Goal: Complete application form: Complete application form

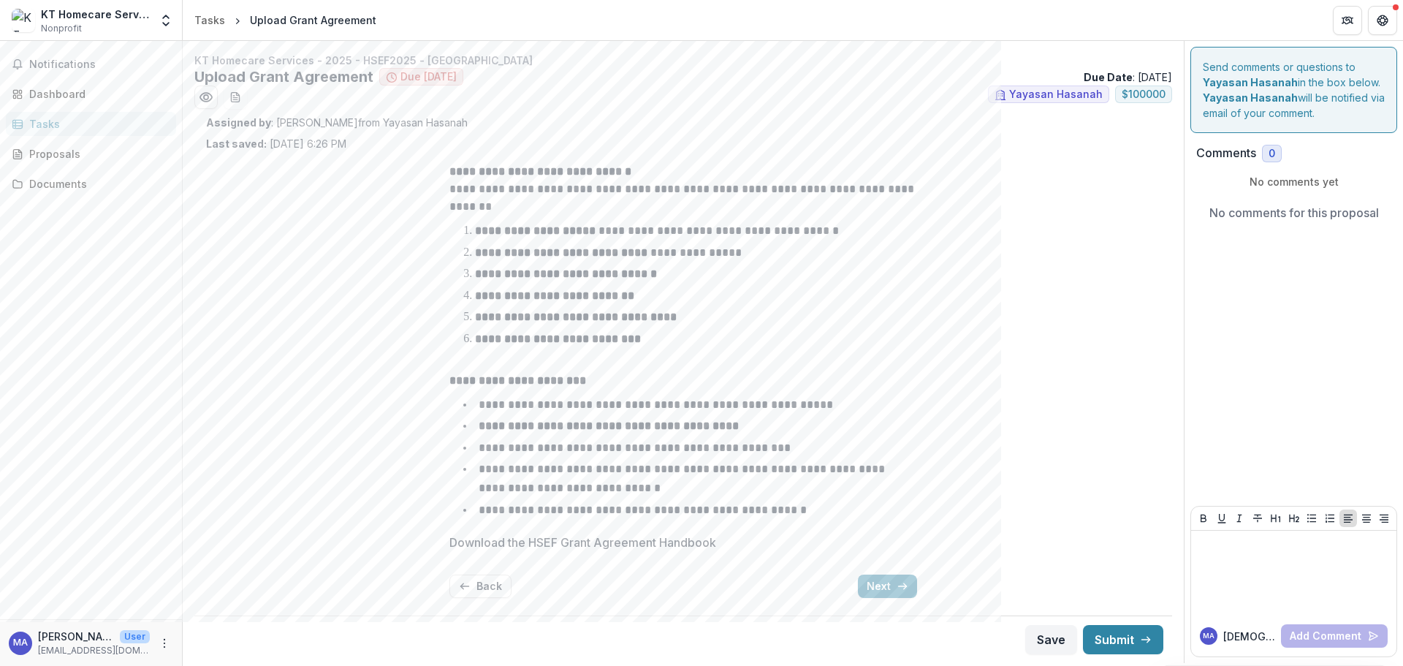
click at [879, 581] on button "Next" at bounding box center [887, 586] width 59 height 23
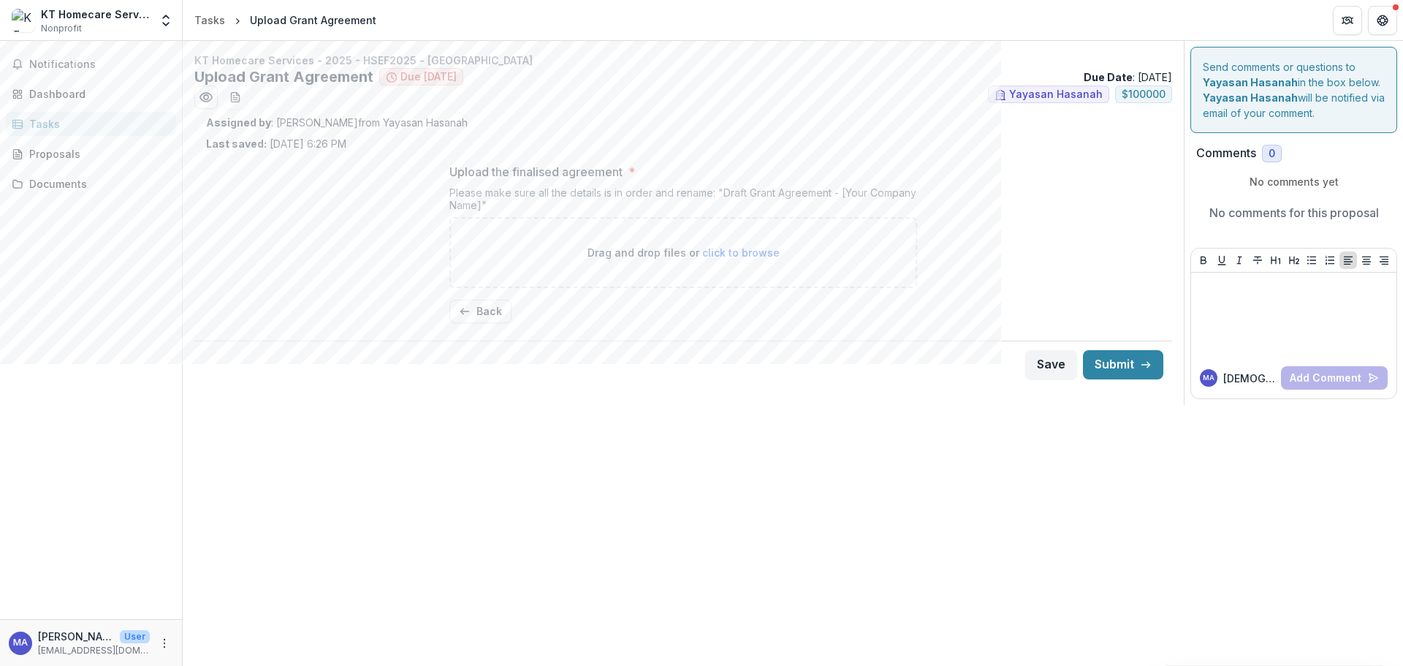
click at [482, 312] on button "Back" at bounding box center [481, 311] width 62 height 23
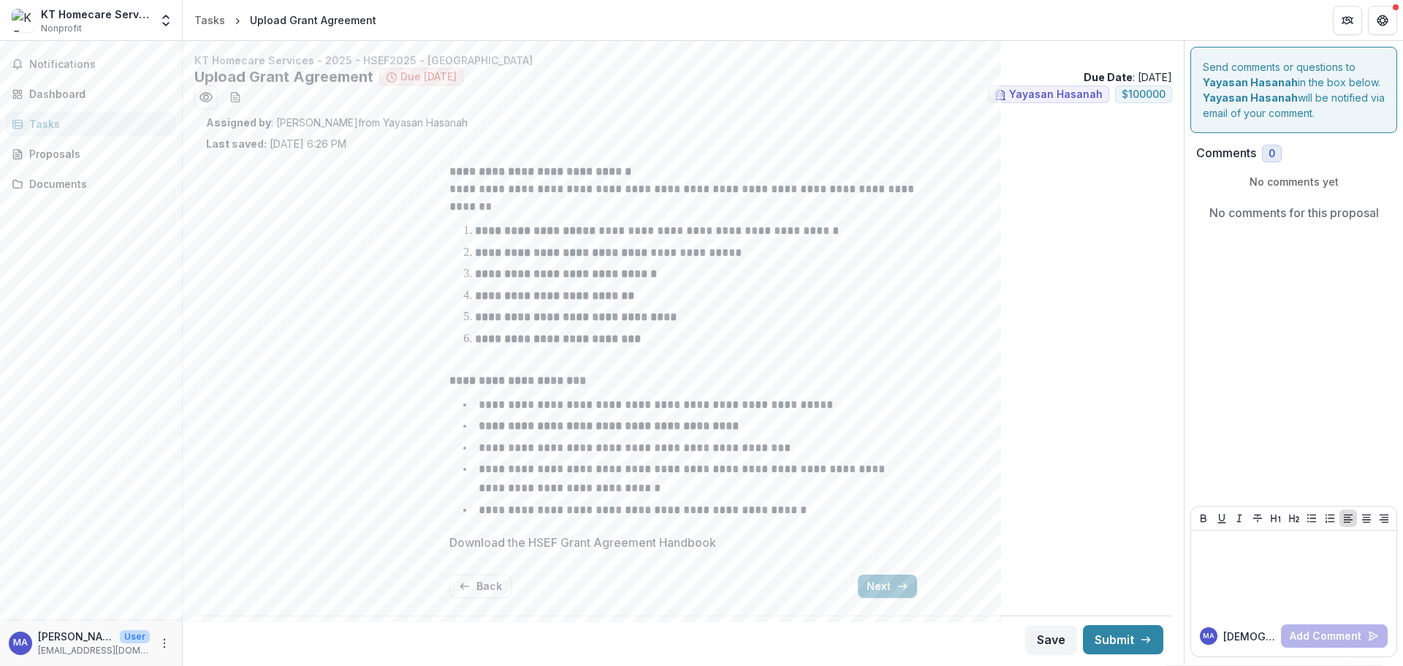
click at [870, 574] on div "**********" at bounding box center [684, 380] width 468 height 458
click at [879, 586] on button "Next" at bounding box center [887, 586] width 59 height 23
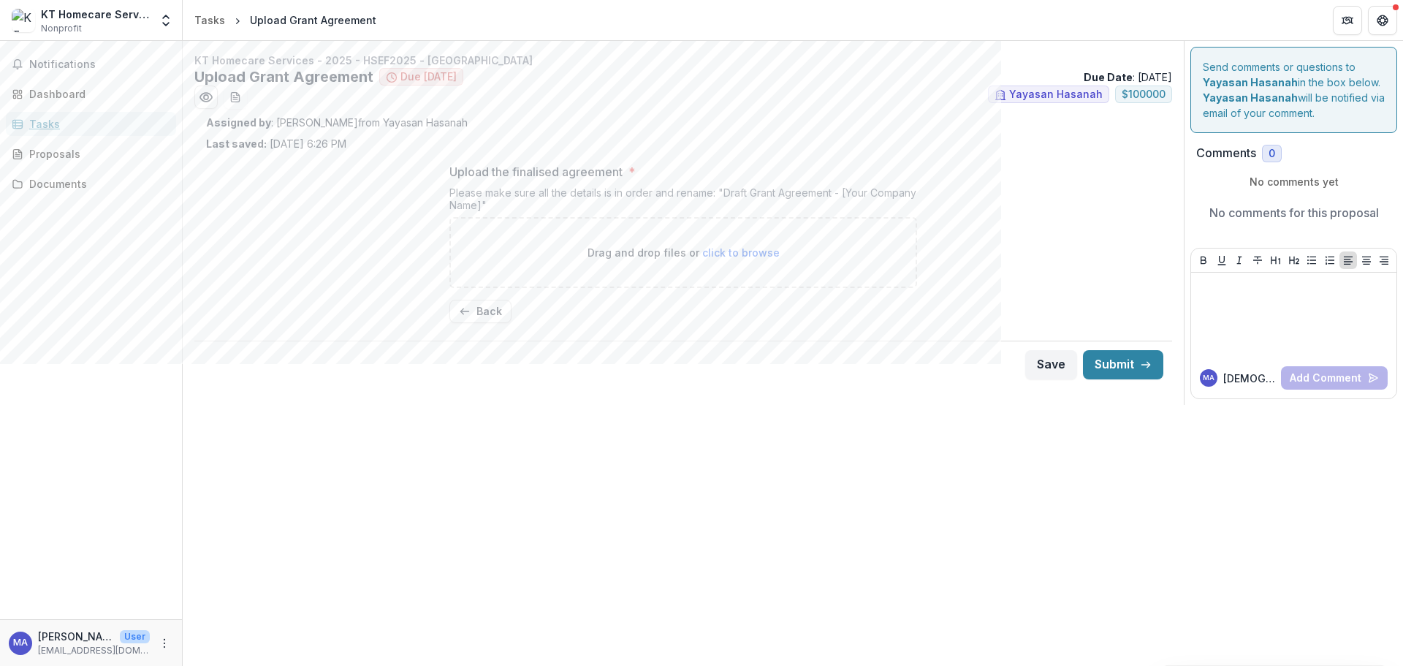
click at [41, 119] on div "Tasks" at bounding box center [96, 123] width 135 height 15
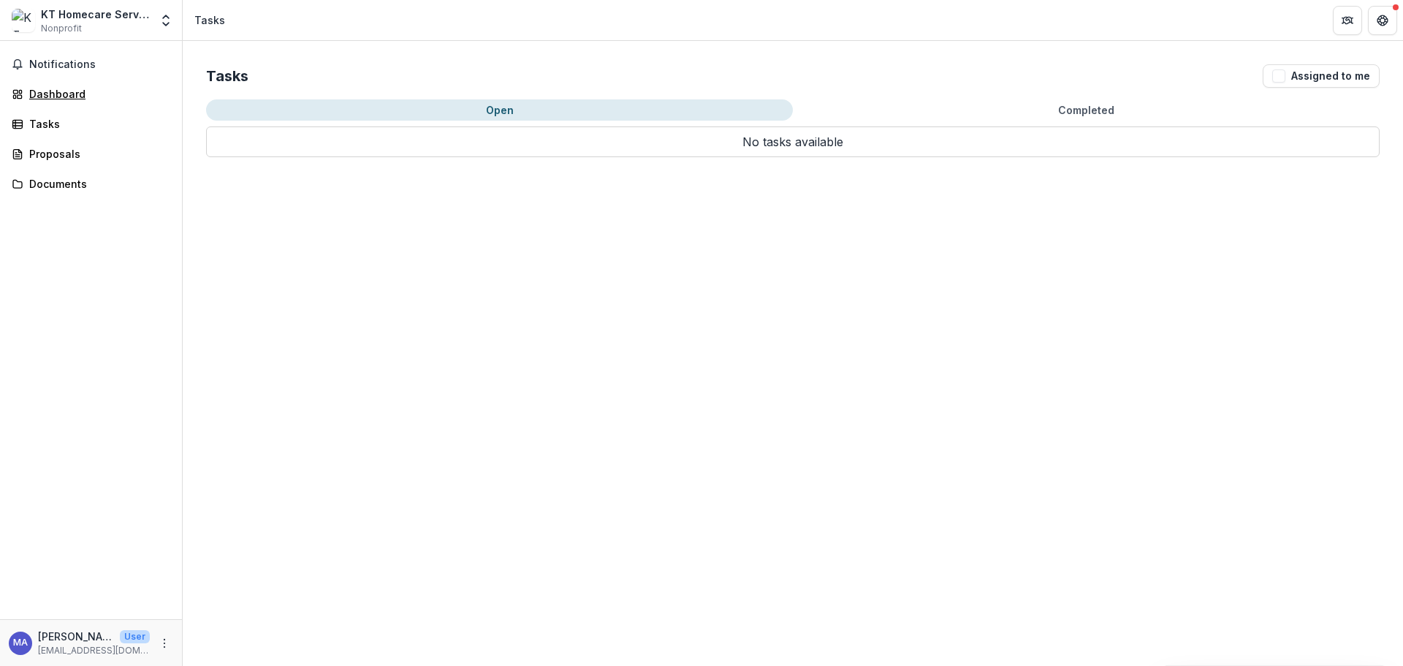
click at [71, 89] on div "Dashboard" at bounding box center [96, 93] width 135 height 15
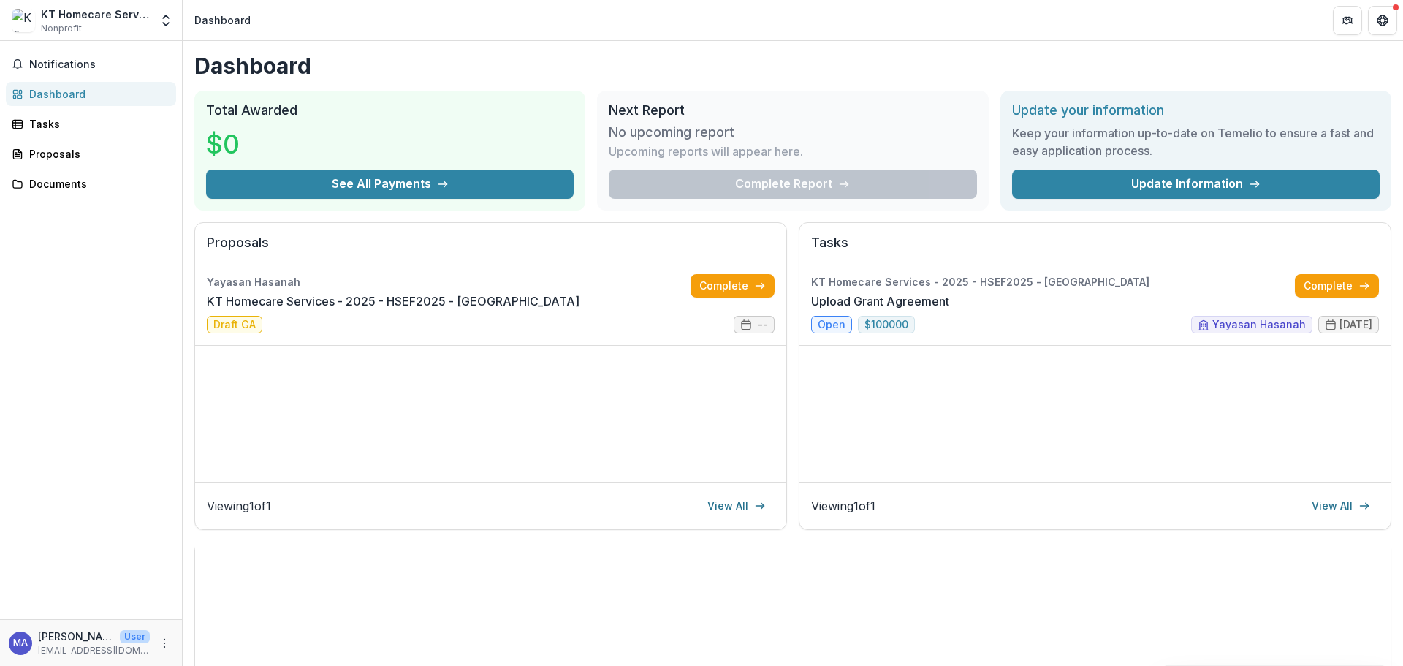
click at [385, 297] on link "KT Homecare Services - 2025 - HSEF2025 - [GEOGRAPHIC_DATA]" at bounding box center [393, 301] width 373 height 18
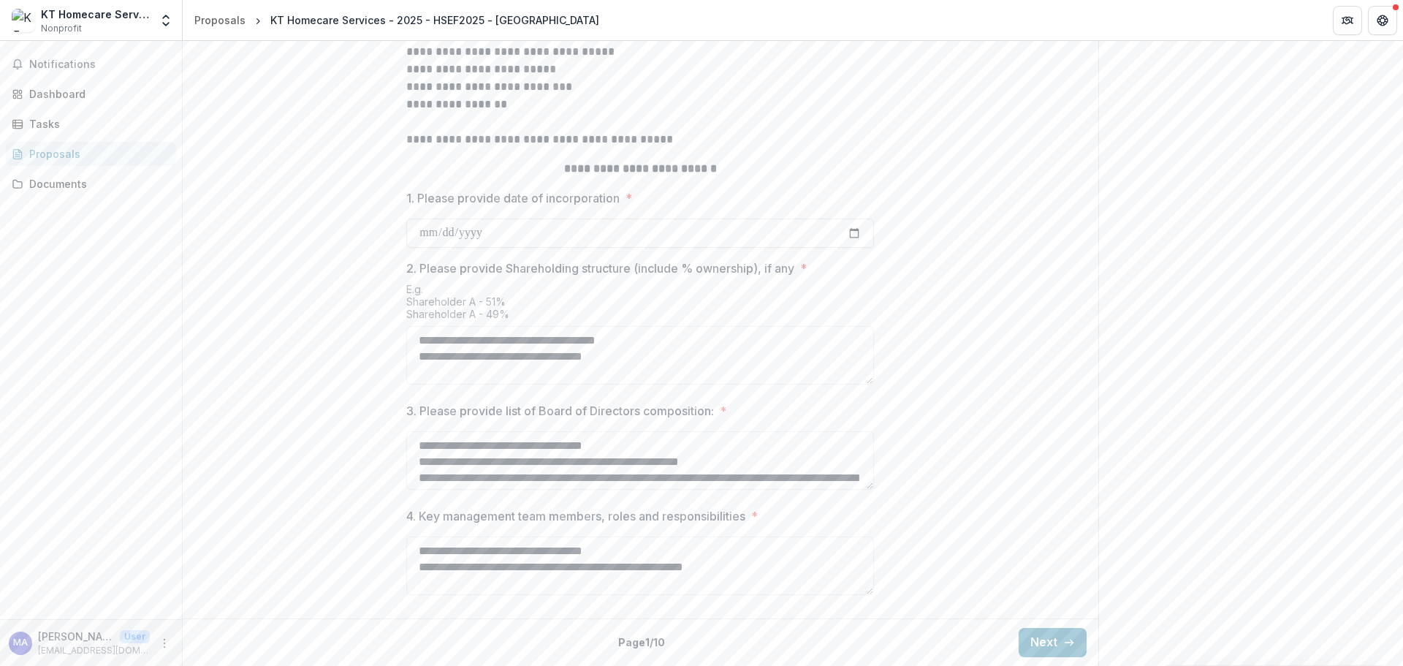
scroll to position [542, 0]
click at [1043, 645] on button "Next" at bounding box center [1053, 642] width 68 height 29
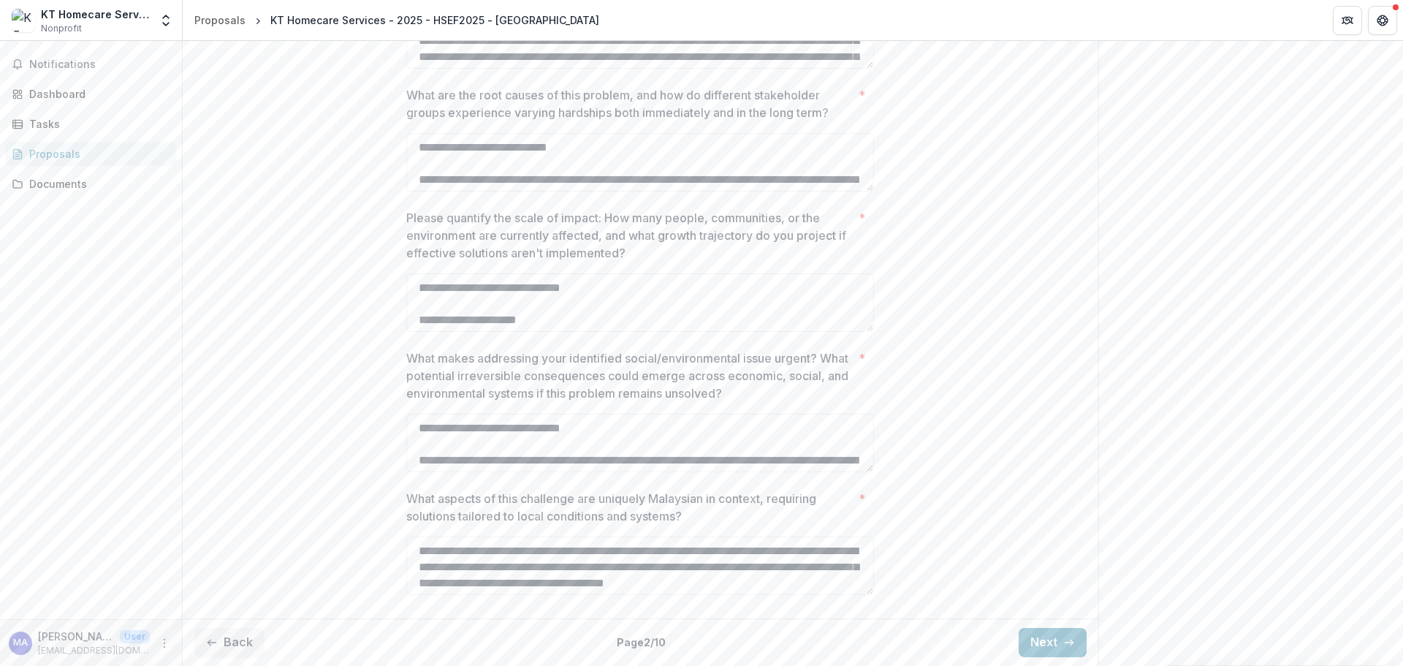
click at [1043, 645] on button "Next" at bounding box center [1053, 642] width 68 height 29
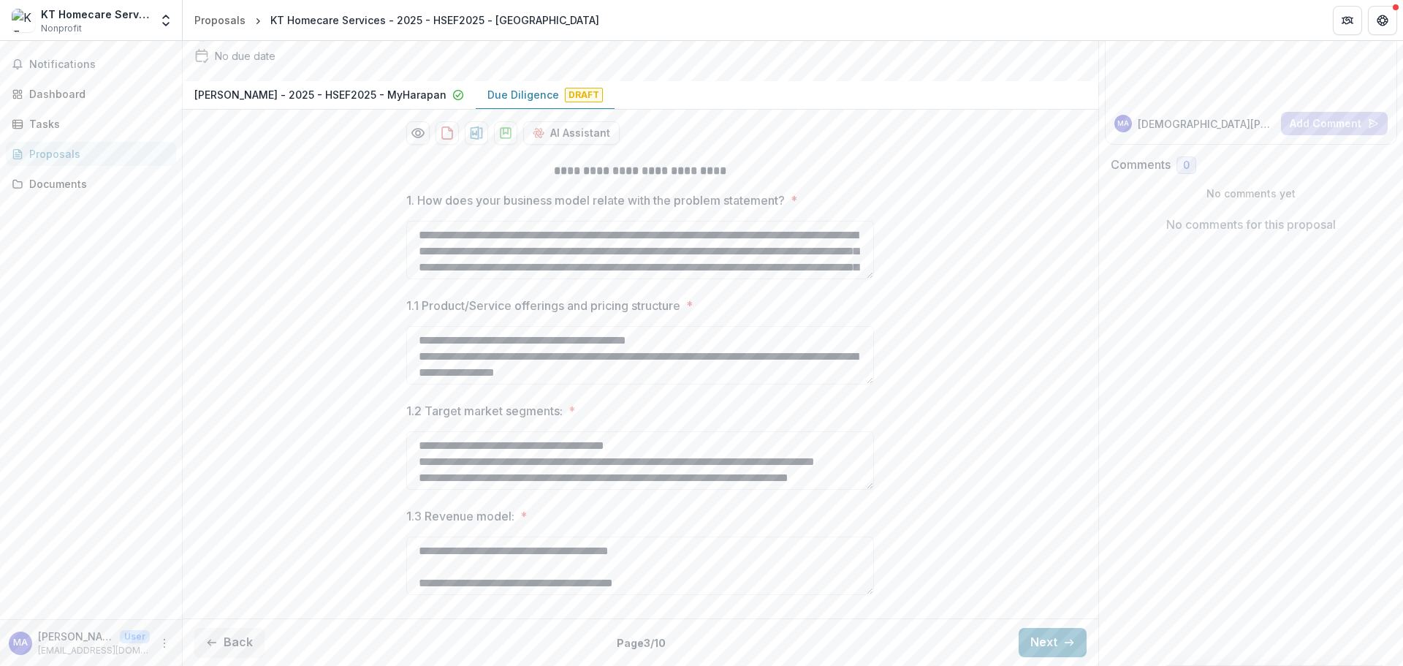
click at [1043, 645] on button "Next" at bounding box center [1053, 642] width 68 height 29
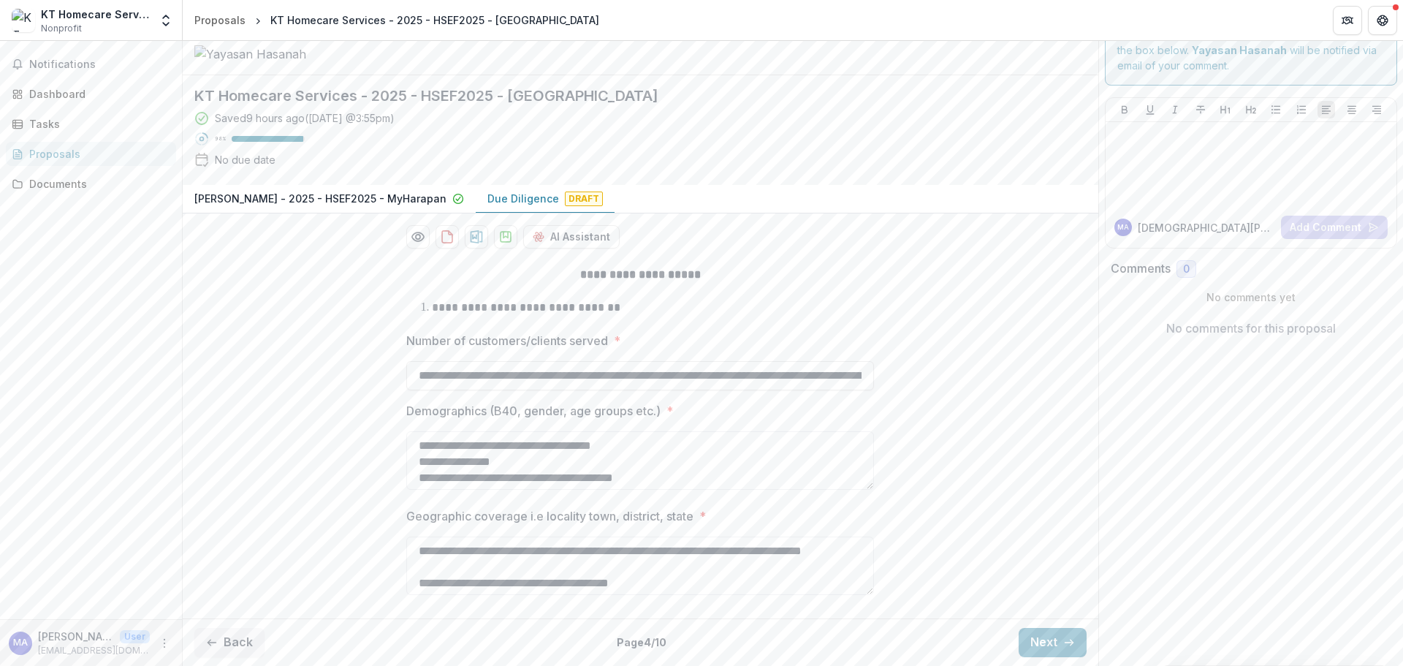
click at [1043, 645] on button "Next" at bounding box center [1053, 642] width 68 height 29
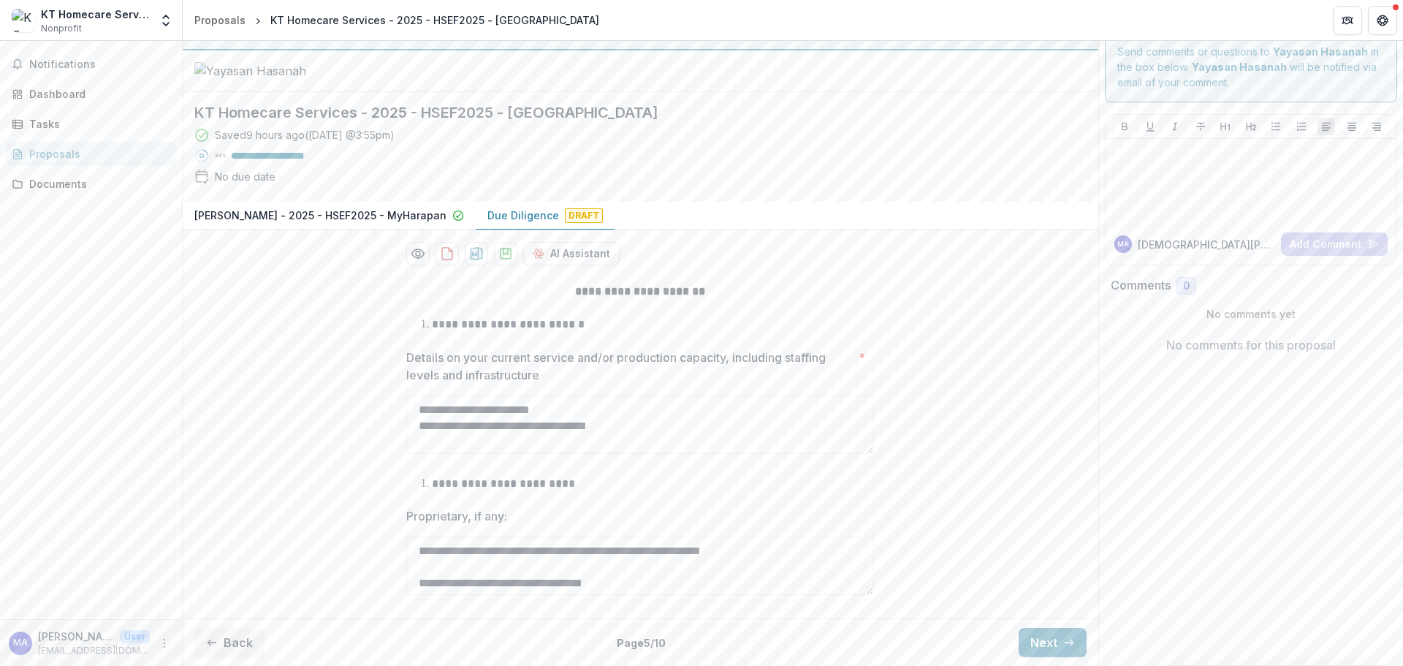
click at [1043, 645] on button "Next" at bounding box center [1053, 642] width 68 height 29
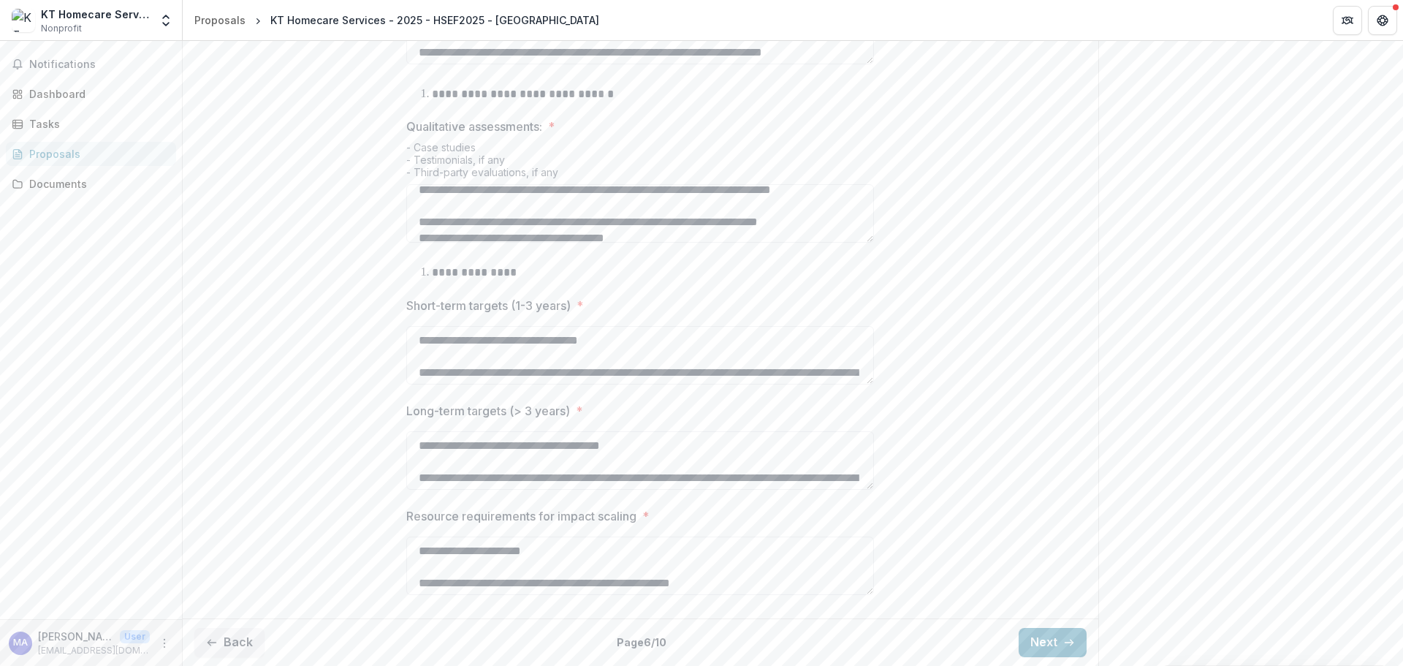
scroll to position [791, 0]
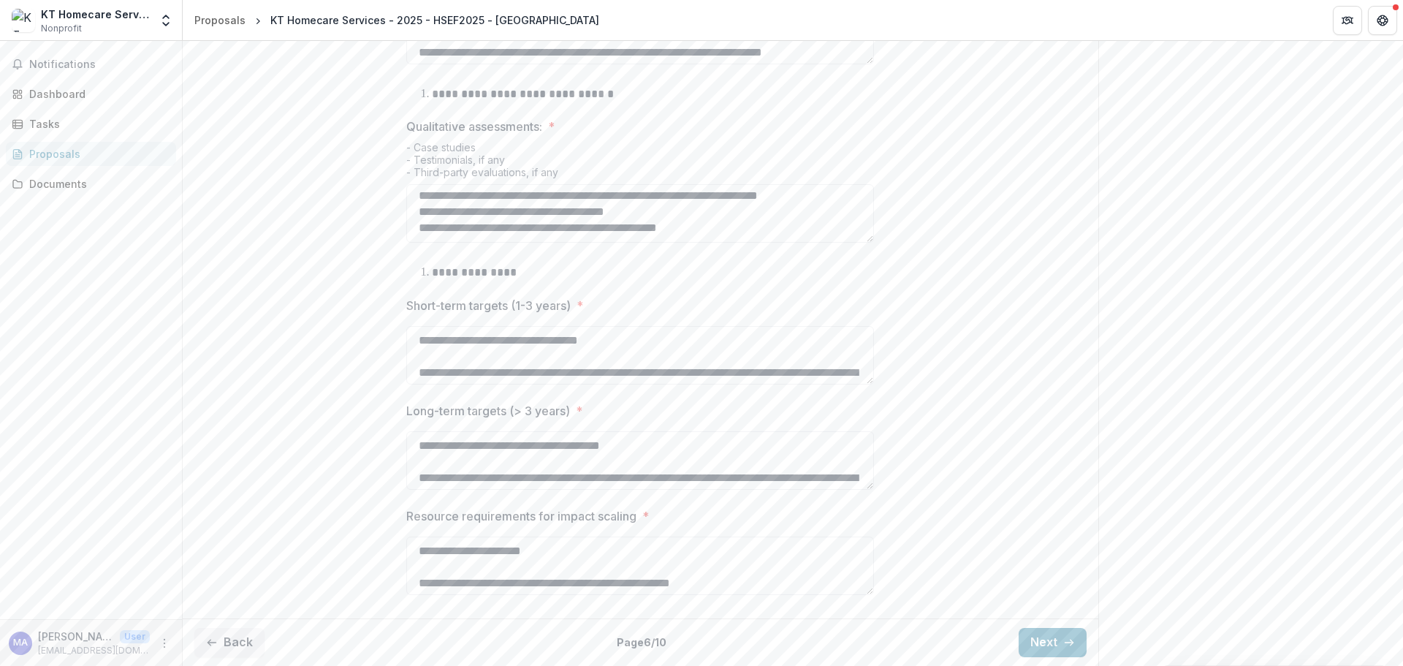
click at [1046, 628] on button "Next" at bounding box center [1053, 642] width 68 height 29
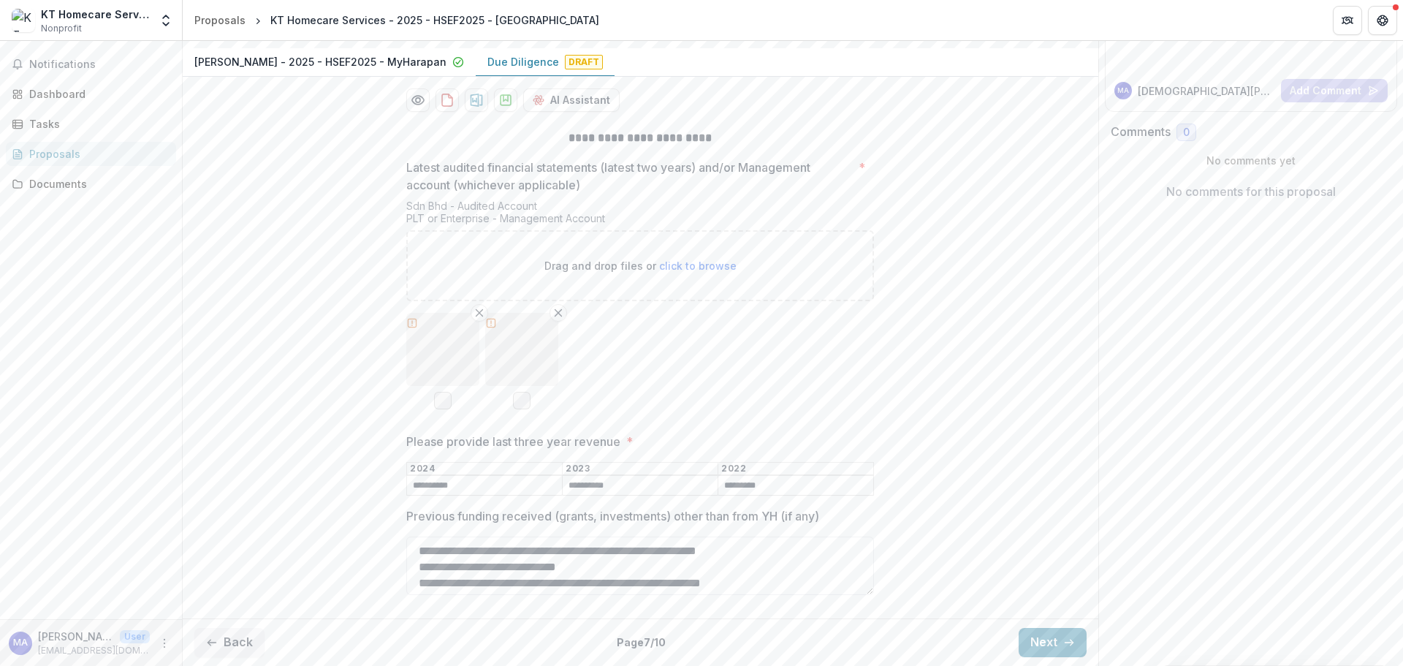
scroll to position [240, 0]
click at [1028, 648] on button "Next" at bounding box center [1053, 642] width 68 height 29
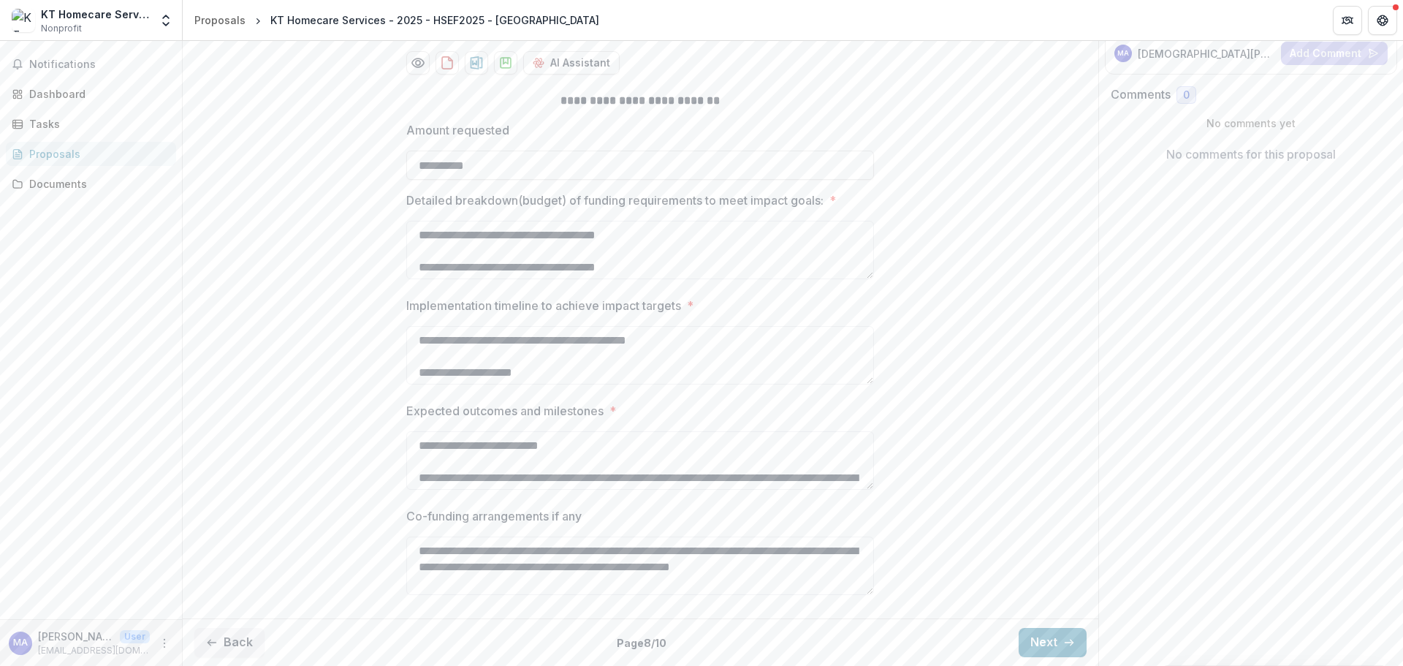
scroll to position [278, 0]
click at [1031, 626] on div "Back Page 8 / 10 Next" at bounding box center [641, 642] width 916 height 48
click at [1038, 637] on button "Next" at bounding box center [1053, 642] width 68 height 29
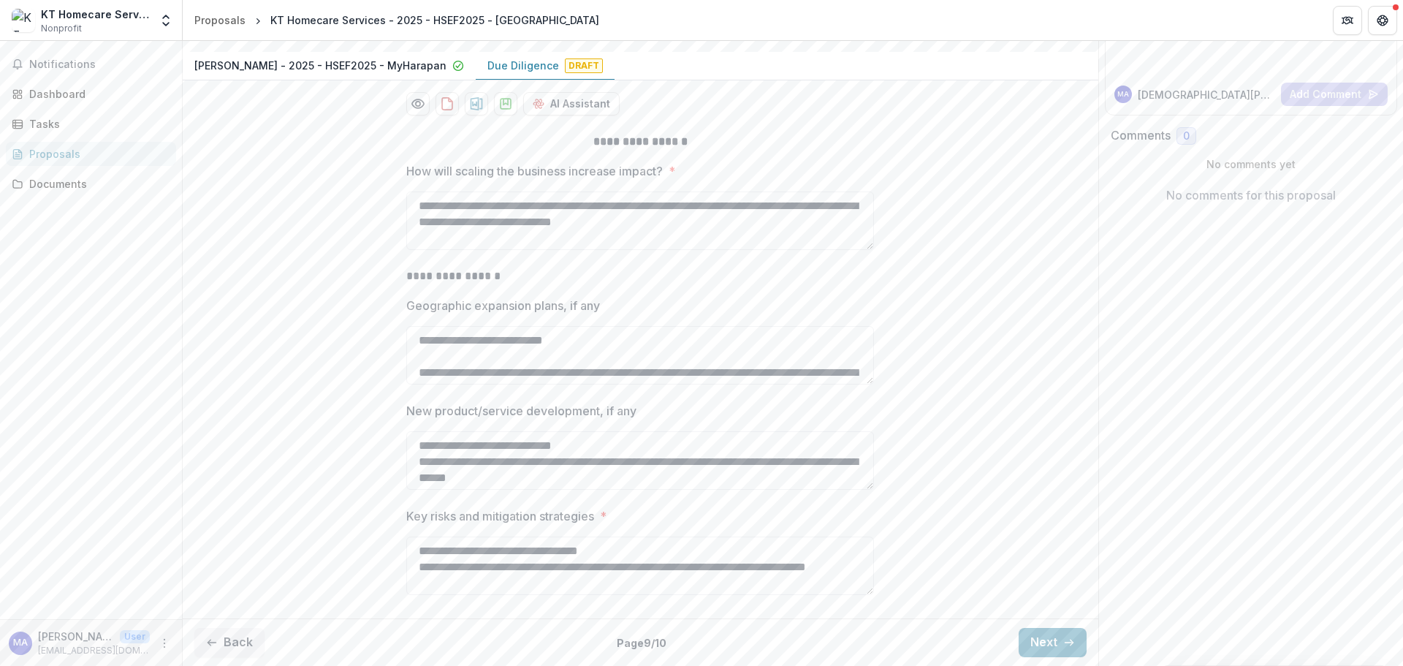
scroll to position [238, 0]
click at [1031, 643] on button "Next" at bounding box center [1053, 642] width 68 height 29
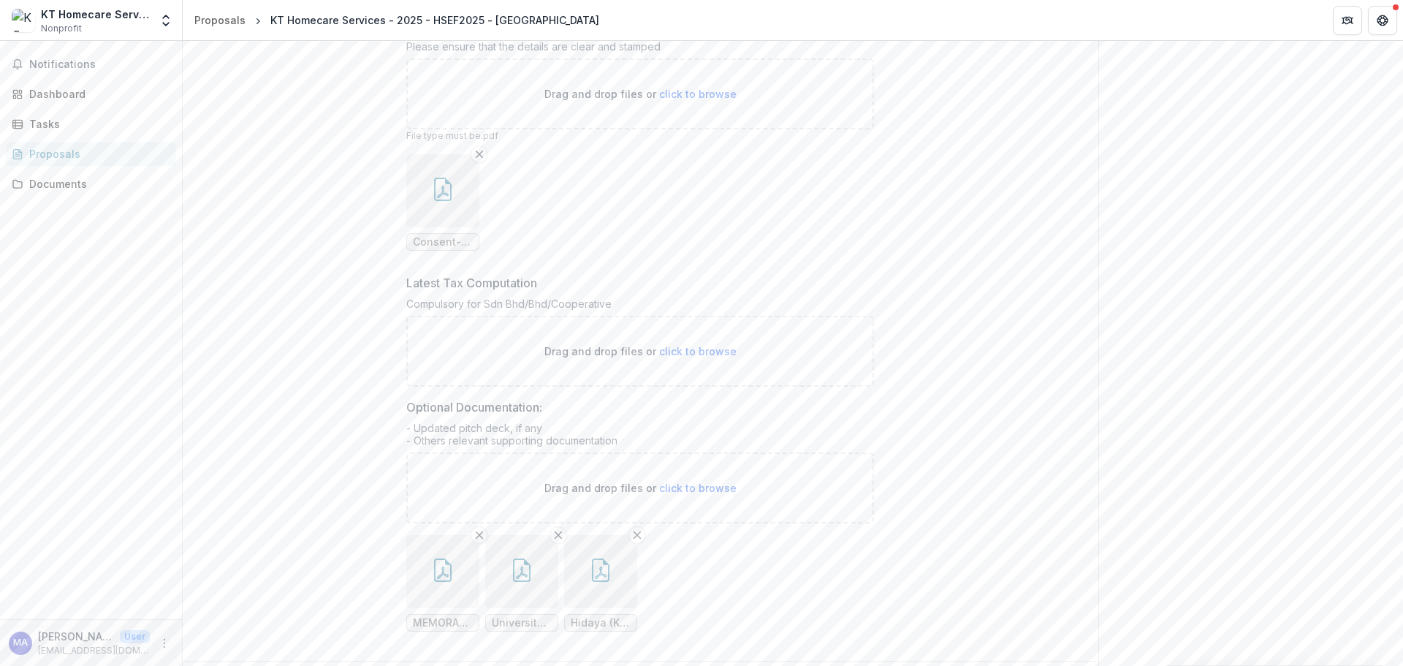
scroll to position [711, 0]
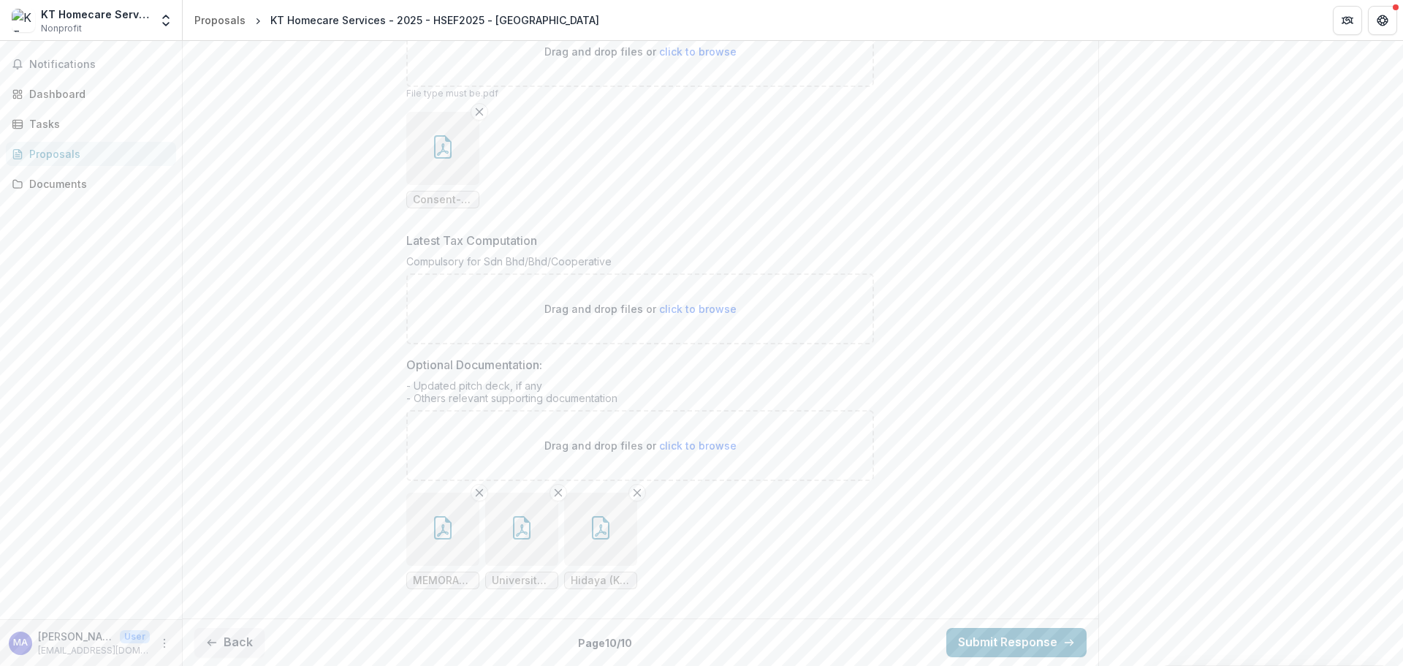
click at [241, 640] on button "Back" at bounding box center [229, 642] width 70 height 29
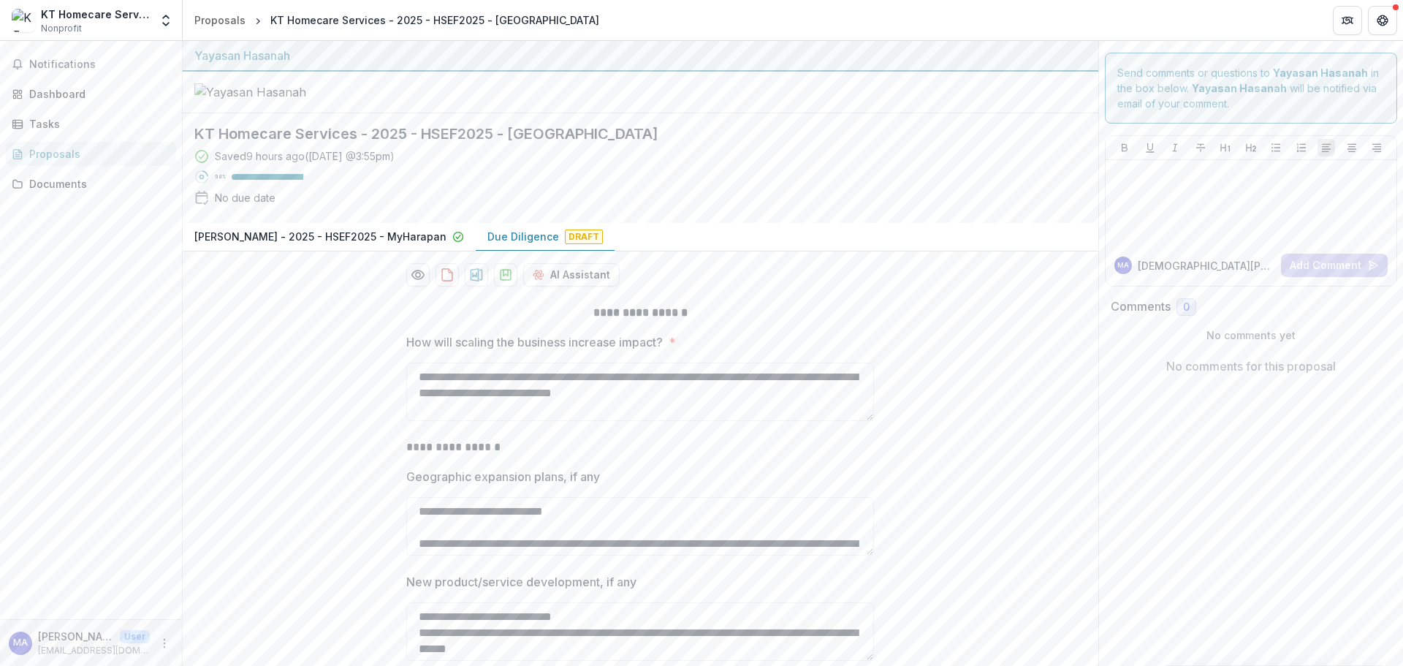
scroll to position [238, 0]
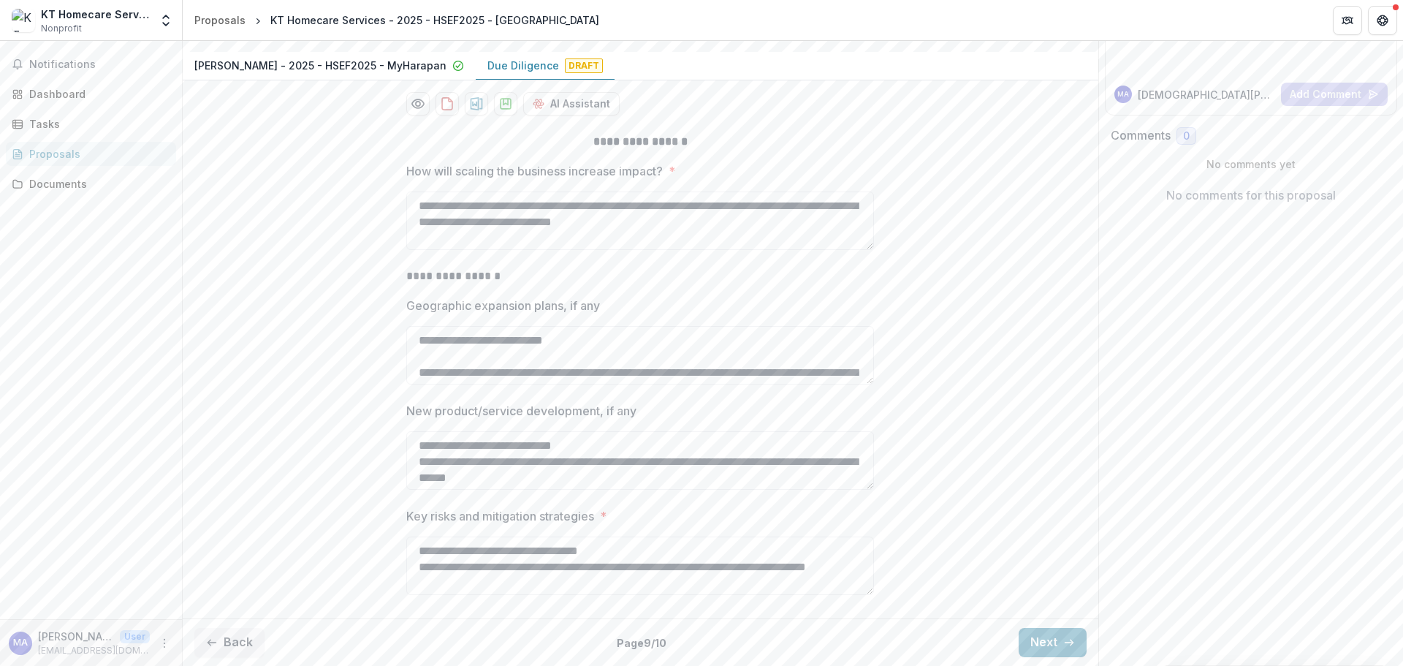
click at [227, 647] on button "Back" at bounding box center [229, 642] width 70 height 29
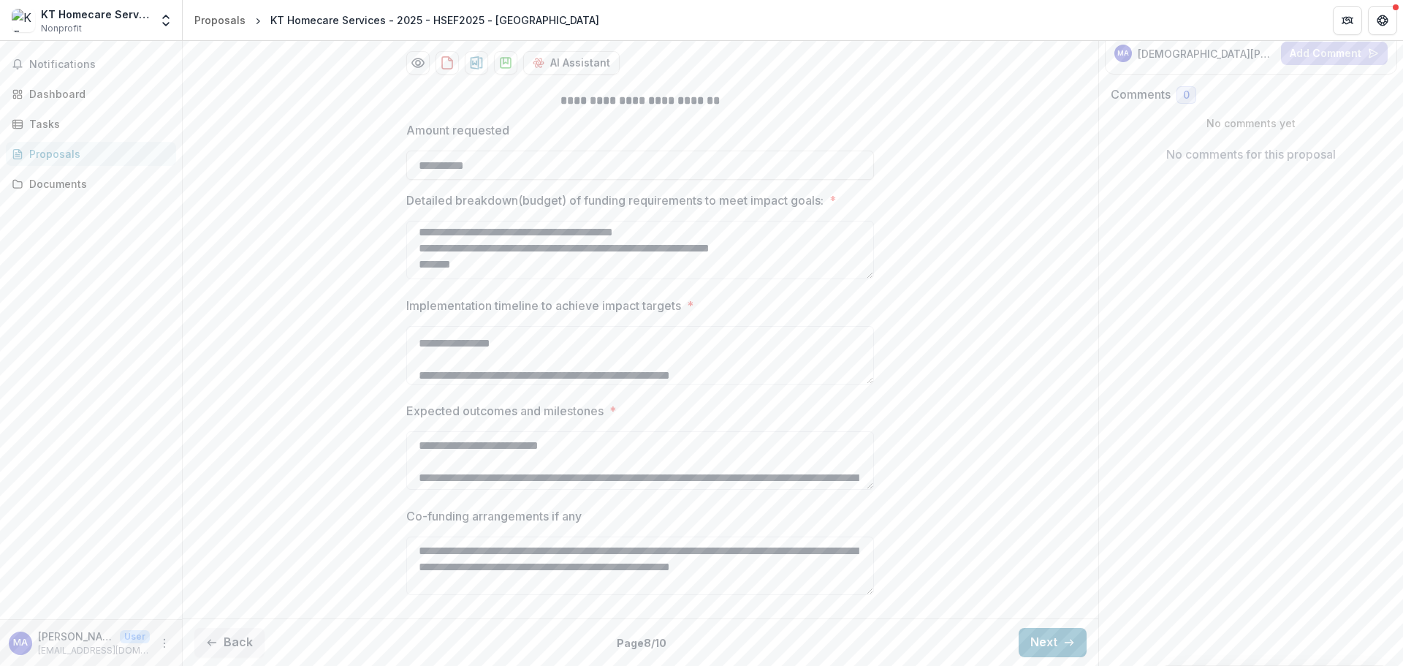
scroll to position [278, 0]
click at [231, 625] on div "Back Page 8 / 10 Next" at bounding box center [641, 642] width 916 height 48
click at [240, 631] on button "Back" at bounding box center [229, 642] width 70 height 29
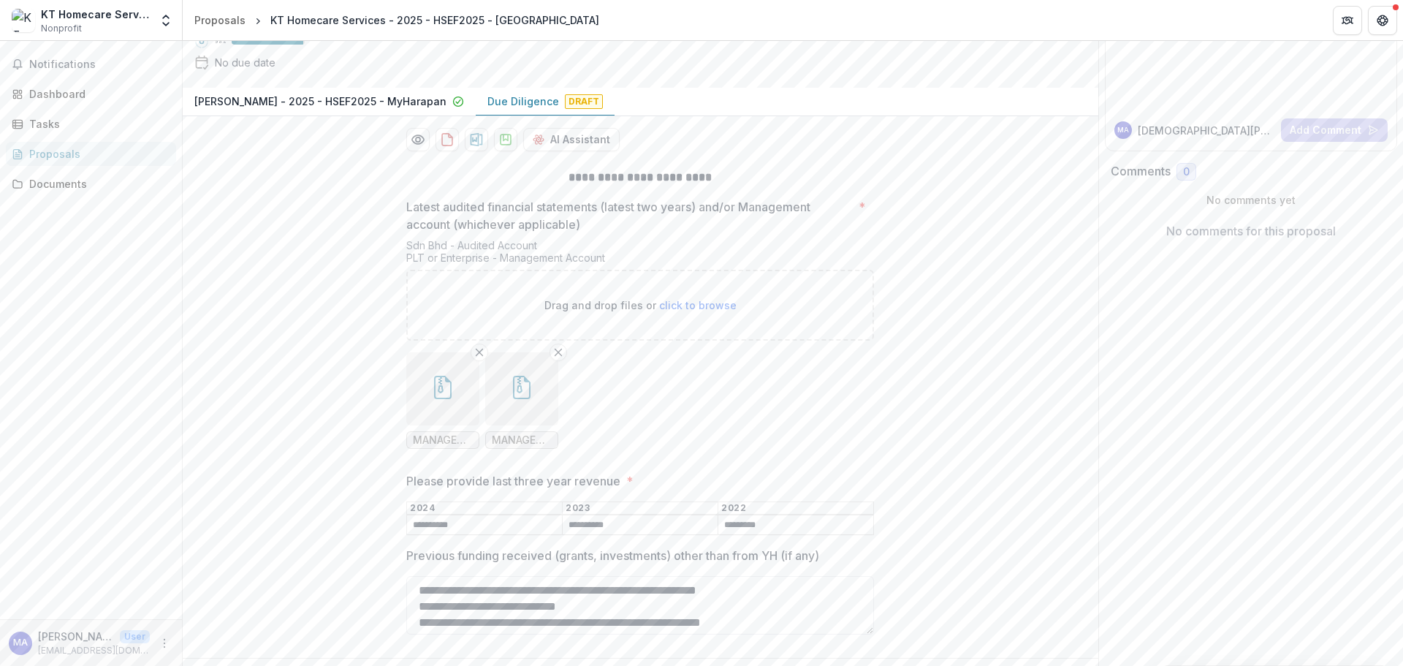
scroll to position [240, 0]
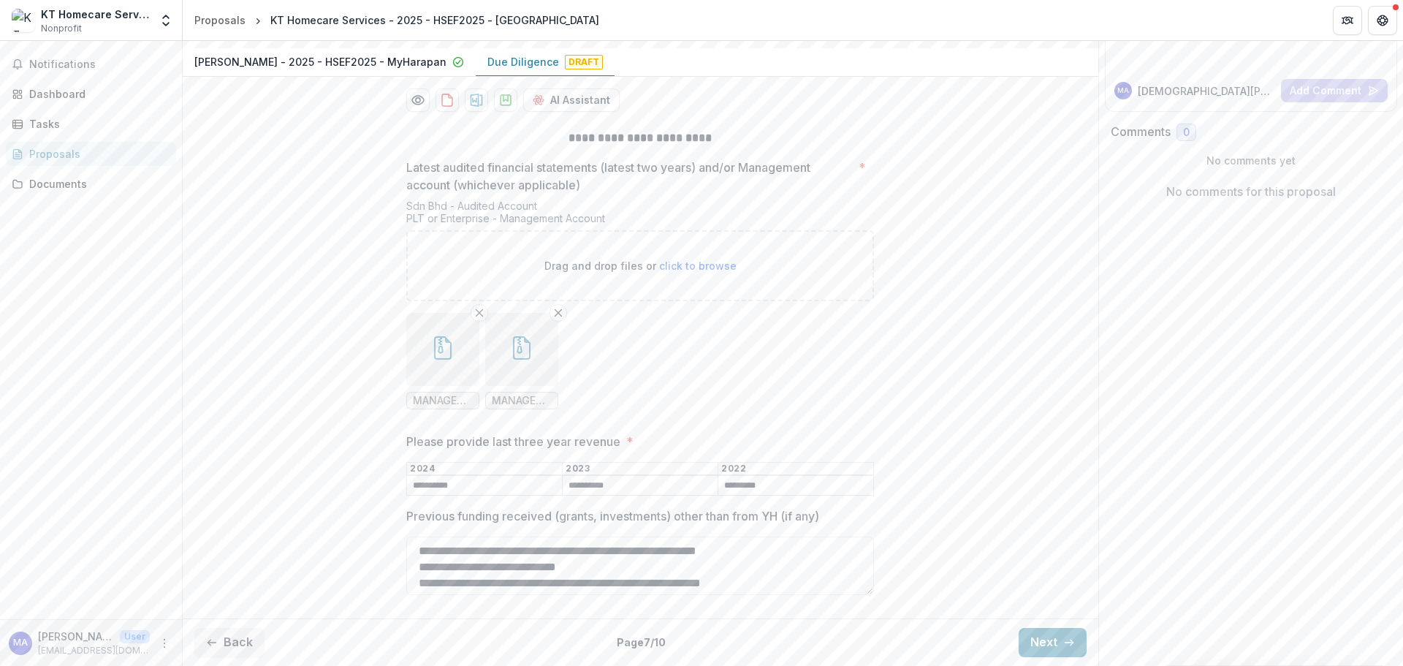
click at [244, 643] on button "Back" at bounding box center [229, 642] width 70 height 29
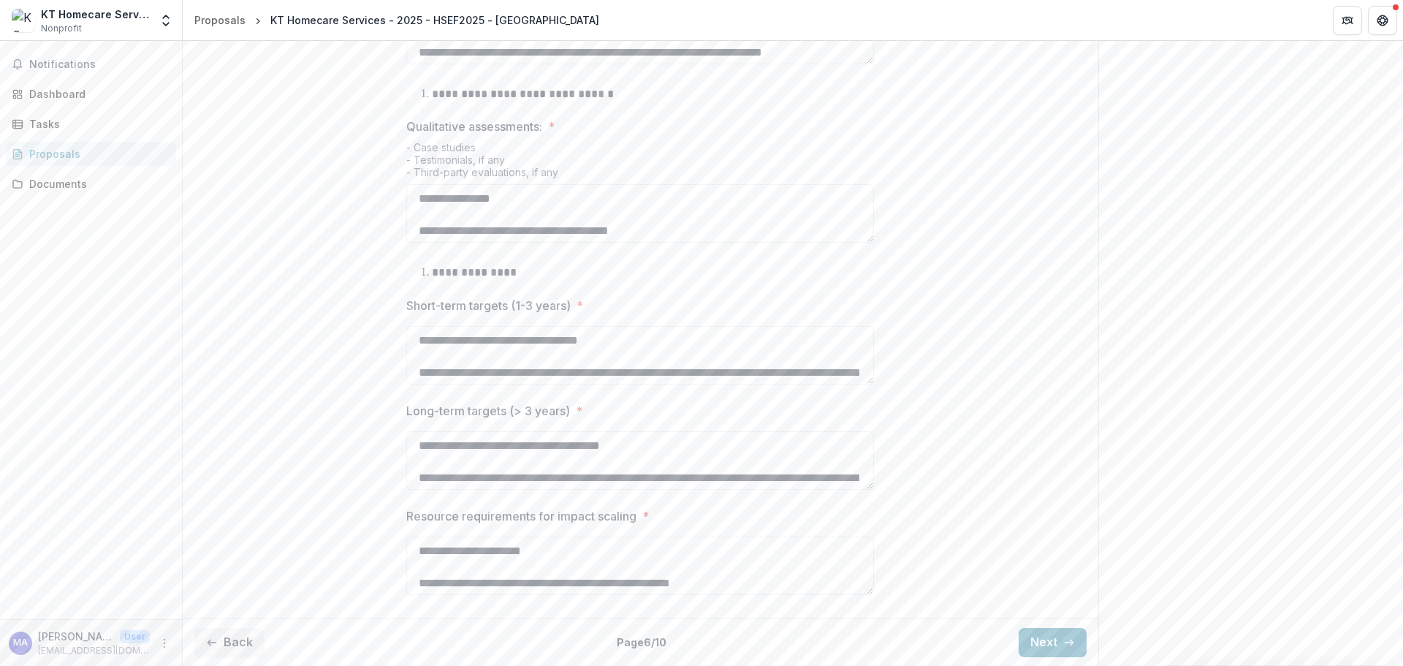
scroll to position [740, 0]
click at [239, 635] on button "Back" at bounding box center [229, 642] width 70 height 29
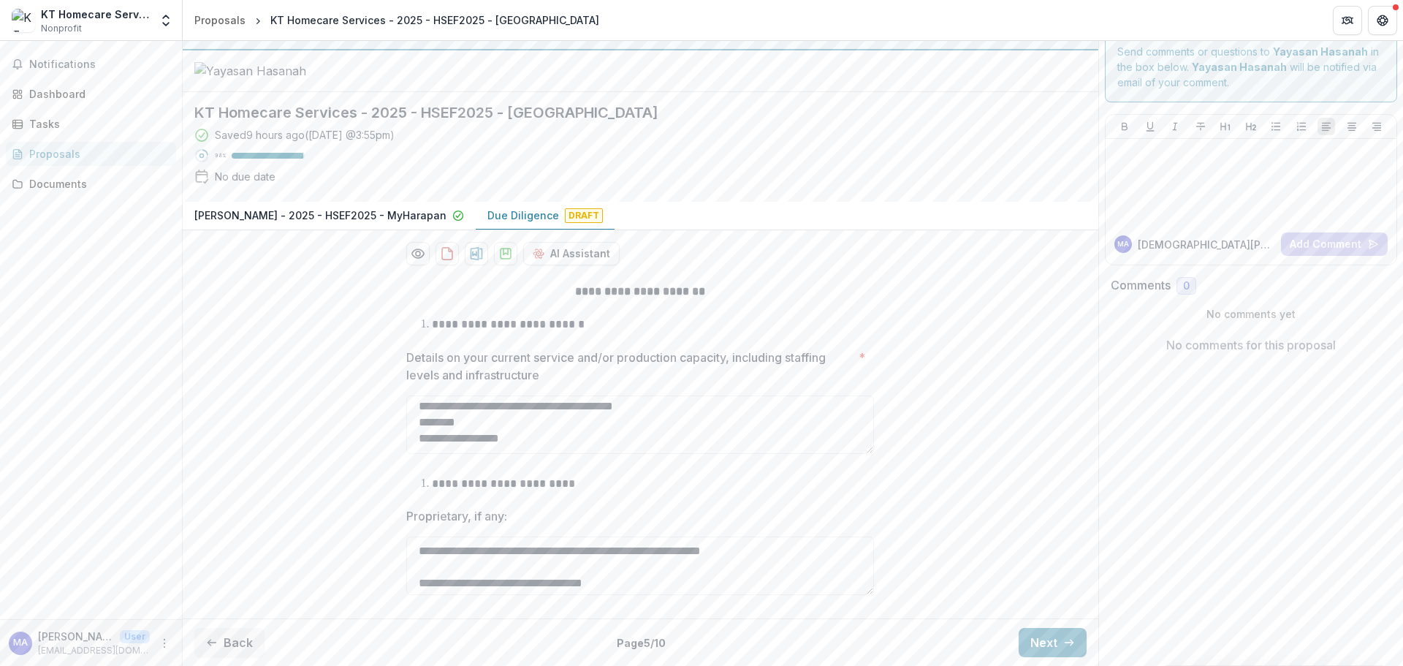
scroll to position [365, 0]
click at [250, 639] on button "Back" at bounding box center [229, 642] width 70 height 29
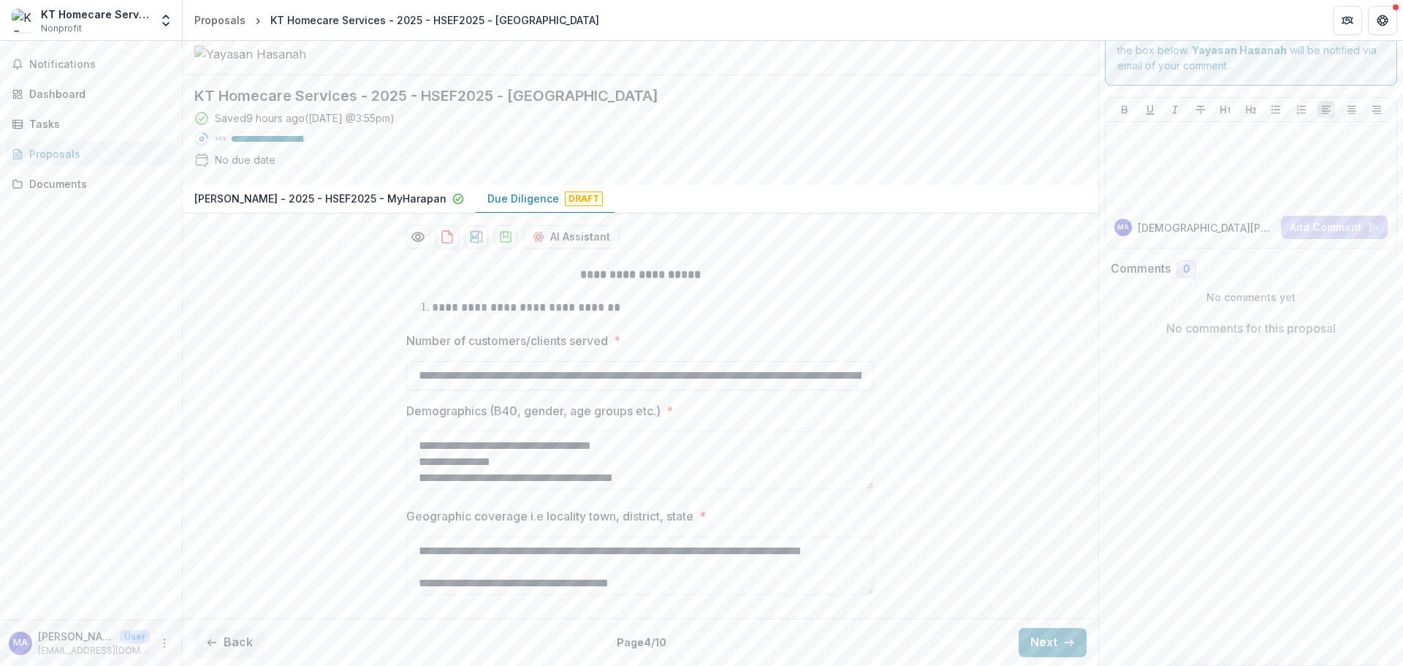
scroll to position [105, 0]
click at [240, 641] on button "Back" at bounding box center [229, 642] width 70 height 29
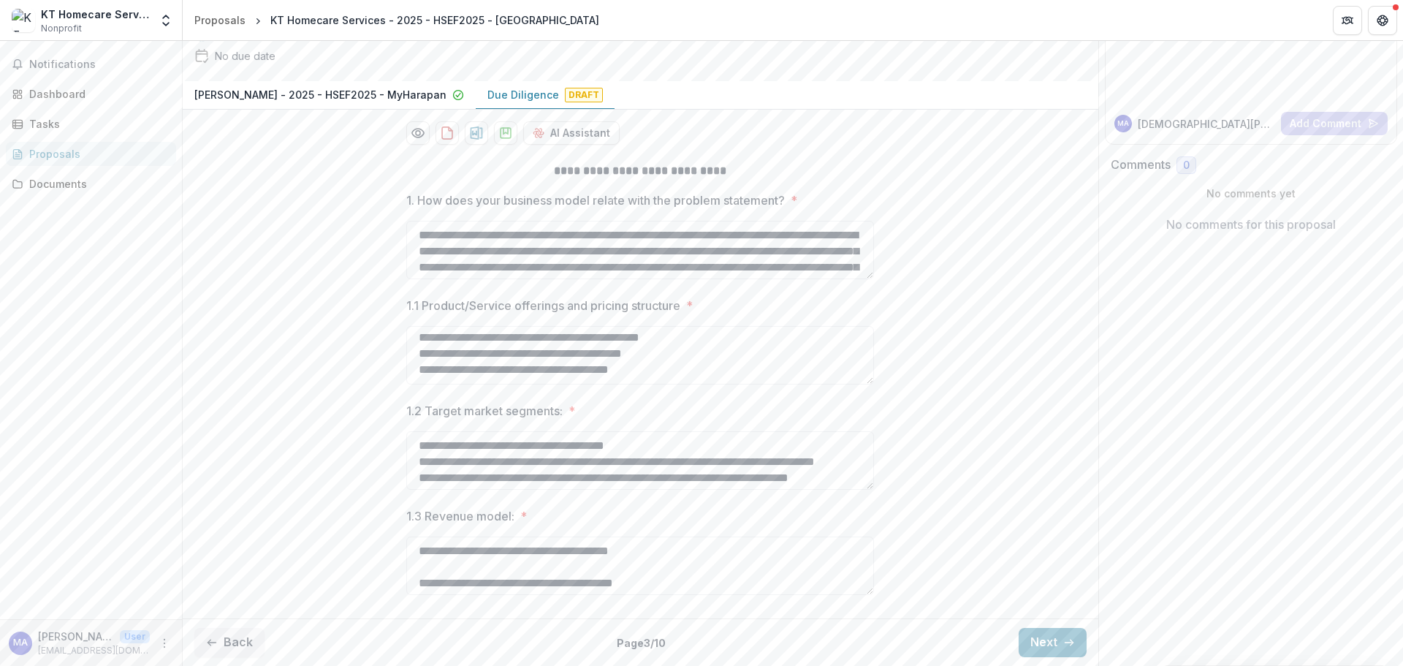
scroll to position [208, 0]
click at [221, 645] on button "Back" at bounding box center [229, 642] width 70 height 29
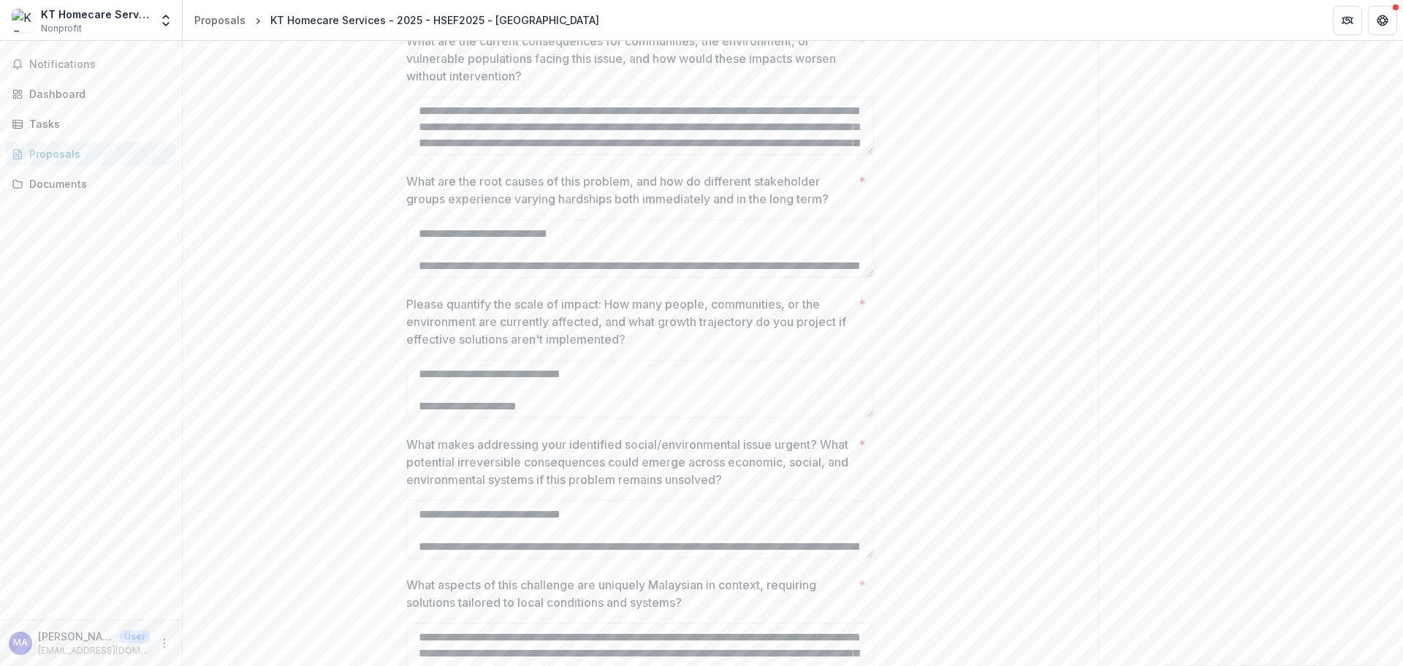
scroll to position [490, 0]
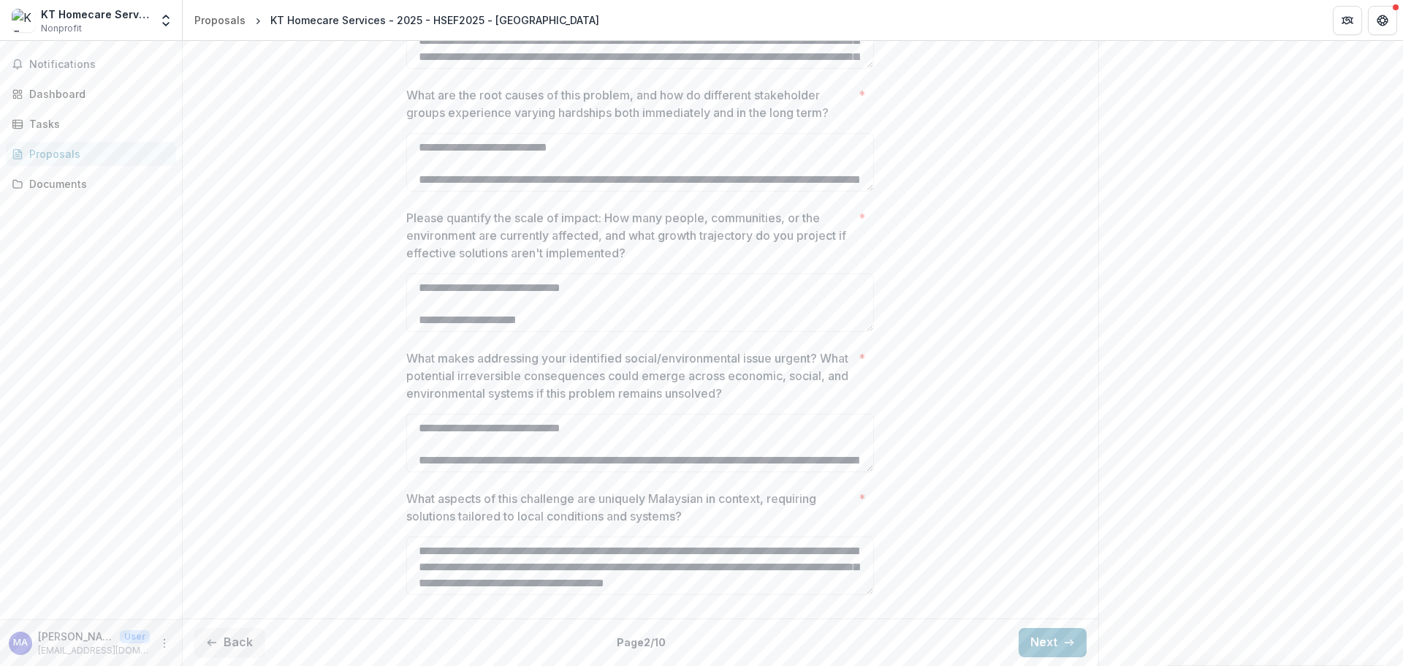
click at [245, 637] on button "Back" at bounding box center [229, 642] width 70 height 29
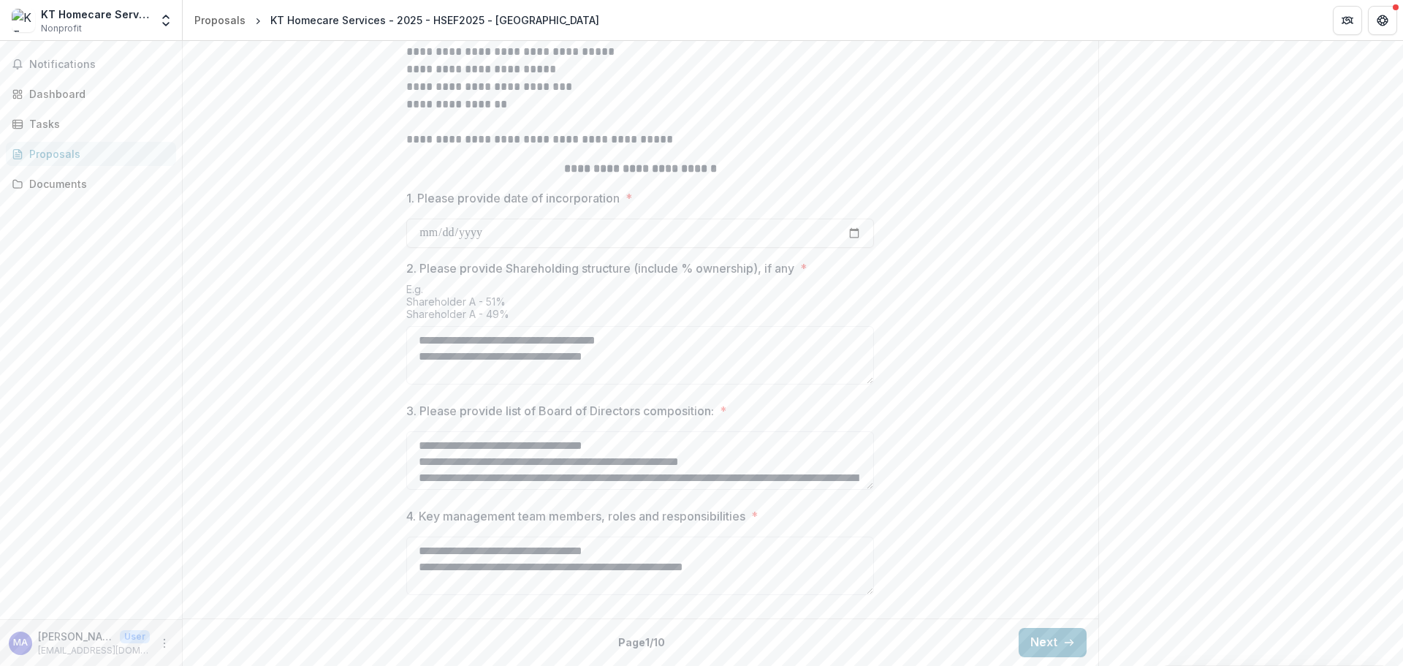
scroll to position [542, 0]
drag, startPoint x: 514, startPoint y: 365, endPoint x: 479, endPoint y: 362, distance: 35.2
click at [479, 362] on textarea "**********" at bounding box center [640, 355] width 468 height 58
type textarea "**********"
click at [1042, 645] on button "Next" at bounding box center [1053, 642] width 68 height 29
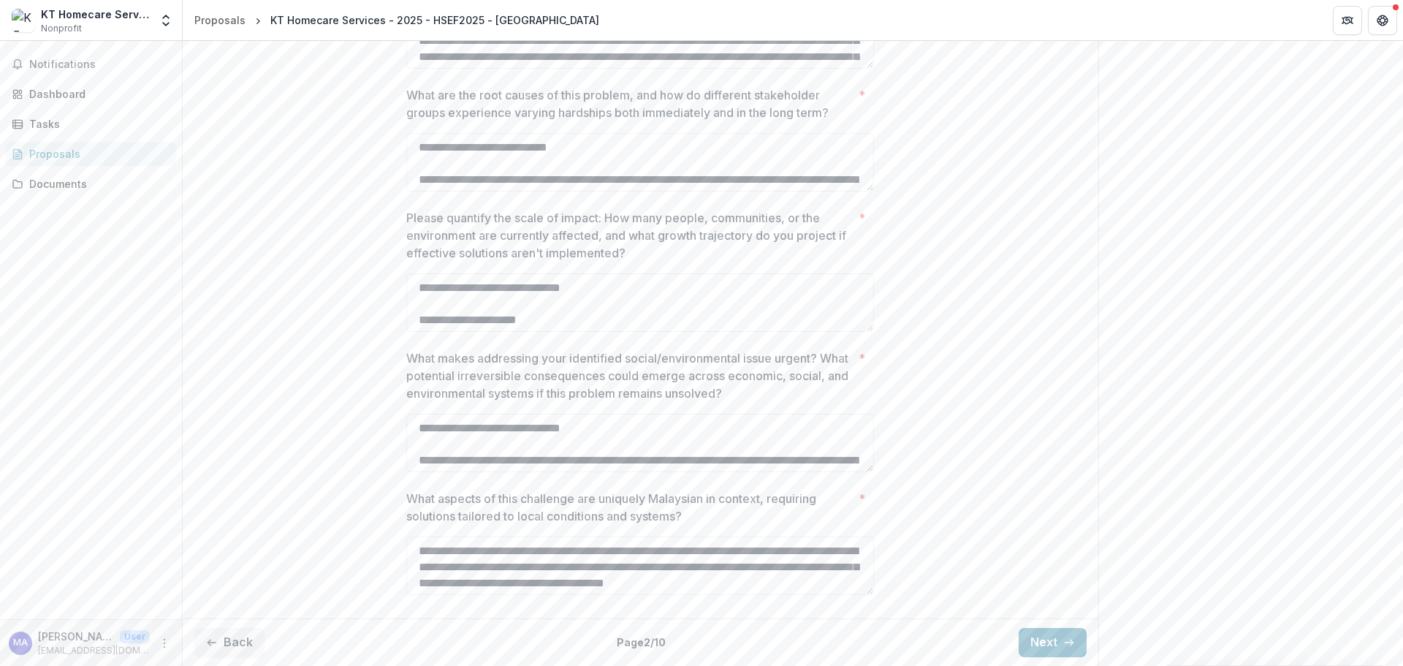
scroll to position [490, 0]
click at [1045, 641] on button "Next" at bounding box center [1053, 642] width 68 height 29
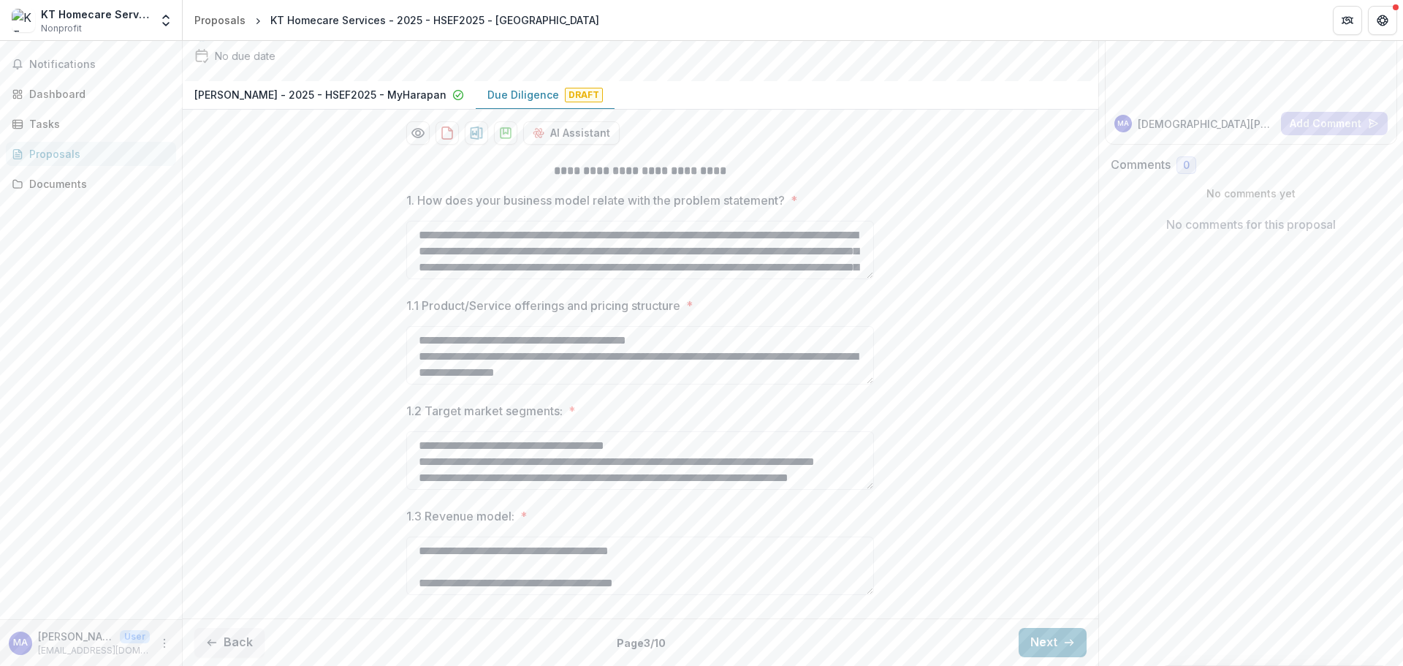
click at [1045, 641] on button "Next" at bounding box center [1053, 642] width 68 height 29
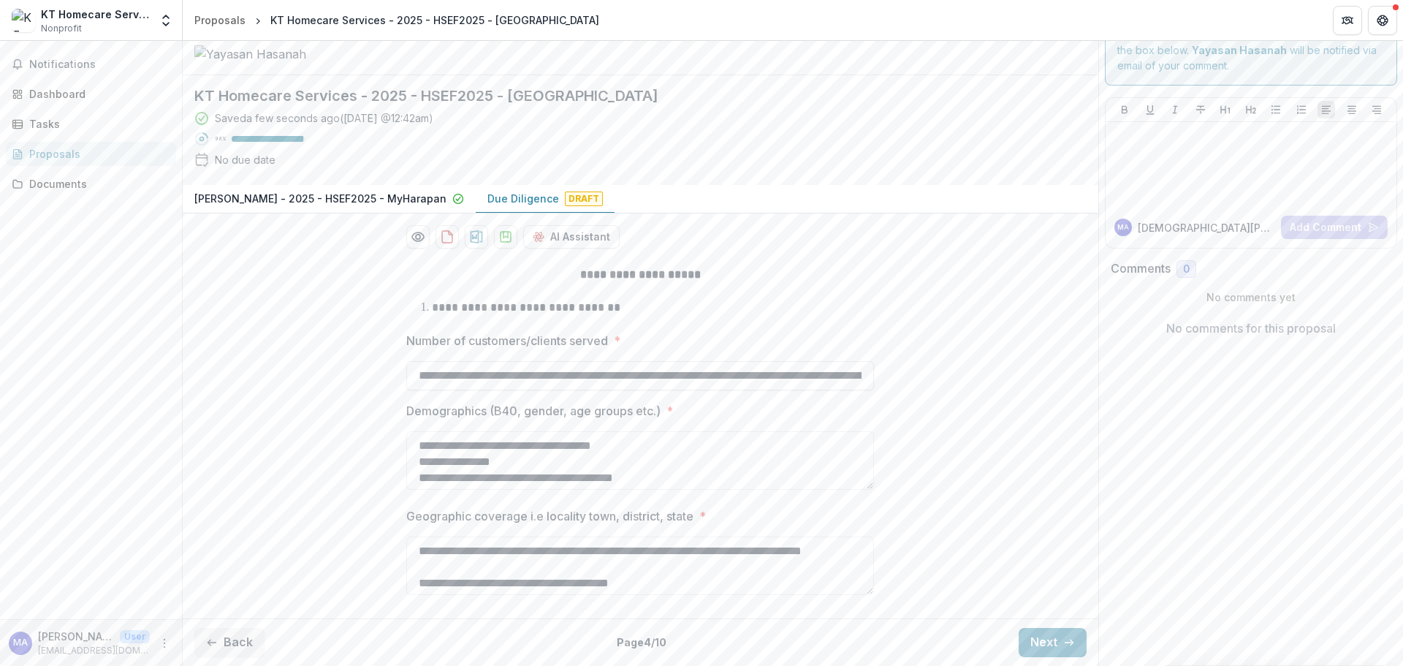
click at [260, 629] on button "Back" at bounding box center [229, 642] width 70 height 29
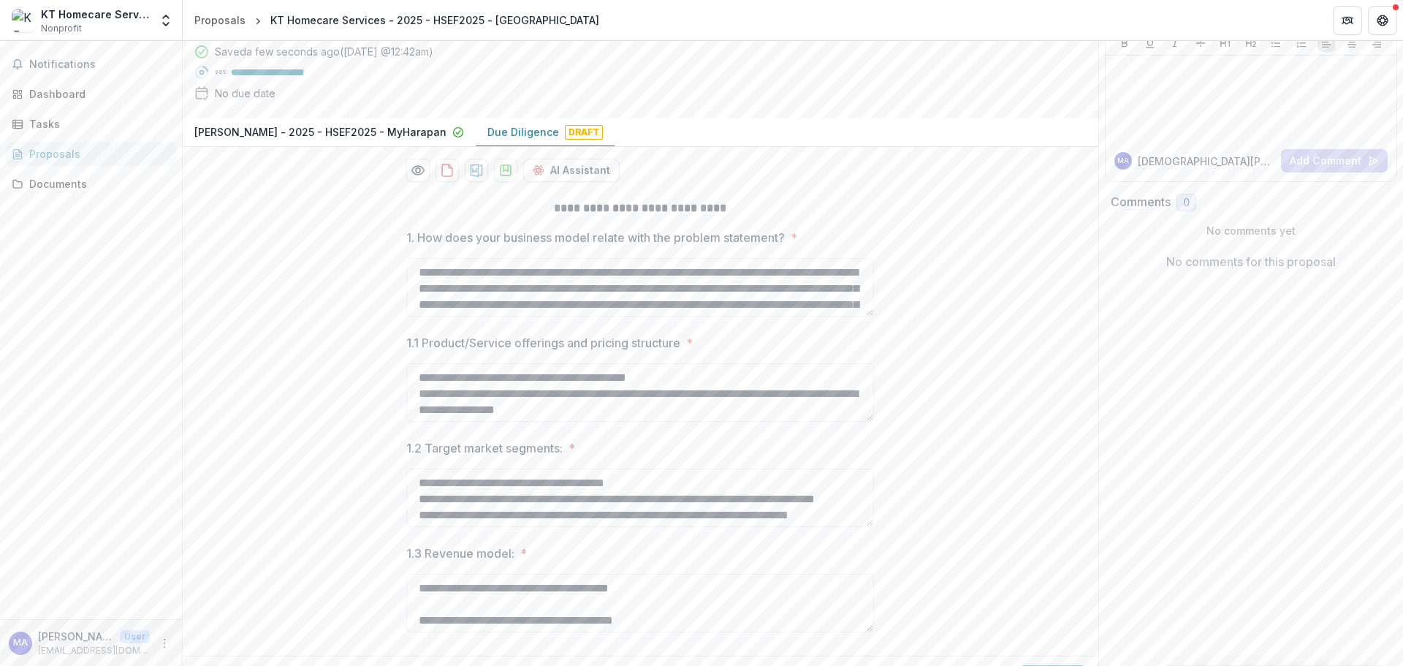
click at [240, 636] on div "**********" at bounding box center [641, 419] width 916 height 462
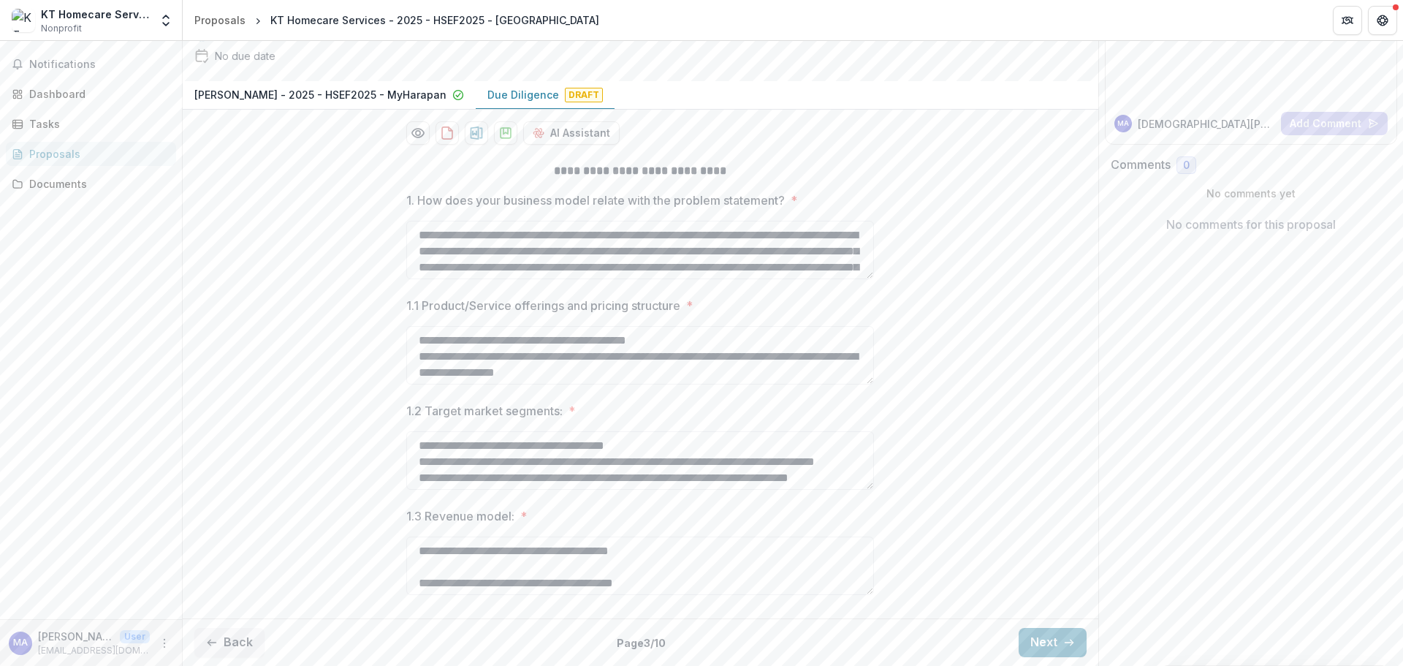
click at [239, 640] on button "Back" at bounding box center [229, 642] width 70 height 29
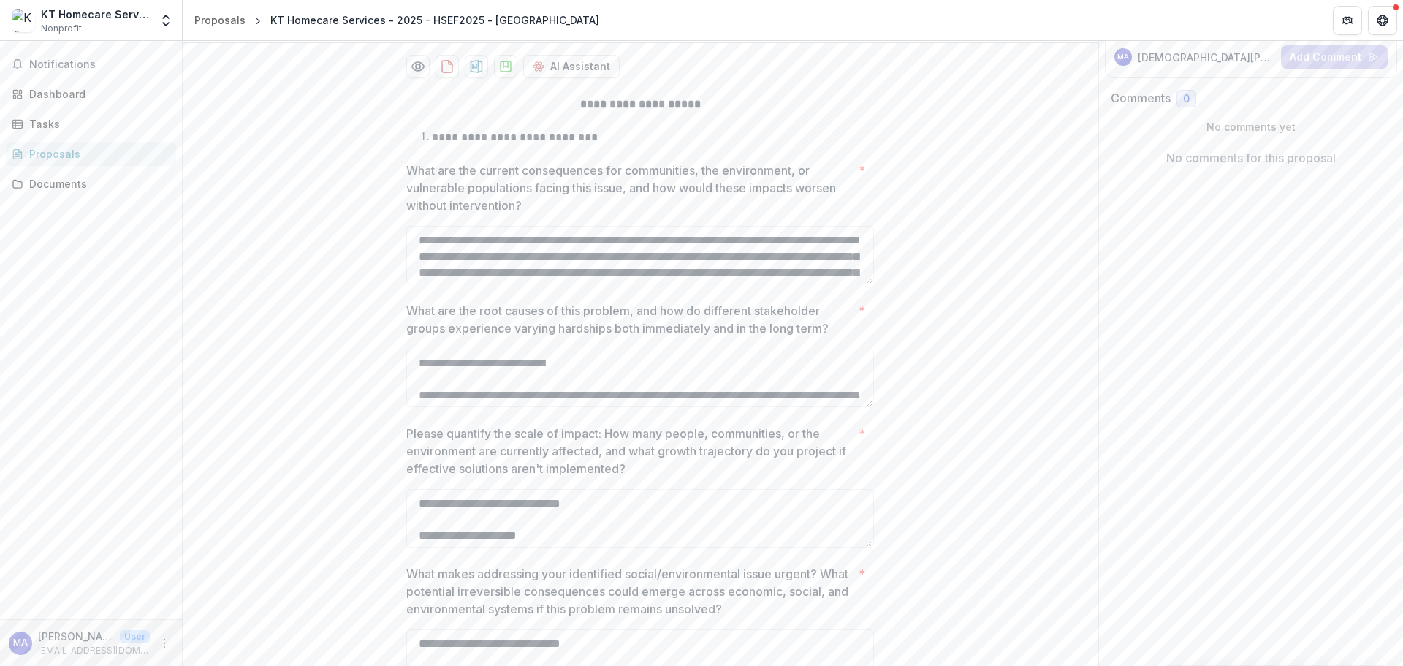
scroll to position [490, 0]
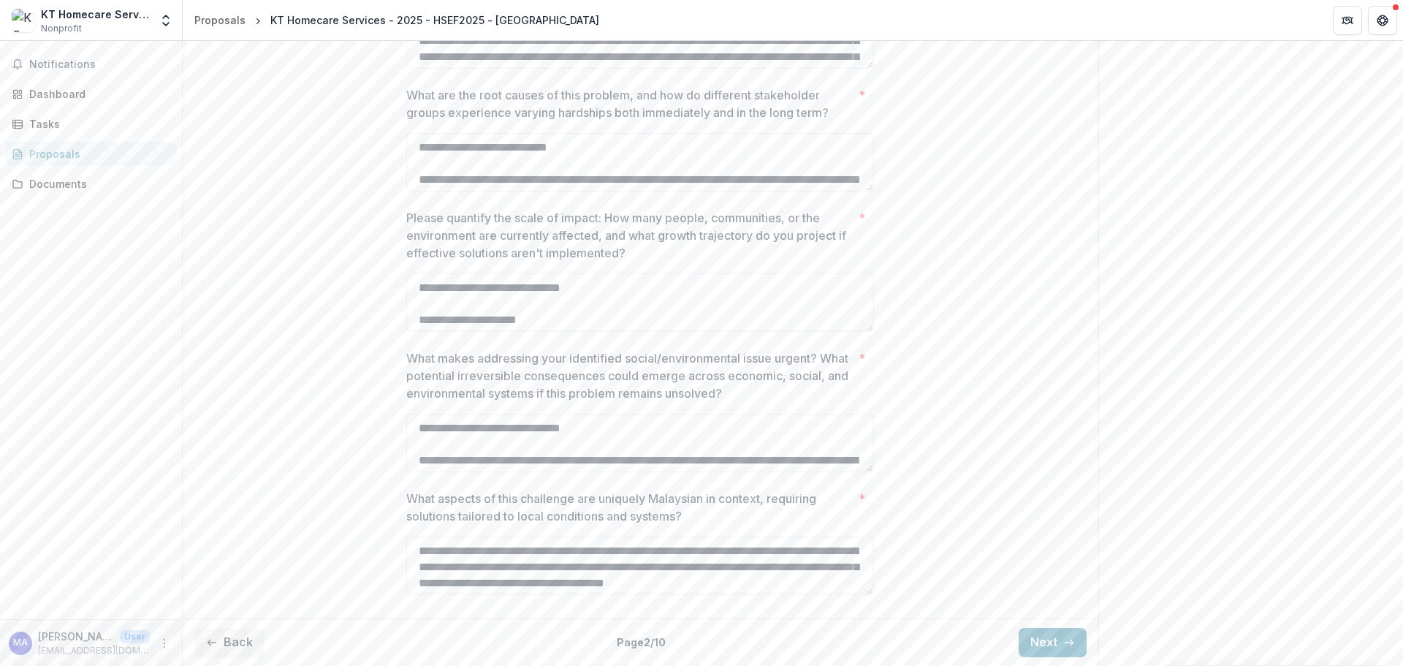
click at [240, 638] on button "Back" at bounding box center [229, 642] width 70 height 29
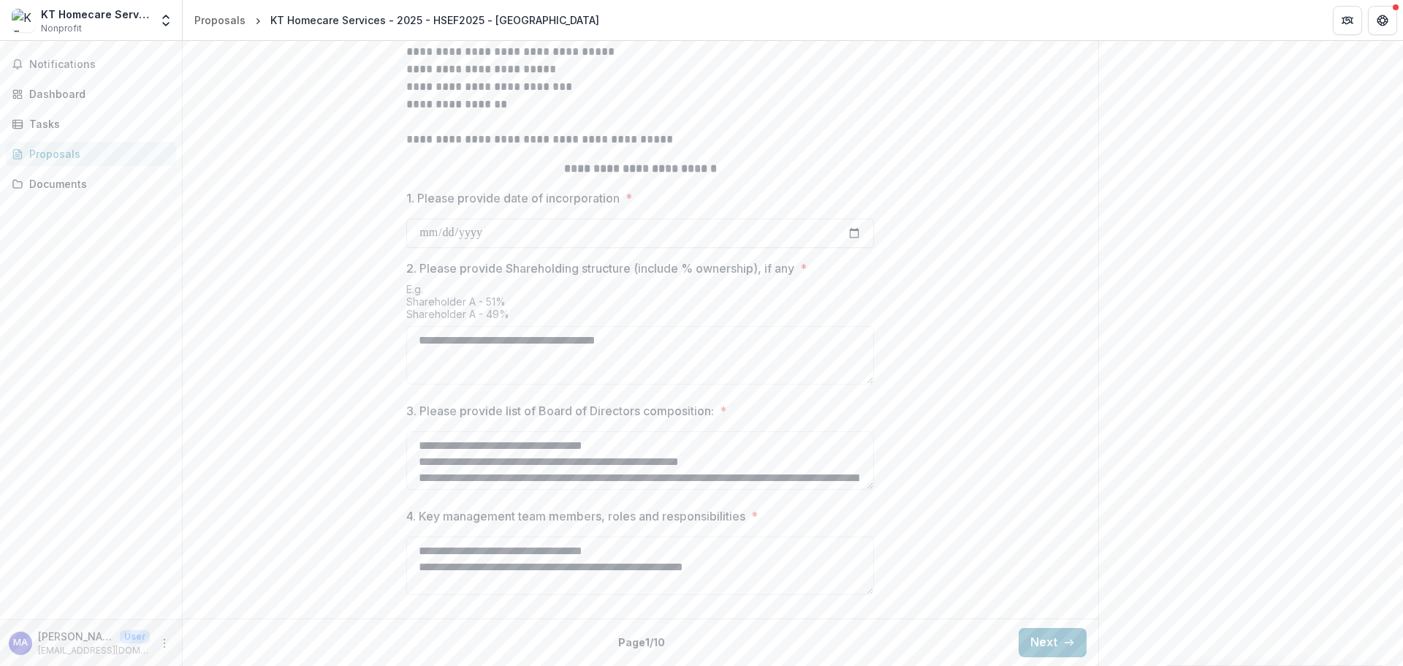
click at [425, 384] on textarea "**********" at bounding box center [640, 355] width 468 height 58
type textarea "**********"
click at [1081, 512] on div "**********" at bounding box center [641, 214] width 916 height 795
click at [1047, 646] on button "Next" at bounding box center [1053, 642] width 68 height 29
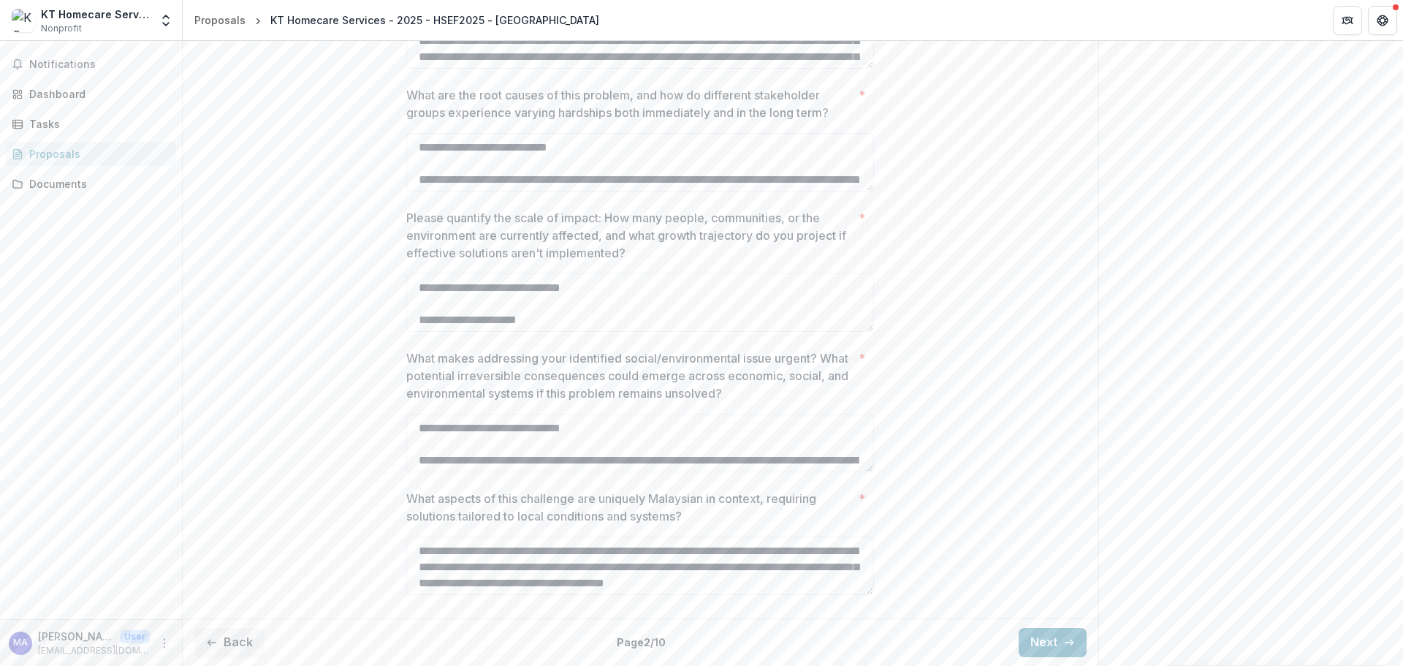
click at [1045, 640] on button "Next" at bounding box center [1053, 642] width 68 height 29
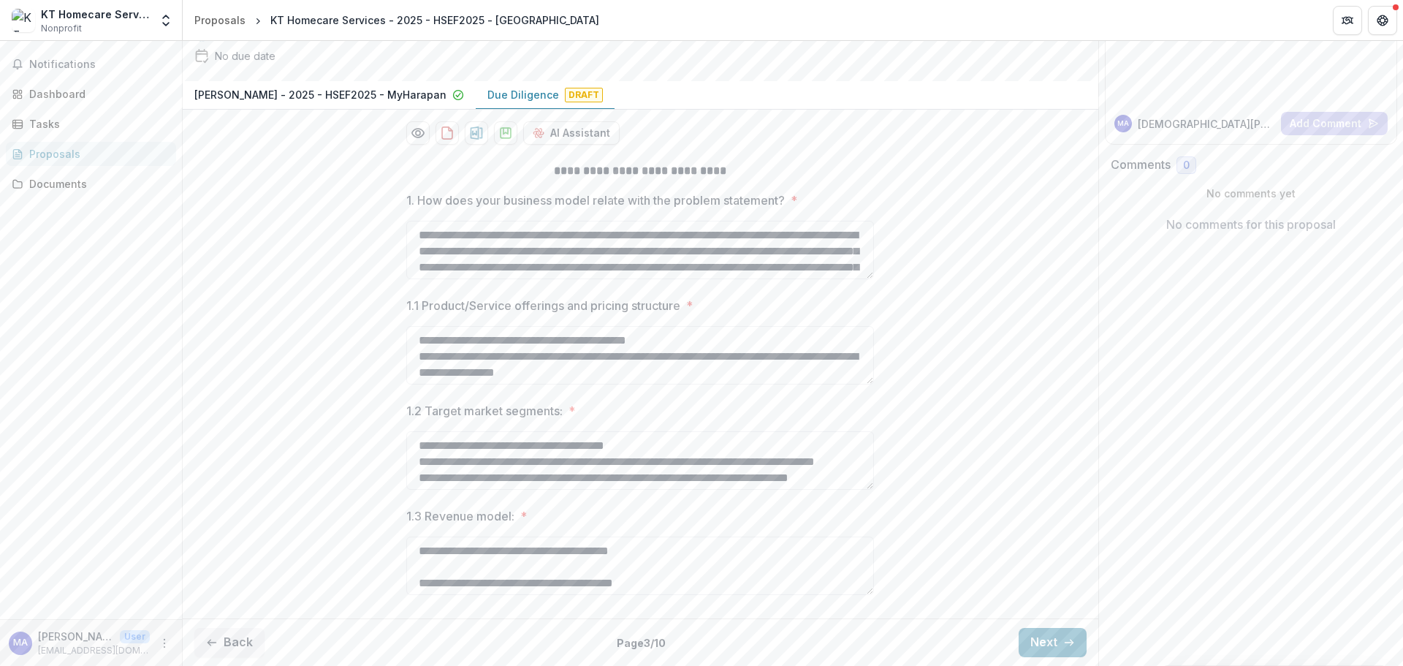
click at [1045, 638] on button "Next" at bounding box center [1053, 642] width 68 height 29
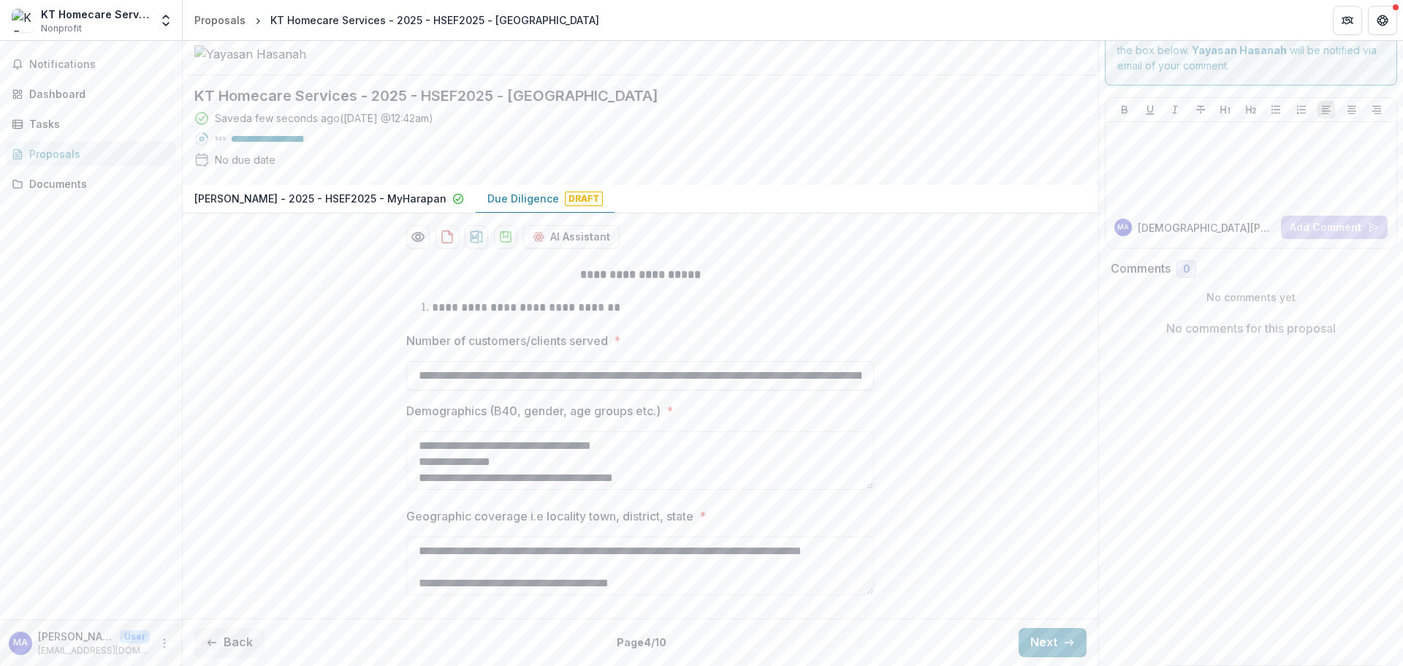
click at [1055, 634] on button "Next" at bounding box center [1053, 642] width 68 height 29
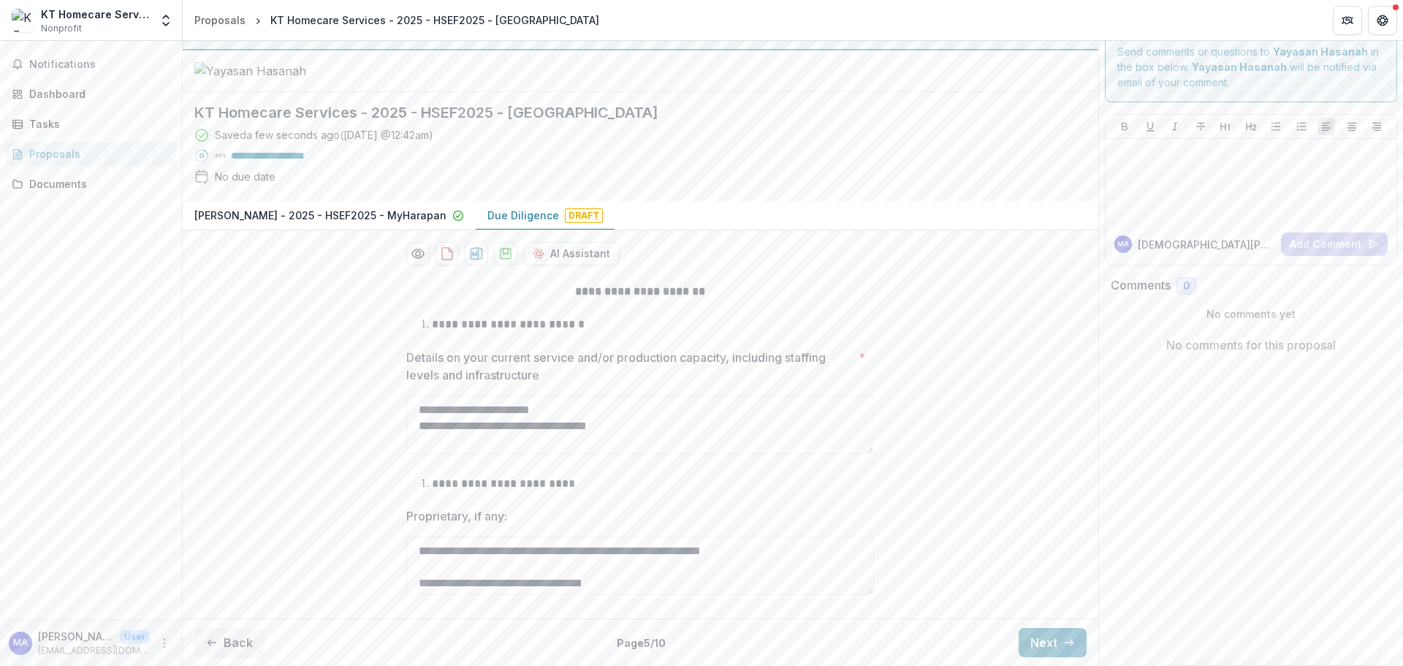
click at [1032, 642] on button "Next" at bounding box center [1053, 642] width 68 height 29
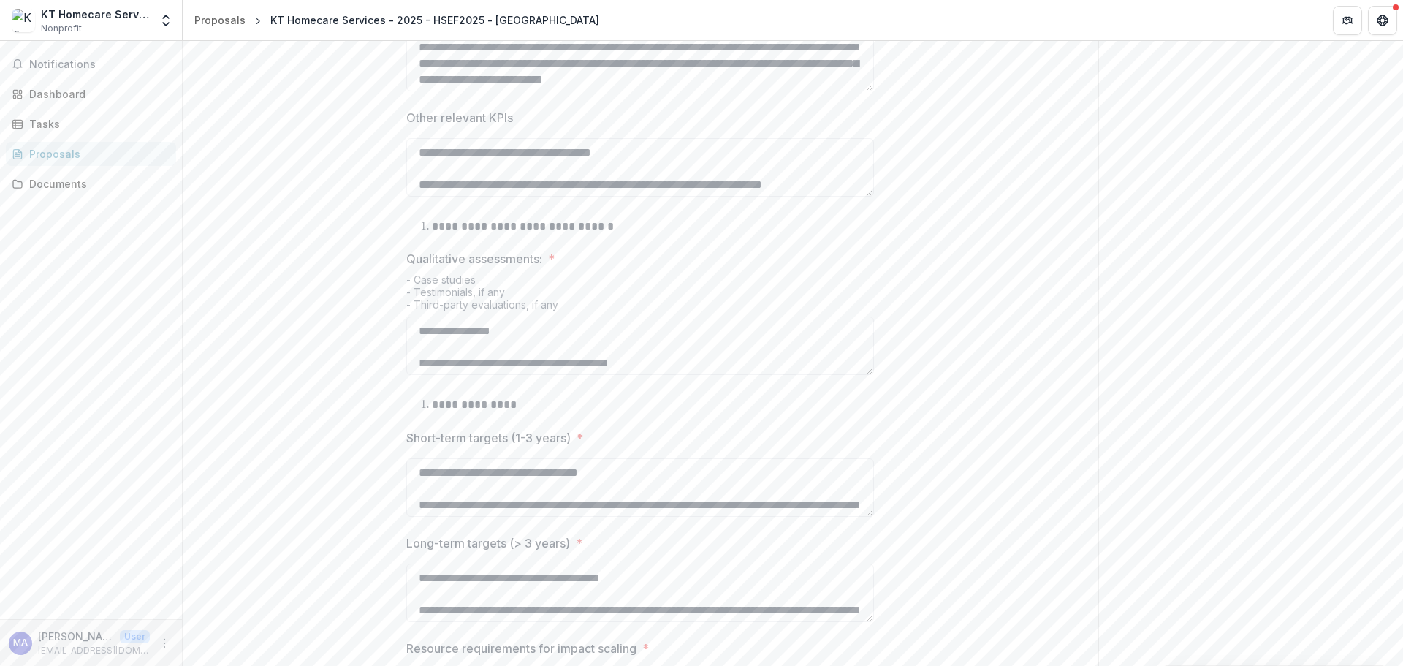
scroll to position [740, 0]
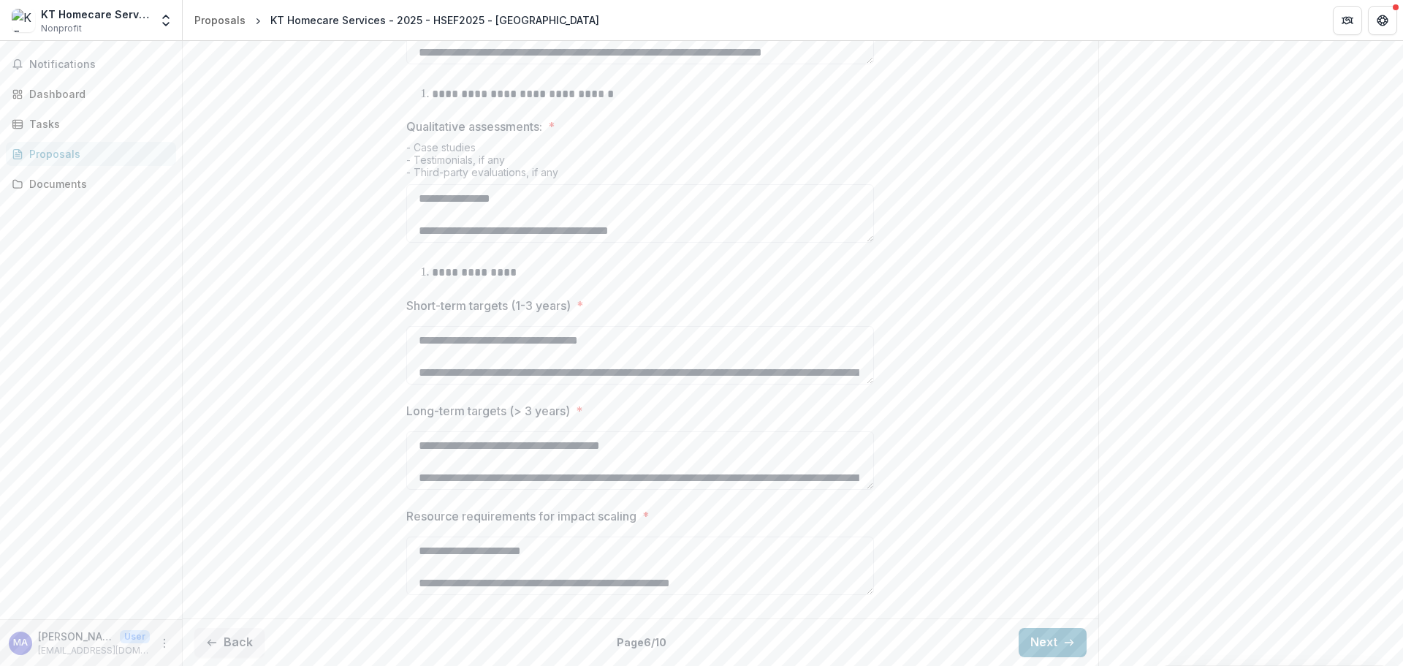
click at [1054, 652] on button "Next" at bounding box center [1053, 642] width 68 height 29
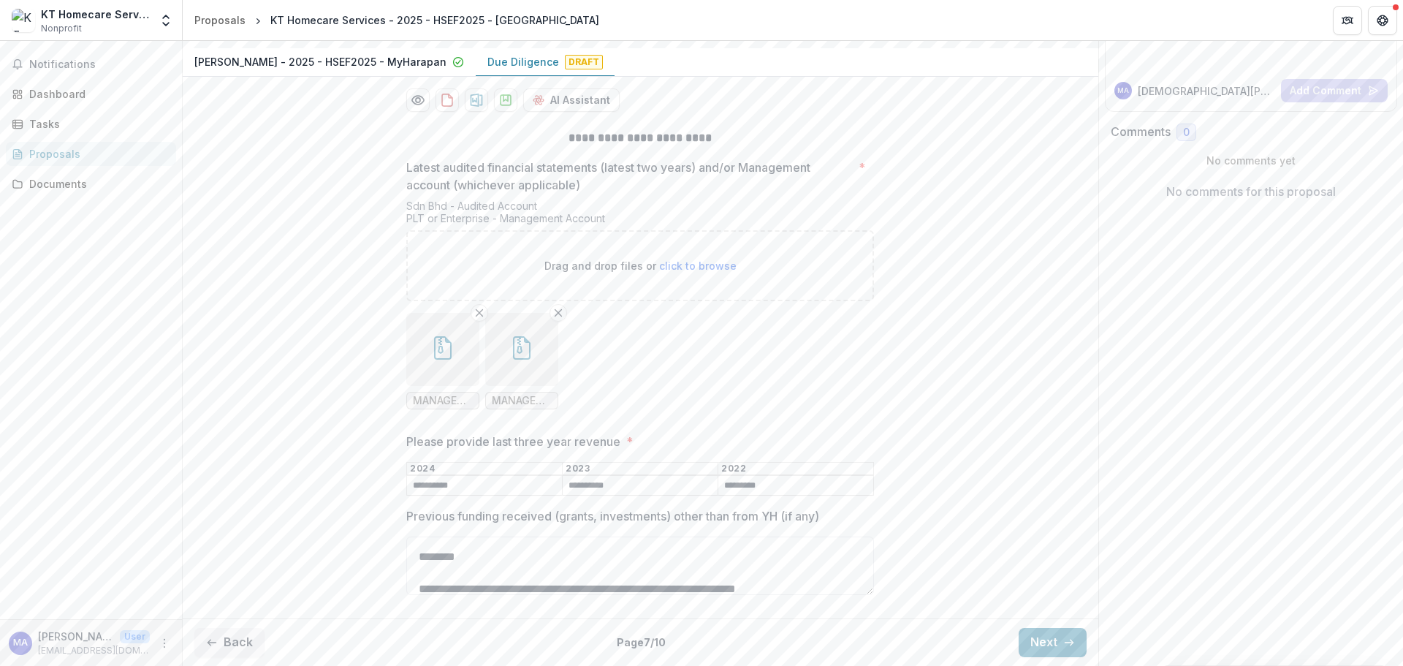
scroll to position [260, 0]
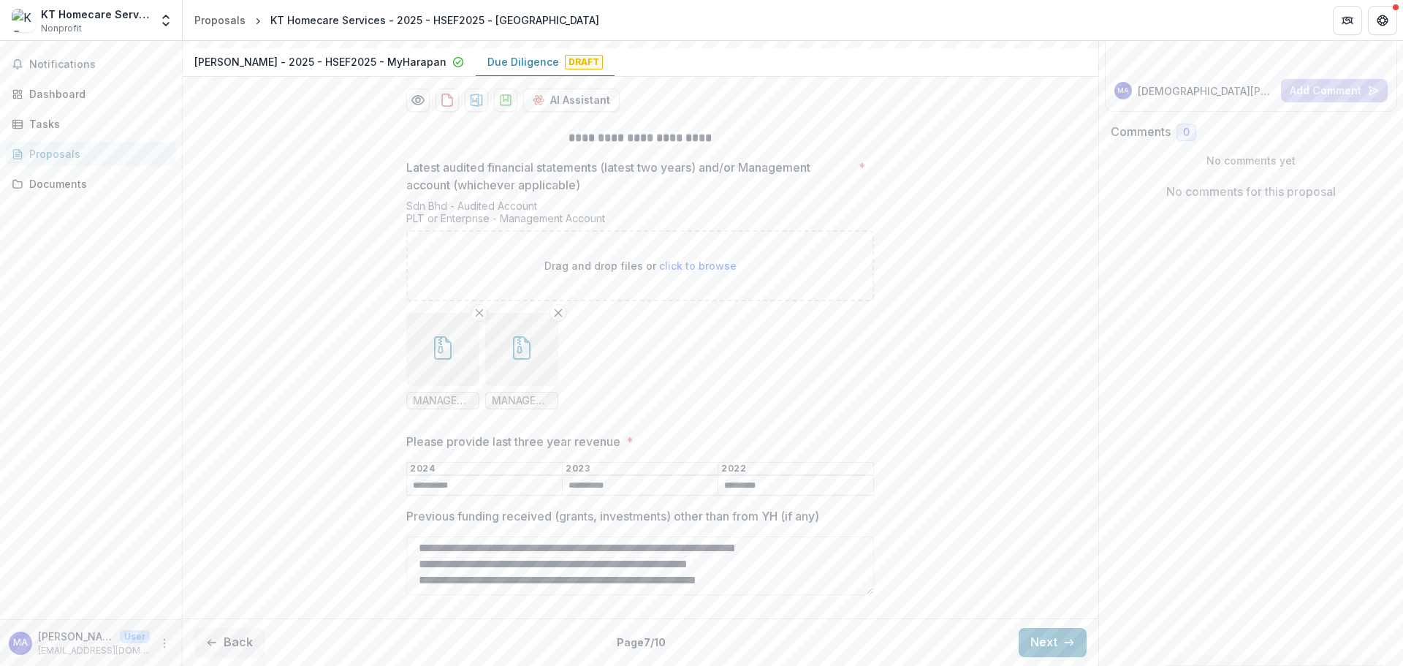
click at [1053, 645] on button "Next" at bounding box center [1053, 642] width 68 height 29
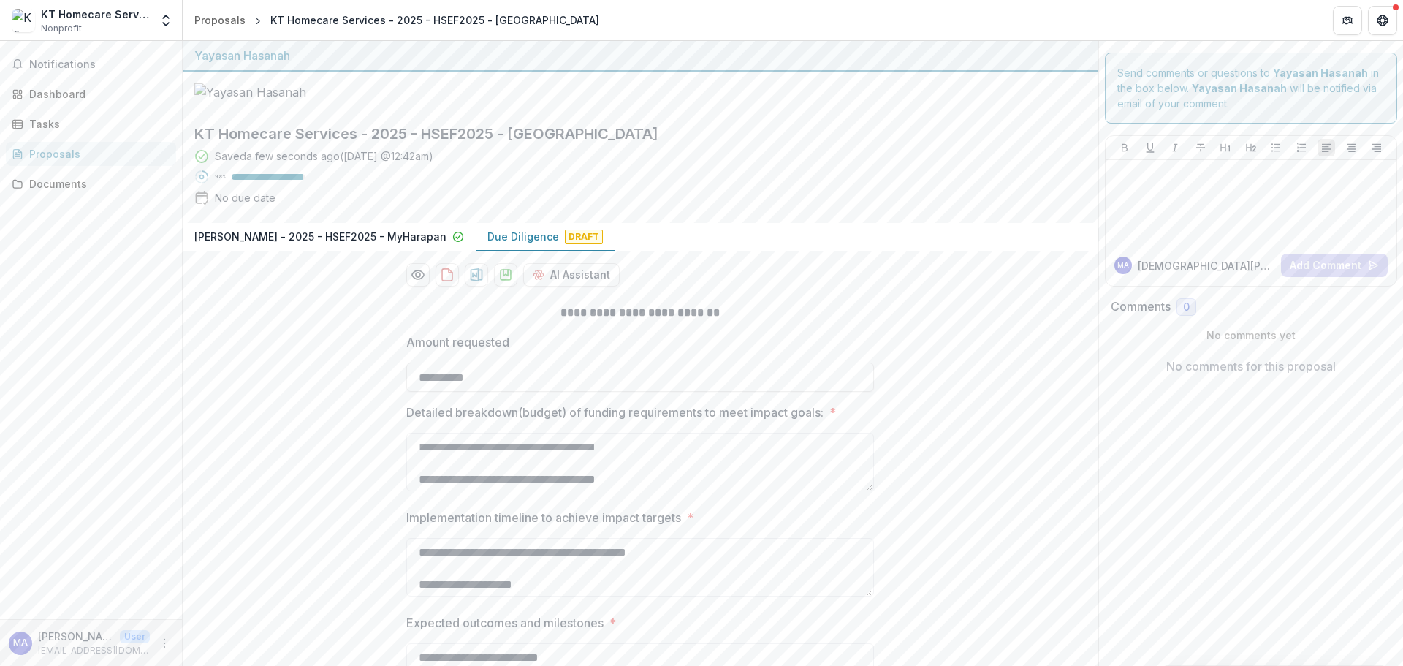
scroll to position [278, 0]
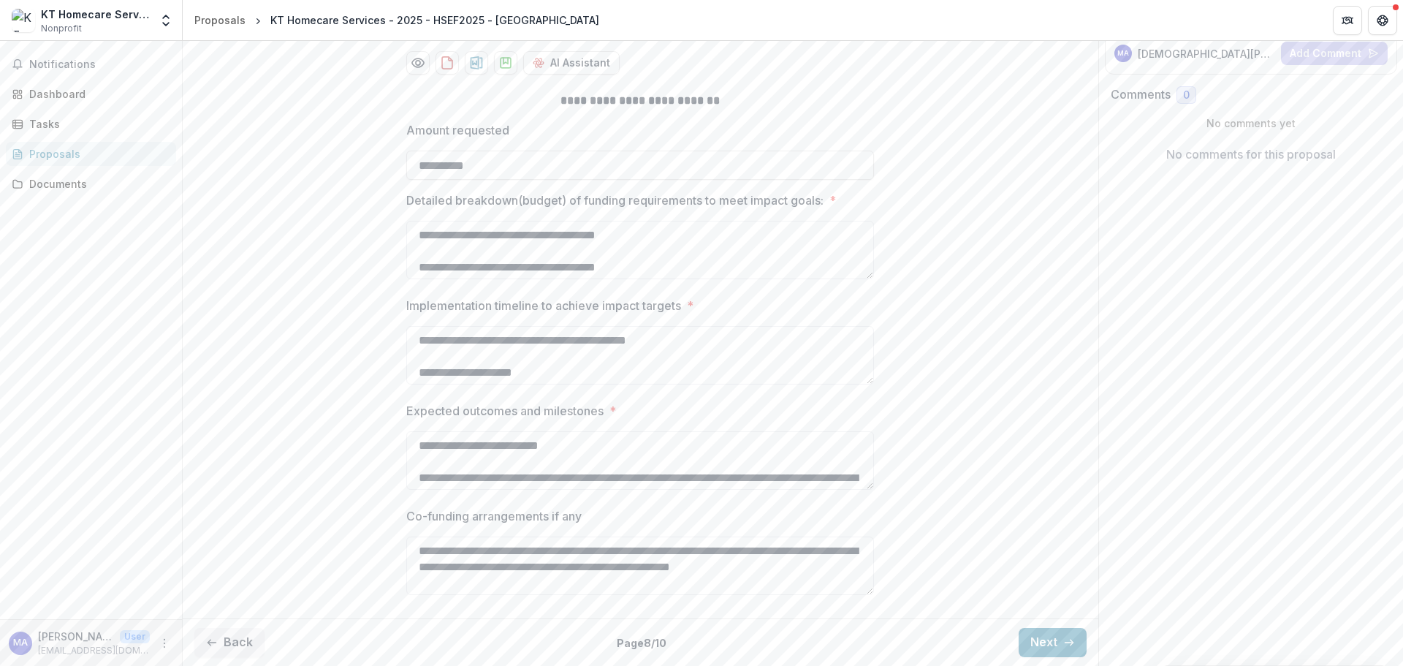
click at [1049, 638] on button "Next" at bounding box center [1053, 642] width 68 height 29
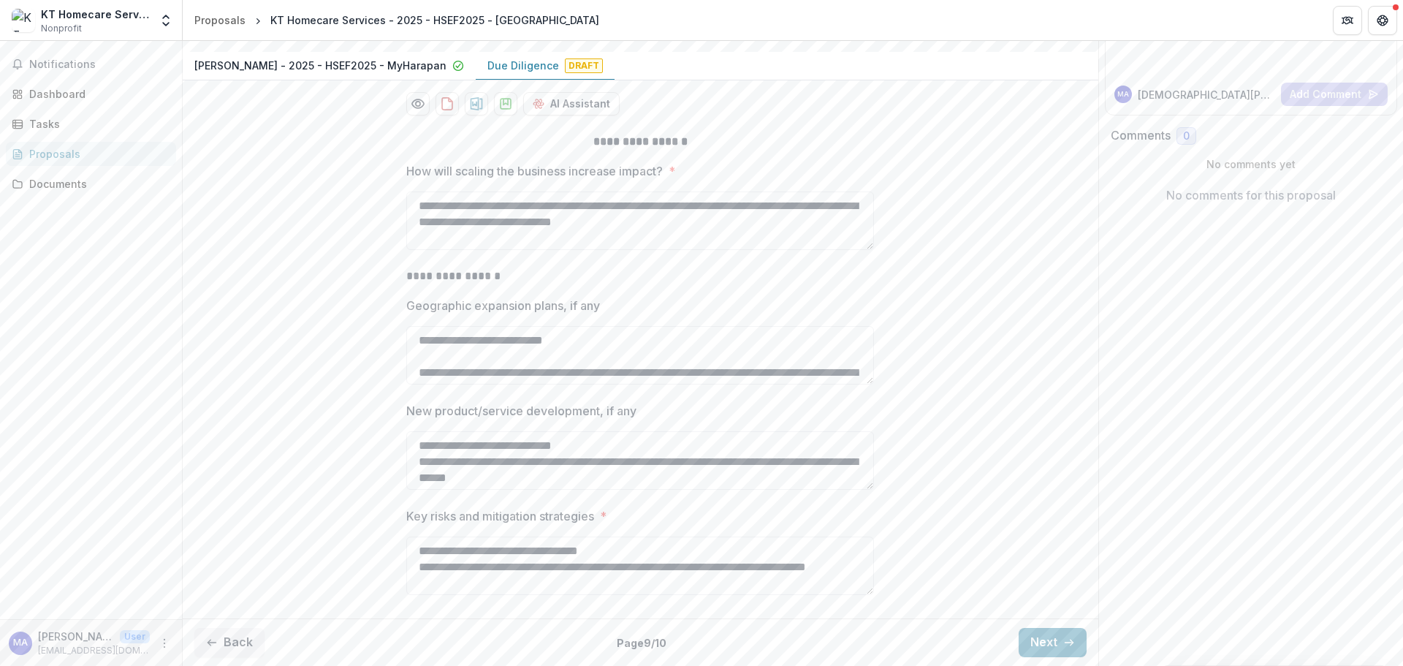
scroll to position [238, 0]
click at [1052, 637] on button "Next" at bounding box center [1053, 642] width 68 height 29
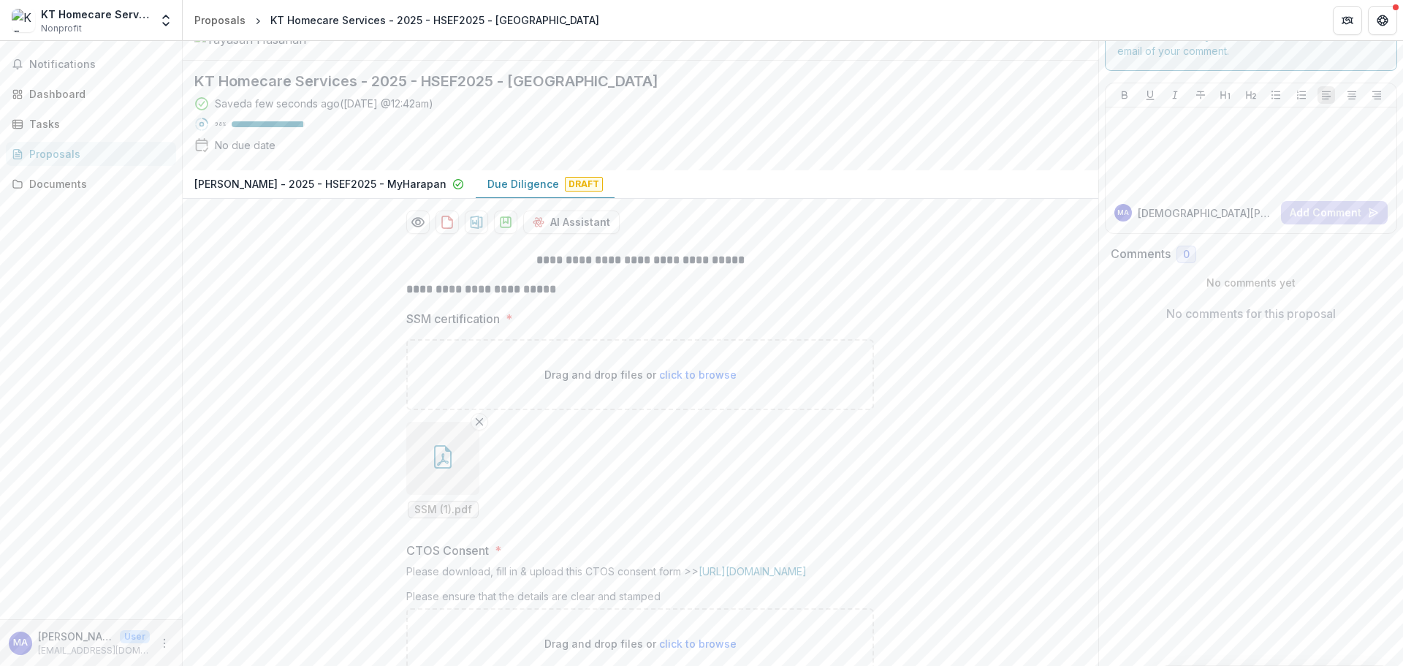
scroll to position [0, 0]
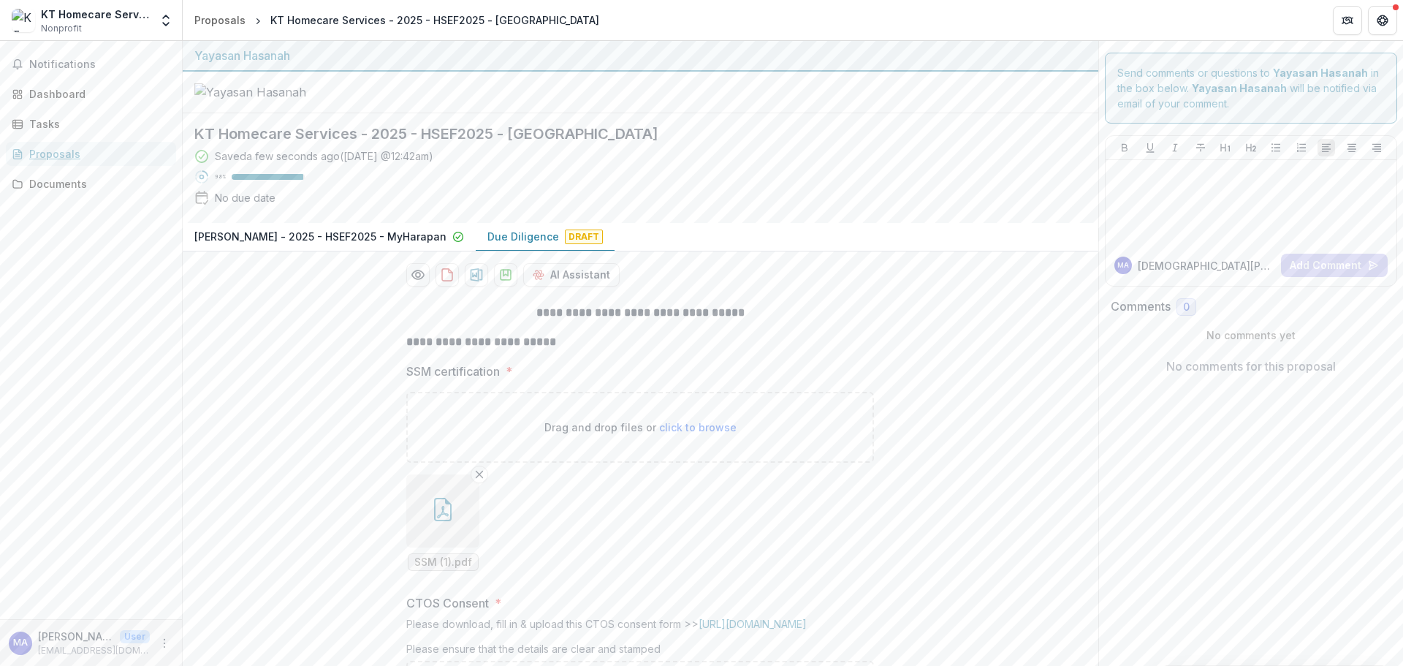
click at [58, 155] on div "Proposals" at bounding box center [96, 153] width 135 height 15
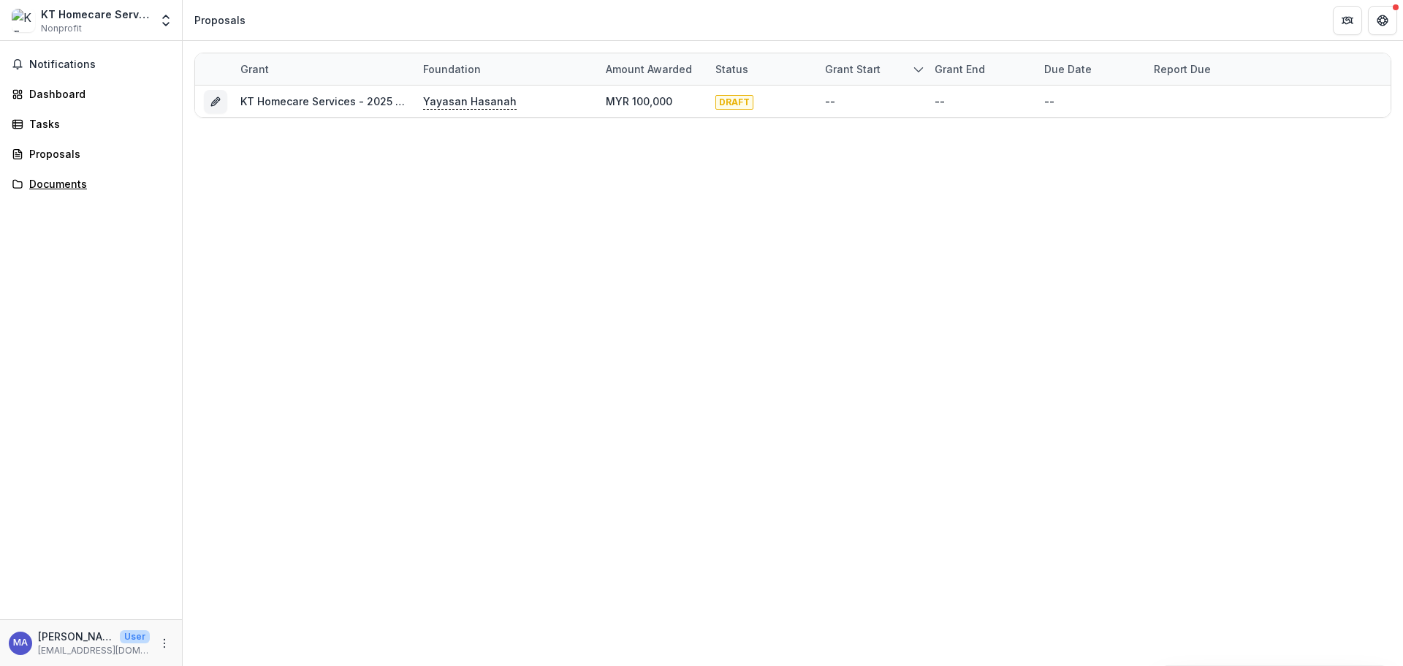
click at [42, 181] on div "Documents" at bounding box center [96, 183] width 135 height 15
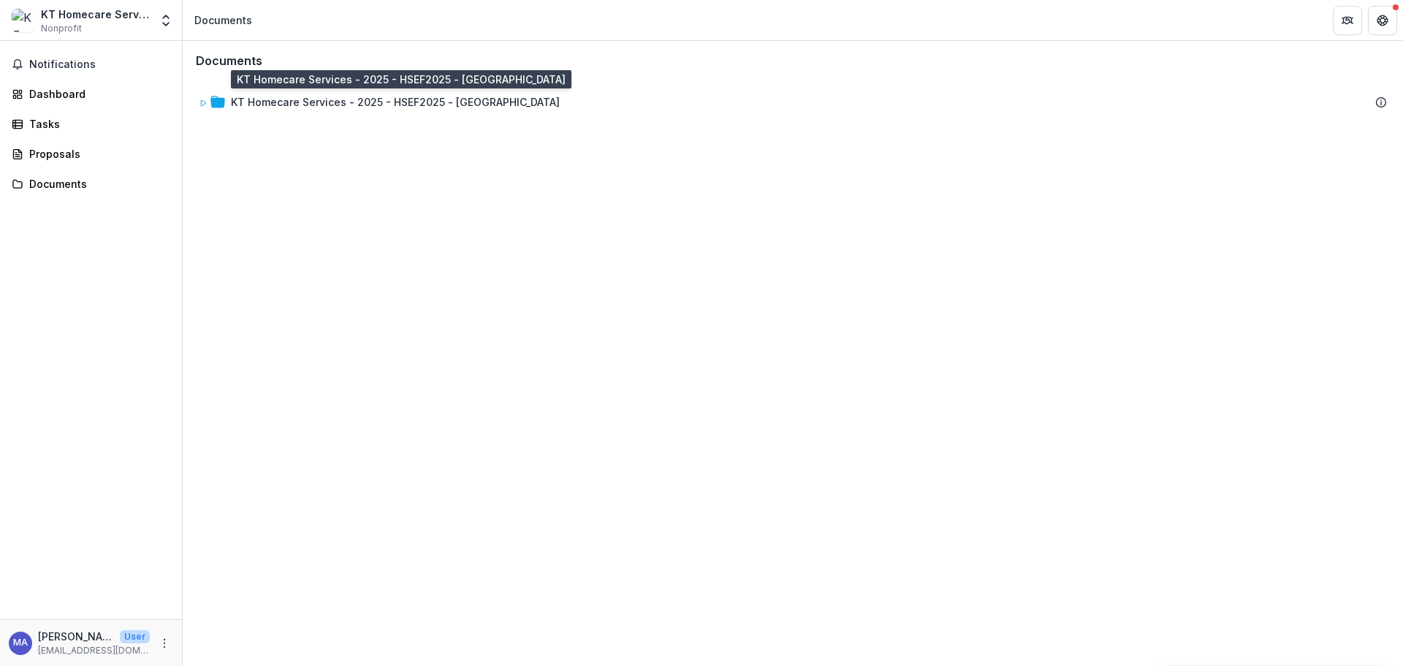
click at [333, 99] on div "KT Homecare Services - 2025 - HSEF2025 - [GEOGRAPHIC_DATA]" at bounding box center [395, 101] width 329 height 15
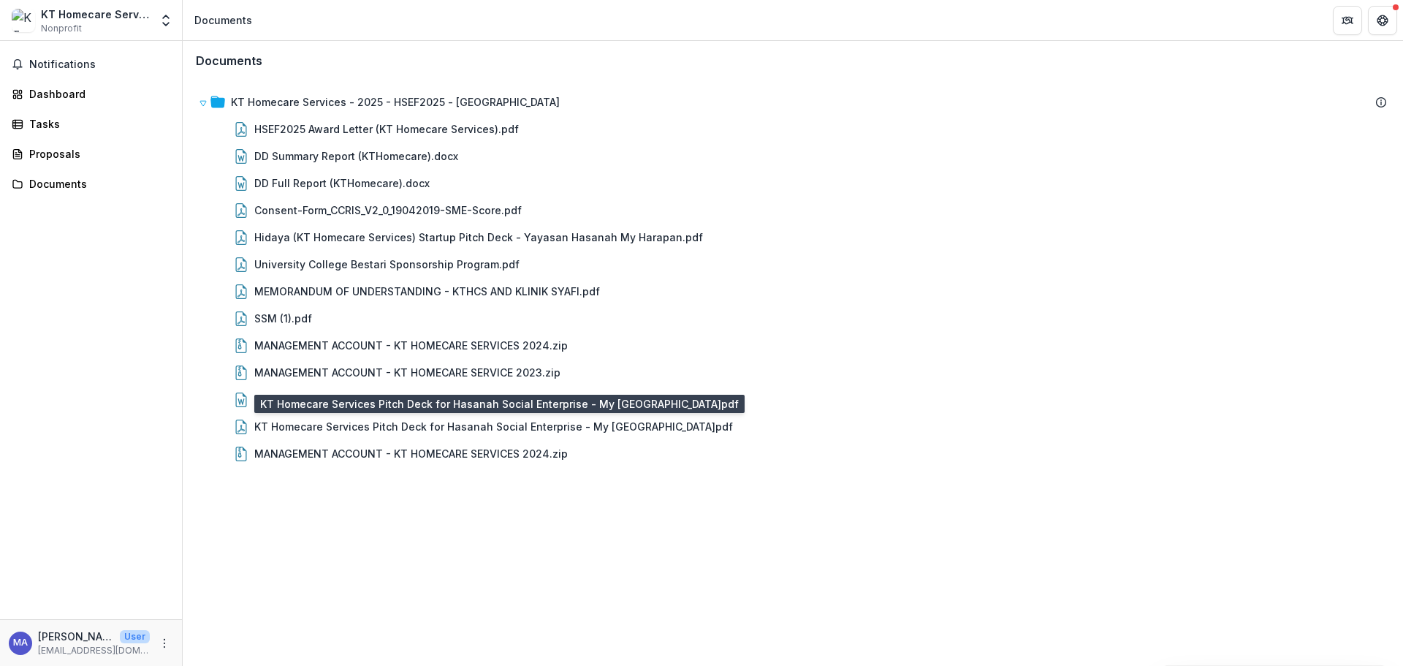
click at [518, 430] on div "KT Homecare Services Pitch Deck for Hasanah Social Enterprise - My [GEOGRAPHIC_…" at bounding box center [493, 426] width 479 height 15
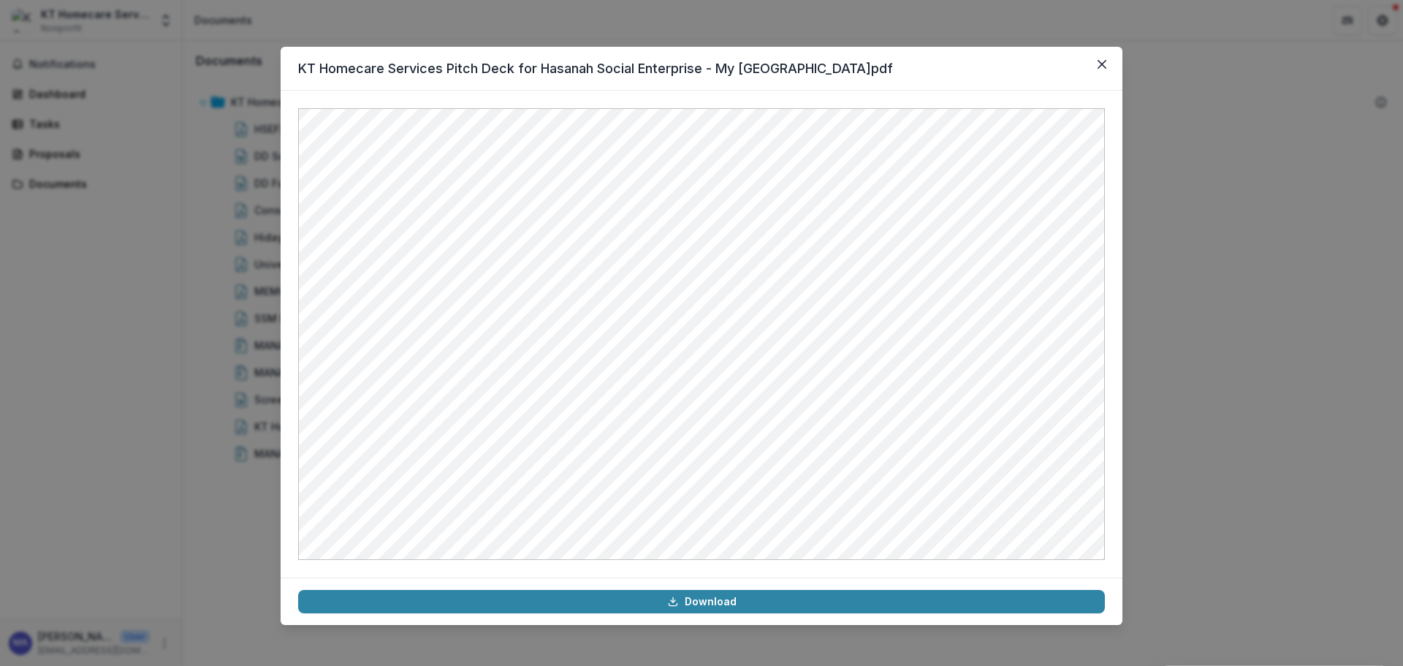
click at [1104, 64] on icon "Close" at bounding box center [1102, 64] width 9 height 9
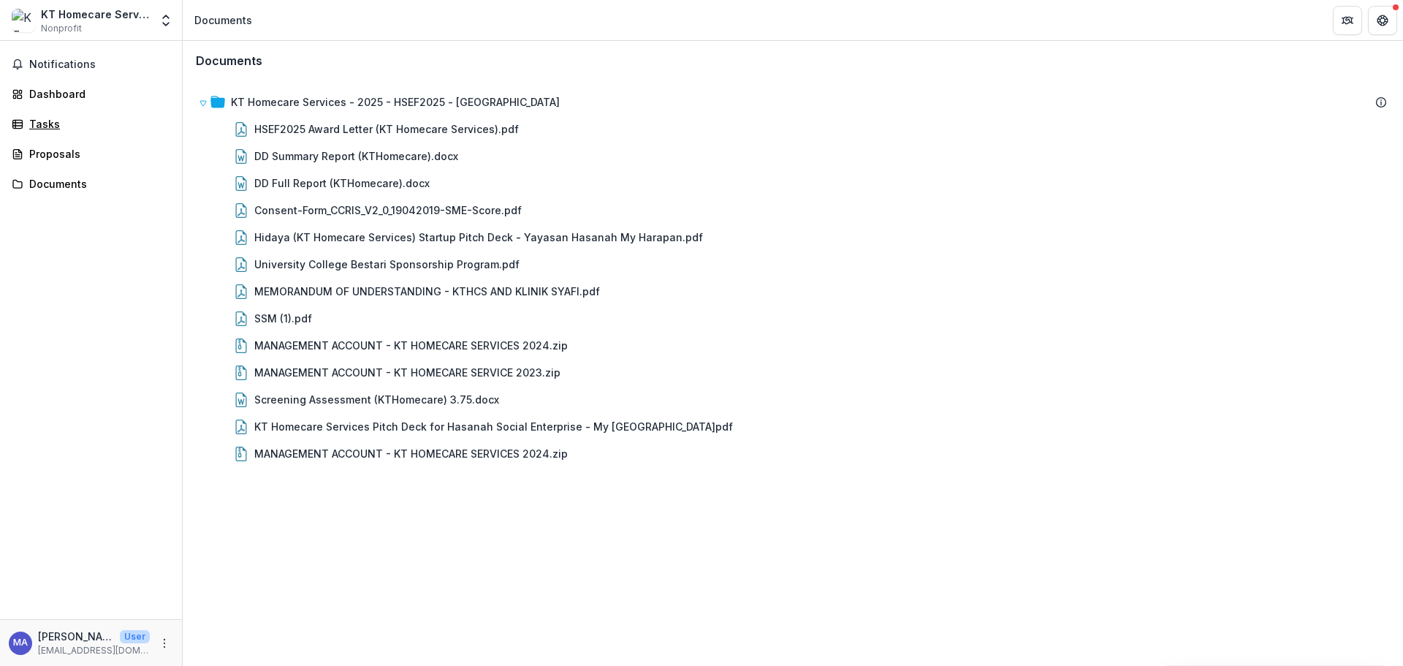
click at [56, 130] on div "Tasks" at bounding box center [96, 123] width 135 height 15
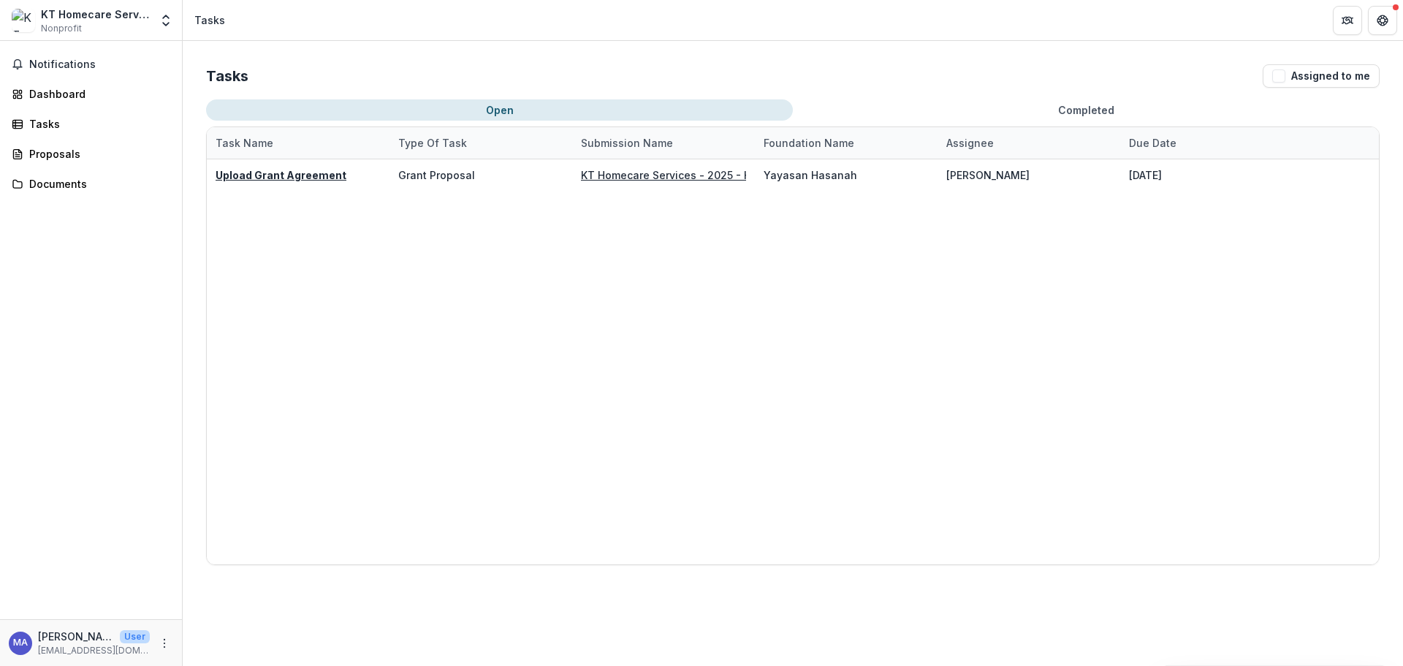
click at [307, 162] on div "Upload Grant Agreement" at bounding box center [298, 174] width 165 height 31
click at [303, 173] on u "Upload Grant Agreement" at bounding box center [281, 175] width 131 height 12
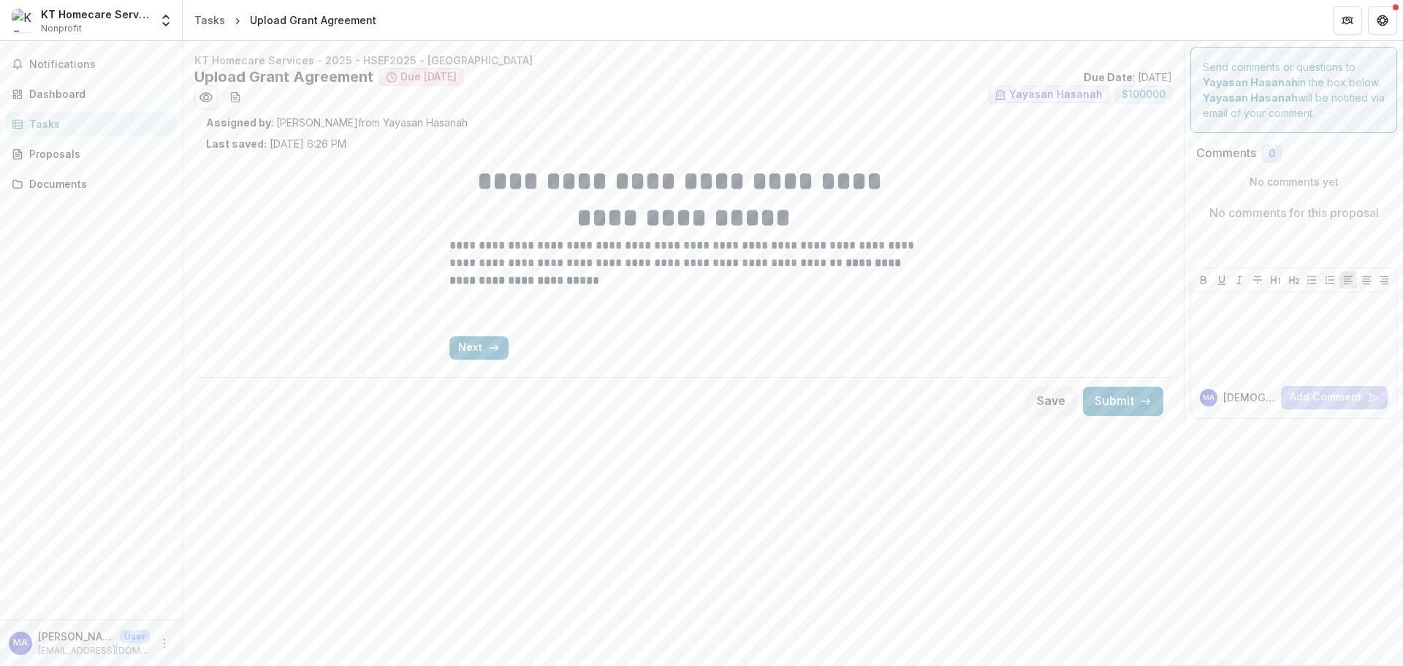
click at [467, 344] on button "Next" at bounding box center [479, 347] width 59 height 23
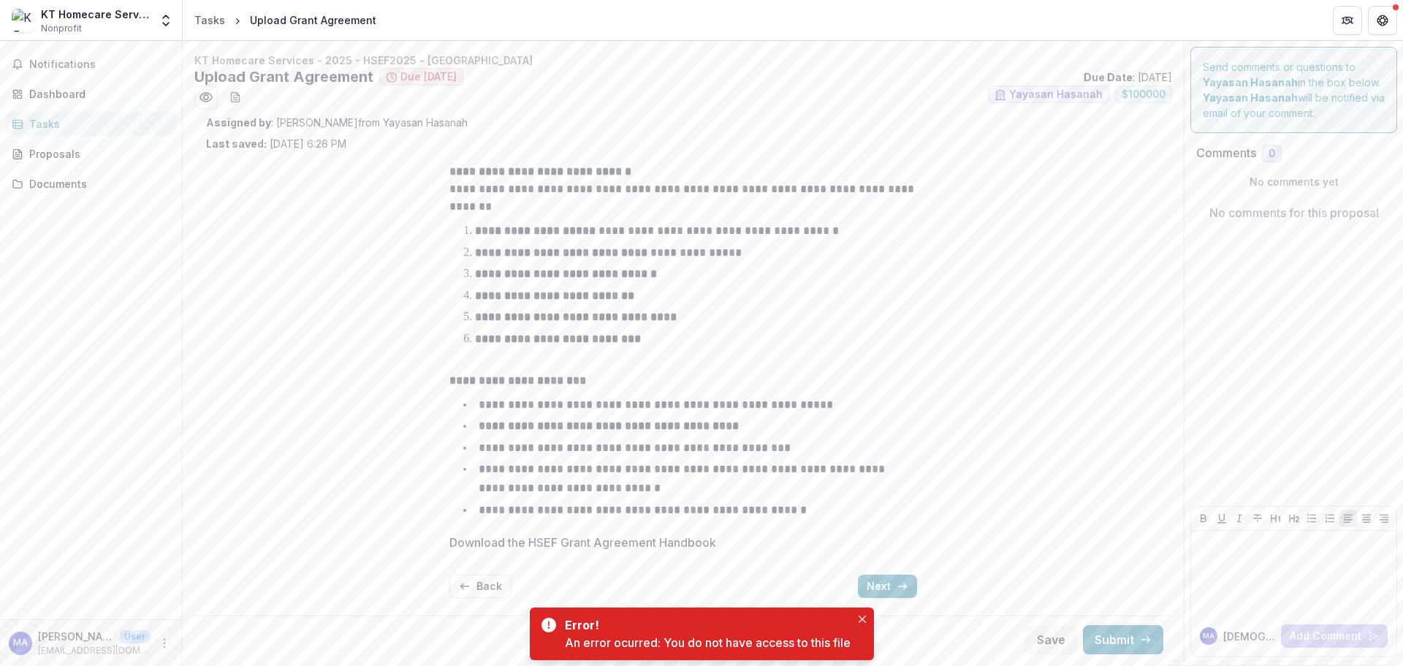
click at [541, 539] on p "Download the HSEF Grant Agreement Handbook" at bounding box center [583, 543] width 267 height 18
drag, startPoint x: 541, startPoint y: 539, endPoint x: 393, endPoint y: 505, distance: 152.3
click at [393, 505] on div "**********" at bounding box center [683, 380] width 955 height 458
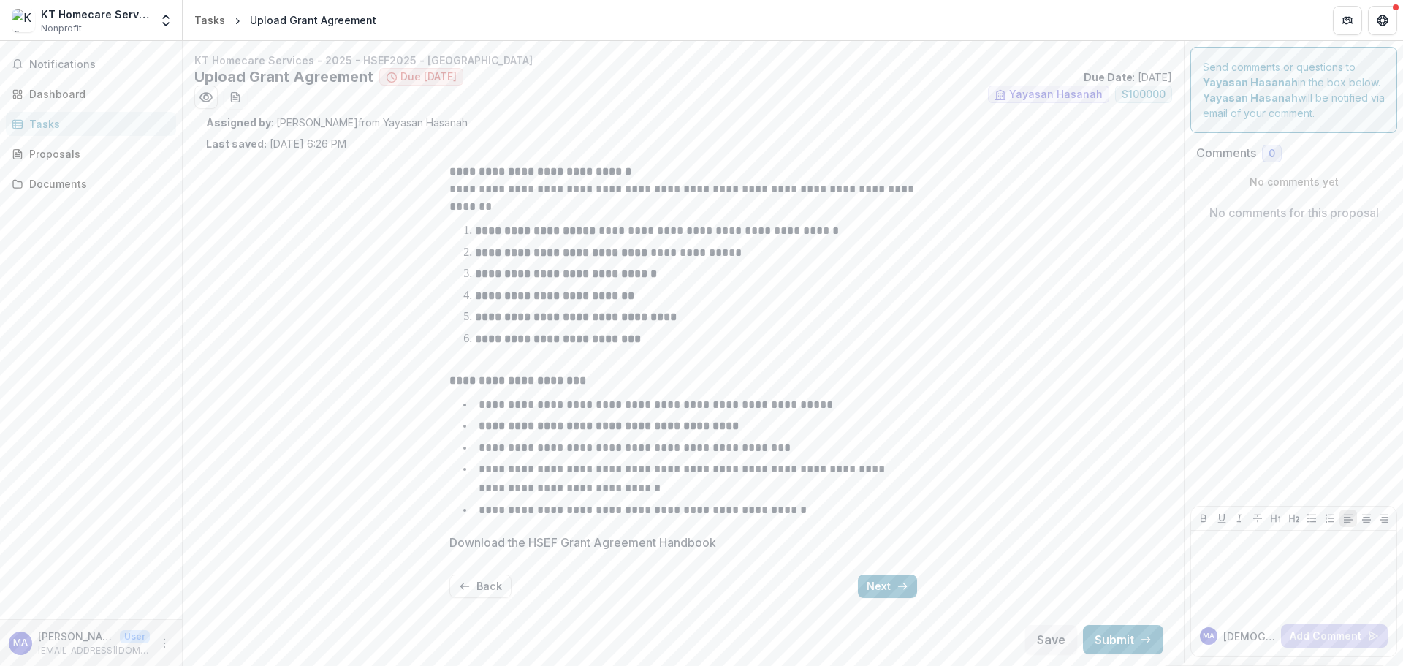
click at [1074, 276] on div "**********" at bounding box center [683, 380] width 955 height 458
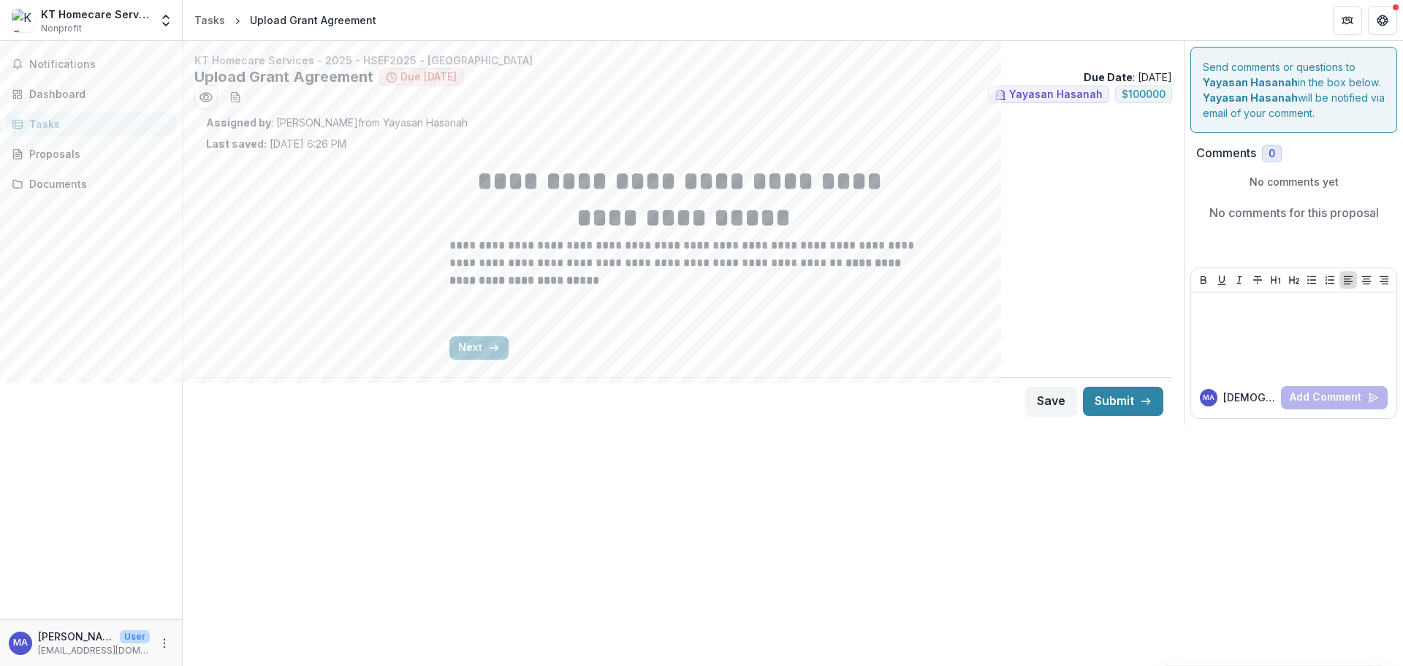
click at [479, 349] on button "Next" at bounding box center [479, 347] width 59 height 23
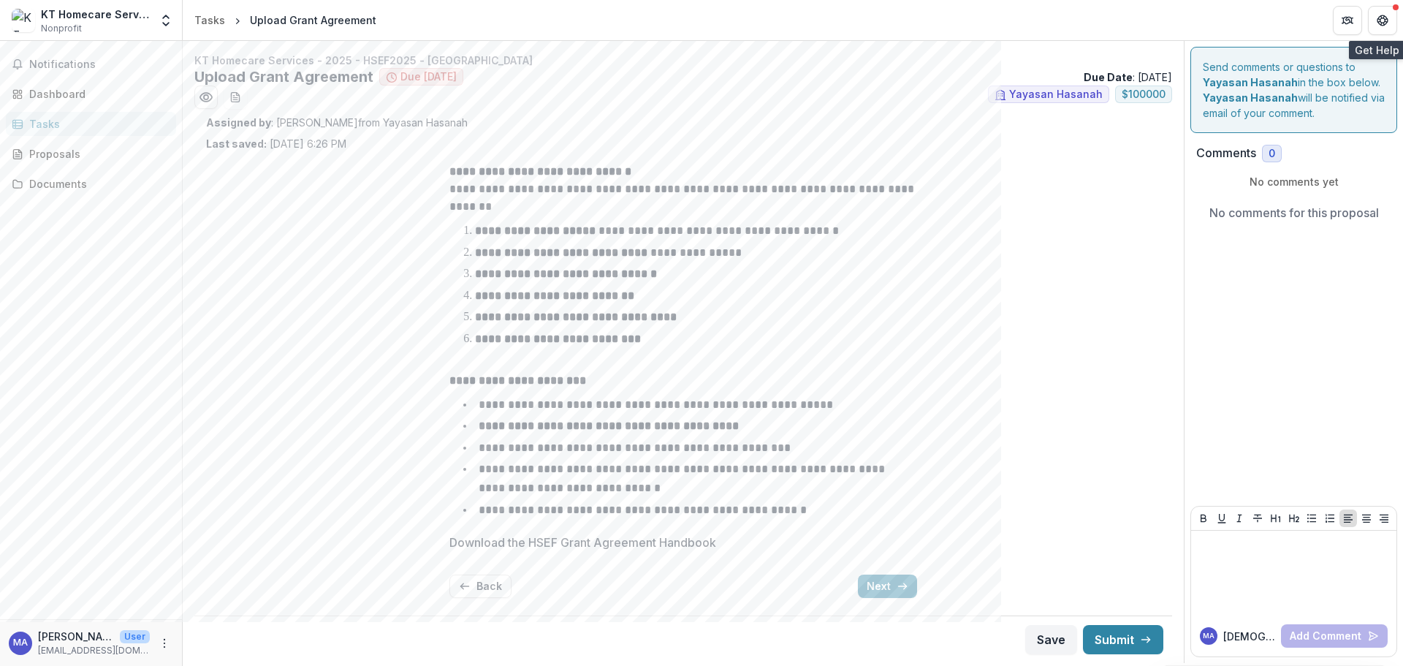
click at [1387, 21] on icon "Get Help" at bounding box center [1383, 21] width 12 height 12
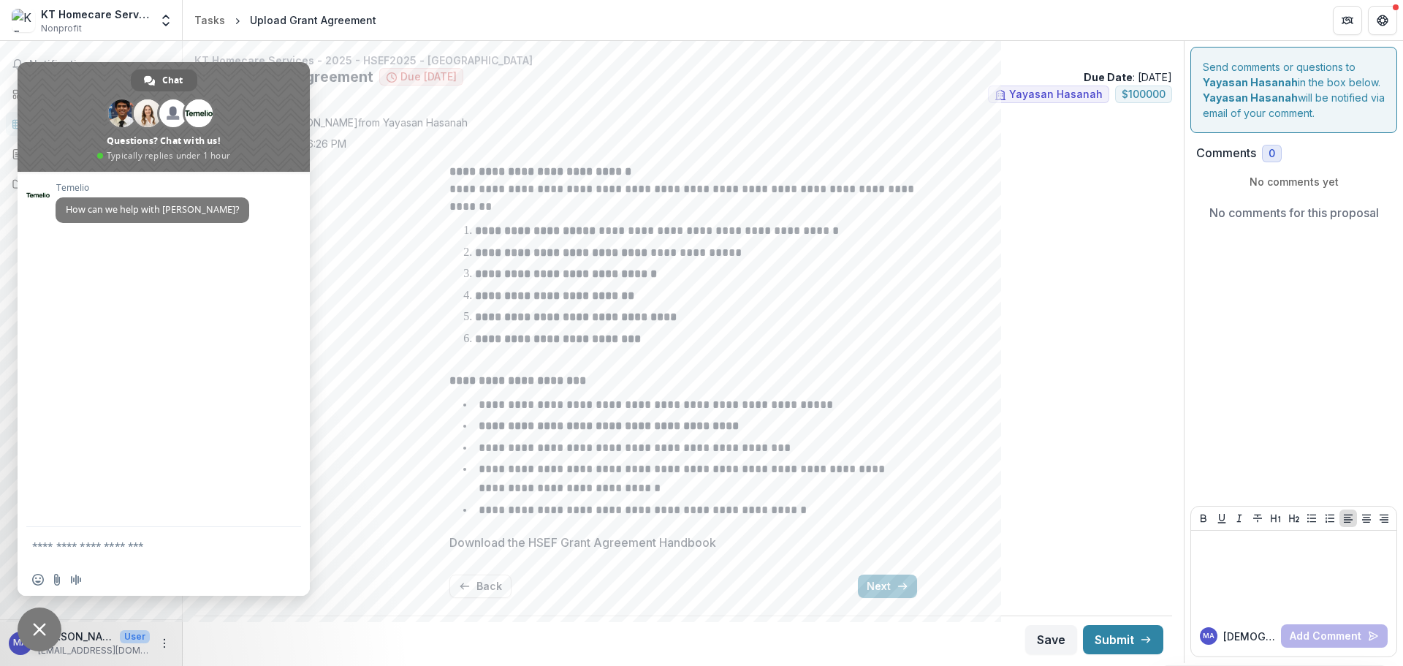
click at [1387, 21] on icon "Get Help" at bounding box center [1383, 21] width 12 height 12
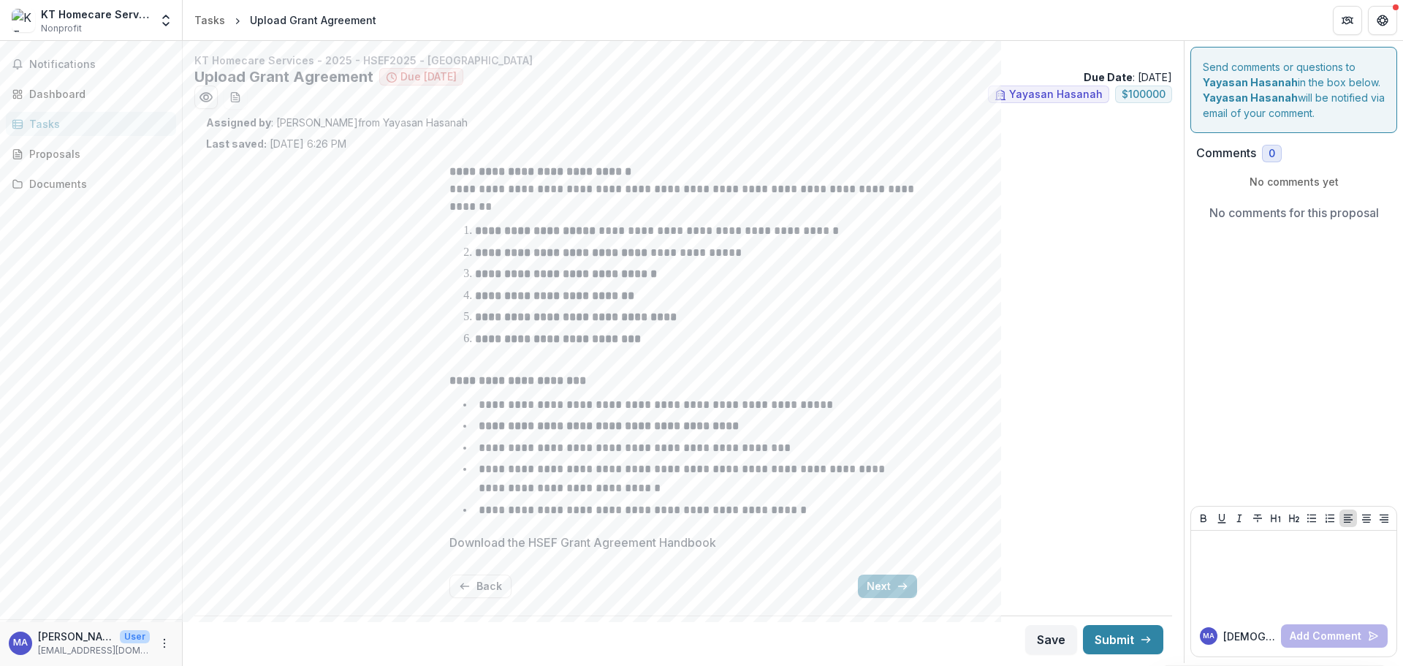
click at [896, 580] on button "Next" at bounding box center [887, 586] width 59 height 23
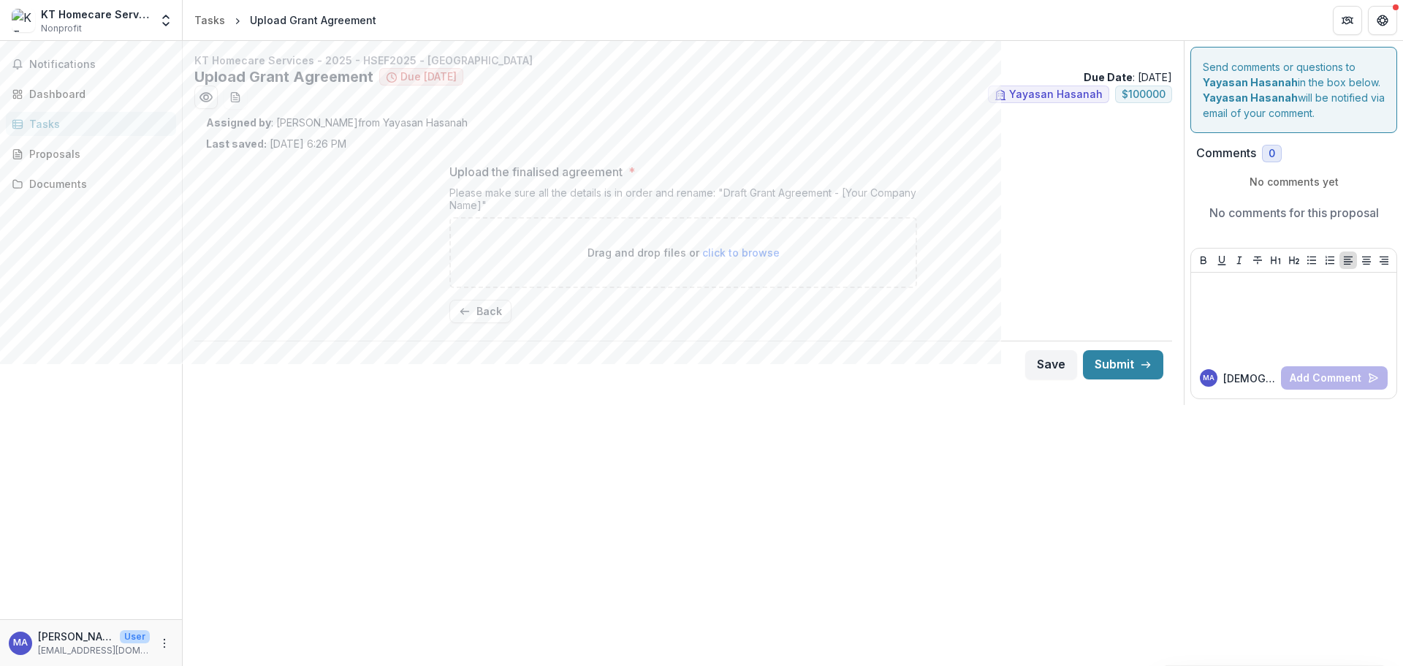
click at [488, 311] on button "Back" at bounding box center [481, 311] width 62 height 23
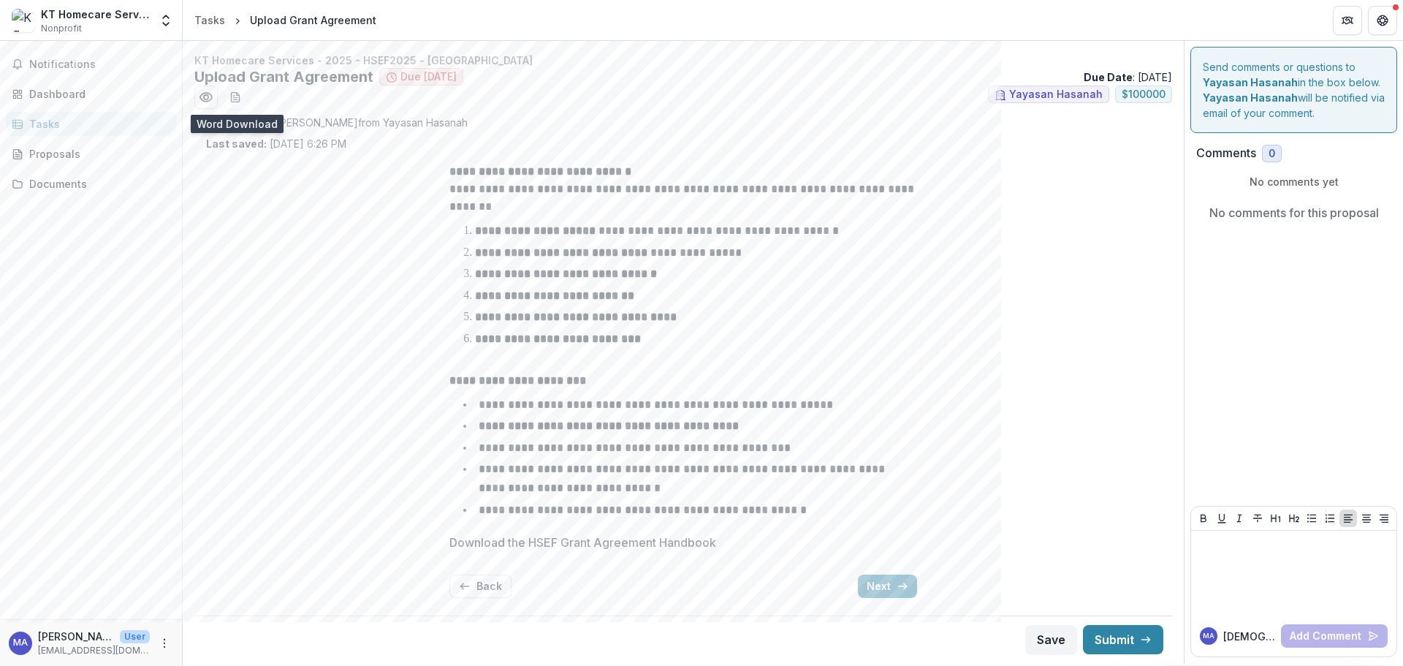
click at [235, 96] on icon "download-word-button" at bounding box center [236, 97] width 12 height 12
click at [990, 262] on div "**********" at bounding box center [683, 380] width 955 height 458
click at [496, 583] on button "Back" at bounding box center [481, 586] width 62 height 23
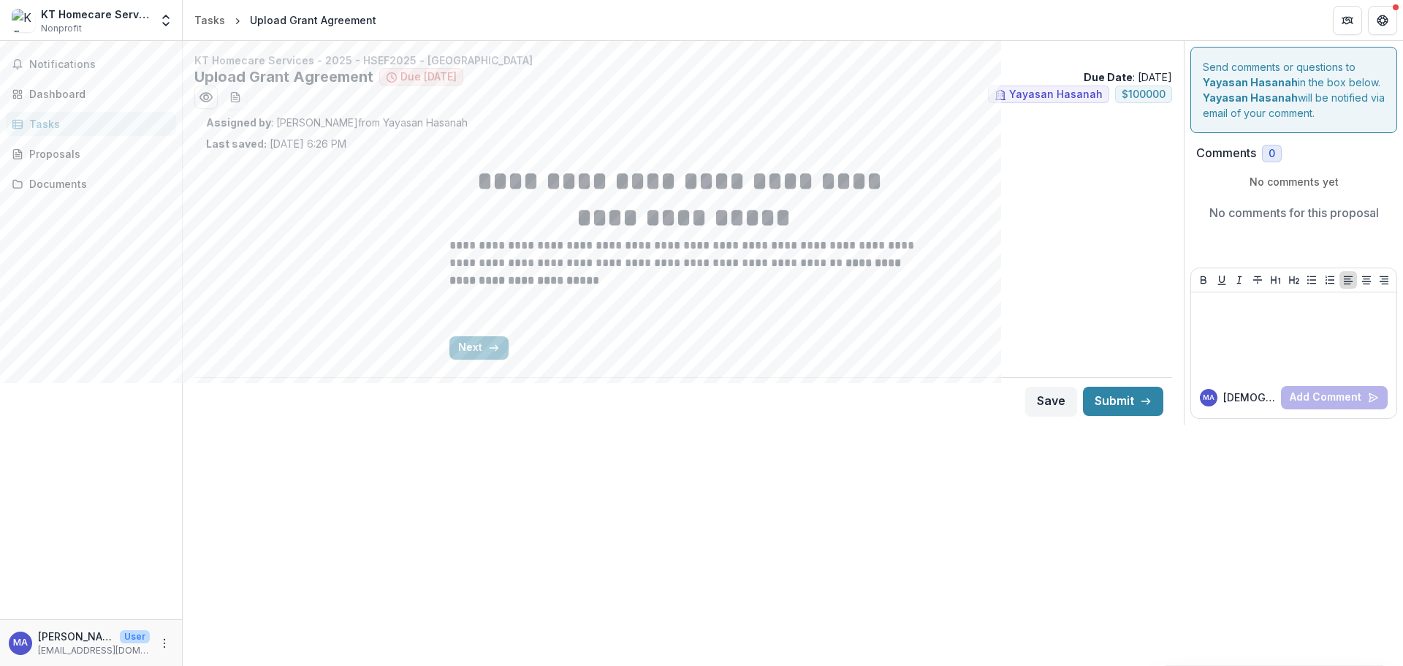
click at [481, 344] on button "Next" at bounding box center [479, 347] width 59 height 23
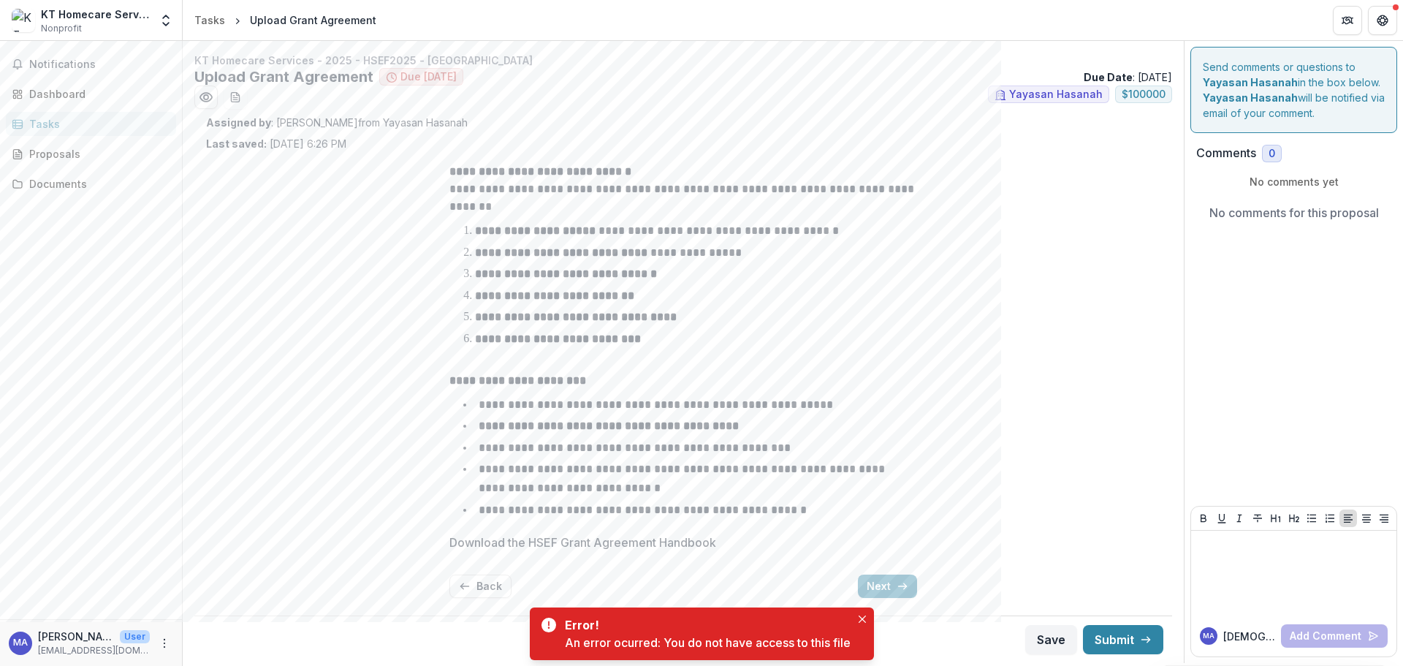
click at [865, 615] on button "Close" at bounding box center [863, 619] width 18 height 18
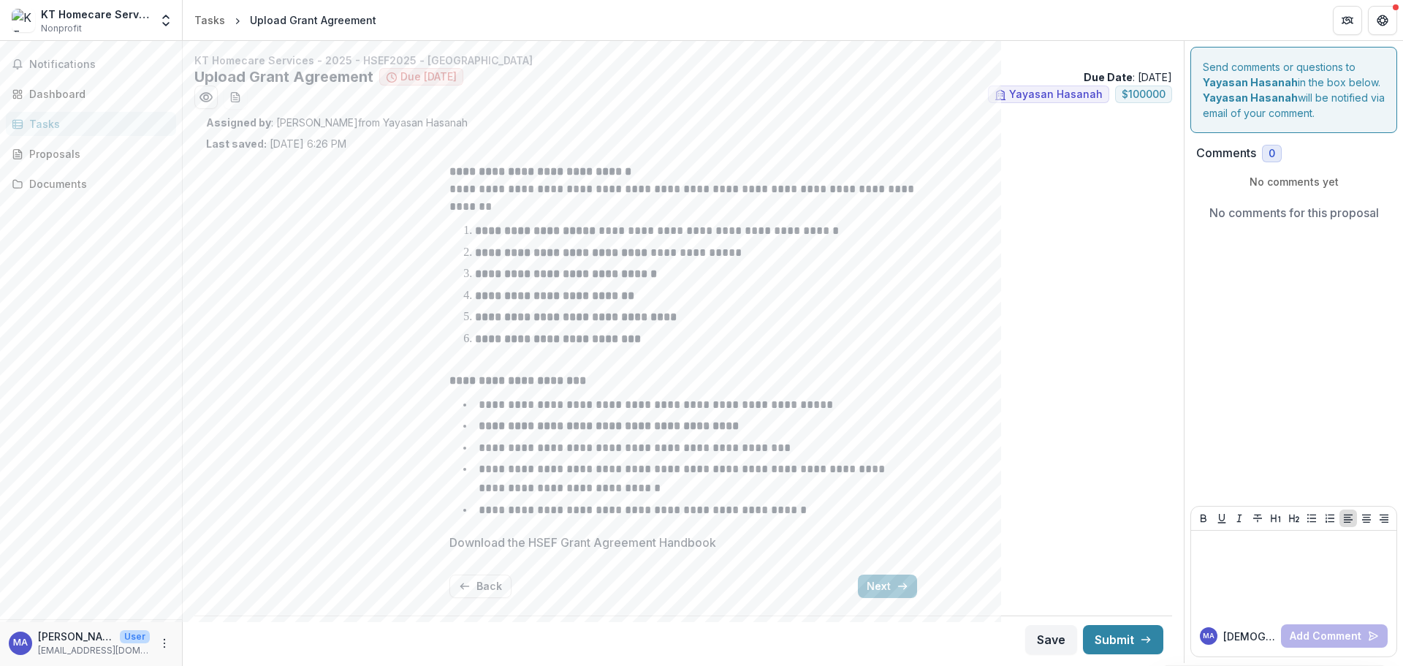
click at [879, 585] on button "Next" at bounding box center [887, 586] width 59 height 23
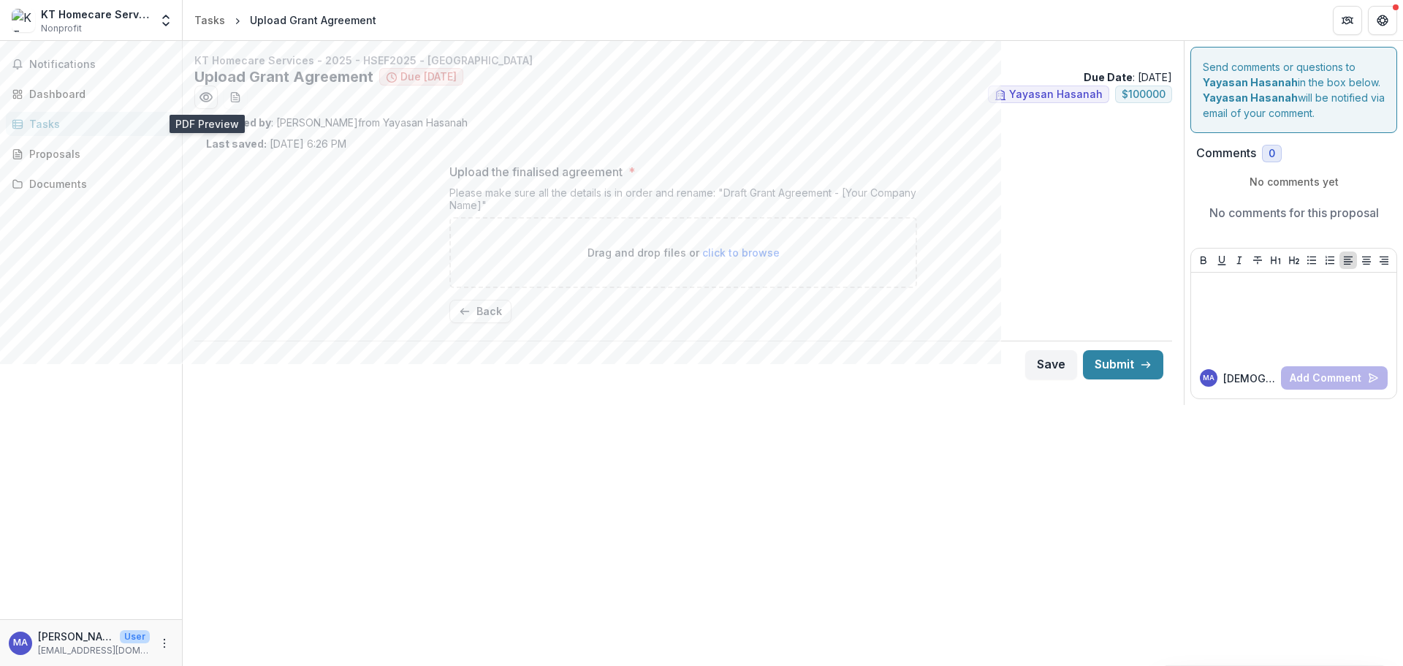
click at [203, 94] on icon "Preview d67564be-044f-4ebf-b1d3-ebfbecfcbdc2.pdf" at bounding box center [206, 97] width 12 height 9
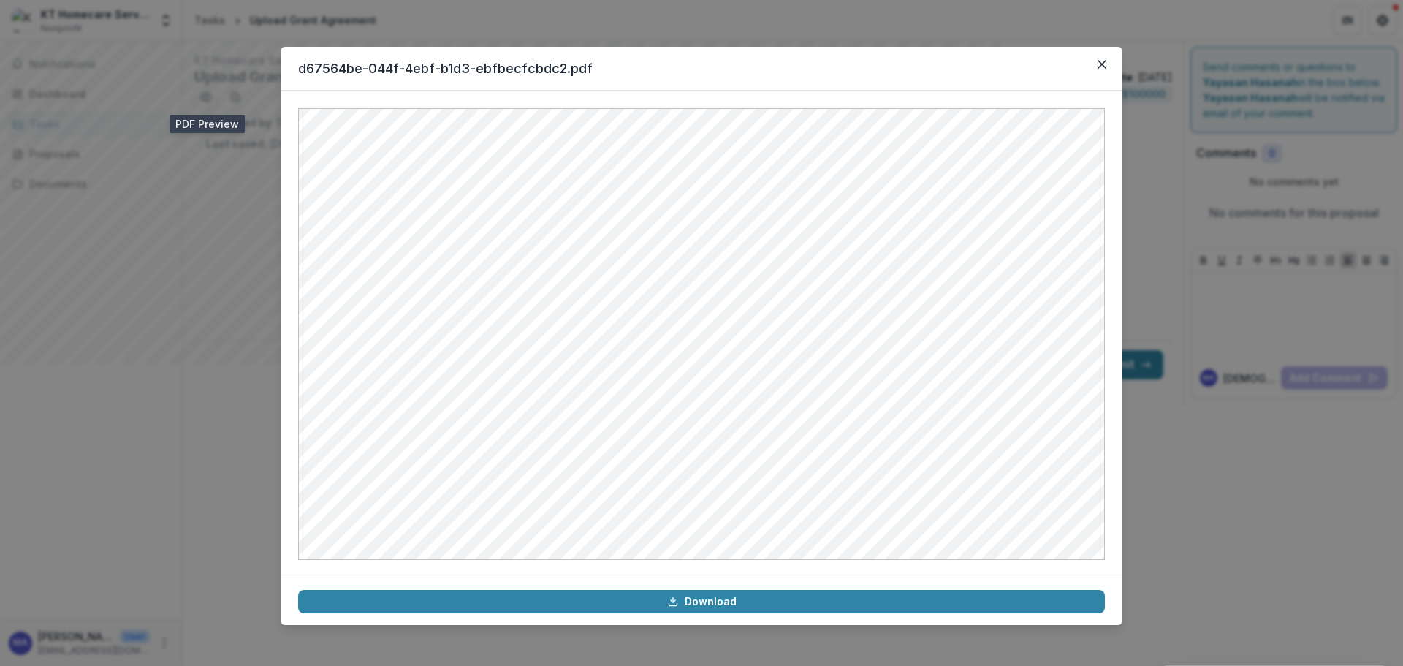
click at [1110, 59] on button "Close" at bounding box center [1102, 64] width 23 height 23
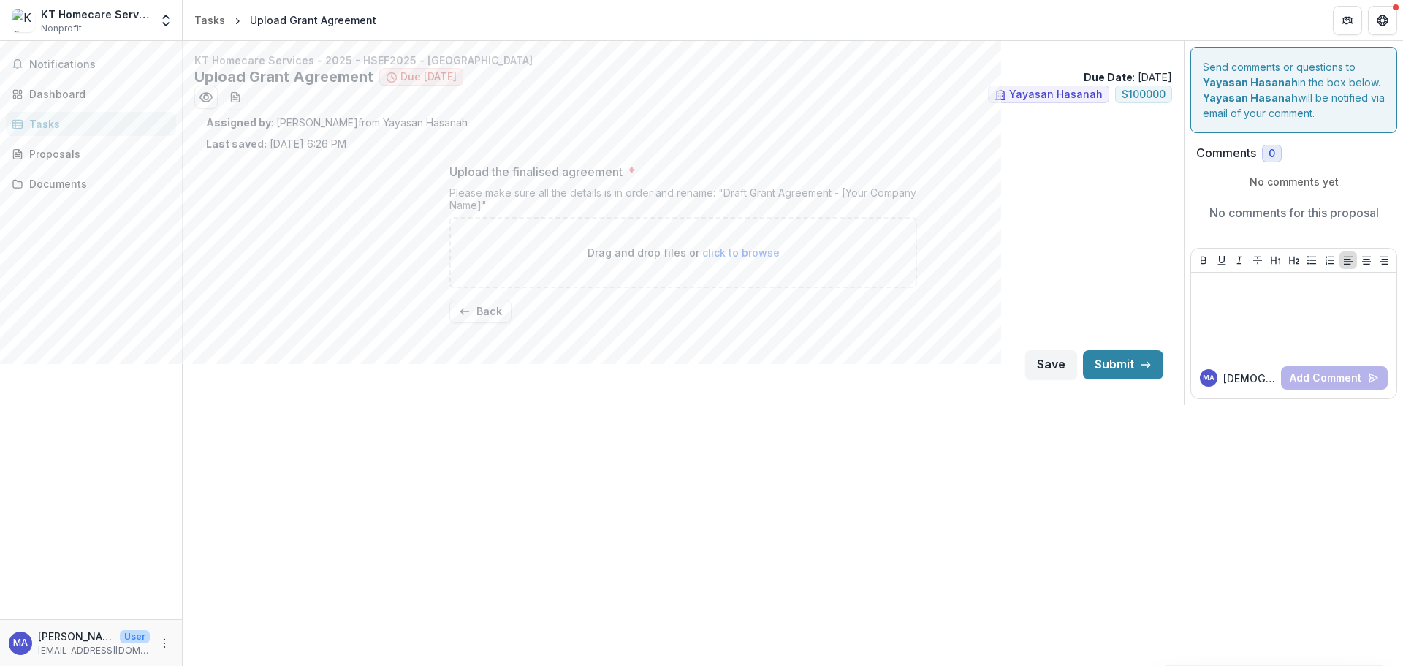
click at [476, 308] on button "Back" at bounding box center [481, 311] width 62 height 23
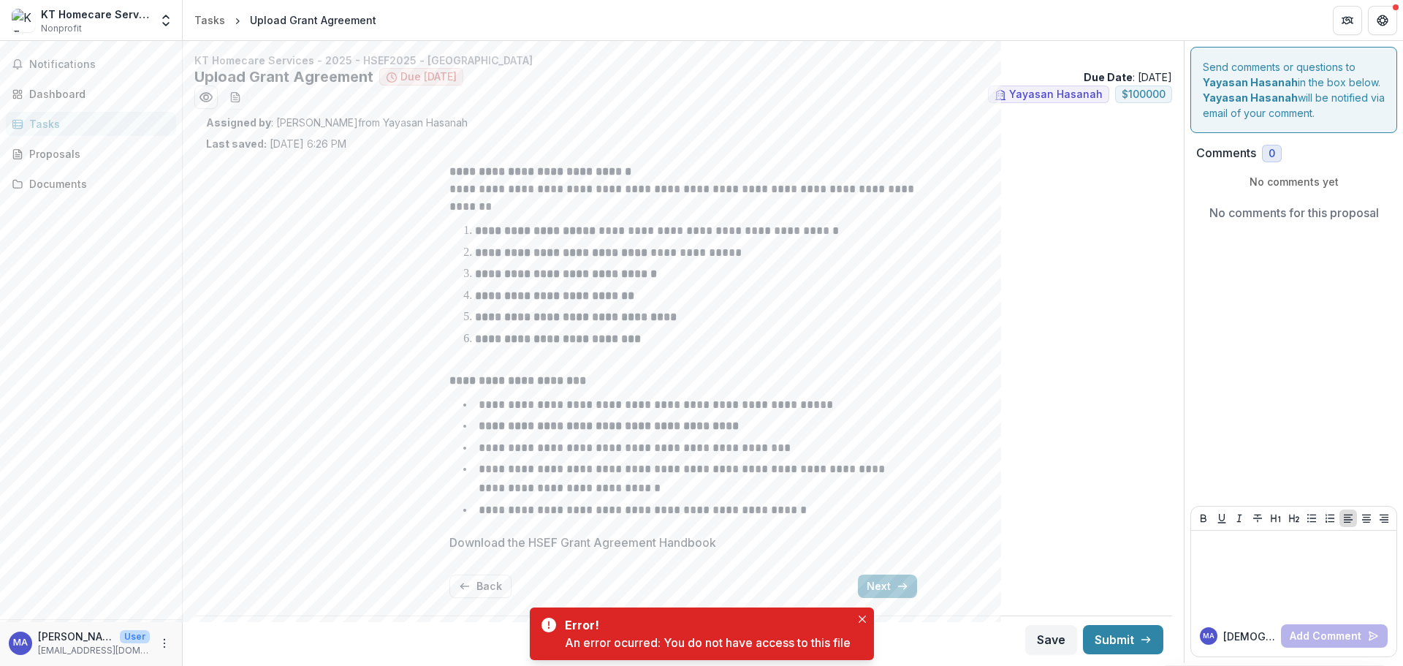
click at [512, 542] on p "Download the HSEF Grant Agreement Handbook" at bounding box center [583, 543] width 267 height 18
click at [557, 537] on p "Download the HSEF Grant Agreement Handbook" at bounding box center [583, 543] width 267 height 18
click at [583, 540] on p "Download the HSEF Grant Agreement Handbook" at bounding box center [583, 543] width 267 height 18
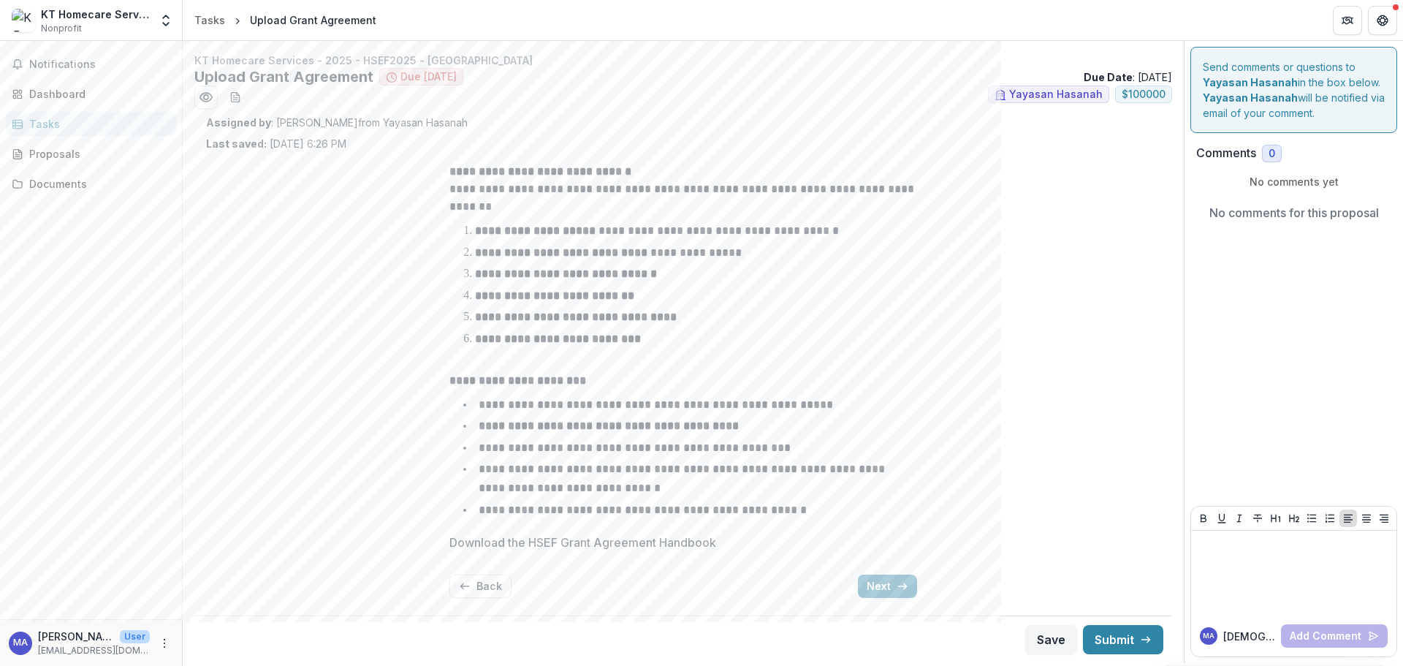
click at [656, 542] on p "Download the HSEF Grant Agreement Handbook" at bounding box center [583, 543] width 267 height 18
click at [1348, 23] on icon "Partners" at bounding box center [1348, 21] width 12 height 12
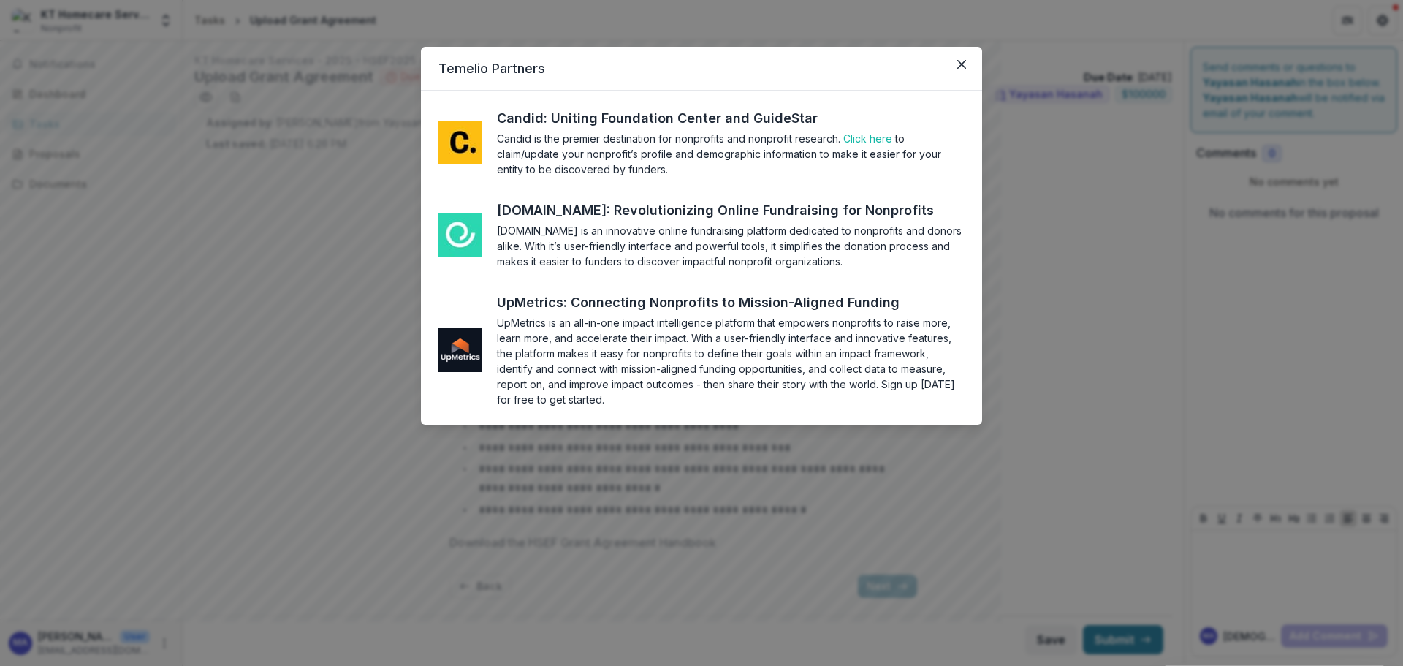
click at [963, 67] on icon "Close" at bounding box center [962, 64] width 9 height 9
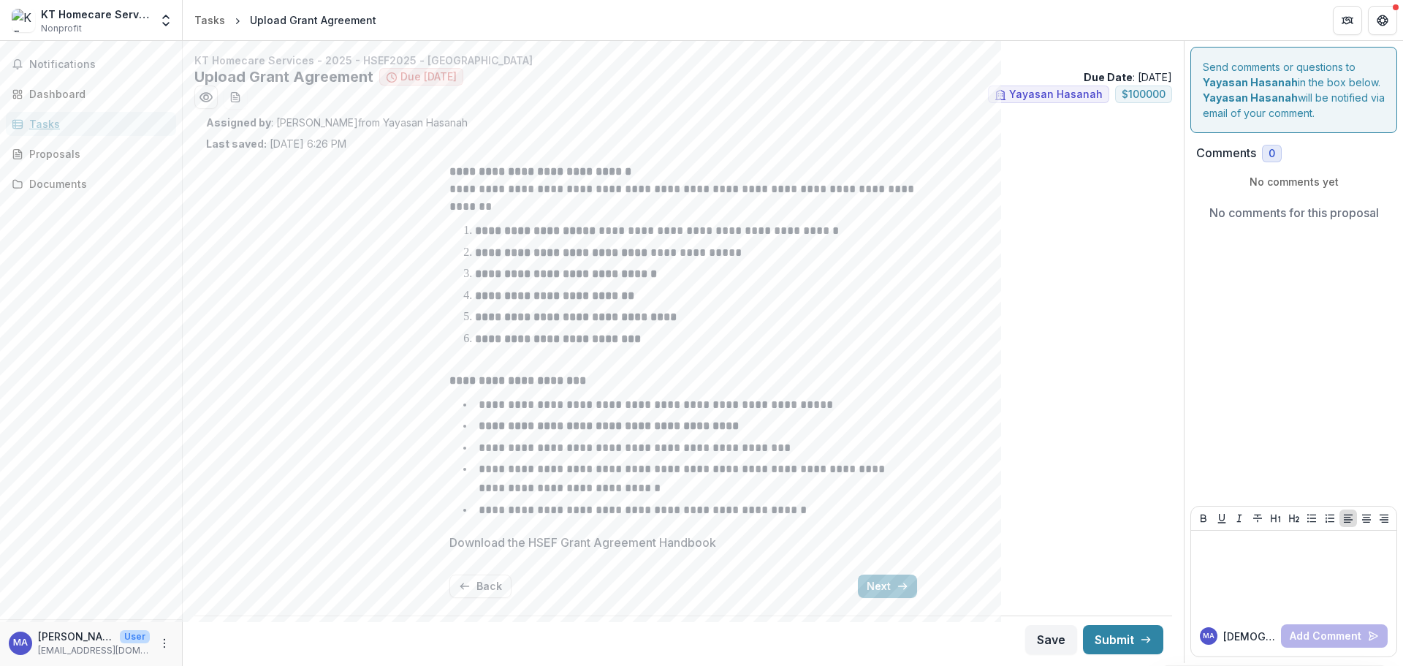
click at [33, 129] on div "Tasks" at bounding box center [96, 123] width 135 height 15
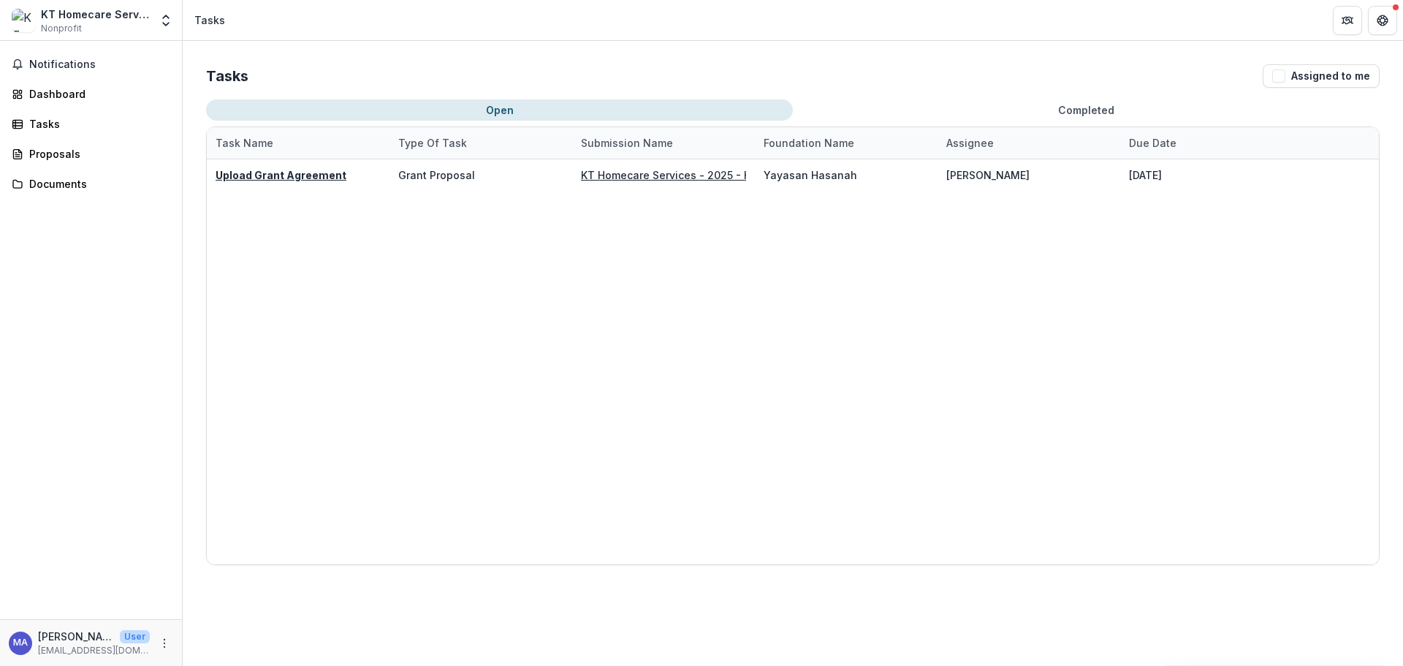
click at [1086, 104] on button "Completed" at bounding box center [1086, 109] width 587 height 21
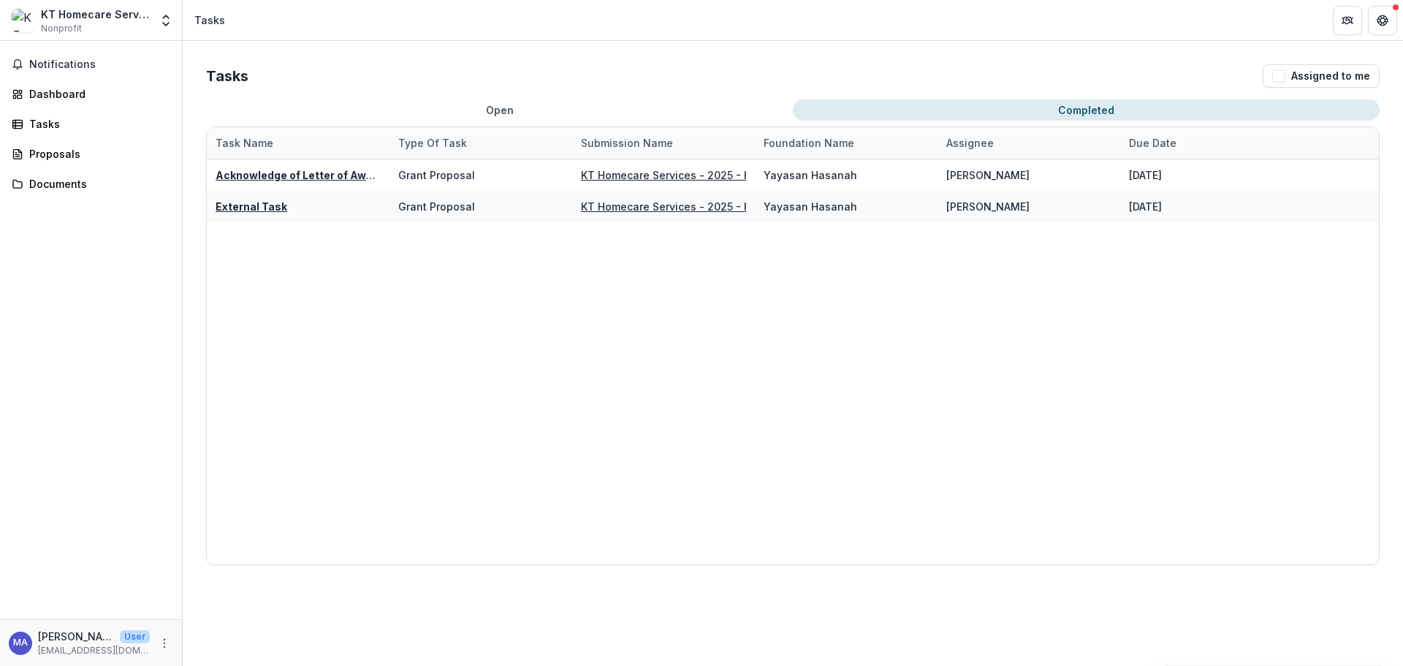
click at [485, 99] on div "Tasks Assigned to me Open Completed Task Name Type of Task Submission Name Foun…" at bounding box center [793, 314] width 1221 height 547
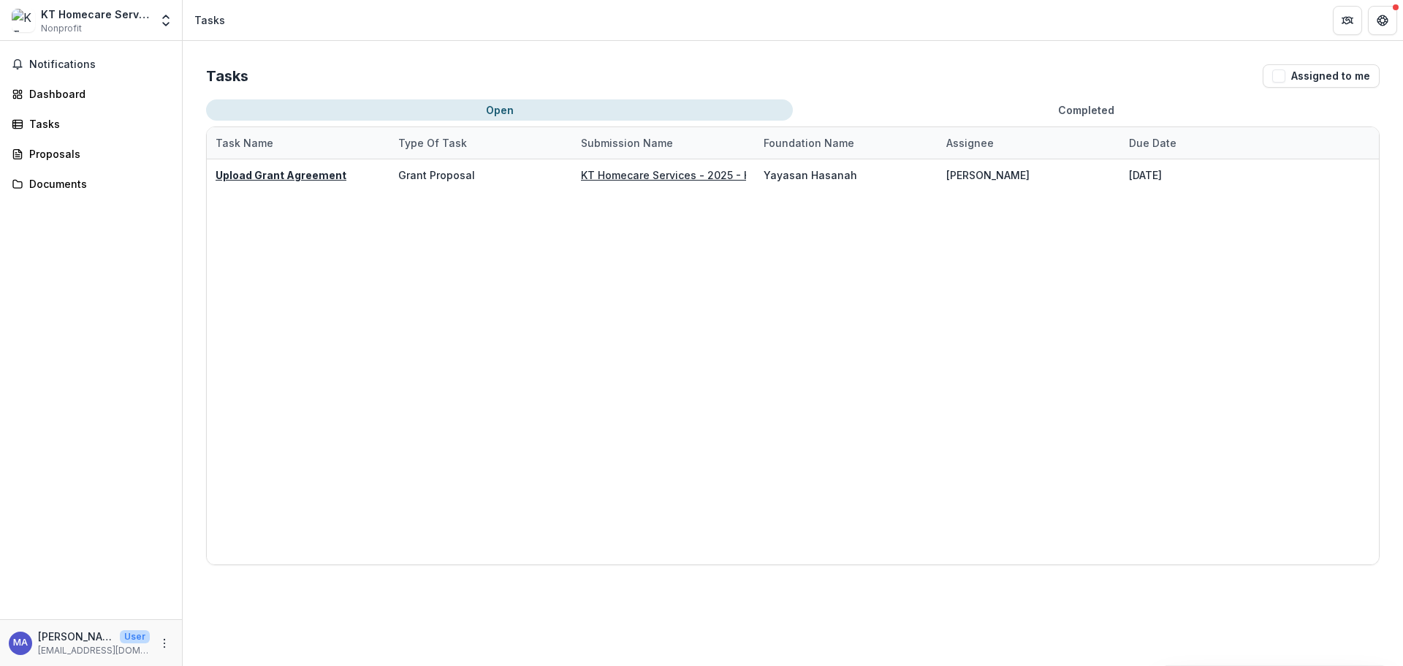
click at [496, 110] on button "Open" at bounding box center [499, 109] width 587 height 21
click at [774, 325] on div "Upload Grant Agreement Grant Proposal KT Homecare Services - 2025 - HSEF2025 - …" at bounding box center [793, 361] width 1172 height 405
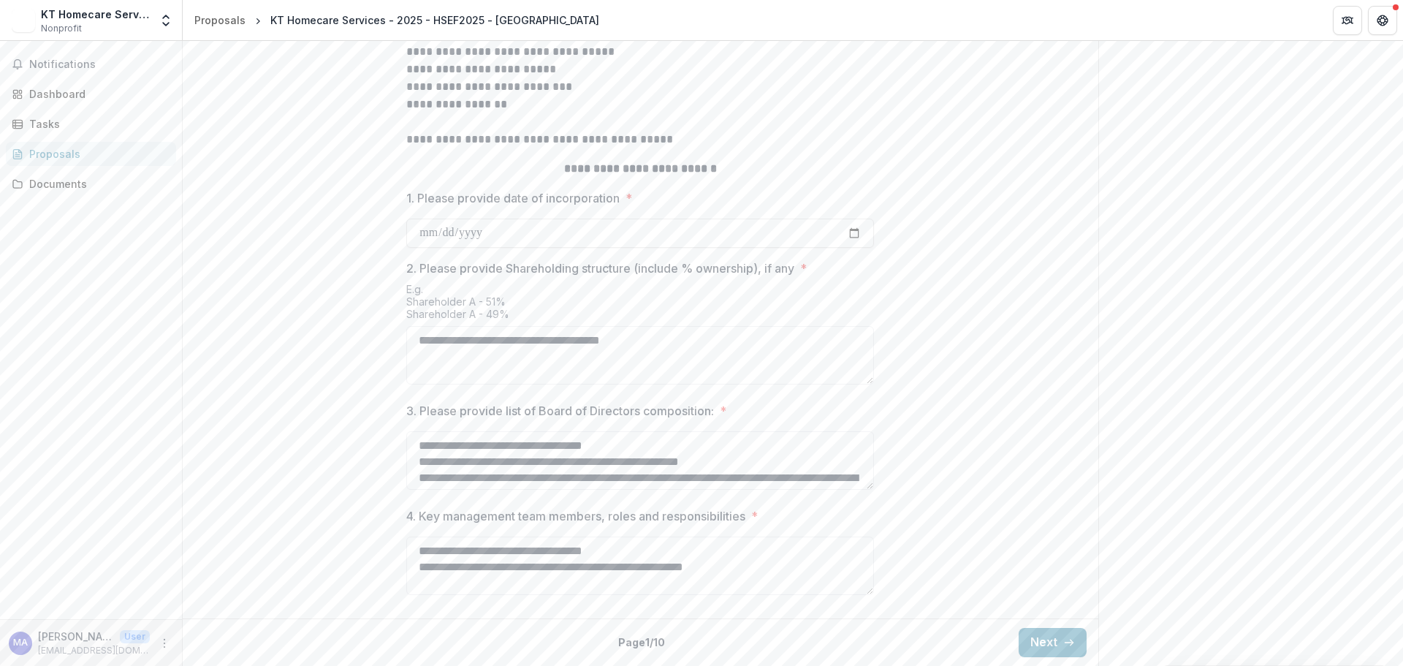
scroll to position [542, 0]
click at [444, 344] on textarea "**********" at bounding box center [640, 355] width 468 height 58
type textarea "**********"
click at [1050, 640] on button "Next" at bounding box center [1053, 642] width 68 height 29
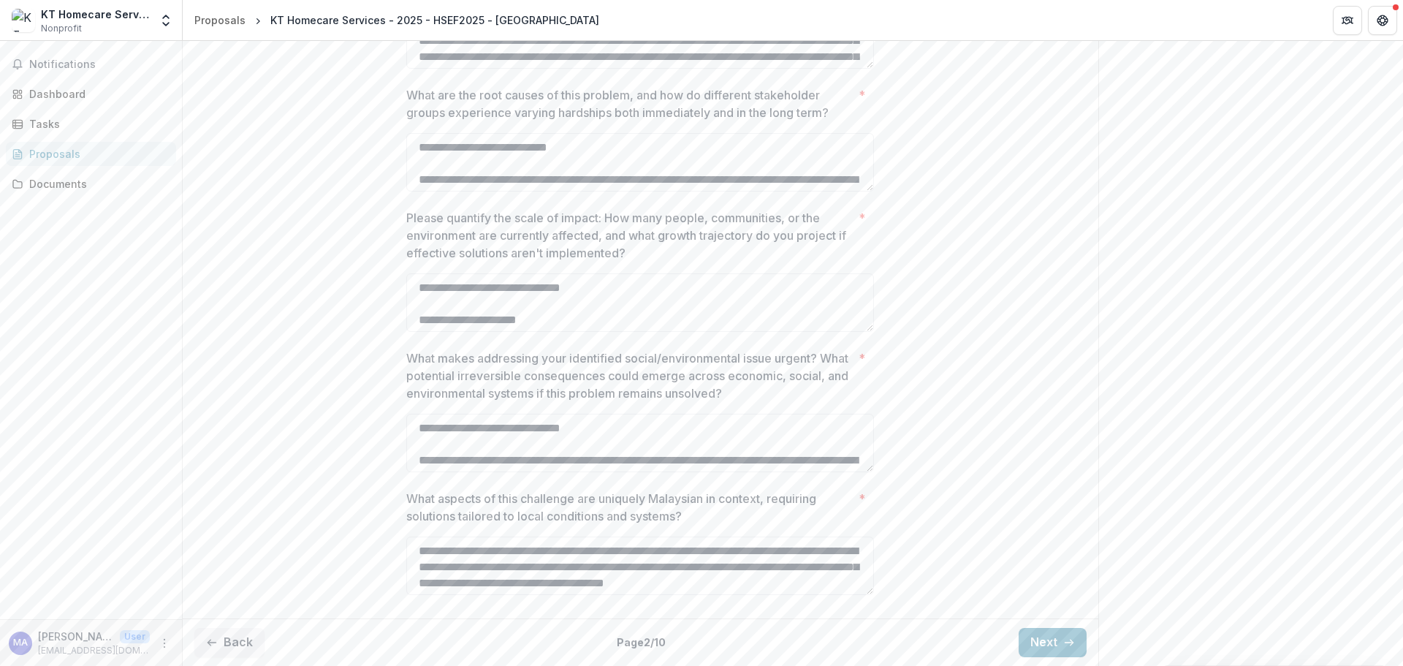
click at [1050, 640] on button "Next" at bounding box center [1053, 642] width 68 height 29
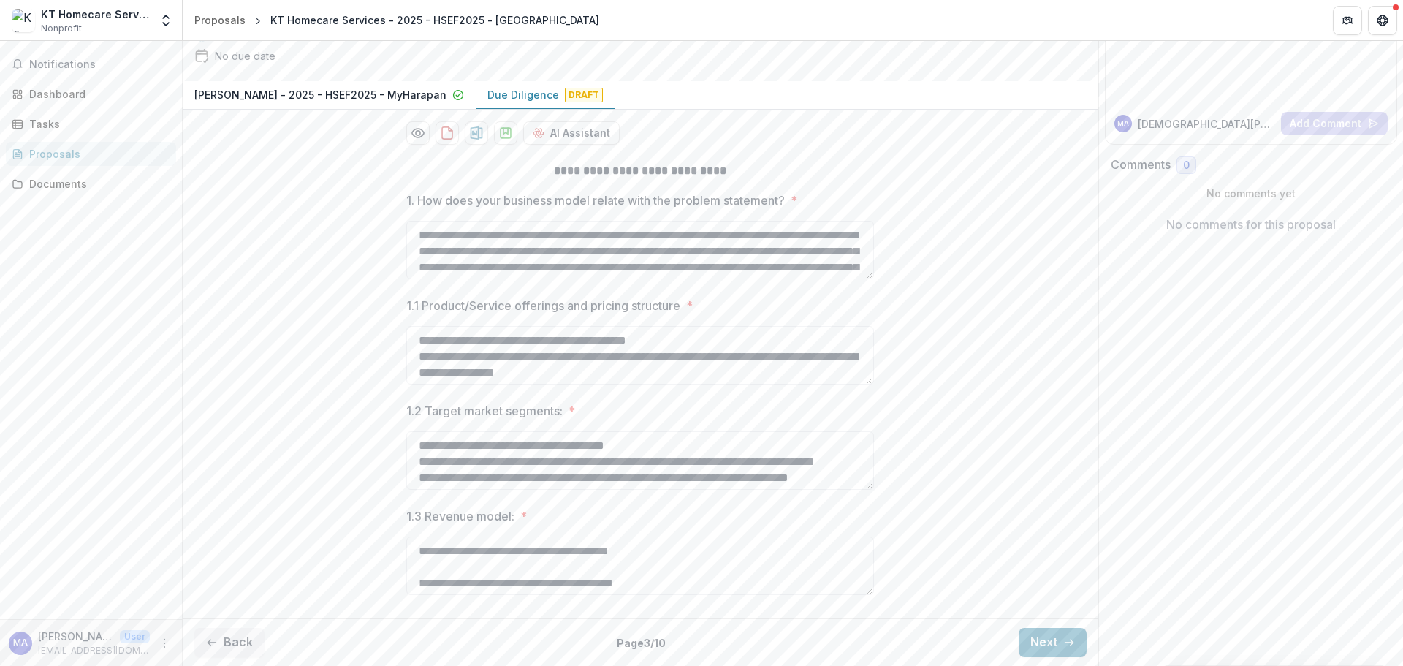
click at [1050, 640] on button "Next" at bounding box center [1053, 642] width 68 height 29
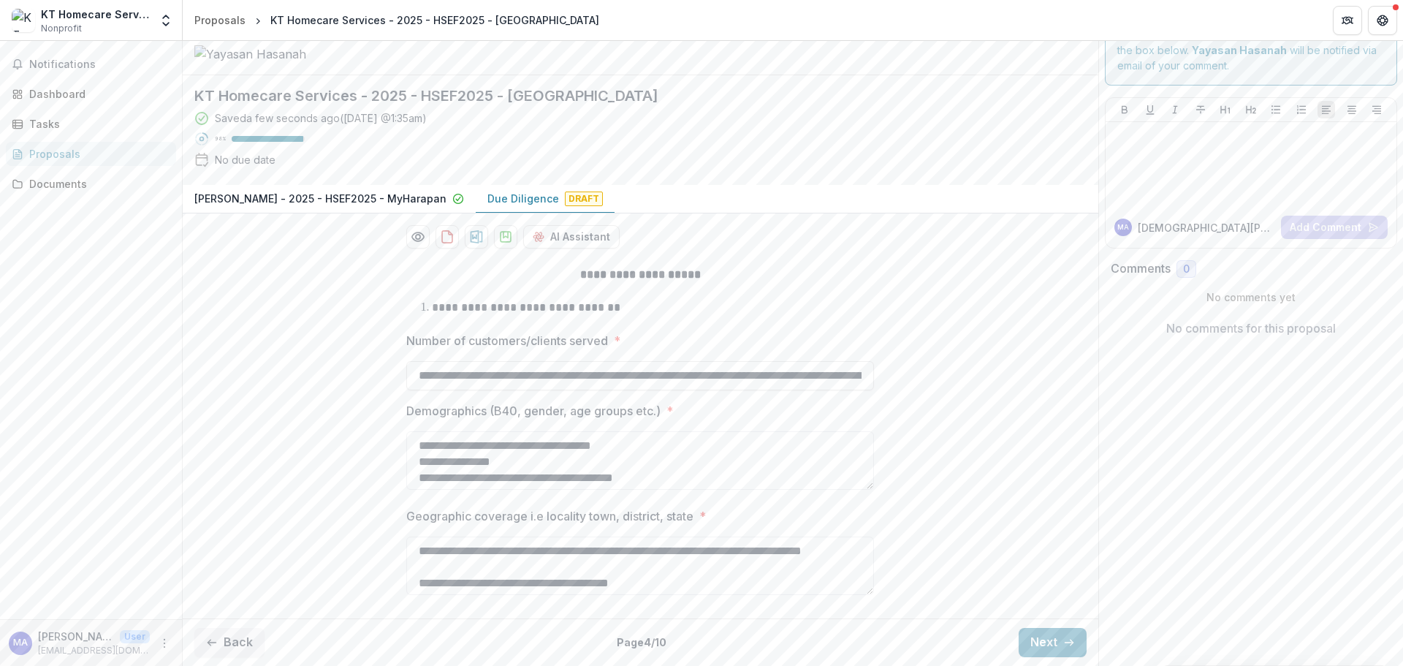
click at [1050, 640] on button "Next" at bounding box center [1053, 642] width 68 height 29
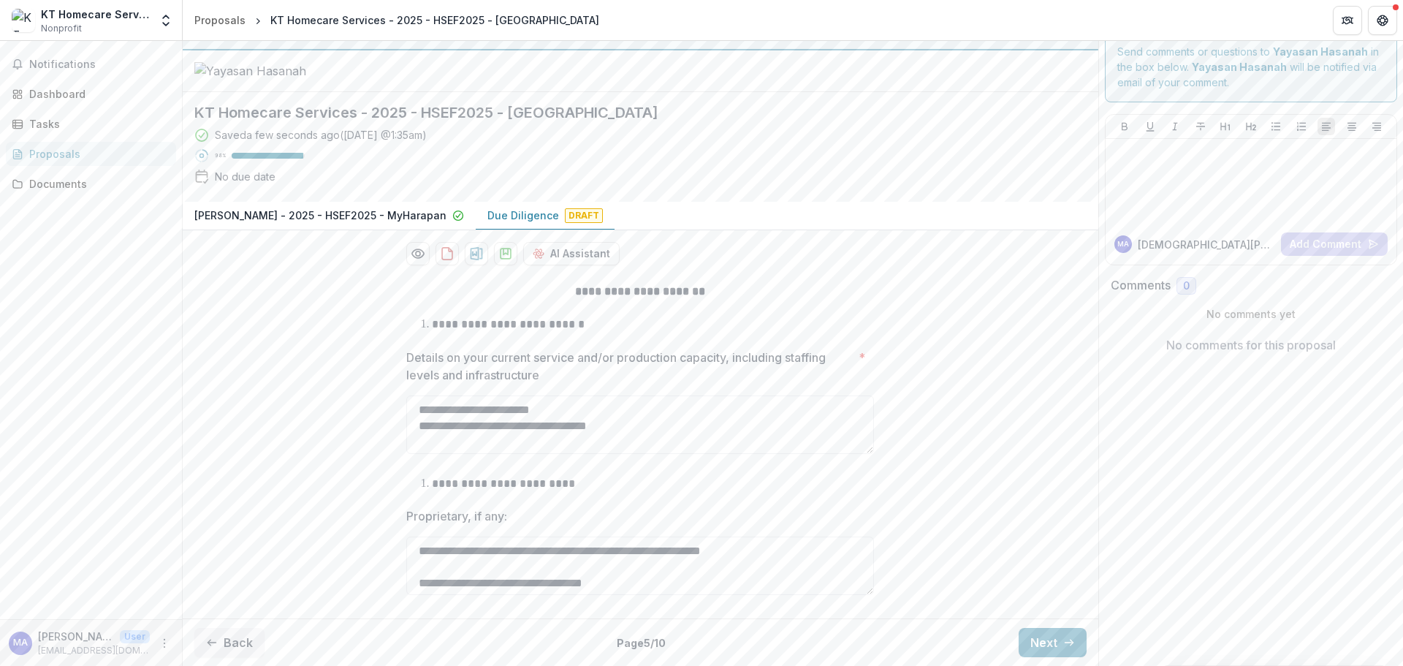
click at [1050, 640] on button "Next" at bounding box center [1053, 642] width 68 height 29
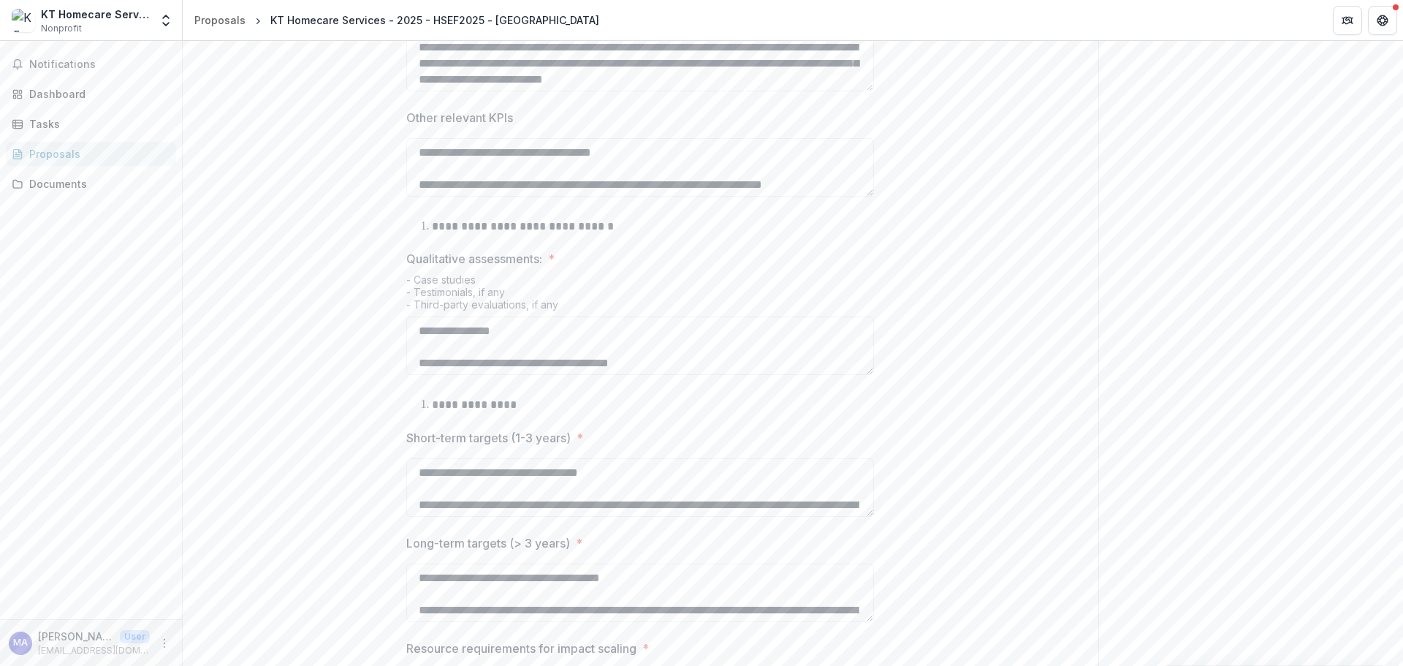
click at [1050, 640] on div "**********" at bounding box center [641, 248] width 916 height 994
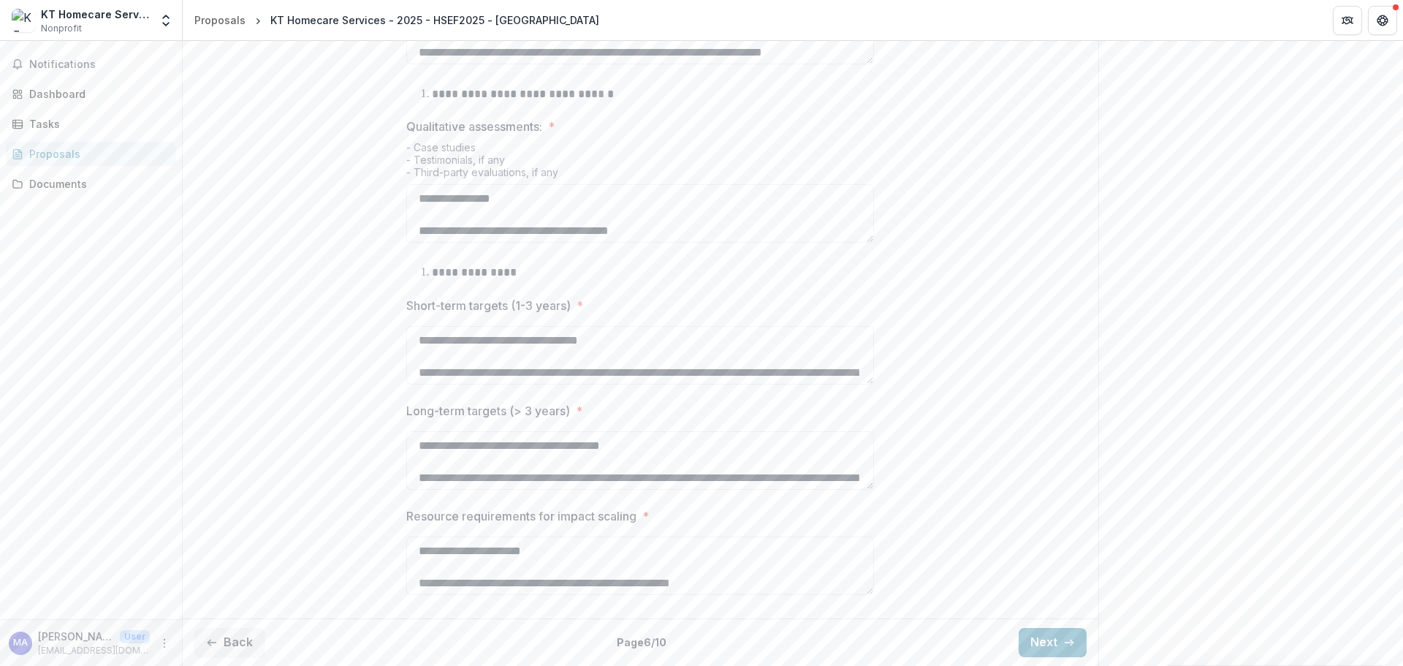
click at [1050, 651] on button "Next" at bounding box center [1053, 642] width 68 height 29
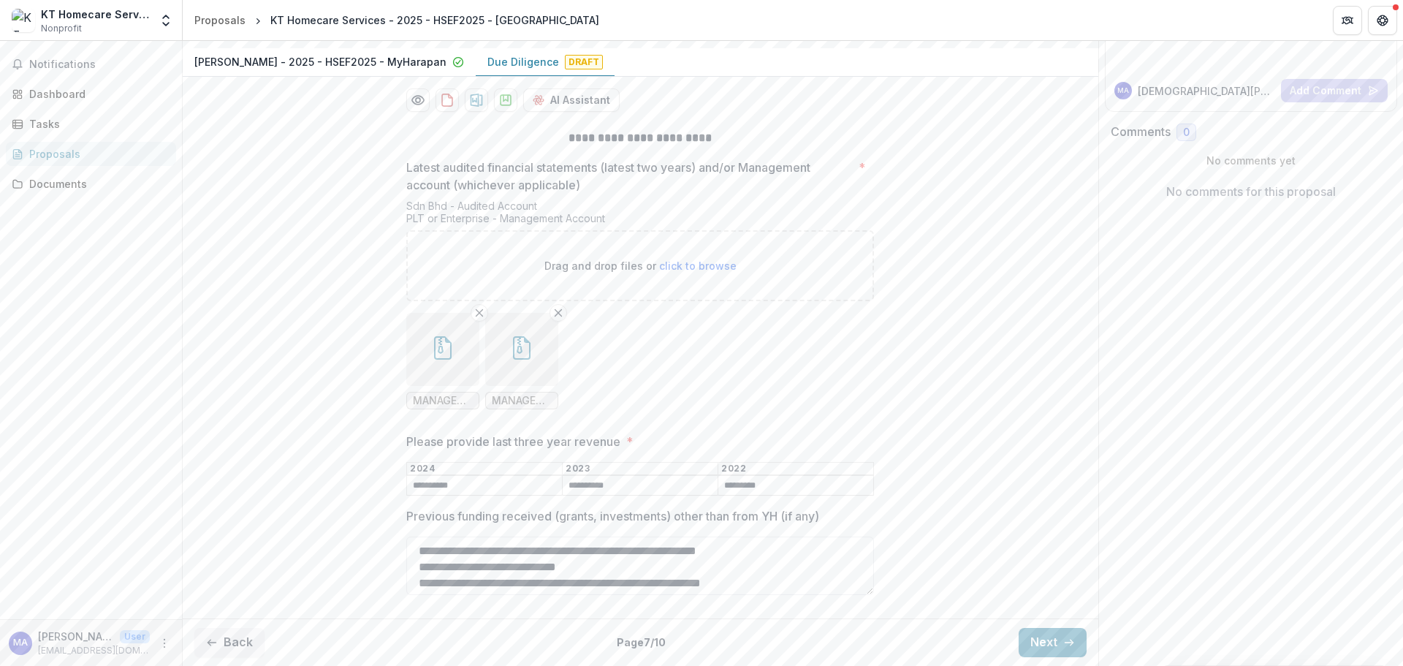
click at [1050, 648] on button "Next" at bounding box center [1053, 642] width 68 height 29
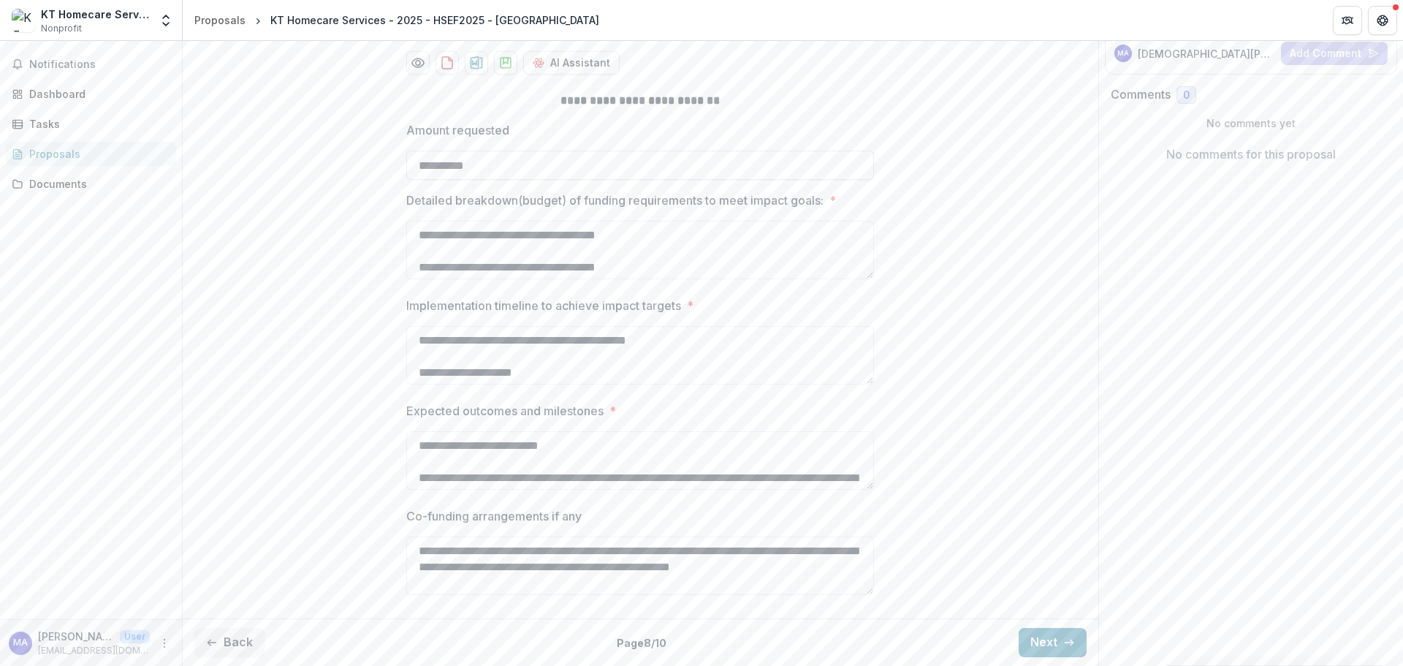
click at [1050, 648] on button "Next" at bounding box center [1053, 642] width 68 height 29
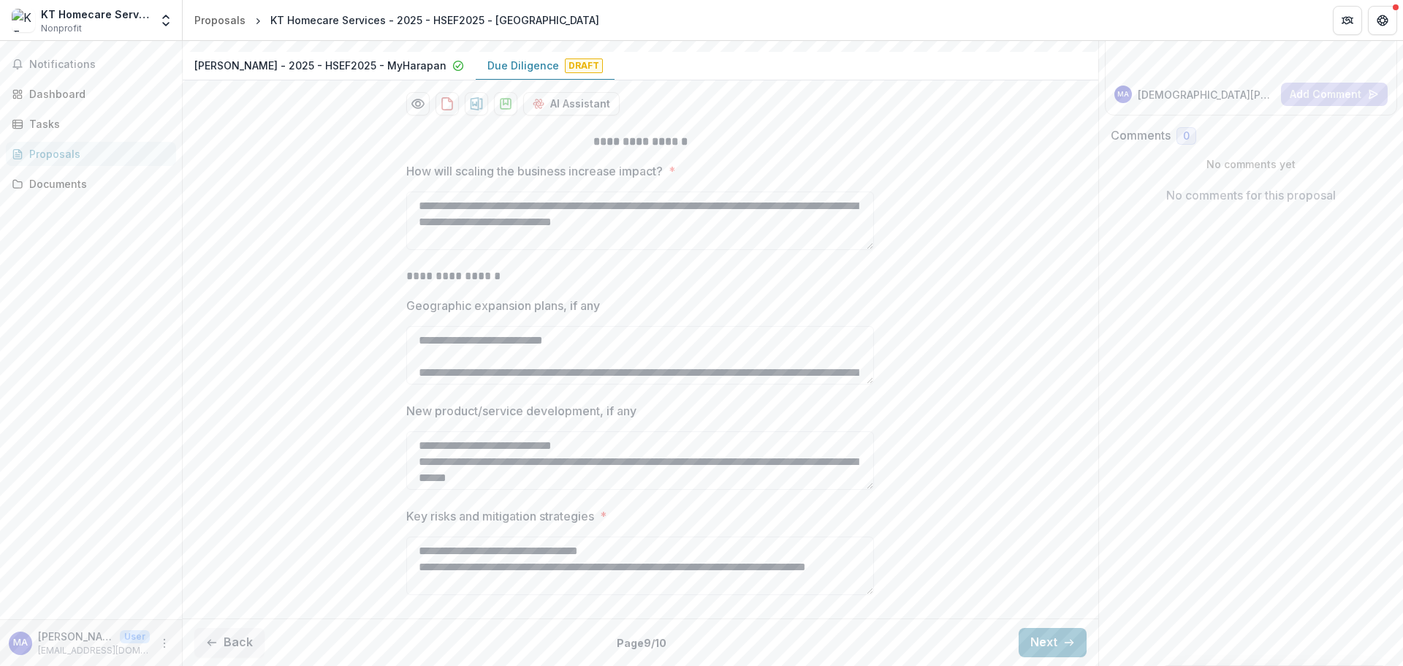
click at [1050, 648] on button "Next" at bounding box center [1053, 642] width 68 height 29
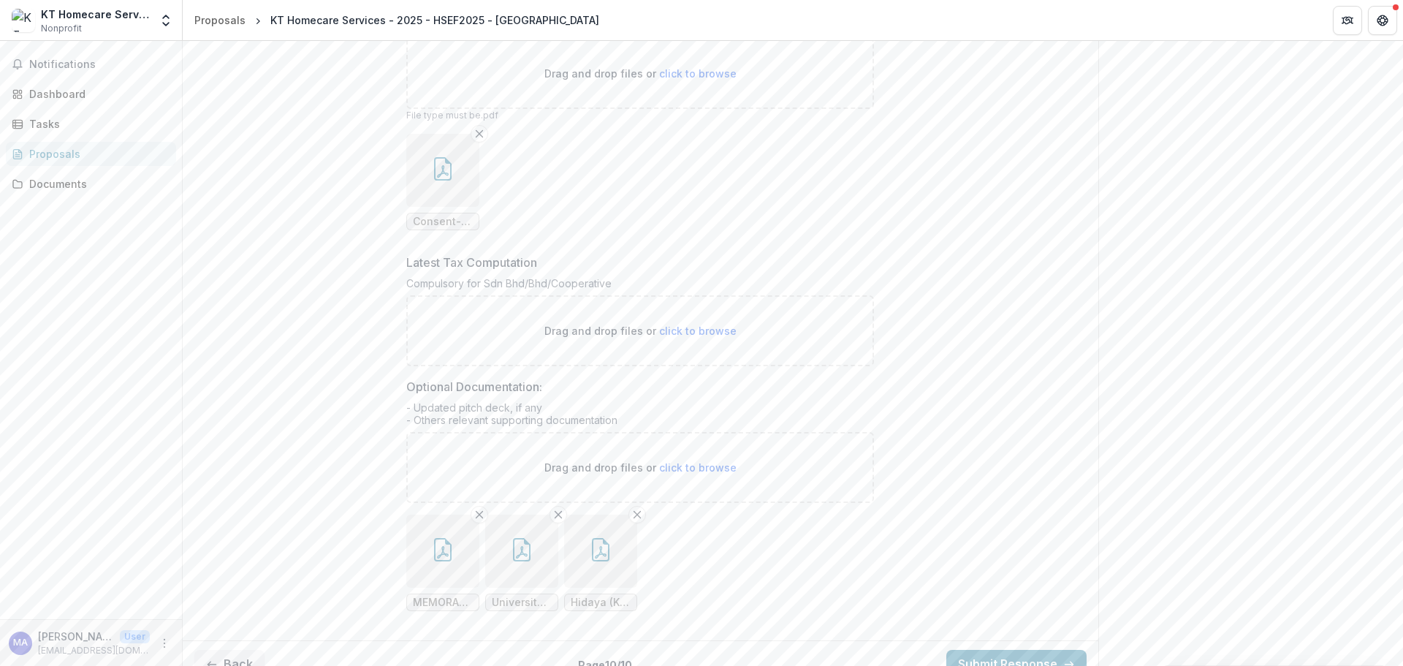
scroll to position [711, 0]
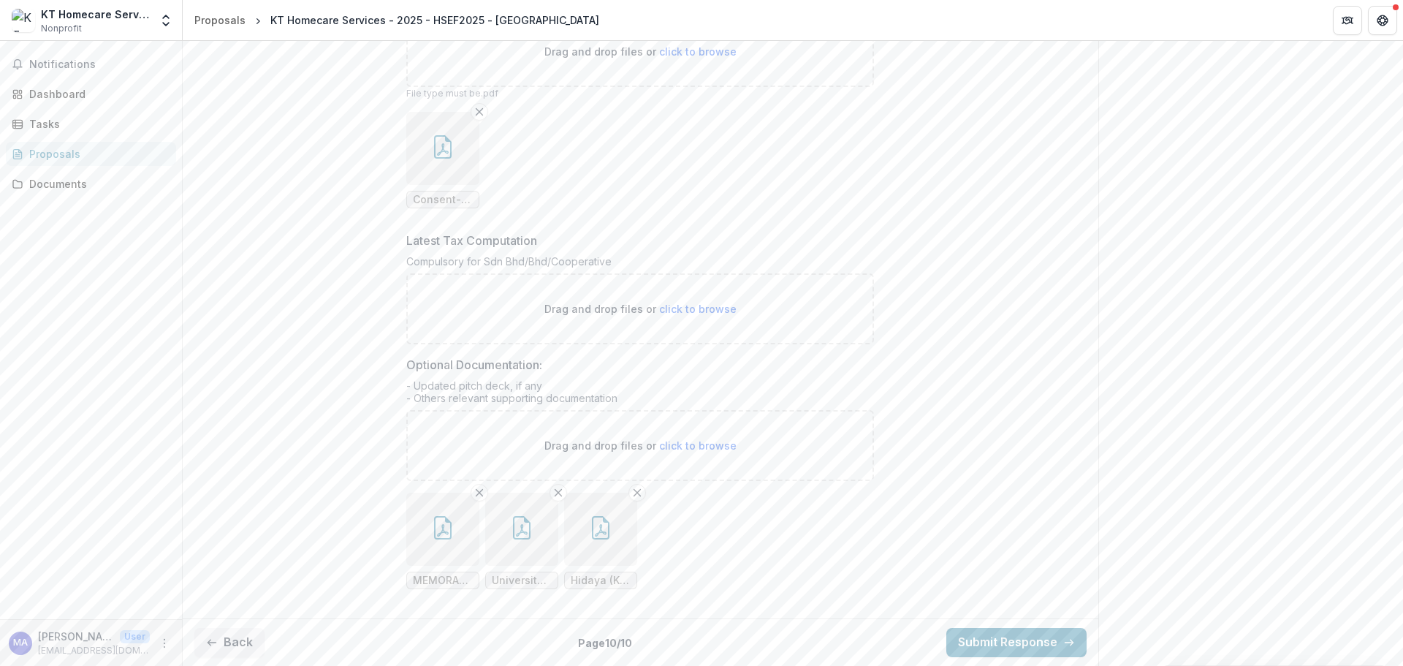
click at [1018, 638] on button "Submit Response" at bounding box center [1017, 642] width 140 height 29
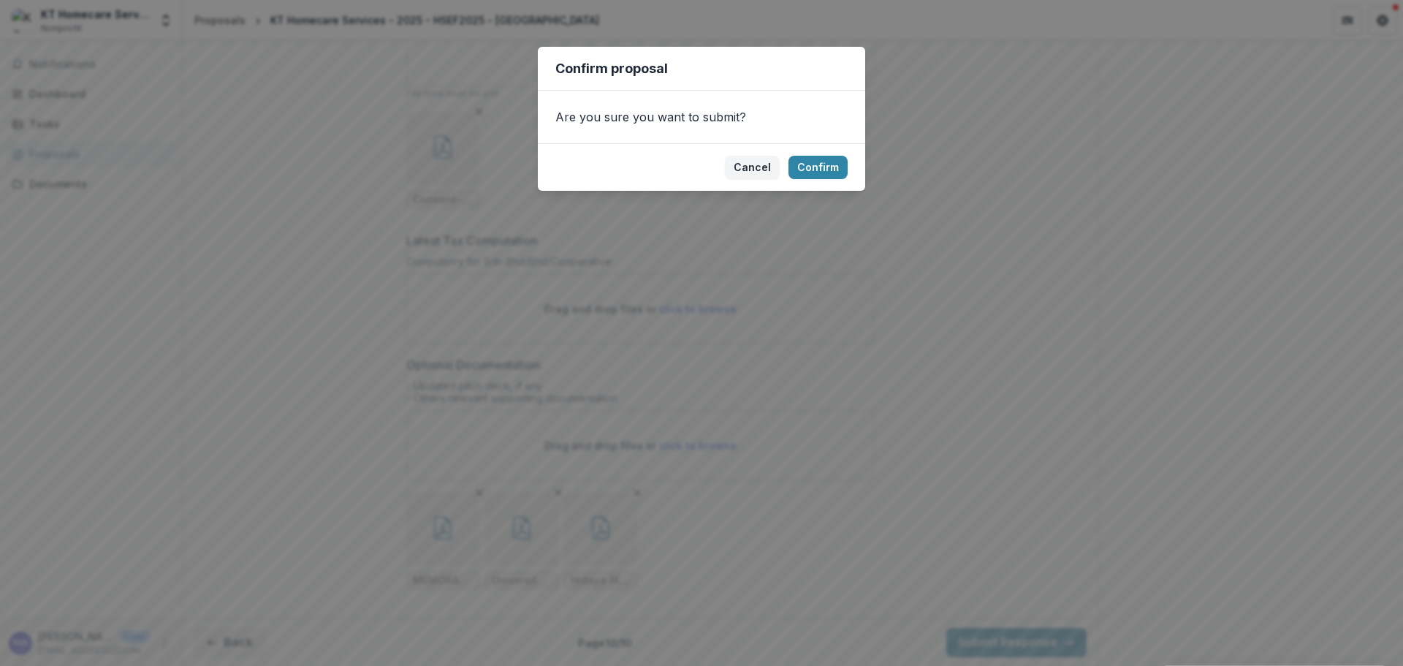
click at [746, 171] on button "Cancel" at bounding box center [752, 167] width 55 height 23
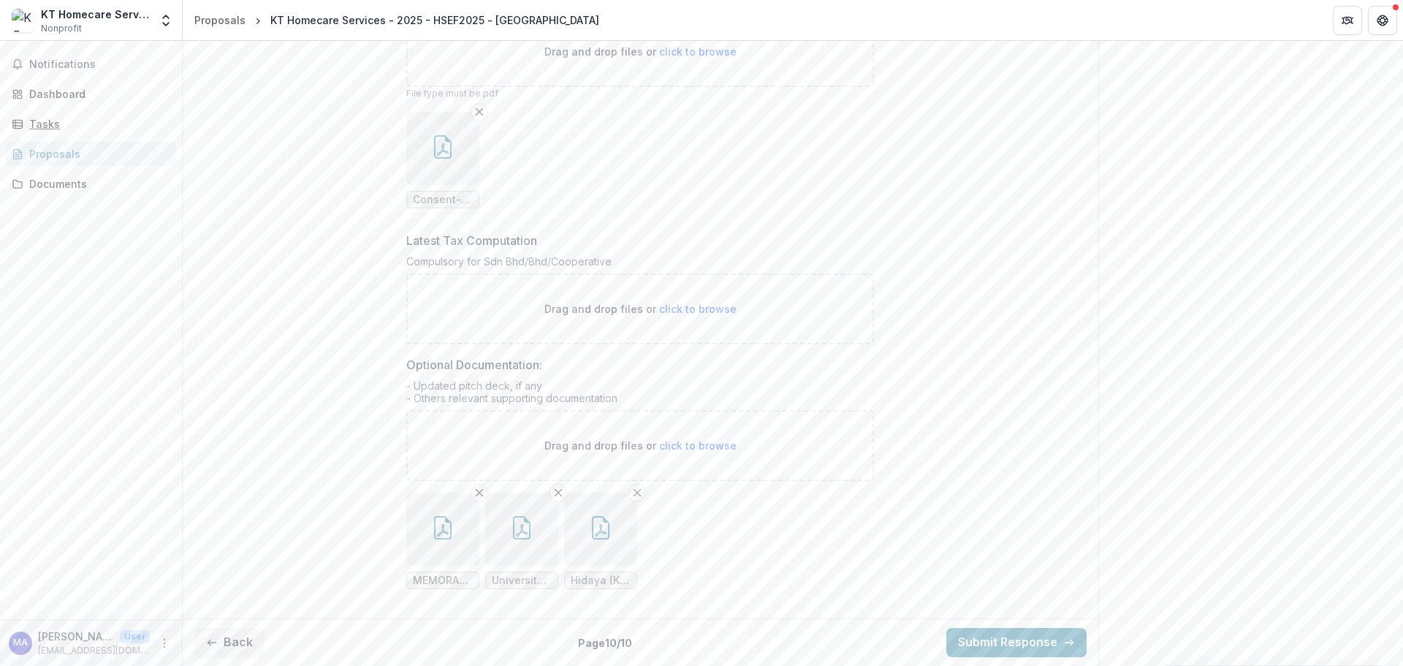
click at [48, 128] on div "Tasks" at bounding box center [96, 123] width 135 height 15
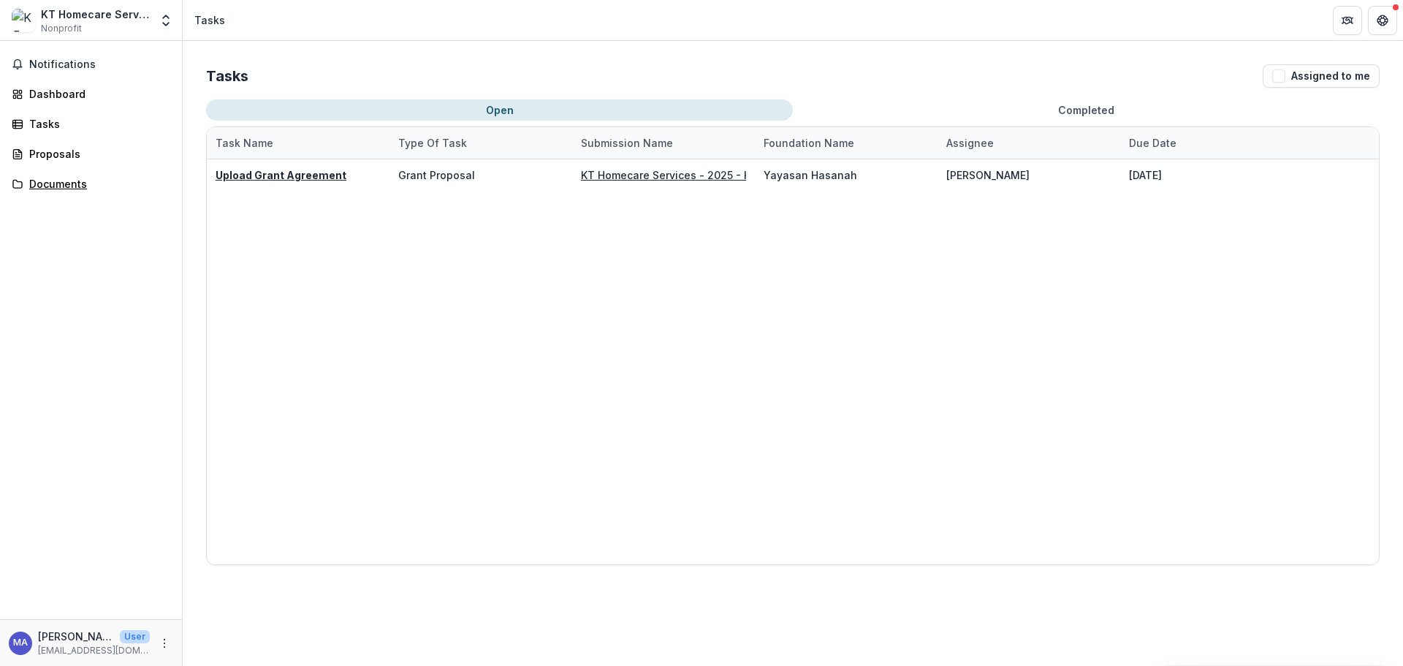
click at [40, 179] on div "Documents" at bounding box center [96, 183] width 135 height 15
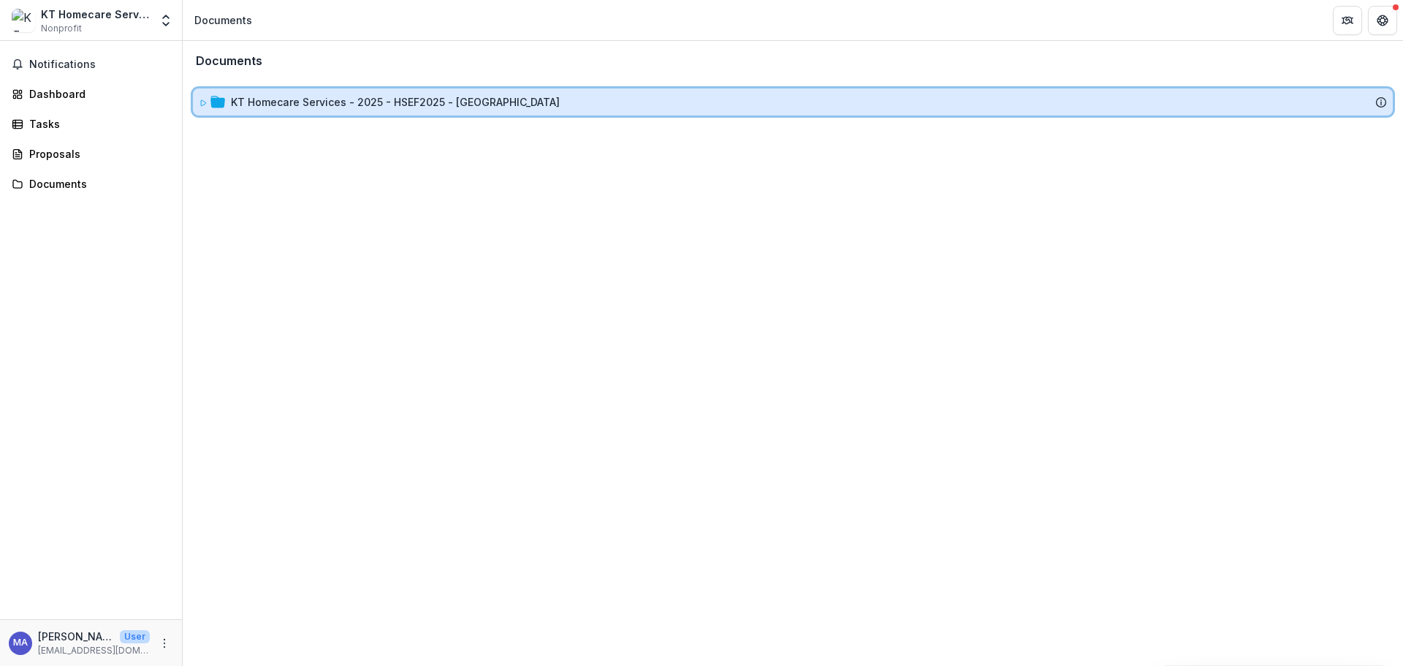
click at [226, 103] on div "KT Homecare Services - 2025 - HSEF2025 - [GEOGRAPHIC_DATA]" at bounding box center [793, 101] width 1189 height 15
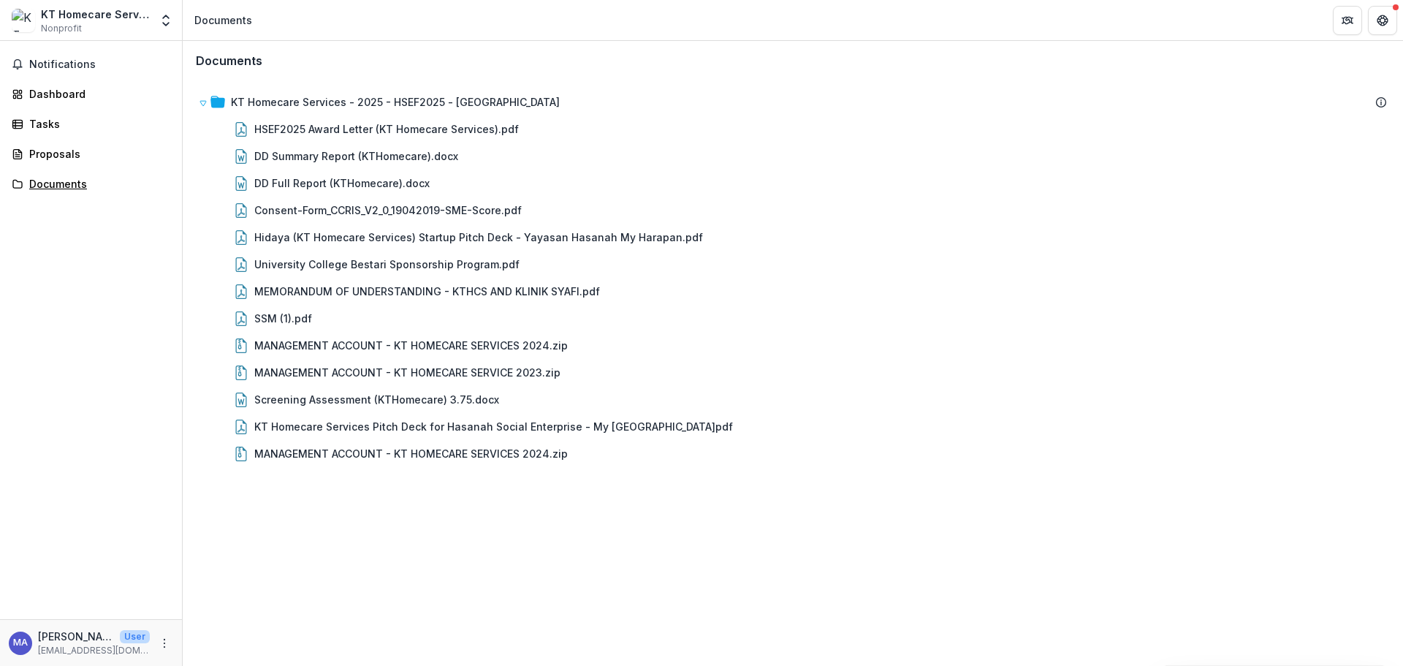
click at [32, 186] on div "Documents" at bounding box center [96, 183] width 135 height 15
click at [48, 151] on div "Proposals" at bounding box center [96, 153] width 135 height 15
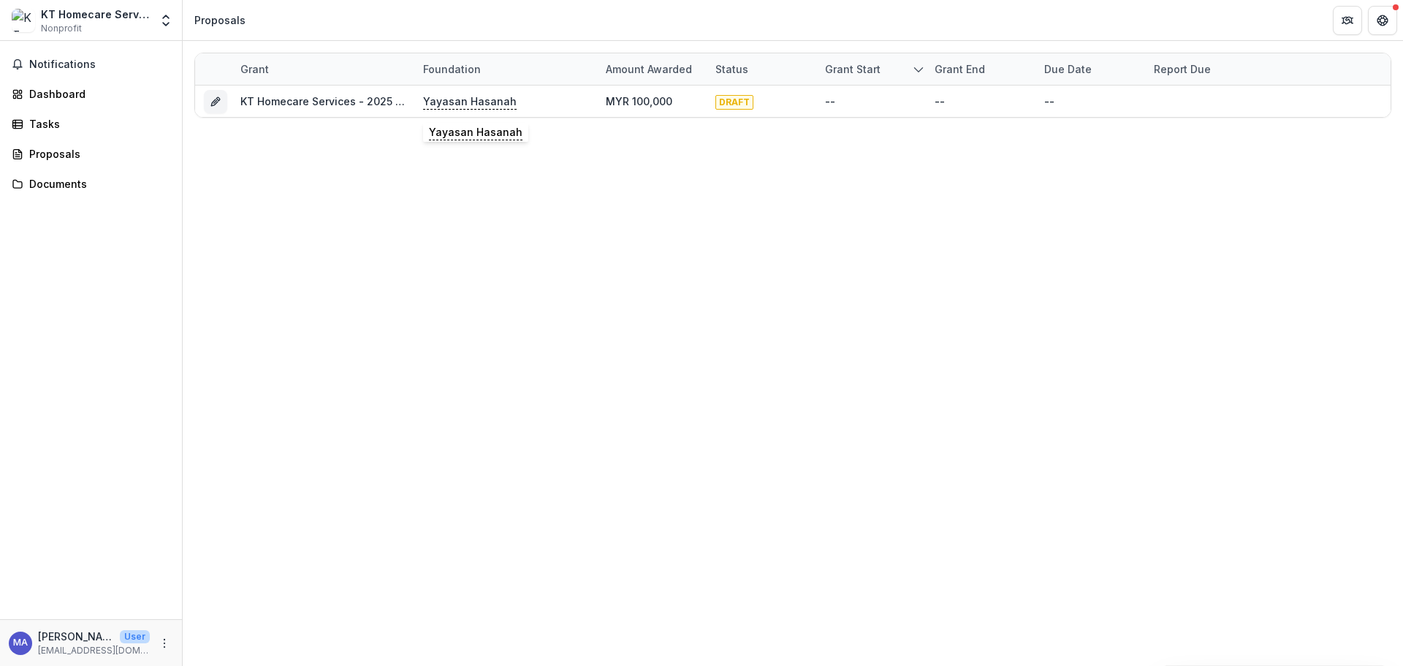
click at [488, 106] on p "Yayasan Hasanah" at bounding box center [470, 102] width 94 height 16
click at [390, 162] on p "Primary Contact" at bounding box center [466, 155] width 215 height 15
click at [397, 143] on div "Primary Contact" at bounding box center [466, 156] width 232 height 27
click at [411, 129] on h2 "Yayasan Hasanah" at bounding box center [466, 129] width 215 height 14
click at [649, 199] on div "Grant Foundation Amount awarded Status Grant start Grant end Due Date Report Du…" at bounding box center [793, 353] width 1221 height 625
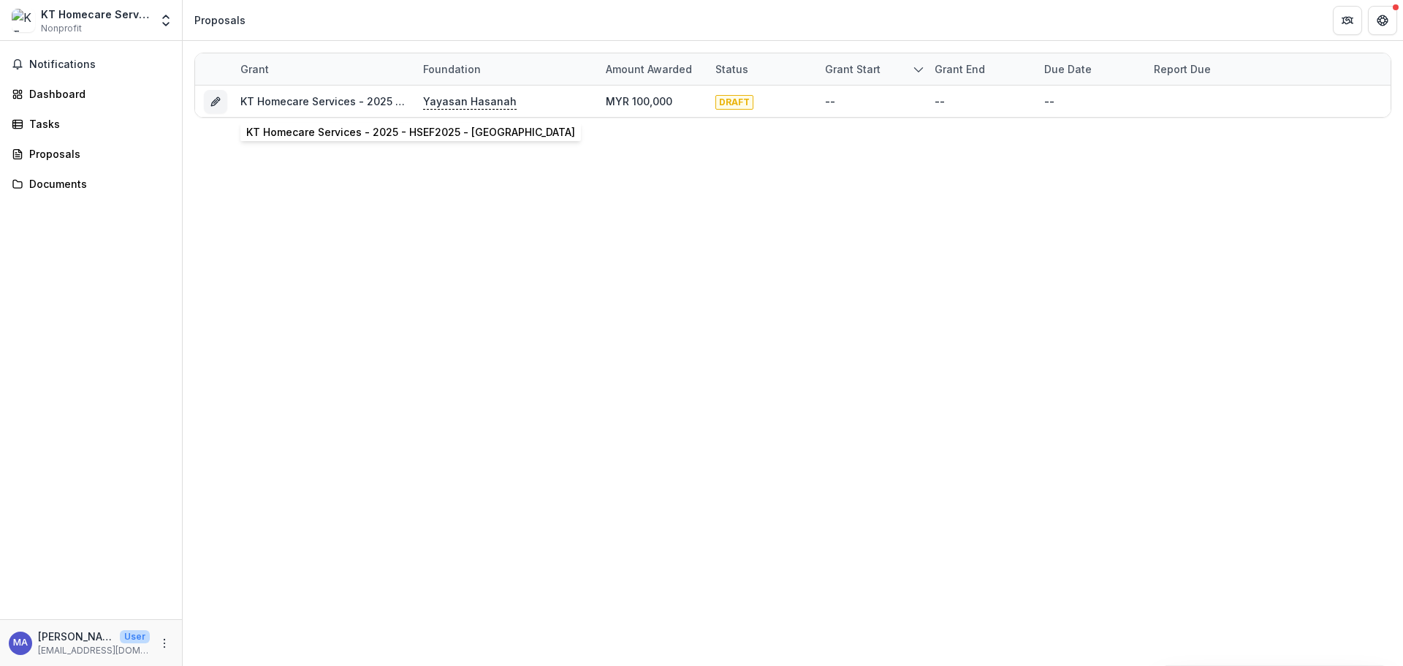
click at [360, 105] on link "KT Homecare Services - 2025 - HSEF2025 - [GEOGRAPHIC_DATA]" at bounding box center [404, 101] width 329 height 12
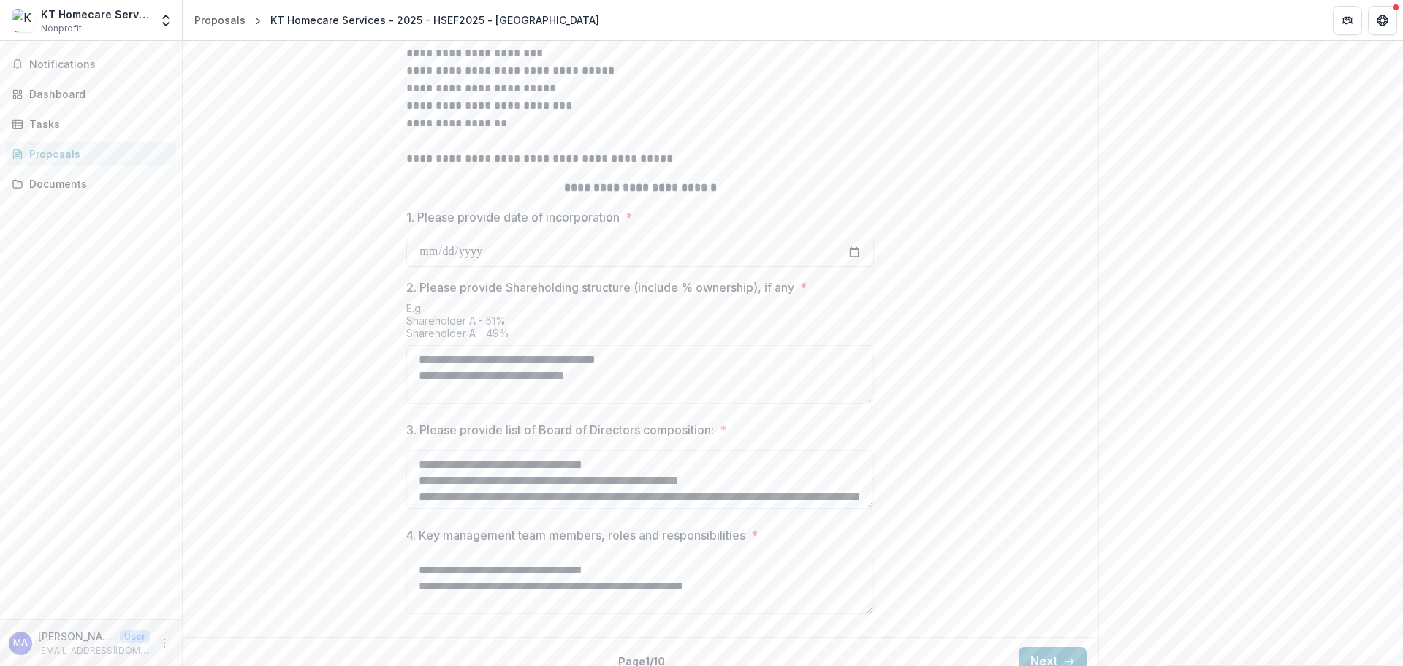
scroll to position [542, 0]
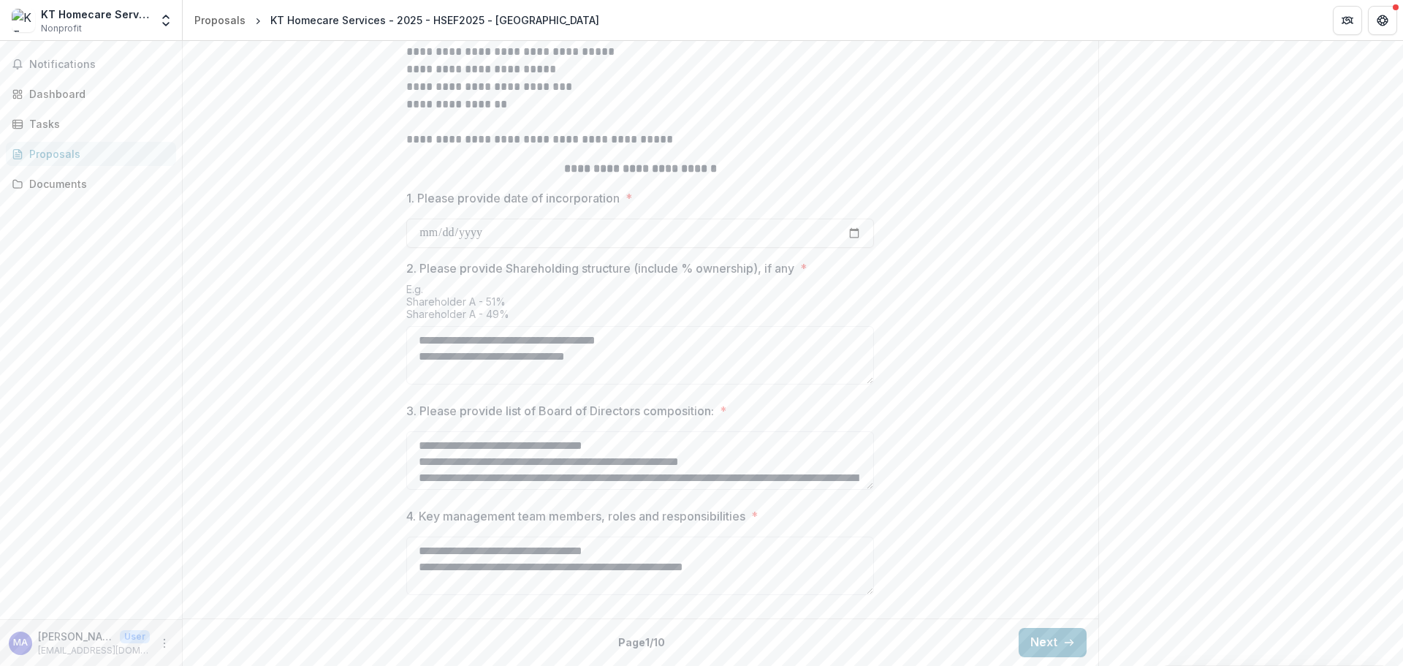
click at [1036, 637] on button "Next" at bounding box center [1053, 642] width 68 height 29
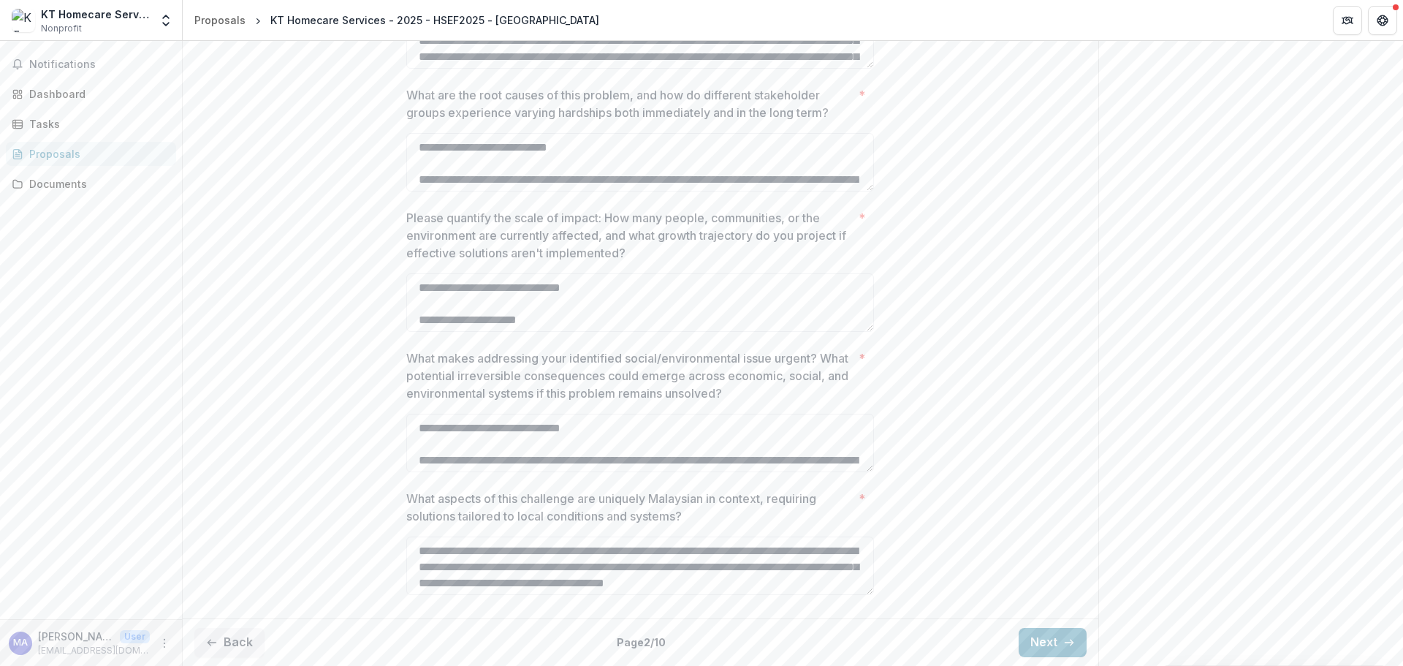
click at [1036, 637] on button "Next" at bounding box center [1053, 642] width 68 height 29
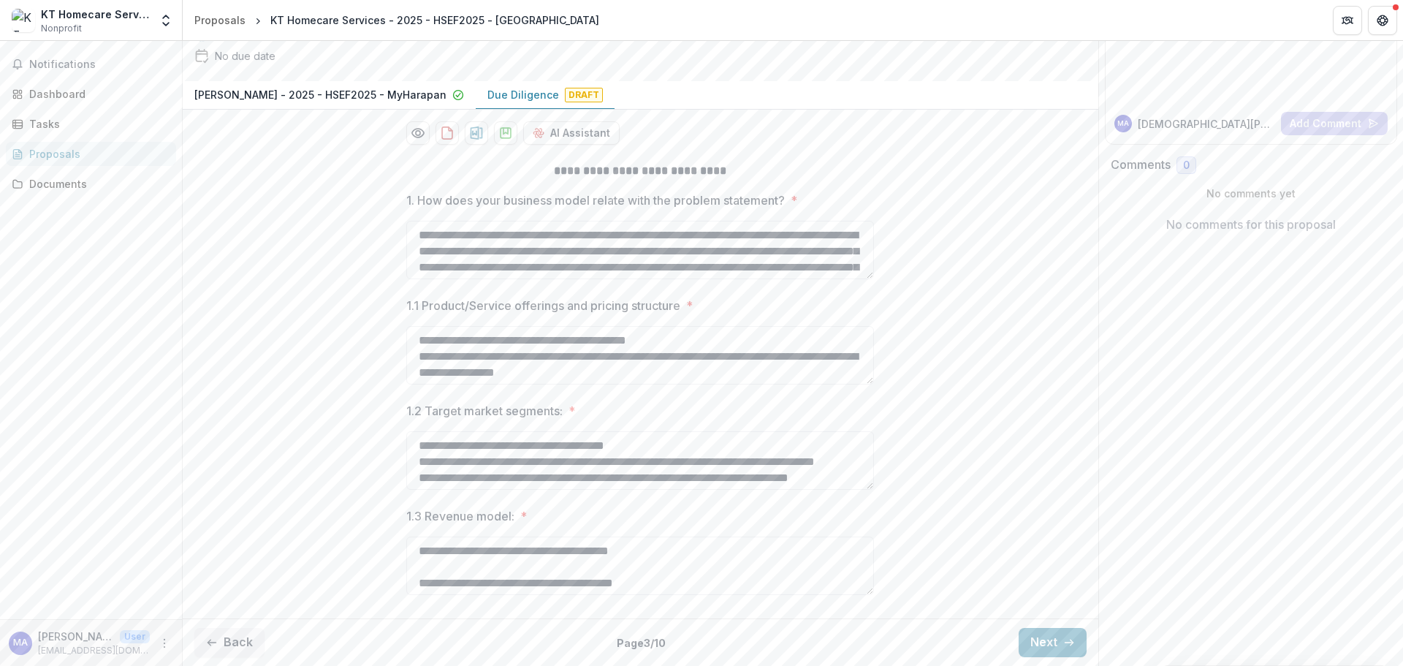
click at [1036, 637] on button "Next" at bounding box center [1053, 642] width 68 height 29
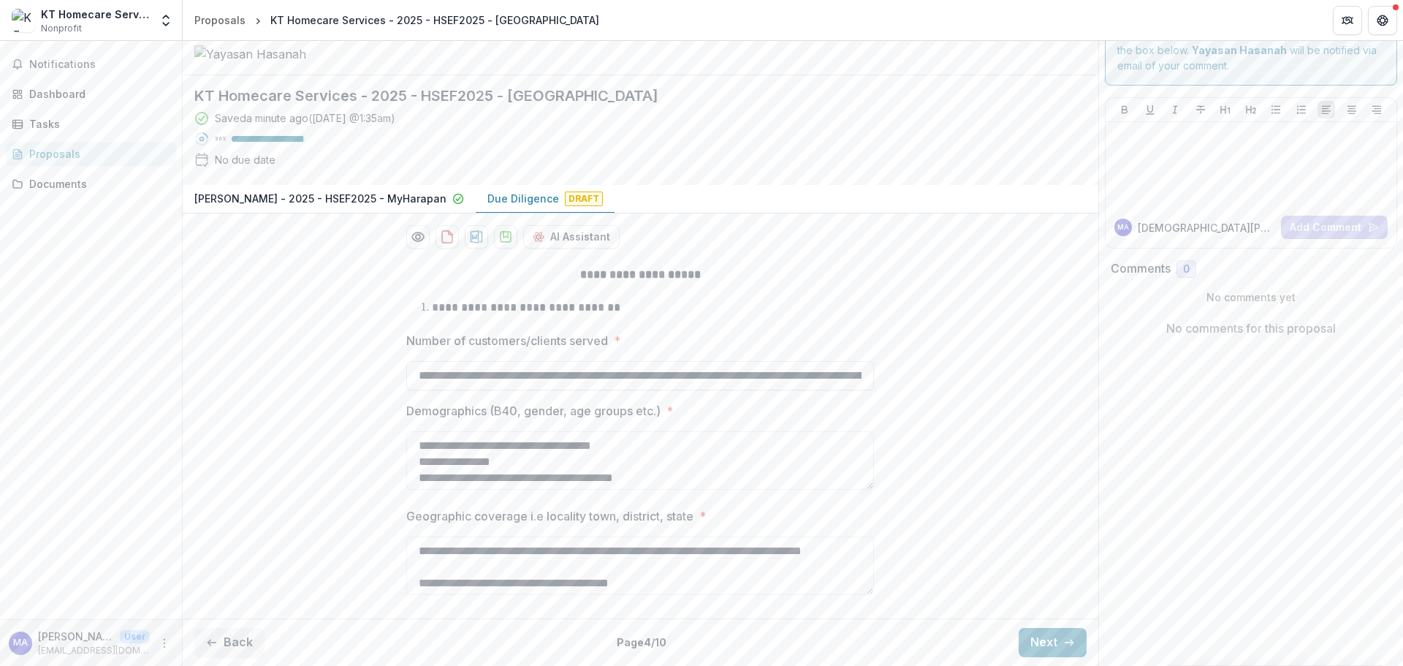
click at [1036, 637] on button "Next" at bounding box center [1053, 642] width 68 height 29
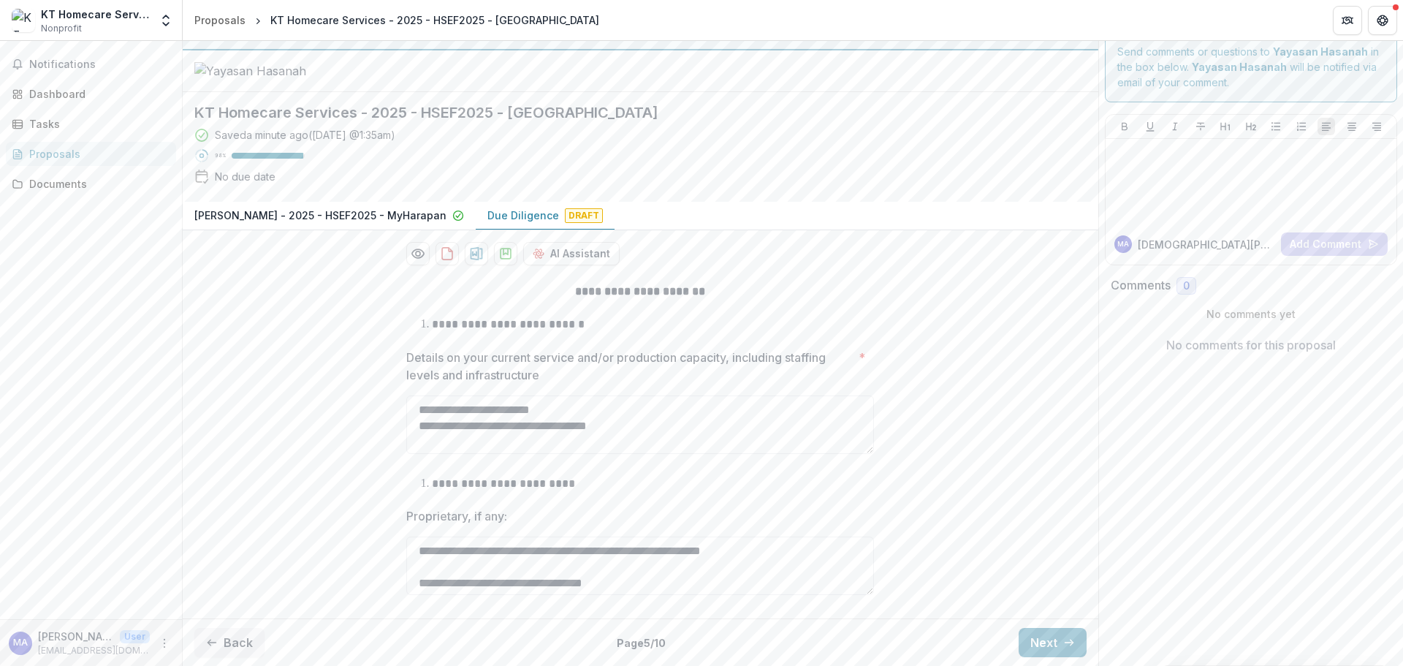
click at [1036, 637] on button "Next" at bounding box center [1053, 642] width 68 height 29
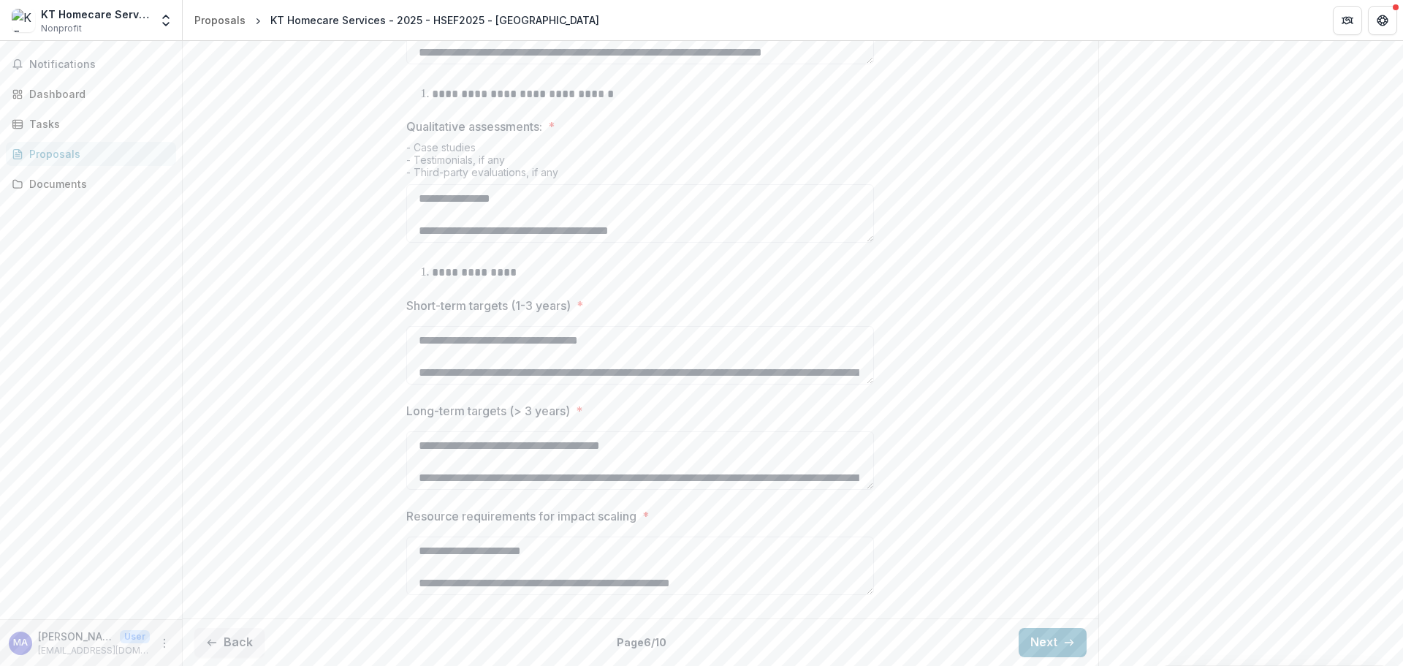
scroll to position [740, 0]
click at [1047, 634] on button "Next" at bounding box center [1053, 642] width 68 height 29
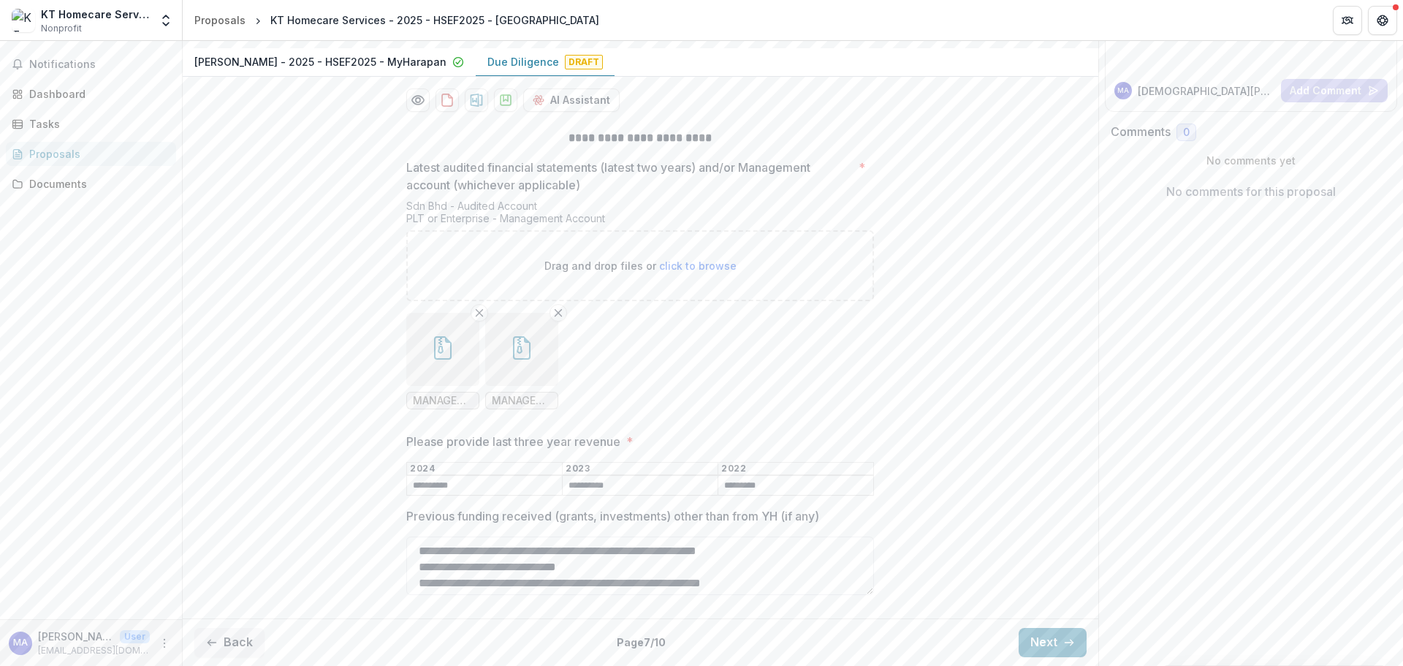
click at [1047, 634] on button "Next" at bounding box center [1053, 642] width 68 height 29
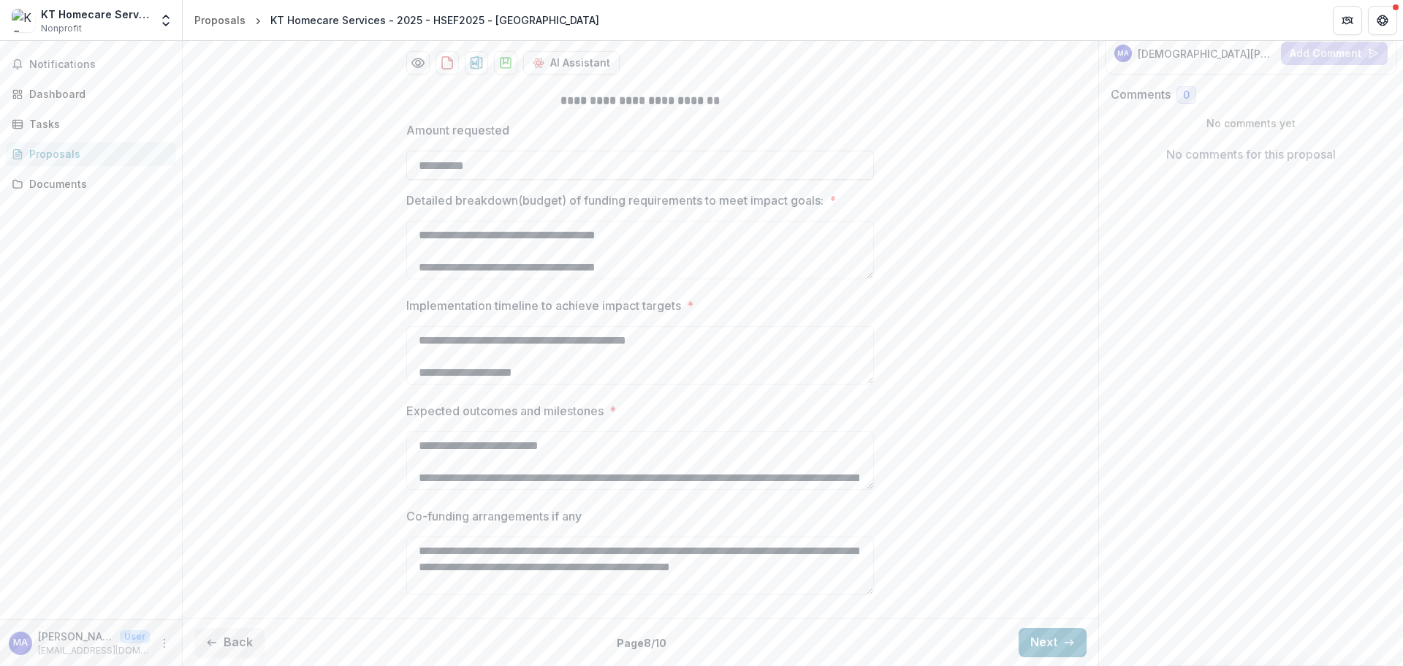
click at [1047, 634] on button "Next" at bounding box center [1053, 642] width 68 height 29
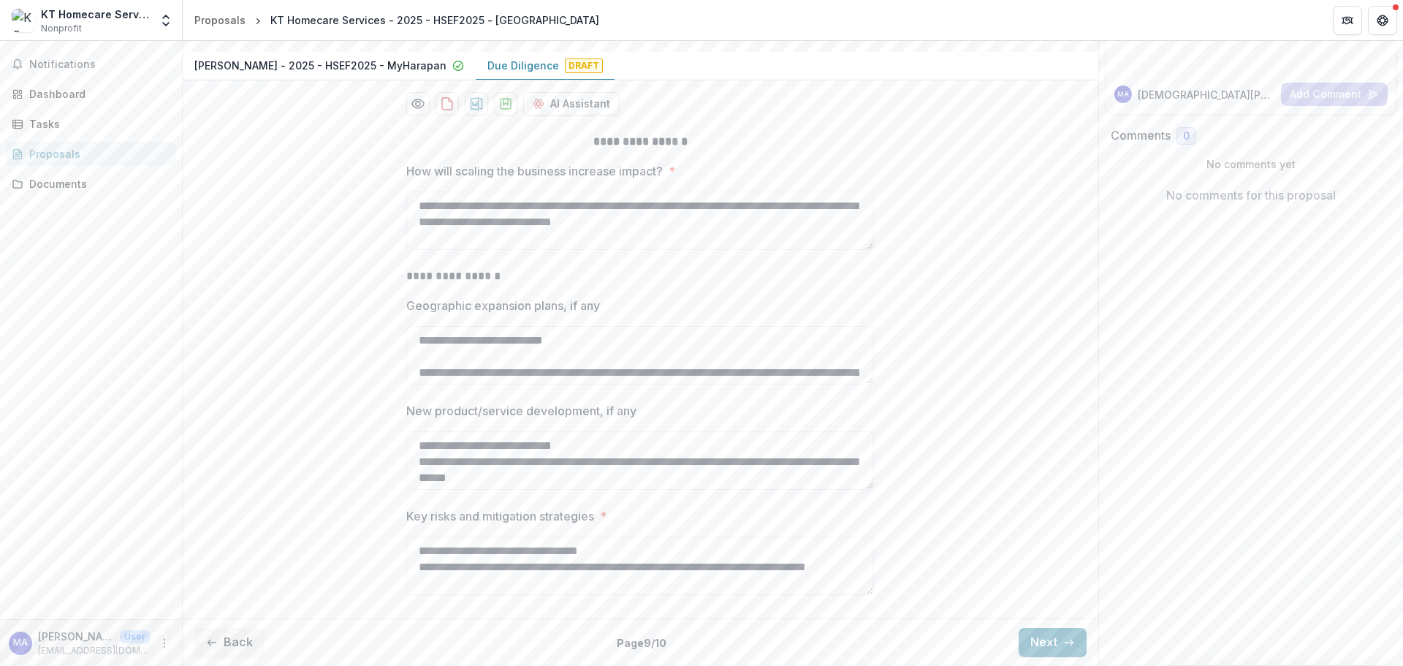
scroll to position [238, 0]
click at [1047, 634] on button "Next" at bounding box center [1053, 642] width 68 height 29
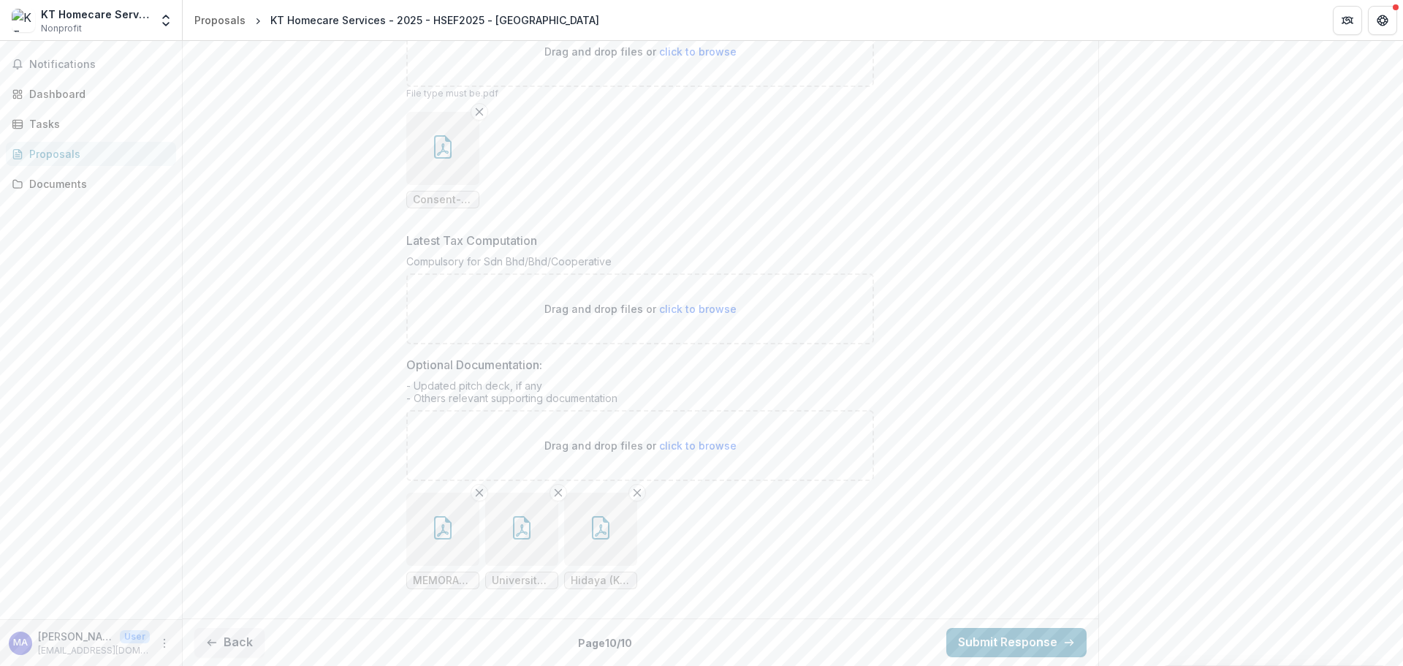
scroll to position [711, 0]
click at [39, 118] on div "Tasks" at bounding box center [96, 123] width 135 height 15
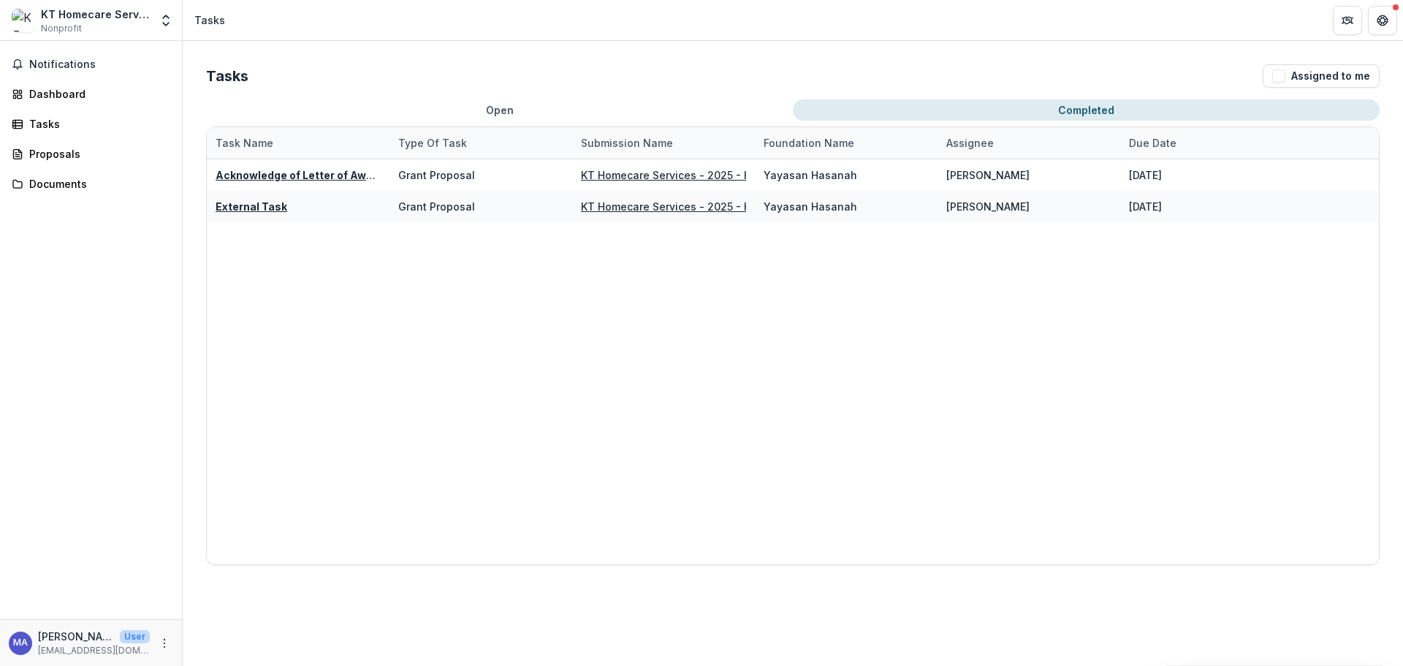
click at [1061, 112] on button "Completed" at bounding box center [1086, 109] width 587 height 21
click at [251, 208] on u "External Task" at bounding box center [252, 206] width 72 height 12
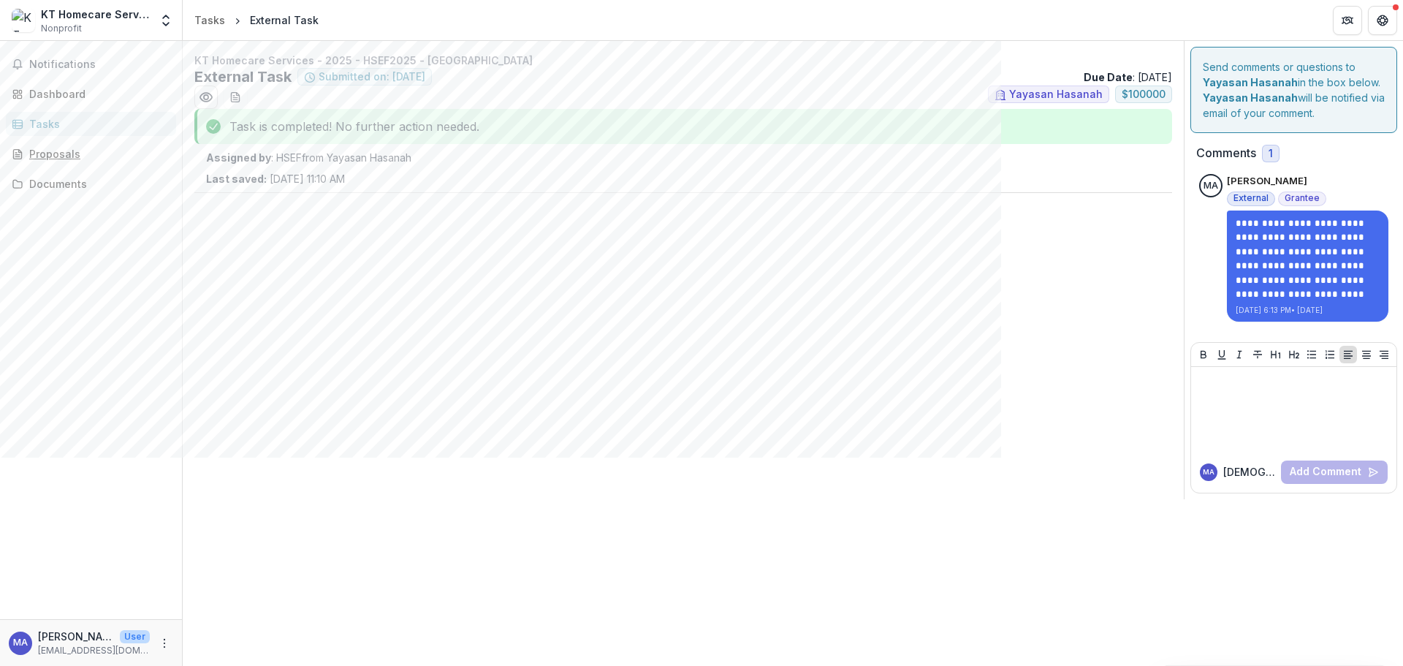
click at [56, 145] on link "Proposals" at bounding box center [91, 154] width 170 height 24
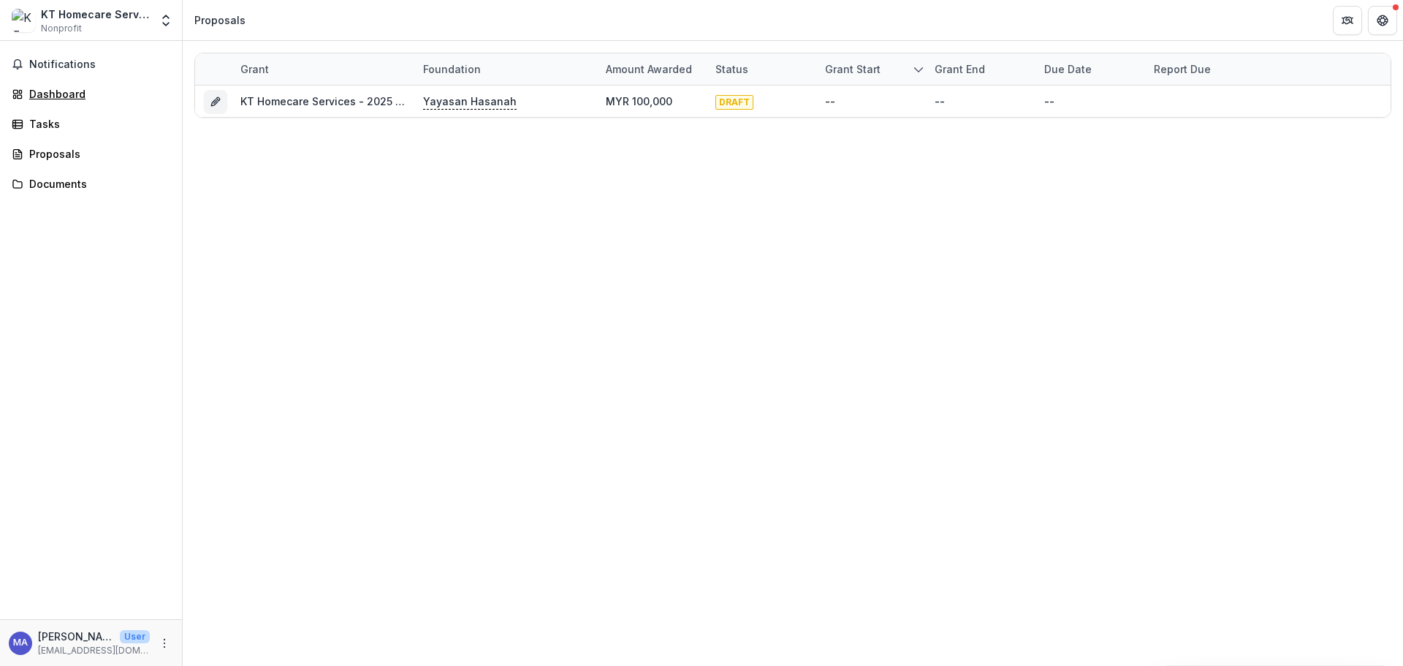
click at [69, 90] on div "Dashboard" at bounding box center [96, 93] width 135 height 15
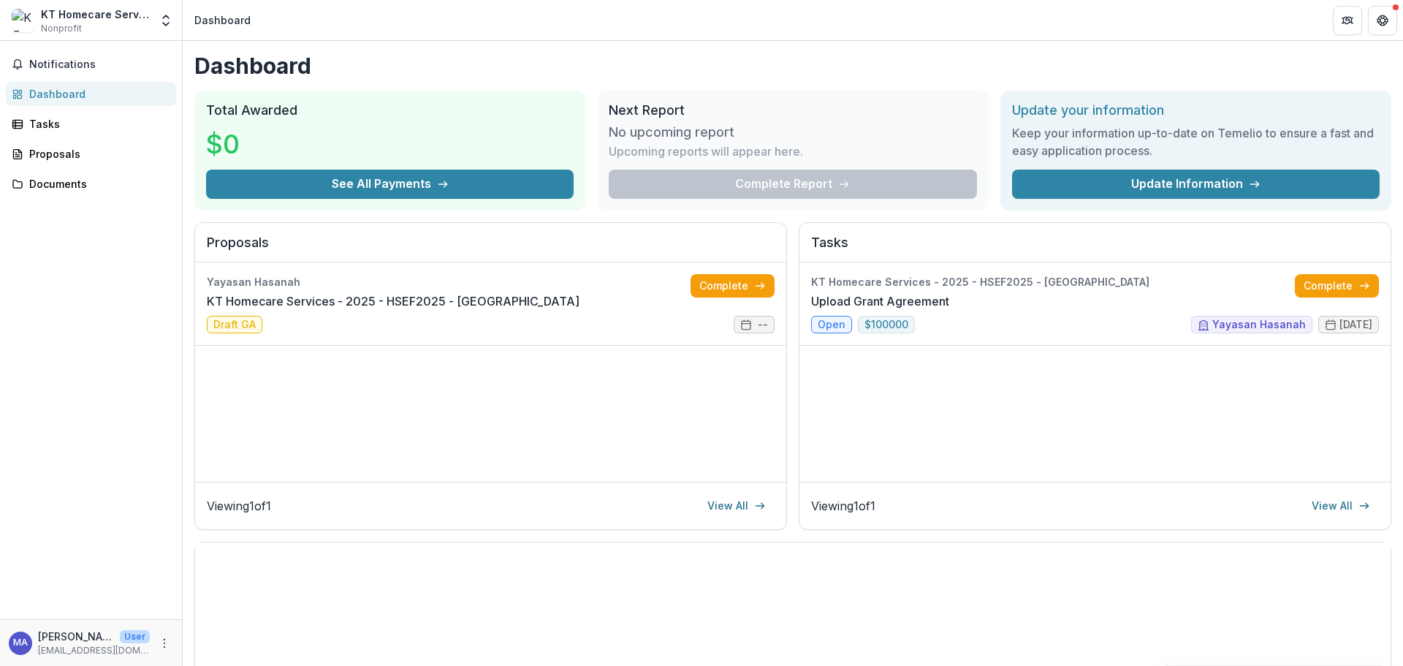
click at [1143, 187] on link "Update Information" at bounding box center [1196, 184] width 368 height 29
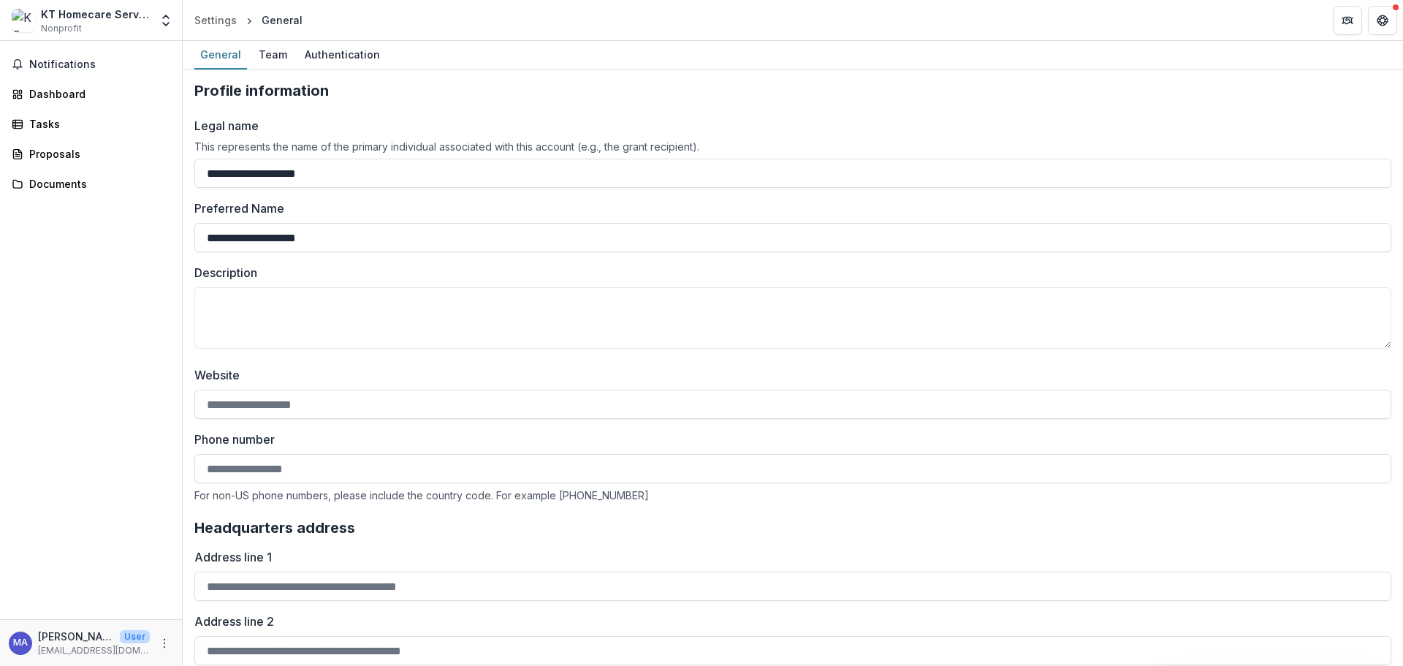
click at [275, 45] on div "Team" at bounding box center [273, 54] width 40 height 21
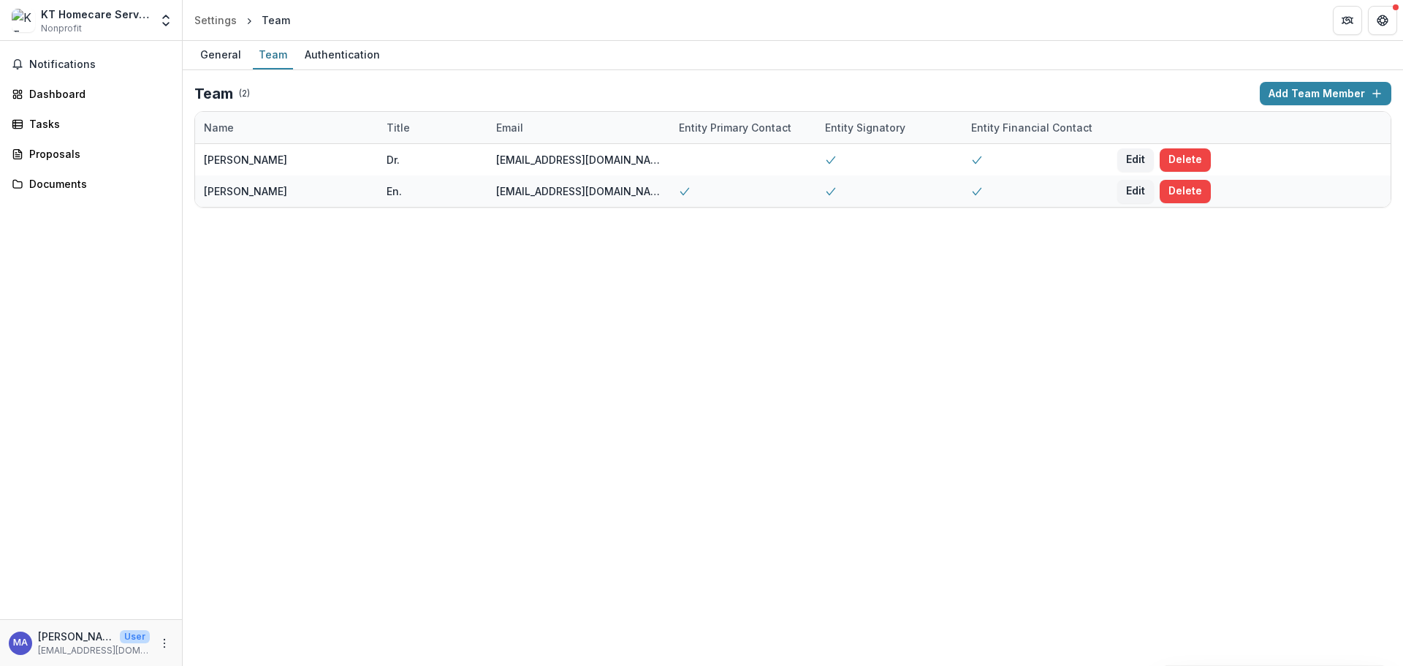
click at [1199, 161] on button "Delete" at bounding box center [1185, 159] width 51 height 23
click at [338, 53] on div "Authentication" at bounding box center [342, 54] width 87 height 21
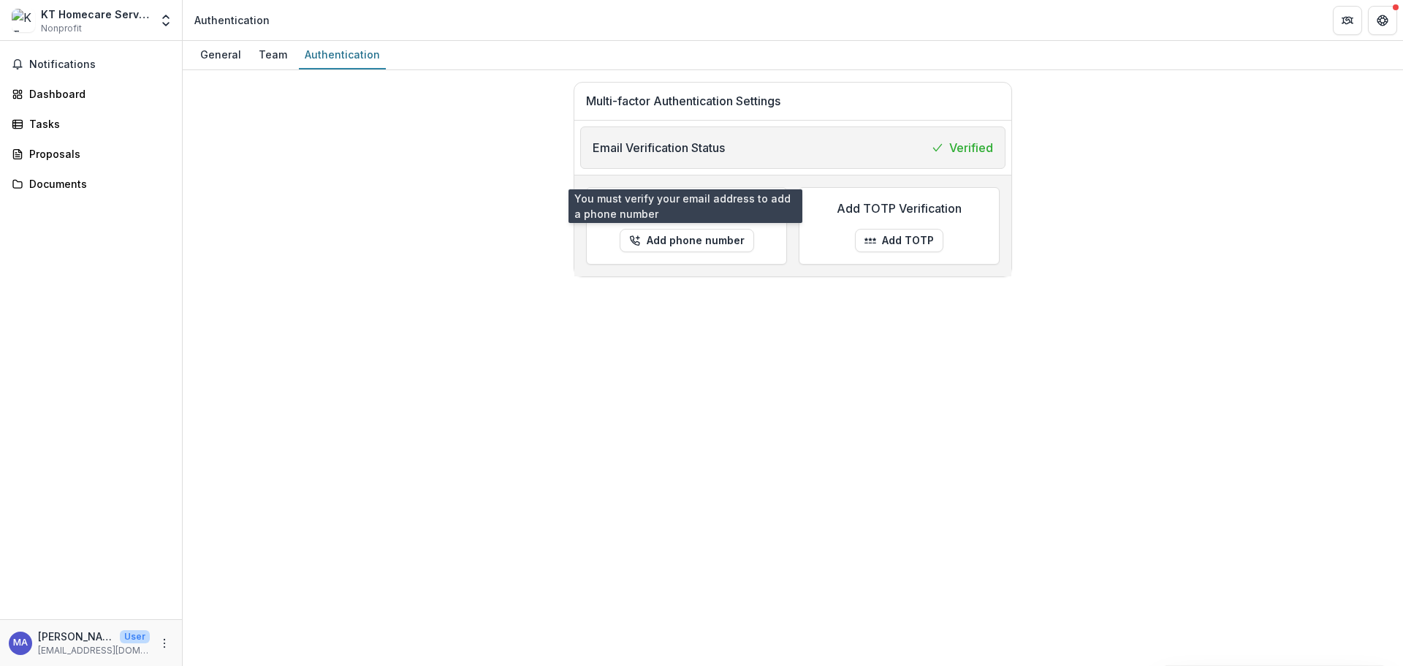
click at [695, 239] on button "Add phone number" at bounding box center [687, 240] width 134 height 23
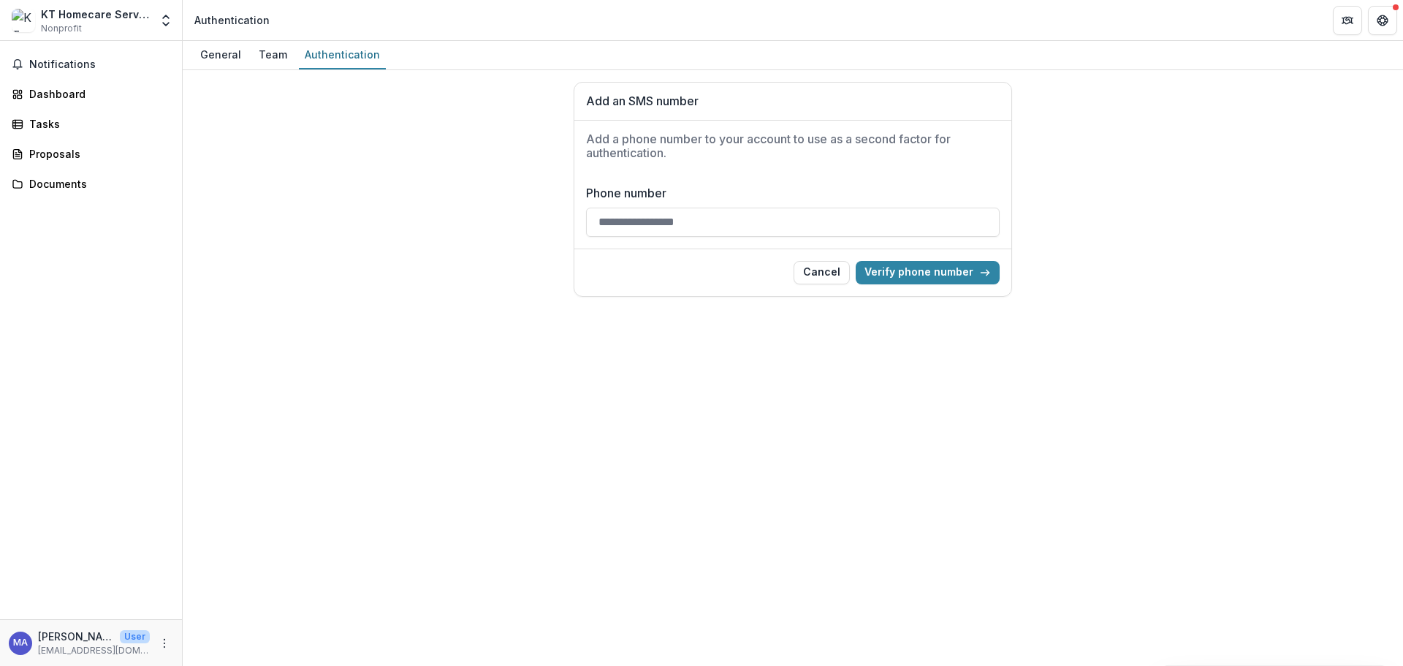
drag, startPoint x: 602, startPoint y: 235, endPoint x: 542, endPoint y: 239, distance: 59.4
click at [542, 239] on div "Add an SMS number Add a phone number to your account to use as a second factor …" at bounding box center [792, 189] width 1197 height 215
type input "**********"
click at [909, 274] on button "Verify phone number" at bounding box center [928, 272] width 144 height 23
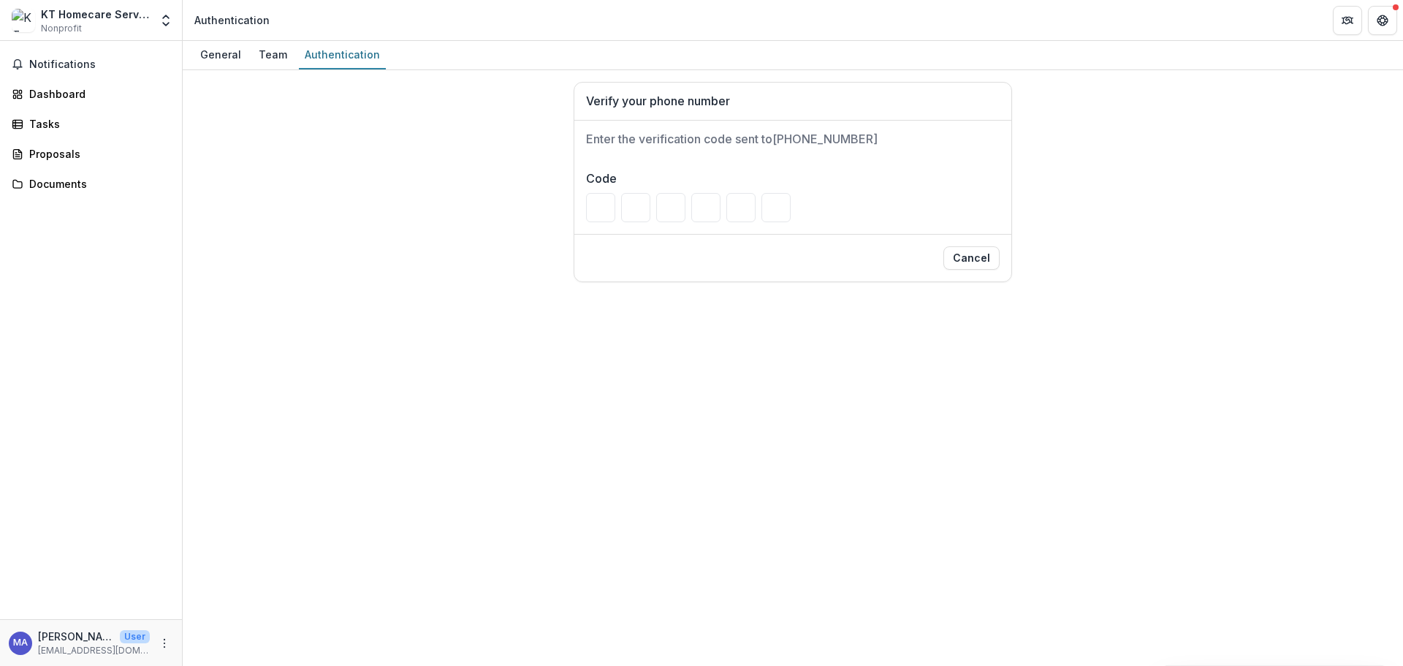
type input "*"
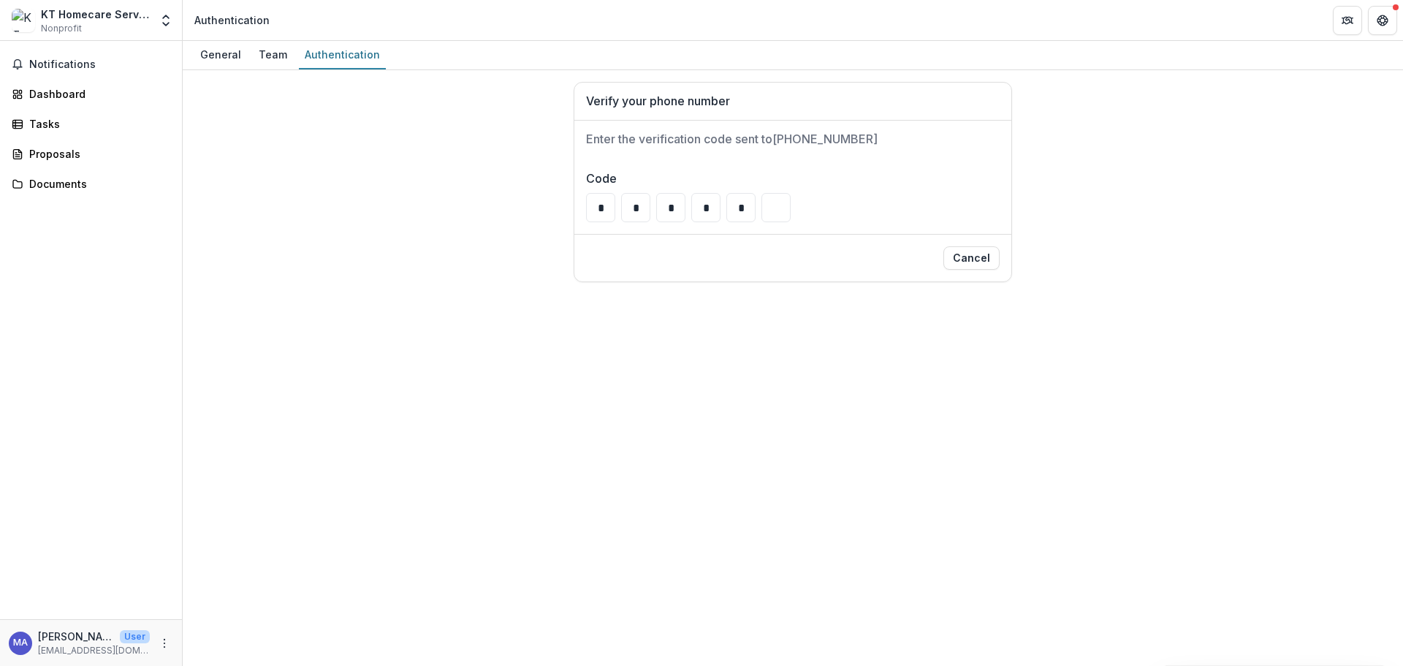
type input "*"
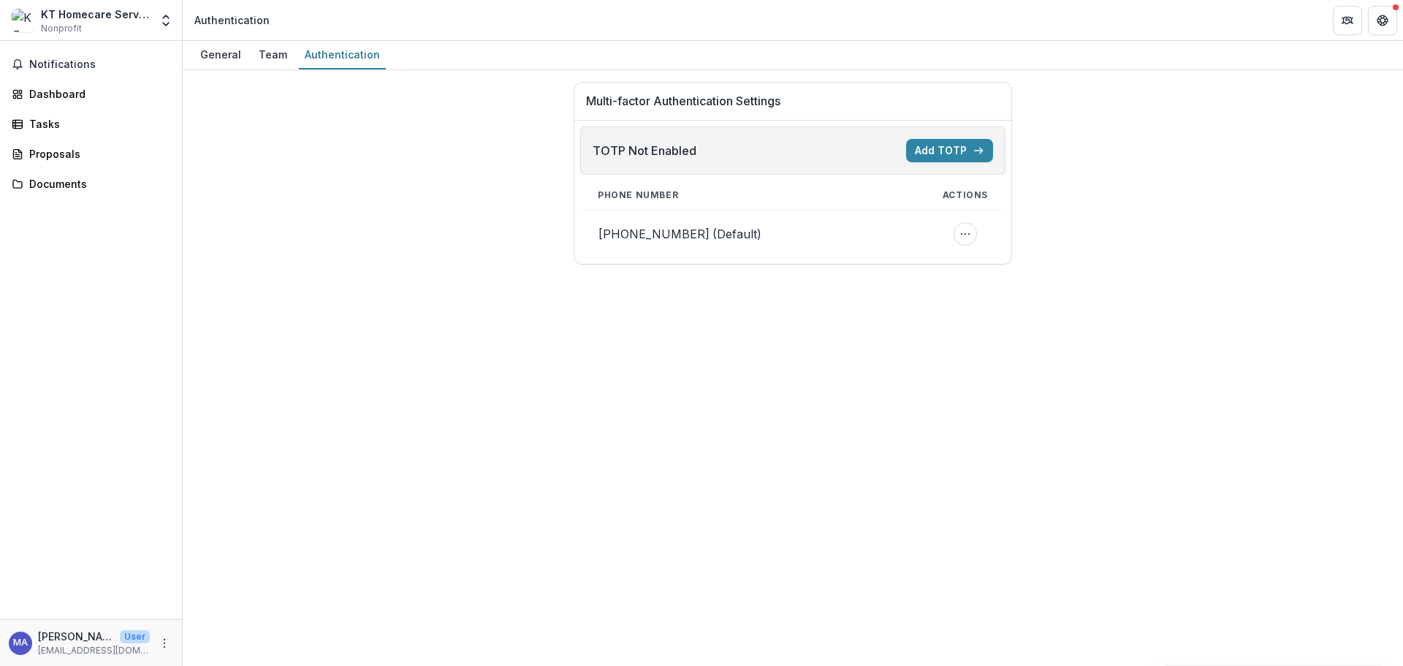
click at [964, 152] on button "Add TOTP" at bounding box center [949, 150] width 87 height 23
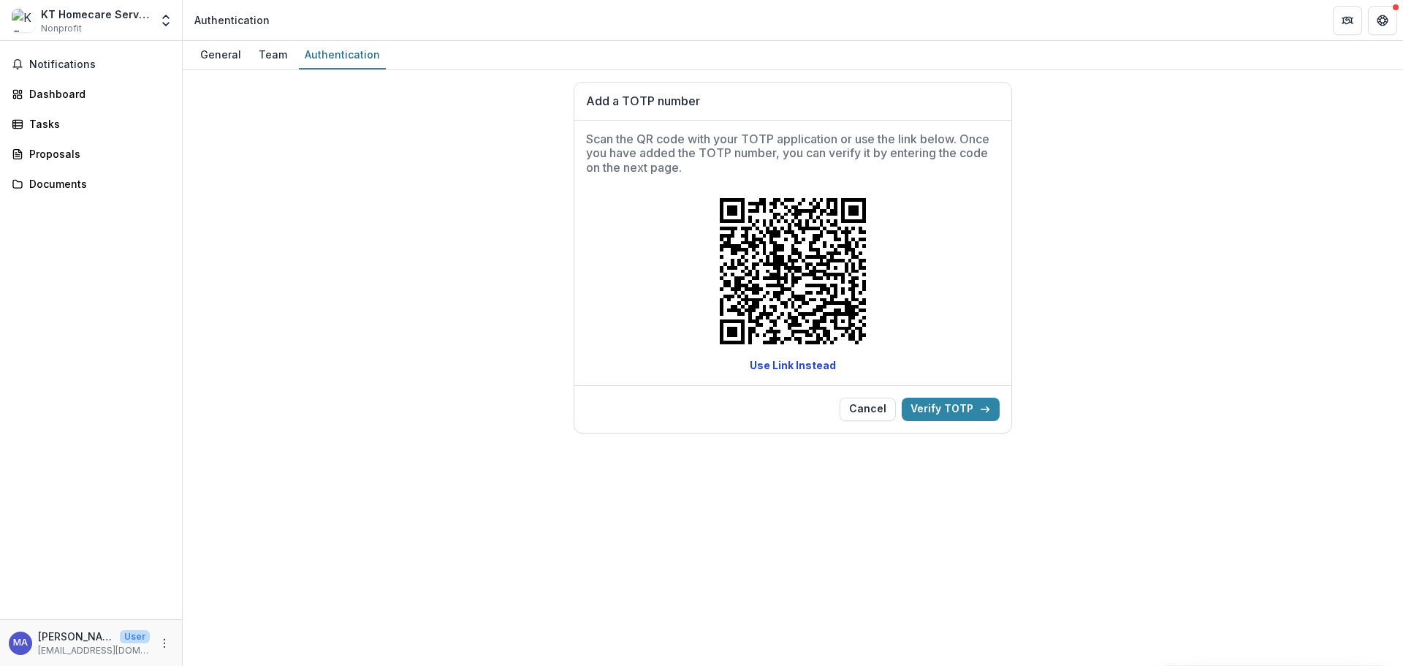
click at [874, 407] on button "Cancel" at bounding box center [868, 409] width 56 height 23
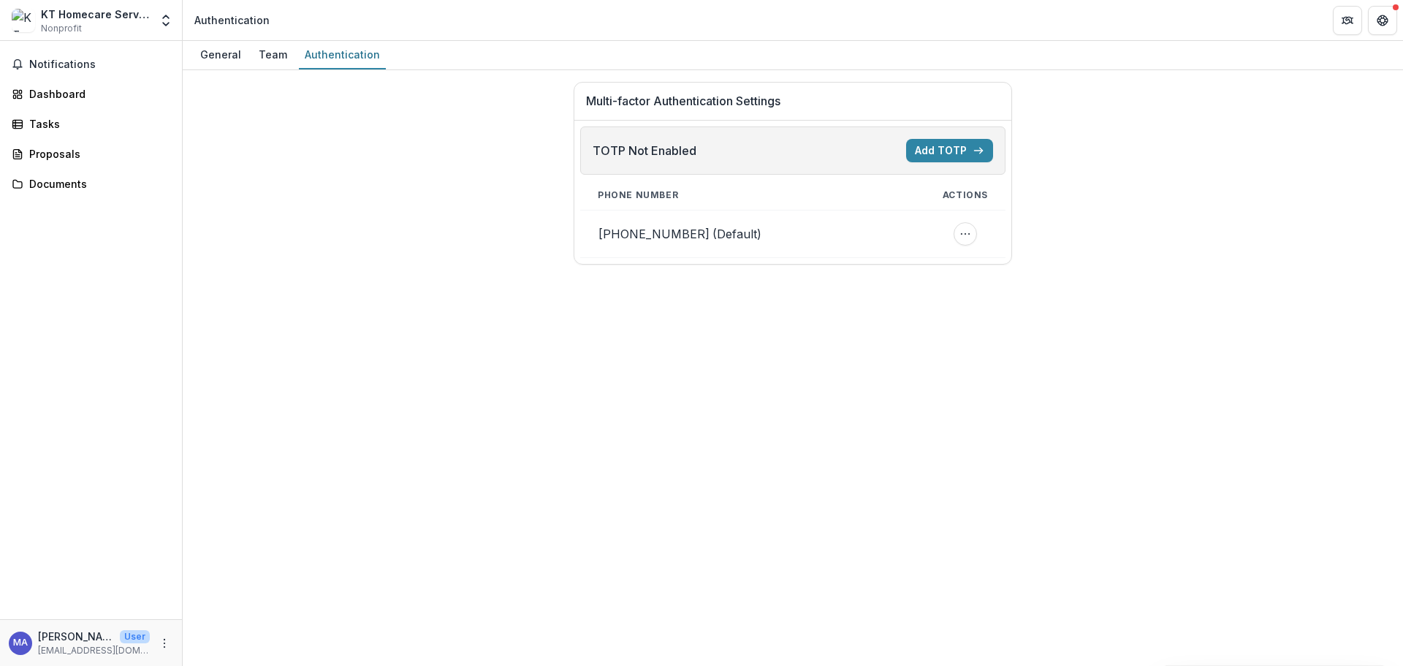
click at [281, 48] on div "Team" at bounding box center [273, 54] width 40 height 21
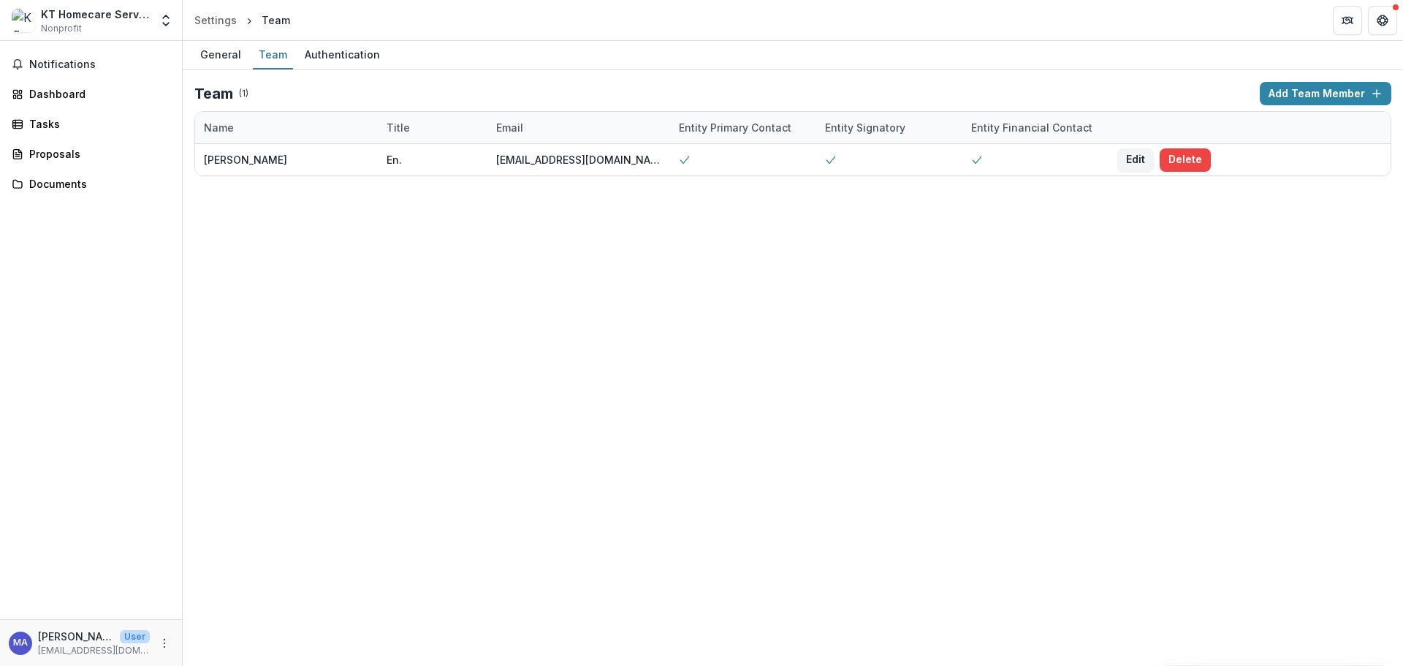
click at [213, 50] on div "General" at bounding box center [220, 54] width 53 height 21
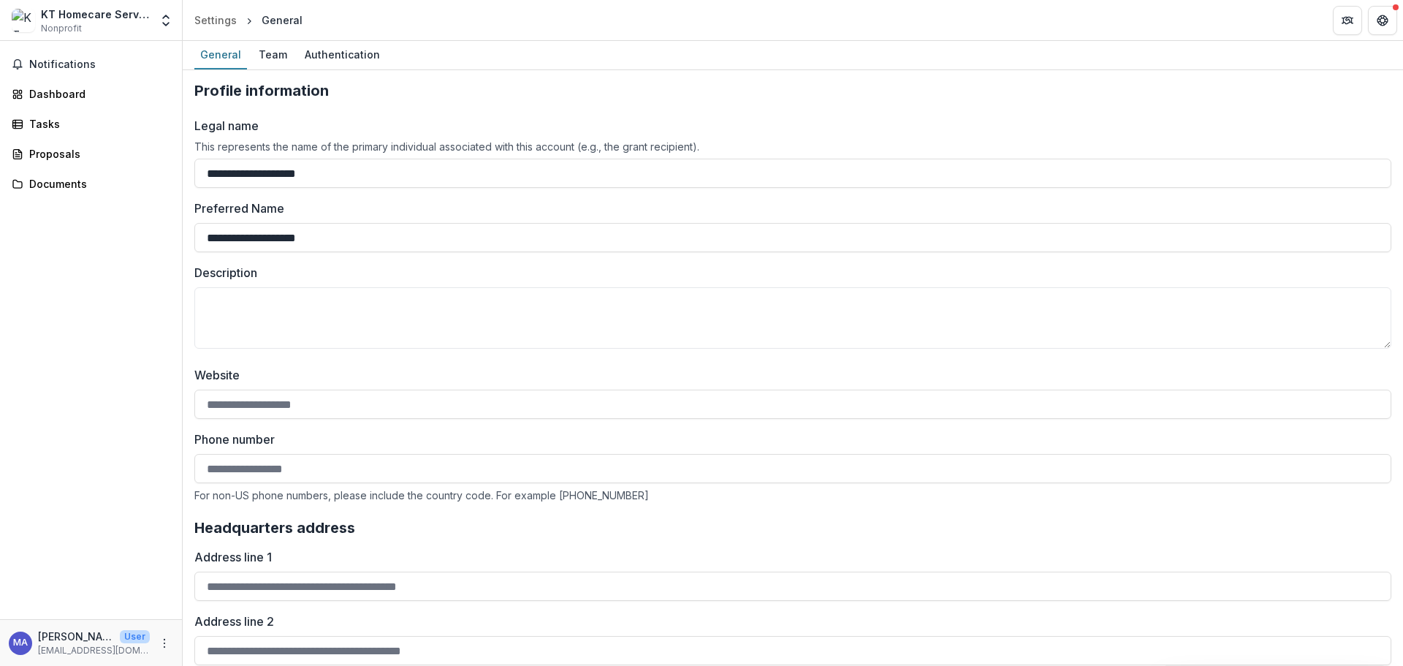
click at [213, 28] on link "Settings" at bounding box center [216, 20] width 54 height 21
click at [268, 55] on div "Team" at bounding box center [273, 54] width 40 height 21
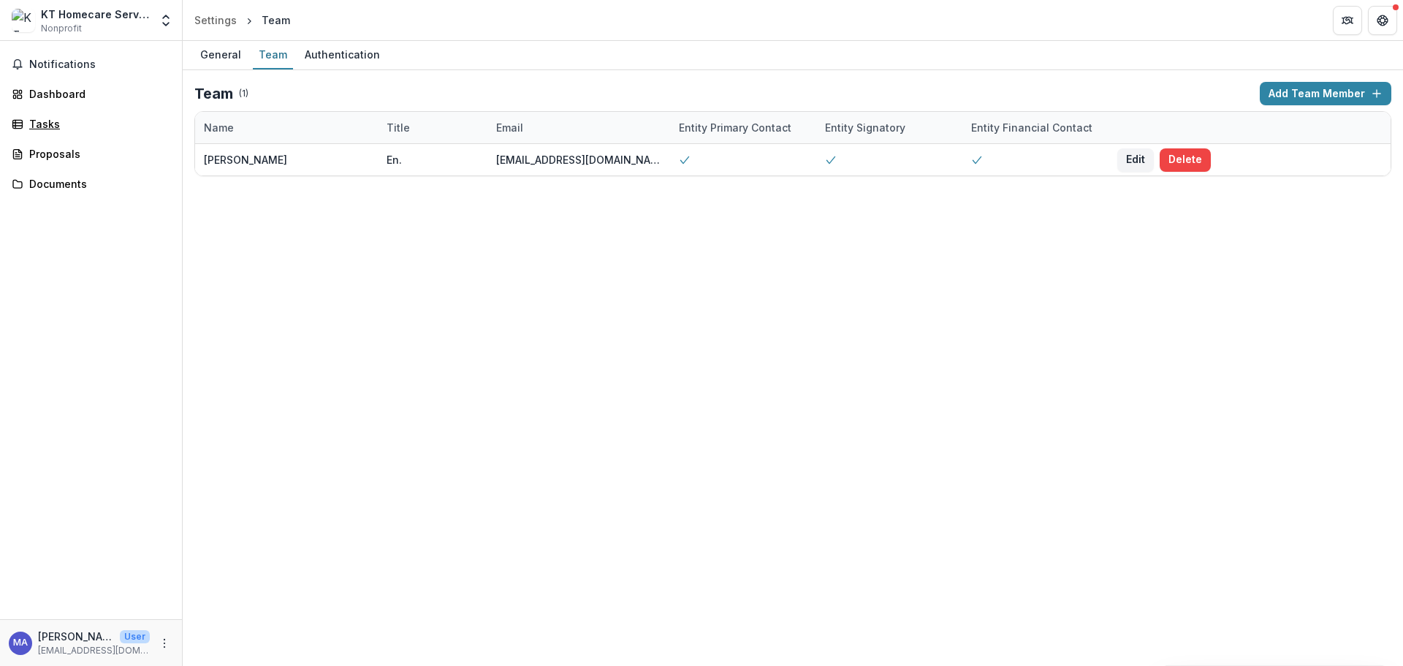
click at [69, 130] on div "Tasks" at bounding box center [96, 123] width 135 height 15
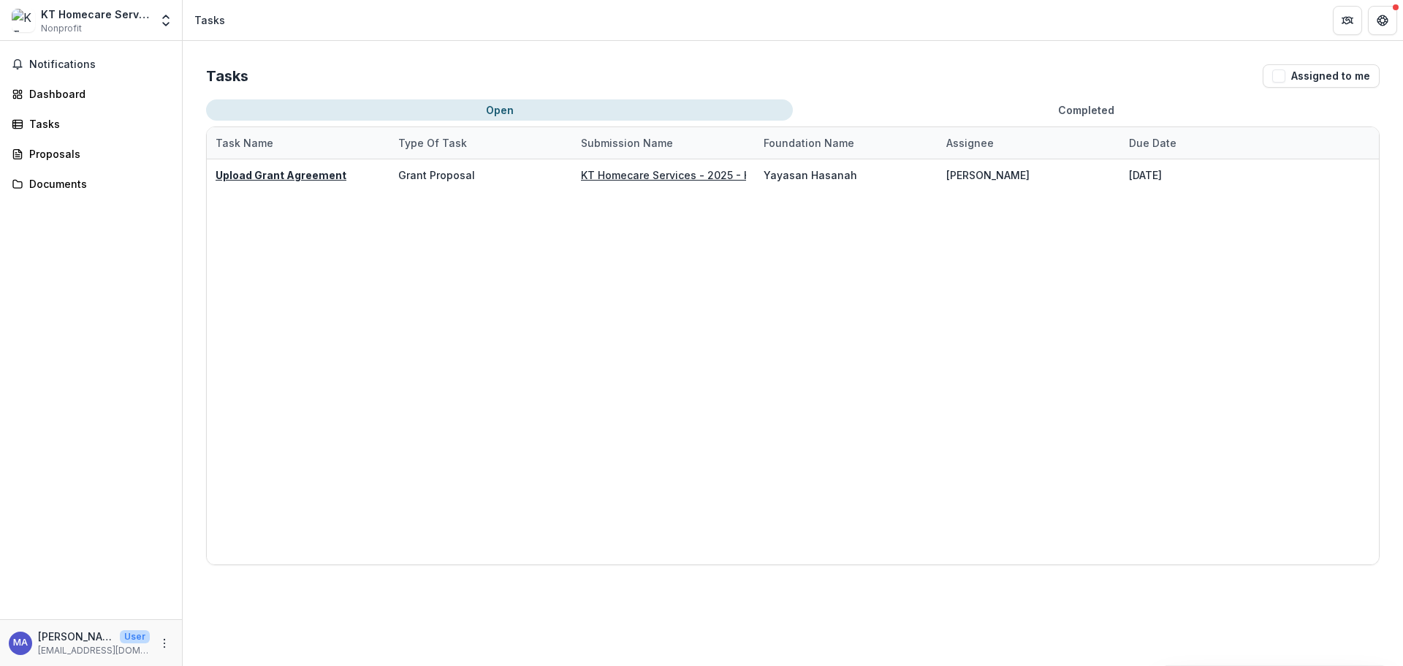
click at [270, 171] on u "Upload Grant Agreement" at bounding box center [281, 175] width 131 height 12
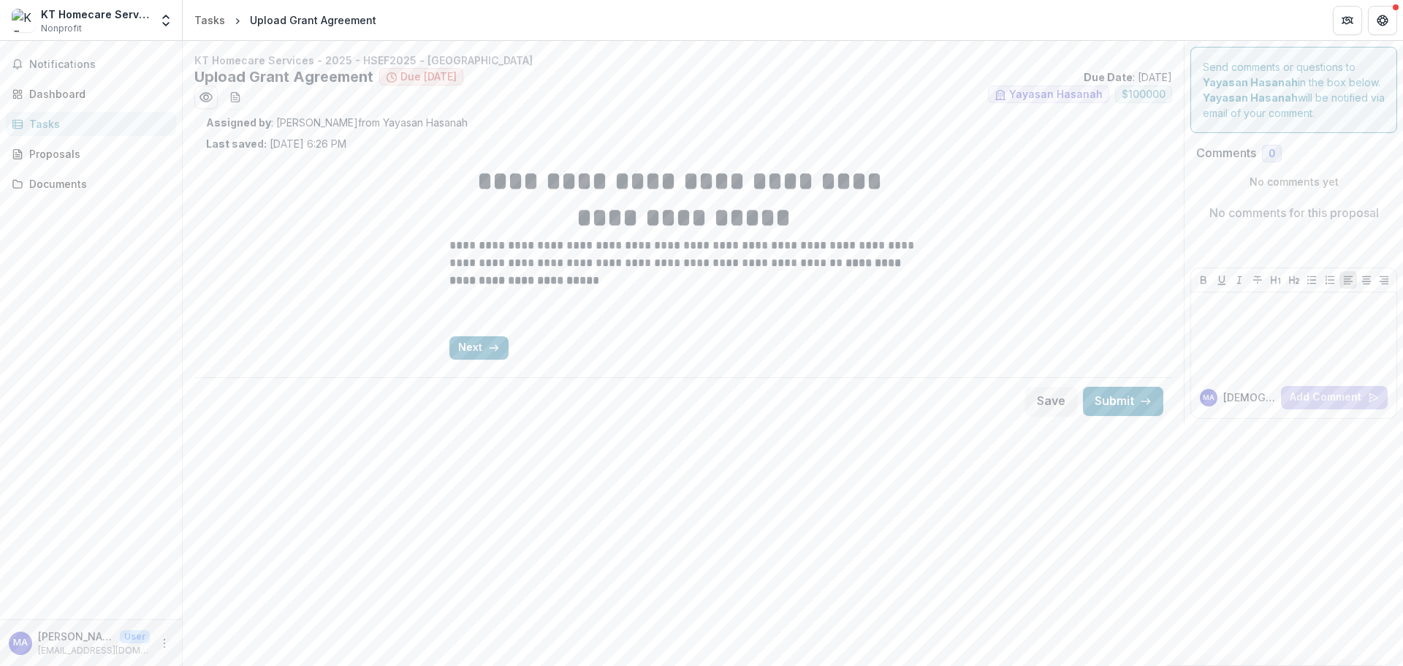
click at [493, 350] on icon "button" at bounding box center [494, 348] width 12 height 12
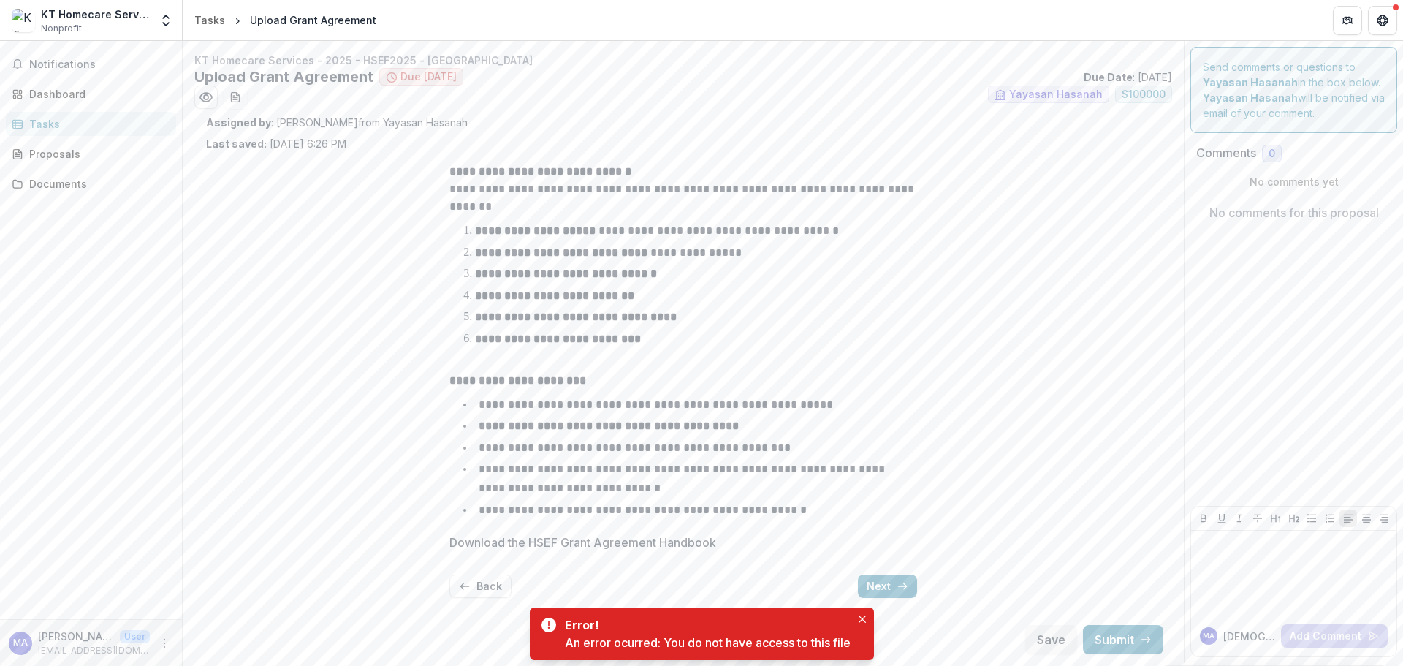
click at [48, 156] on div "Proposals" at bounding box center [96, 153] width 135 height 15
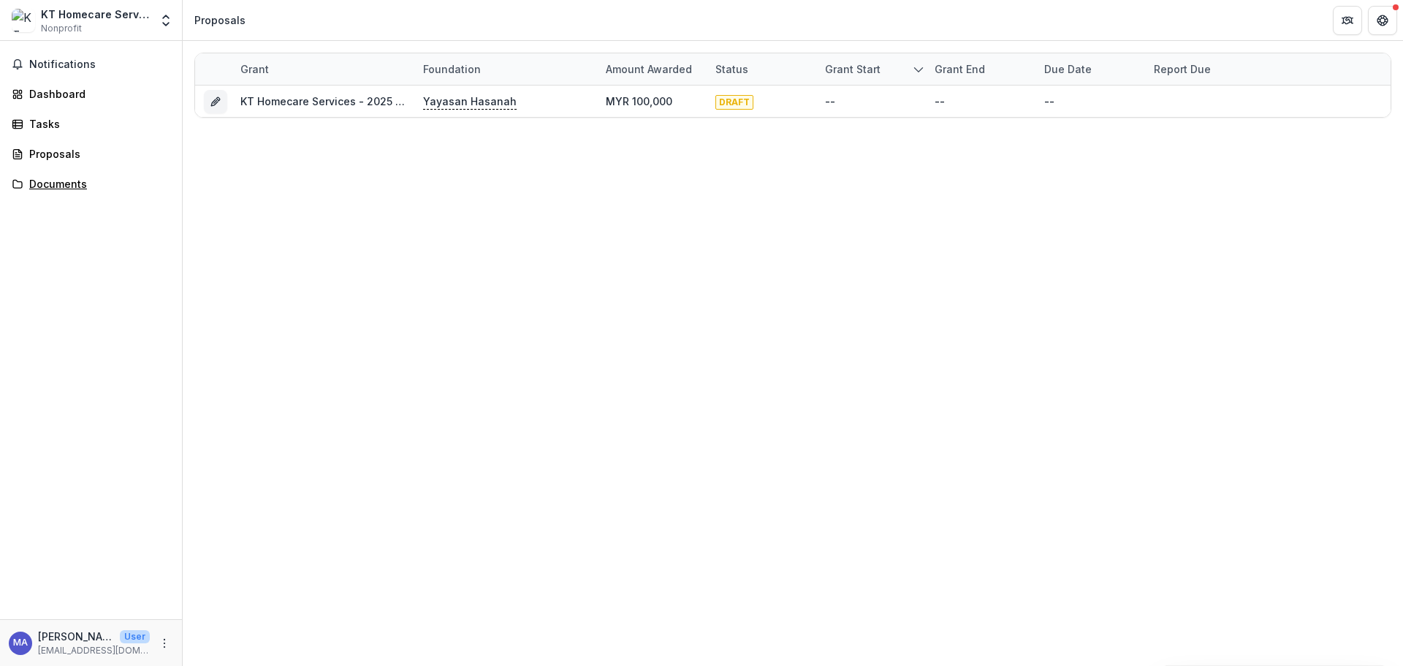
click at [72, 179] on div "Documents" at bounding box center [96, 183] width 135 height 15
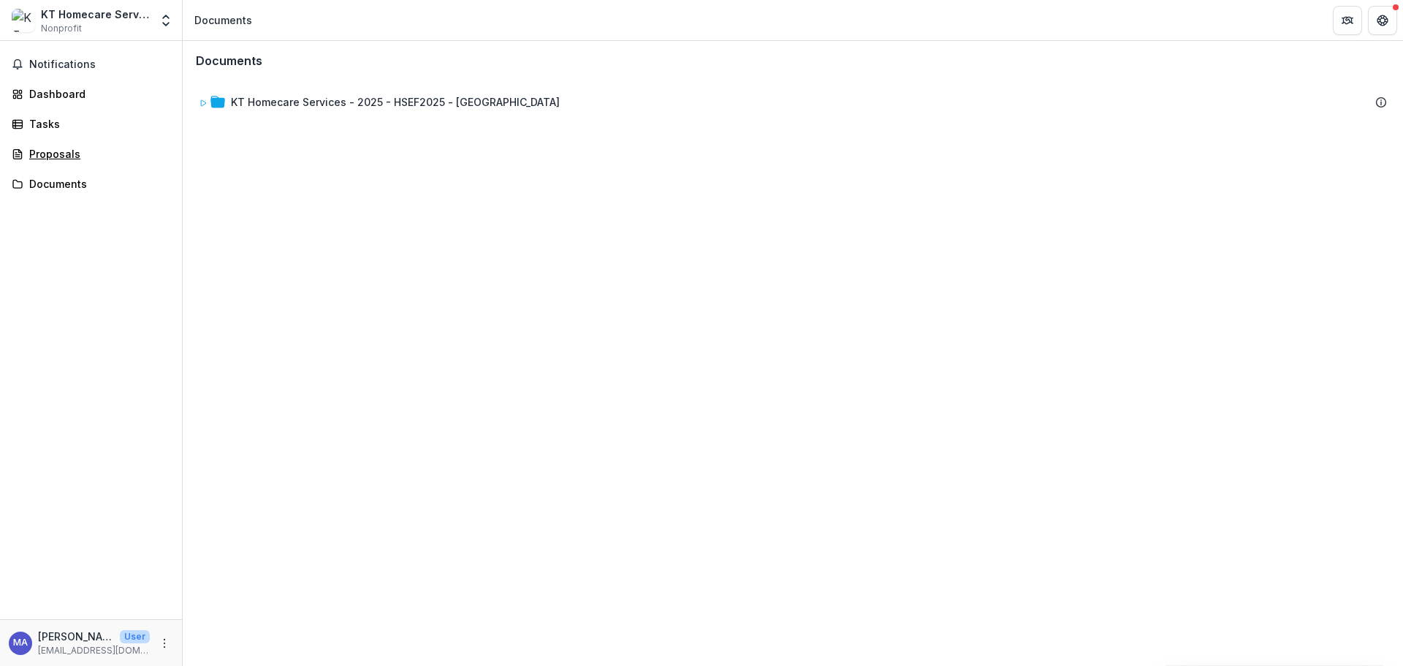
click at [69, 142] on link "Proposals" at bounding box center [91, 154] width 170 height 24
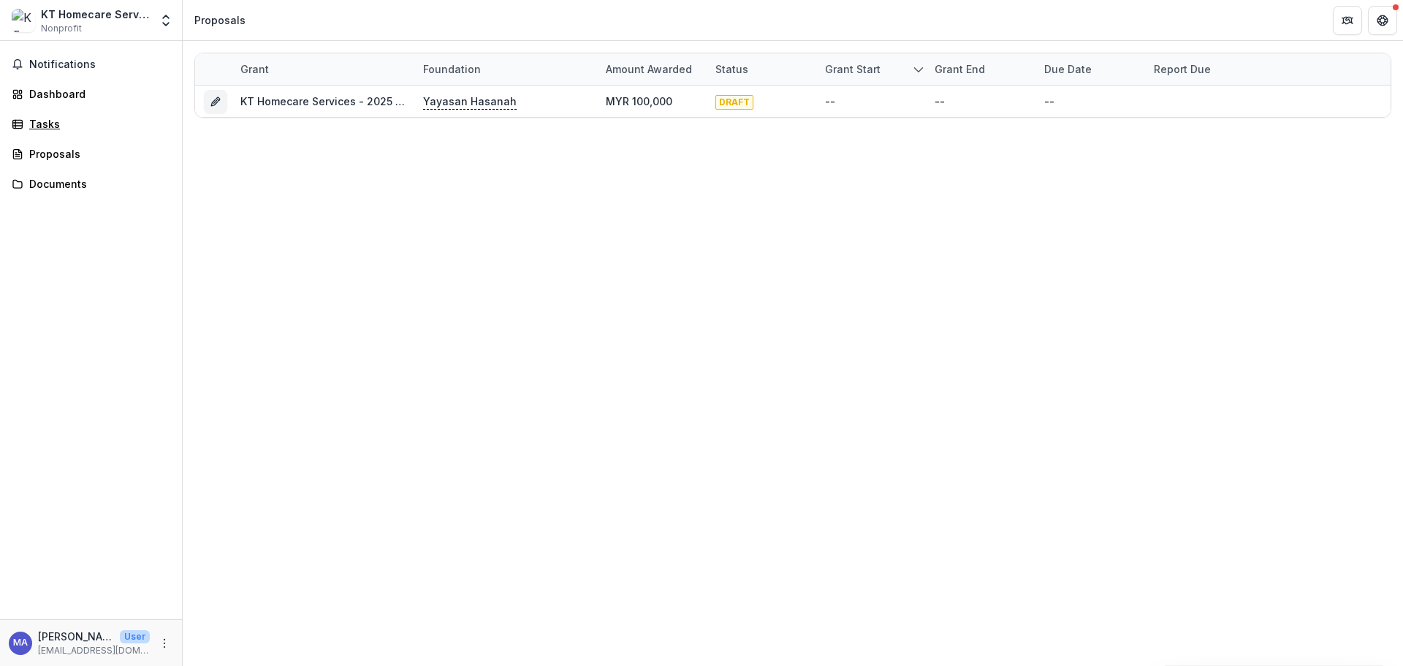
click at [44, 118] on div "Tasks" at bounding box center [96, 123] width 135 height 15
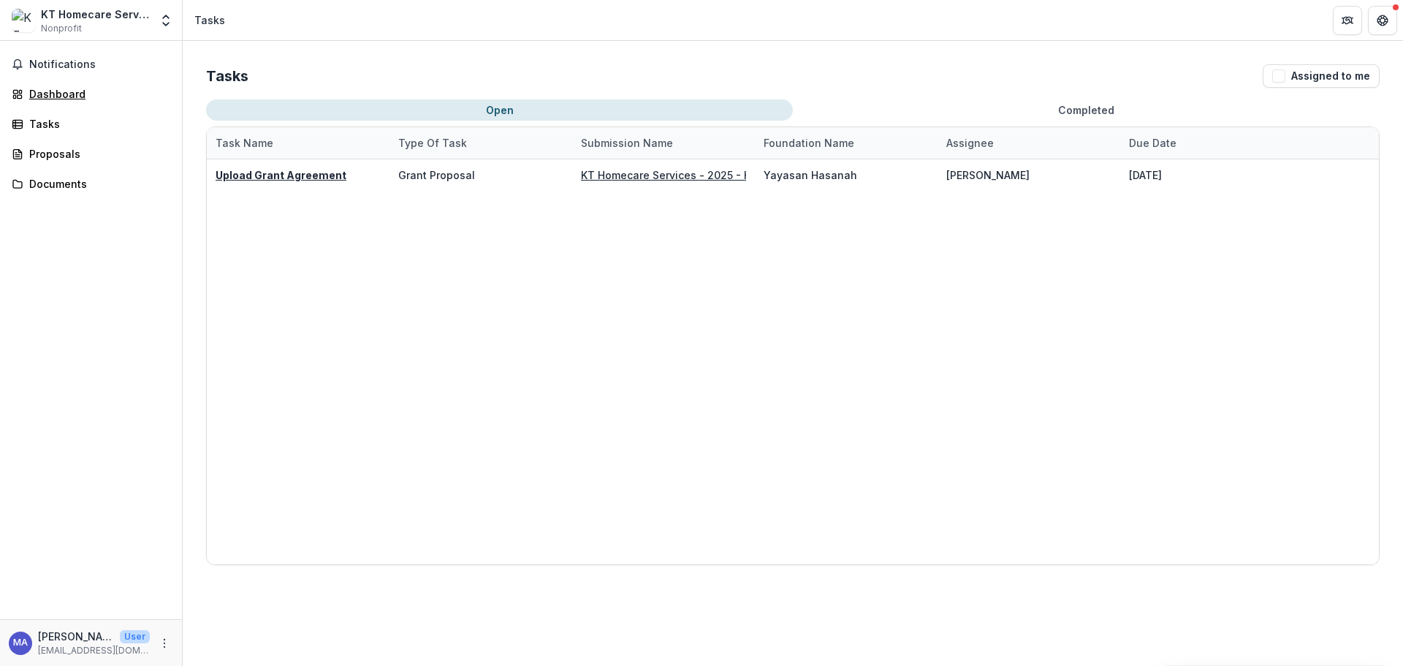
click at [59, 91] on div "Dashboard" at bounding box center [96, 93] width 135 height 15
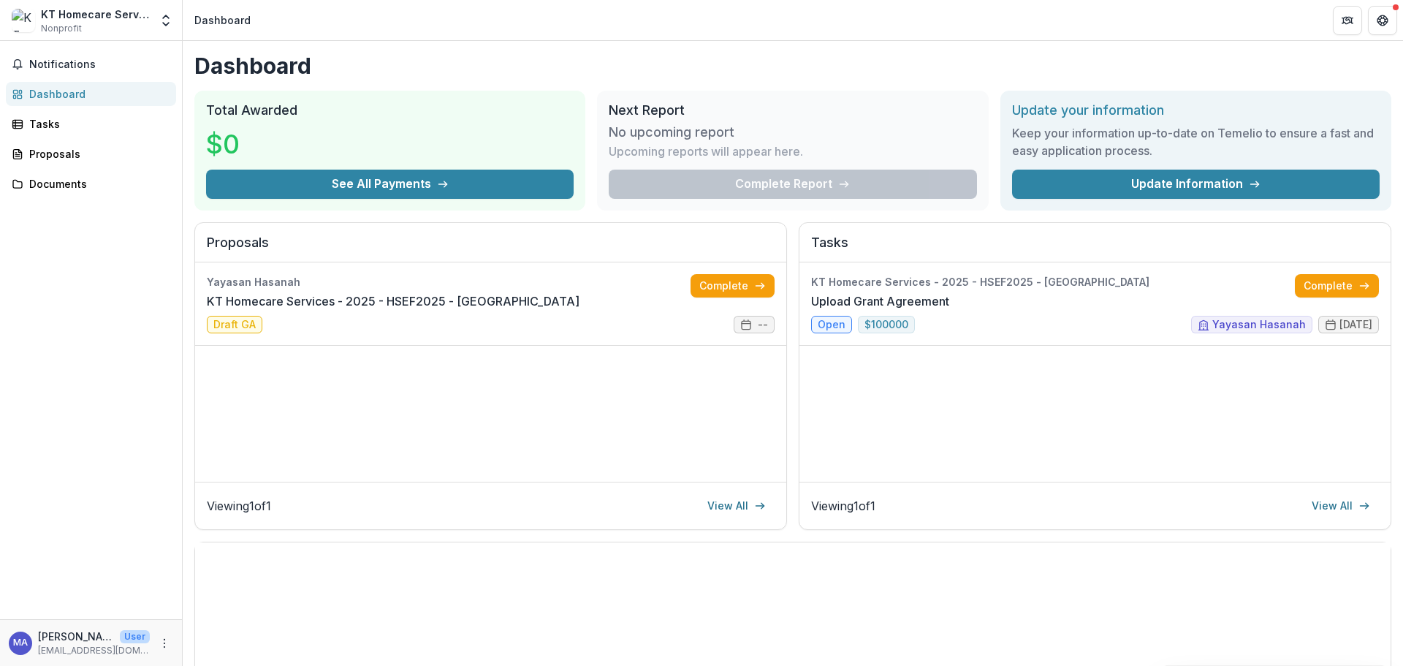
click at [1331, 504] on link "View All" at bounding box center [1341, 505] width 76 height 23
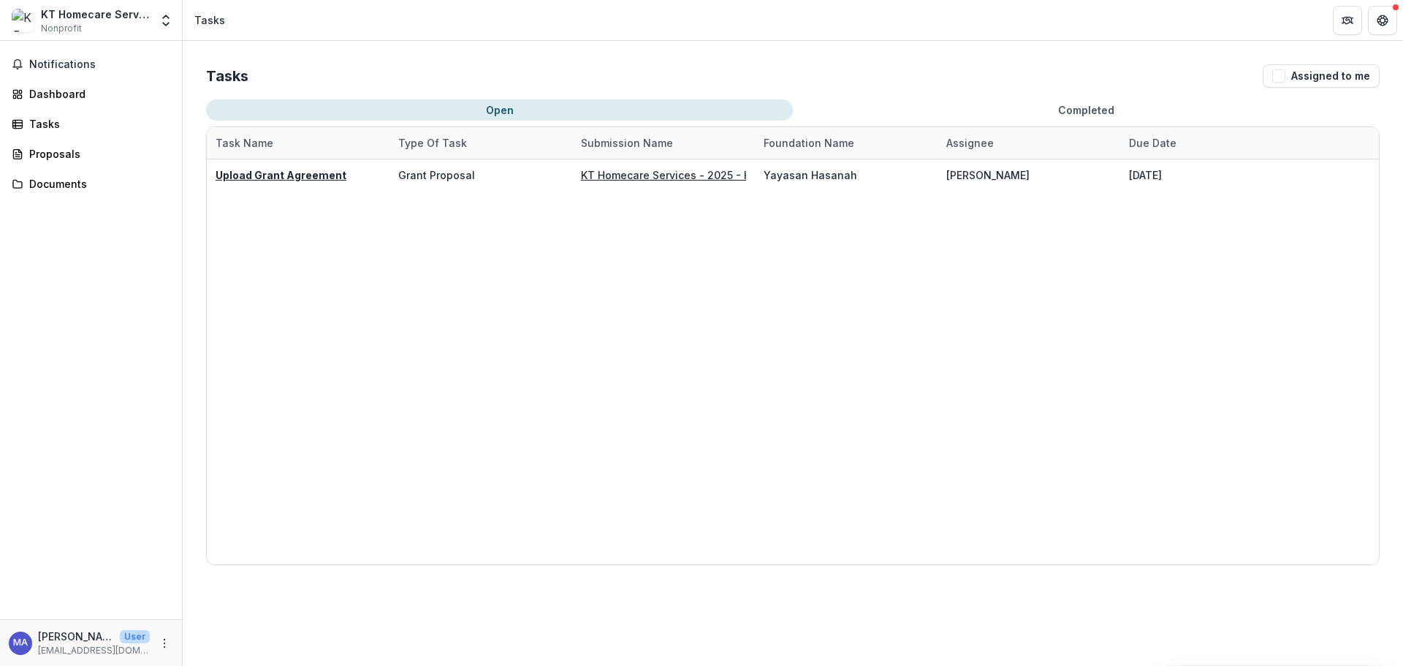
click at [74, 62] on span "Notifications" at bounding box center [99, 64] width 141 height 12
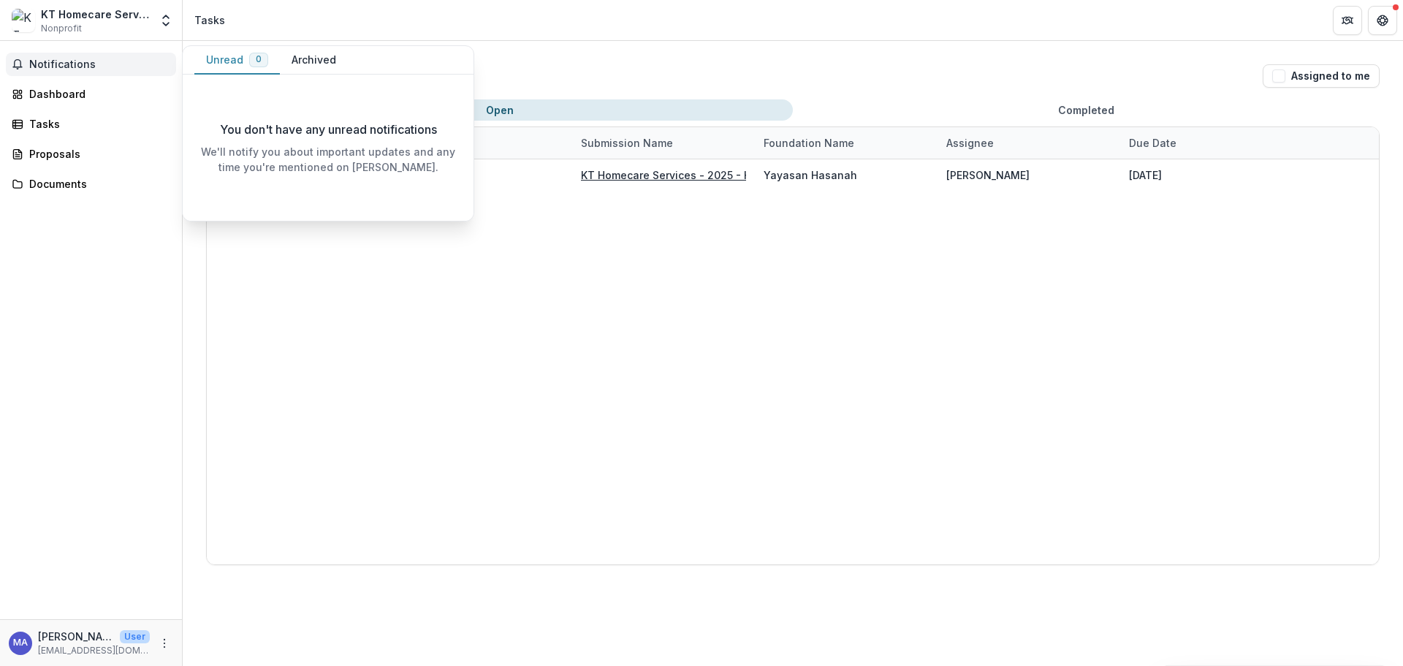
click at [303, 64] on button "Archived" at bounding box center [314, 60] width 68 height 29
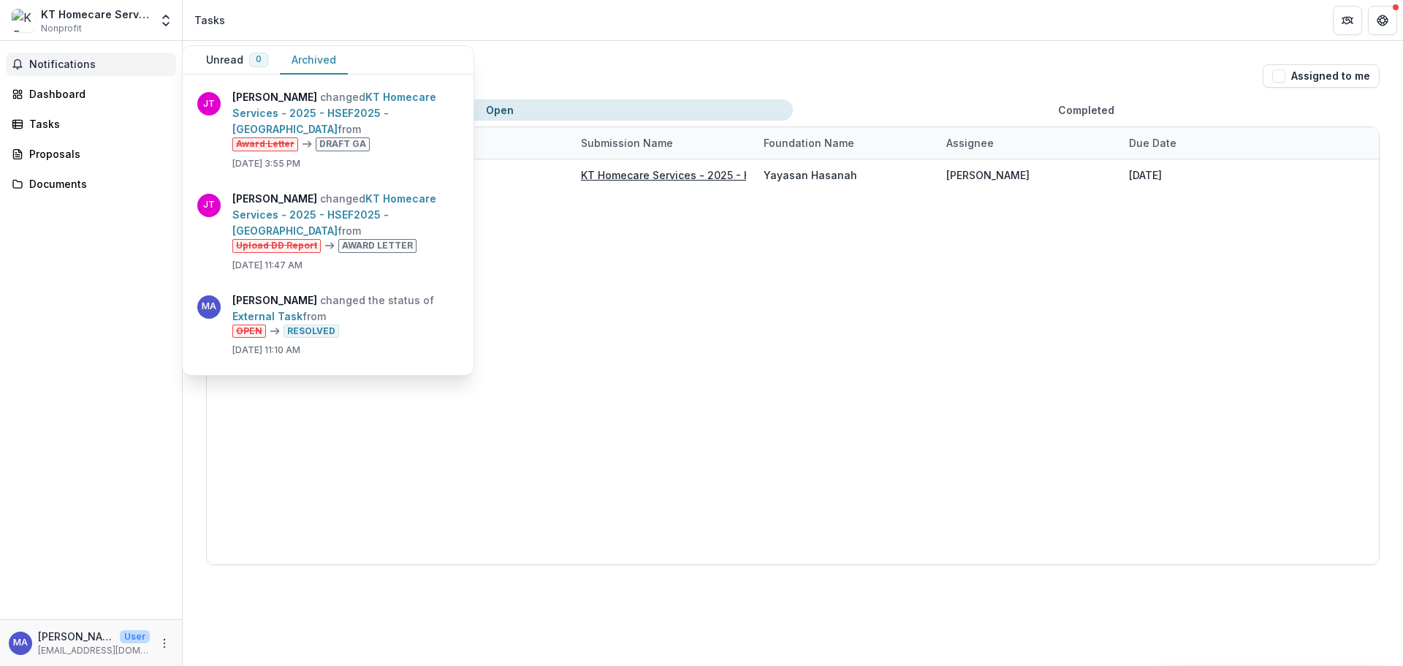
click at [436, 234] on link "KT Homecare Services - 2025 - HSEF2025 - [GEOGRAPHIC_DATA]" at bounding box center [334, 214] width 204 height 45
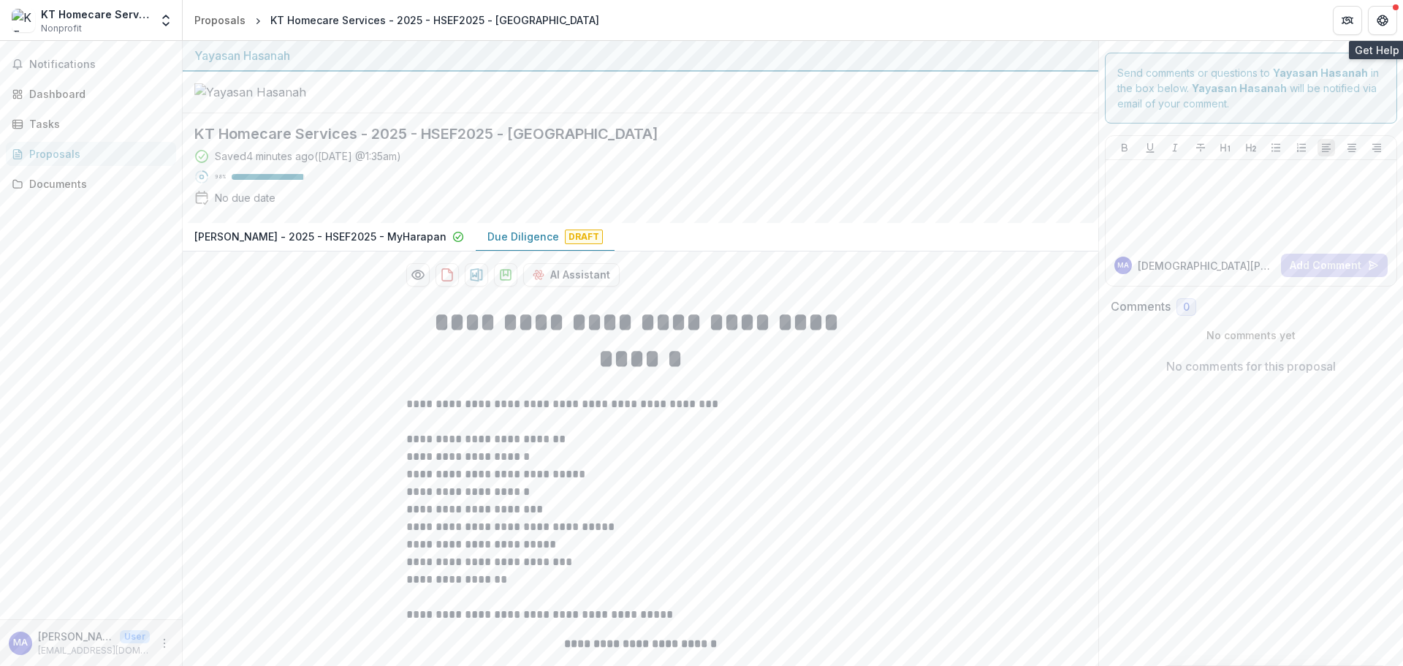
click at [1384, 21] on icon "Get Help" at bounding box center [1383, 21] width 12 height 12
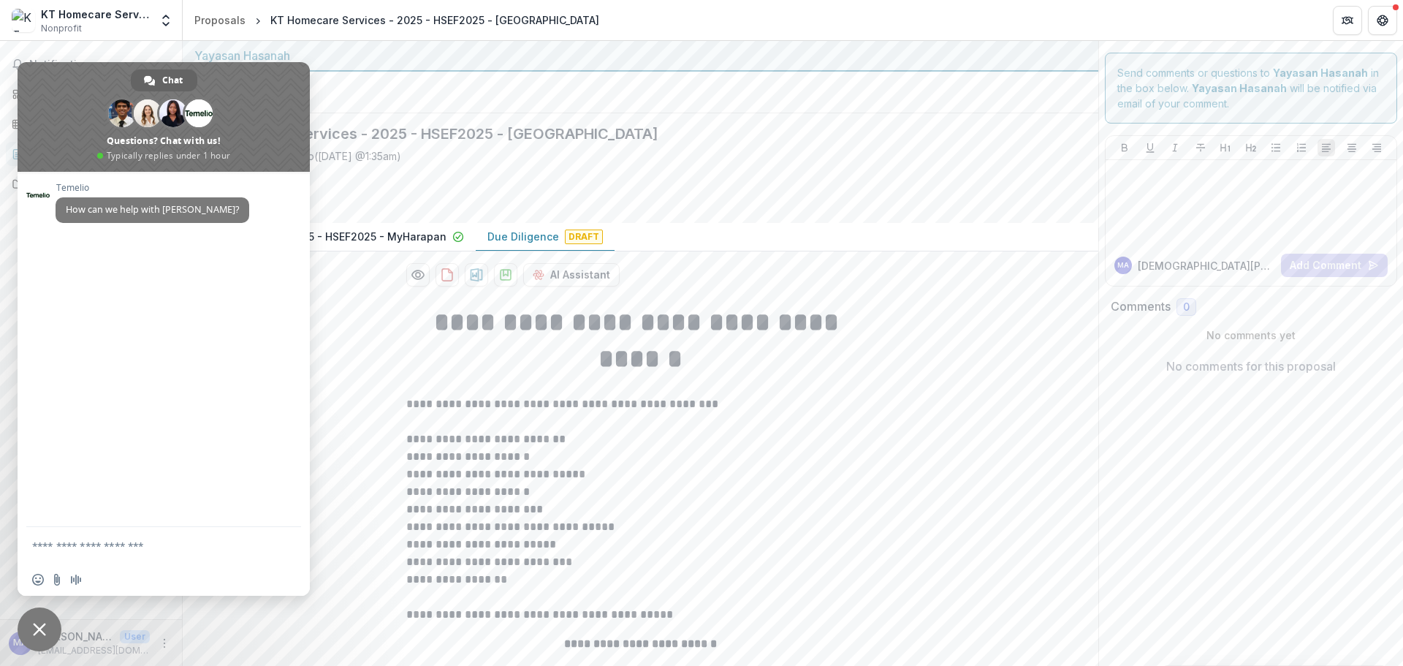
click at [1381, 23] on icon "Get Help" at bounding box center [1383, 21] width 12 height 12
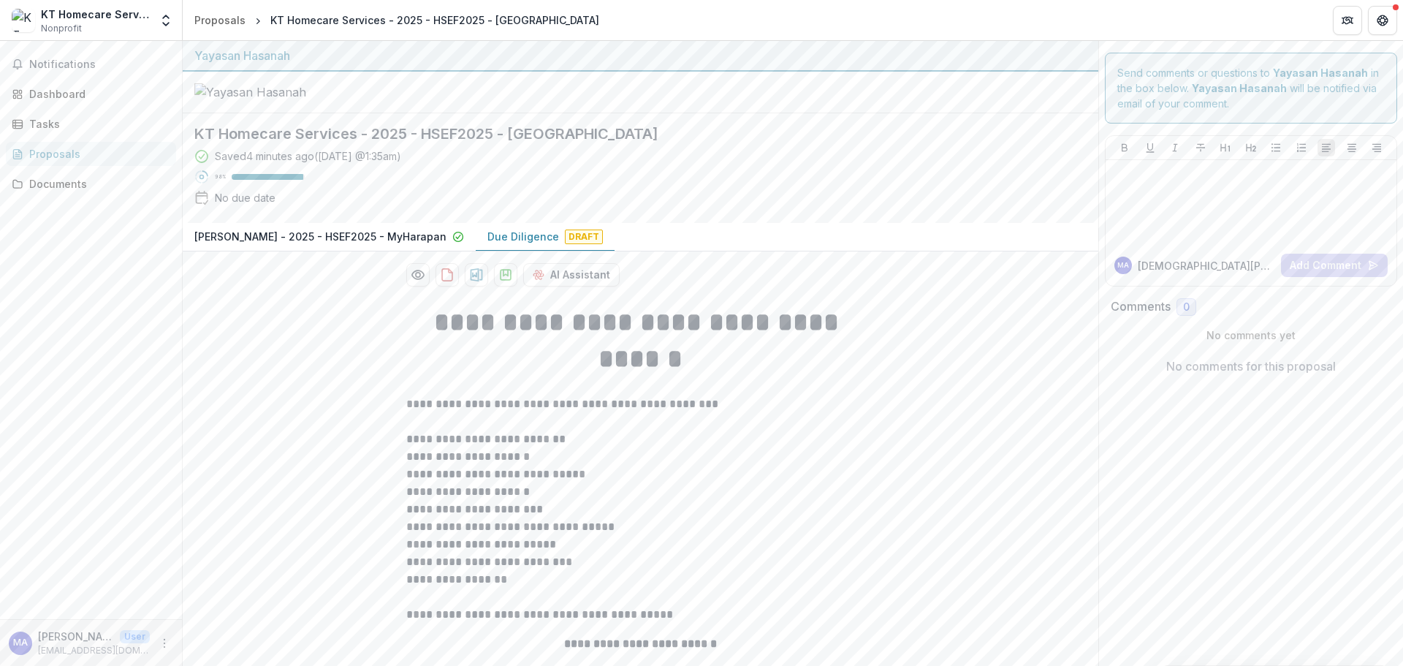
click at [99, 67] on span "Notifications" at bounding box center [99, 64] width 141 height 12
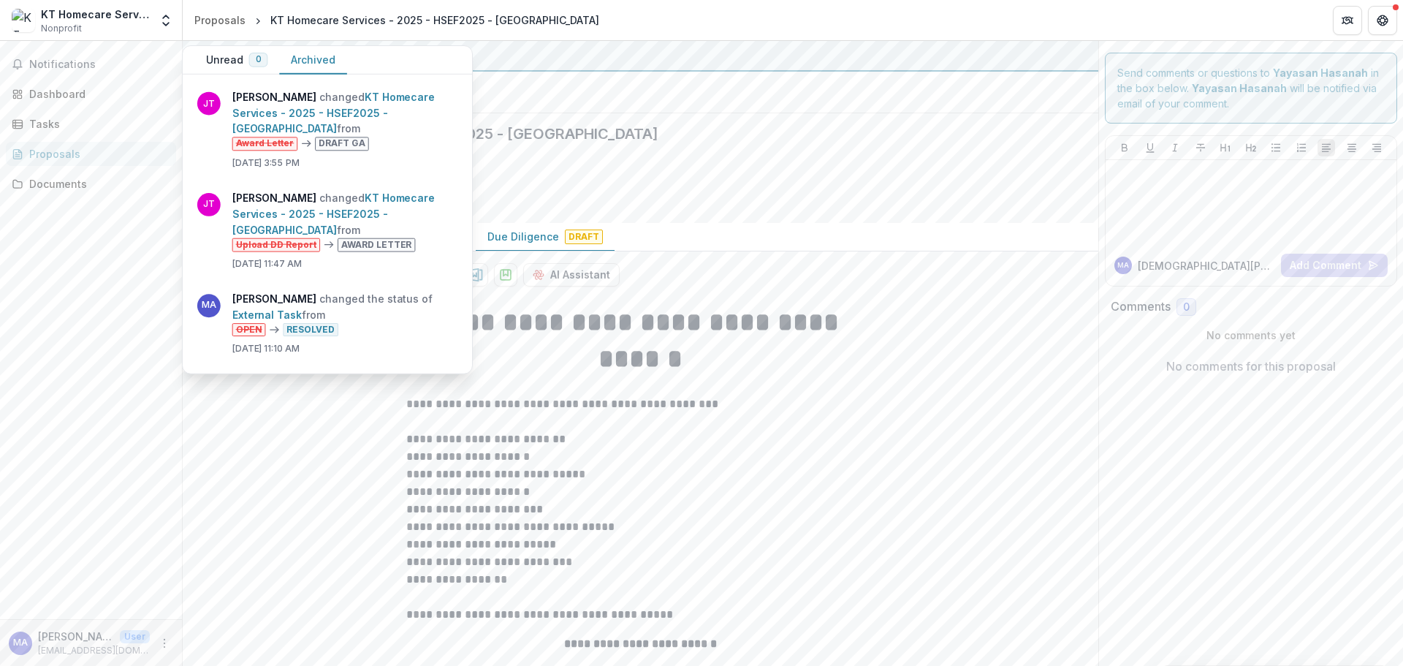
click at [56, 254] on div "Notifications Unread 0 Archived You don't have any unread notifications We'll n…" at bounding box center [91, 330] width 182 height 578
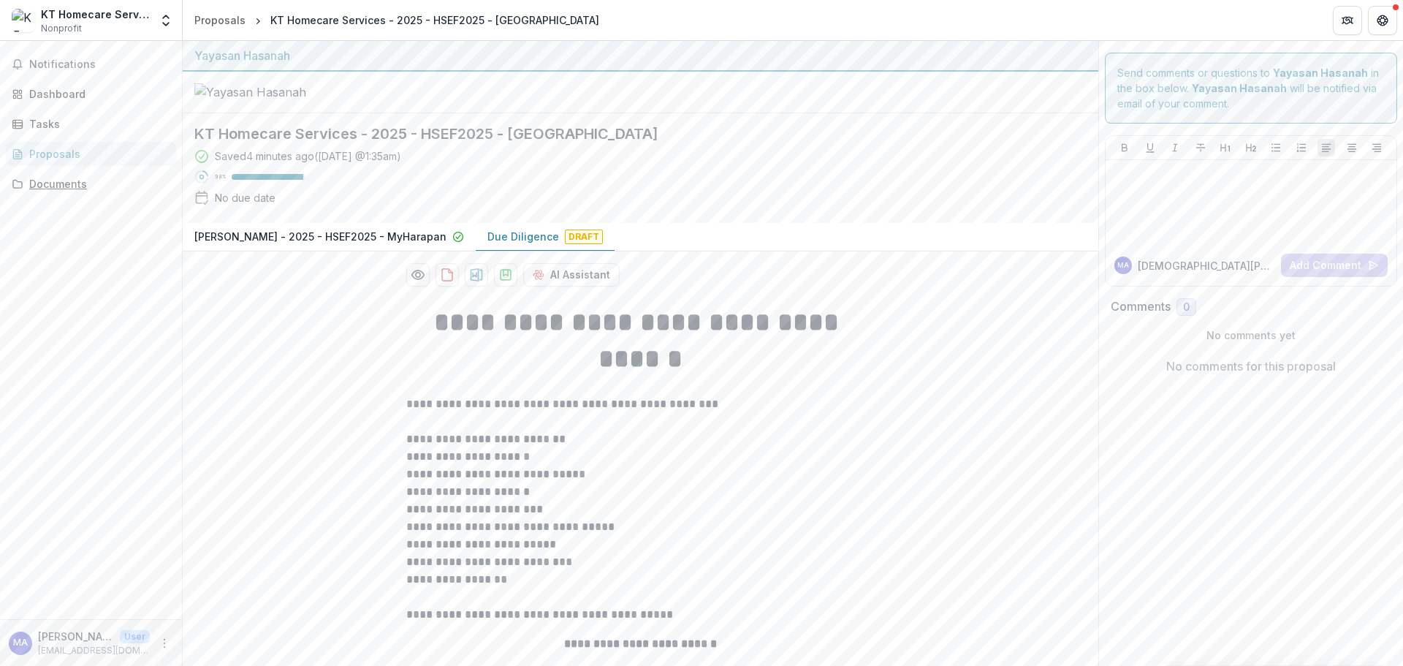
click at [57, 186] on div "Documents" at bounding box center [96, 183] width 135 height 15
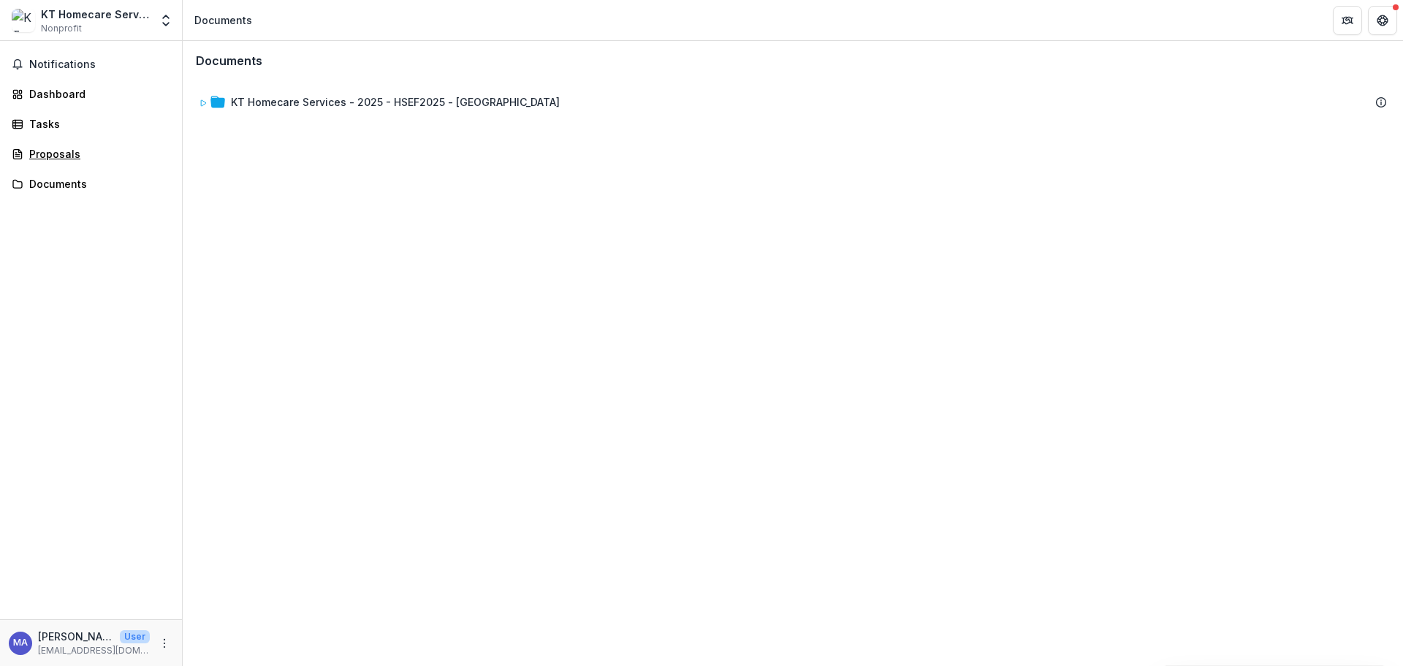
click at [64, 164] on link "Proposals" at bounding box center [91, 154] width 170 height 24
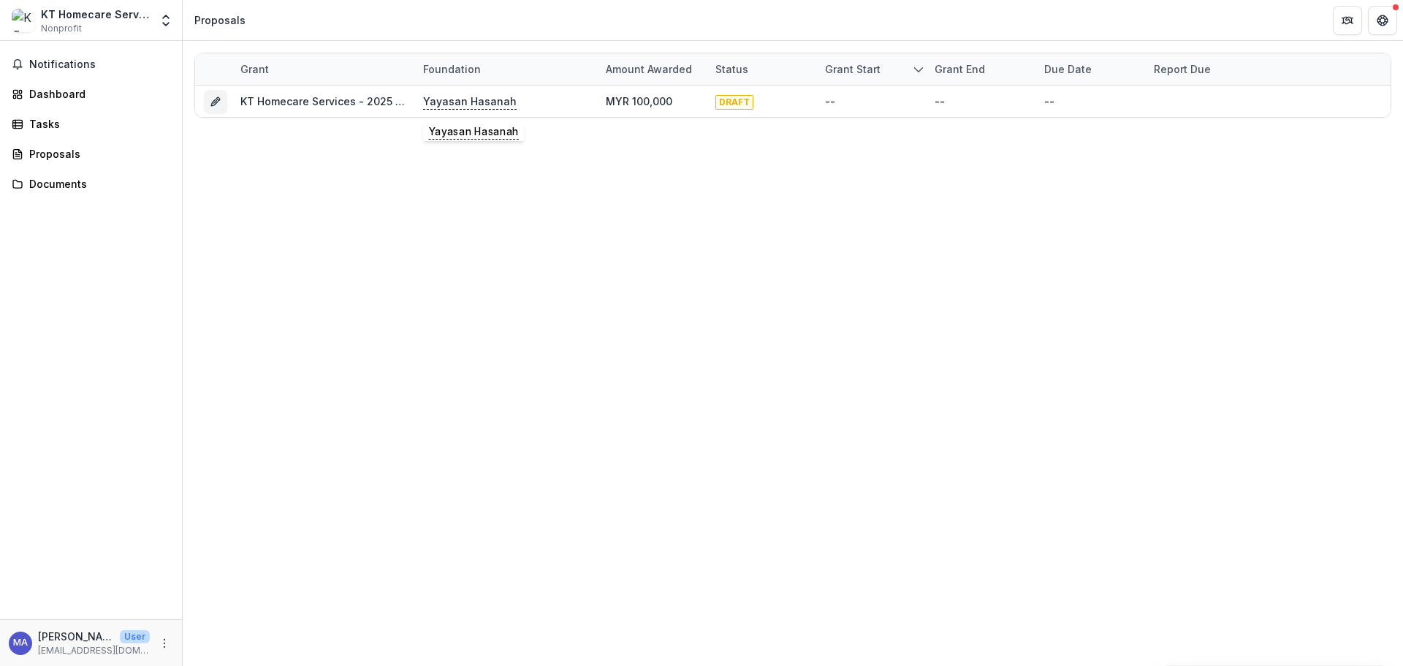
click at [480, 102] on p "Yayasan Hasanah" at bounding box center [470, 102] width 94 height 16
click at [266, 104] on link "KT Homecare Services - 2025 - HSEF2025 - [GEOGRAPHIC_DATA]" at bounding box center [404, 101] width 329 height 12
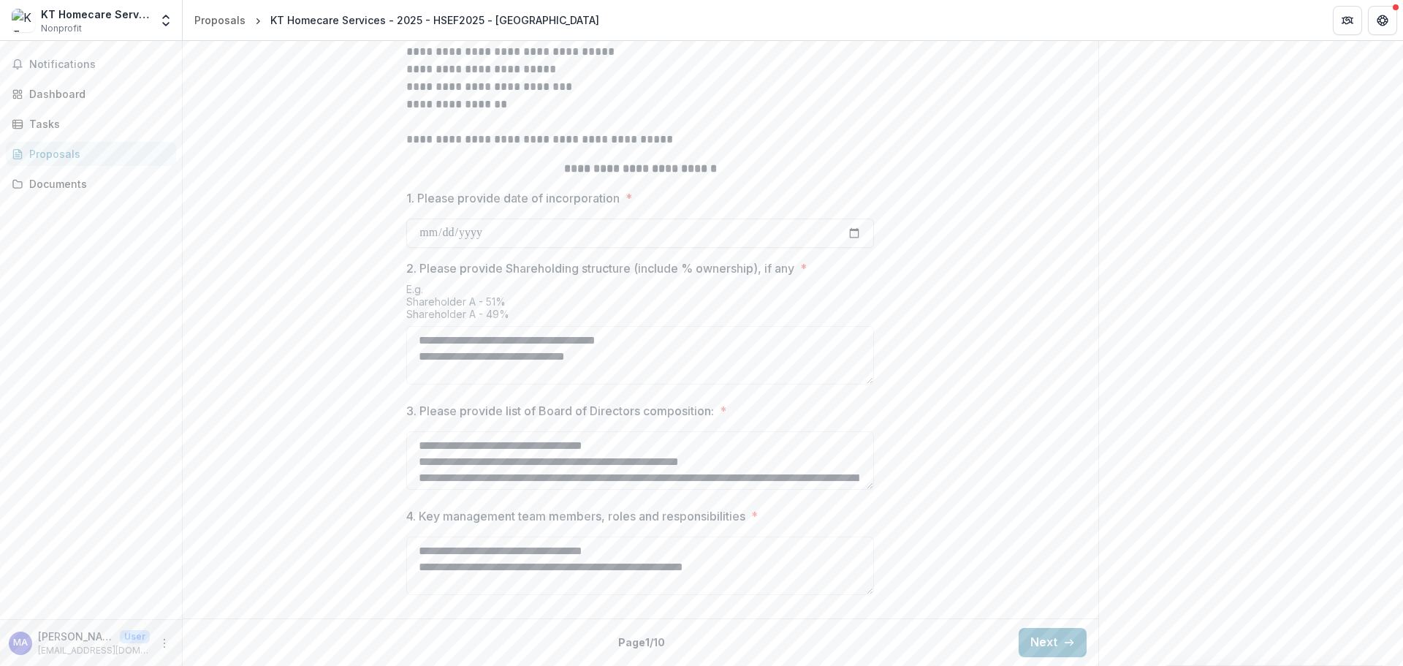
scroll to position [542, 0]
drag, startPoint x: 633, startPoint y: 356, endPoint x: 409, endPoint y: 359, distance: 224.4
click at [409, 359] on textarea "**********" at bounding box center [640, 355] width 468 height 58
click at [423, 336] on textarea "**********" at bounding box center [640, 355] width 468 height 58
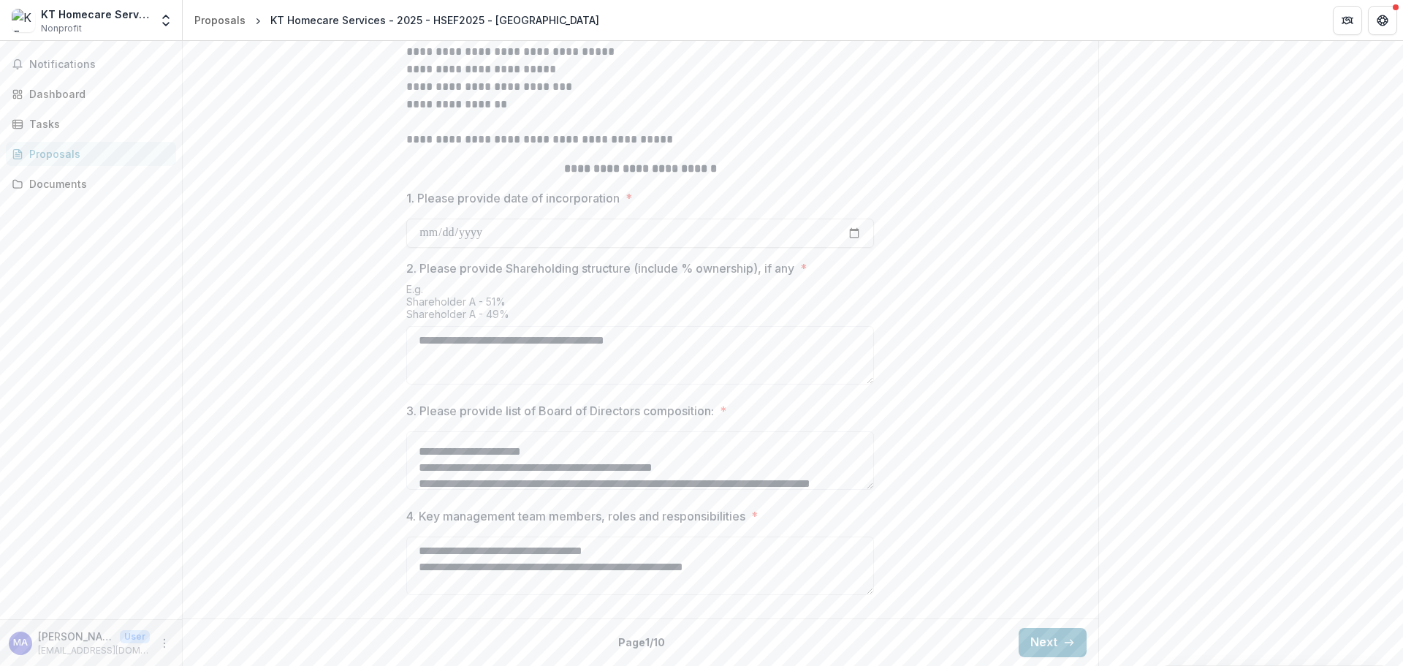
scroll to position [146, 0]
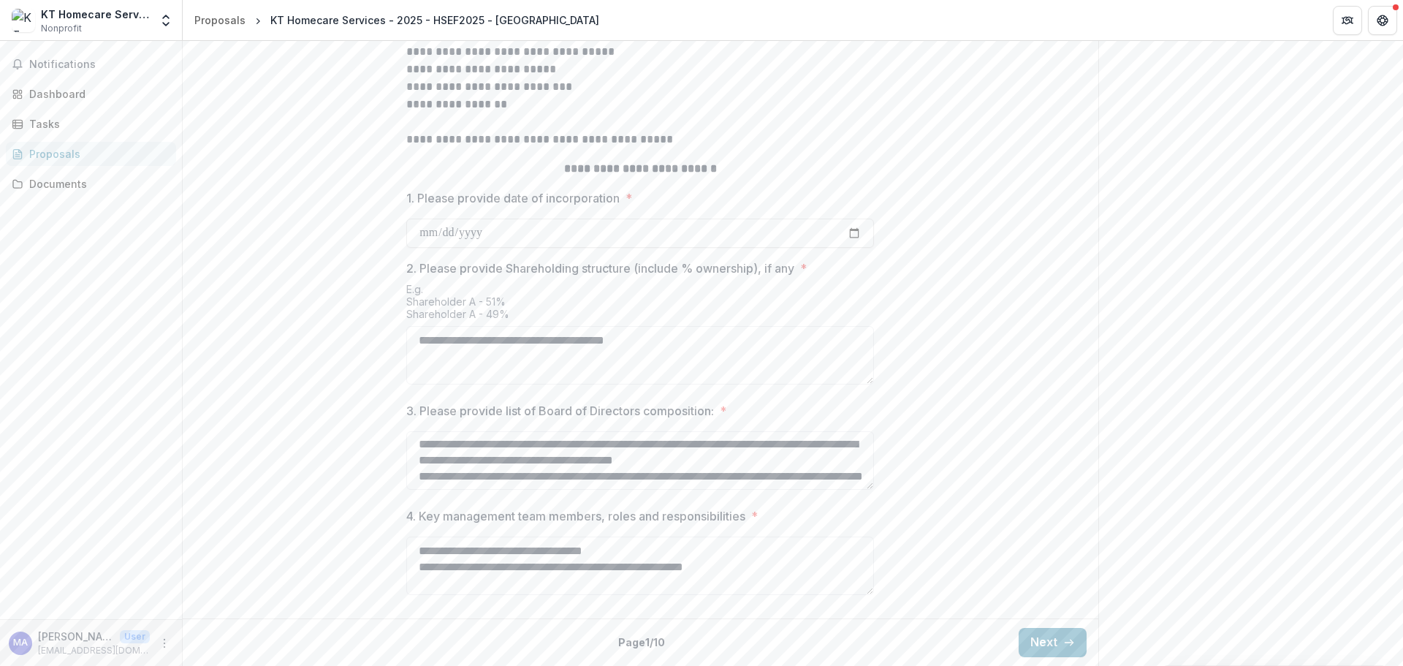
type textarea "**********"
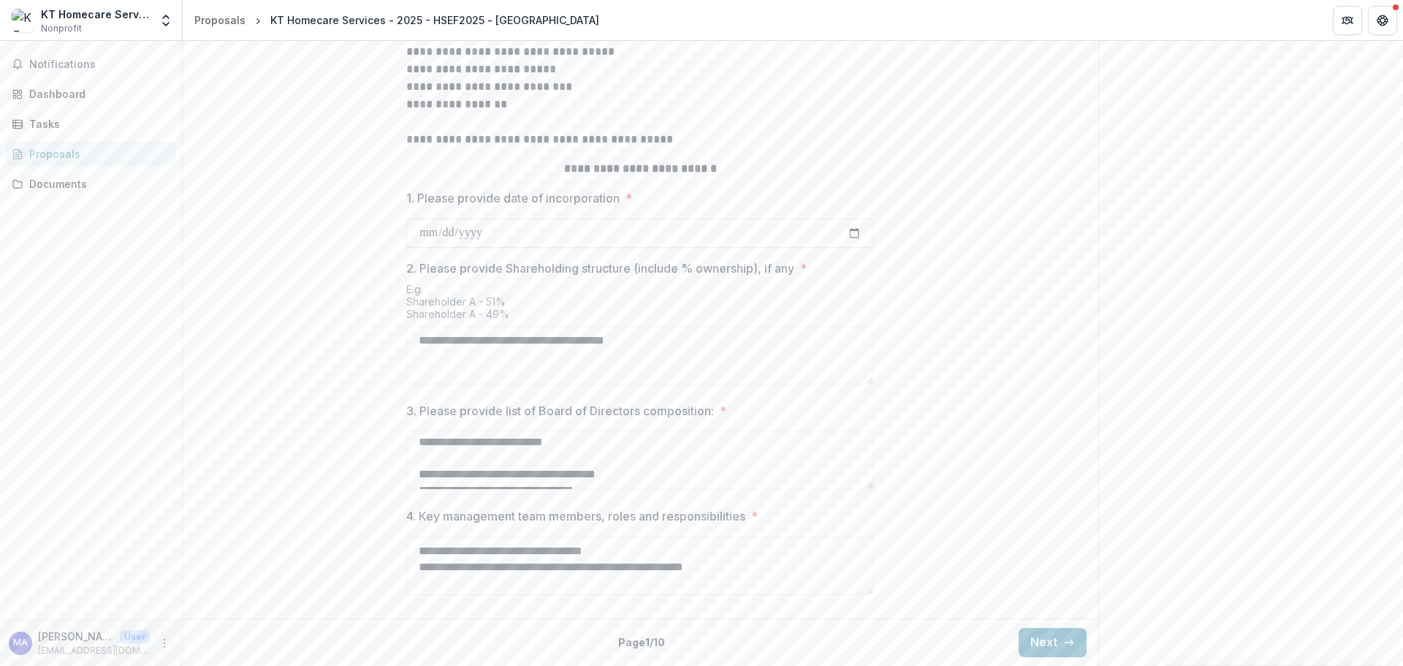
scroll to position [0, 0]
drag, startPoint x: 841, startPoint y: 478, endPoint x: 420, endPoint y: 466, distance: 421.9
click at [420, 466] on textarea "3. Please provide list of Board of Directors composition: *" at bounding box center [640, 460] width 468 height 58
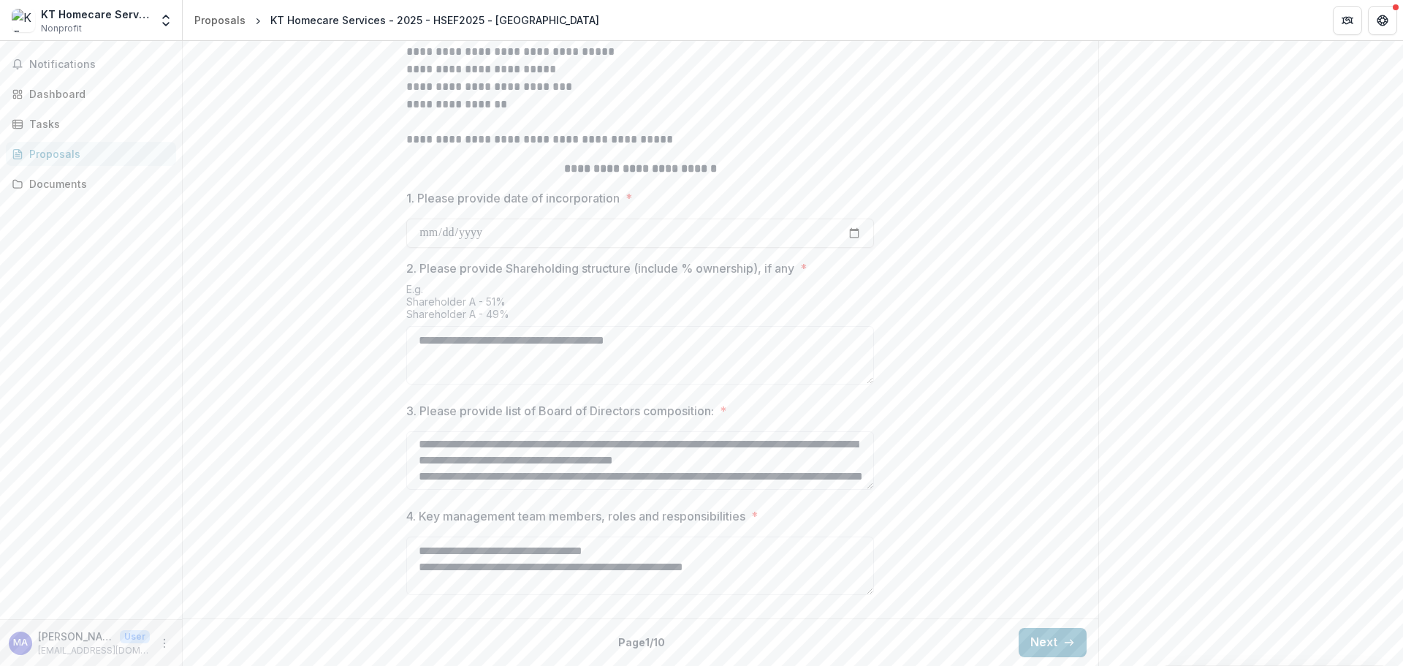
scroll to position [73, 0]
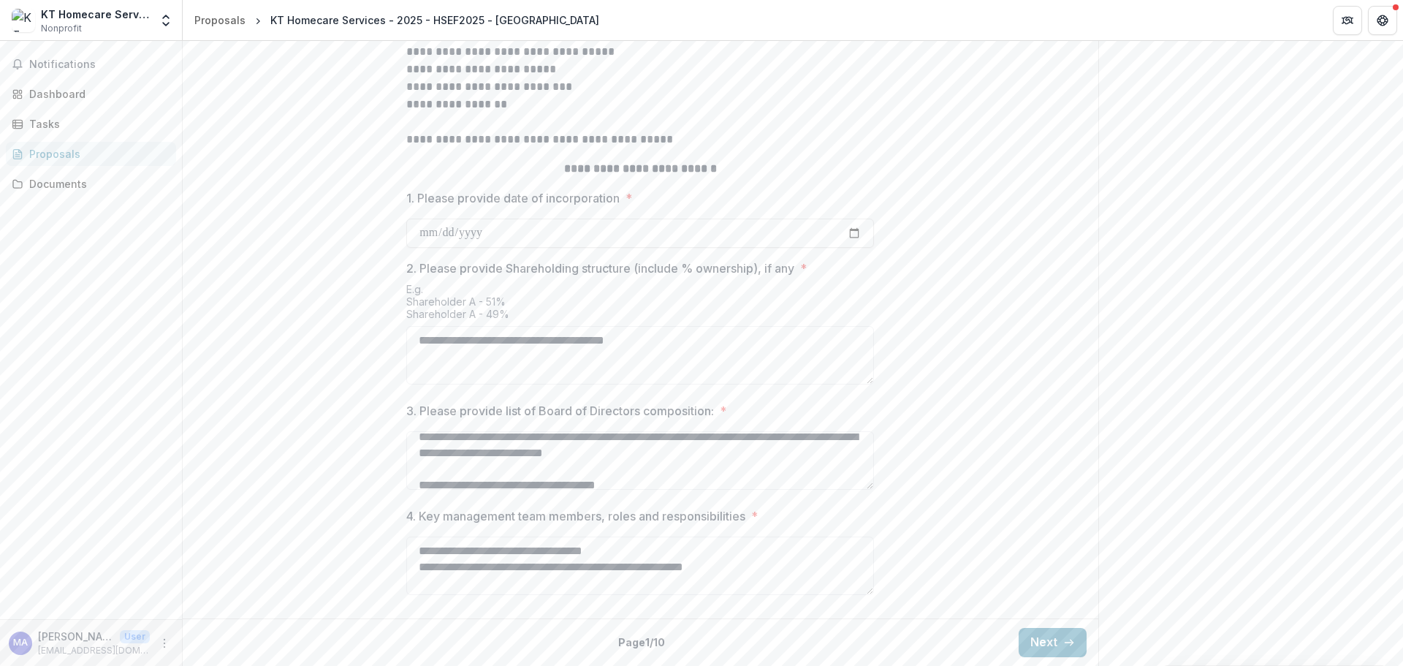
click at [596, 485] on textarea "3. Please provide list of Board of Directors composition: *" at bounding box center [640, 460] width 468 height 58
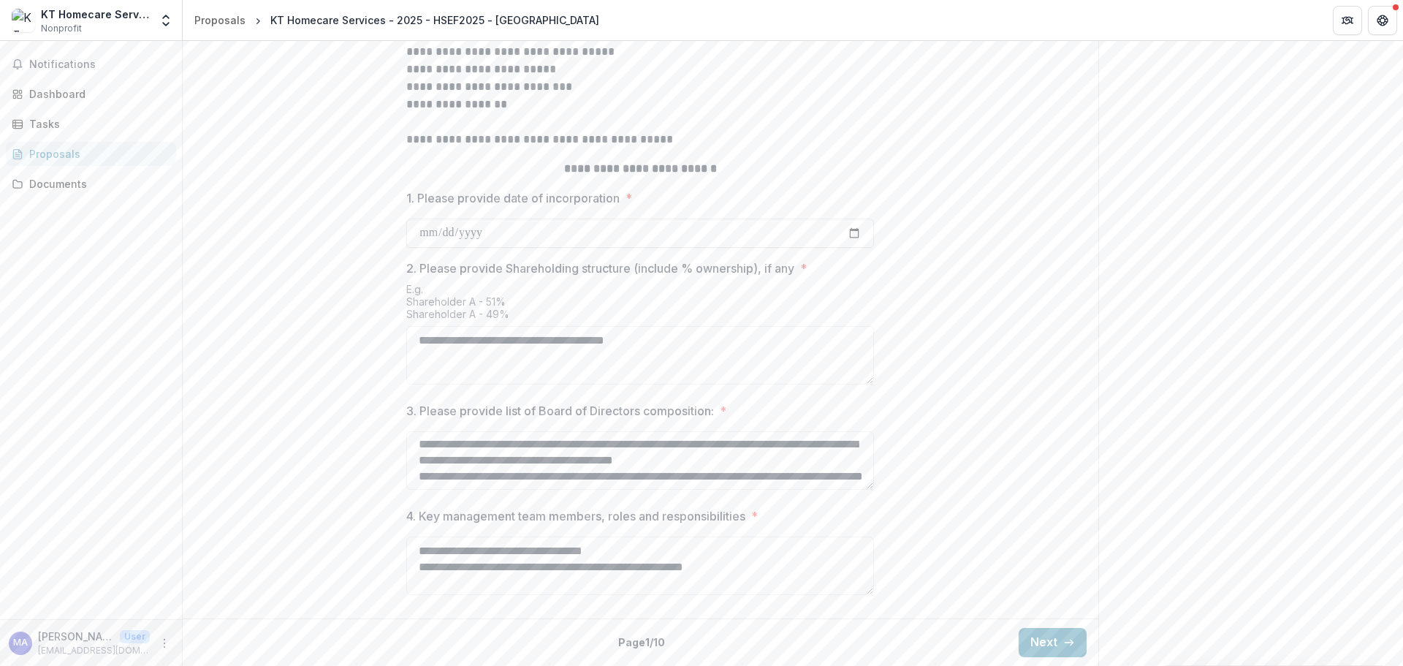
click at [681, 471] on textarea "3. Please provide list of Board of Directors composition: *" at bounding box center [640, 460] width 468 height 58
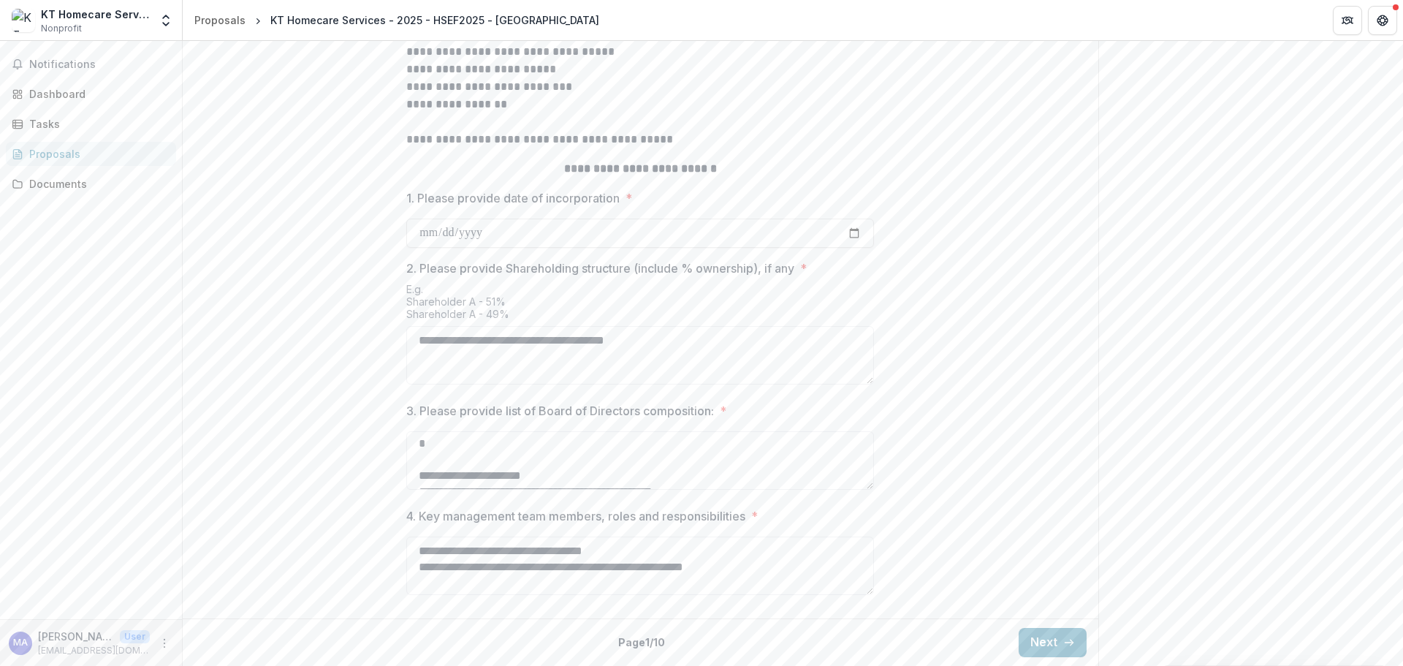
scroll to position [219, 0]
click at [457, 441] on textarea "3. Please provide list of Board of Directors composition: *" at bounding box center [640, 460] width 468 height 58
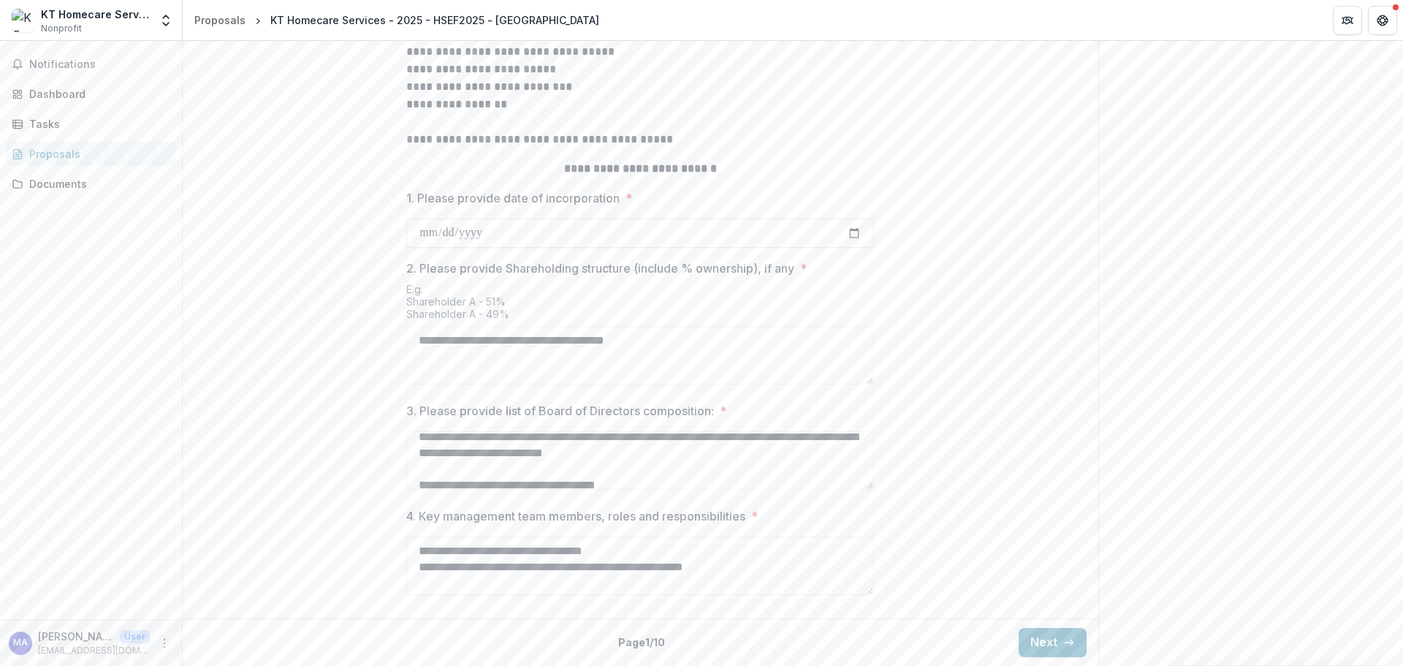
scroll to position [146, 0]
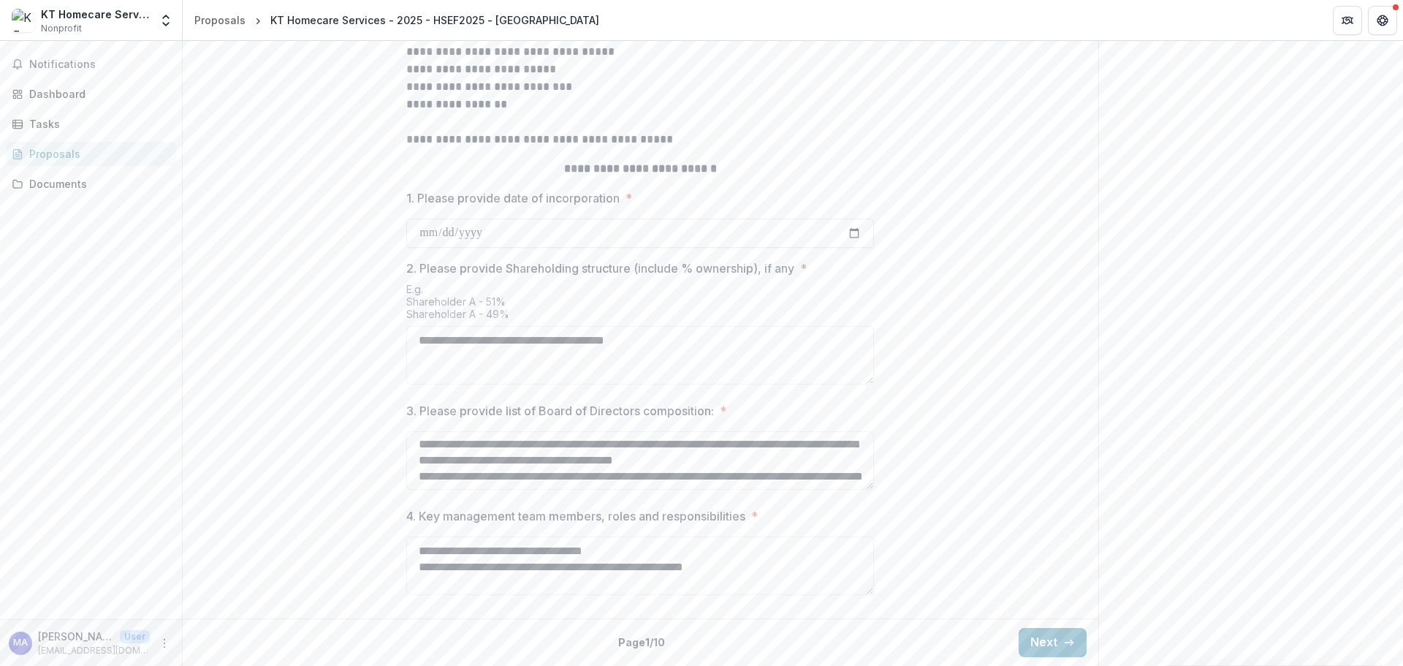
drag, startPoint x: 846, startPoint y: 474, endPoint x: 508, endPoint y: 445, distance: 339.0
click at [508, 445] on textarea "3. Please provide list of Board of Directors composition: *" at bounding box center [640, 460] width 468 height 58
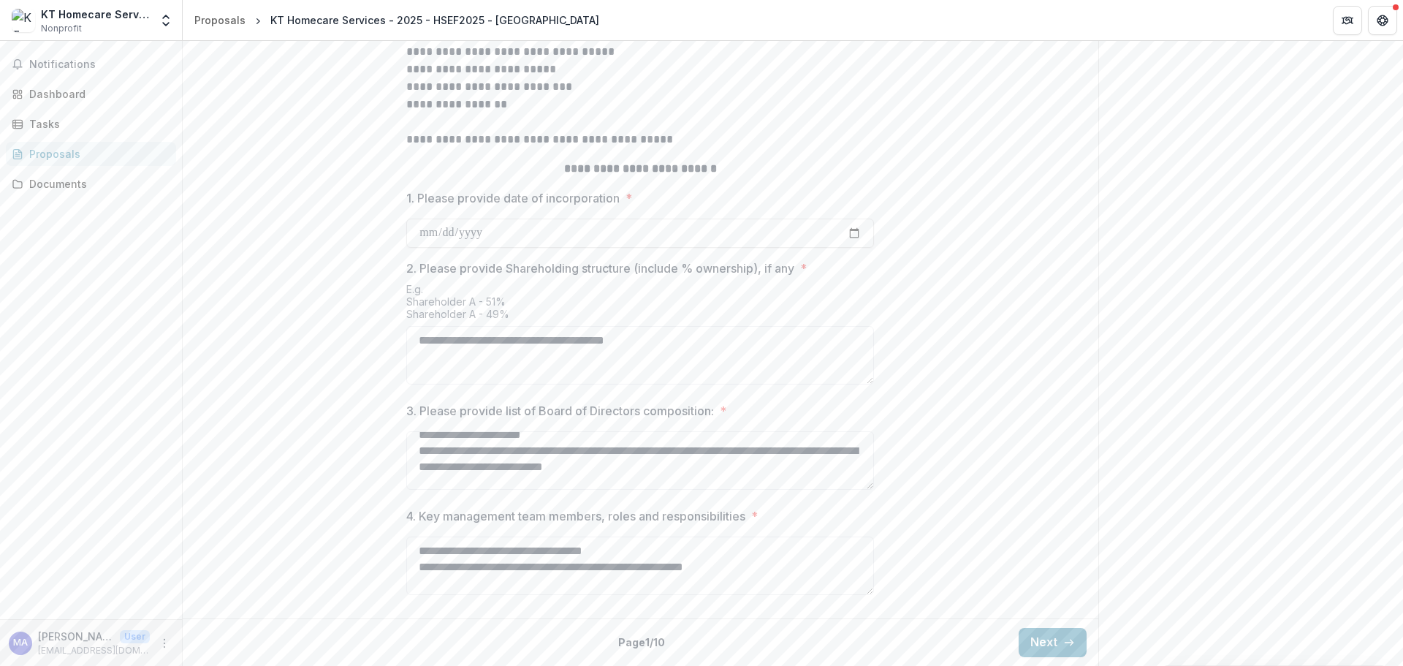
scroll to position [0, 0]
drag, startPoint x: 659, startPoint y: 441, endPoint x: 493, endPoint y: 420, distance: 167.9
click at [495, 425] on div "3. Please provide list of Board of Directors composition: *" at bounding box center [640, 449] width 468 height 94
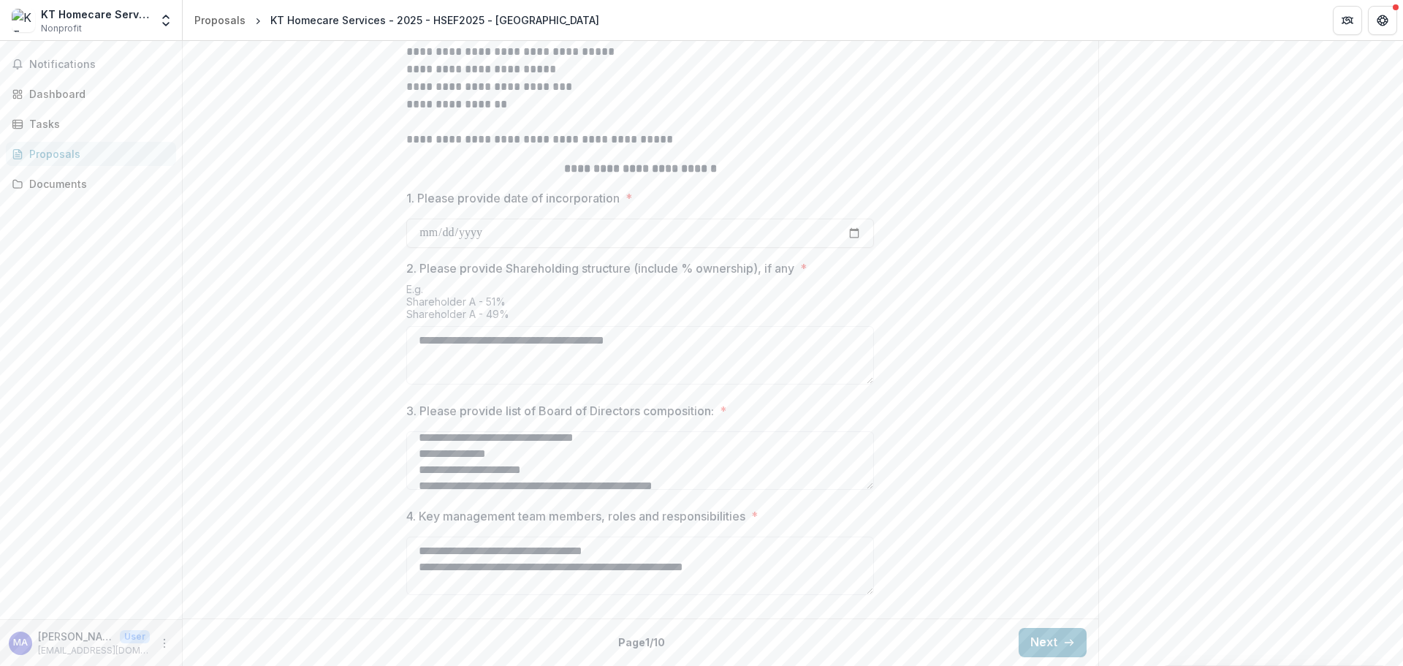
scroll to position [137, 0]
click at [634, 448] on textarea "3. Please provide list of Board of Directors composition: *" at bounding box center [640, 460] width 468 height 58
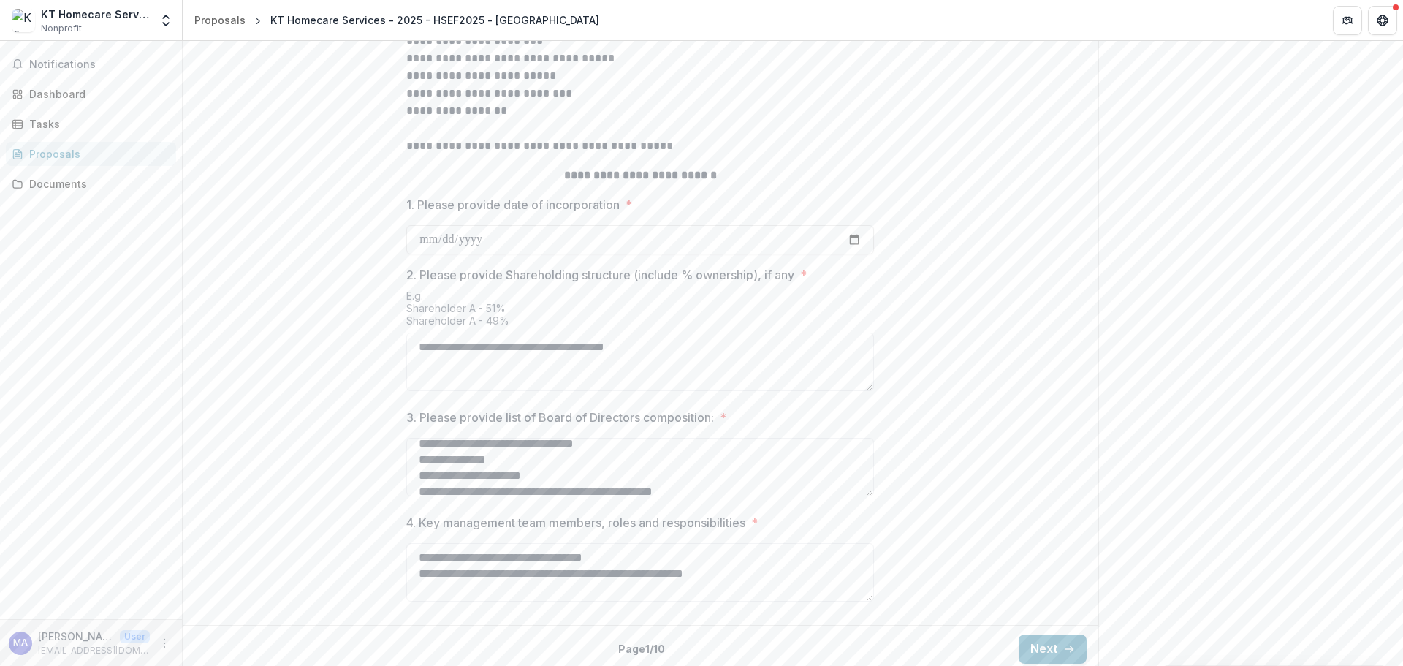
click at [543, 496] on textarea "3. Please provide list of Board of Directors composition: *" at bounding box center [640, 467] width 468 height 58
click at [527, 496] on textarea "3. Please provide list of Board of Directors composition: *" at bounding box center [640, 467] width 468 height 58
click at [75, 61] on span "Notifications" at bounding box center [99, 64] width 141 height 12
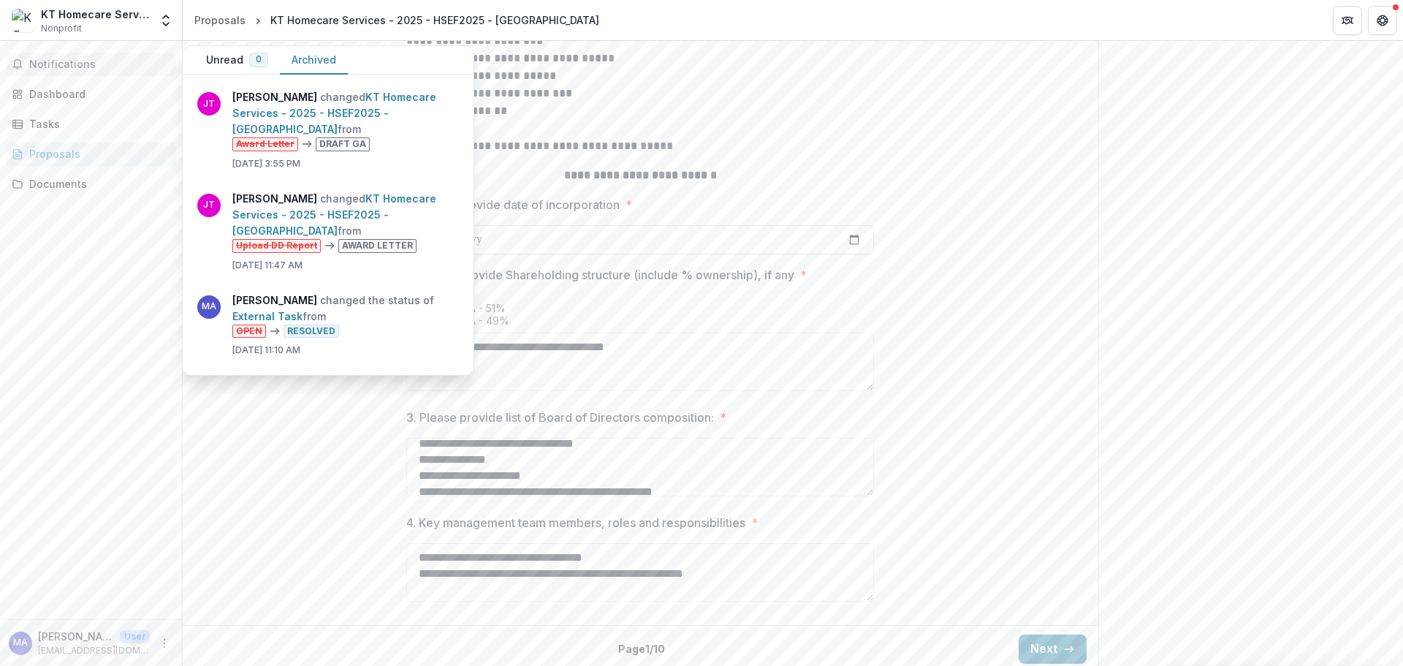
click at [525, 496] on textarea "3. Please provide list of Board of Directors composition: *" at bounding box center [640, 467] width 468 height 58
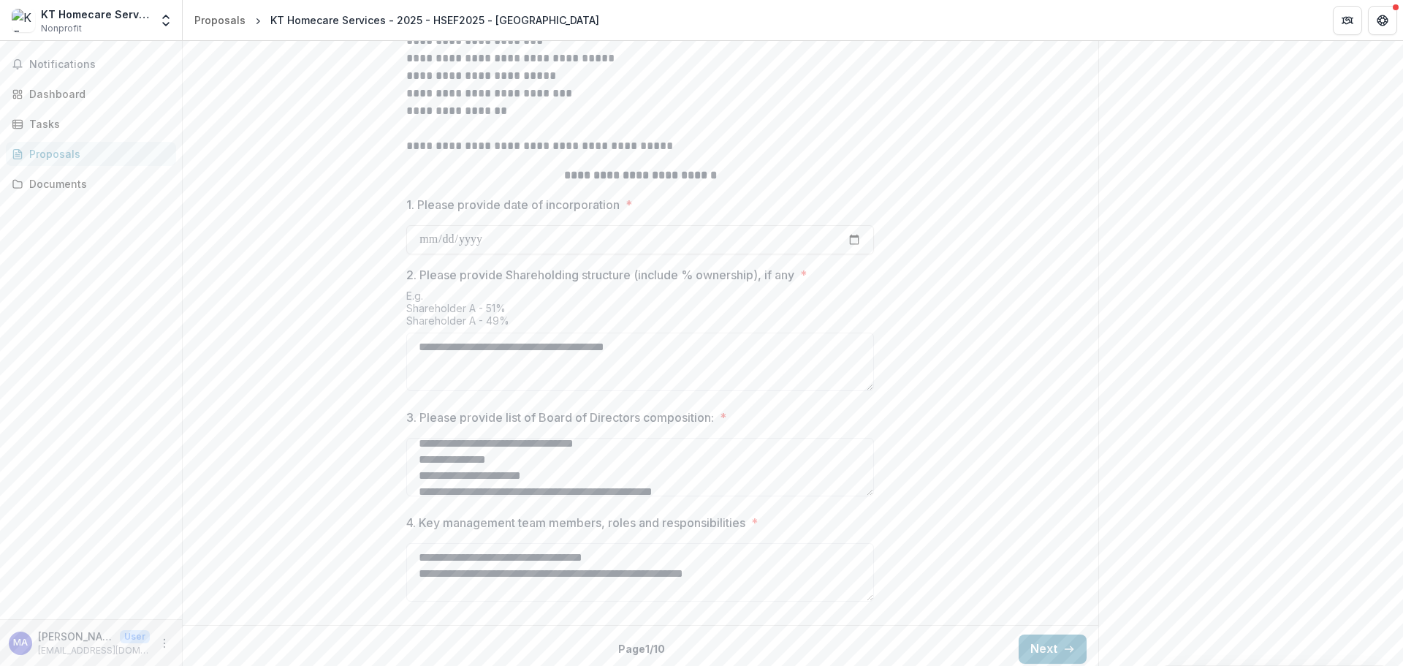
click at [513, 496] on textarea "3. Please provide list of Board of Directors composition: *" at bounding box center [640, 467] width 468 height 58
type textarea "**********"
click at [428, 391] on textarea "**********" at bounding box center [640, 362] width 468 height 58
type textarea "**********"
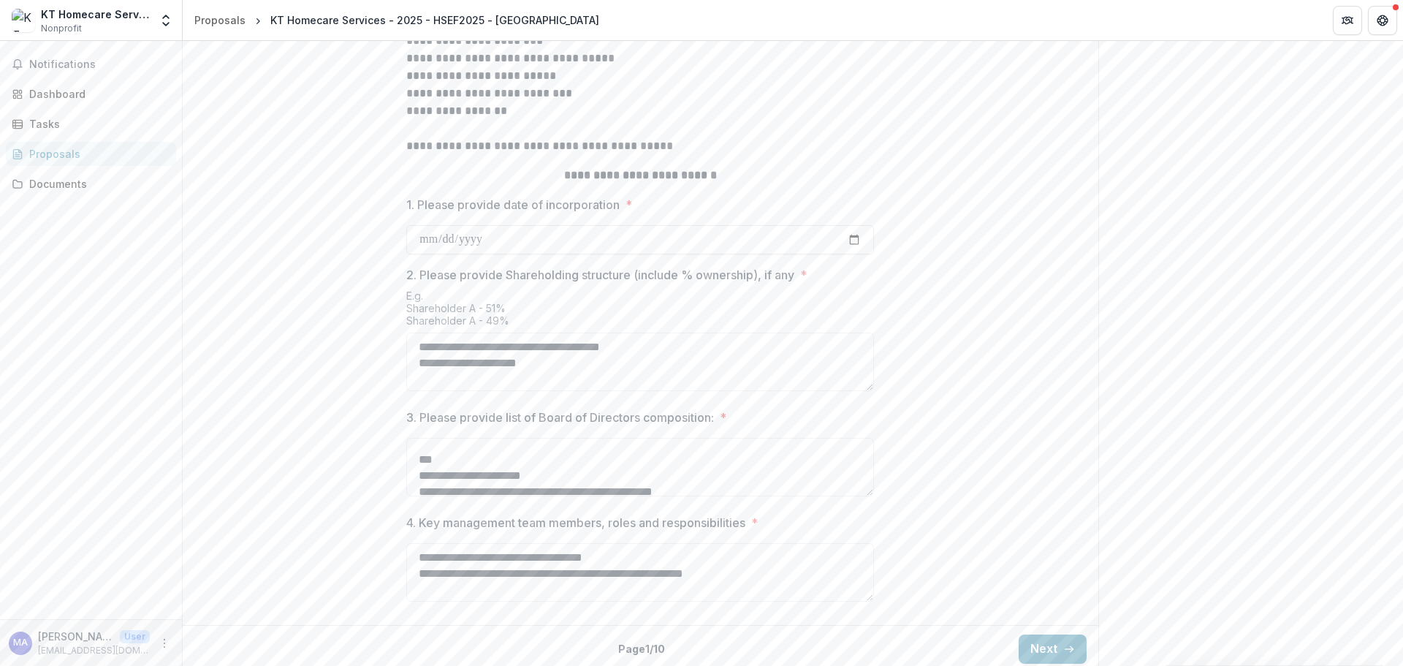
click at [166, 23] on icon "Open entity switcher" at bounding box center [166, 20] width 15 height 15
click at [68, 60] on link "Team Settings" at bounding box center [91, 57] width 175 height 24
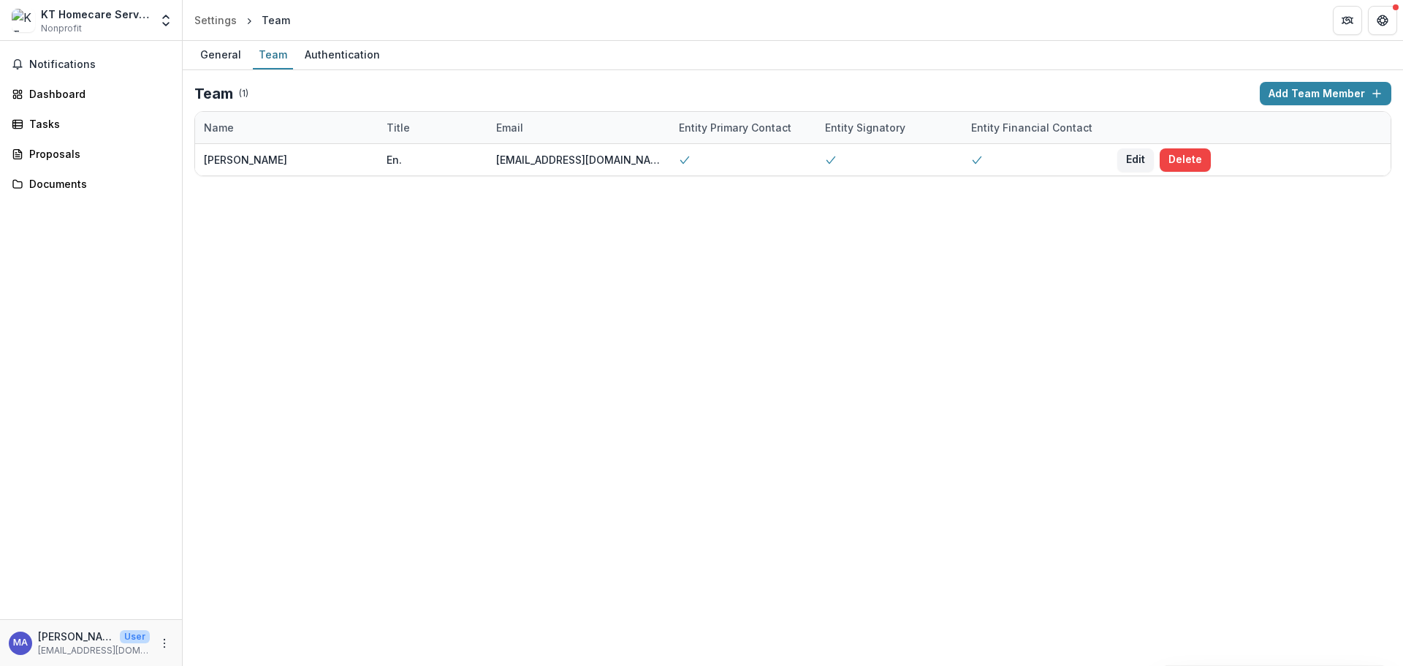
click at [325, 50] on div "Authentication" at bounding box center [342, 54] width 87 height 21
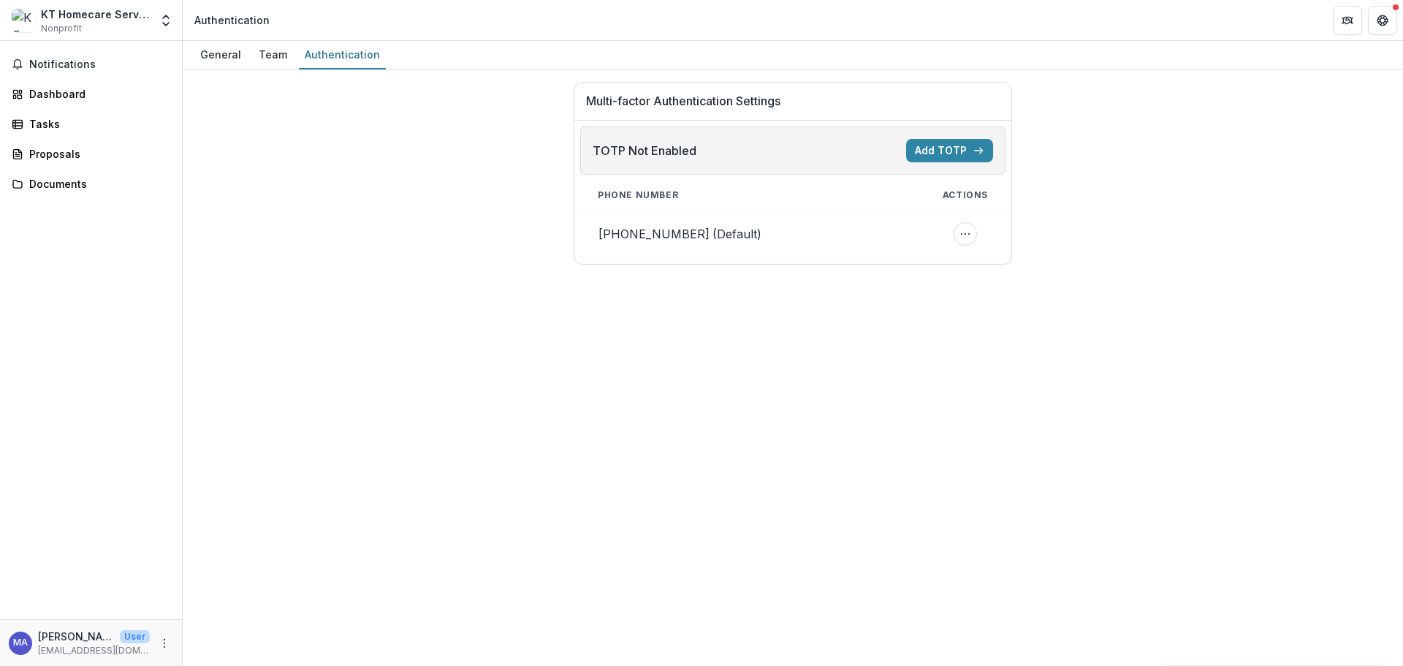
click at [263, 50] on div "Team" at bounding box center [273, 54] width 40 height 21
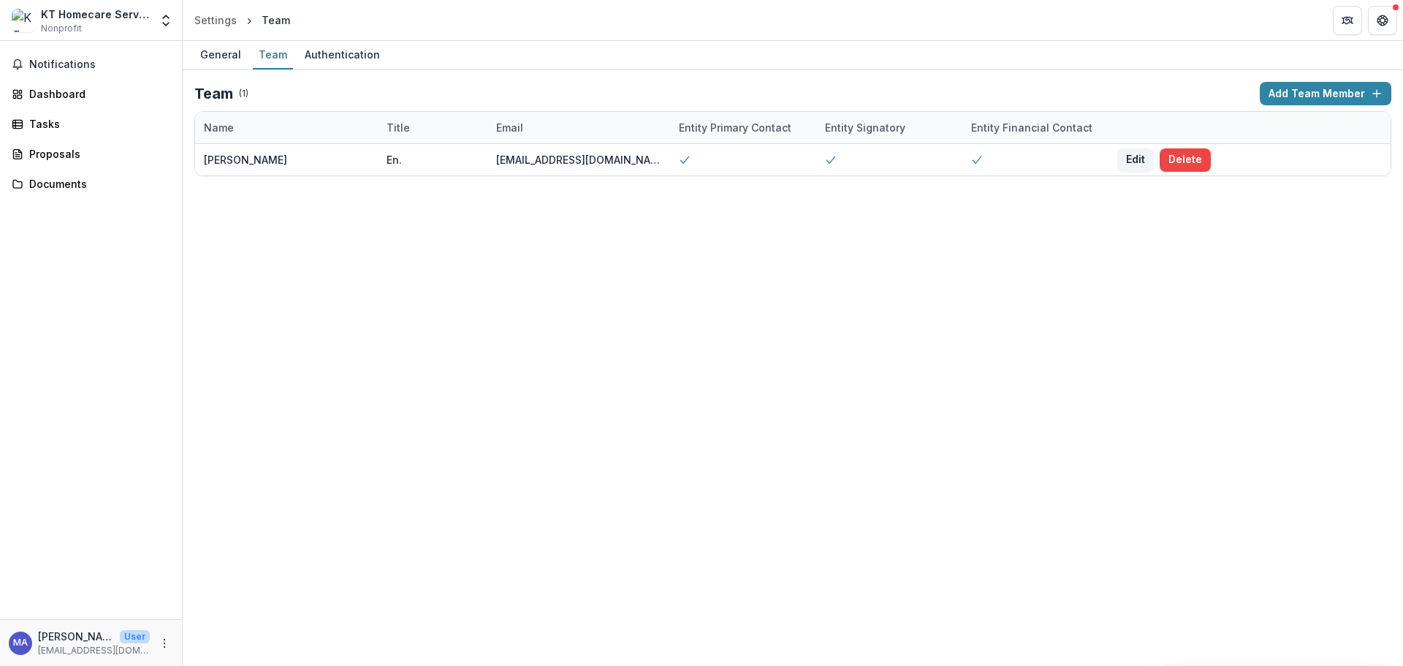
click at [219, 48] on div "General" at bounding box center [220, 54] width 53 height 21
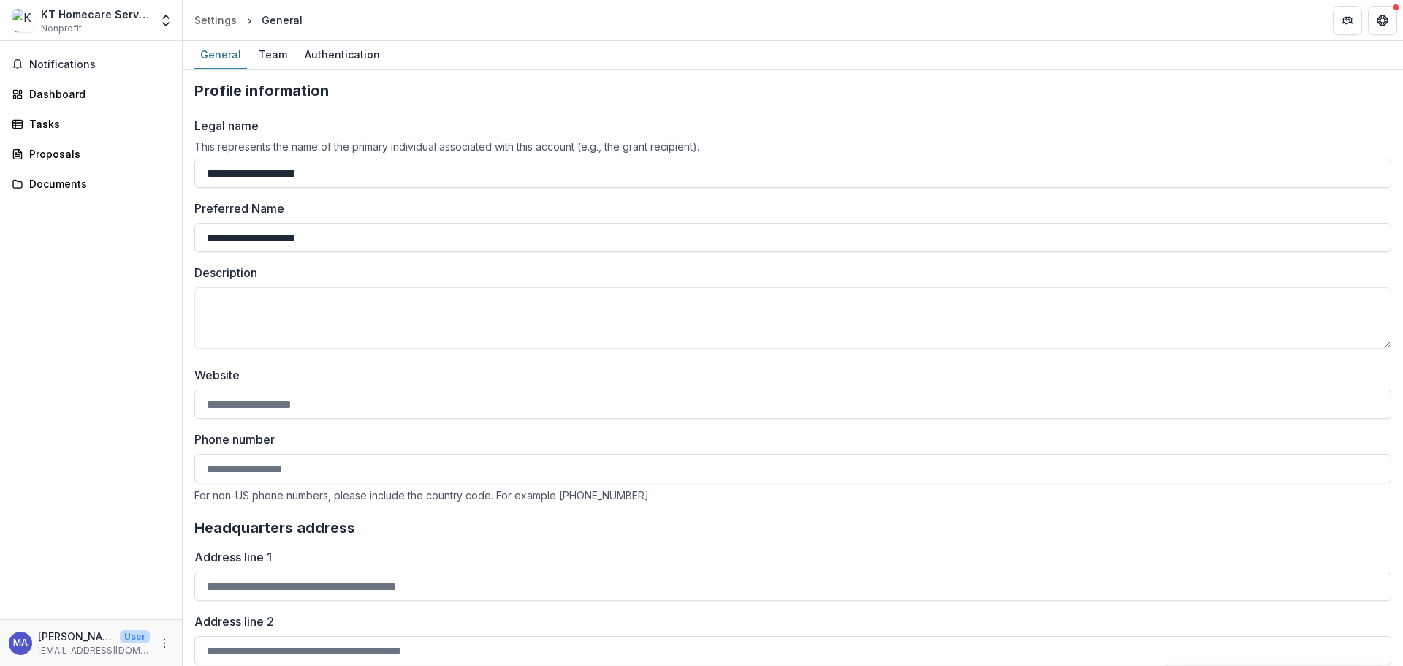
click at [76, 88] on div "Dashboard" at bounding box center [96, 93] width 135 height 15
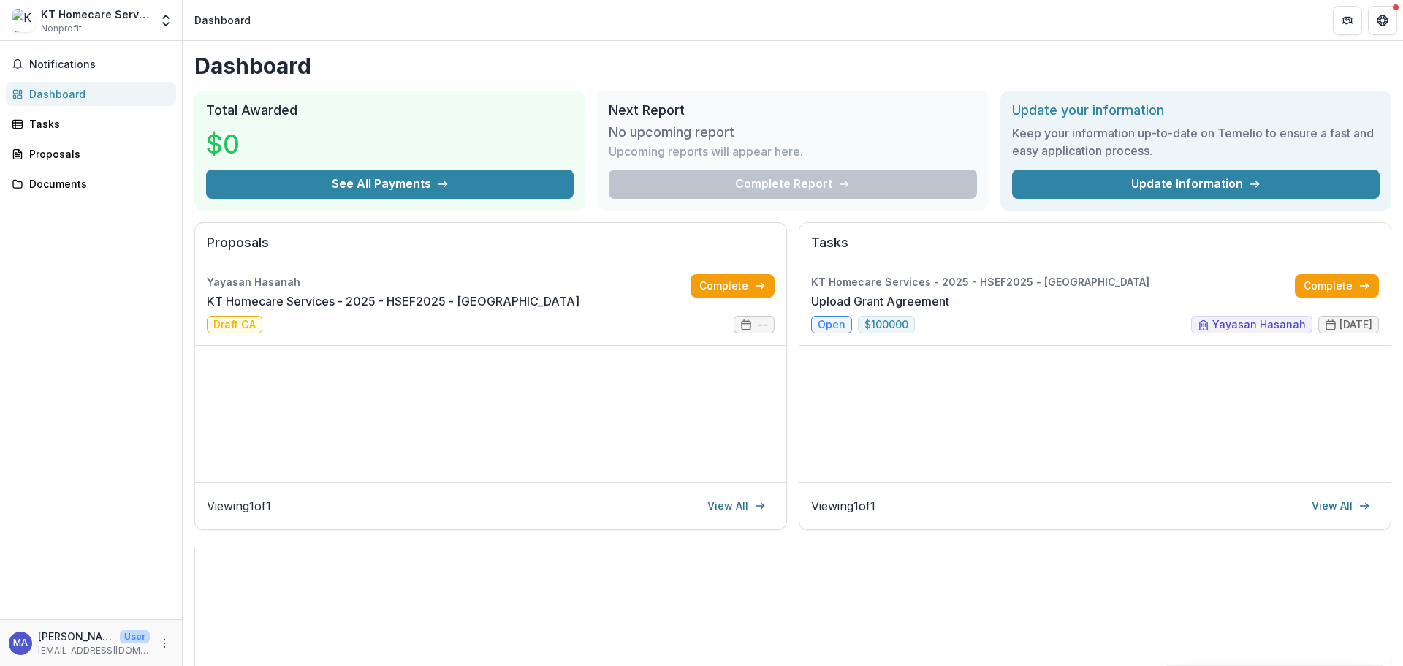
click at [54, 58] on span "Notifications" at bounding box center [99, 64] width 141 height 12
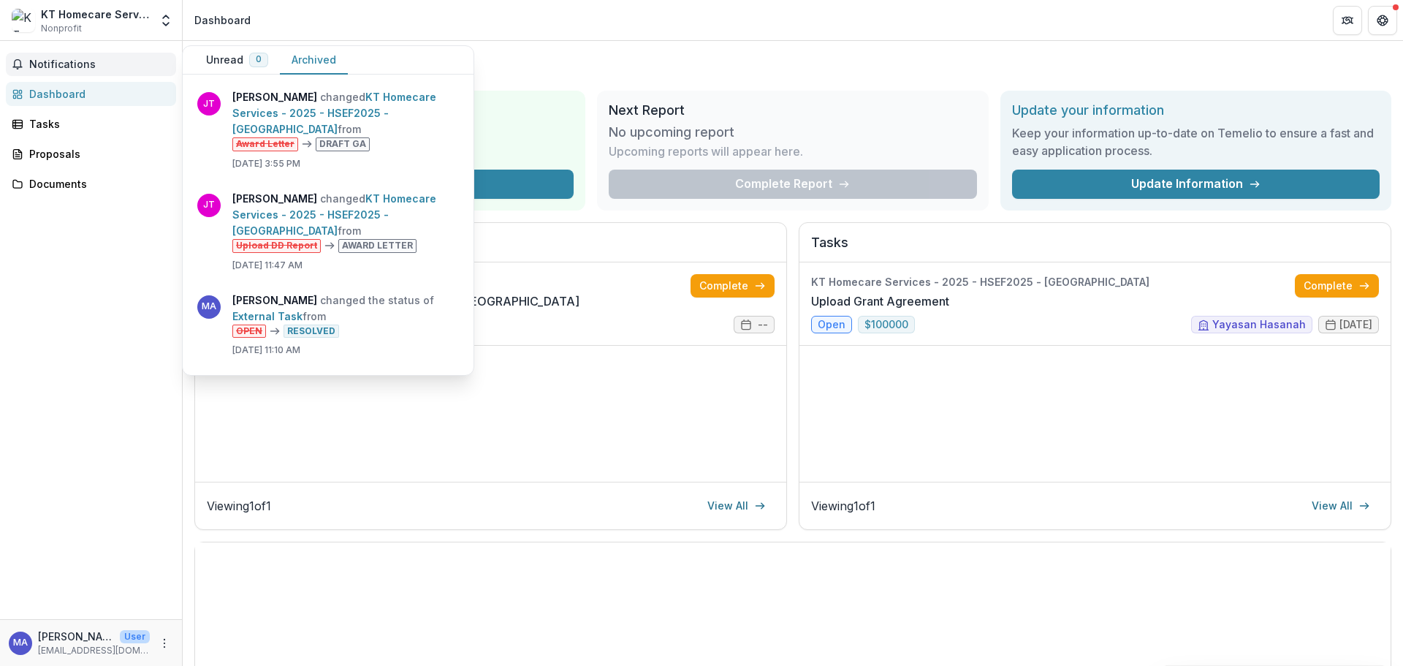
click at [56, 61] on span "Notifications" at bounding box center [99, 64] width 141 height 12
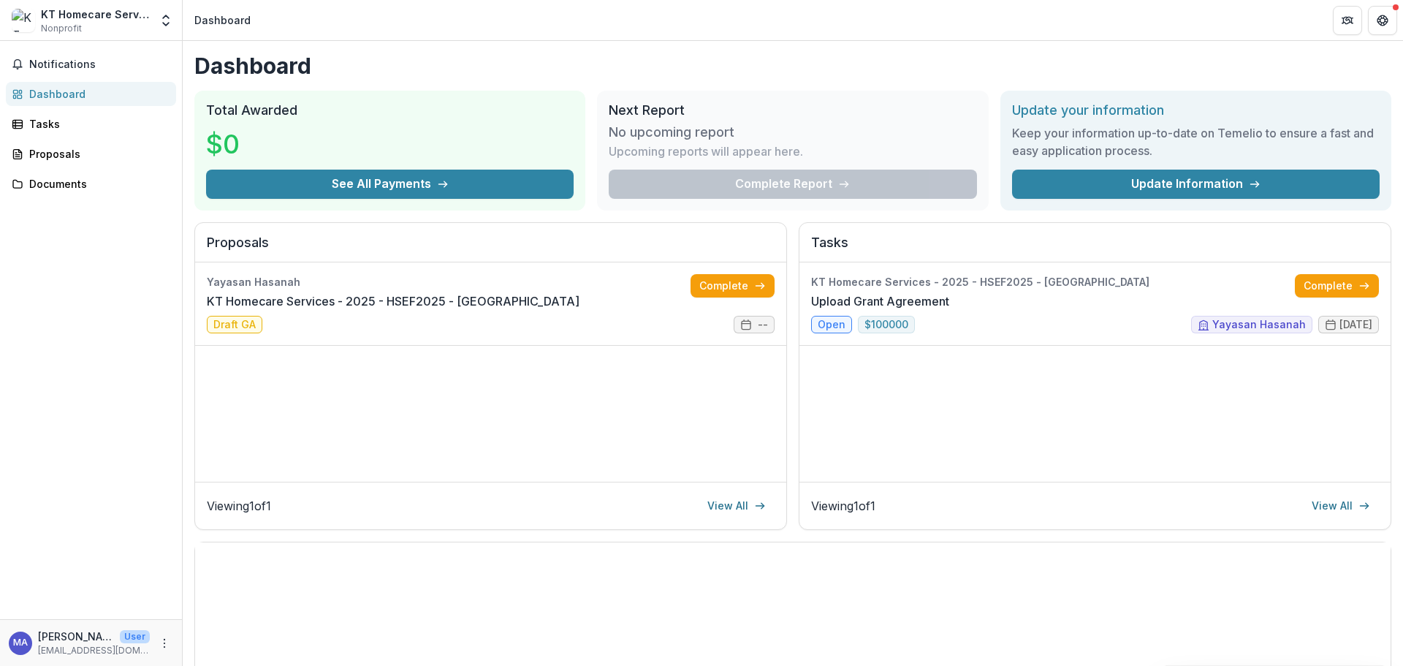
click at [67, 56] on button "Notifications" at bounding box center [91, 64] width 170 height 23
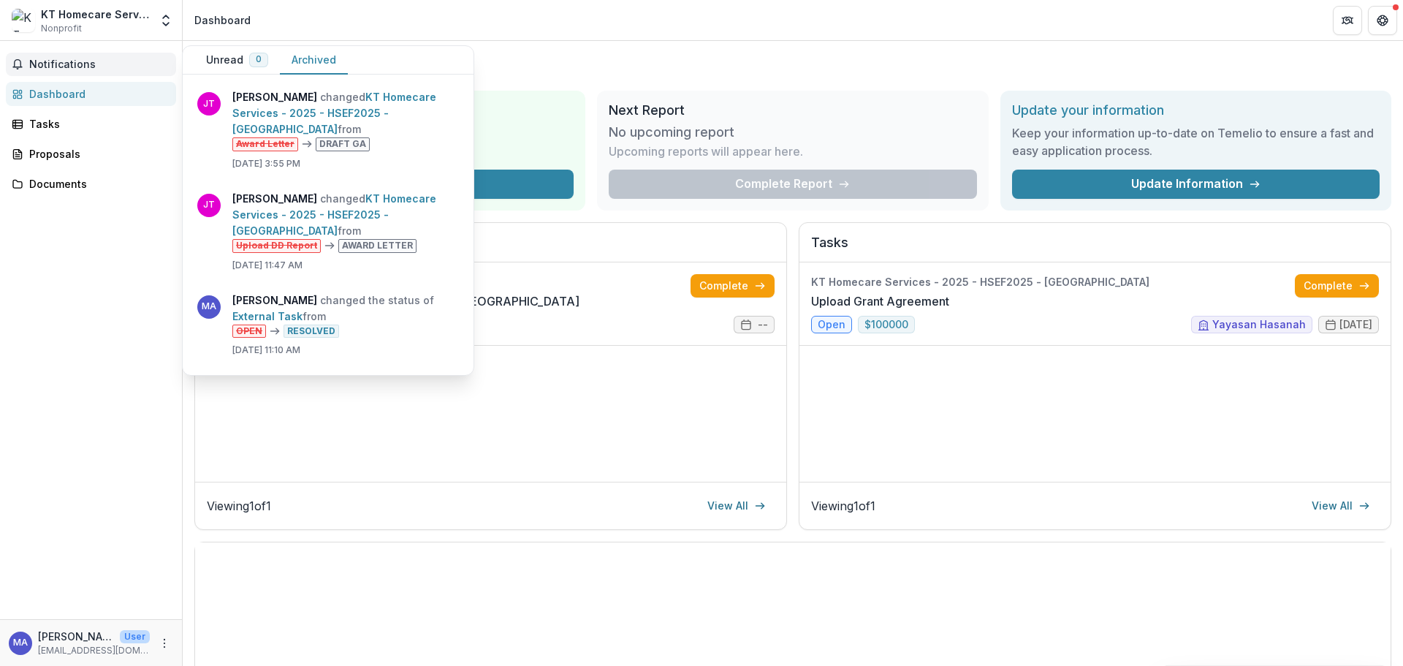
click at [278, 237] on link "KT Homecare Services - 2025 - HSEF2025 - [GEOGRAPHIC_DATA]" at bounding box center [334, 214] width 204 height 45
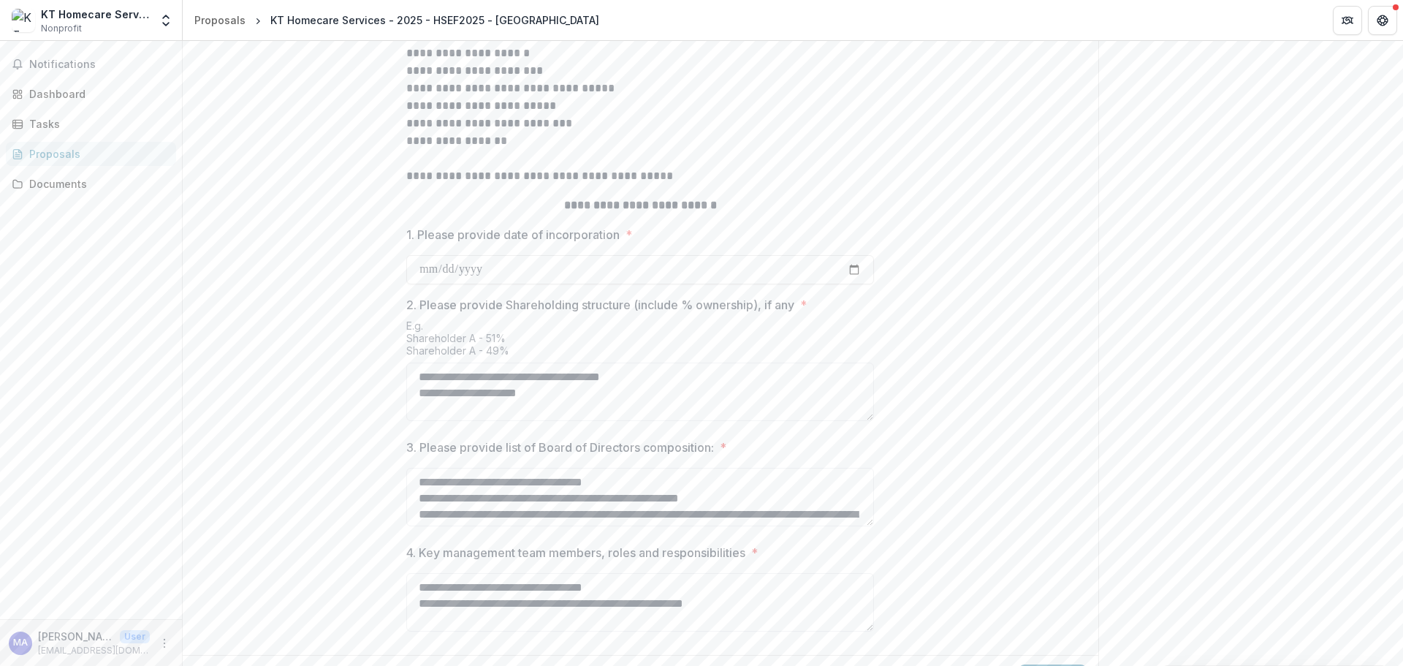
scroll to position [542, 0]
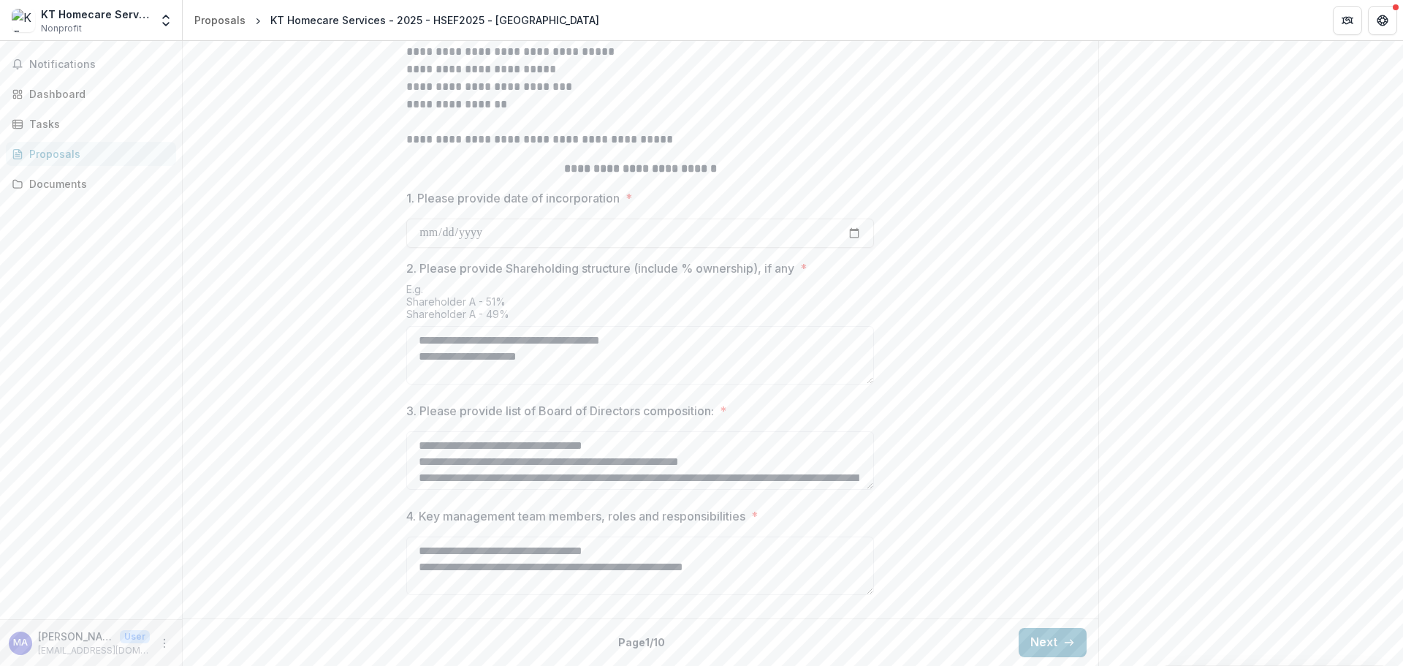
drag, startPoint x: 493, startPoint y: 368, endPoint x: 415, endPoint y: 362, distance: 78.5
click at [414, 361] on textarea "**********" at bounding box center [640, 355] width 468 height 58
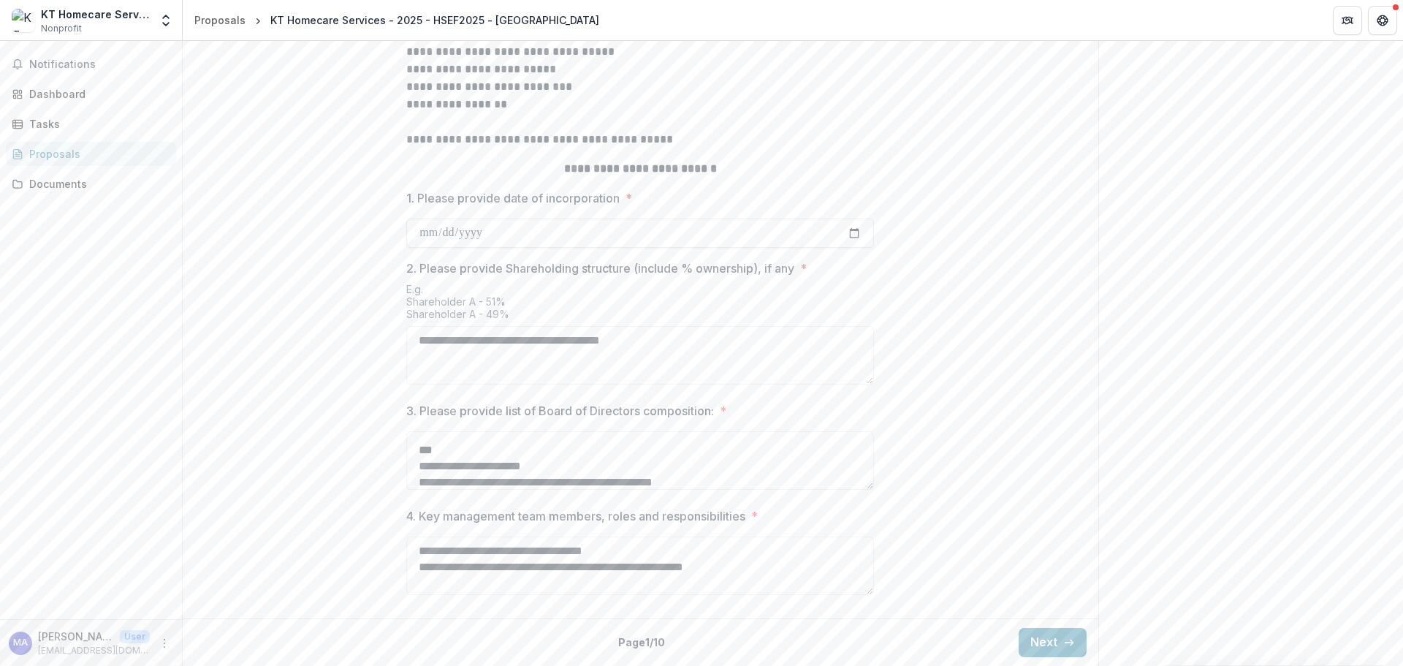
scroll to position [73, 0]
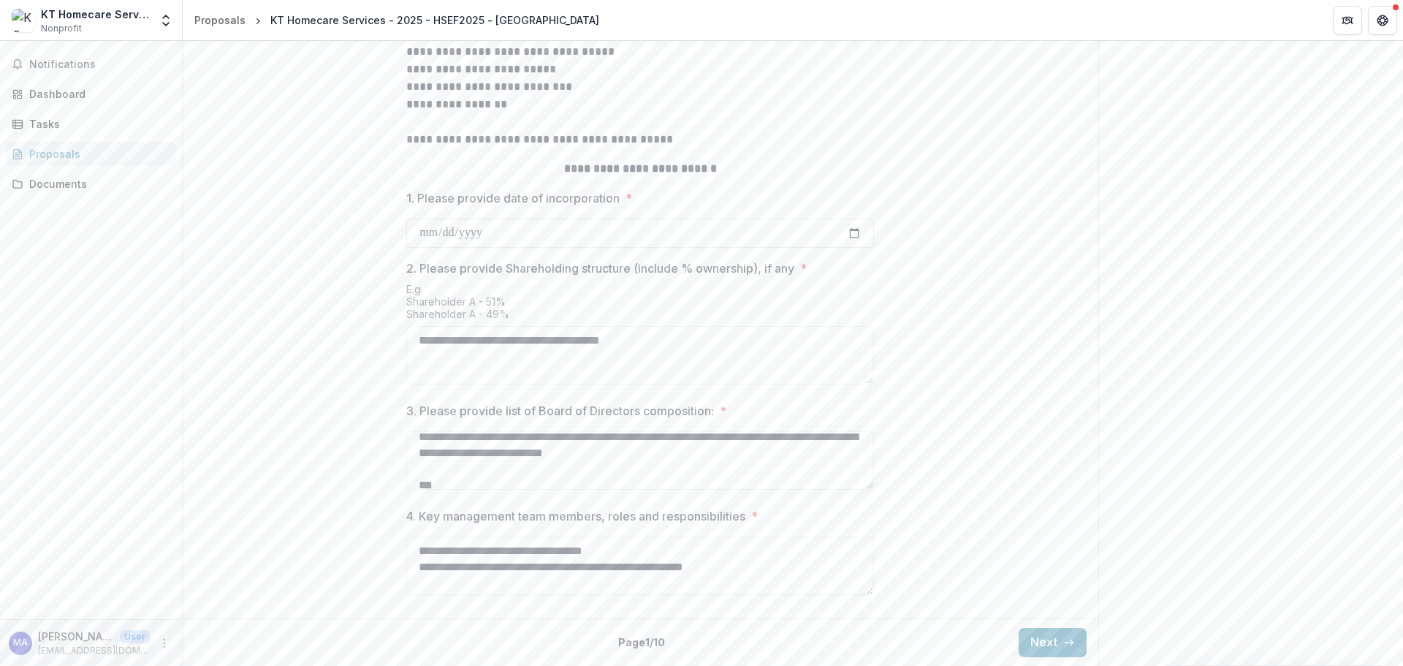
type textarea "**********"
click at [469, 478] on textarea "**********" at bounding box center [640, 460] width 468 height 58
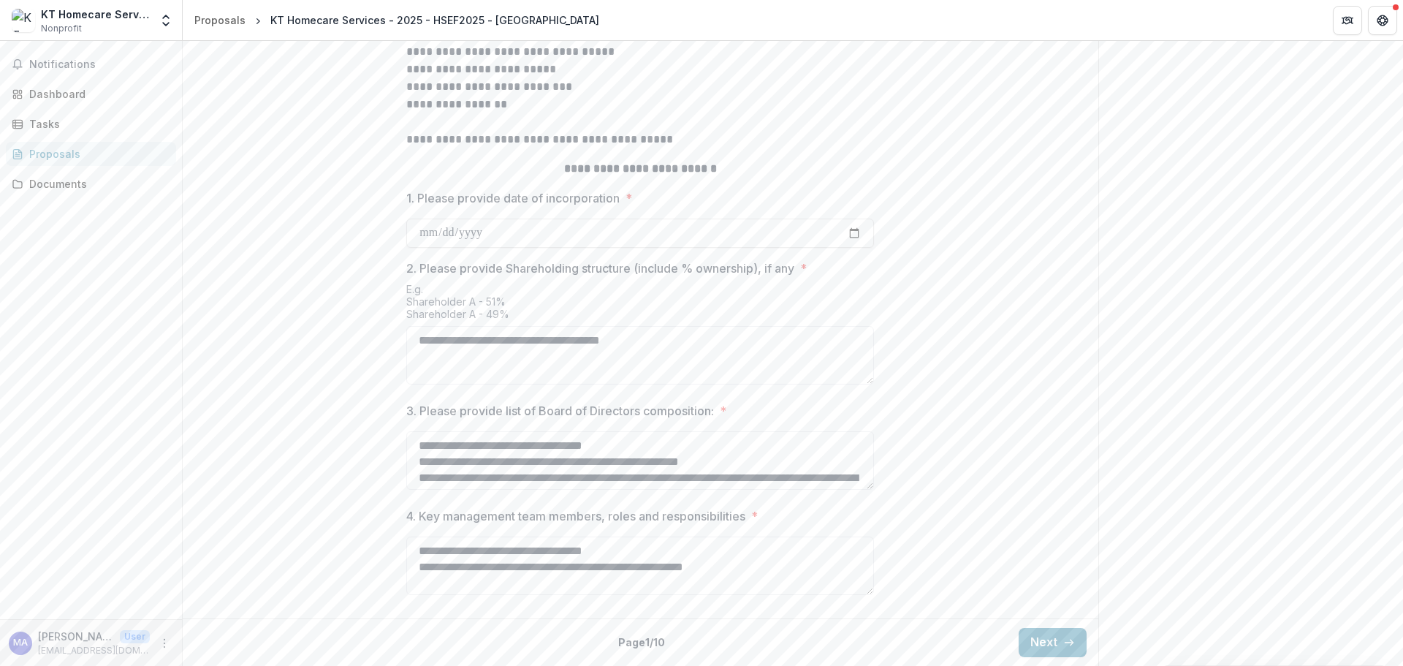
drag, startPoint x: 734, startPoint y: 449, endPoint x: 413, endPoint y: 456, distance: 321.0
click at [413, 456] on textarea "**********" at bounding box center [640, 460] width 468 height 58
drag, startPoint x: 732, startPoint y: 451, endPoint x: 740, endPoint y: 454, distance: 8.6
click at [735, 453] on textarea "**********" at bounding box center [640, 460] width 468 height 58
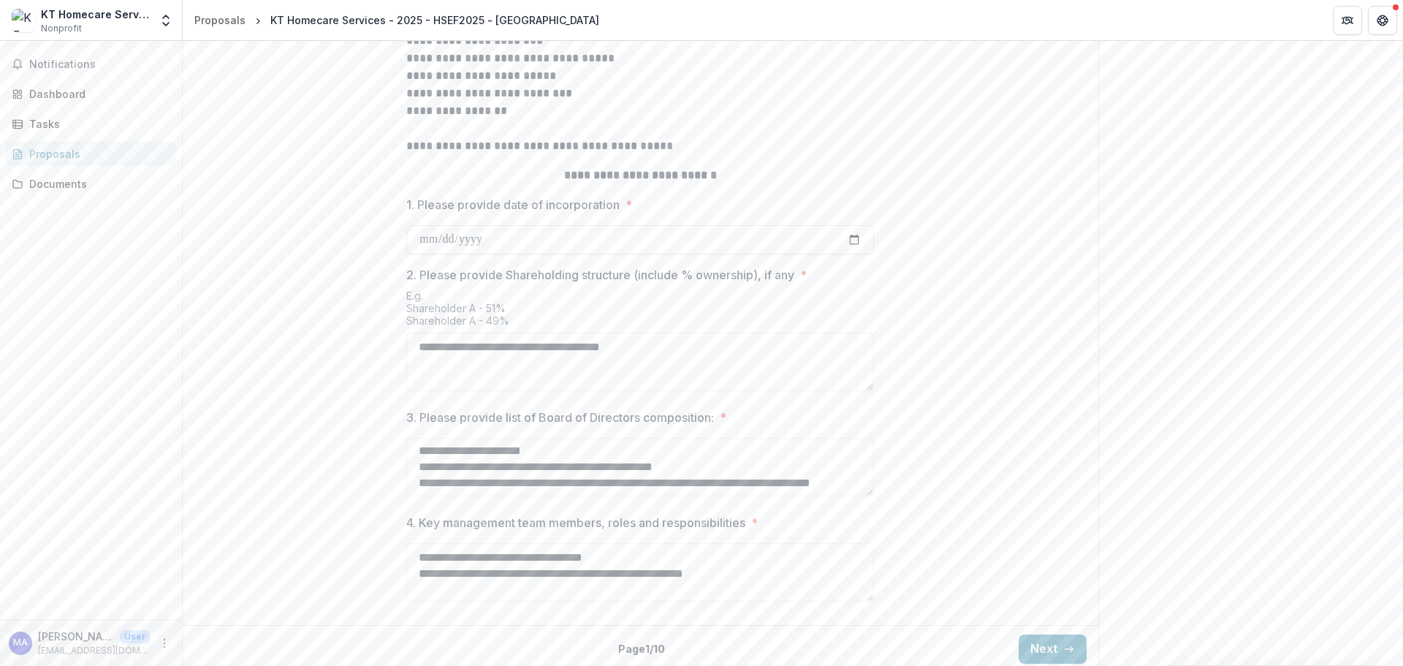
drag, startPoint x: 556, startPoint y: 524, endPoint x: 569, endPoint y: 522, distance: 13.3
click at [558, 496] on textarea "**********" at bounding box center [640, 467] width 468 height 58
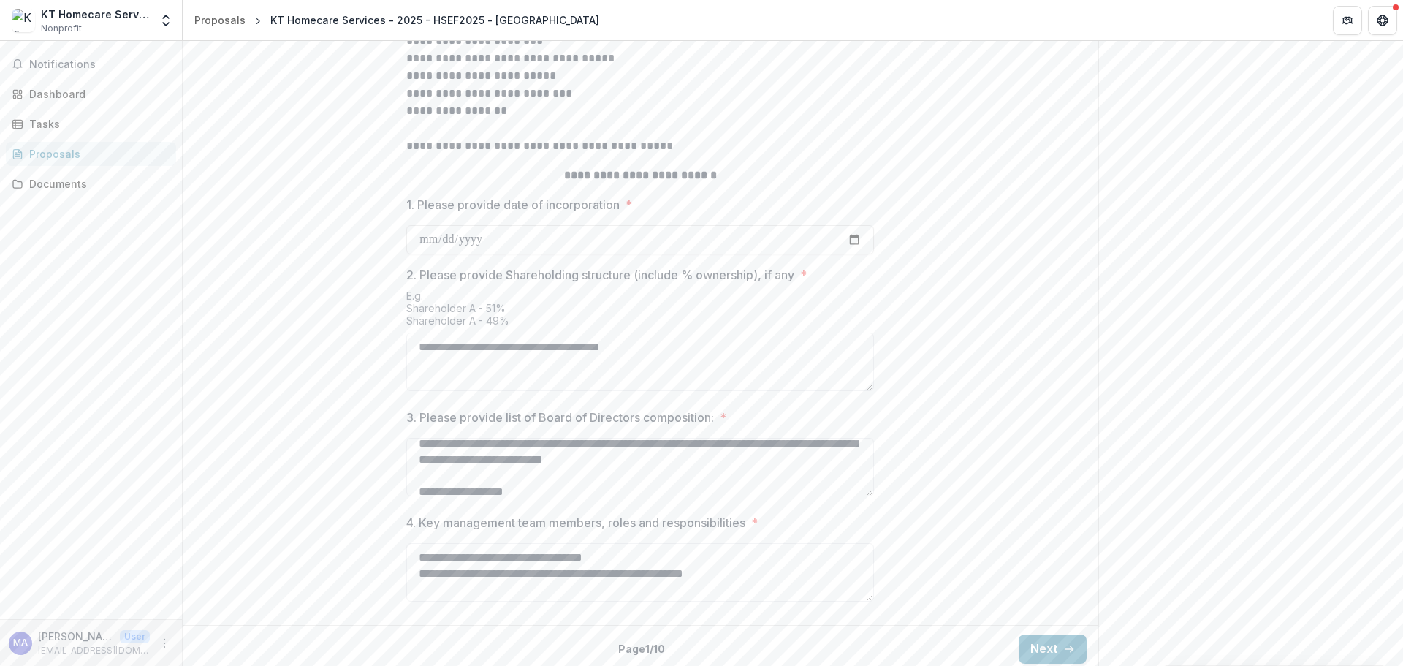
click at [547, 496] on textarea "**********" at bounding box center [640, 467] width 468 height 58
paste textarea "**********"
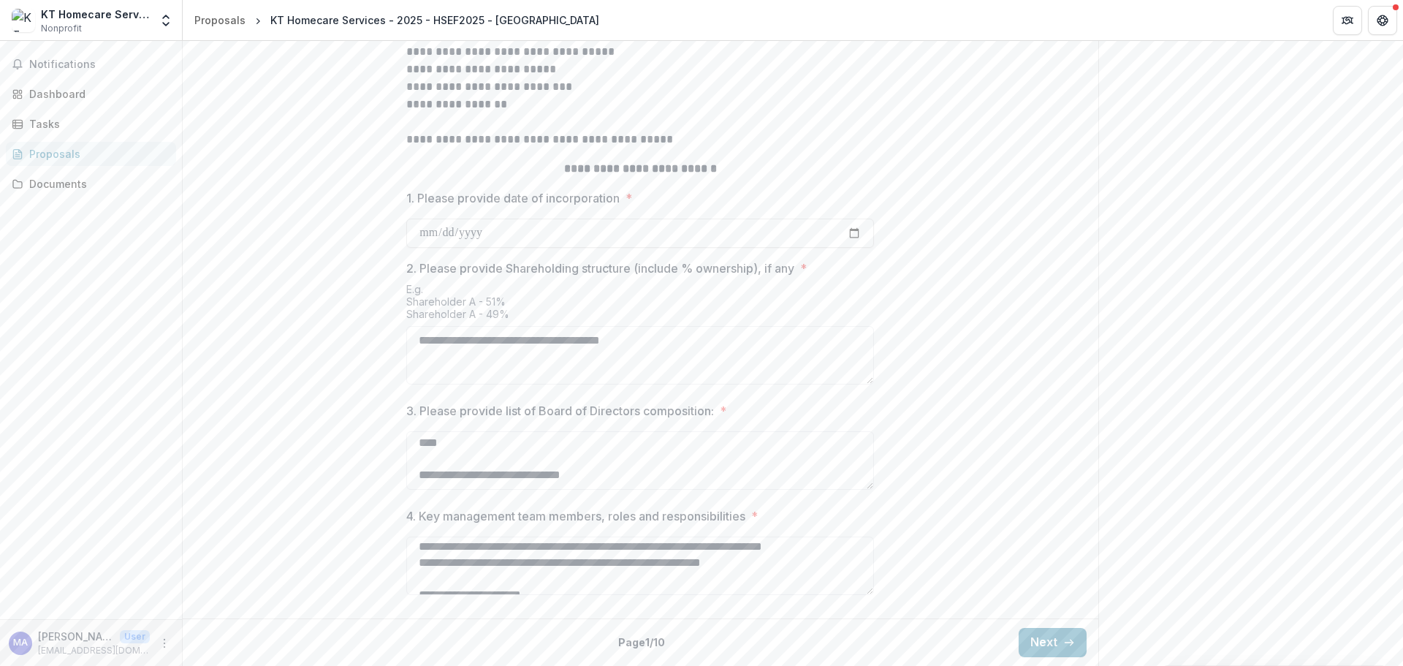
scroll to position [365, 0]
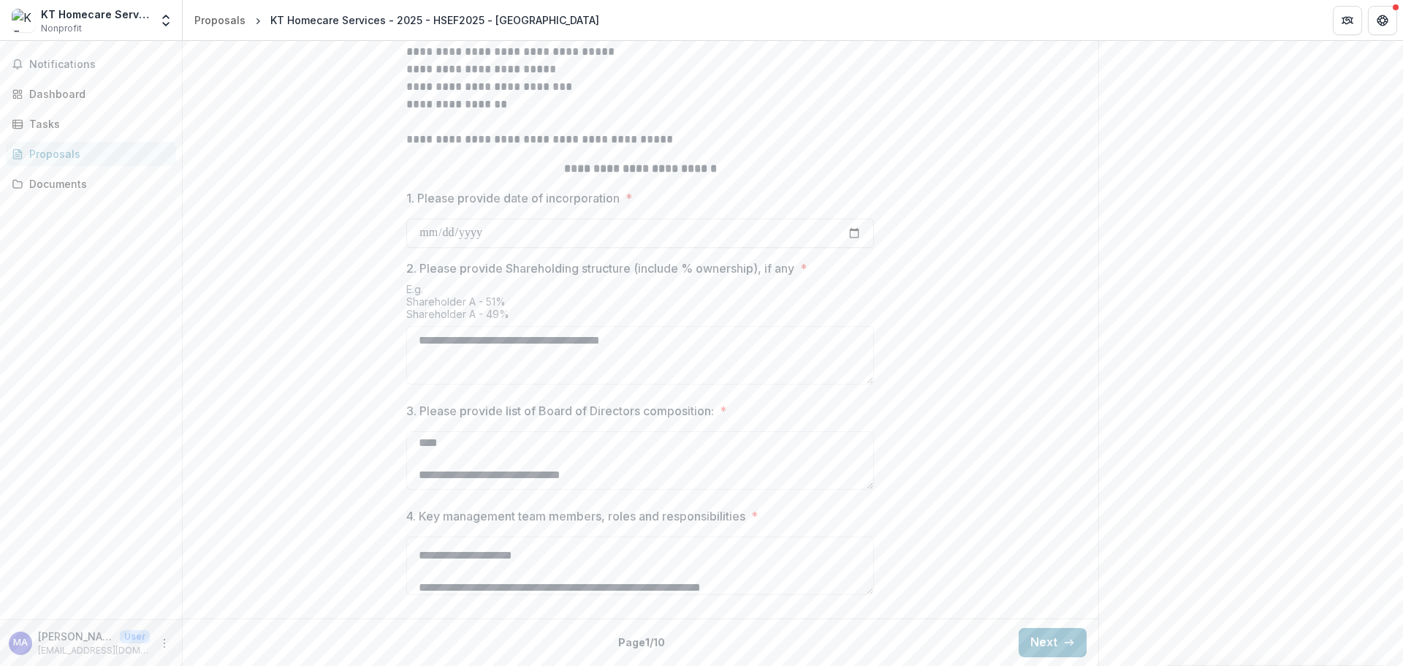
type textarea "**********"
drag, startPoint x: 634, startPoint y: 567, endPoint x: 431, endPoint y: 556, distance: 203.5
click at [431, 556] on textarea "4. Key management team members, roles and responsibilities *" at bounding box center [640, 566] width 468 height 58
click at [414, 540] on textarea "4. Key management team members, roles and responsibilities *" at bounding box center [640, 566] width 468 height 58
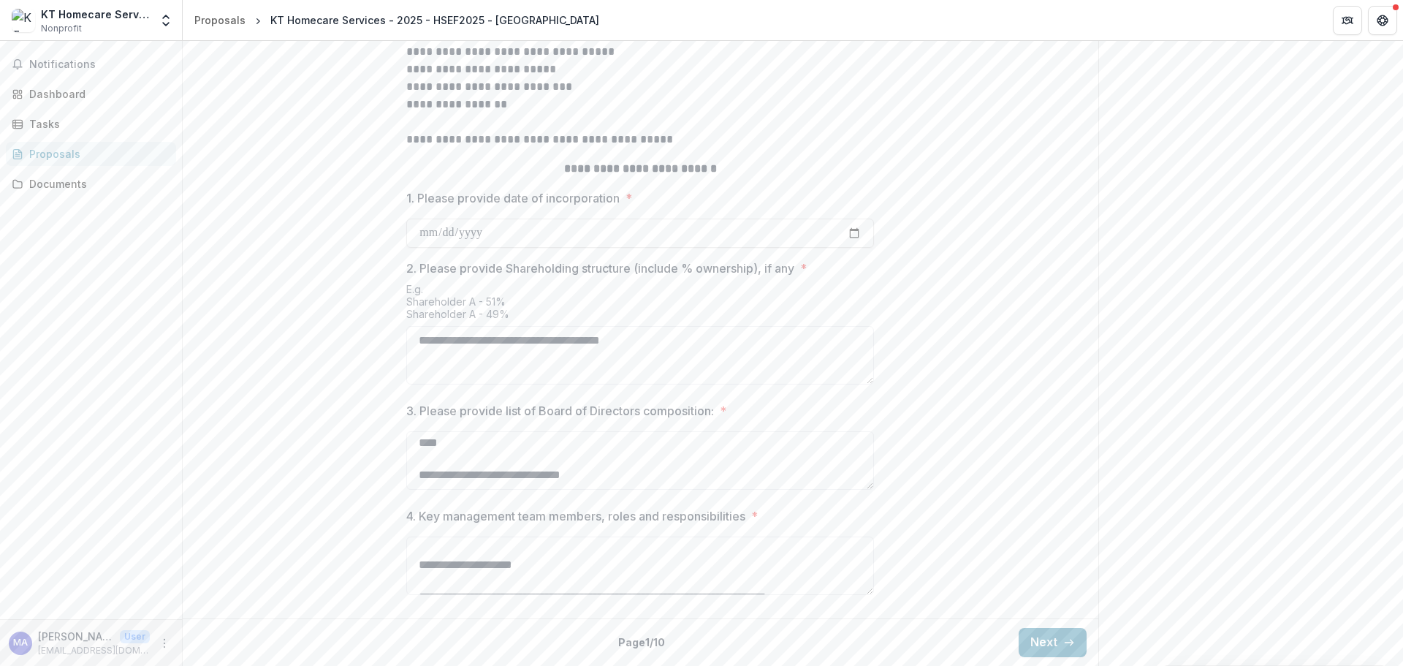
scroll to position [504, 0]
drag, startPoint x: 414, startPoint y: 540, endPoint x: 803, endPoint y: 561, distance: 388.7
click at [803, 561] on textarea "4. Key management team members, roles and responsibilities *" at bounding box center [640, 566] width 468 height 58
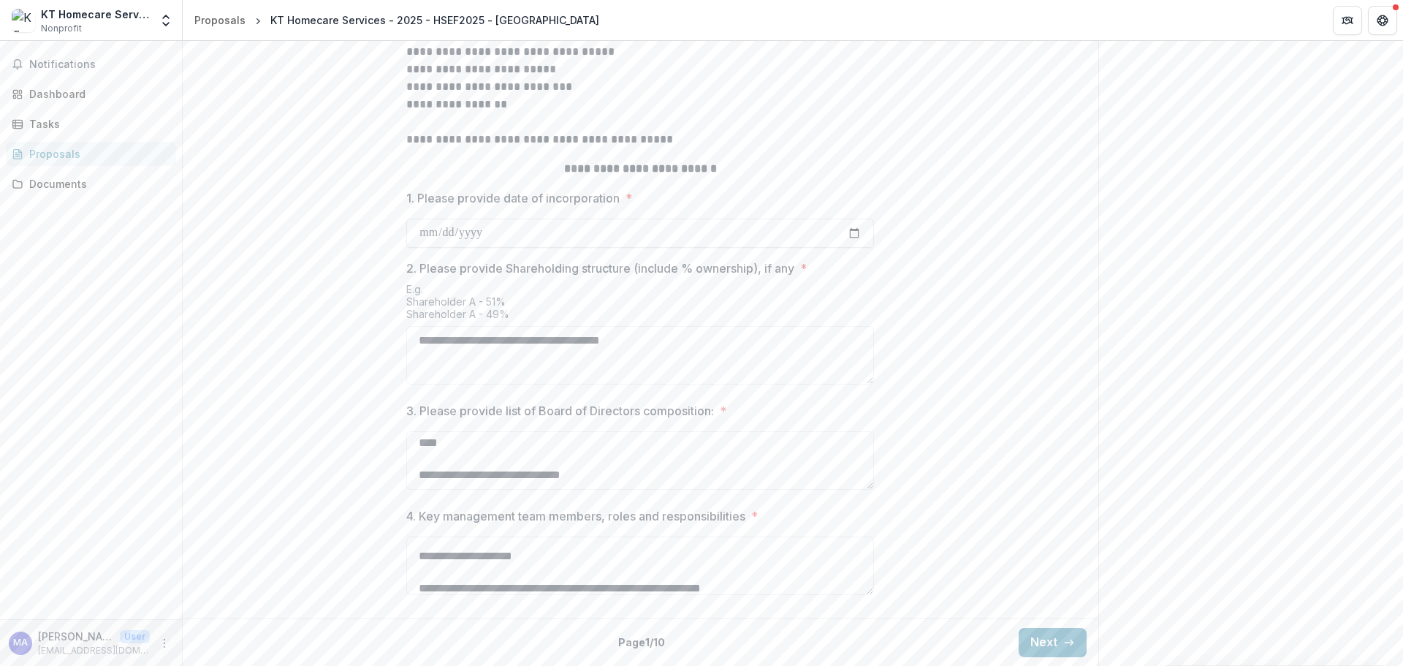
drag, startPoint x: 796, startPoint y: 550, endPoint x: 431, endPoint y: 555, distance: 364.8
click at [431, 554] on textarea "4. Key management team members, roles and responsibilities *" at bounding box center [640, 566] width 468 height 58
click at [688, 558] on textarea "4. Key management team members, roles and responsibilities *" at bounding box center [640, 566] width 468 height 58
drag, startPoint x: 431, startPoint y: 557, endPoint x: 531, endPoint y: 575, distance: 101.7
click at [445, 563] on textarea "4. Key management team members, roles and responsibilities *" at bounding box center [640, 566] width 468 height 58
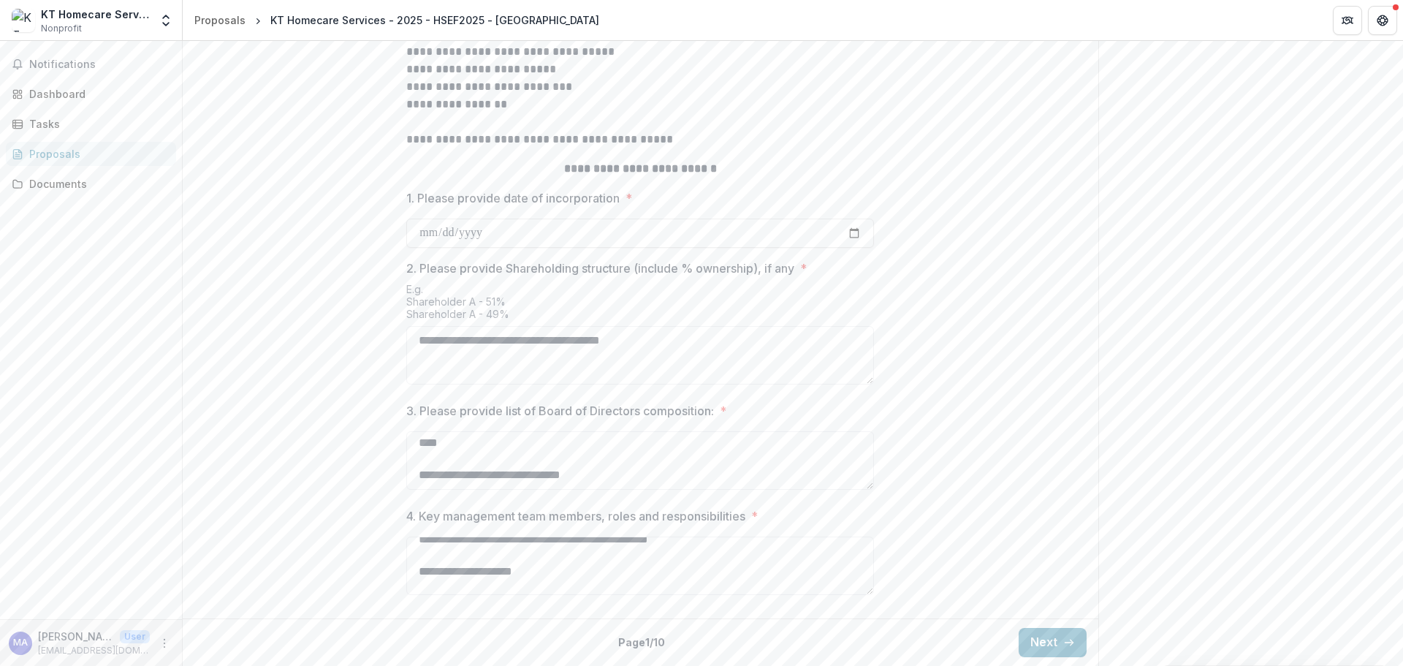
scroll to position [511, 0]
drag, startPoint x: 801, startPoint y: 531, endPoint x: 781, endPoint y: 538, distance: 21.5
click at [771, 534] on div at bounding box center [640, 534] width 468 height 6
drag, startPoint x: 812, startPoint y: 548, endPoint x: 746, endPoint y: 545, distance: 66.6
click at [746, 545] on textarea "4. Key management team members, roles and responsibilities *" at bounding box center [640, 566] width 468 height 58
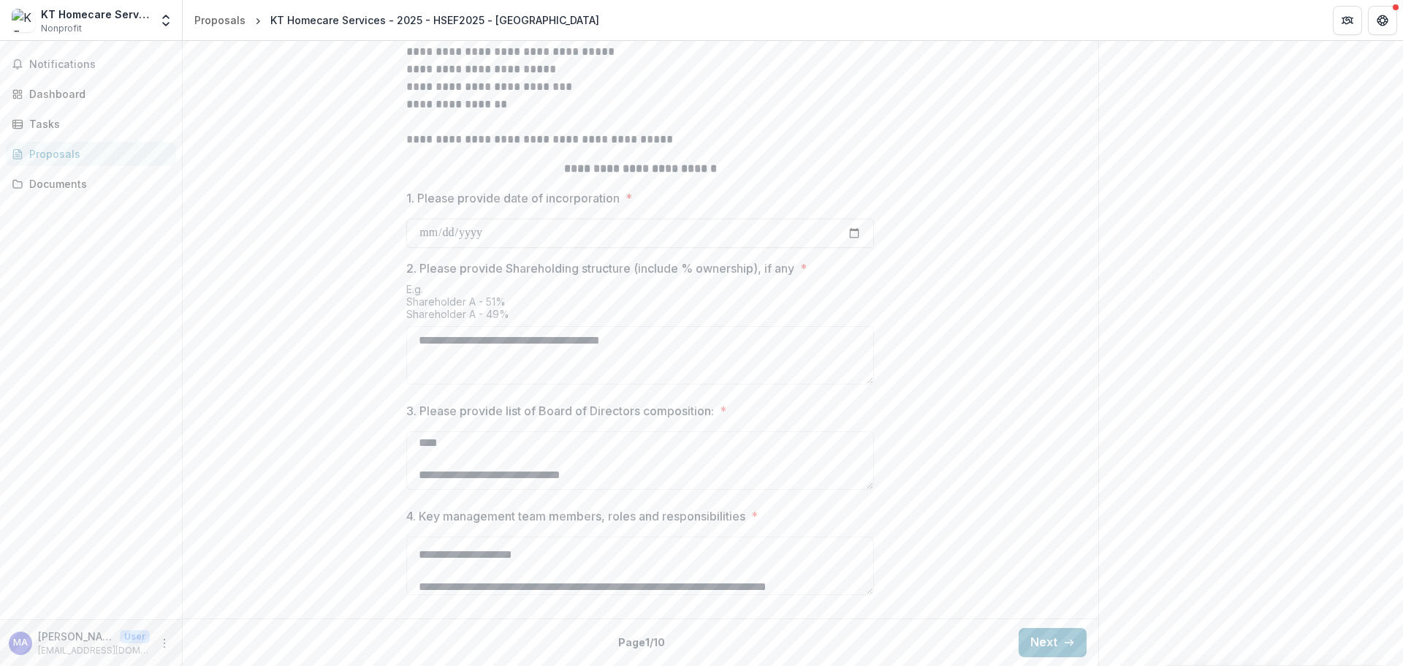
scroll to position [366, 0]
paste textarea "**********"
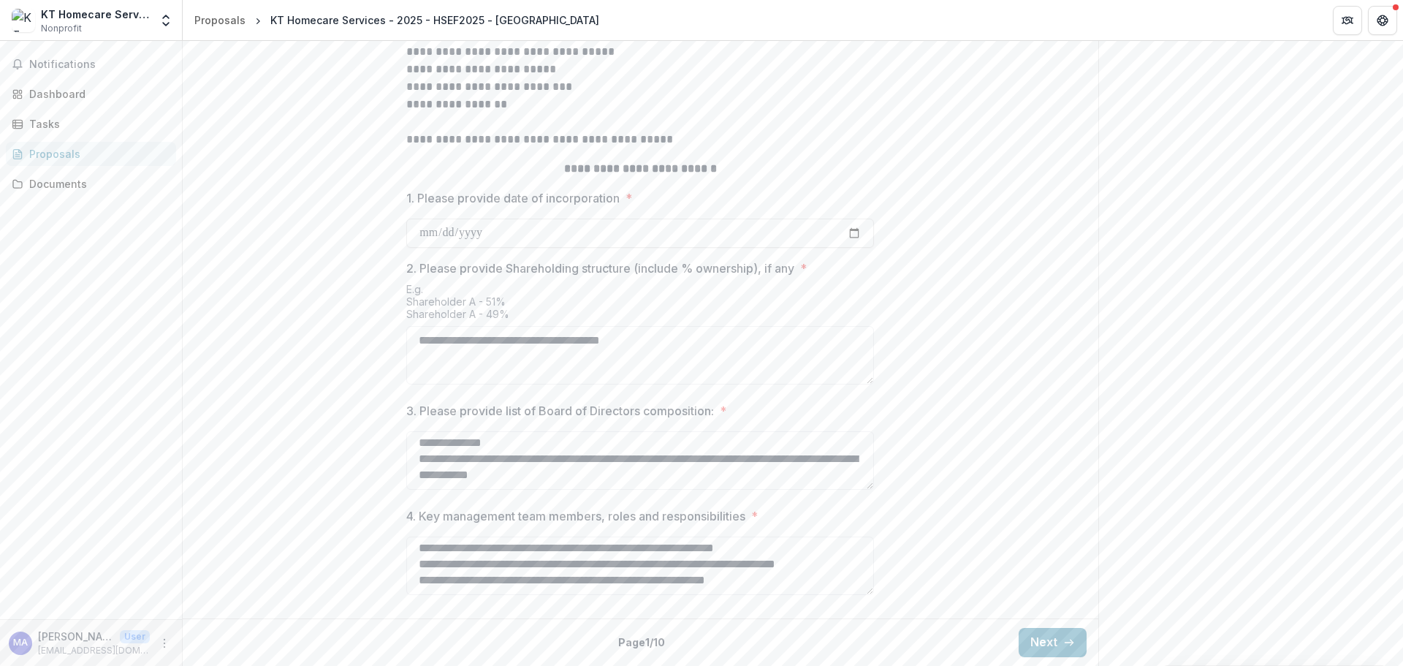
scroll to position [421, 0]
type textarea "**********"
click at [946, 363] on div "**********" at bounding box center [641, 214] width 916 height 795
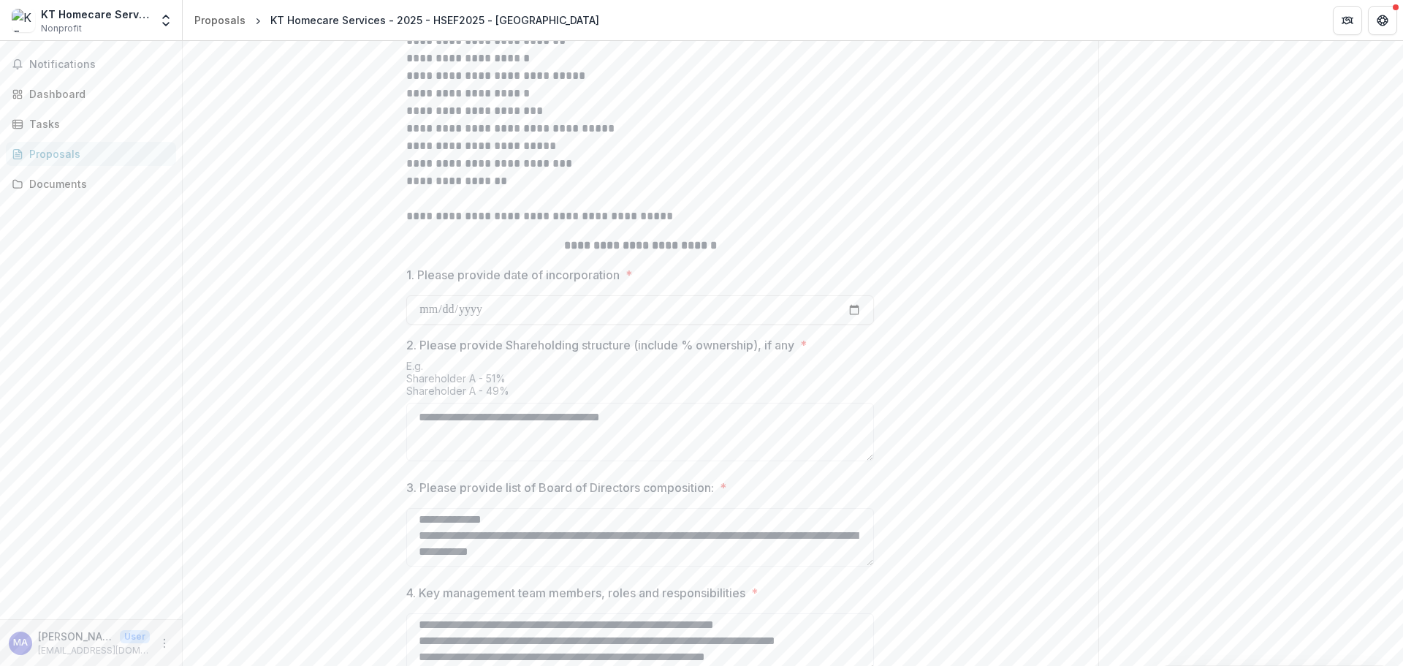
scroll to position [395, 0]
click at [712, 464] on textarea "**********" at bounding box center [640, 435] width 468 height 58
click at [678, 464] on textarea "**********" at bounding box center [640, 435] width 468 height 58
click at [675, 464] on textarea "**********" at bounding box center [640, 435] width 468 height 58
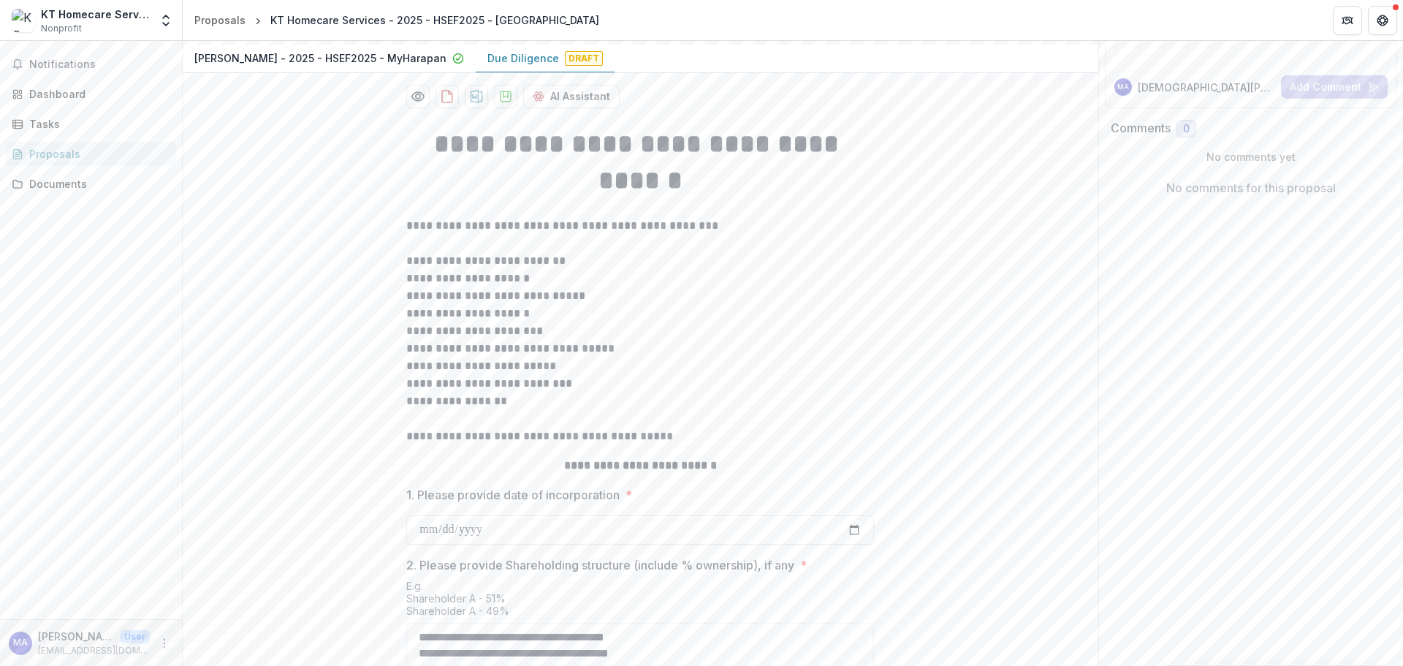
scroll to position [542, 0]
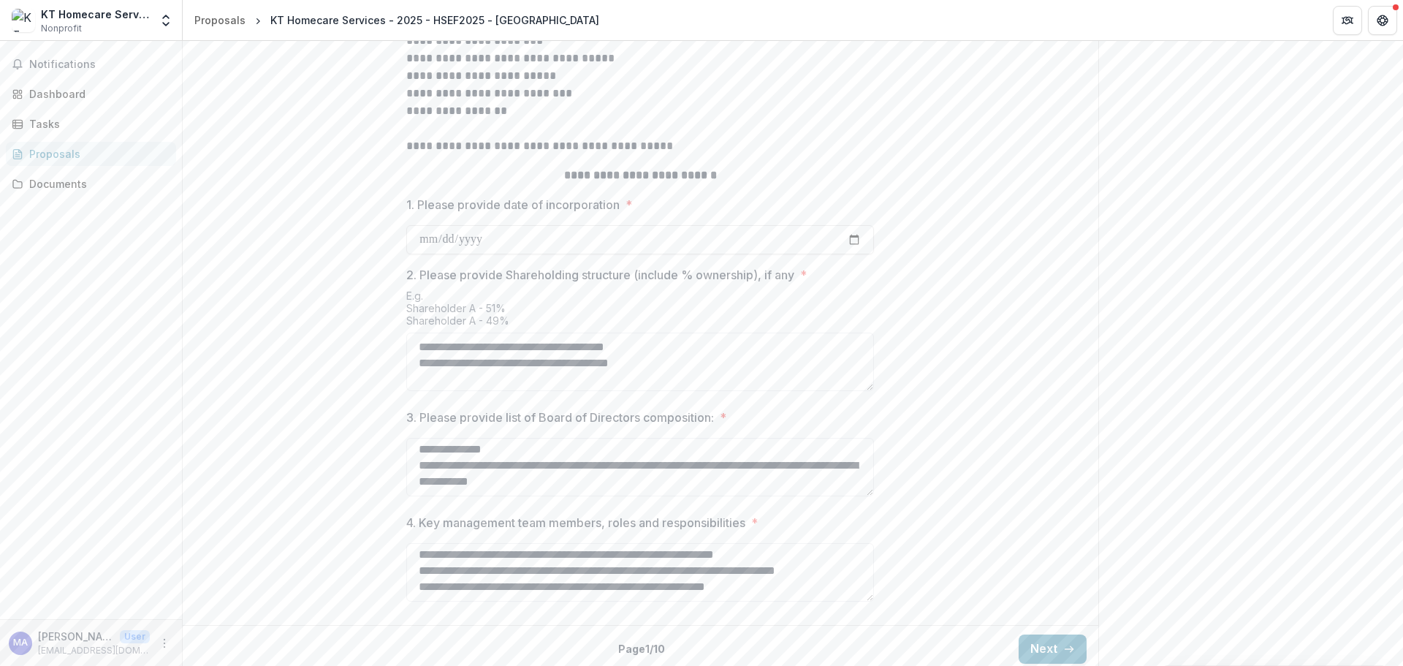
type textarea "**********"
drag, startPoint x: 1031, startPoint y: 632, endPoint x: 1067, endPoint y: 648, distance: 39.3
click at [1034, 619] on div "**********" at bounding box center [641, 221] width 916 height 795
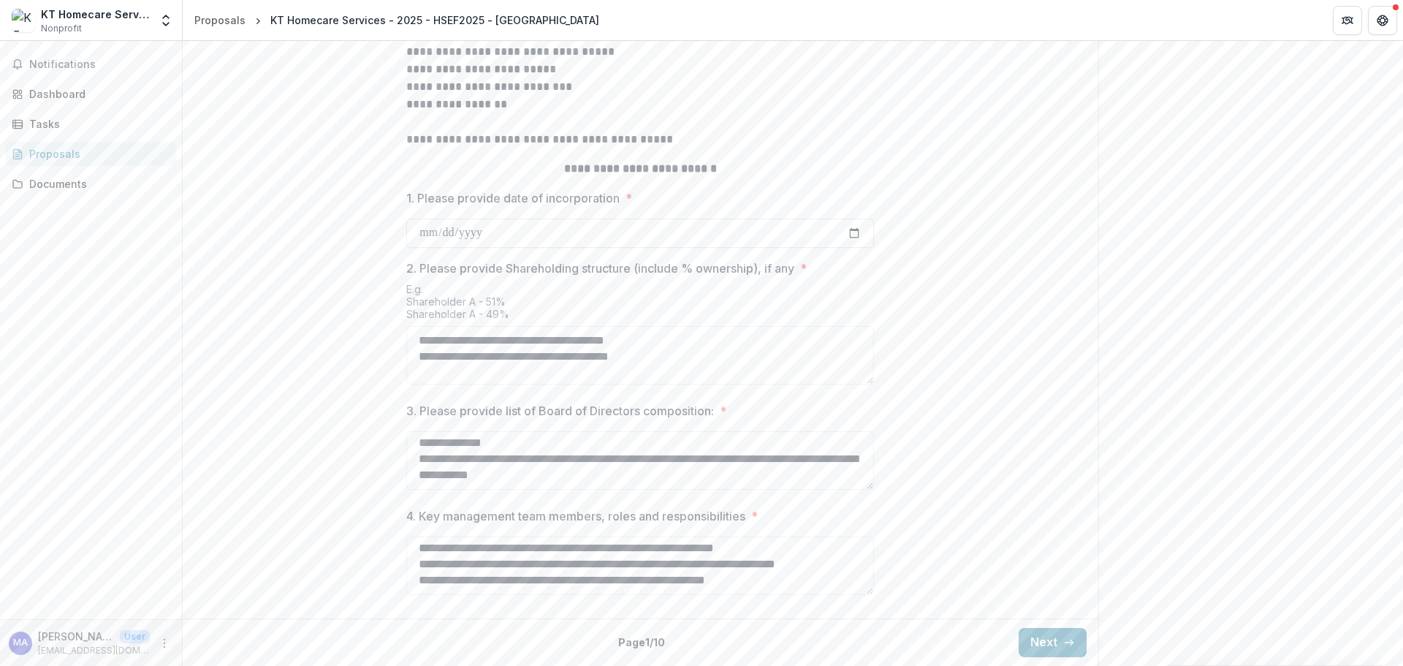
click at [1034, 634] on button "Next" at bounding box center [1053, 642] width 68 height 29
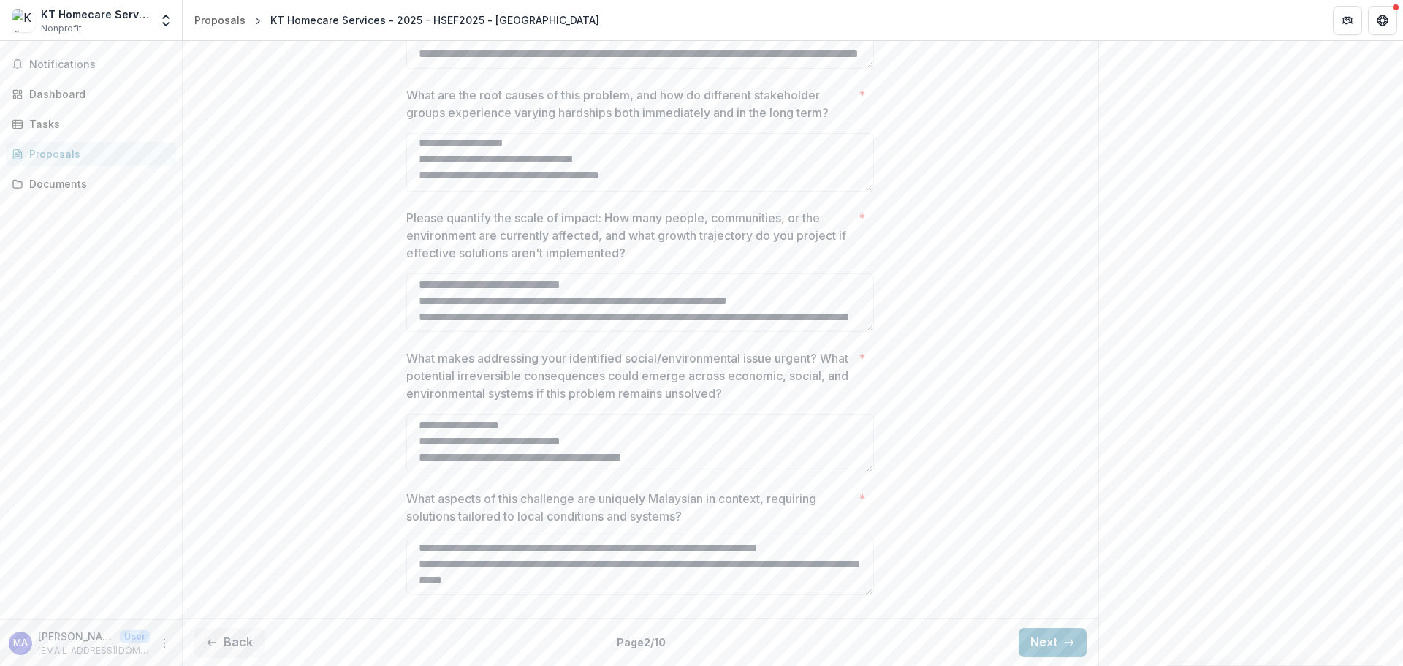
scroll to position [823, 0]
click at [1053, 649] on button "Next" at bounding box center [1053, 642] width 68 height 29
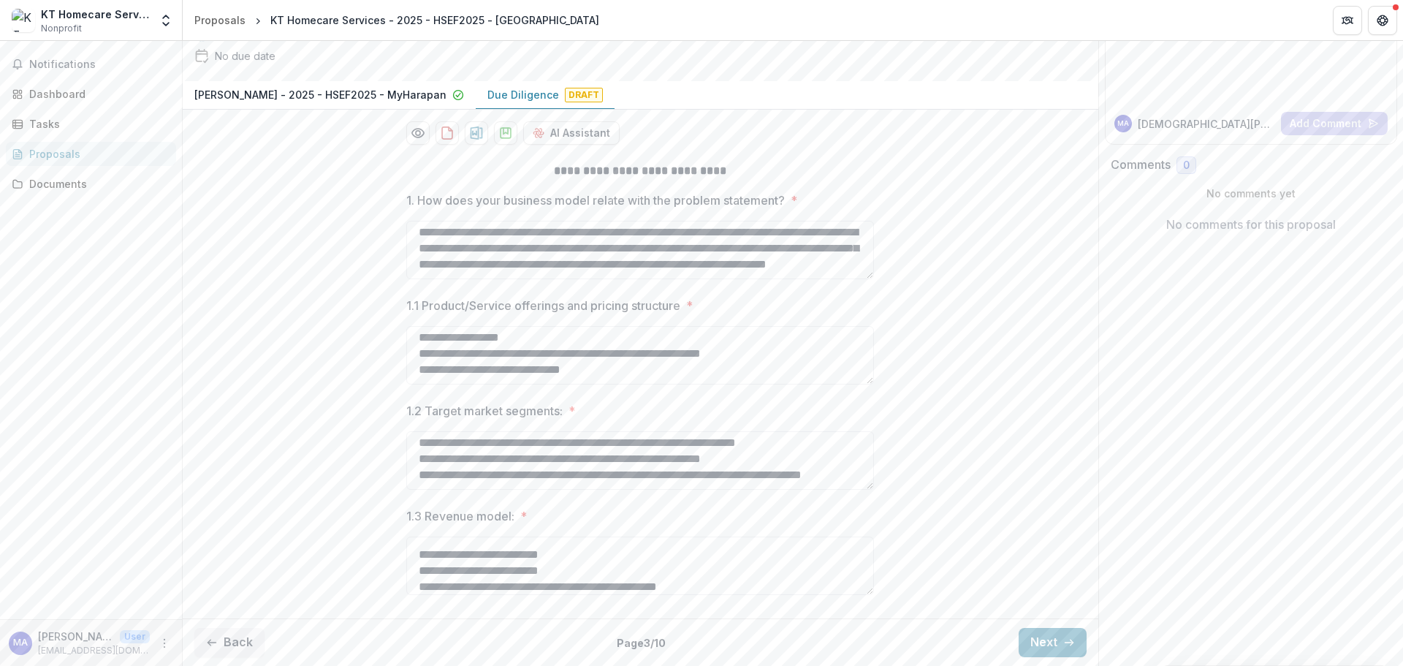
scroll to position [871, 0]
click at [1040, 632] on button "Next" at bounding box center [1053, 642] width 68 height 29
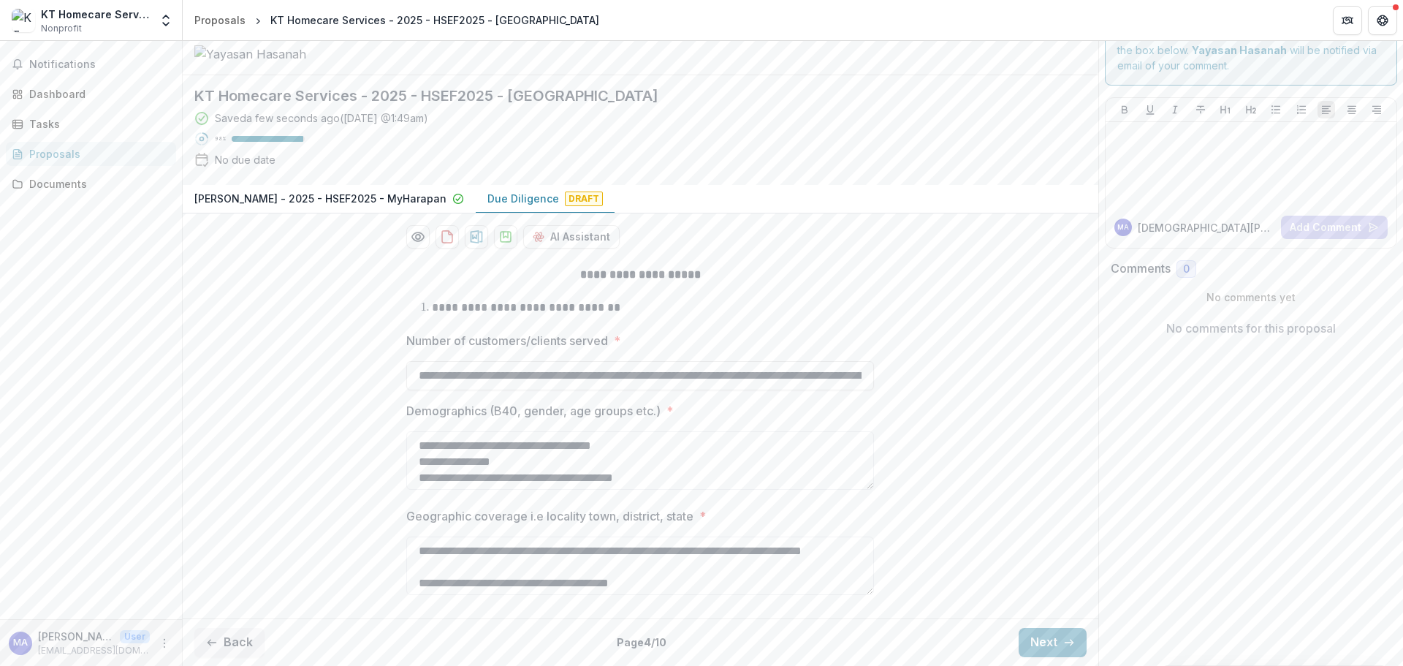
scroll to position [105, 0]
click at [734, 465] on textarea "**********" at bounding box center [640, 460] width 468 height 58
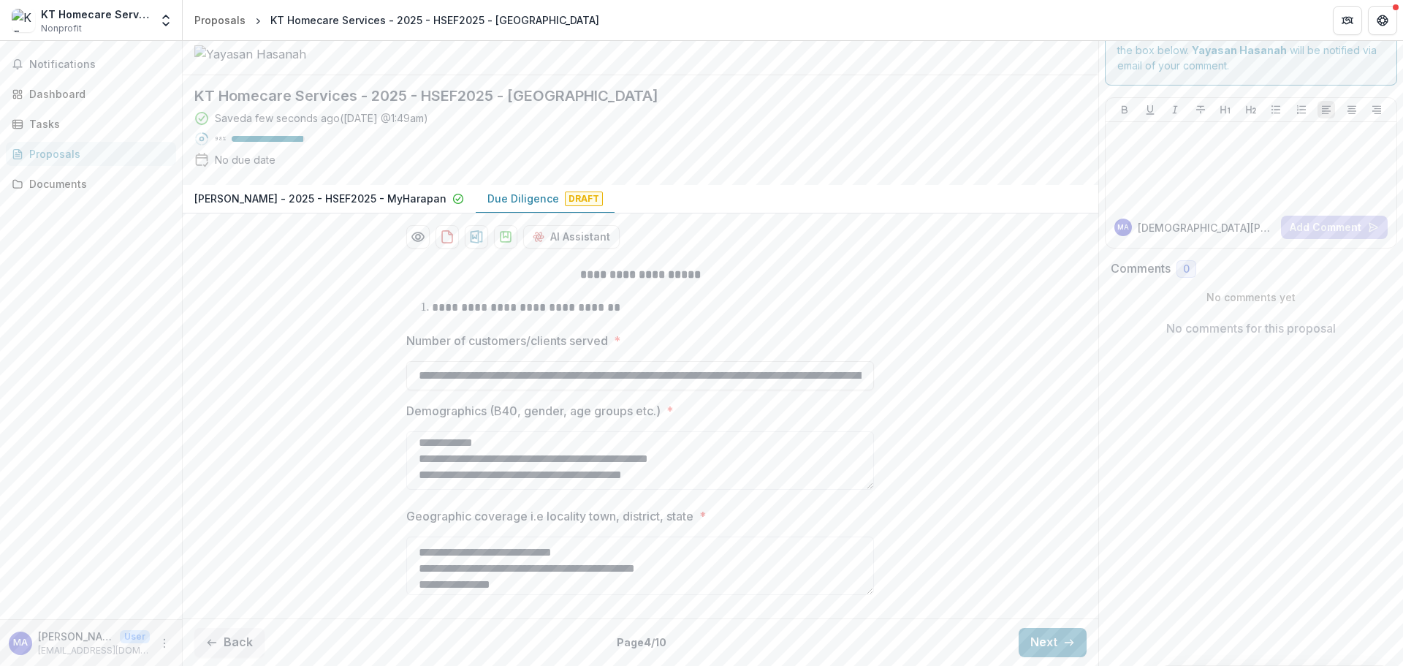
scroll to position [0, 0]
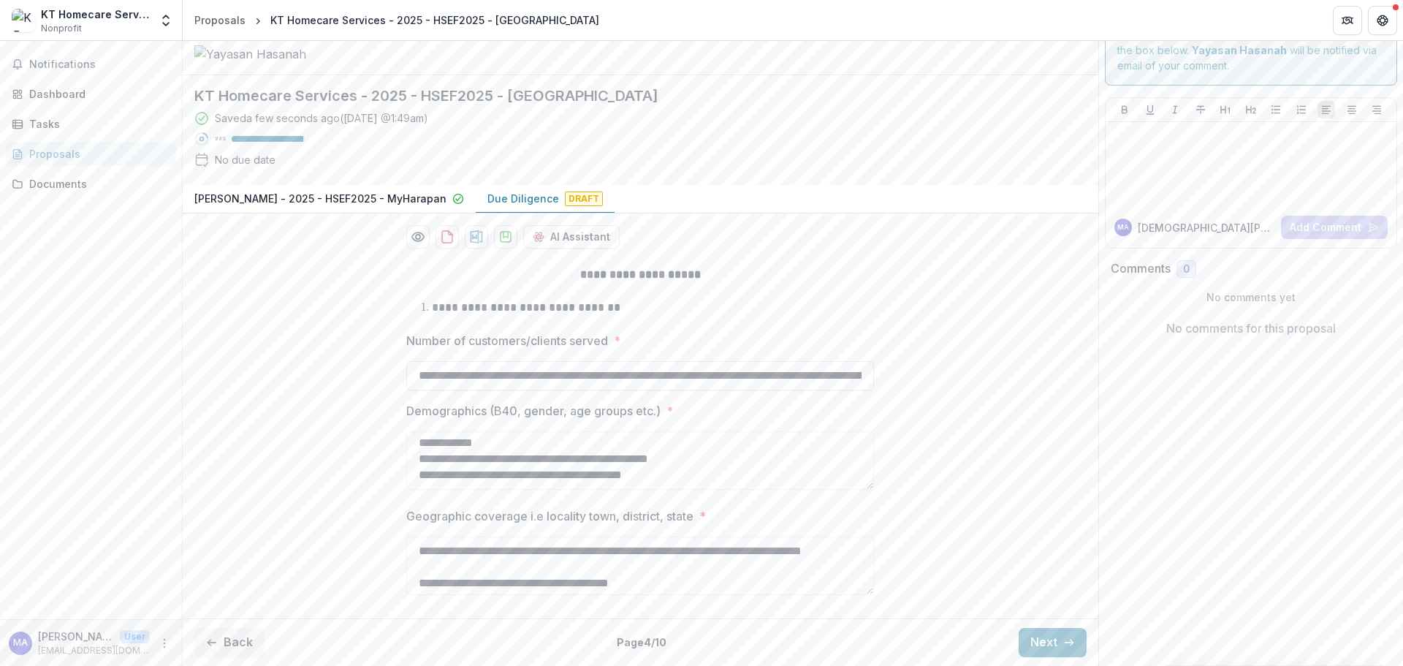
click at [1067, 655] on button "Next" at bounding box center [1053, 642] width 68 height 29
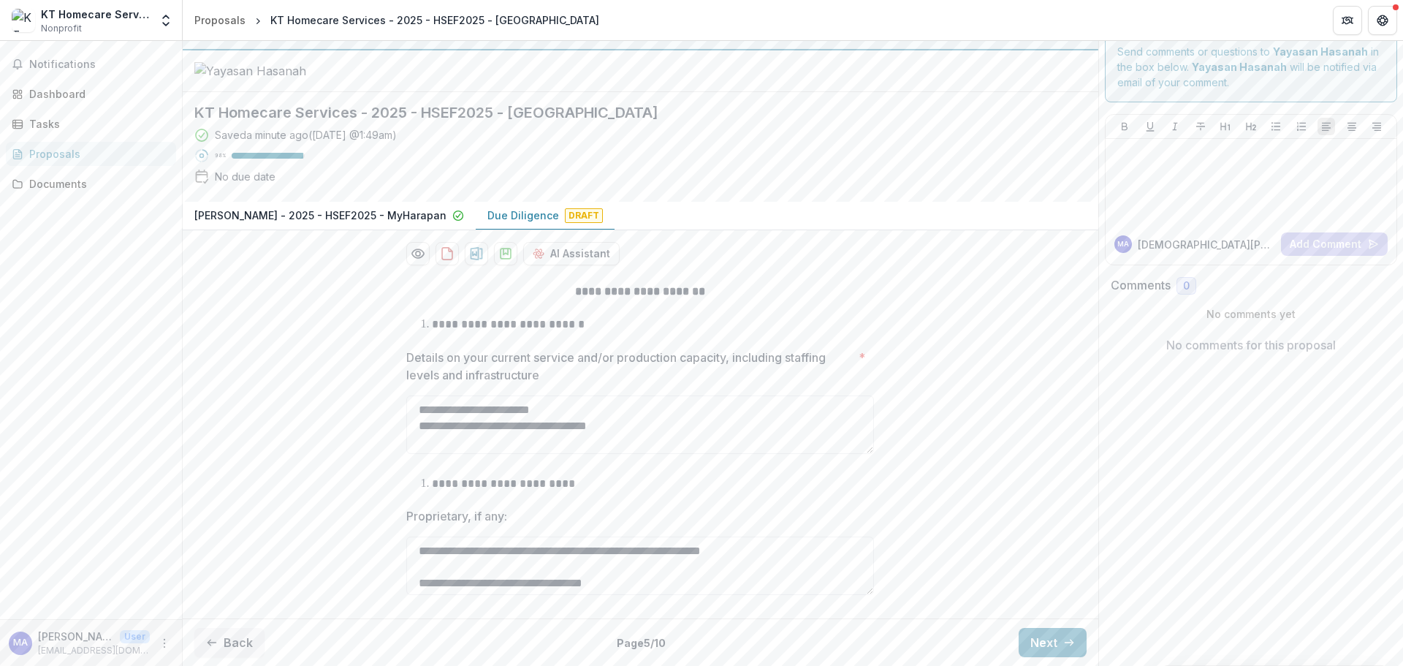
click at [683, 414] on textarea "Details on your current service and/or production capacity, including staffing …" at bounding box center [640, 424] width 468 height 58
click at [578, 409] on textarea "Details on your current service and/or production capacity, including staffing …" at bounding box center [640, 424] width 468 height 58
click at [735, 562] on textarea "Proprietary, if any:" at bounding box center [640, 566] width 468 height 58
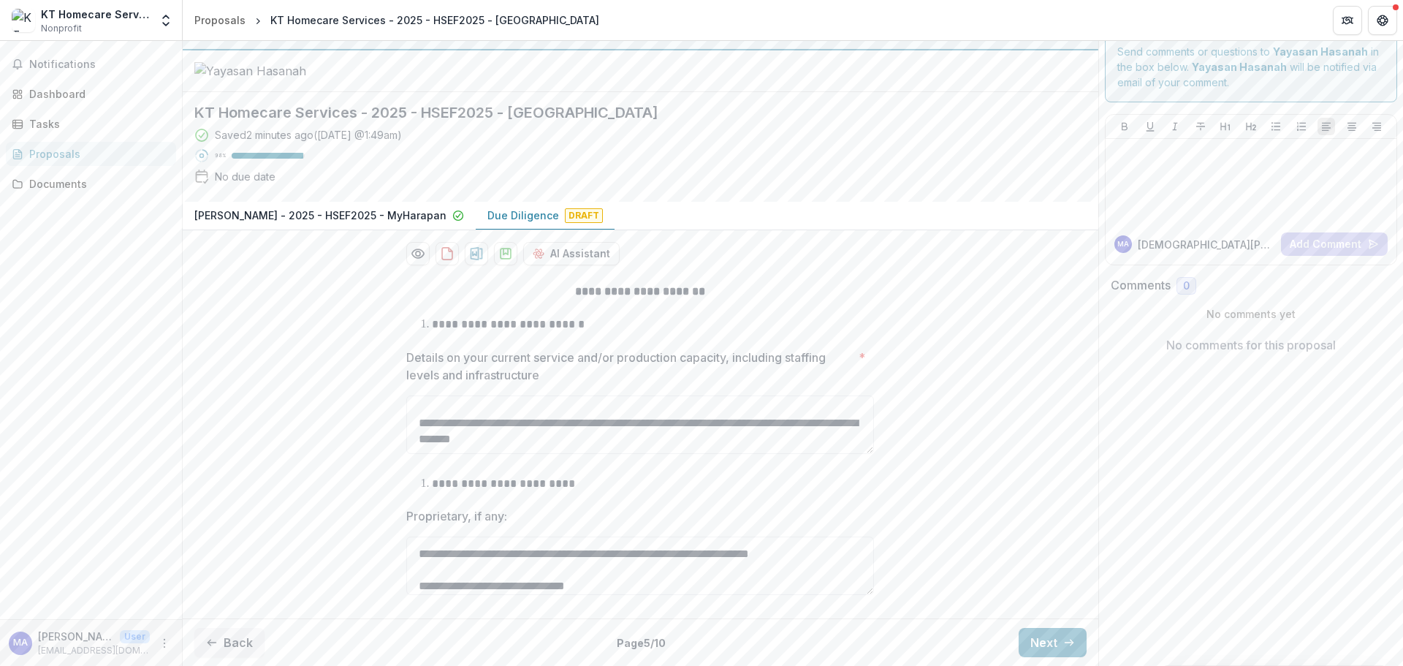
scroll to position [7, 0]
click at [661, 557] on textarea "Proprietary, if any:" at bounding box center [640, 566] width 468 height 58
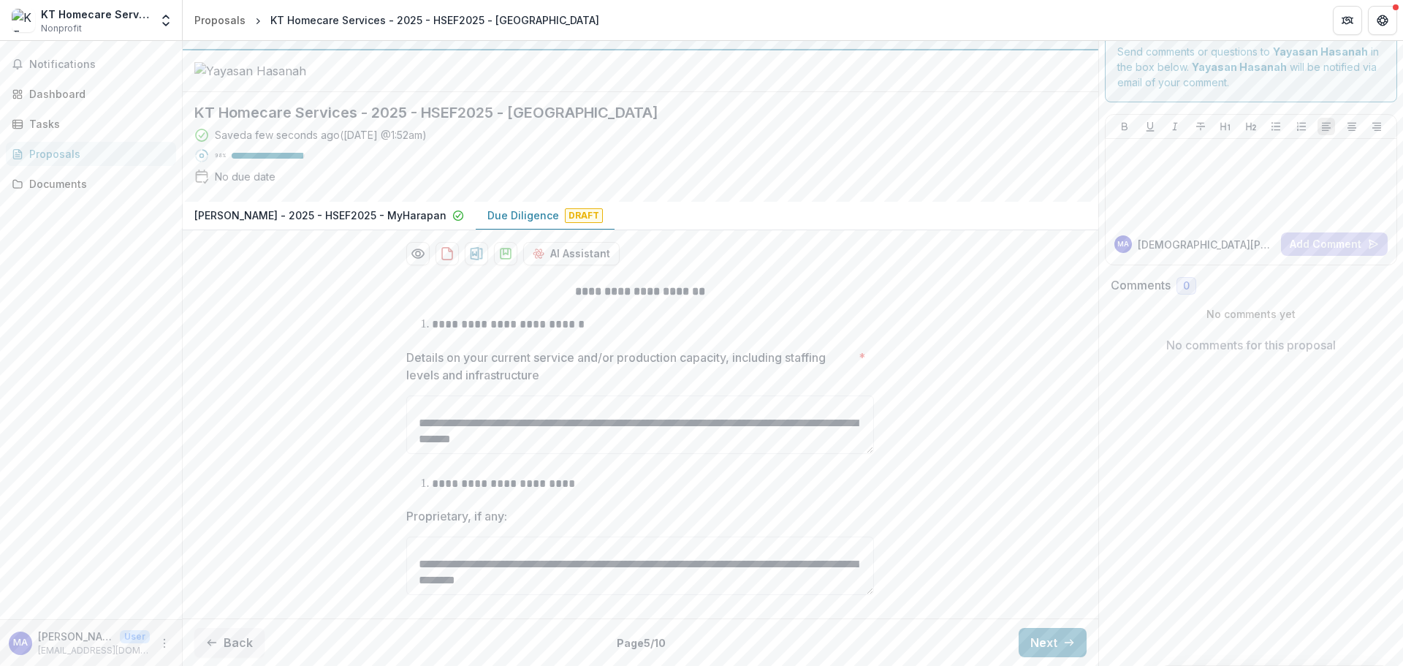
type textarea "**********"
click at [1045, 637] on button "Next" at bounding box center [1053, 642] width 68 height 29
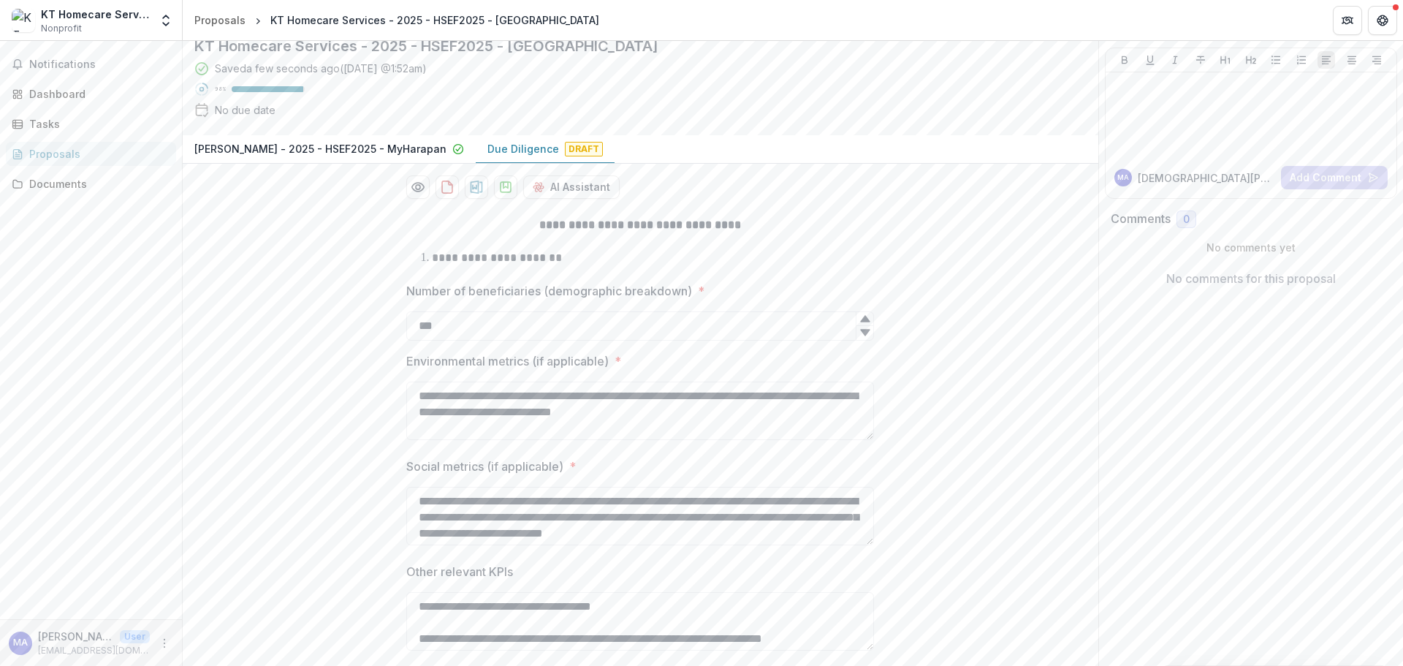
scroll to position [307, 0]
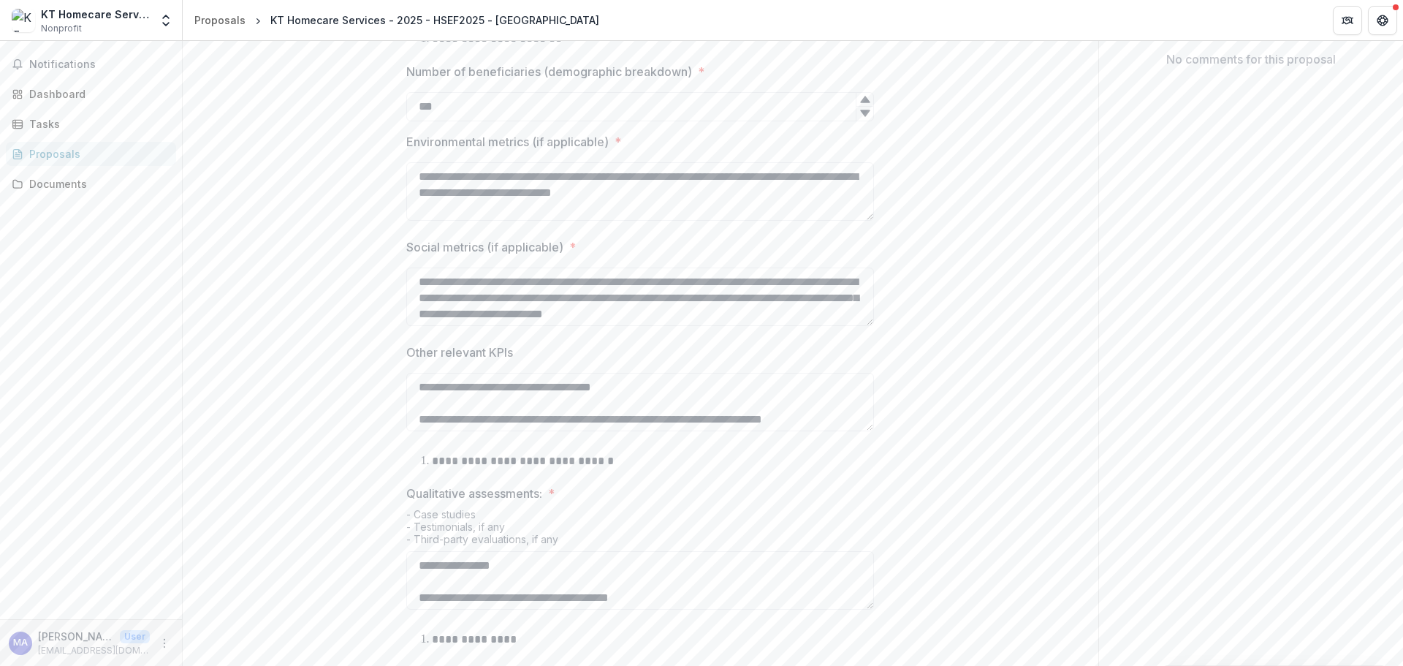
click at [869, 119] on icon at bounding box center [866, 113] width 12 height 12
type input "***"
click at [863, 105] on icon at bounding box center [866, 100] width 12 height 12
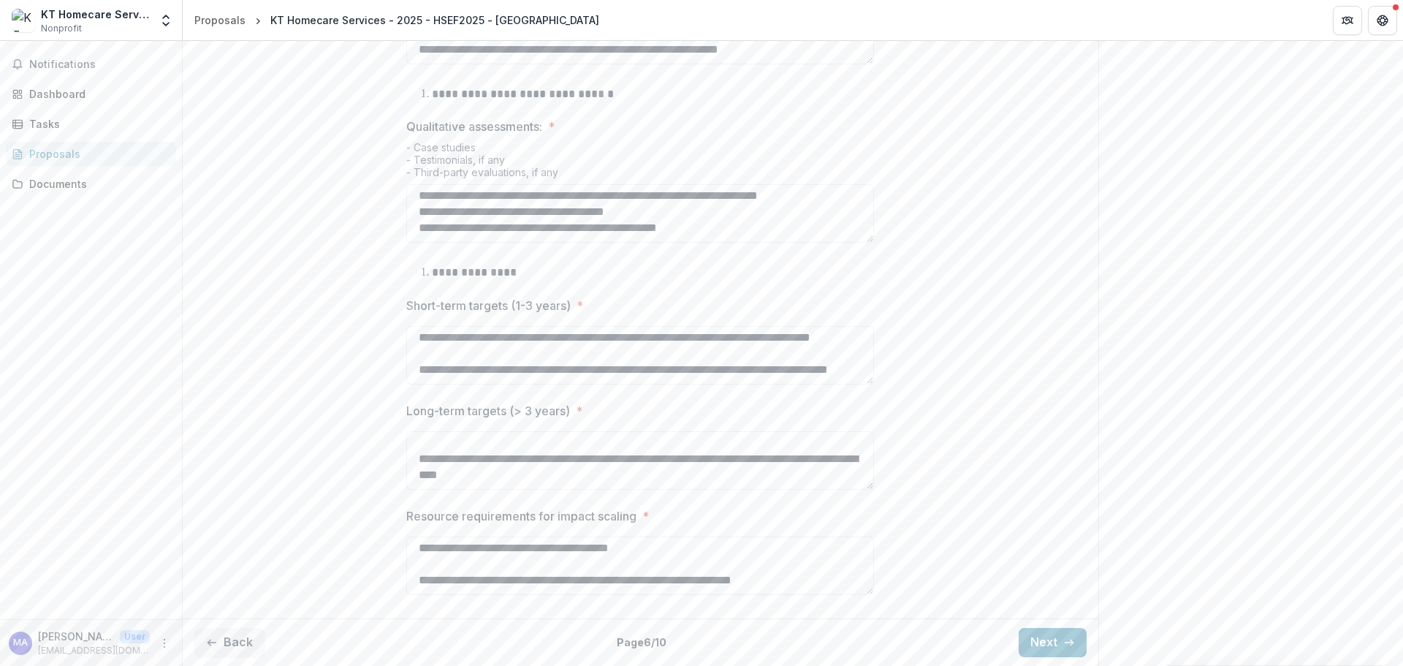
scroll to position [920, 0]
click at [1039, 636] on button "Next" at bounding box center [1053, 642] width 68 height 29
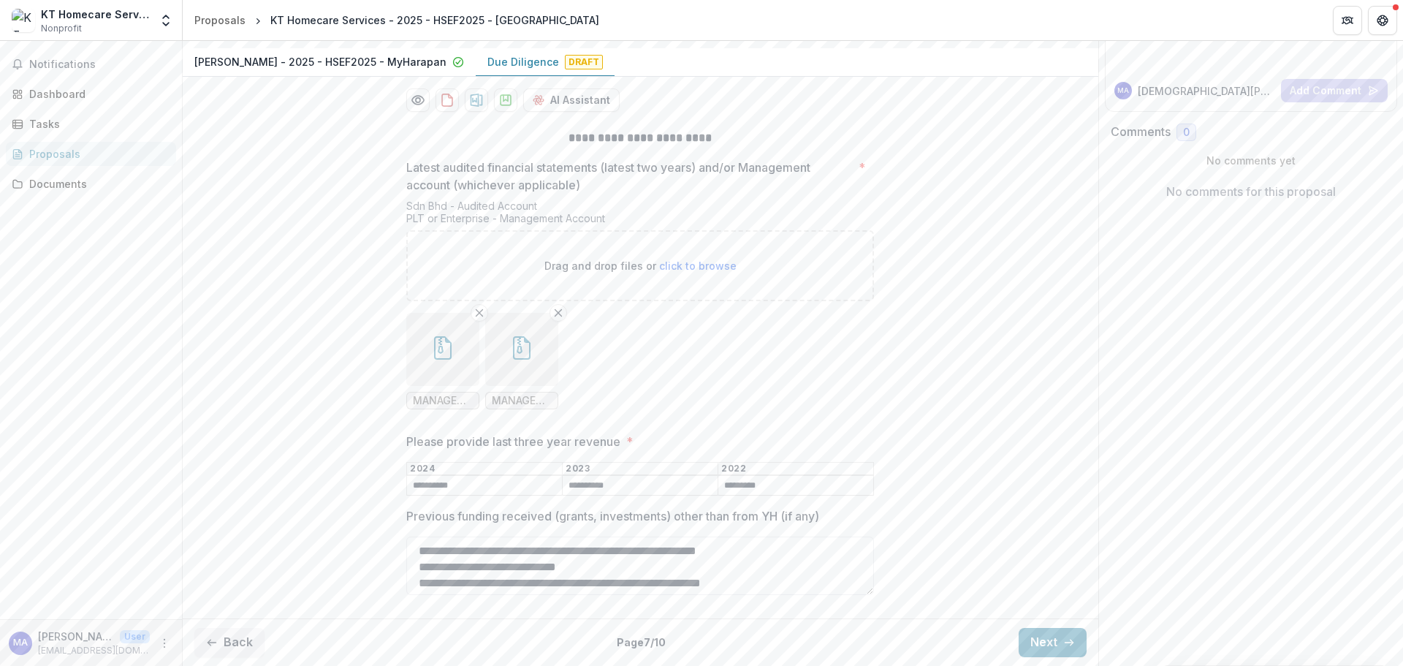
click at [1040, 635] on button "Next" at bounding box center [1053, 642] width 68 height 29
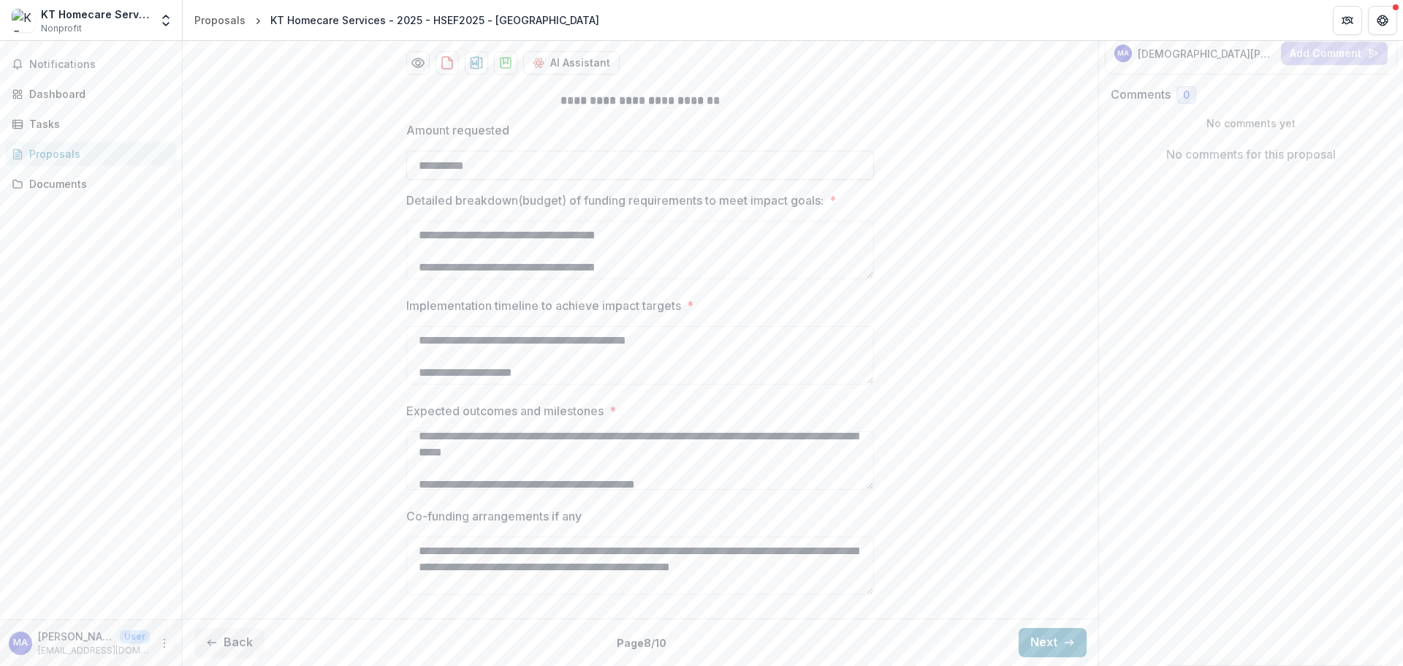
scroll to position [73, 0]
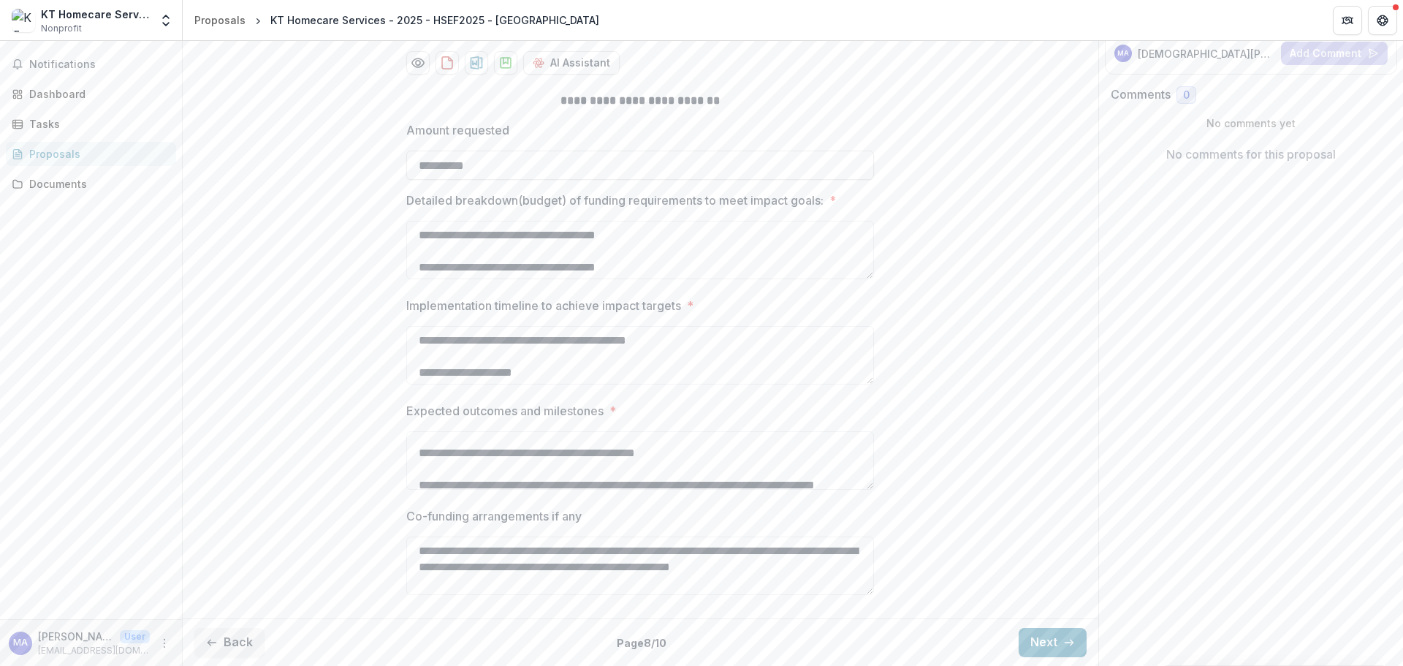
click at [678, 471] on textarea "Expected outcomes and milestones *" at bounding box center [640, 460] width 468 height 58
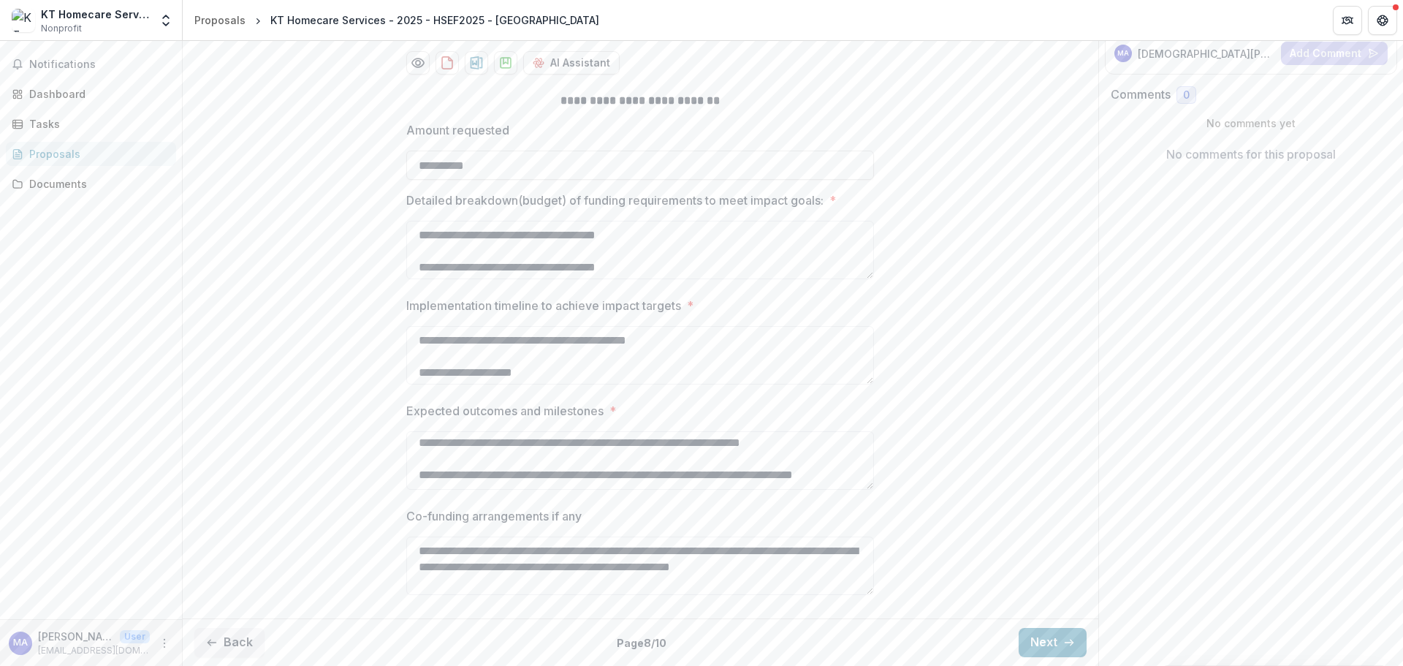
scroll to position [1032, 0]
click at [836, 562] on textarea "**********" at bounding box center [640, 566] width 468 height 58
click at [1030, 626] on div "Back Page 8 / 10 Next" at bounding box center [641, 642] width 916 height 48
click at [1045, 640] on button "Next" at bounding box center [1053, 642] width 68 height 29
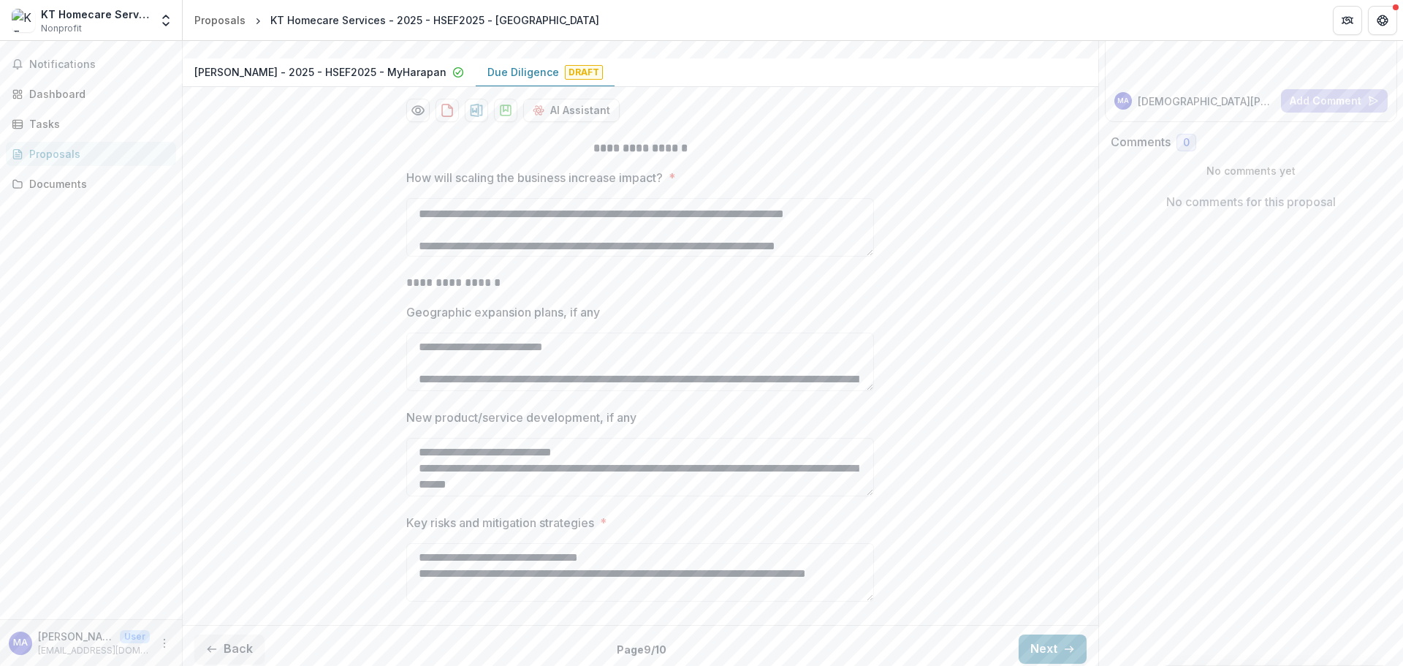
scroll to position [512, 0]
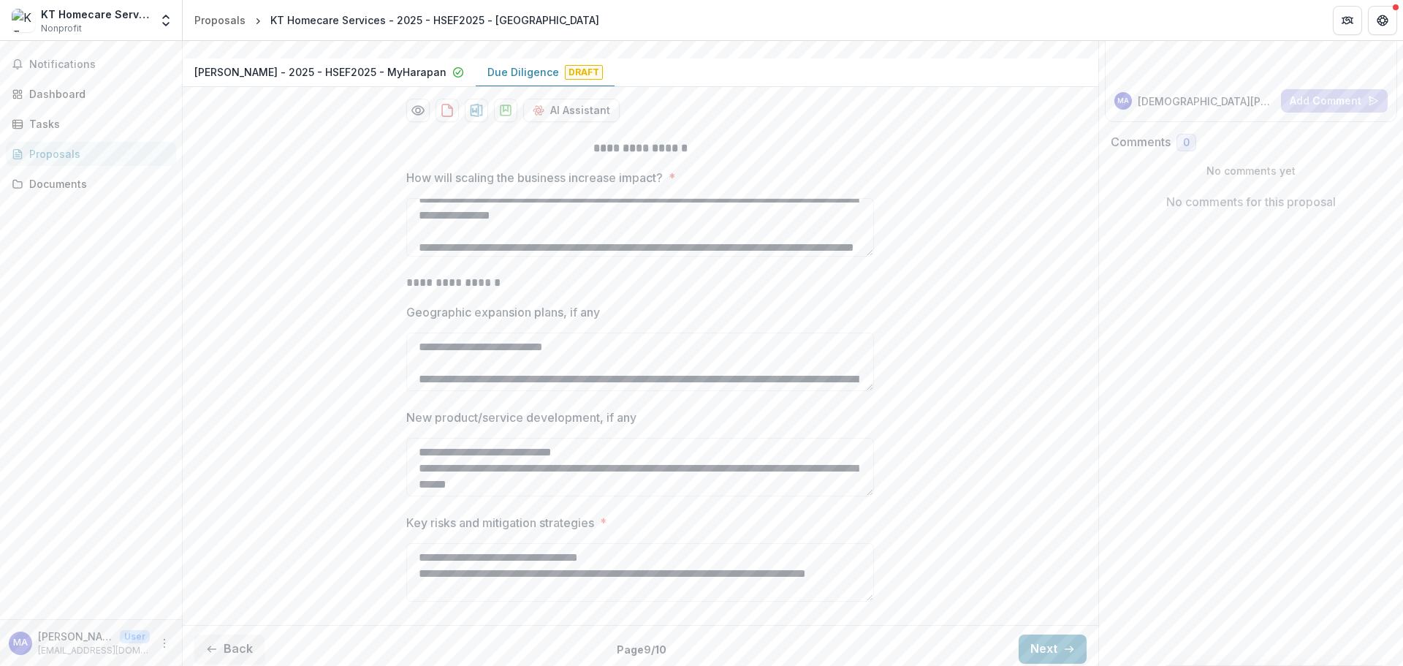
click at [115, 50] on div "Notifications Dashboard Tasks Proposals Documents" at bounding box center [91, 330] width 182 height 578
click at [119, 64] on span "Notifications" at bounding box center [99, 64] width 141 height 12
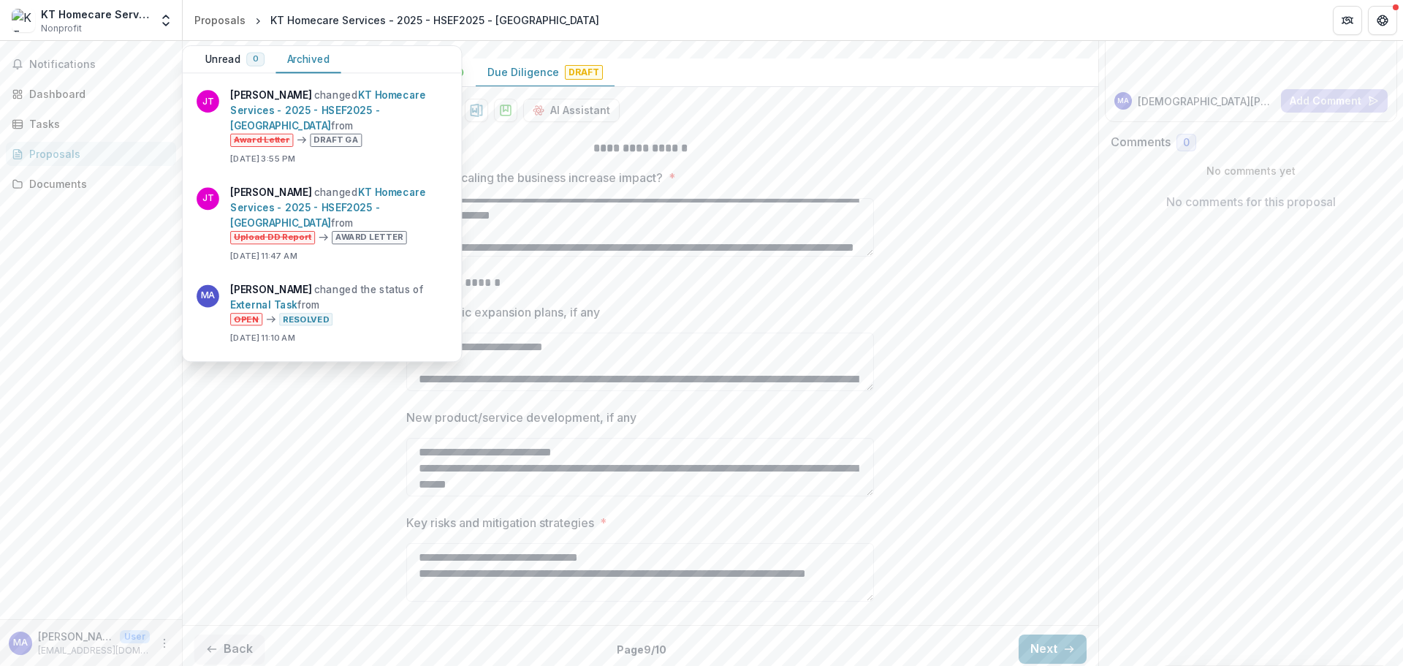
click at [950, 361] on div "**********" at bounding box center [641, 373] width 916 height 491
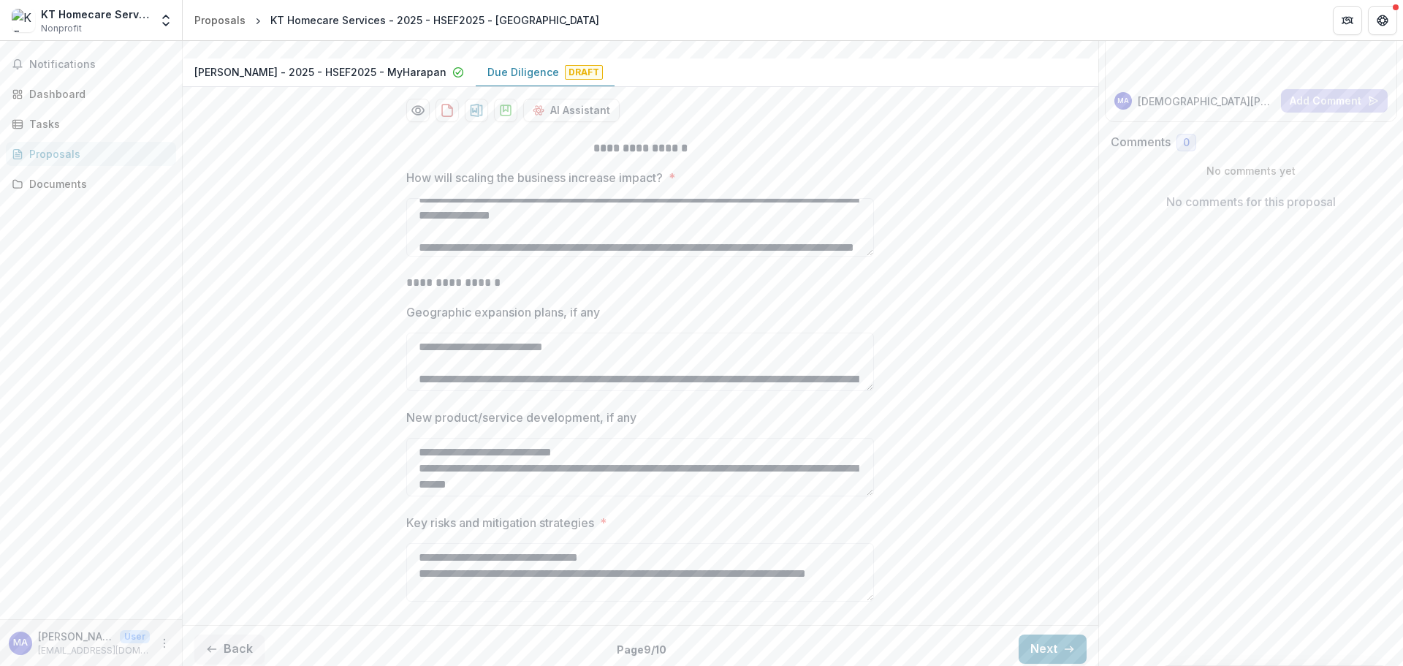
click at [61, 56] on button "Notifications" at bounding box center [91, 64] width 170 height 23
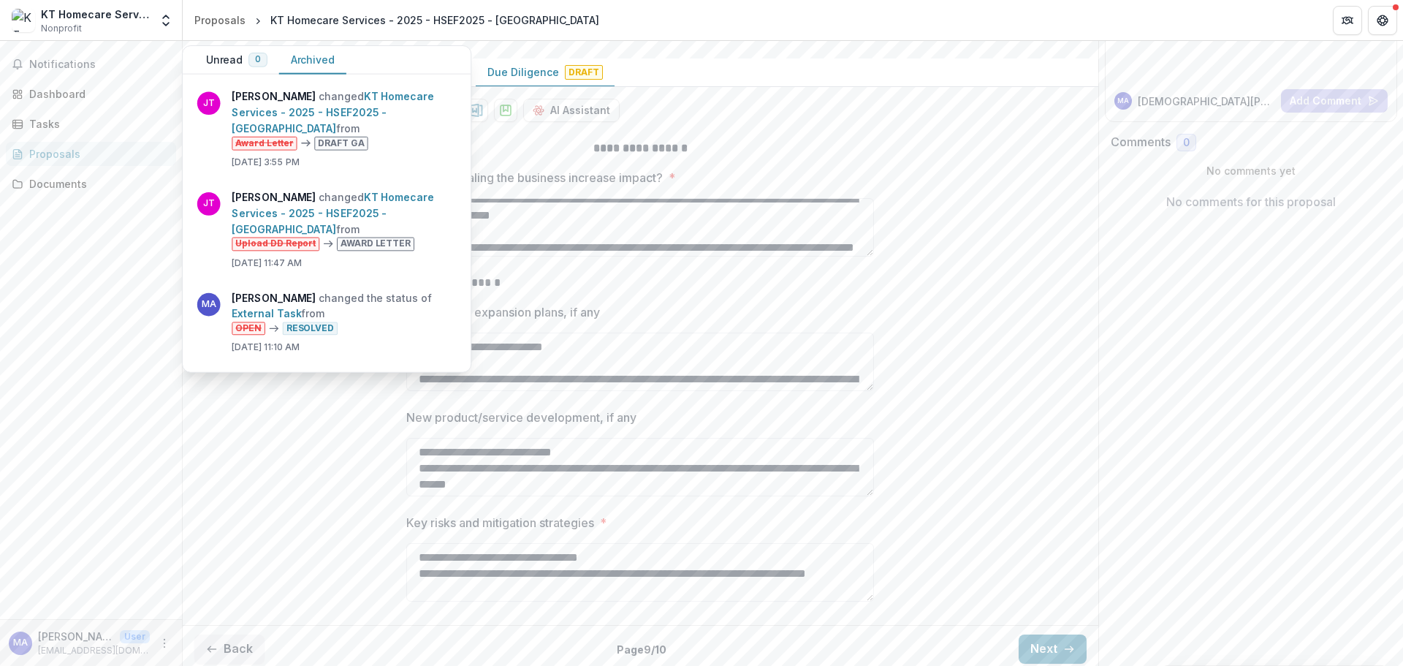
click at [941, 335] on div "**********" at bounding box center [641, 373] width 916 height 491
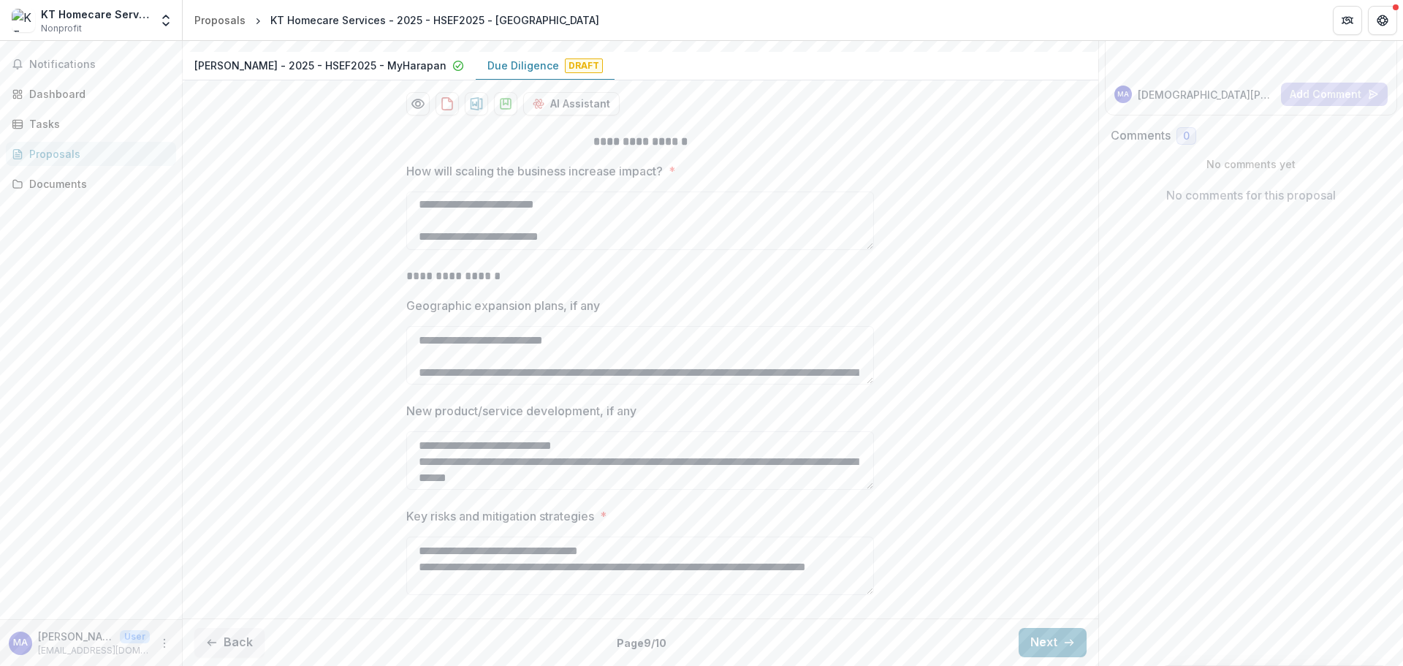
scroll to position [238, 0]
click at [223, 631] on button "Back" at bounding box center [229, 642] width 70 height 29
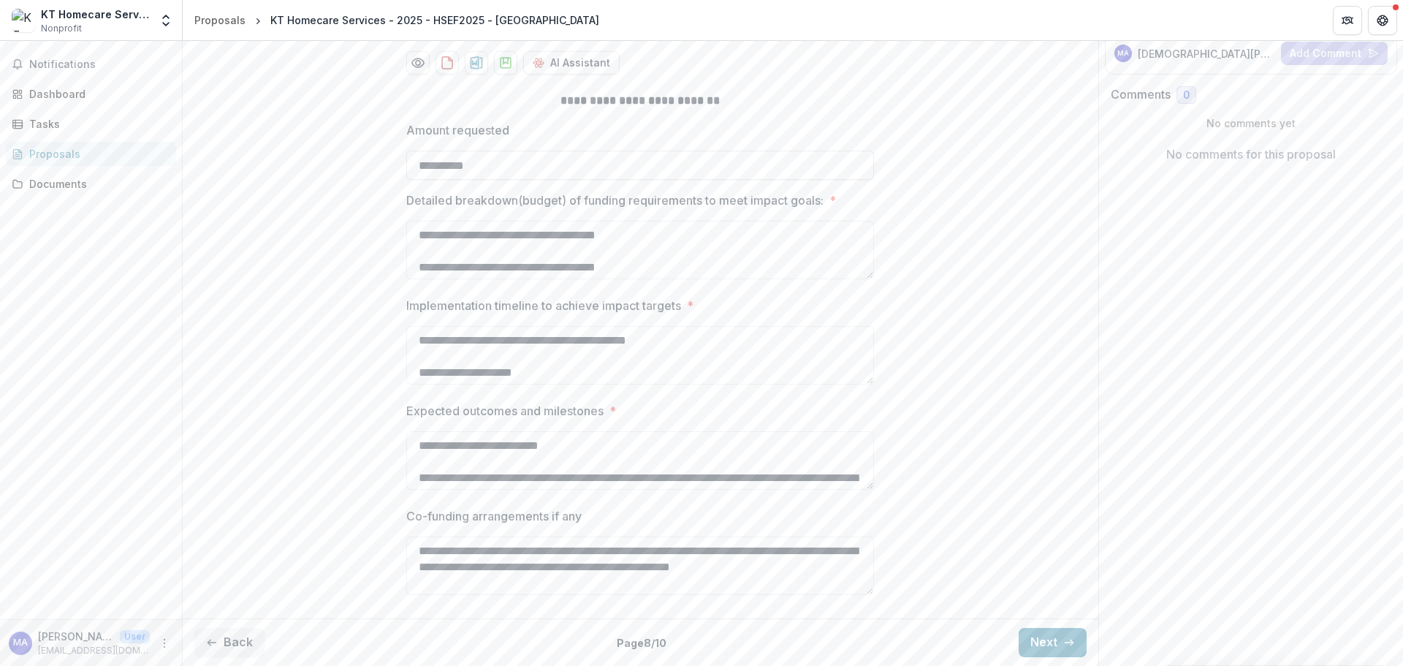
click at [238, 642] on button "Back" at bounding box center [229, 642] width 70 height 29
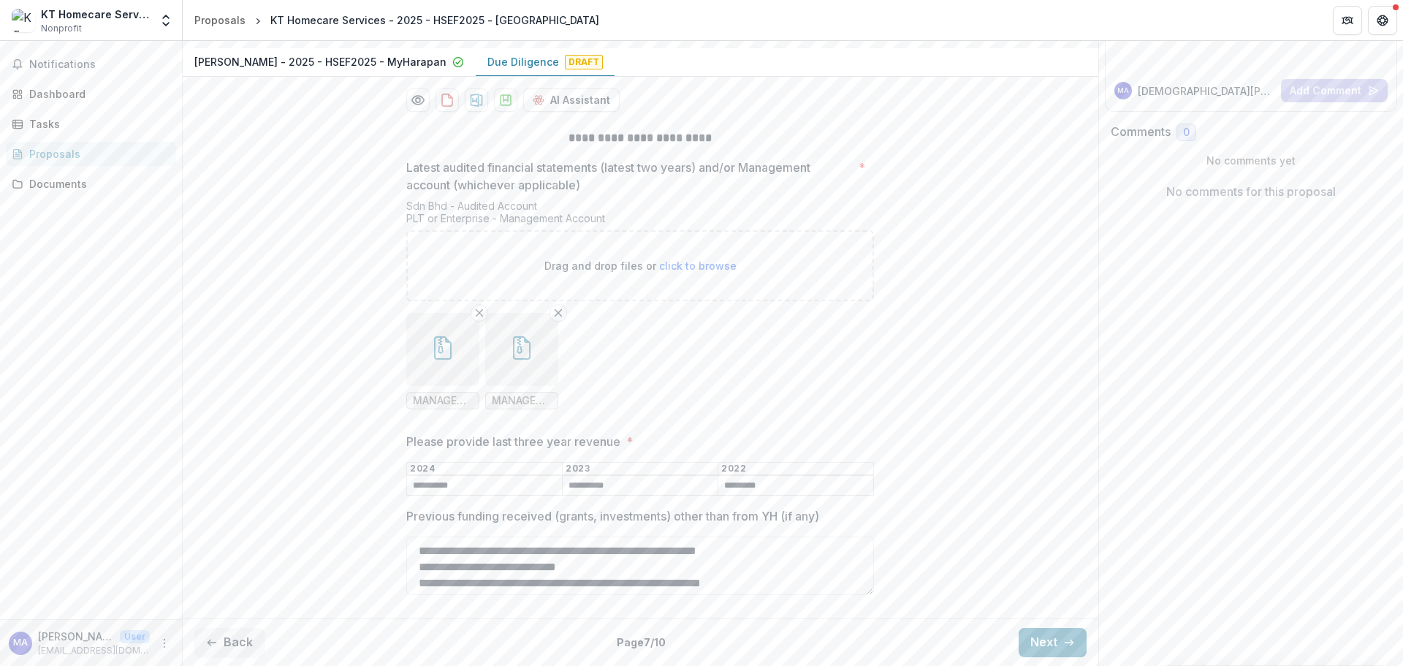
scroll to position [240, 0]
click at [242, 643] on button "Back" at bounding box center [229, 642] width 70 height 29
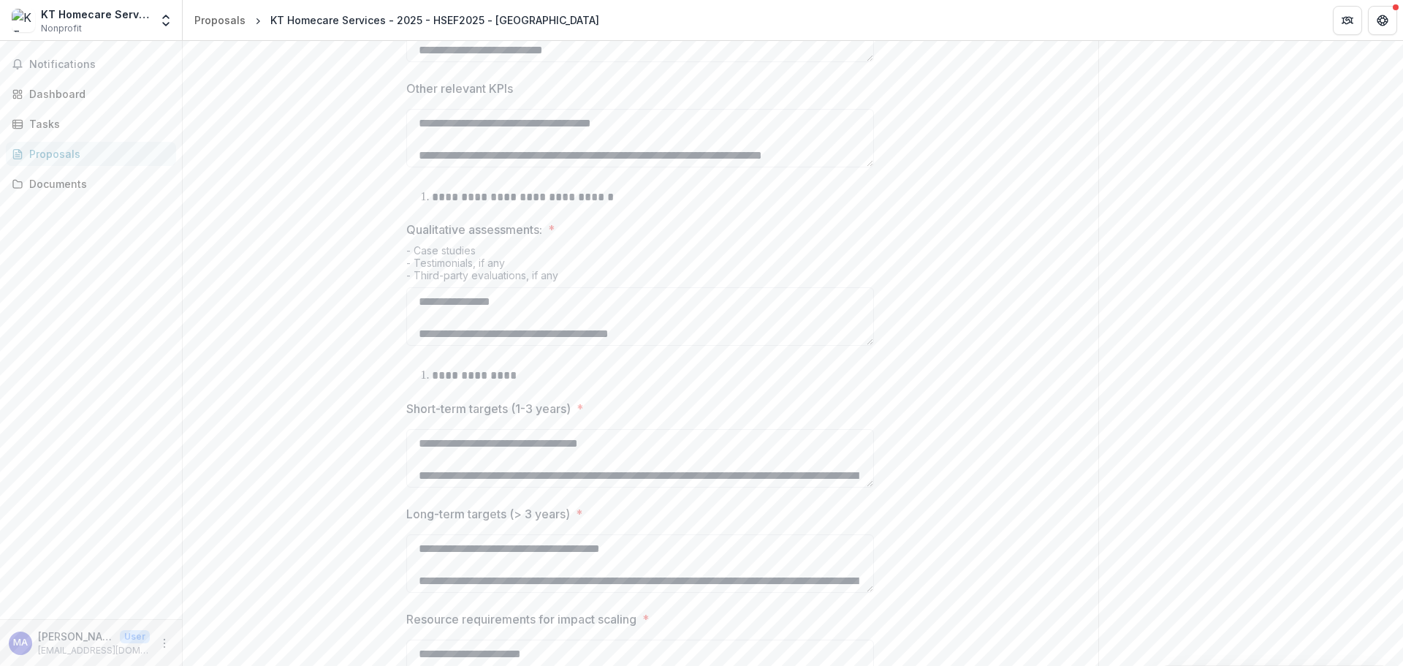
scroll to position [740, 0]
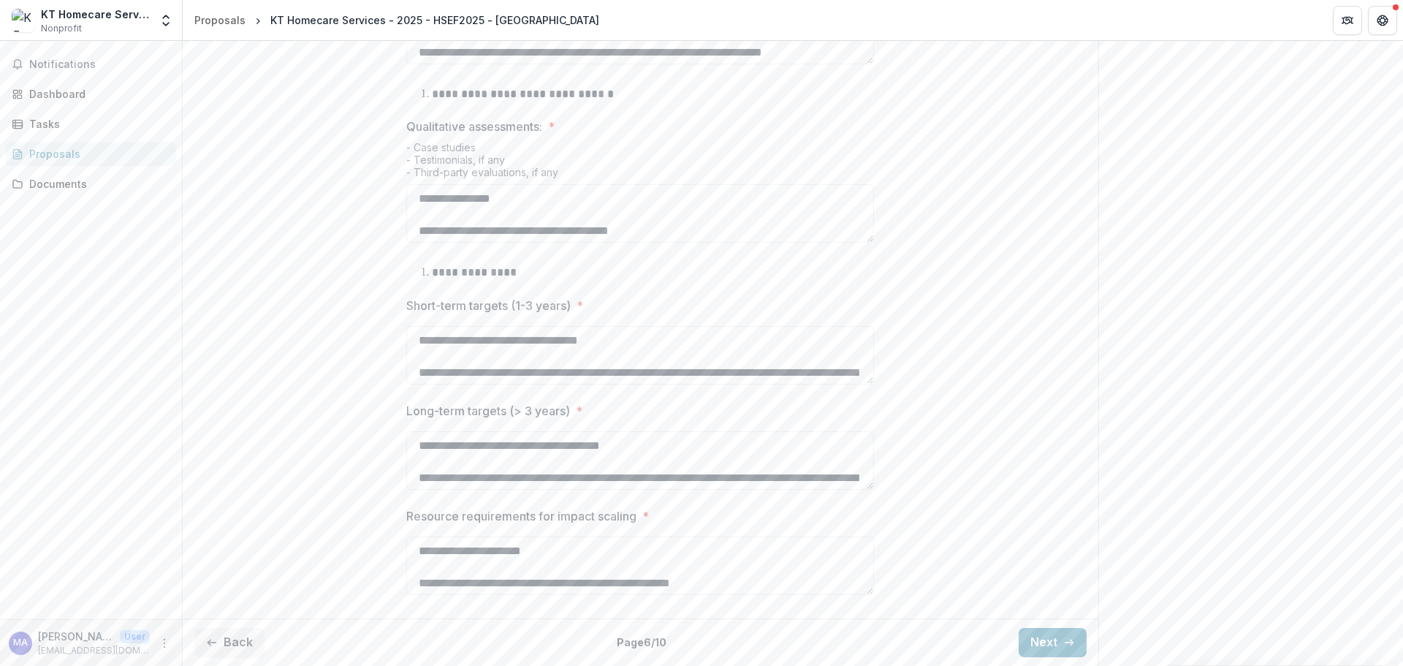
click at [253, 634] on button "Back" at bounding box center [229, 642] width 70 height 29
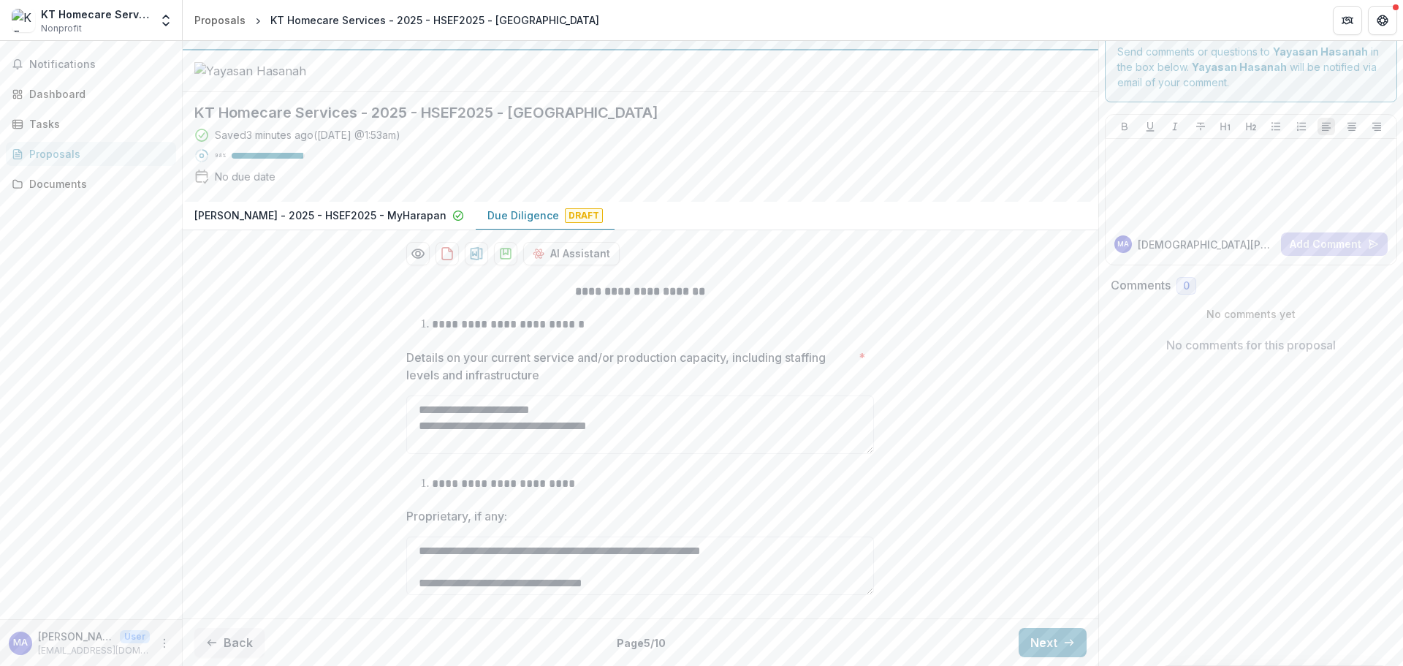
scroll to position [88, 0]
click at [226, 649] on button "Back" at bounding box center [229, 642] width 70 height 29
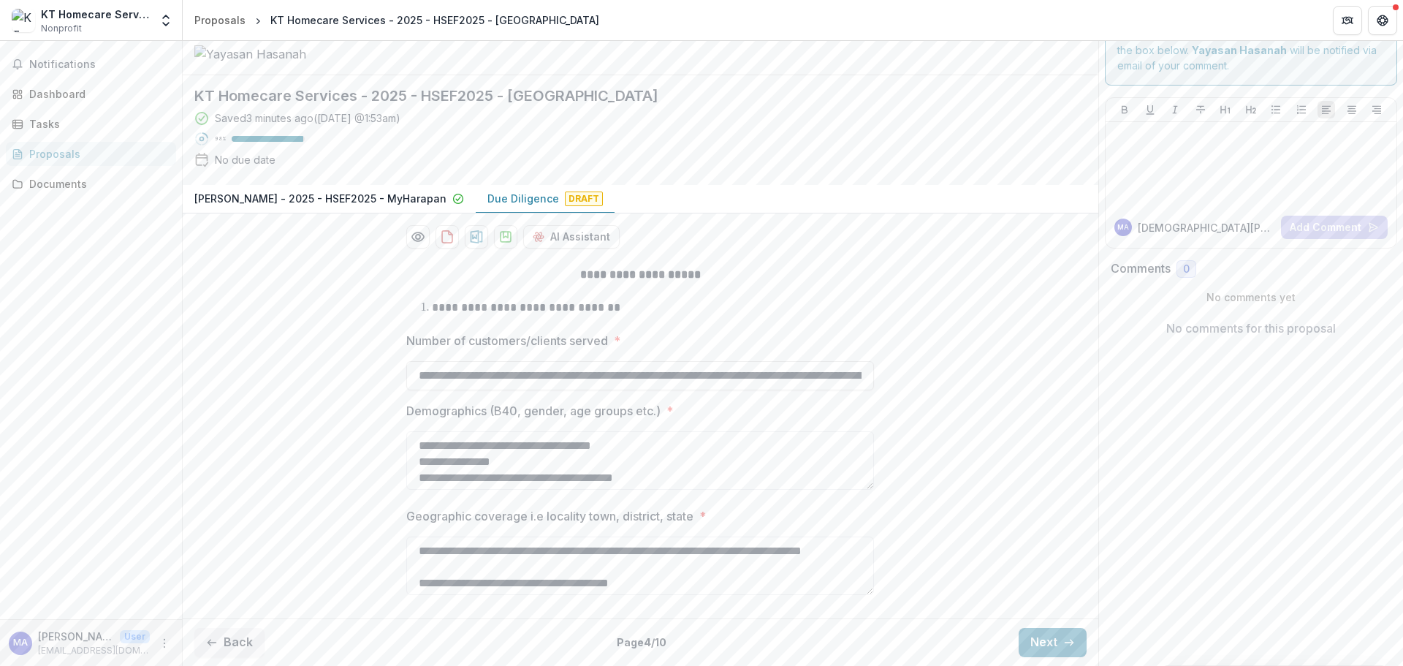
scroll to position [105, 0]
click at [237, 644] on button "Back" at bounding box center [229, 642] width 70 height 29
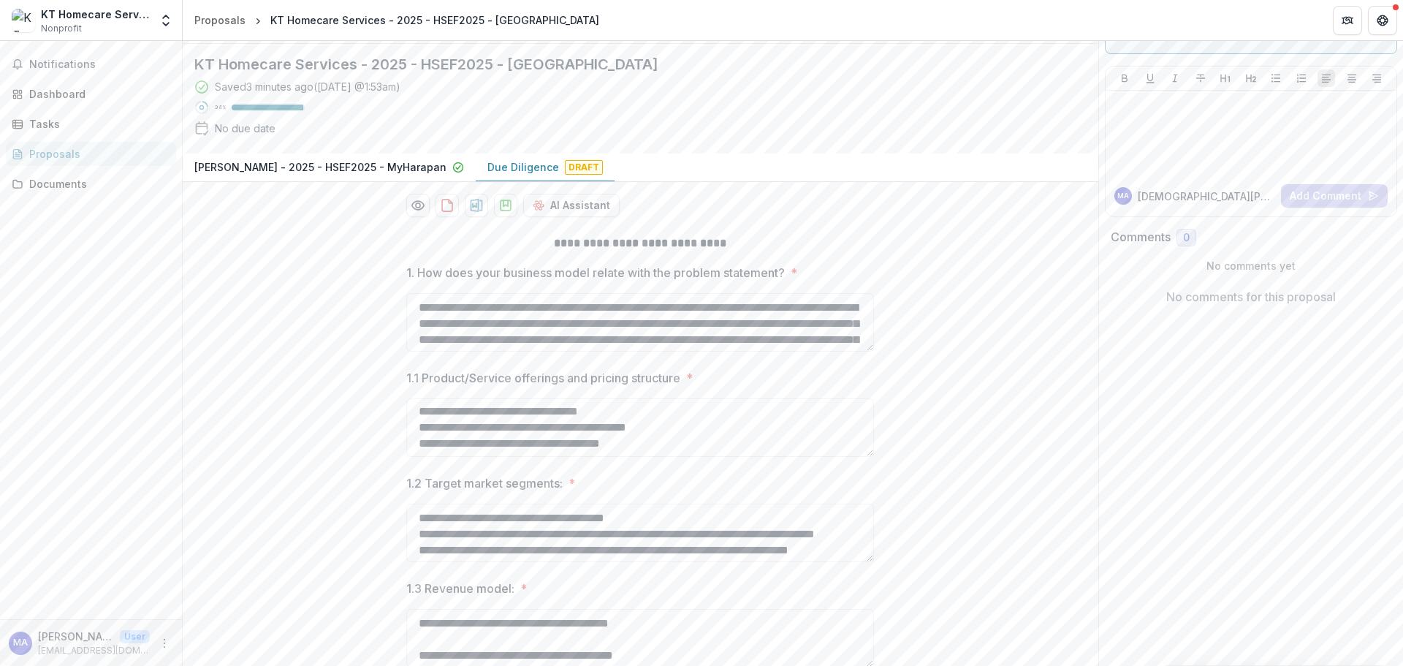
scroll to position [208, 0]
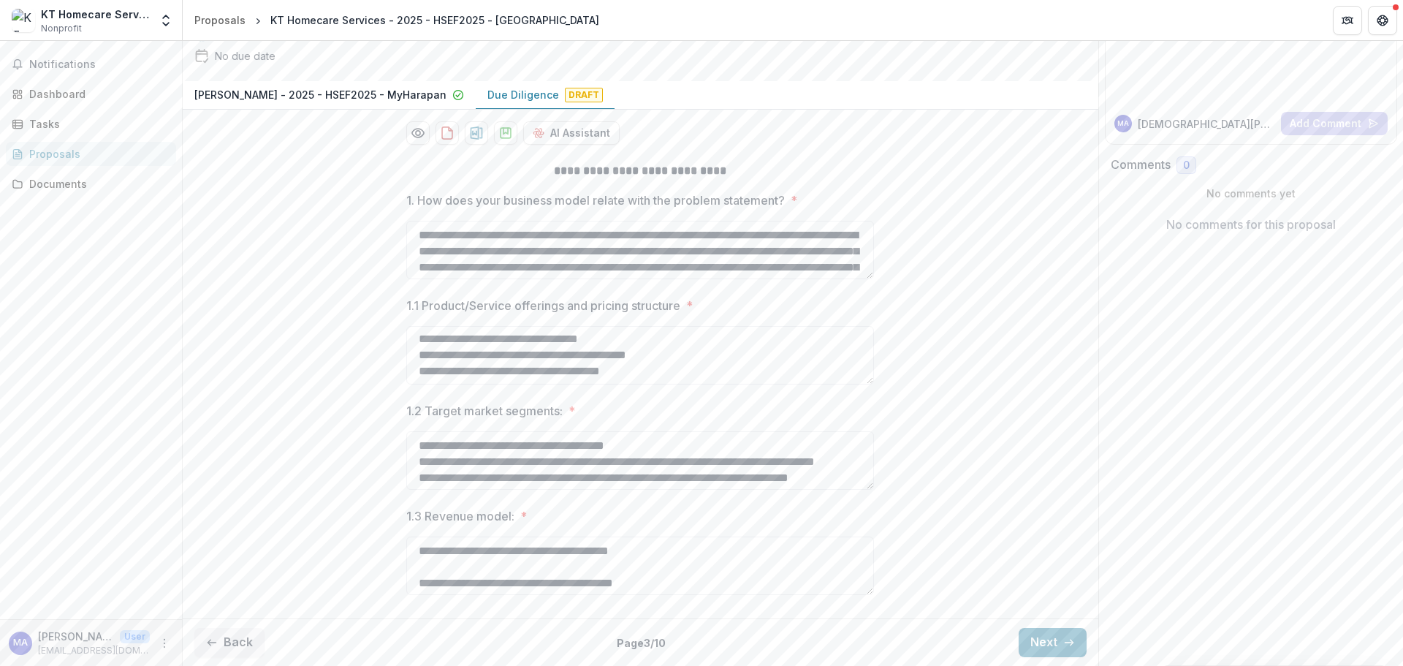
click at [244, 640] on button "Back" at bounding box center [229, 642] width 70 height 29
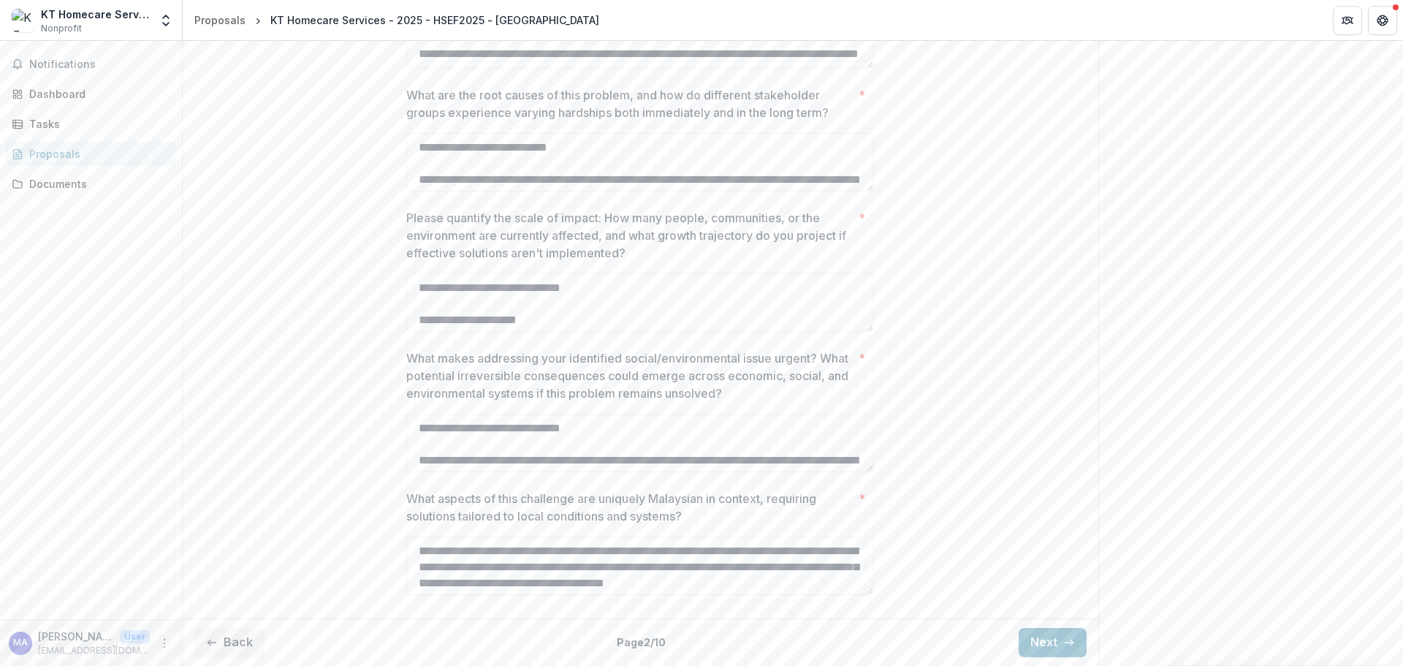
scroll to position [490, 0]
click at [1023, 639] on button "Next" at bounding box center [1053, 642] width 68 height 29
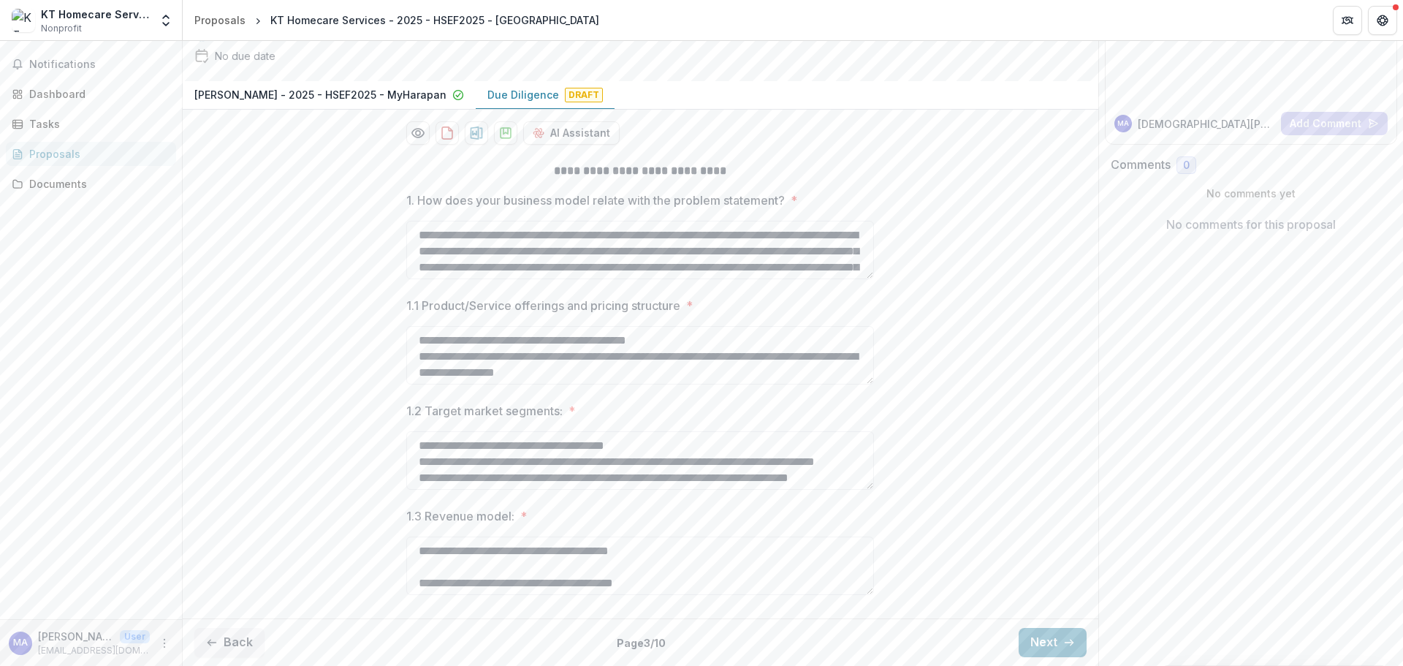
click at [1036, 640] on button "Next" at bounding box center [1053, 642] width 68 height 29
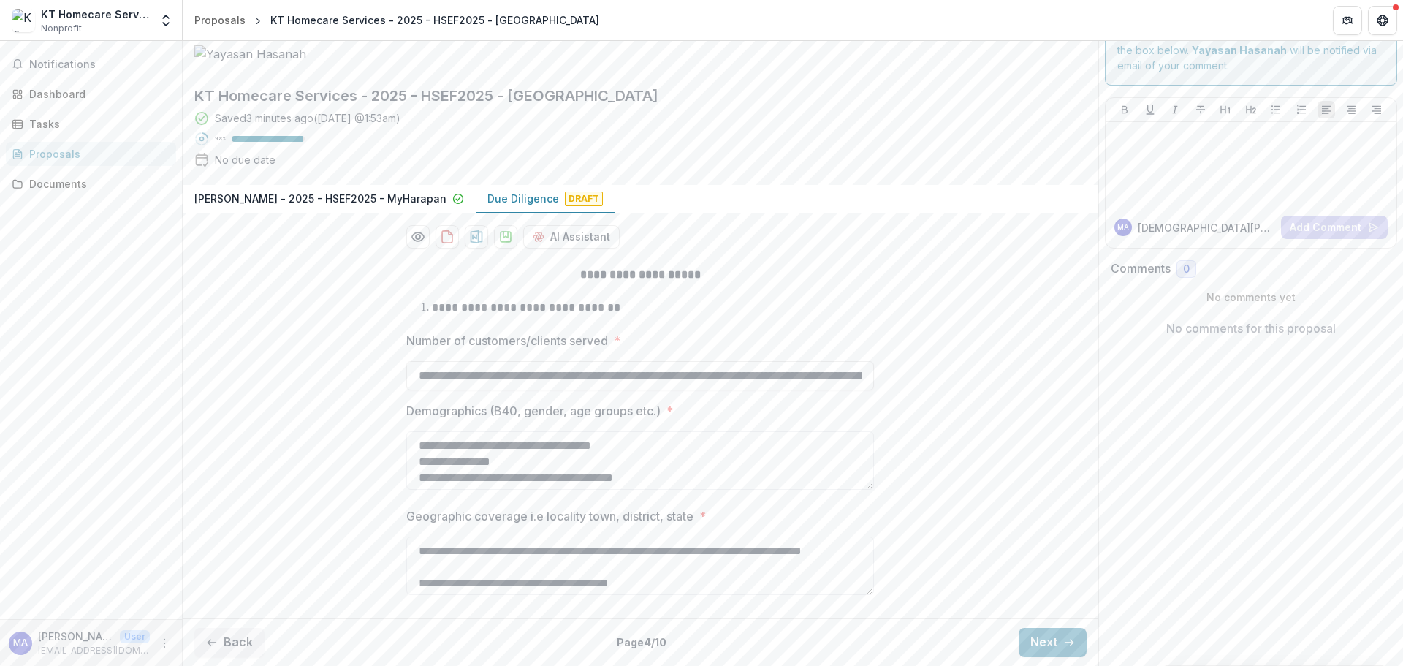
click at [1037, 641] on button "Next" at bounding box center [1053, 642] width 68 height 29
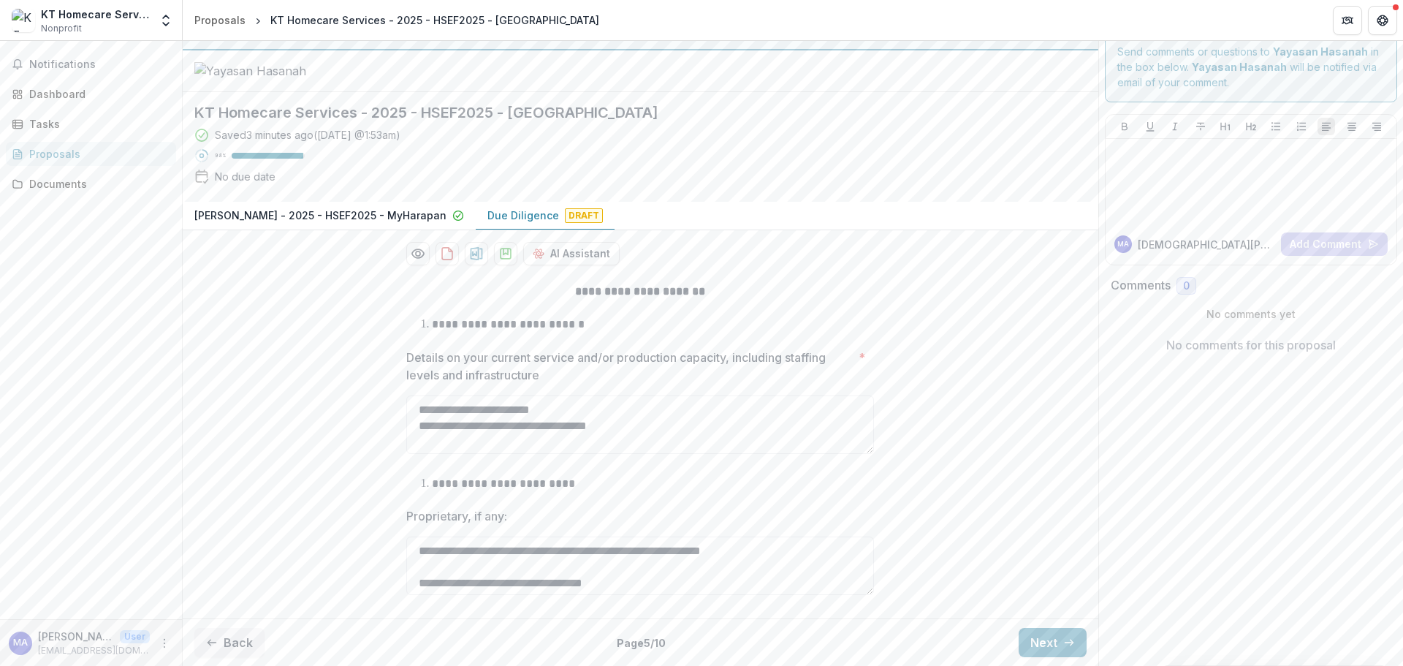
click at [1037, 641] on button "Next" at bounding box center [1053, 642] width 68 height 29
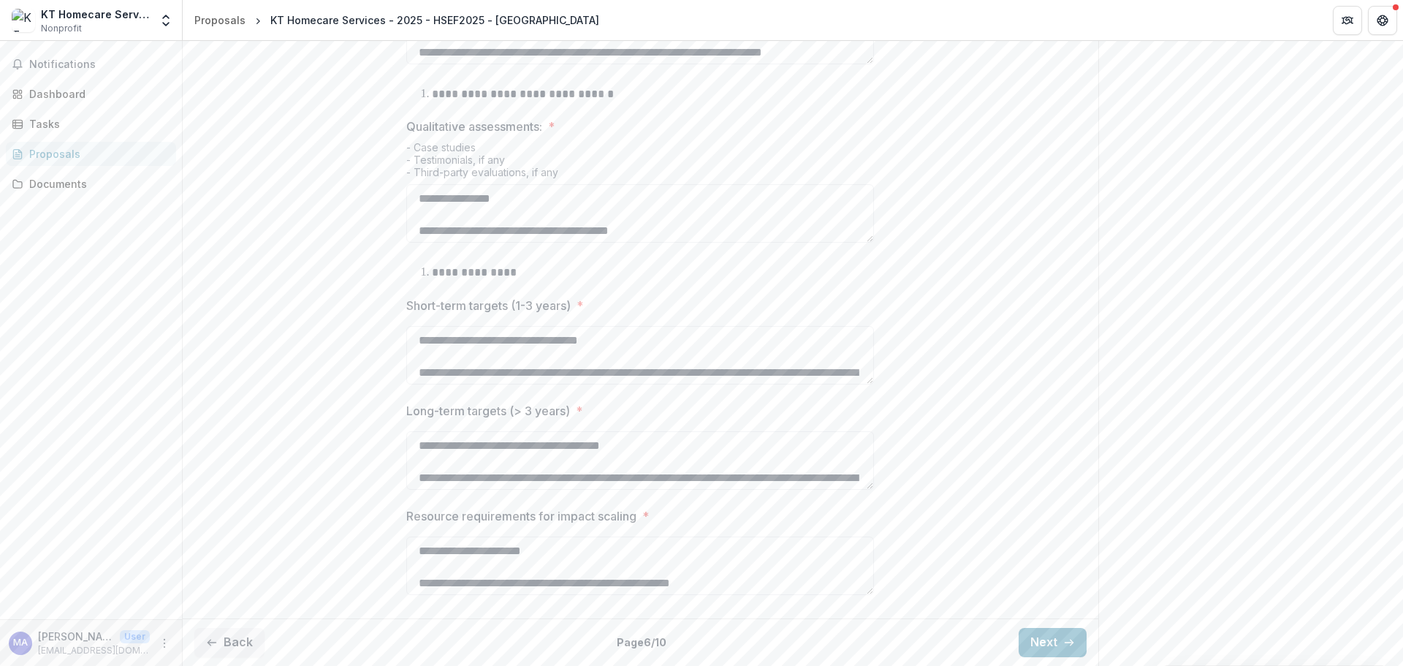
scroll to position [740, 0]
click at [1035, 645] on button "Next" at bounding box center [1053, 642] width 68 height 29
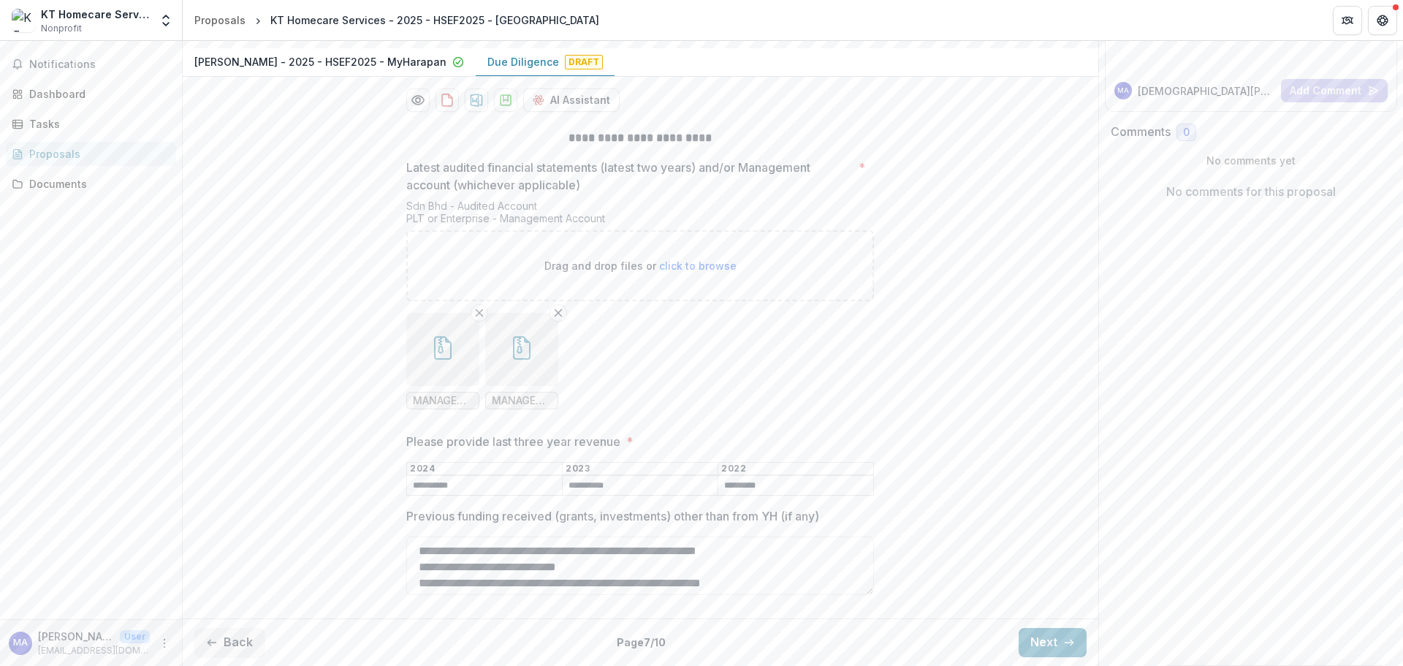
scroll to position [240, 0]
click at [1036, 629] on button "Next" at bounding box center [1053, 642] width 68 height 29
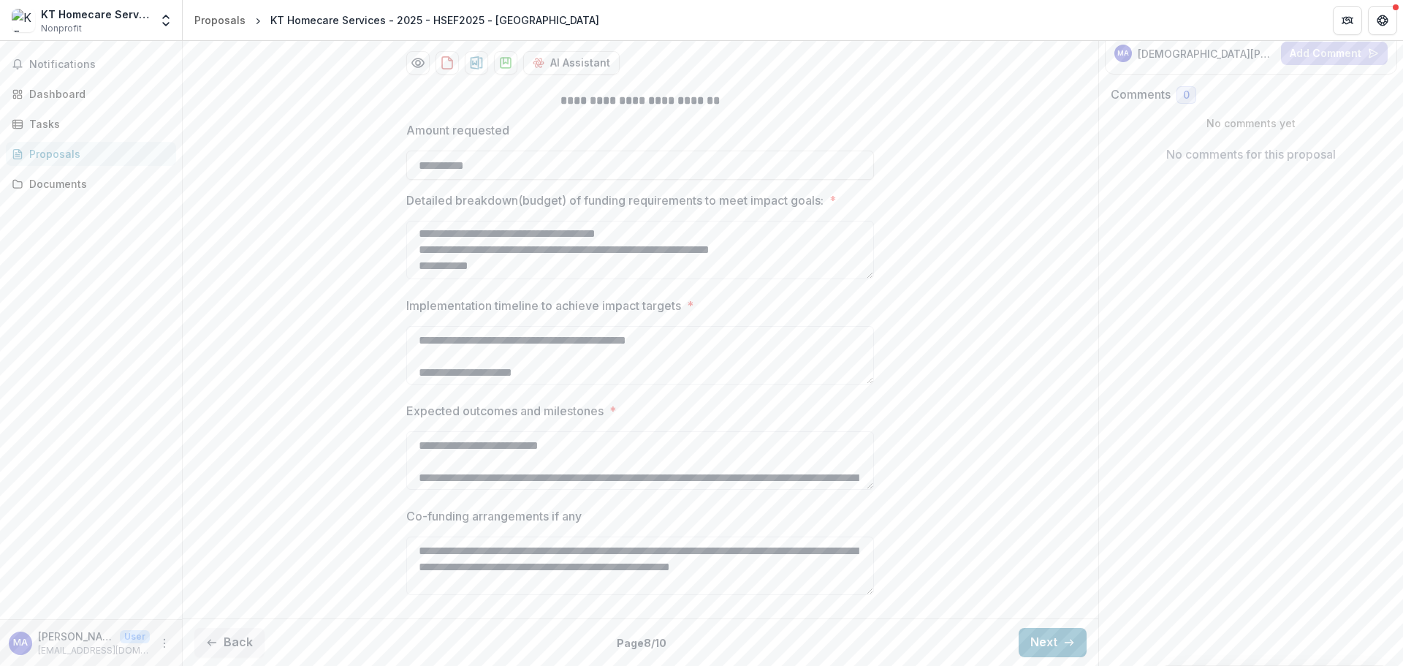
scroll to position [0, 0]
click at [259, 634] on button "Back" at bounding box center [229, 642] width 70 height 29
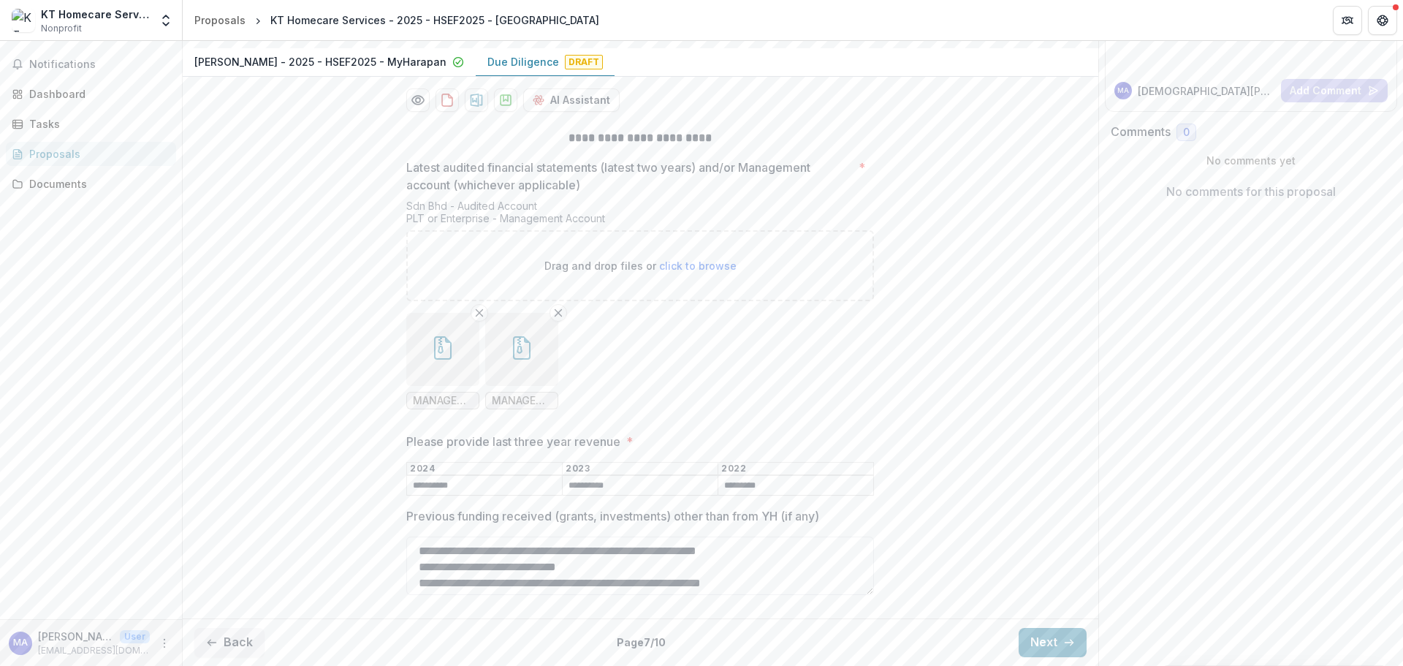
click at [249, 641] on button "Back" at bounding box center [229, 642] width 70 height 29
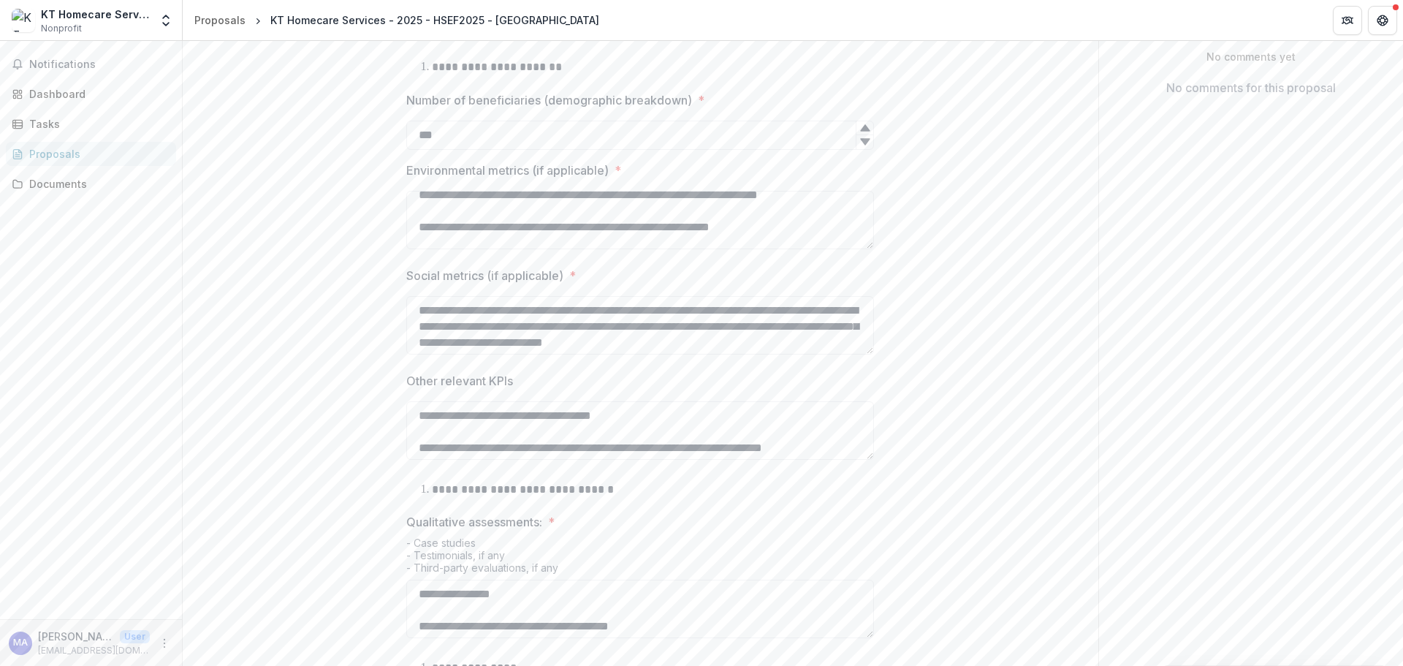
scroll to position [365, 0]
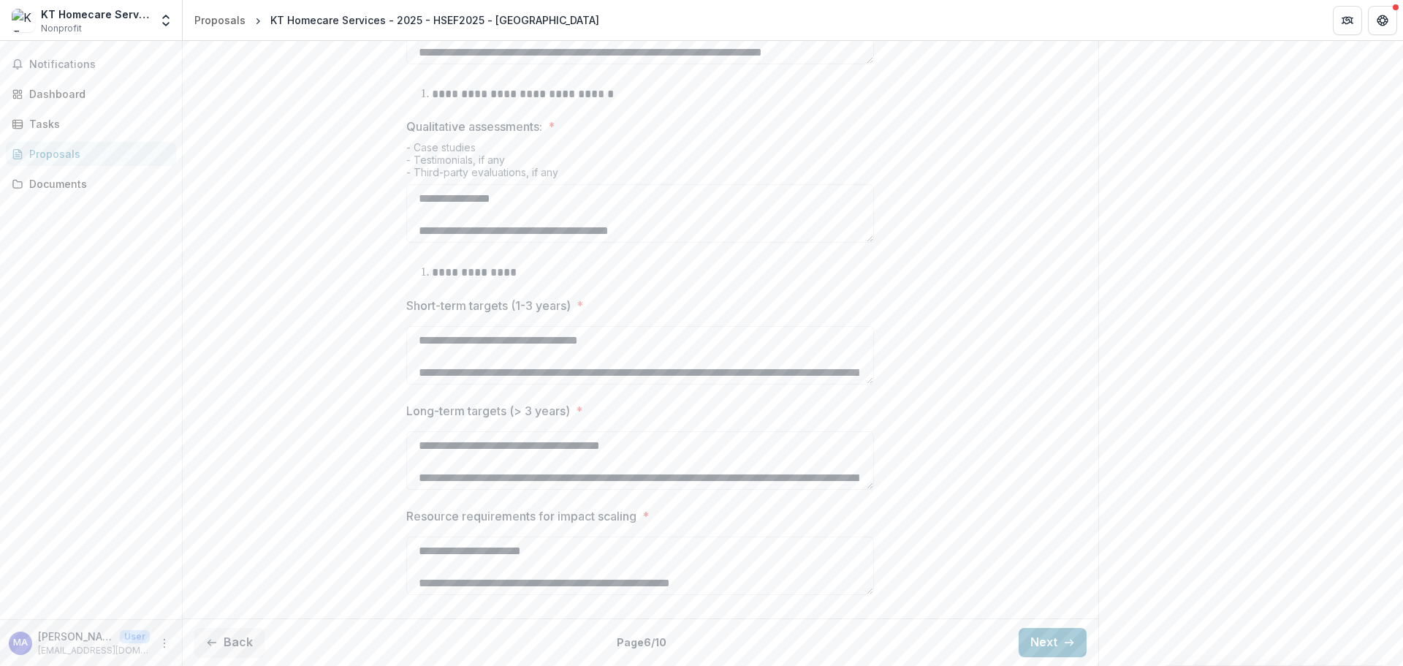
click at [1034, 634] on button "Next" at bounding box center [1053, 642] width 68 height 29
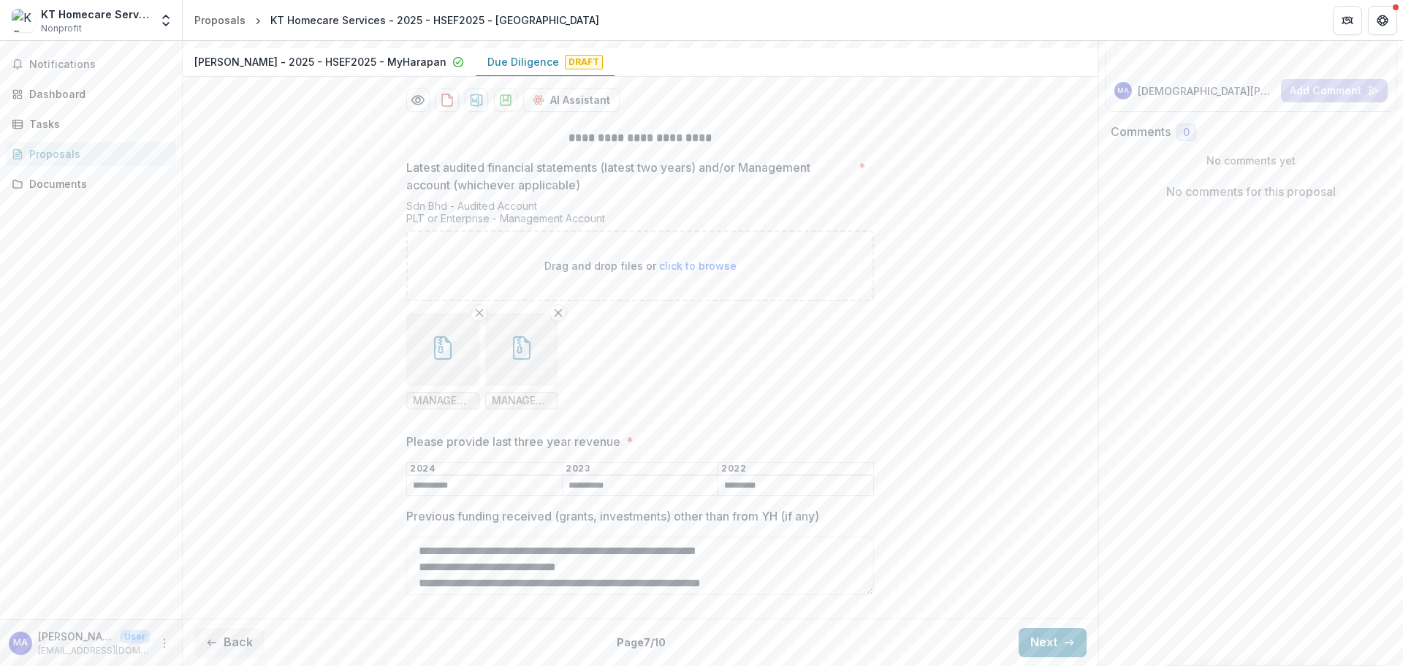
scroll to position [240, 0]
click at [246, 633] on button "Back" at bounding box center [229, 642] width 70 height 29
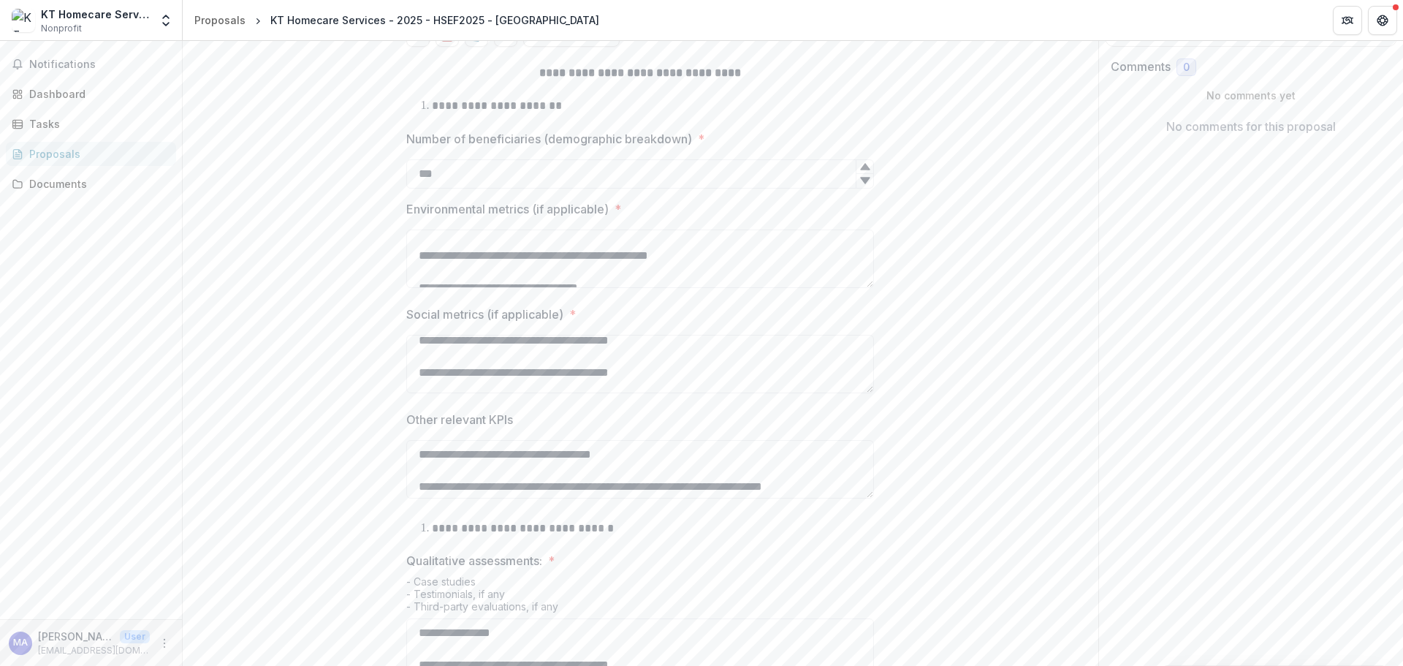
scroll to position [365, 0]
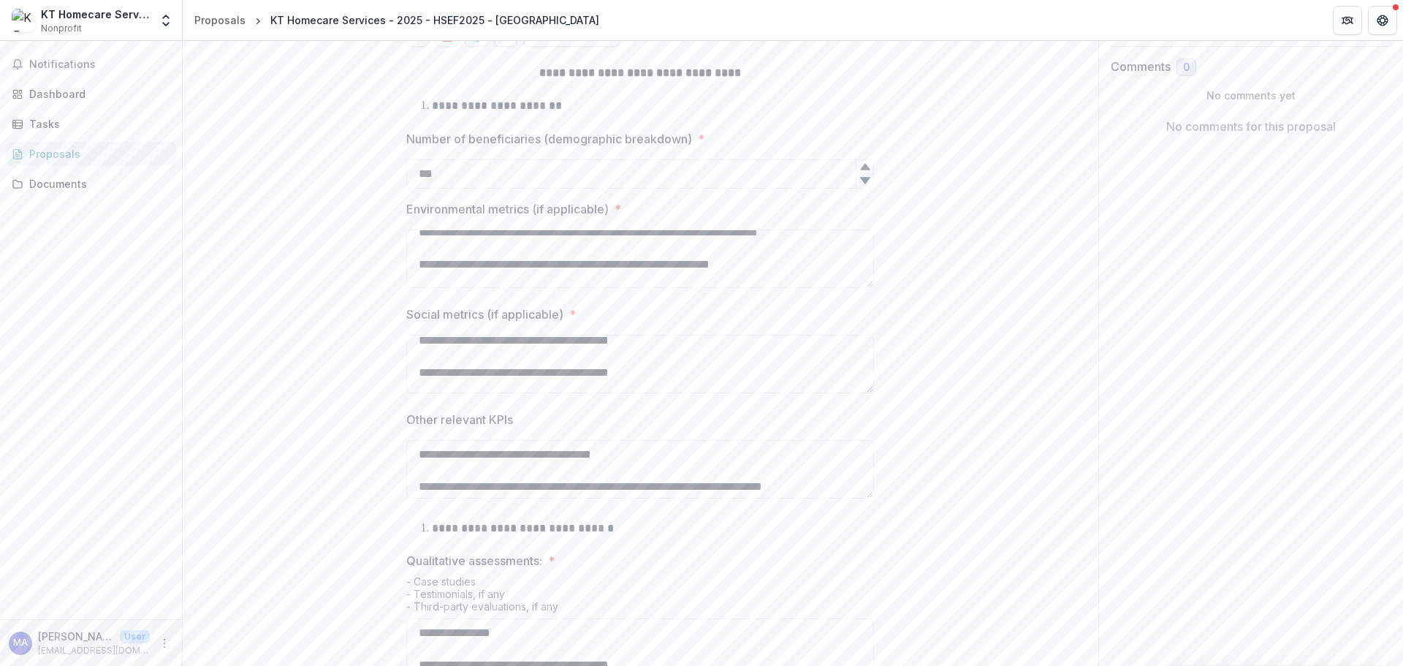
click at [806, 288] on textarea "Environmental metrics (if applicable) *" at bounding box center [640, 259] width 468 height 58
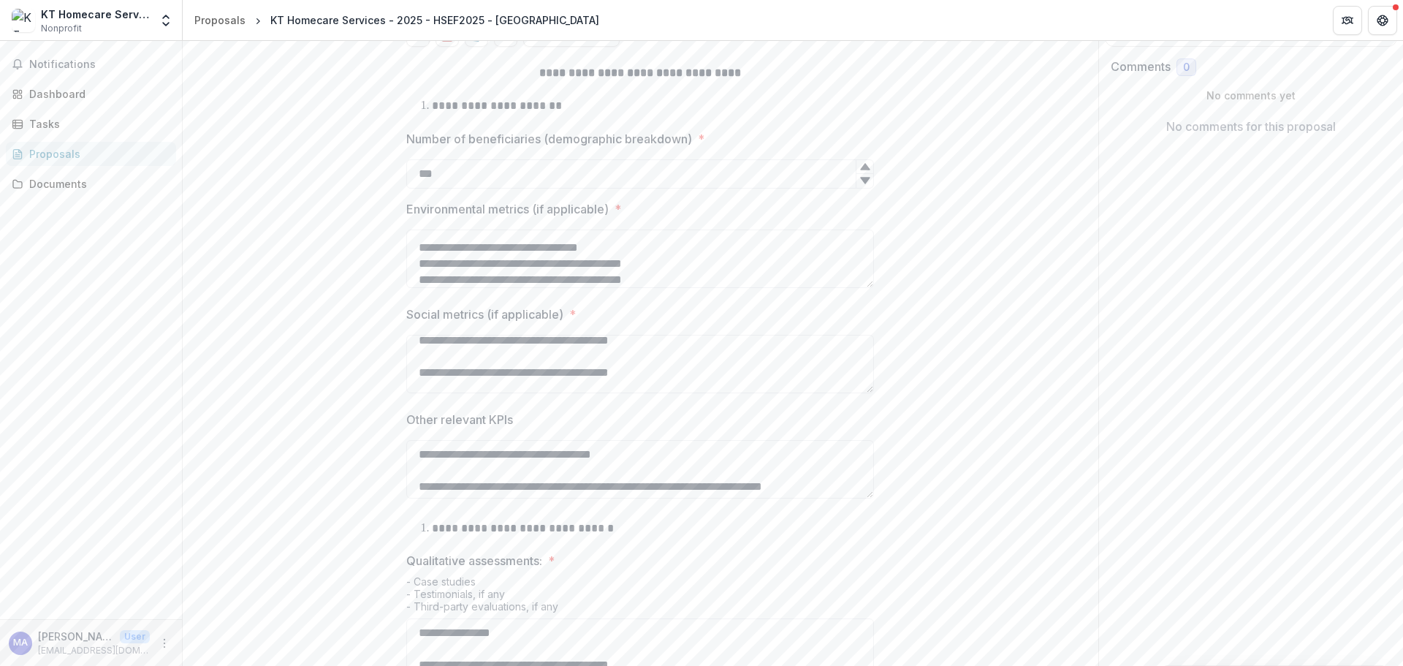
scroll to position [495, 0]
click at [710, 393] on textarea "Social metrics (if applicable) *" at bounding box center [640, 364] width 468 height 58
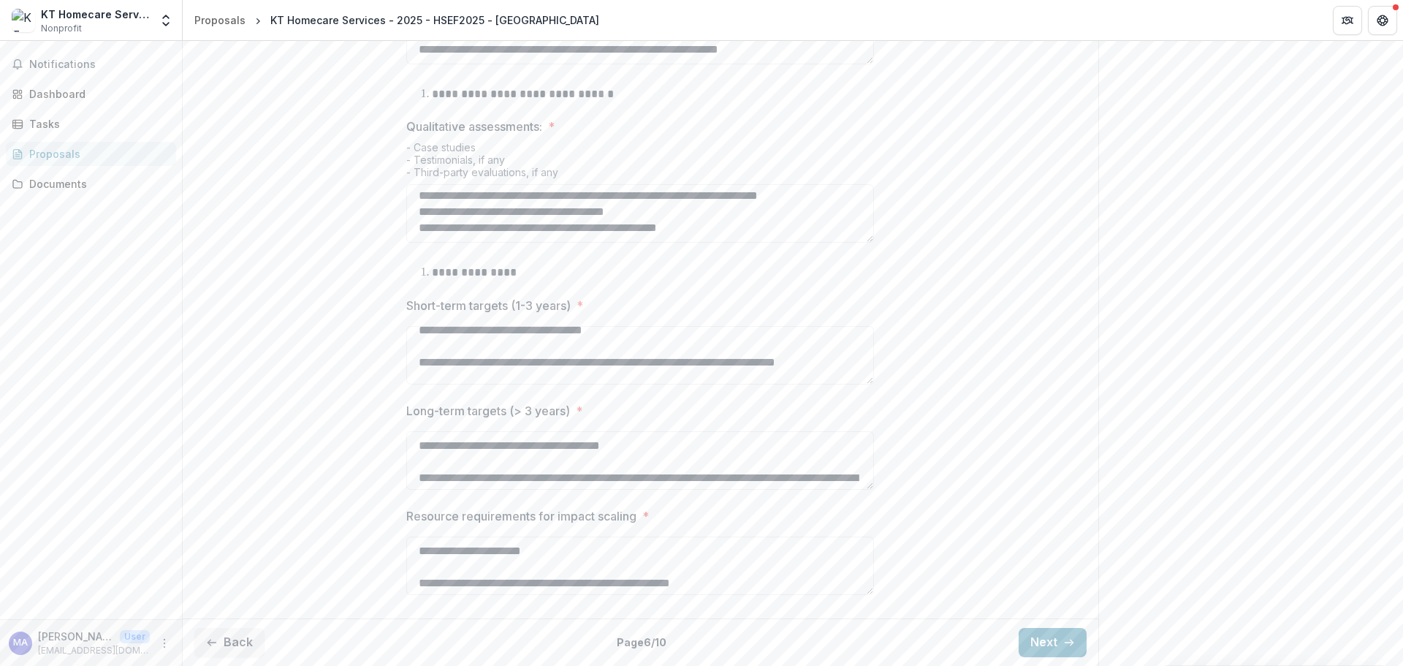
scroll to position [710, 0]
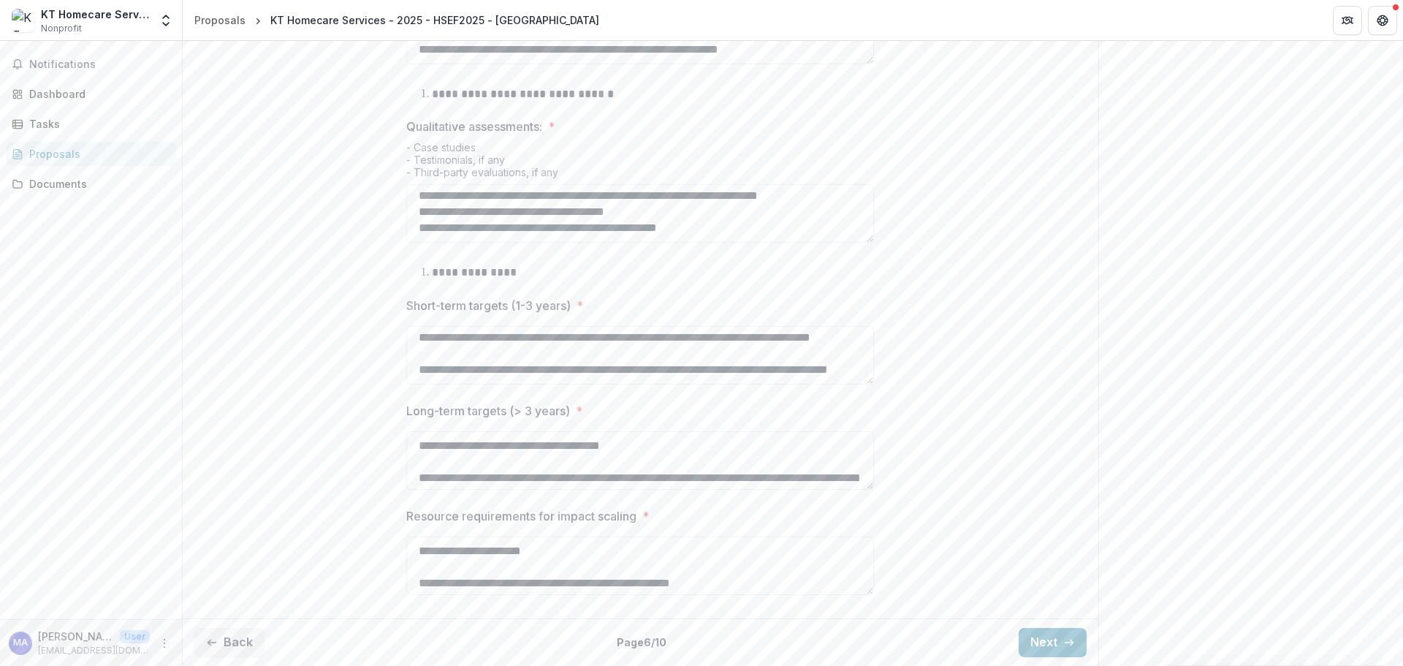
click at [1039, 633] on button "Next" at bounding box center [1053, 642] width 68 height 29
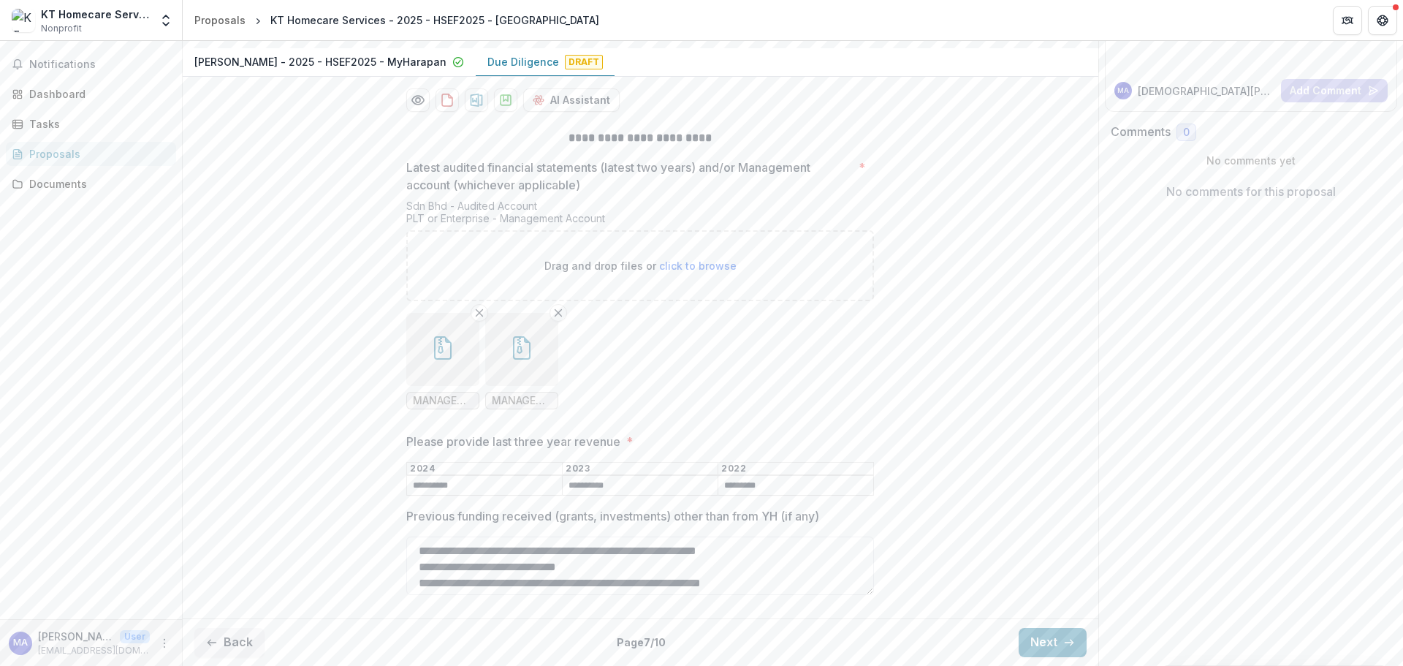
click at [1039, 634] on button "Next" at bounding box center [1053, 642] width 68 height 29
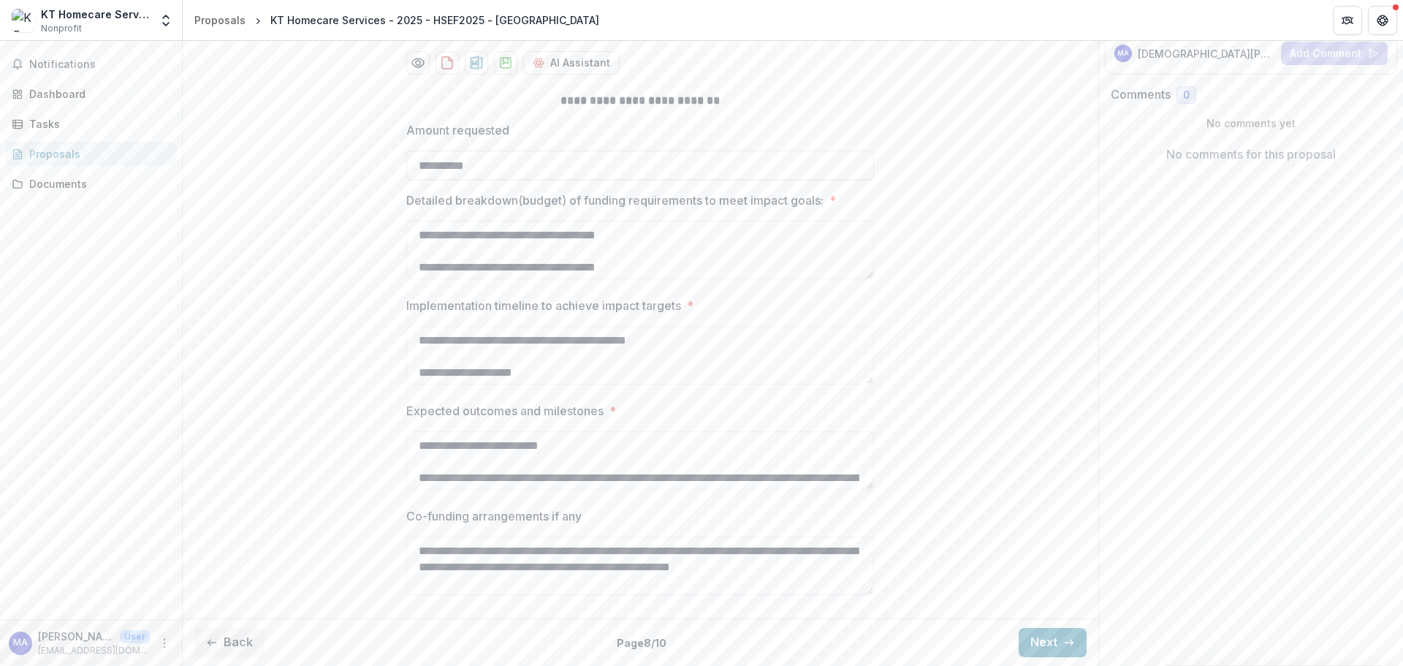
scroll to position [205, 0]
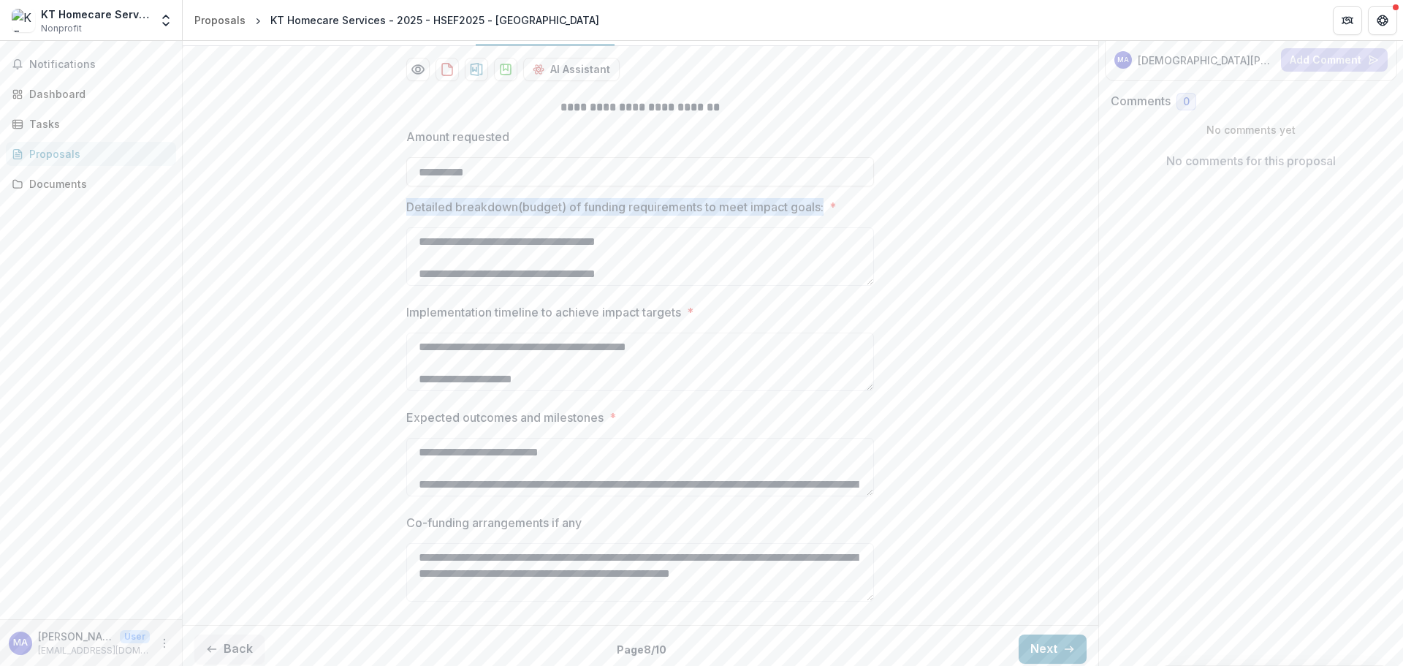
drag, startPoint x: 401, startPoint y: 270, endPoint x: 822, endPoint y: 273, distance: 421.8
click at [826, 273] on div "**********" at bounding box center [640, 353] width 491 height 532
copy p "Detailed breakdown(budget) of funding requirements to meet impact goals:"
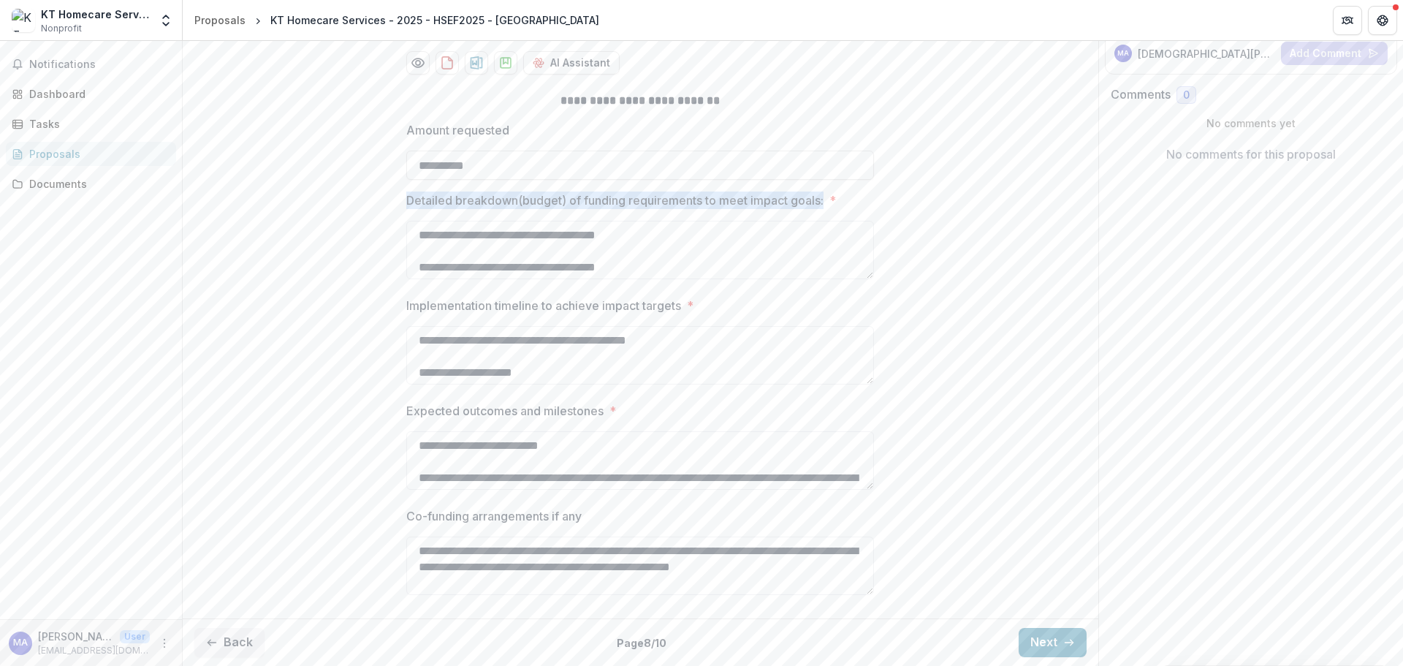
scroll to position [278, 0]
click at [232, 641] on button "Back" at bounding box center [229, 642] width 70 height 29
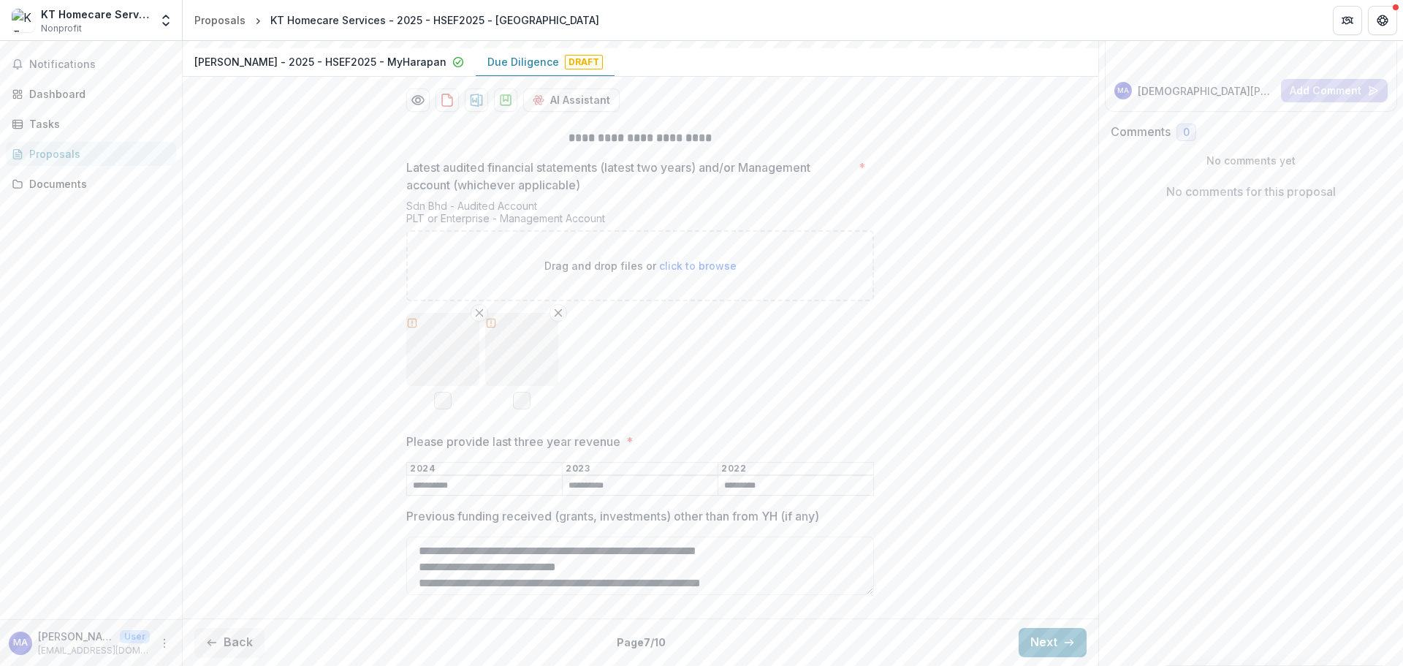
click at [238, 643] on button "Back" at bounding box center [229, 642] width 70 height 29
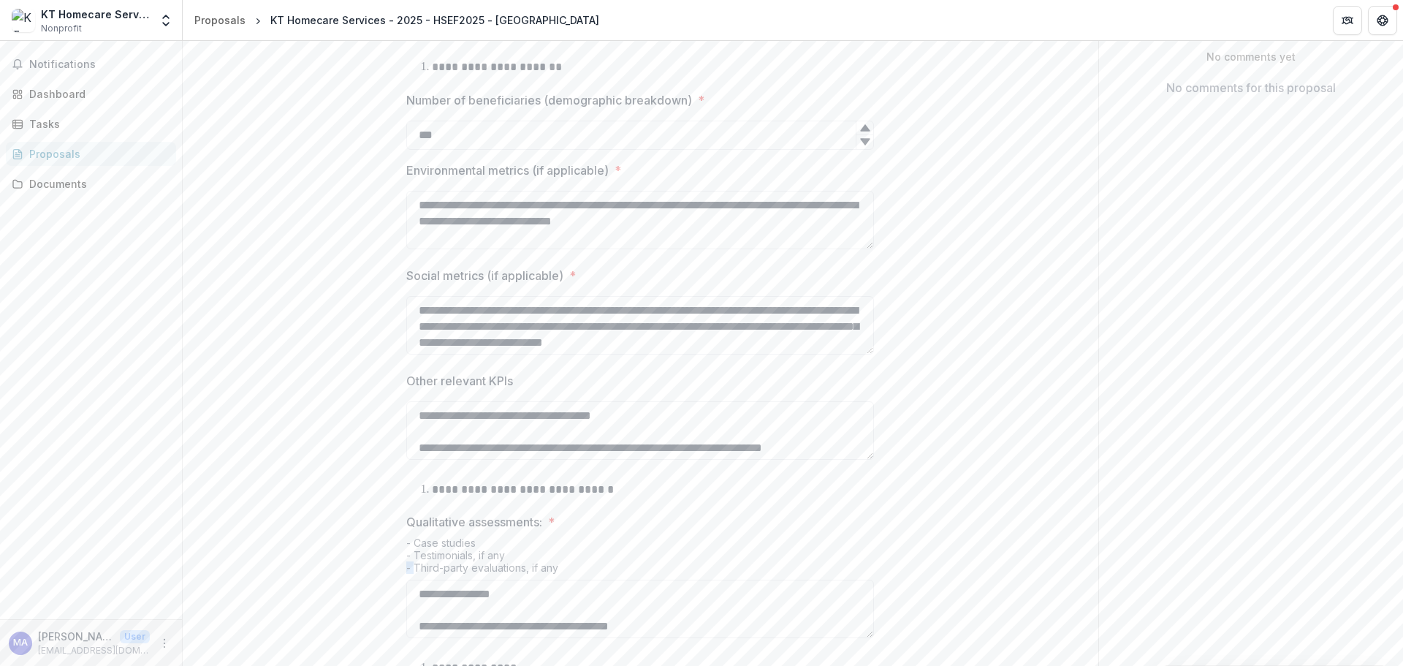
click at [238, 642] on div "**********" at bounding box center [641, 511] width 916 height 994
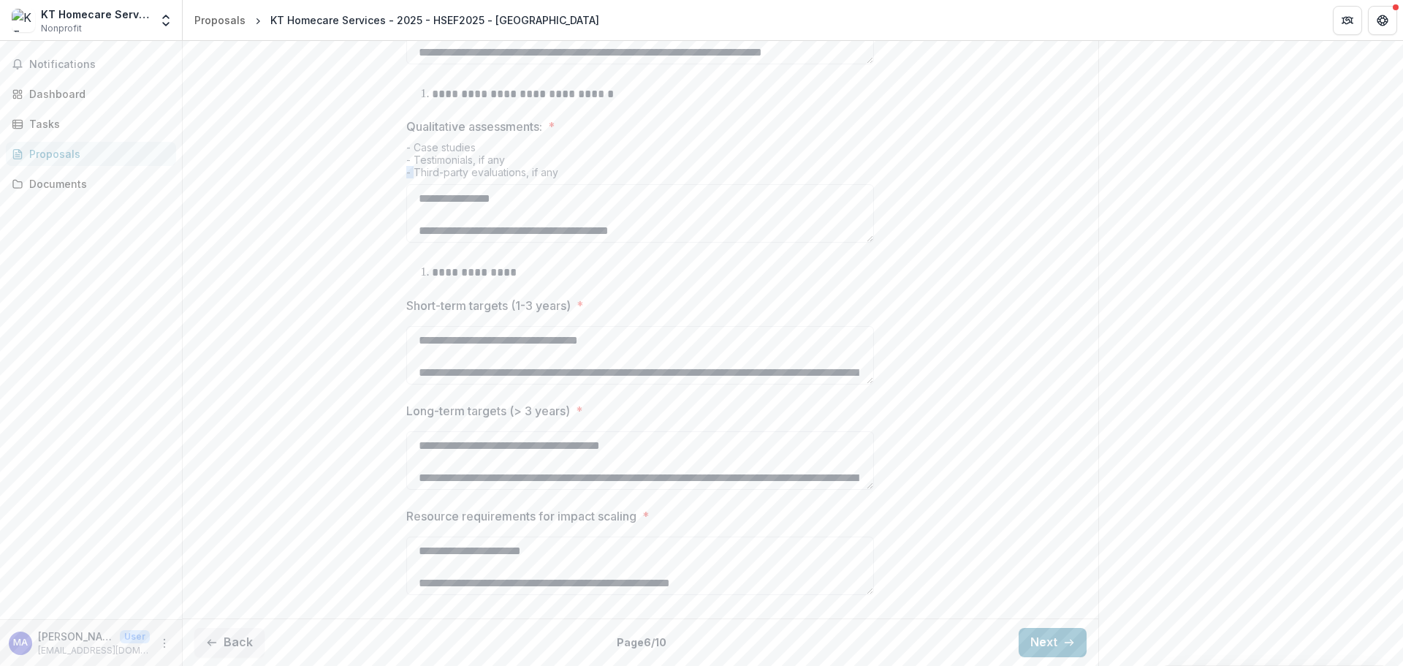
click at [249, 649] on button "Back" at bounding box center [229, 642] width 70 height 29
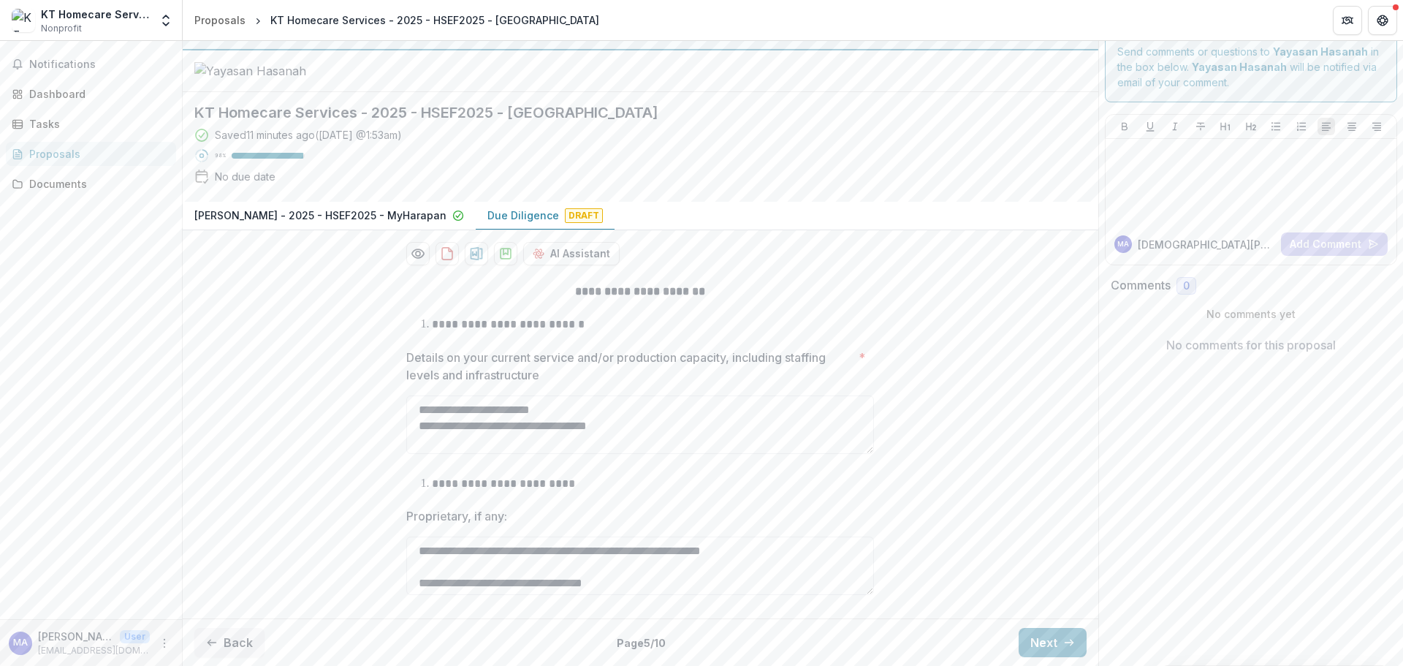
click at [249, 648] on button "Back" at bounding box center [229, 642] width 70 height 29
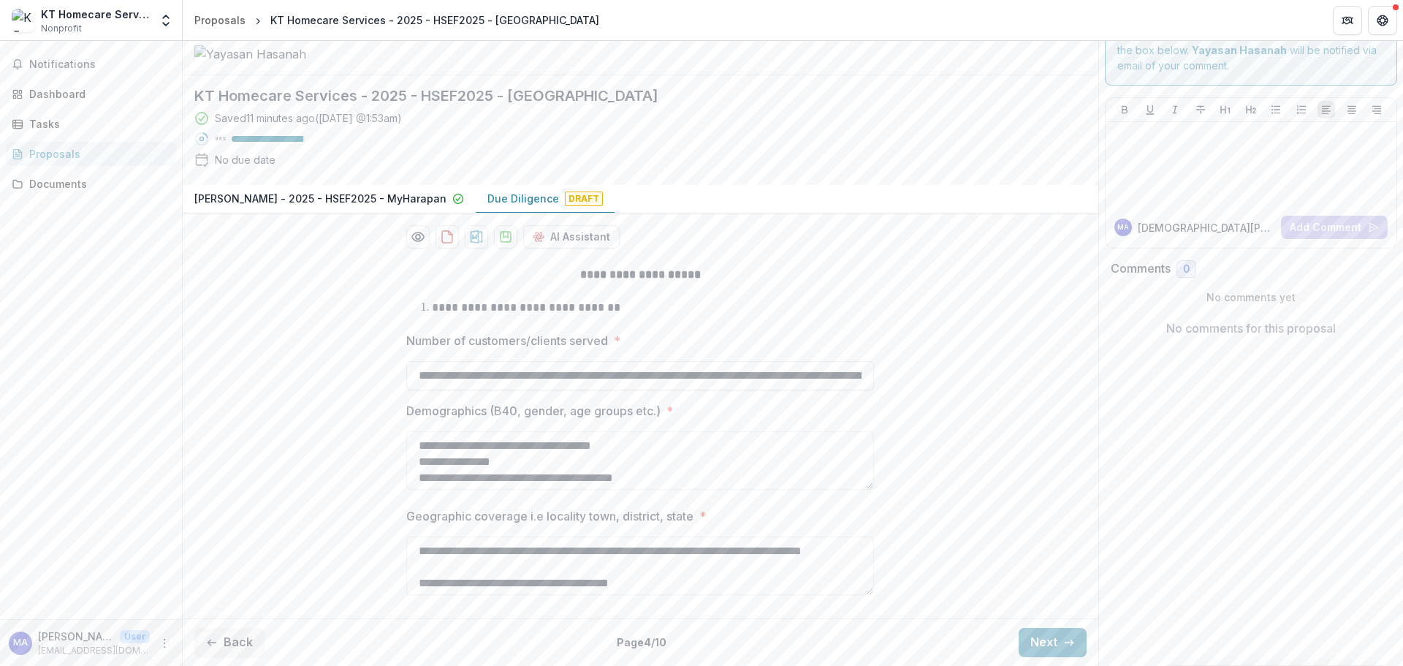
click at [249, 648] on button "Back" at bounding box center [229, 642] width 70 height 29
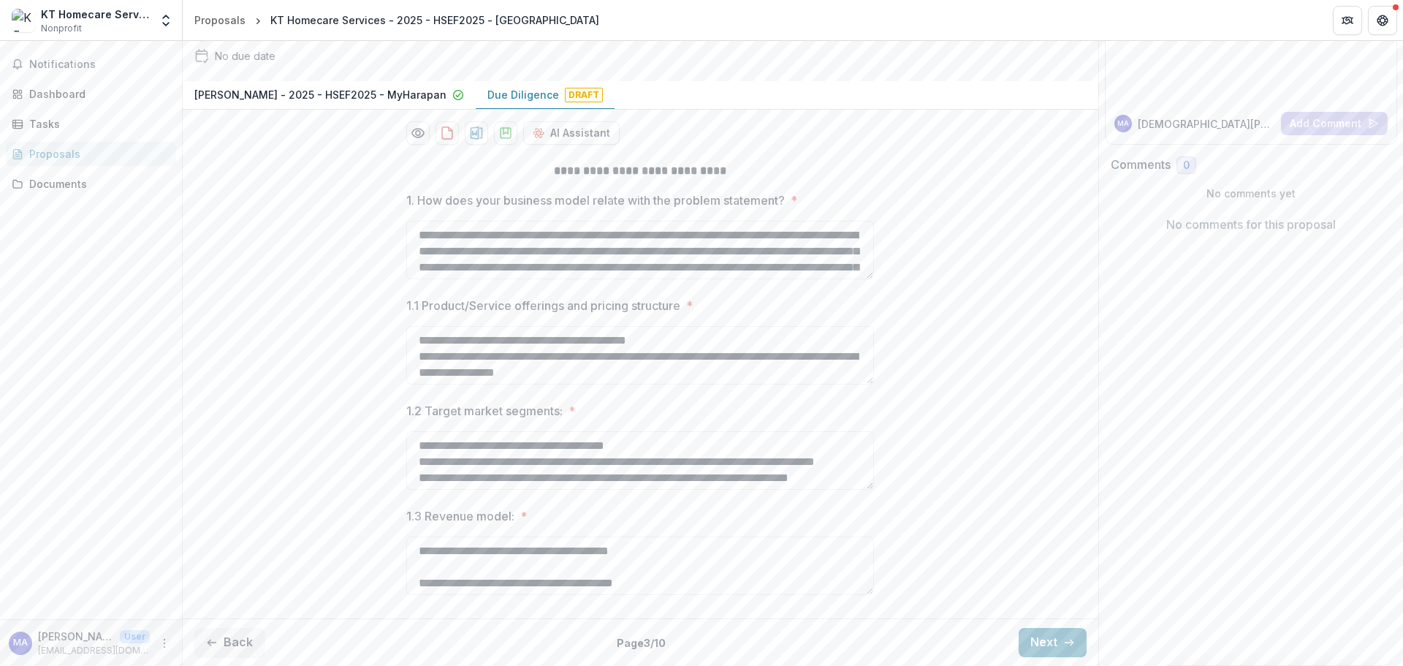
click at [248, 648] on button "Back" at bounding box center [229, 642] width 70 height 29
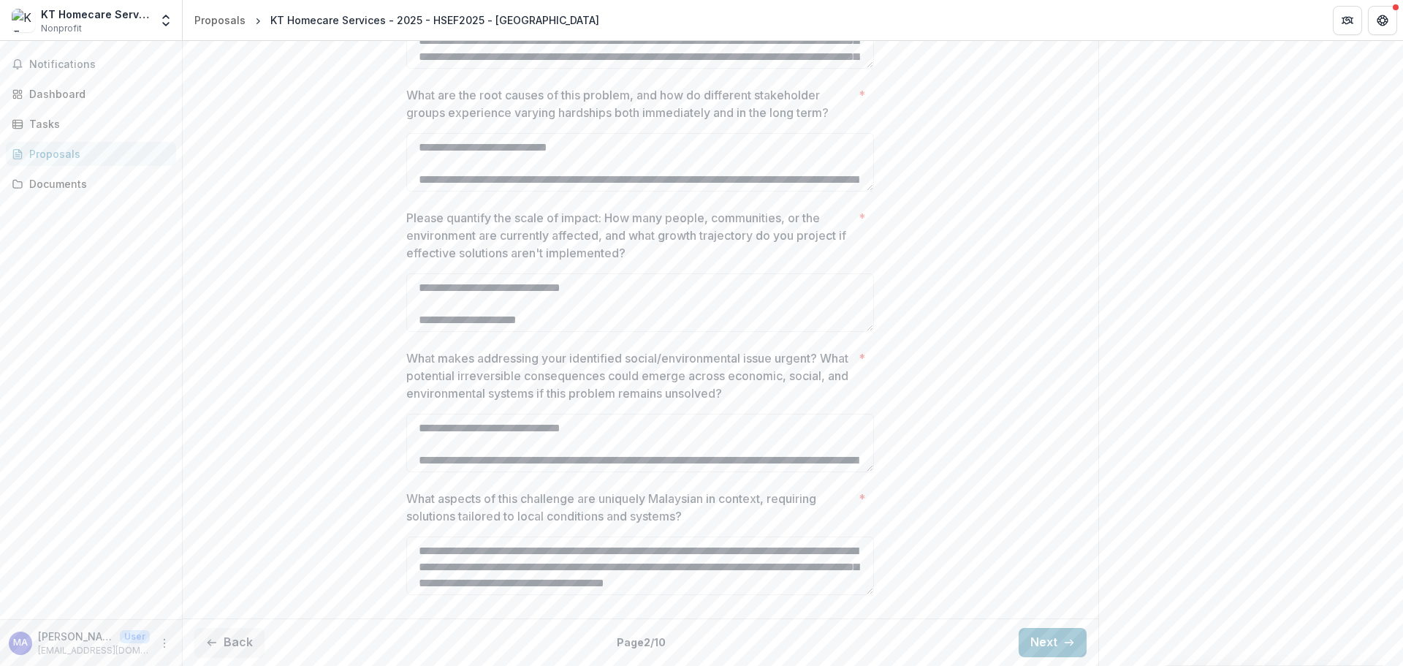
click at [248, 649] on button "Back" at bounding box center [229, 642] width 70 height 29
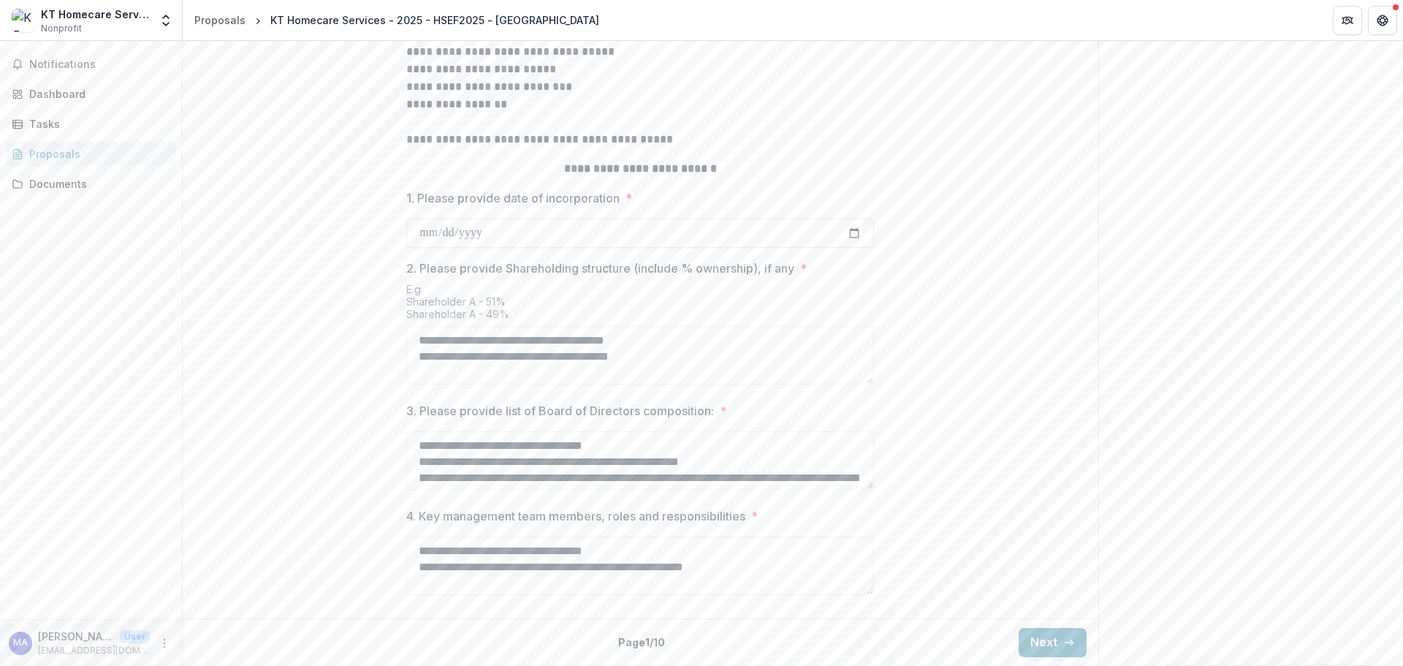
drag, startPoint x: 656, startPoint y: 361, endPoint x: 691, endPoint y: 360, distance: 35.1
click at [664, 361] on textarea "**********" at bounding box center [640, 355] width 468 height 58
click at [653, 356] on textarea "**********" at bounding box center [640, 355] width 468 height 58
drag, startPoint x: 421, startPoint y: 357, endPoint x: 444, endPoint y: 355, distance: 22.8
click at [421, 357] on textarea "**********" at bounding box center [640, 355] width 468 height 58
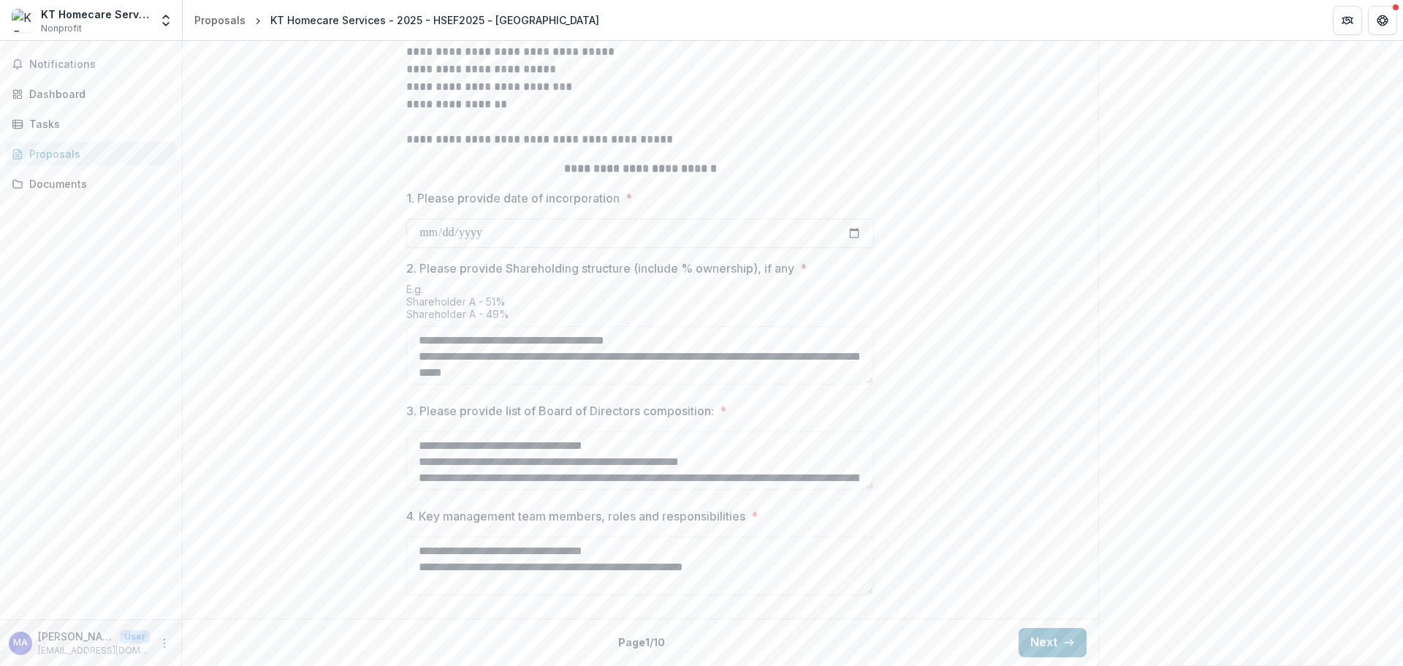
type textarea "**********"
click at [1040, 630] on button "Next" at bounding box center [1053, 642] width 68 height 29
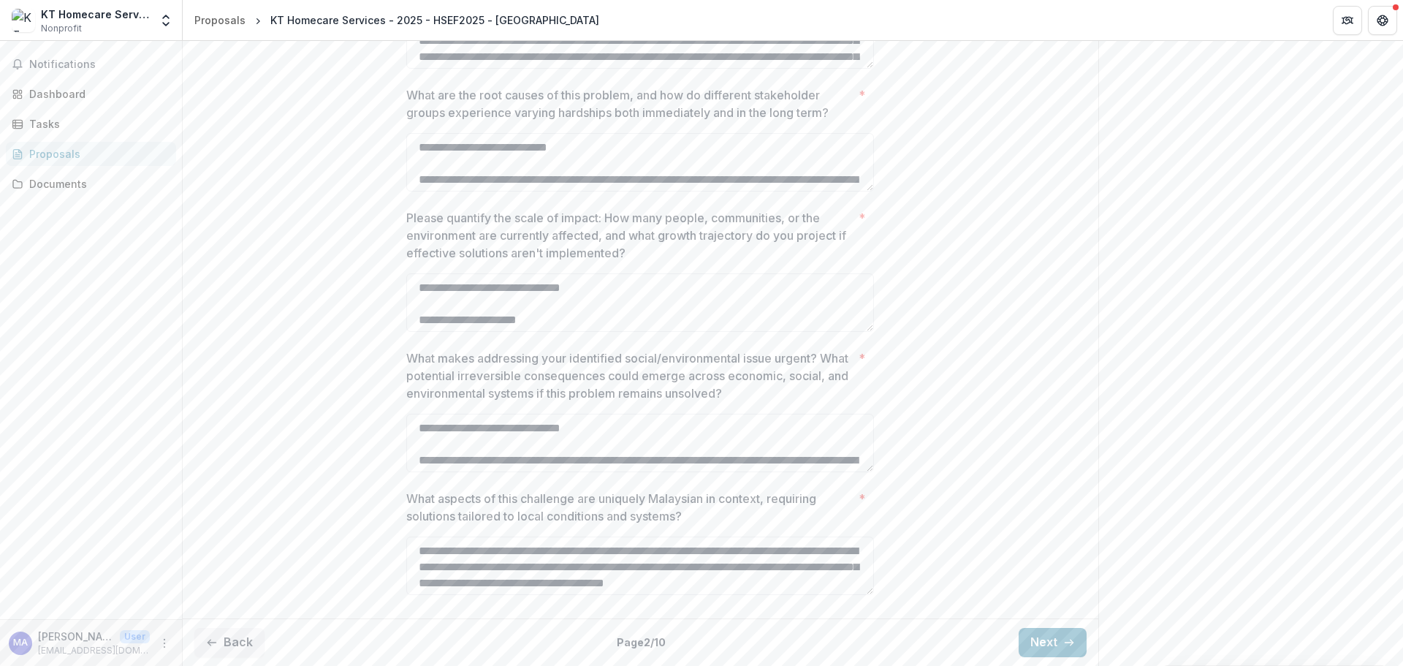
click at [1050, 634] on button "Next" at bounding box center [1053, 642] width 68 height 29
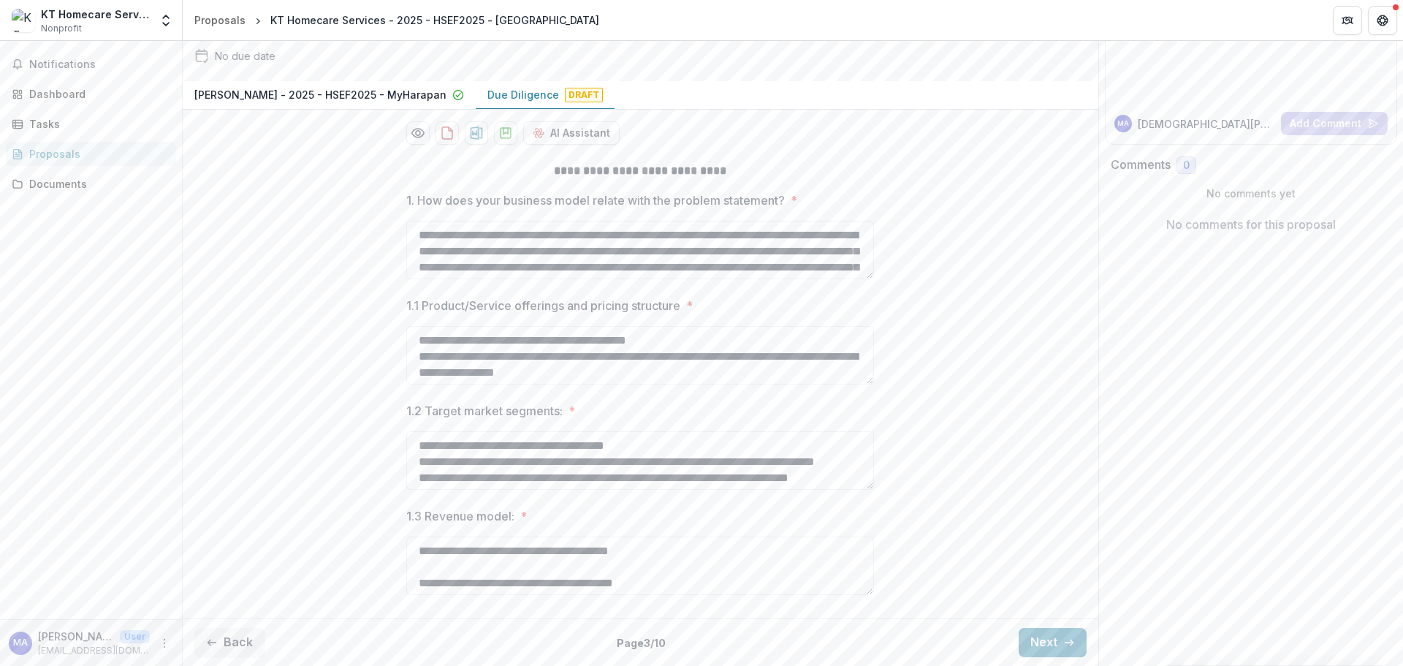
click at [1050, 634] on button "Next" at bounding box center [1053, 642] width 68 height 29
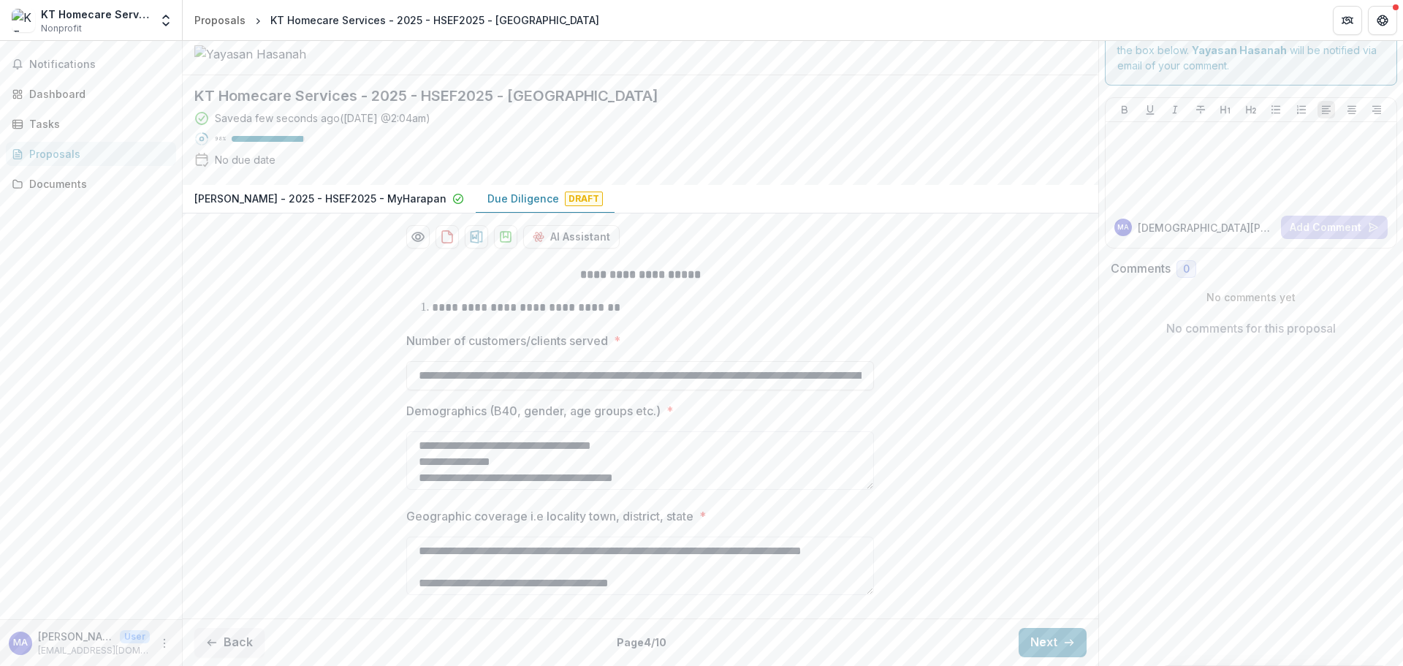
scroll to position [105, 0]
click at [1050, 634] on button "Next" at bounding box center [1053, 642] width 68 height 29
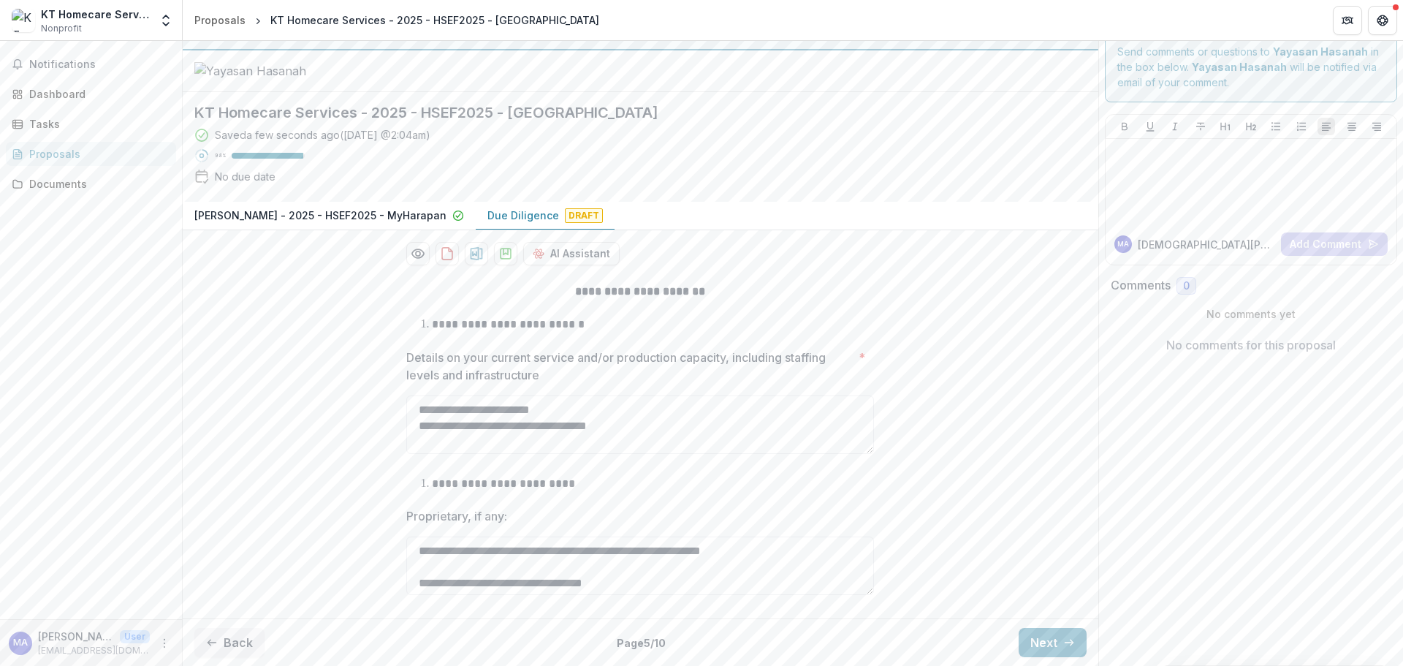
click at [1050, 634] on button "Next" at bounding box center [1053, 642] width 68 height 29
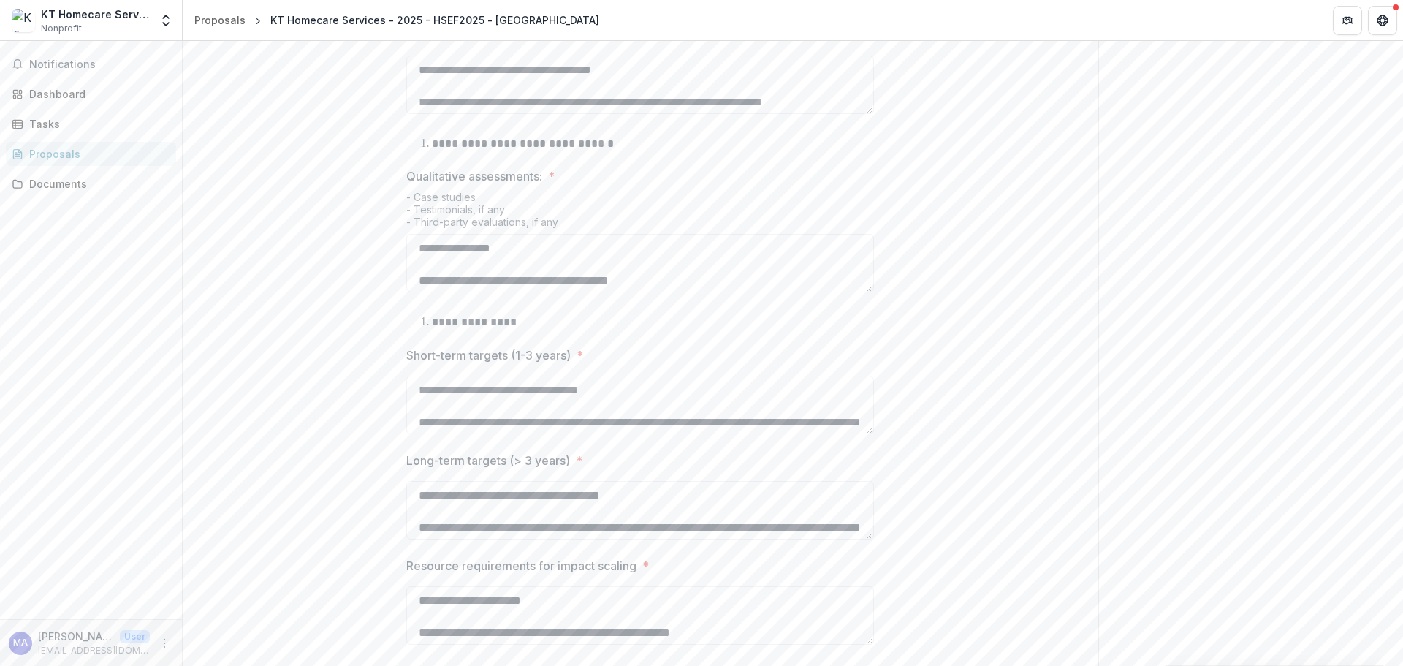
scroll to position [740, 0]
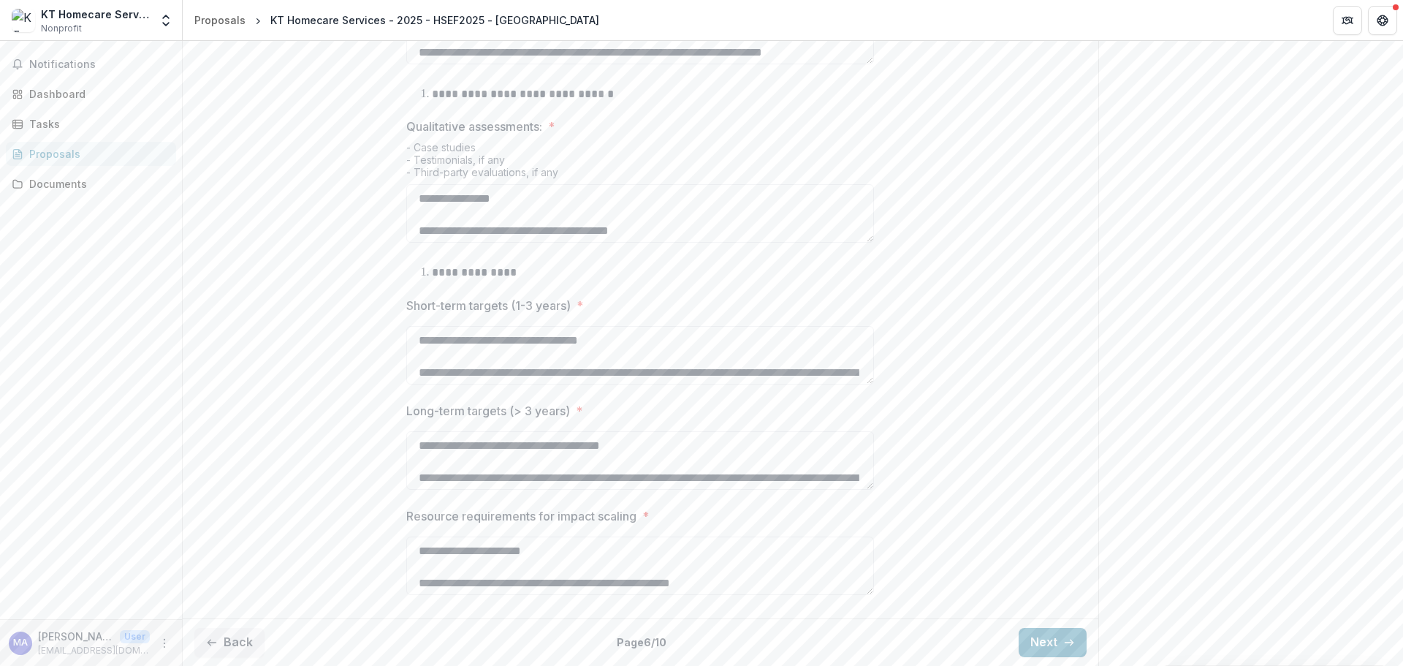
click at [1051, 621] on div "Back Page 6 / 10 Next" at bounding box center [641, 642] width 916 height 48
click at [1055, 635] on button "Next" at bounding box center [1053, 642] width 68 height 29
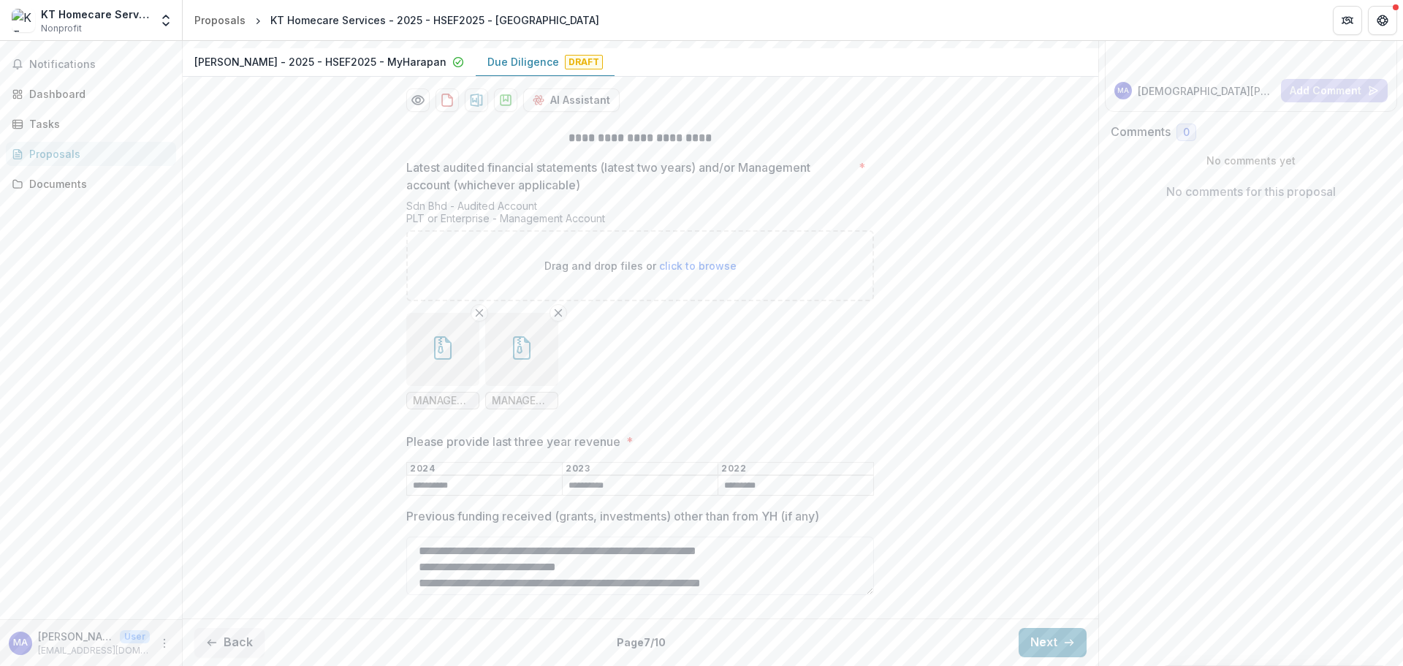
scroll to position [240, 0]
click at [1036, 632] on button "Next" at bounding box center [1053, 642] width 68 height 29
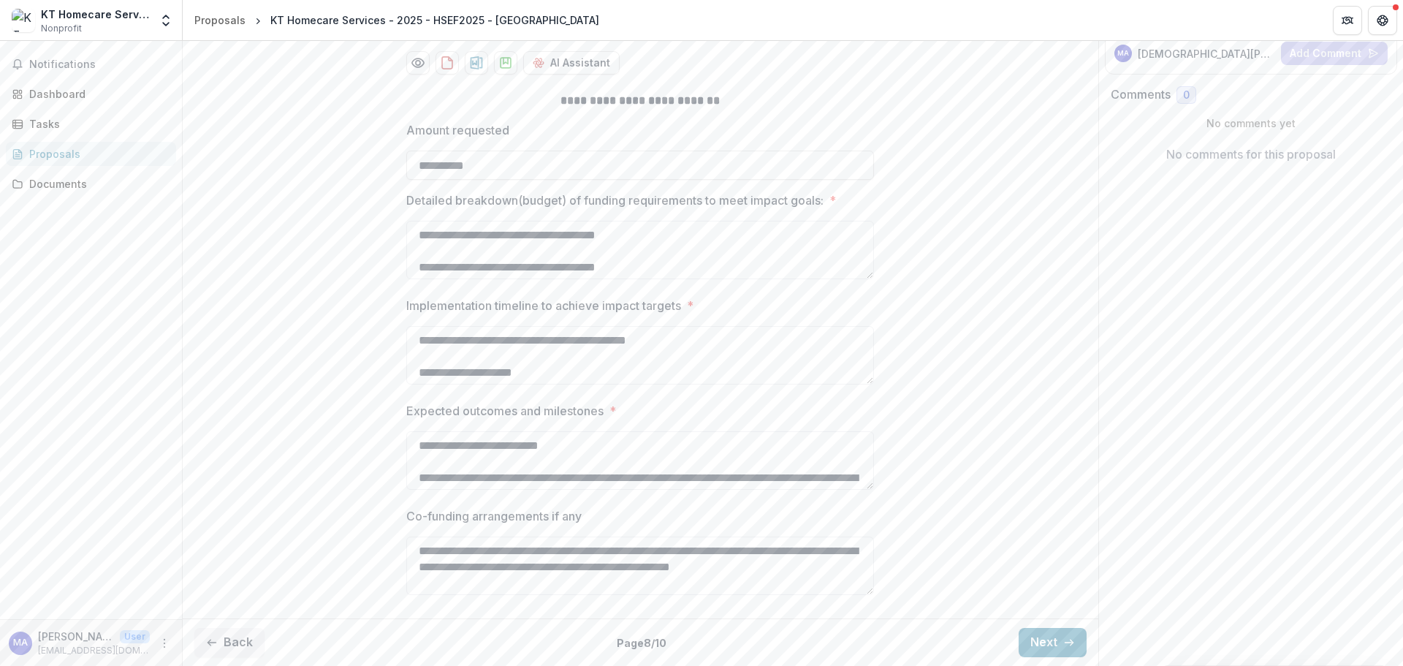
click at [626, 248] on textarea "Detailed breakdown(budget) of funding requirements to meet impact goals: *" at bounding box center [640, 250] width 468 height 58
paste textarea "**********"
click at [417, 265] on textarea "**********" at bounding box center [640, 250] width 468 height 58
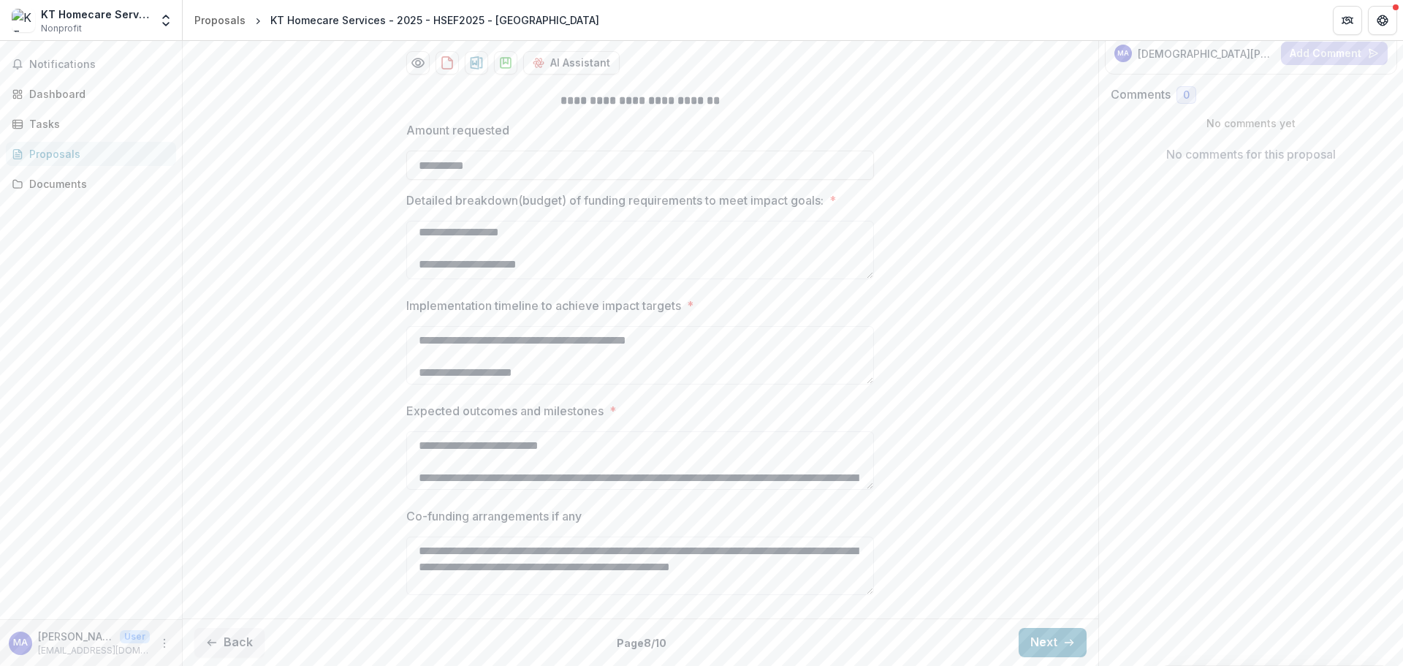
type textarea "**********"
drag, startPoint x: 704, startPoint y: 338, endPoint x: 655, endPoint y: 343, distance: 49.2
click at [655, 343] on textarea "Implementation timeline to achieve impact targets *" at bounding box center [640, 355] width 468 height 58
click at [682, 341] on textarea "Implementation timeline to achieve impact targets *" at bounding box center [640, 355] width 468 height 58
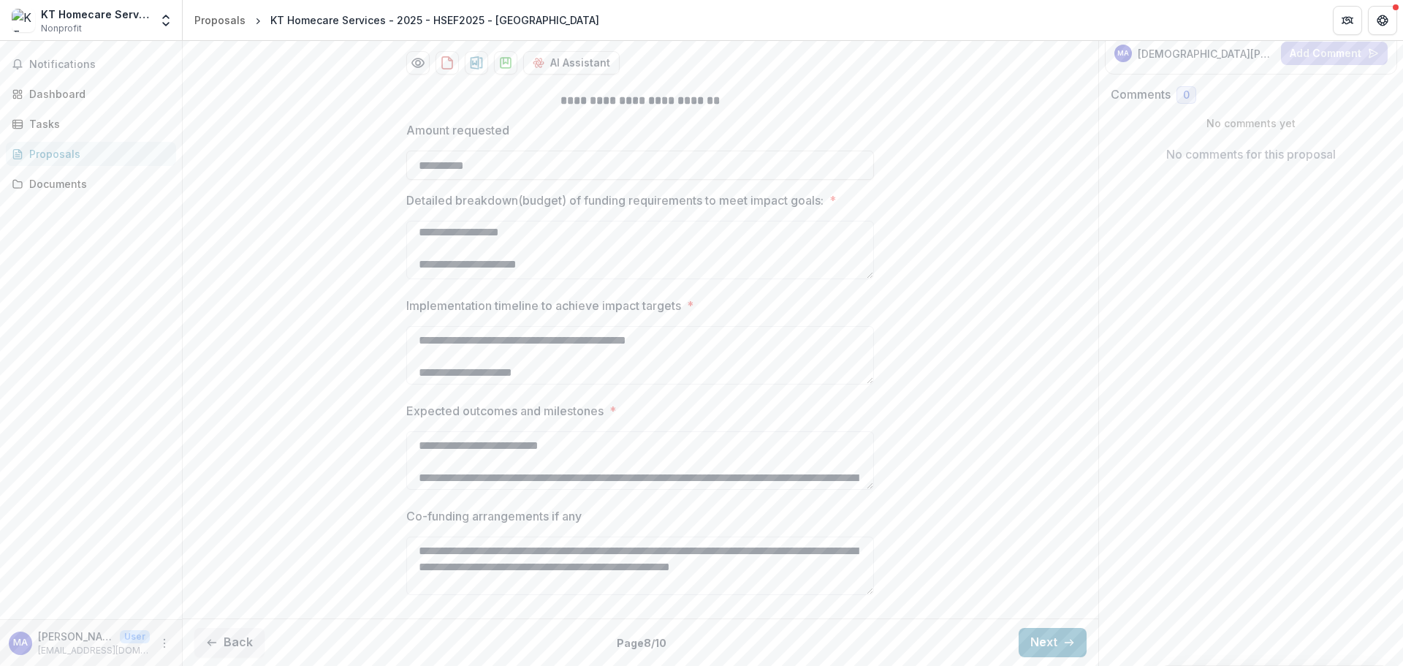
click at [698, 340] on textarea "Implementation timeline to achieve impact targets *" at bounding box center [640, 355] width 468 height 58
click at [54, 85] on link "Dashboard" at bounding box center [91, 94] width 170 height 24
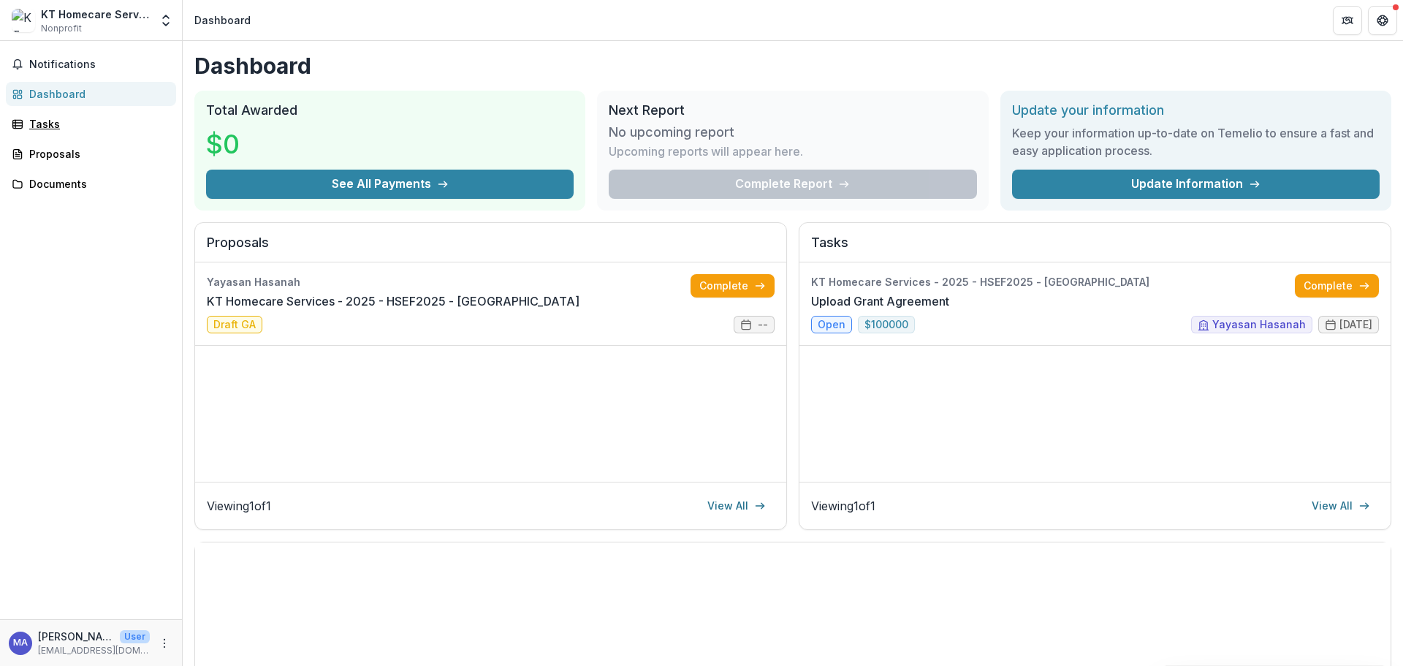
click at [77, 128] on div "Tasks" at bounding box center [96, 123] width 135 height 15
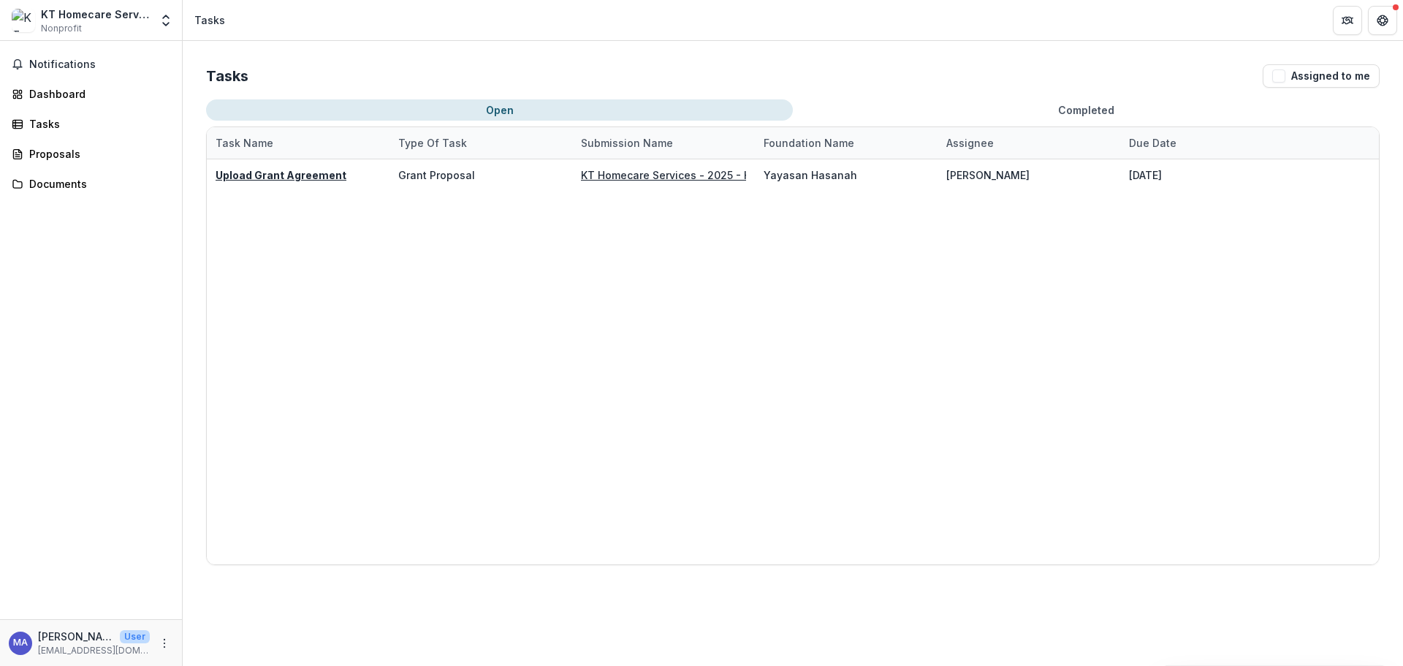
click at [1050, 107] on button "Completed" at bounding box center [1086, 109] width 587 height 21
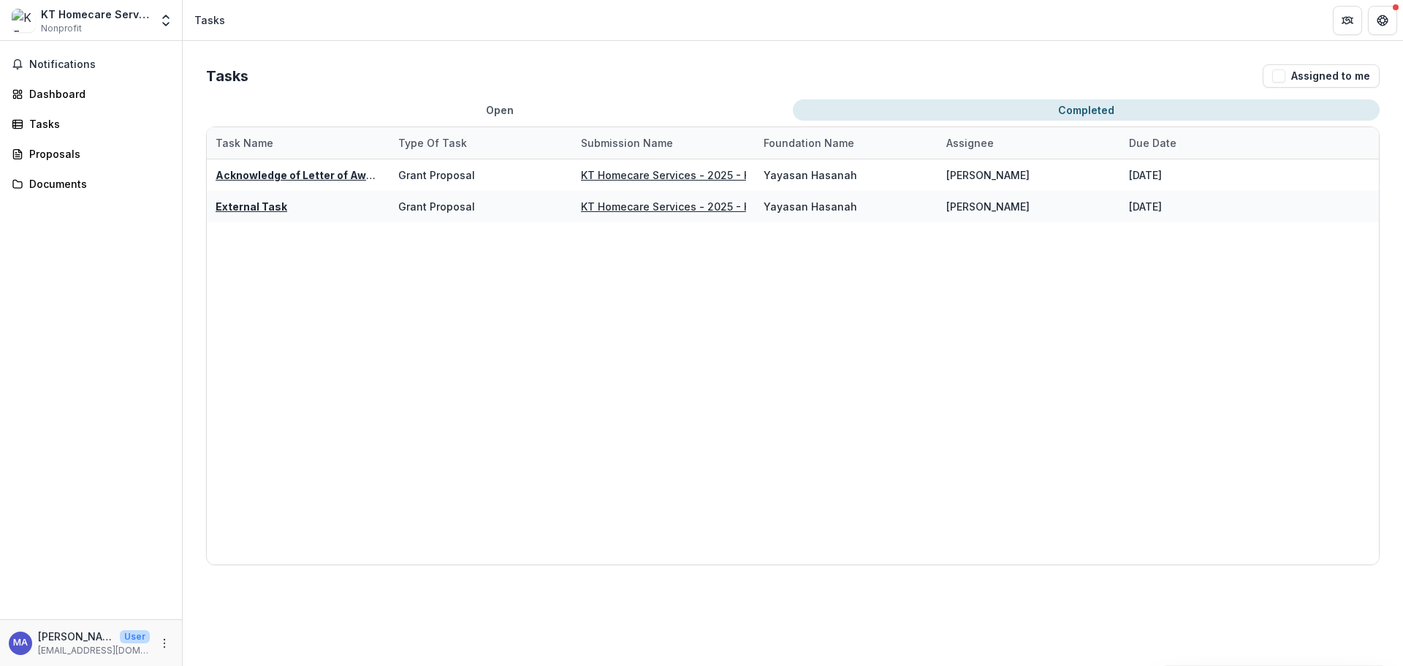
click at [473, 110] on button "Open" at bounding box center [499, 109] width 587 height 21
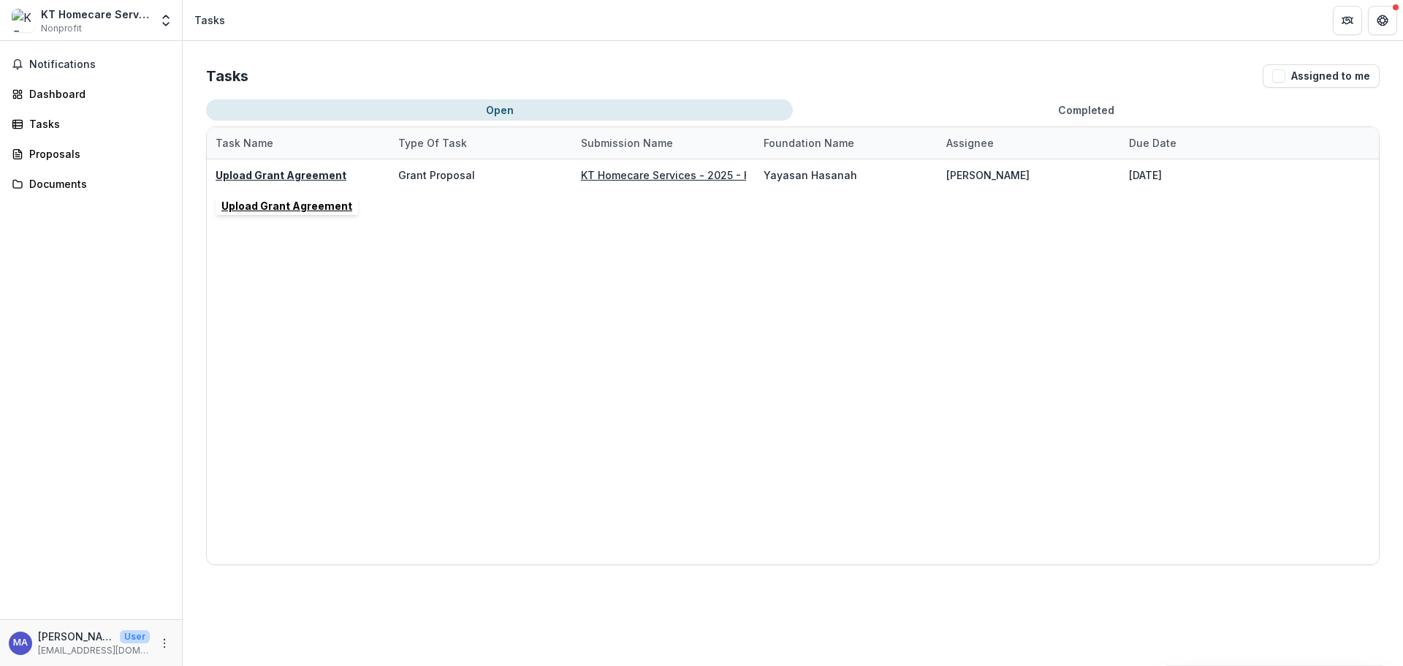
click at [270, 174] on u "Upload Grant Agreement" at bounding box center [281, 175] width 131 height 12
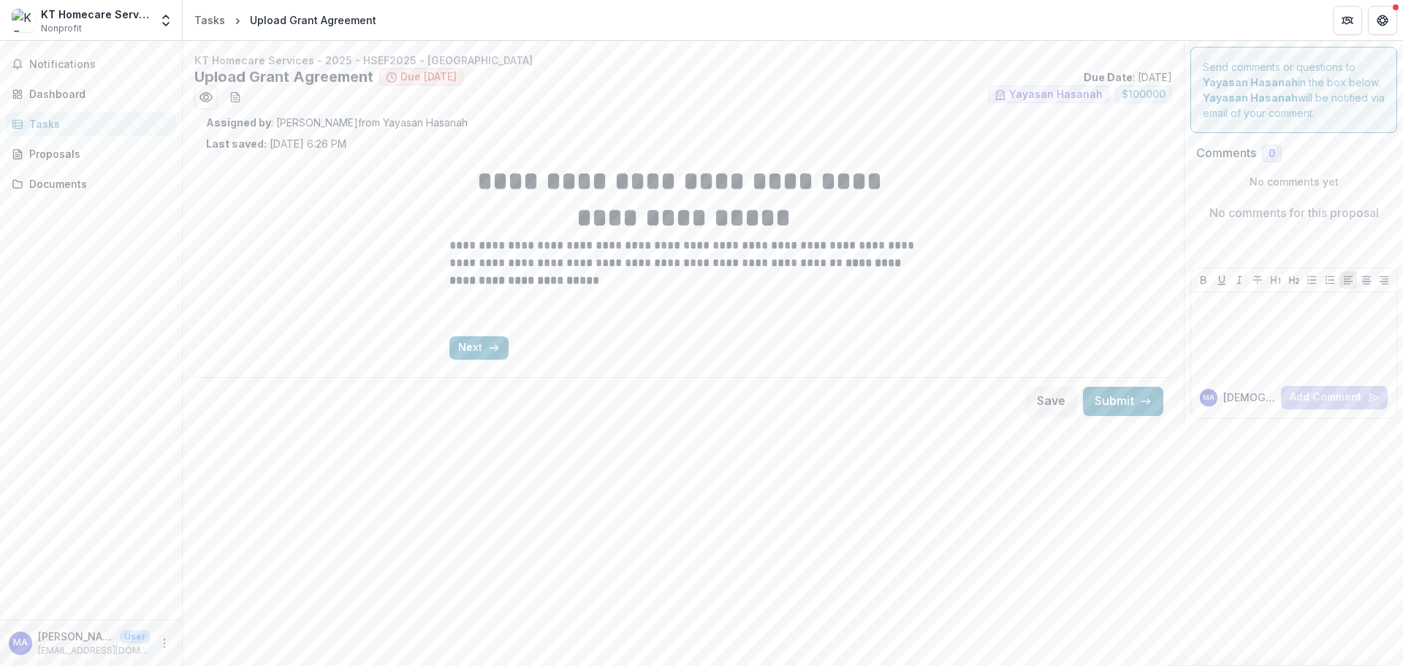
click at [497, 342] on icon "button" at bounding box center [494, 348] width 12 height 12
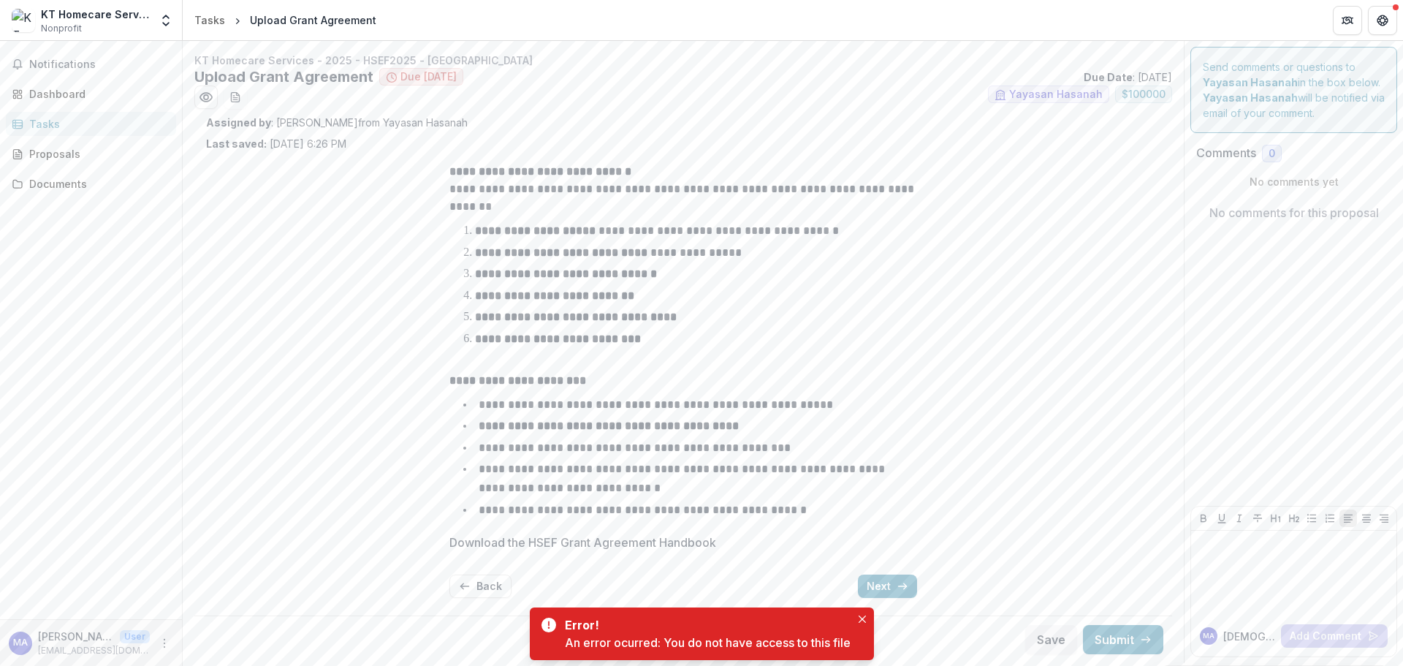
click at [879, 562] on div at bounding box center [684, 560] width 468 height 6
click at [884, 576] on button "Next" at bounding box center [887, 586] width 59 height 23
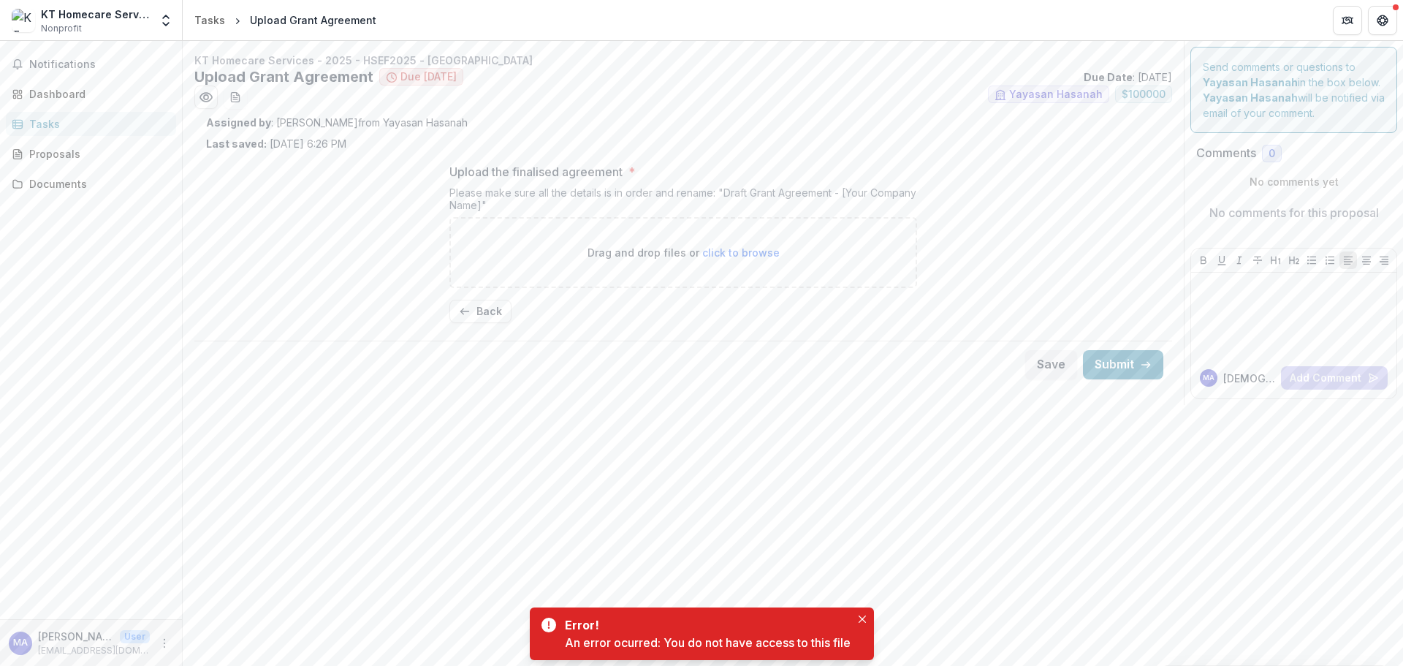
click at [486, 319] on button "Back" at bounding box center [481, 311] width 62 height 23
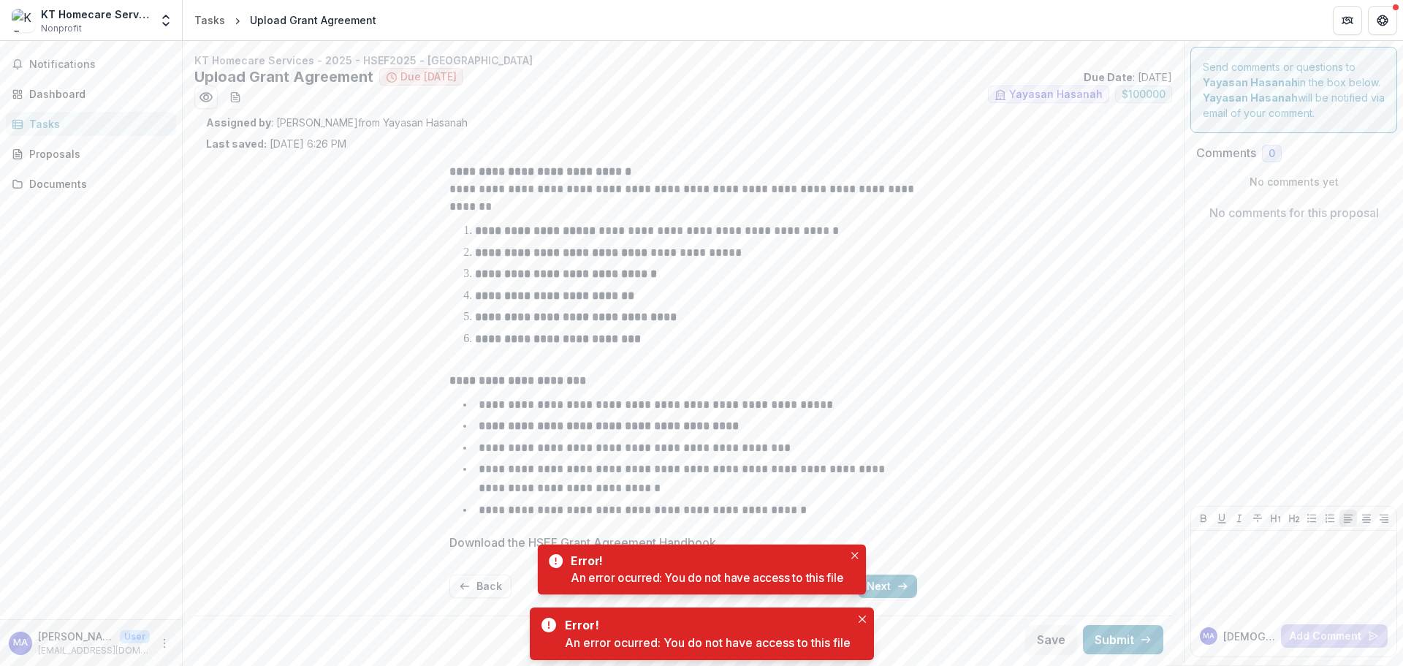
click at [487, 580] on button "Back" at bounding box center [481, 586] width 62 height 23
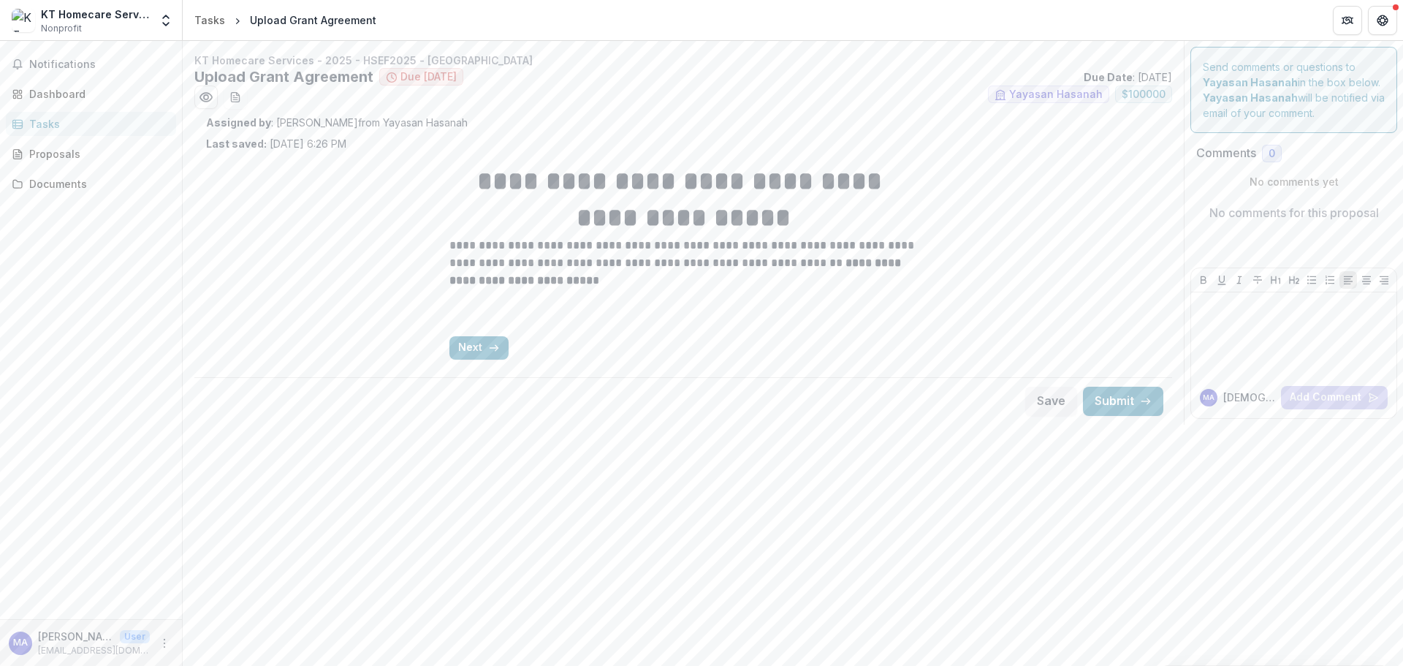
click at [110, 18] on div "KT Homecare Services" at bounding box center [95, 14] width 109 height 15
click at [53, 59] on span "Notifications" at bounding box center [99, 64] width 141 height 12
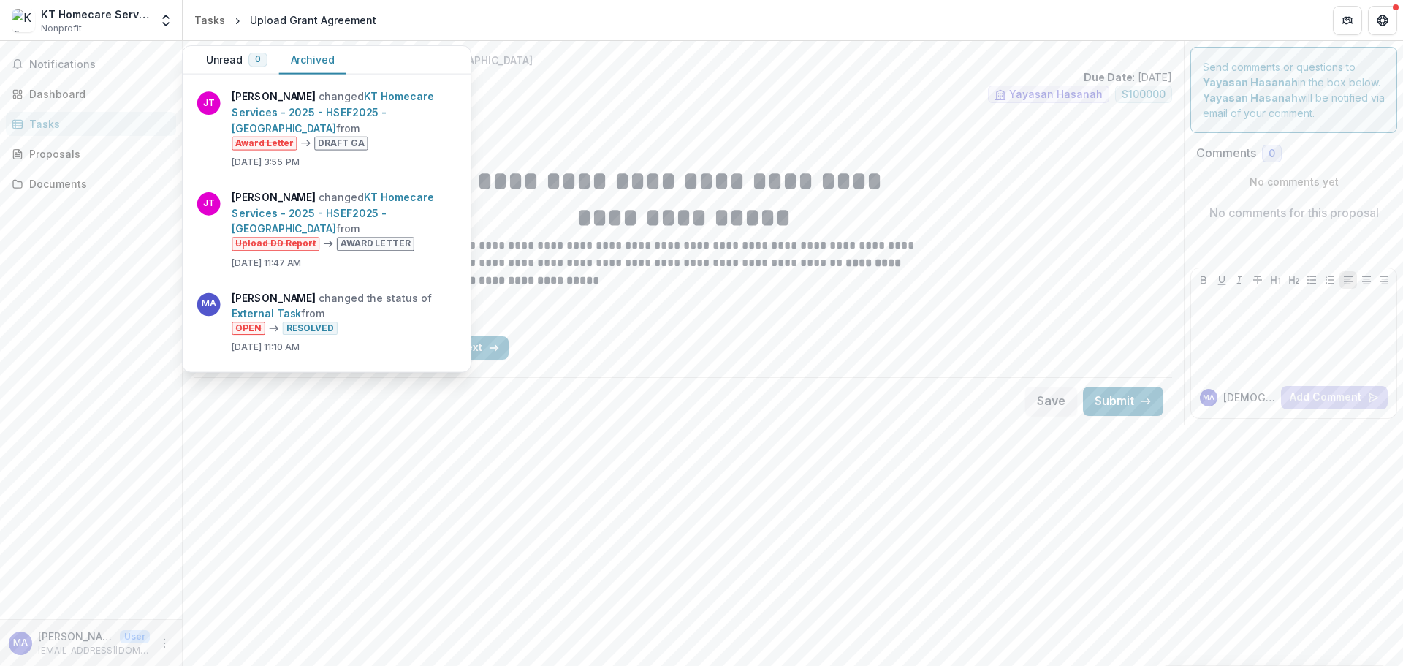
click at [24, 31] on img at bounding box center [23, 20] width 23 height 23
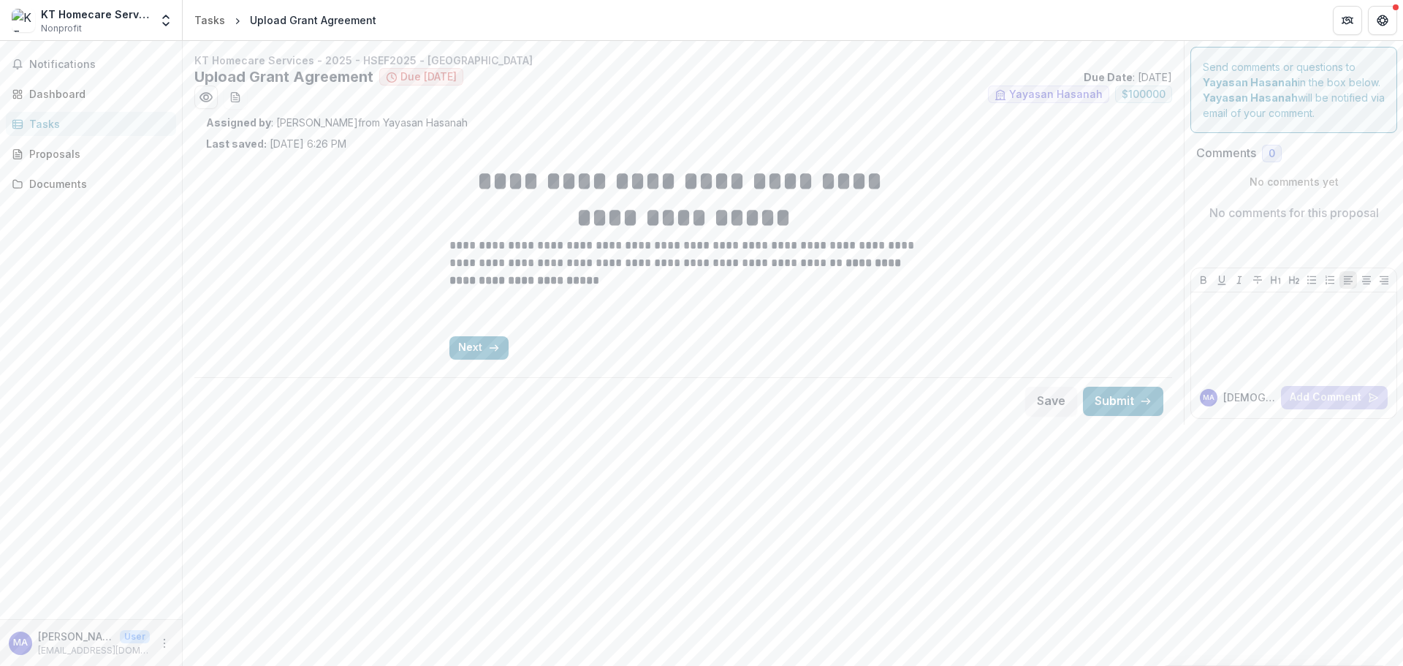
click at [27, 20] on img at bounding box center [23, 20] width 23 height 23
click at [37, 183] on div "Documents" at bounding box center [96, 183] width 135 height 15
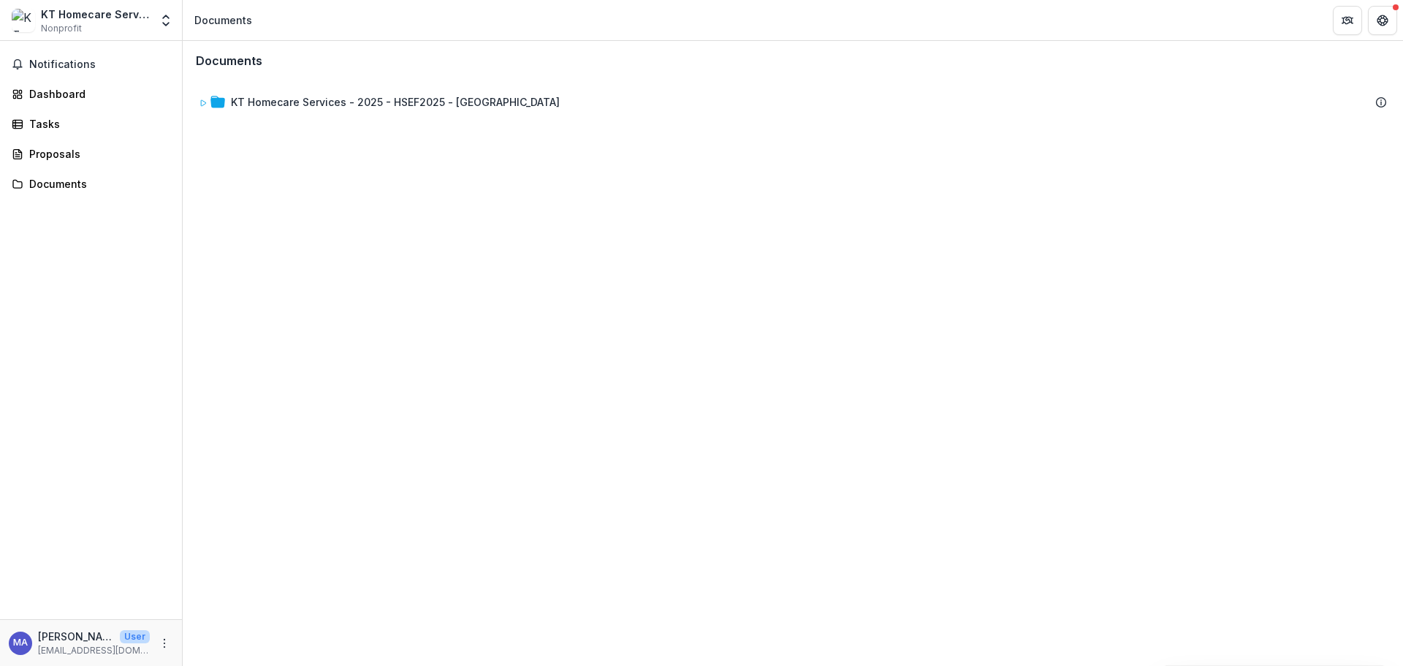
click at [69, 70] on span "Notifications" at bounding box center [99, 64] width 141 height 12
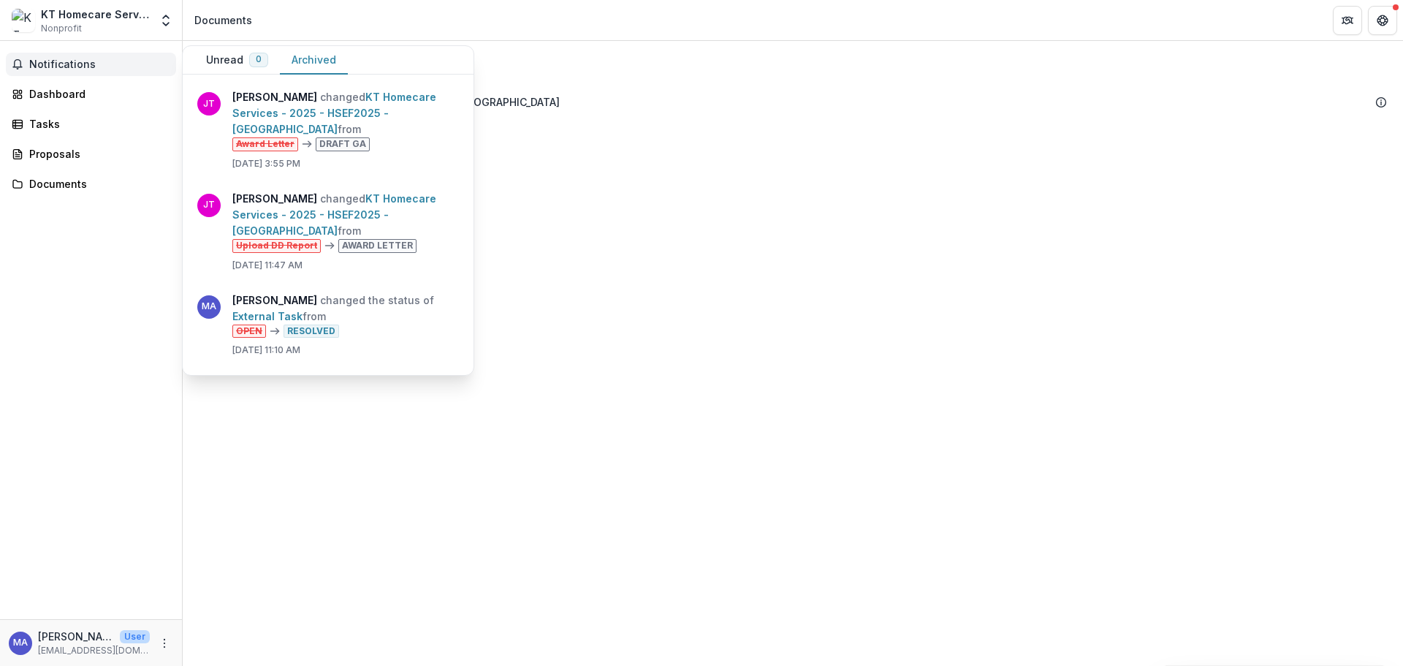
click at [72, 90] on div "Dashboard" at bounding box center [96, 93] width 135 height 15
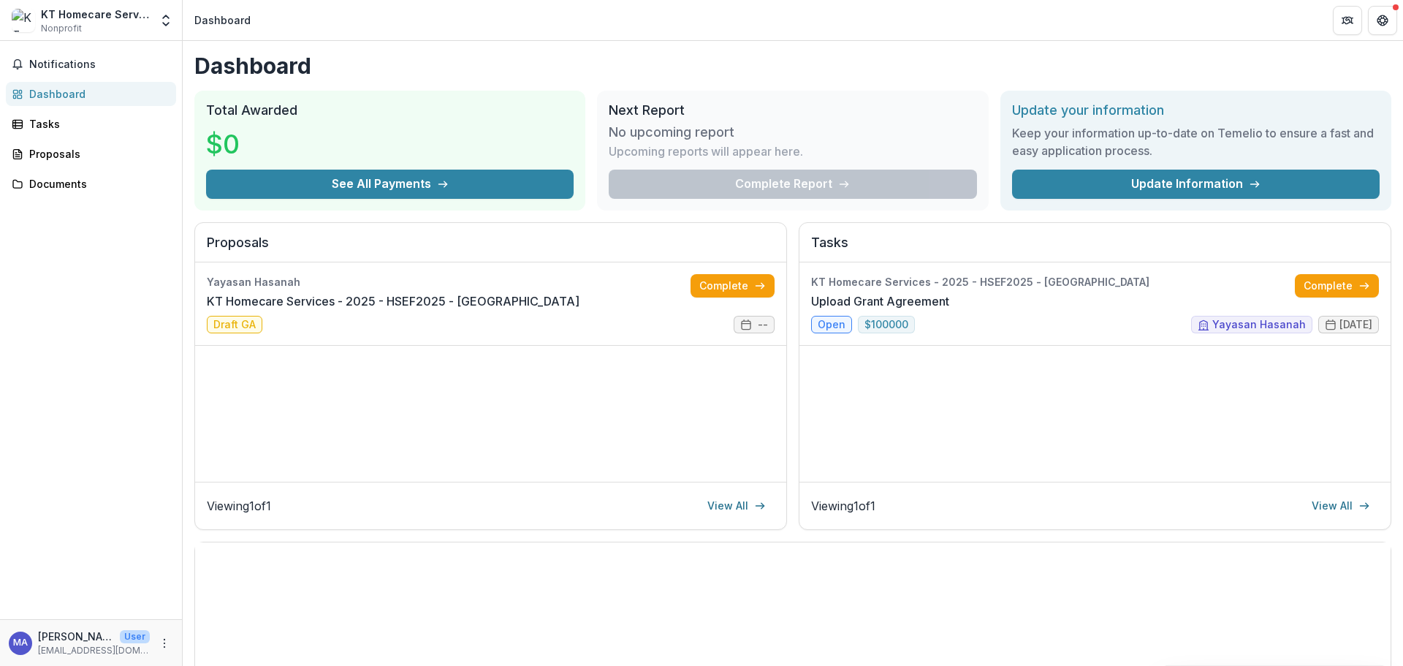
click at [237, 18] on div "Dashboard" at bounding box center [222, 19] width 56 height 15
click at [83, 64] on span "Notifications" at bounding box center [99, 64] width 141 height 12
click at [52, 128] on div "Tasks" at bounding box center [96, 123] width 135 height 15
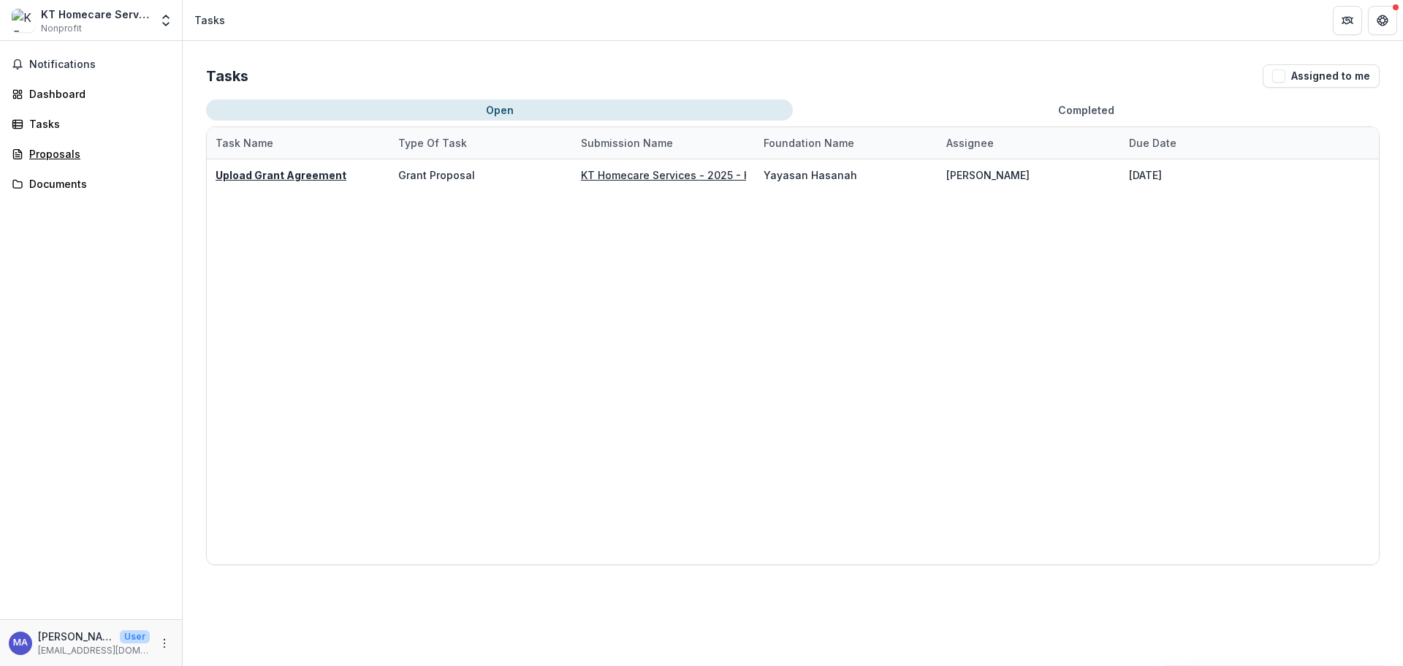
click at [67, 158] on div "Proposals" at bounding box center [96, 153] width 135 height 15
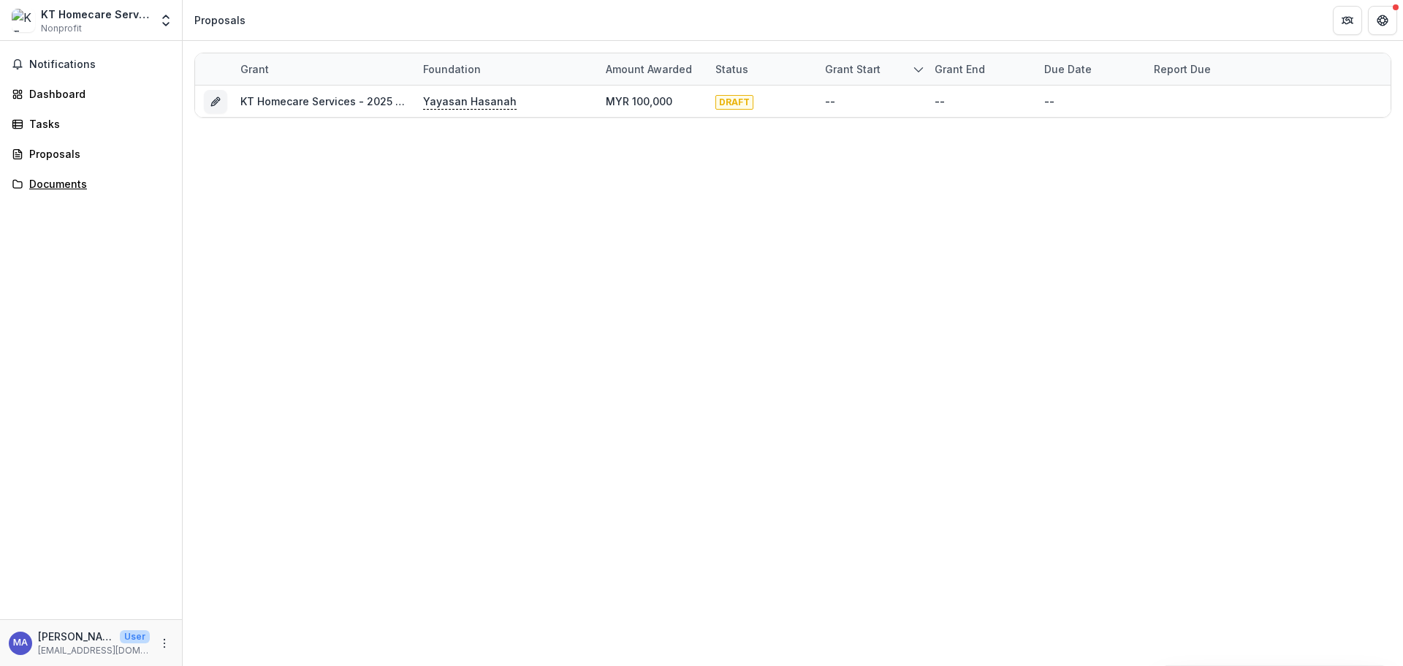
click at [67, 178] on div "Documents" at bounding box center [96, 183] width 135 height 15
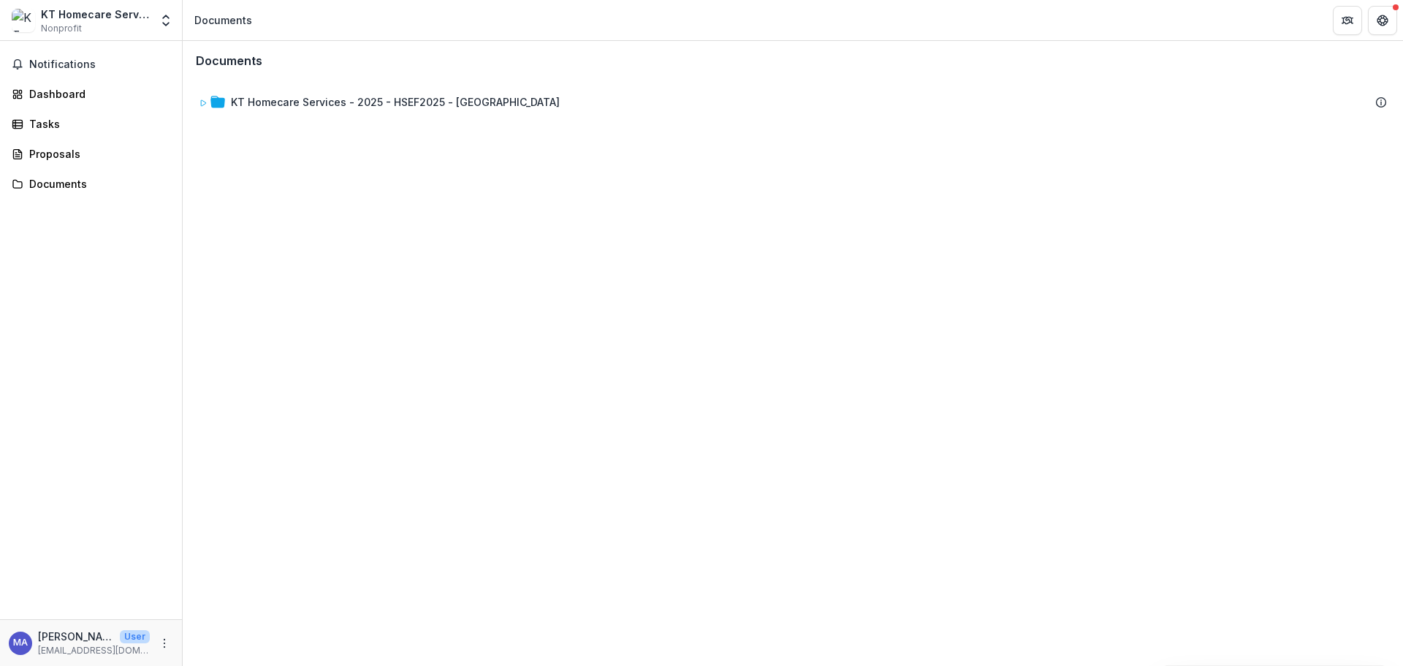
click at [48, 67] on span "Notifications" at bounding box center [99, 64] width 141 height 12
click at [110, 9] on div "KT Homecare Services" at bounding box center [95, 14] width 109 height 15
click at [39, 22] on div "KT Homecare Services Nonprofit" at bounding box center [81, 21] width 138 height 29
click at [48, 61] on span "Notifications" at bounding box center [99, 64] width 141 height 12
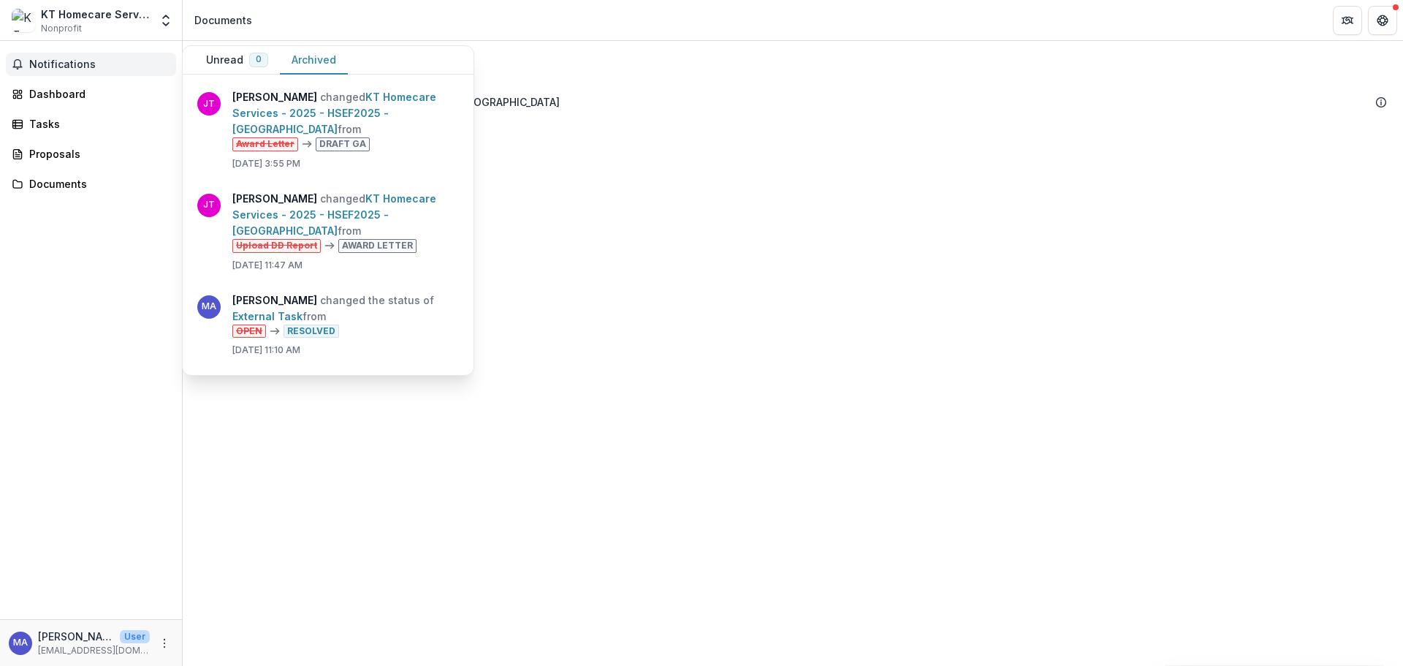
click at [223, 53] on button "Unread 0" at bounding box center [237, 60] width 86 height 29
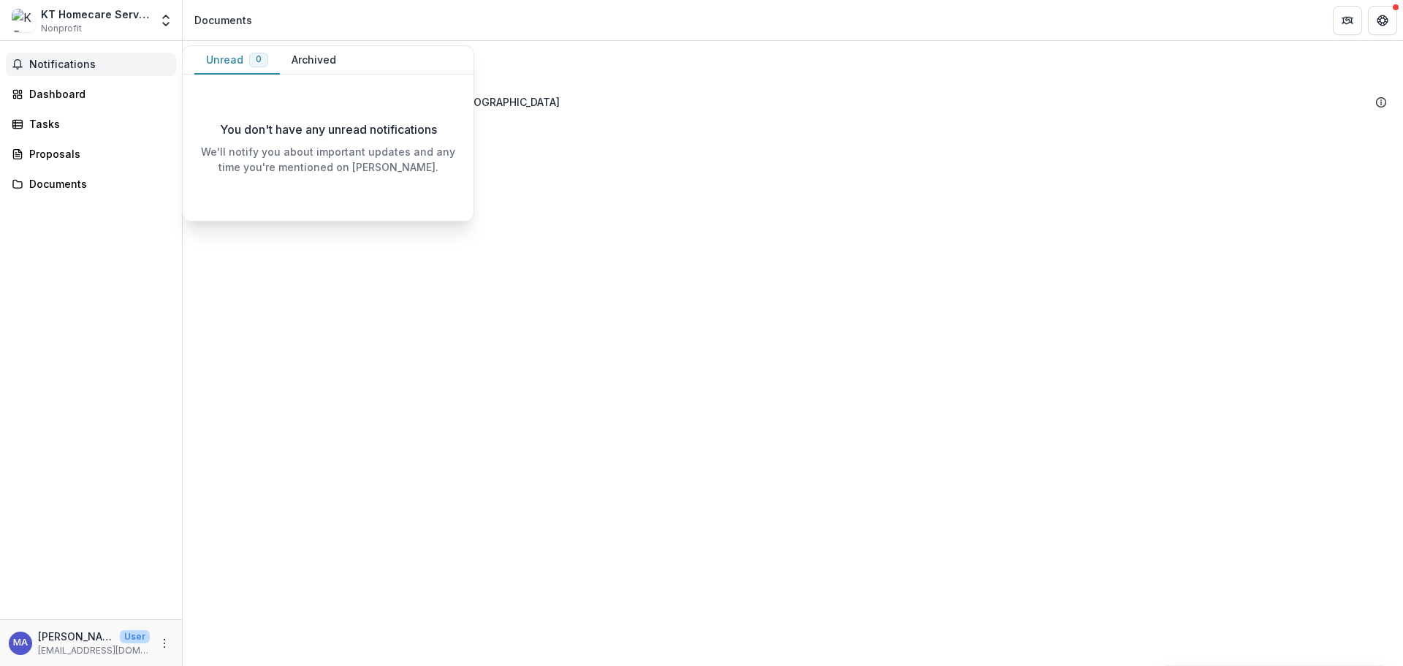
click at [288, 67] on button "Archived" at bounding box center [314, 60] width 68 height 29
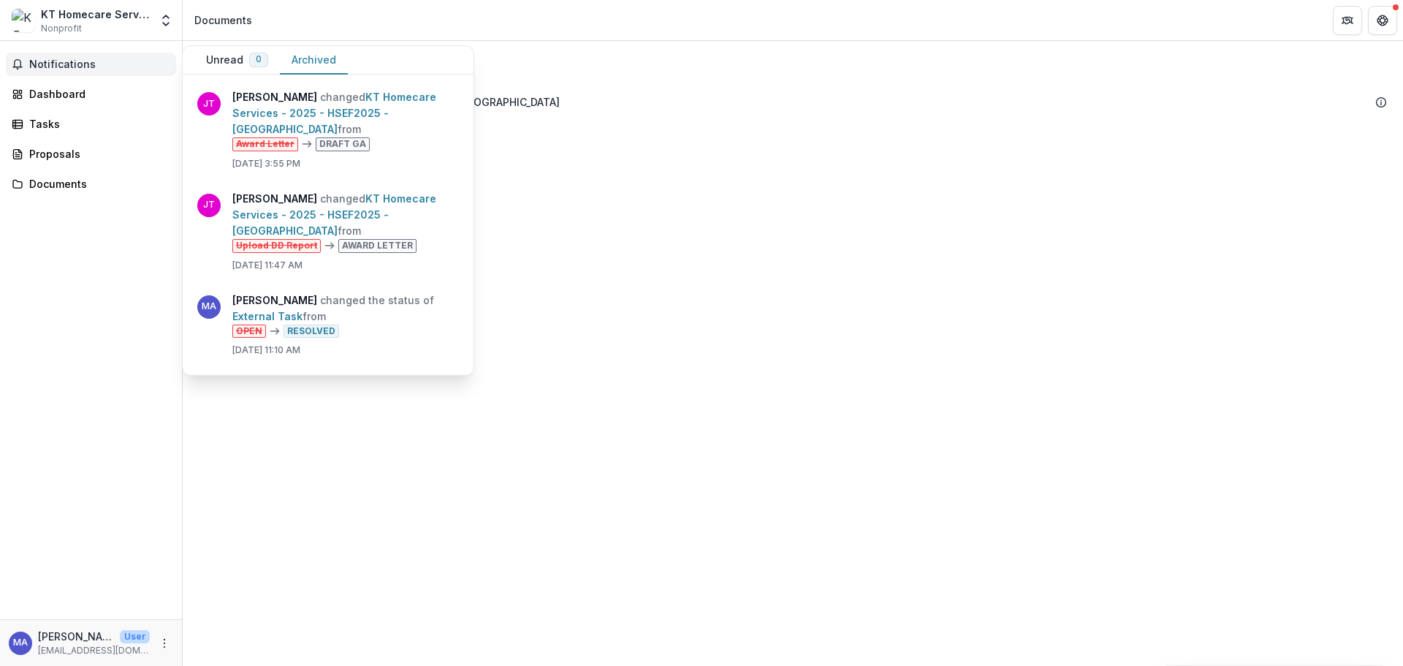
click at [108, 239] on div "Notifications Unread 0 Archived You don't have any unread notifications We'll n…" at bounding box center [91, 330] width 182 height 578
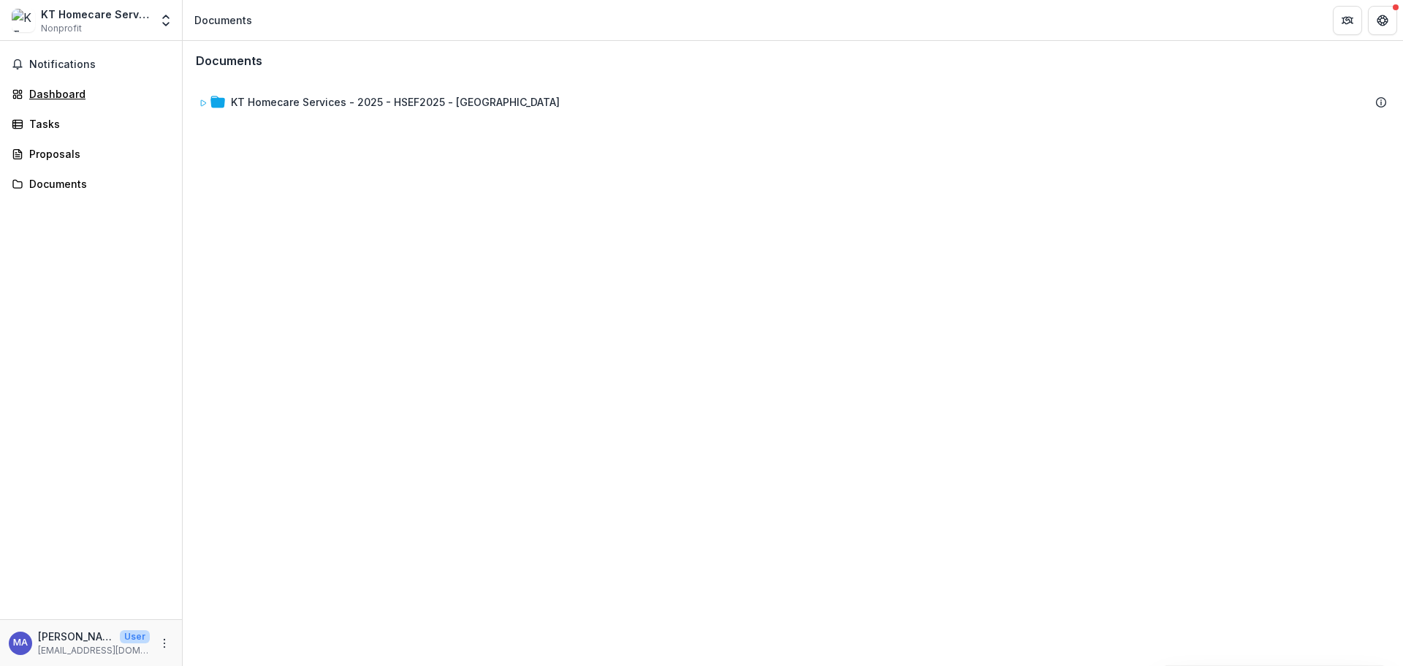
click at [50, 94] on div "Dashboard" at bounding box center [96, 93] width 135 height 15
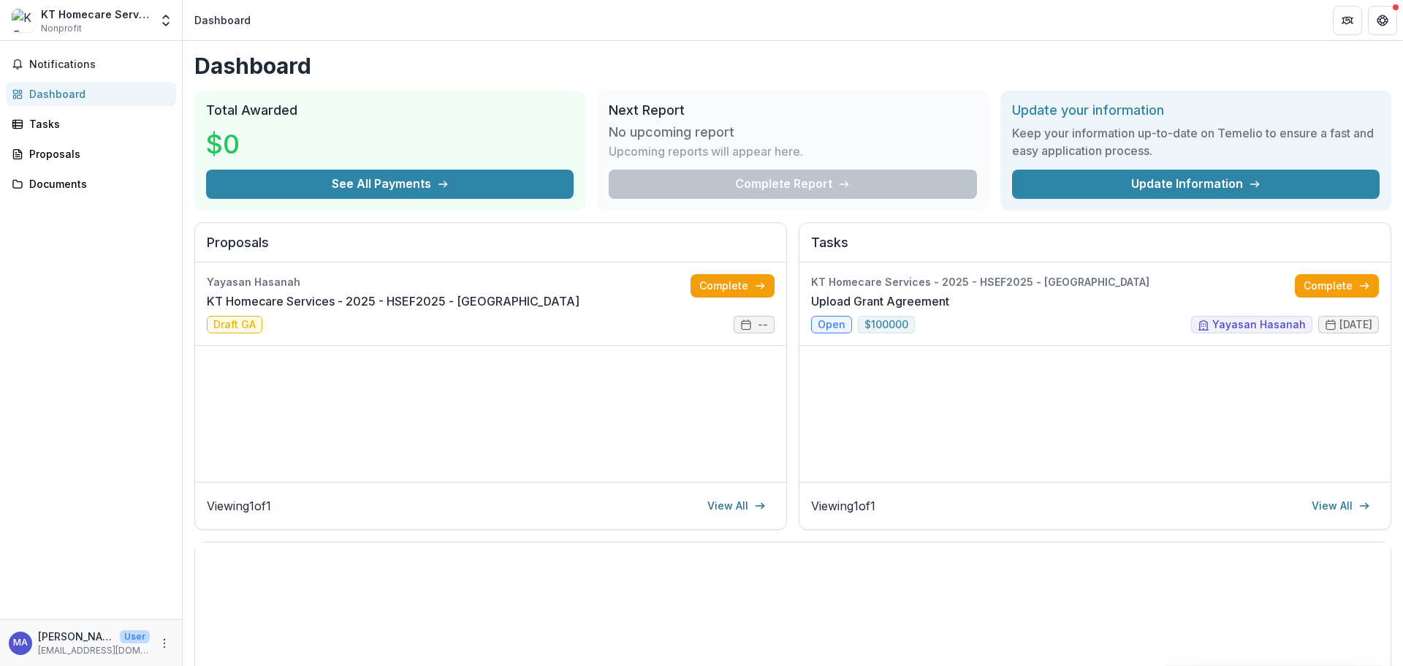
click at [167, 644] on icon "More" at bounding box center [165, 643] width 12 height 12
click at [238, 606] on link "Settings" at bounding box center [261, 612] width 156 height 24
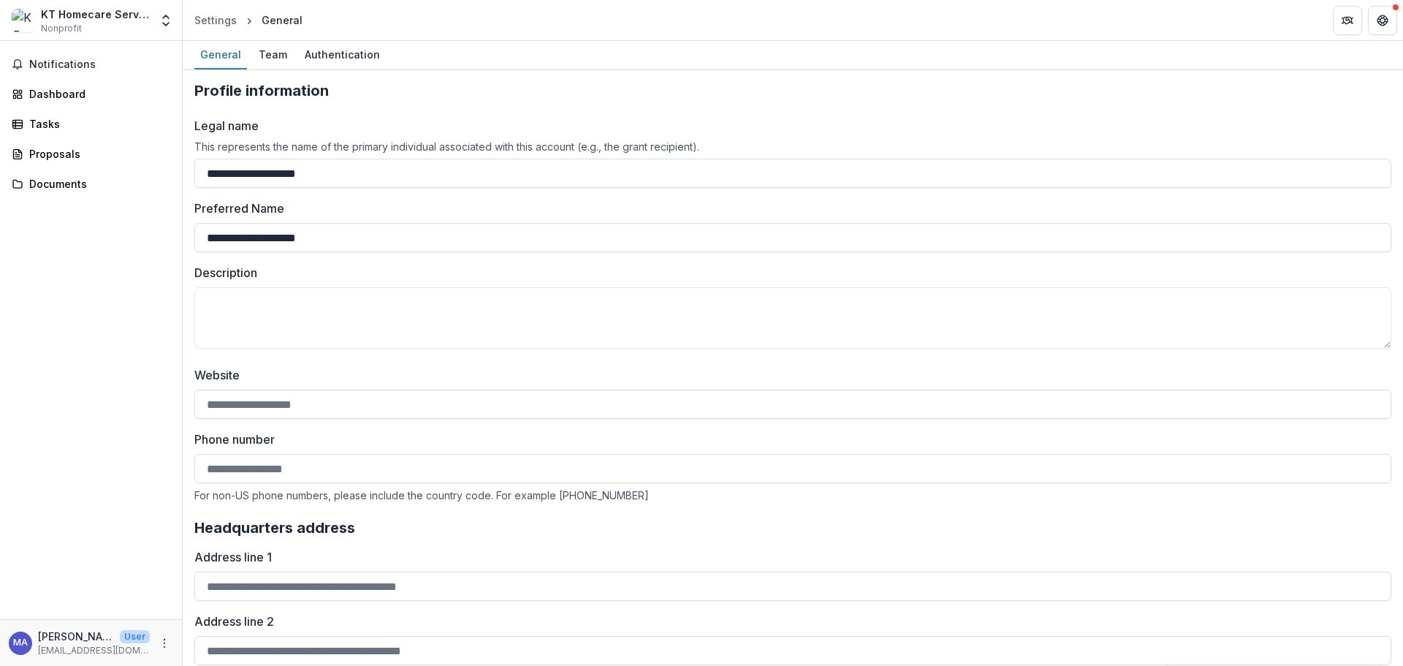
click at [262, 62] on div "Team" at bounding box center [273, 54] width 40 height 21
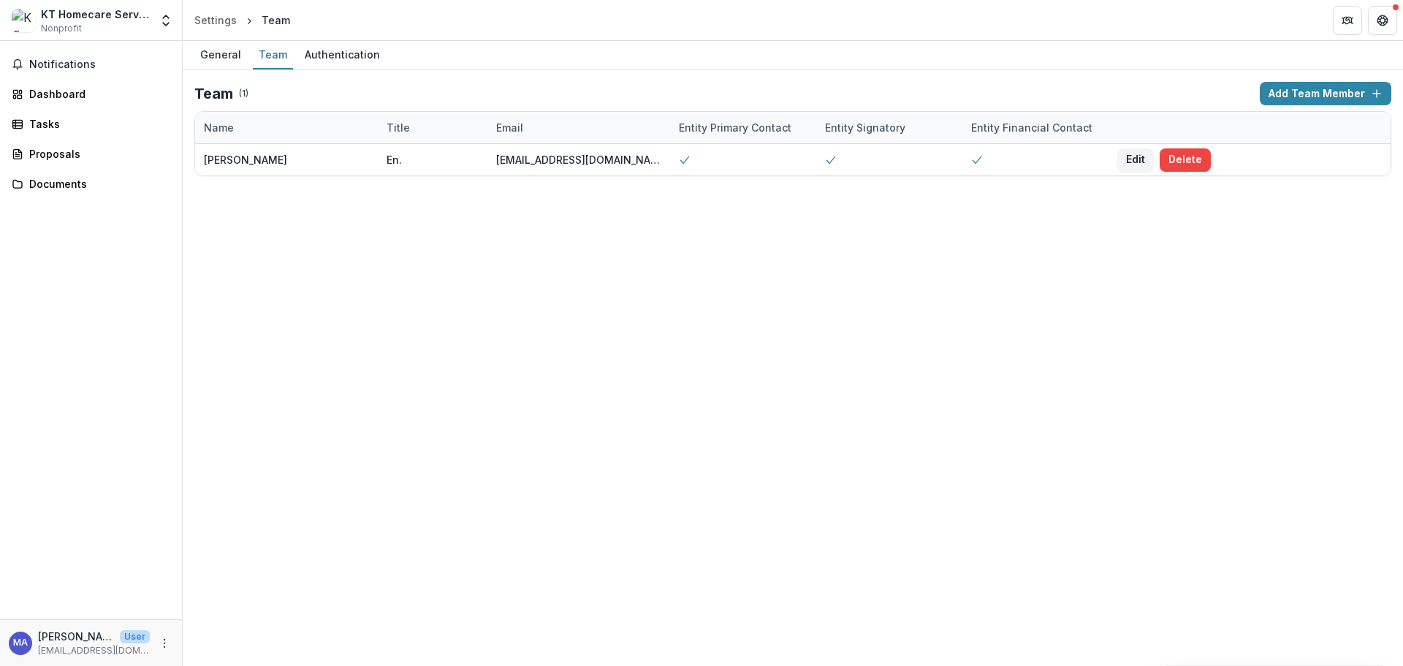
click at [1303, 92] on button "Add Team Member" at bounding box center [1326, 93] width 132 height 23
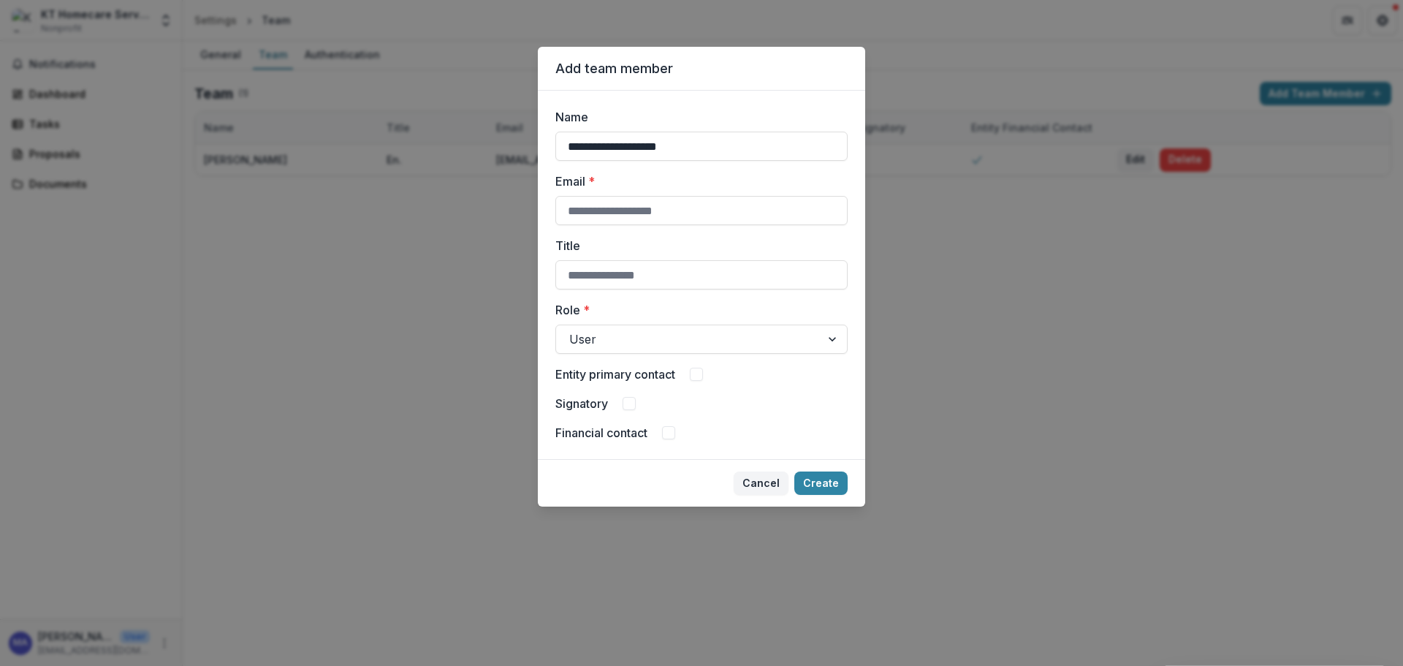
type input "**********"
click at [628, 212] on input "Email *" at bounding box center [702, 210] width 292 height 29
paste input "**********"
type input "**********"
click at [600, 276] on input "Title" at bounding box center [702, 274] width 292 height 29
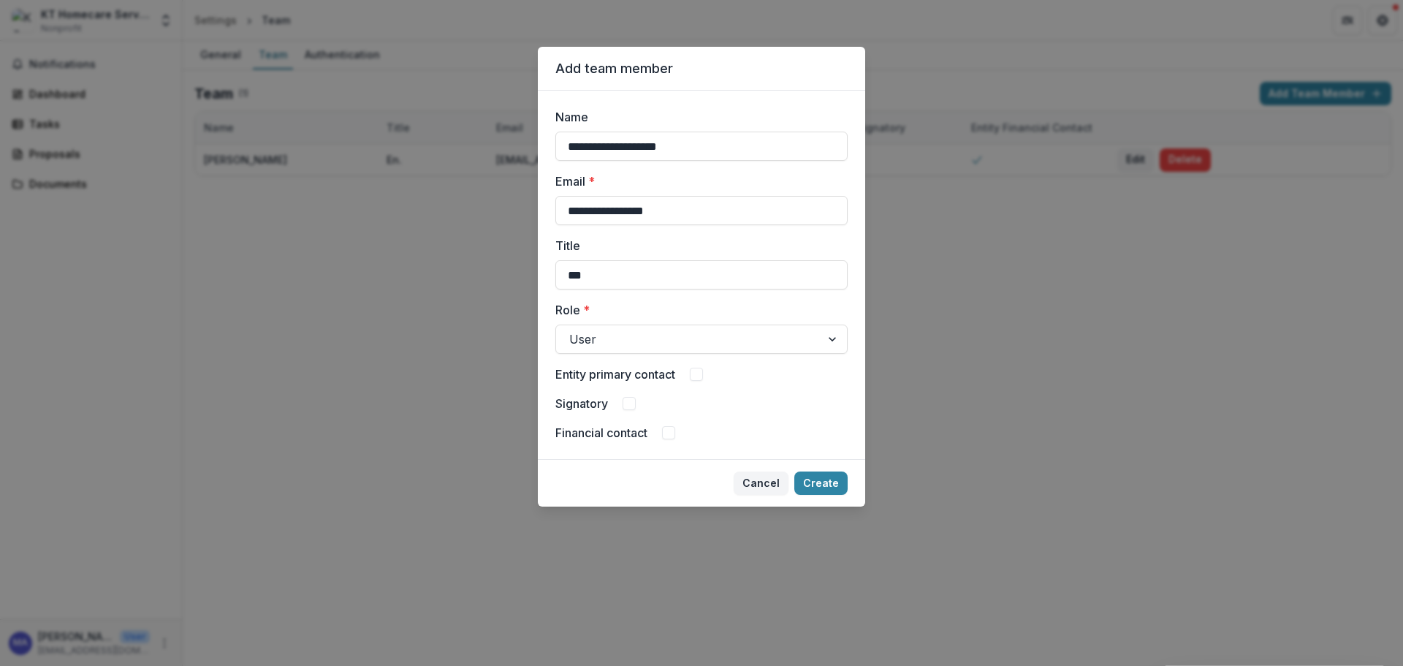
type input "***"
click at [667, 337] on div at bounding box center [688, 339] width 238 height 20
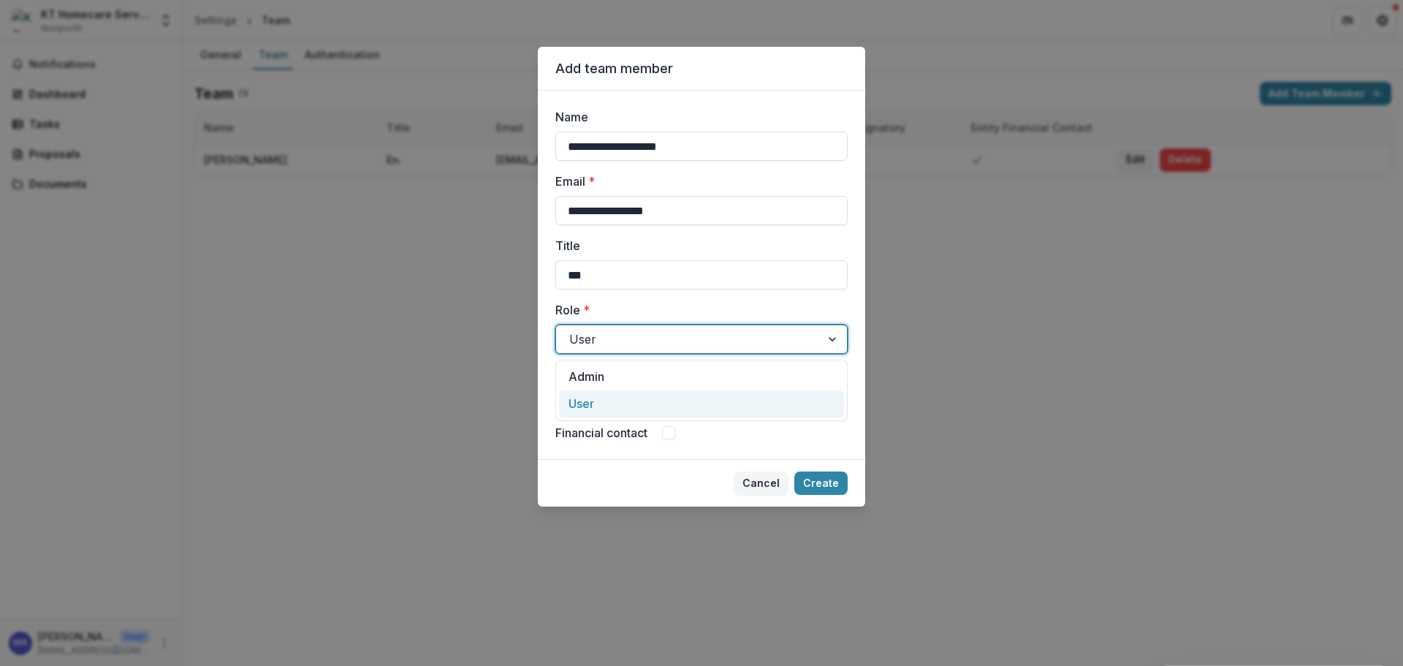
click at [555, 384] on div "**********" at bounding box center [701, 275] width 327 height 368
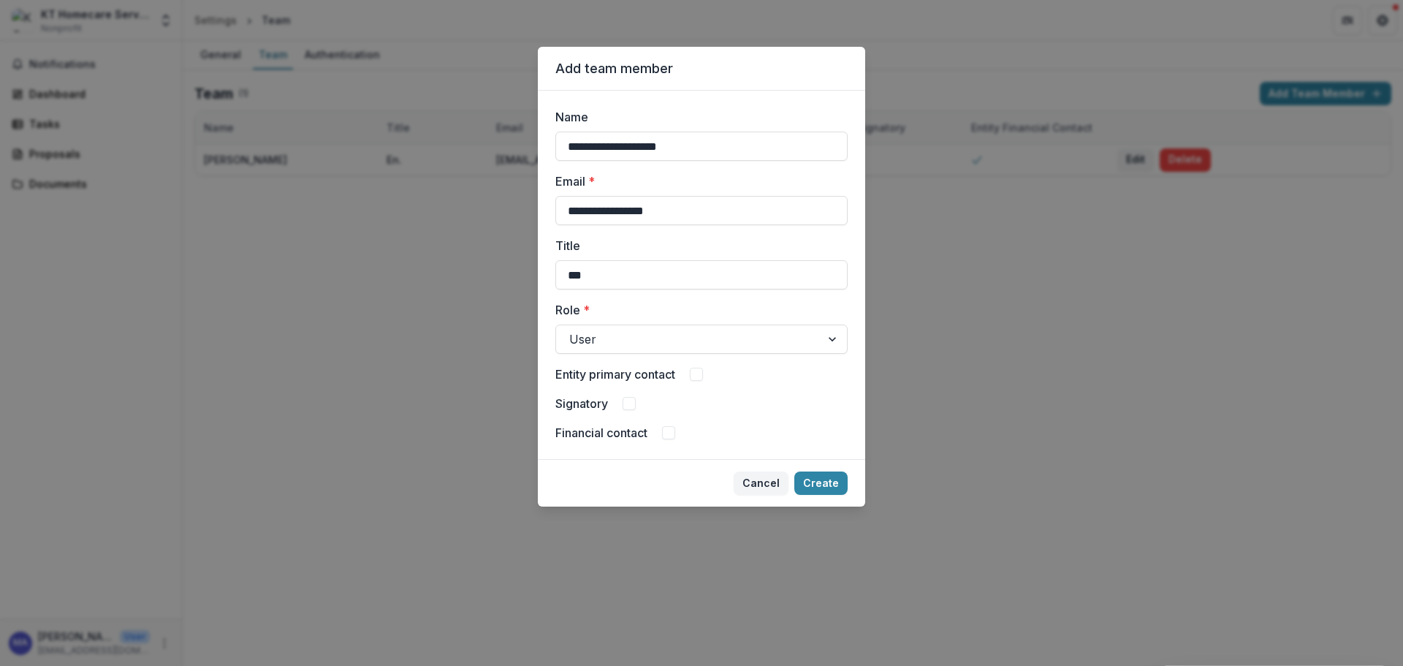
drag, startPoint x: 622, startPoint y: 399, endPoint x: 630, endPoint y: 403, distance: 9.2
click at [622, 400] on div "Signatory" at bounding box center [702, 404] width 292 height 18
click at [632, 406] on span at bounding box center [629, 403] width 13 height 13
click at [668, 431] on span at bounding box center [668, 432] width 13 height 13
click at [781, 346] on div at bounding box center [688, 339] width 238 height 20
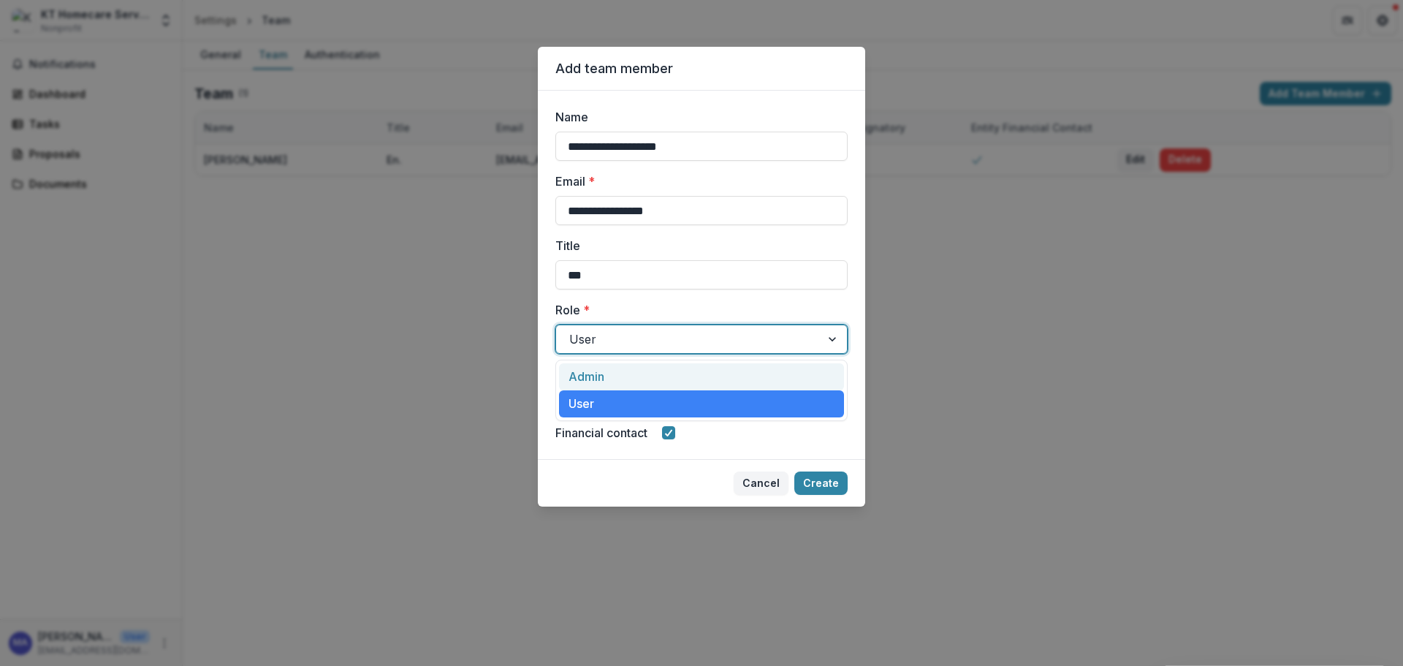
click at [645, 380] on div "Admin" at bounding box center [701, 376] width 285 height 27
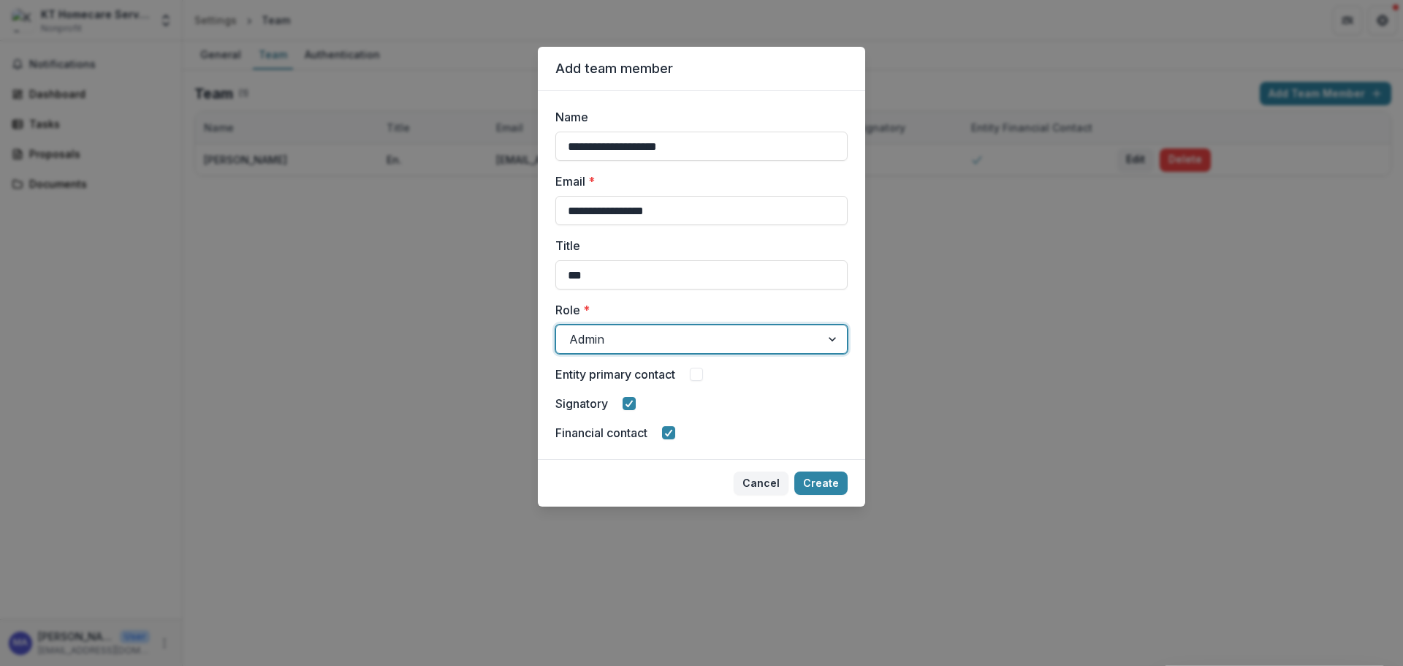
click at [723, 340] on div at bounding box center [688, 339] width 238 height 20
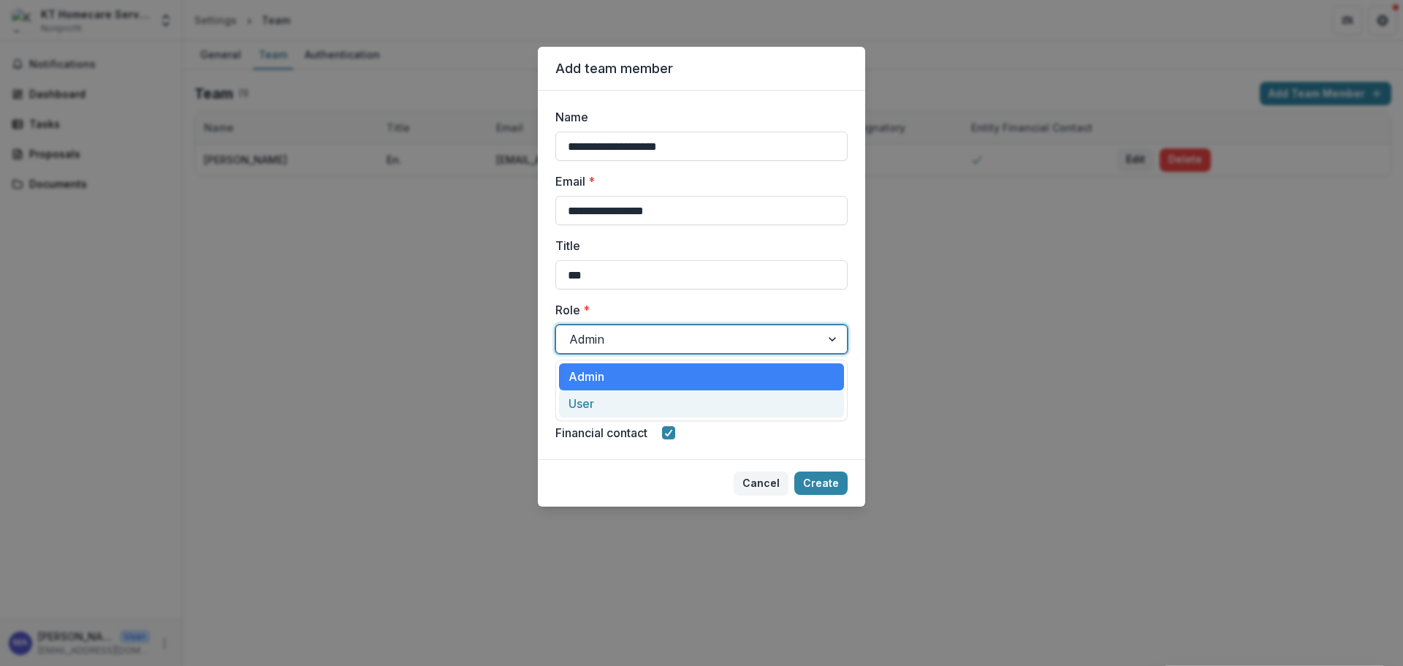
click at [635, 413] on div "User" at bounding box center [701, 403] width 285 height 27
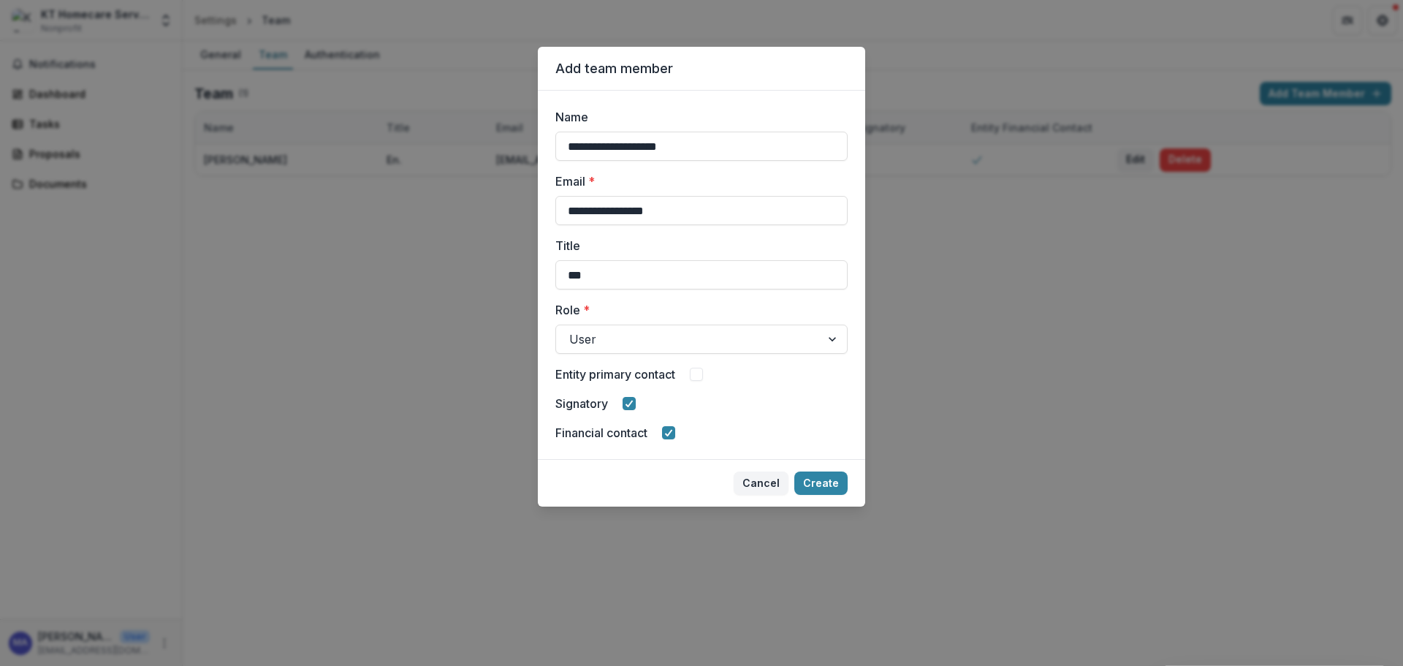
click at [833, 479] on button "Create" at bounding box center [821, 482] width 53 height 23
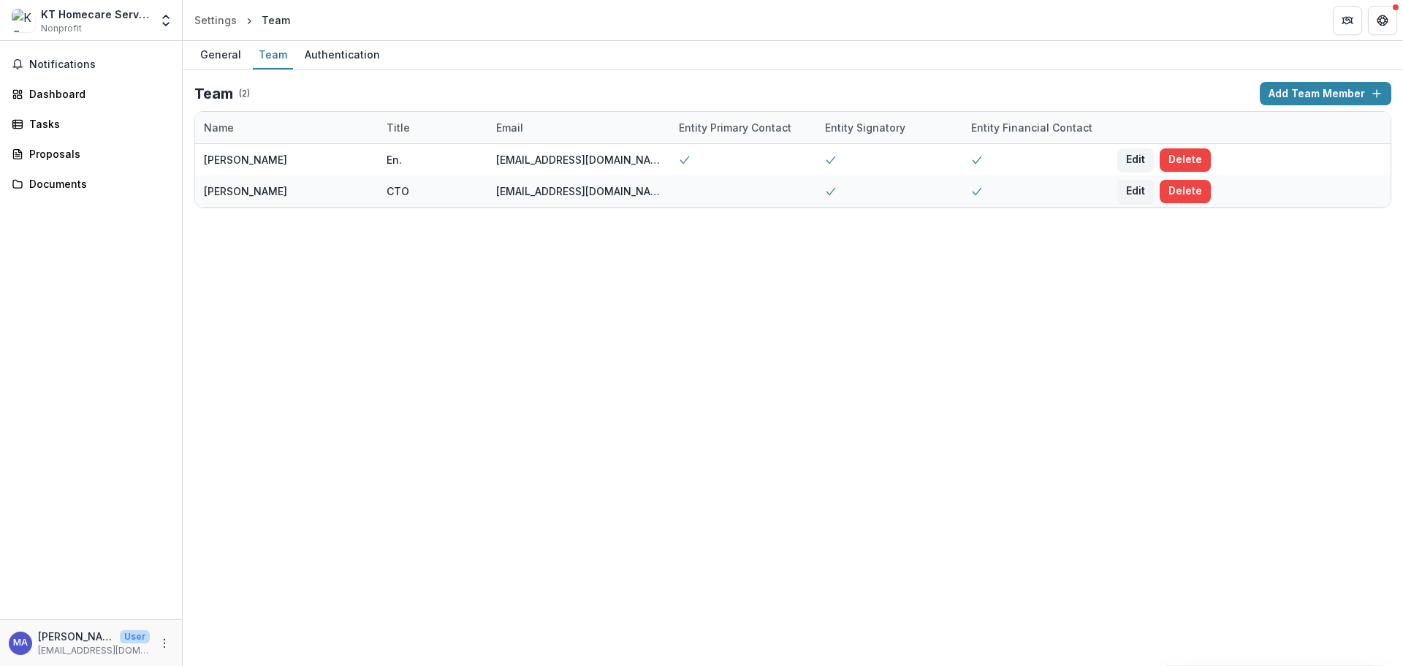
click at [1139, 151] on button "Edit" at bounding box center [1136, 159] width 37 height 23
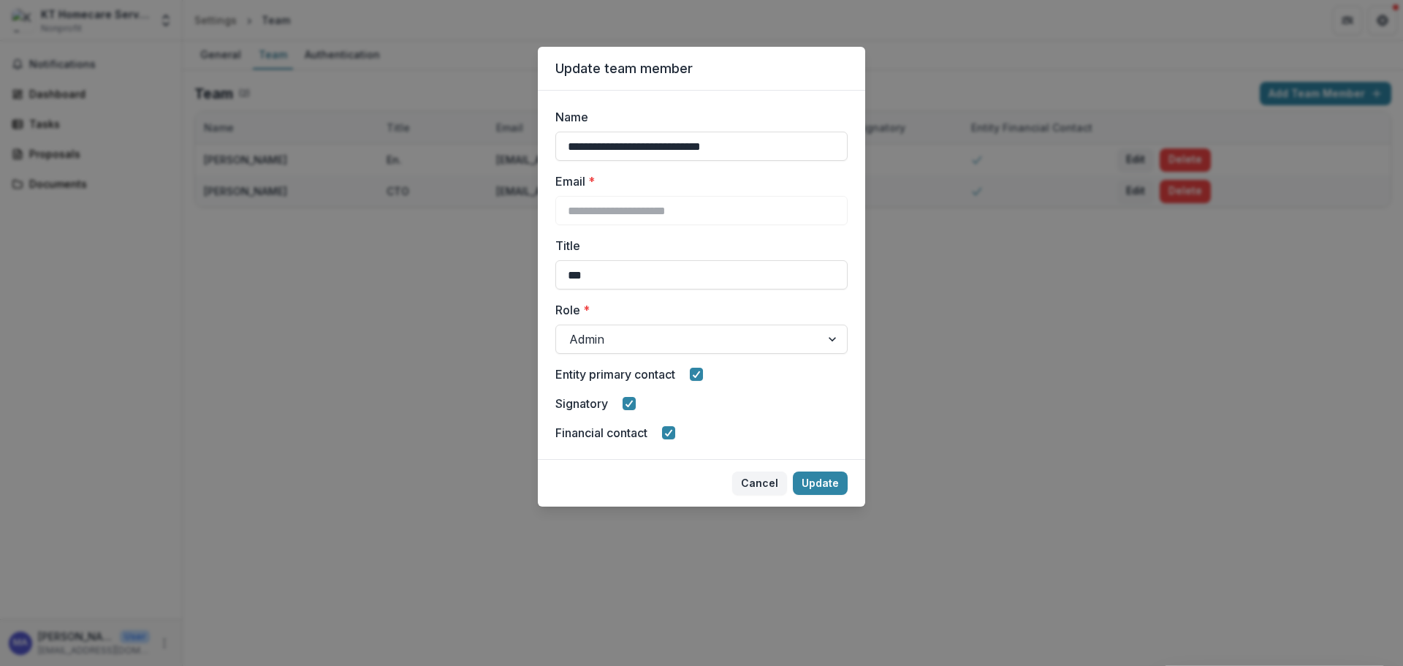
drag, startPoint x: 625, startPoint y: 275, endPoint x: 531, endPoint y: 288, distance: 95.2
click at [531, 288] on div "**********" at bounding box center [701, 333] width 1403 height 666
type input "***"
click at [820, 493] on button "Update" at bounding box center [820, 482] width 55 height 23
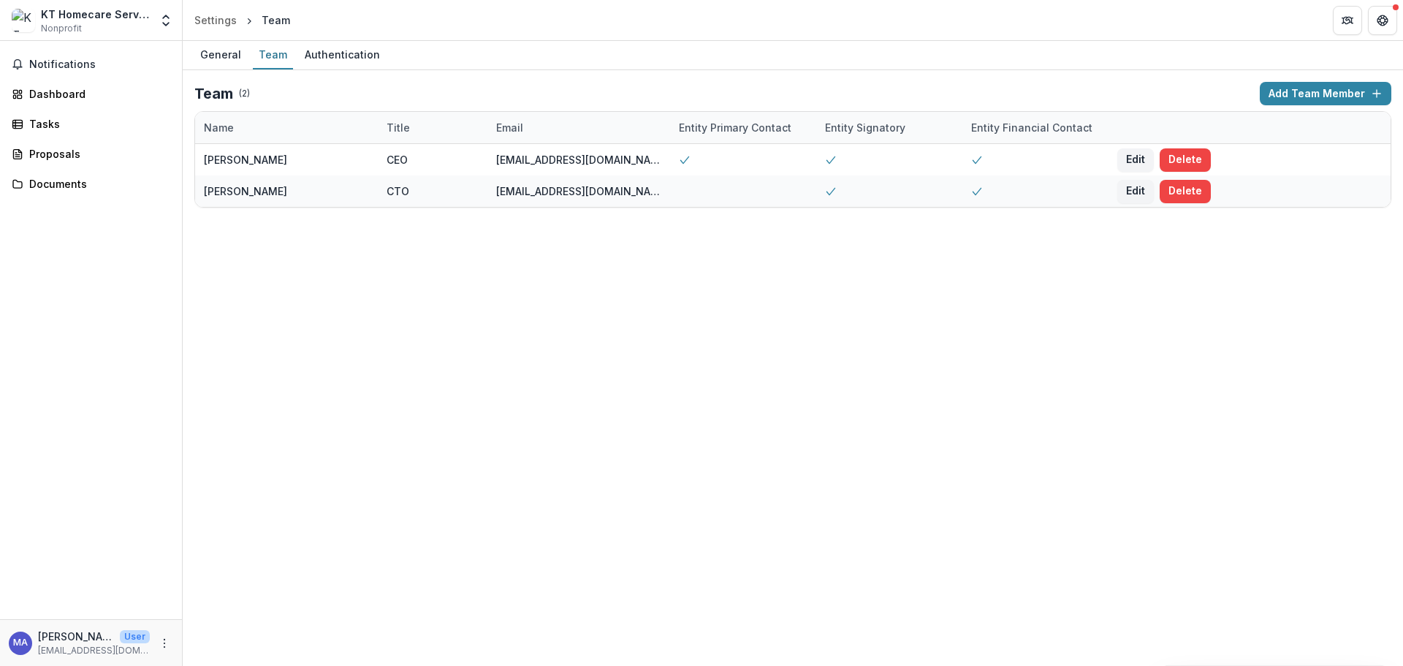
click at [336, 58] on div "Authentication" at bounding box center [342, 54] width 87 height 21
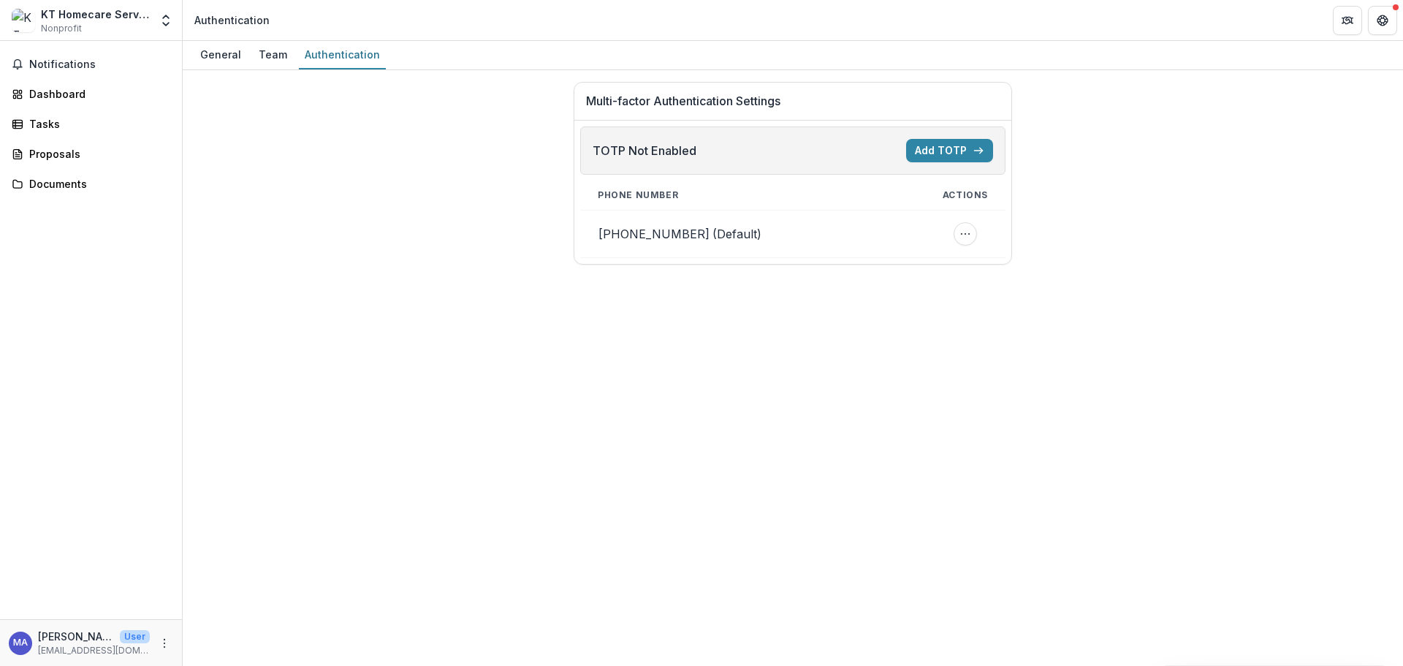
click at [198, 54] on div "General" at bounding box center [220, 54] width 53 height 21
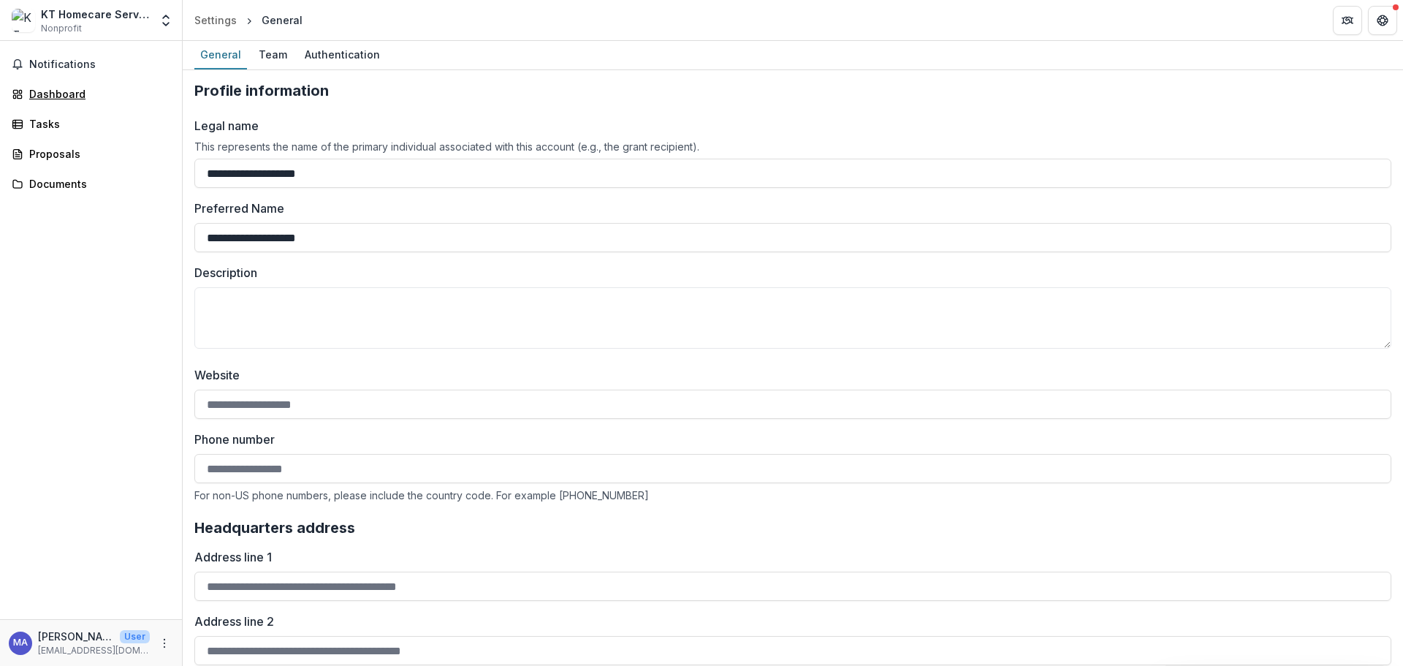
click at [69, 96] on div "Dashboard" at bounding box center [96, 93] width 135 height 15
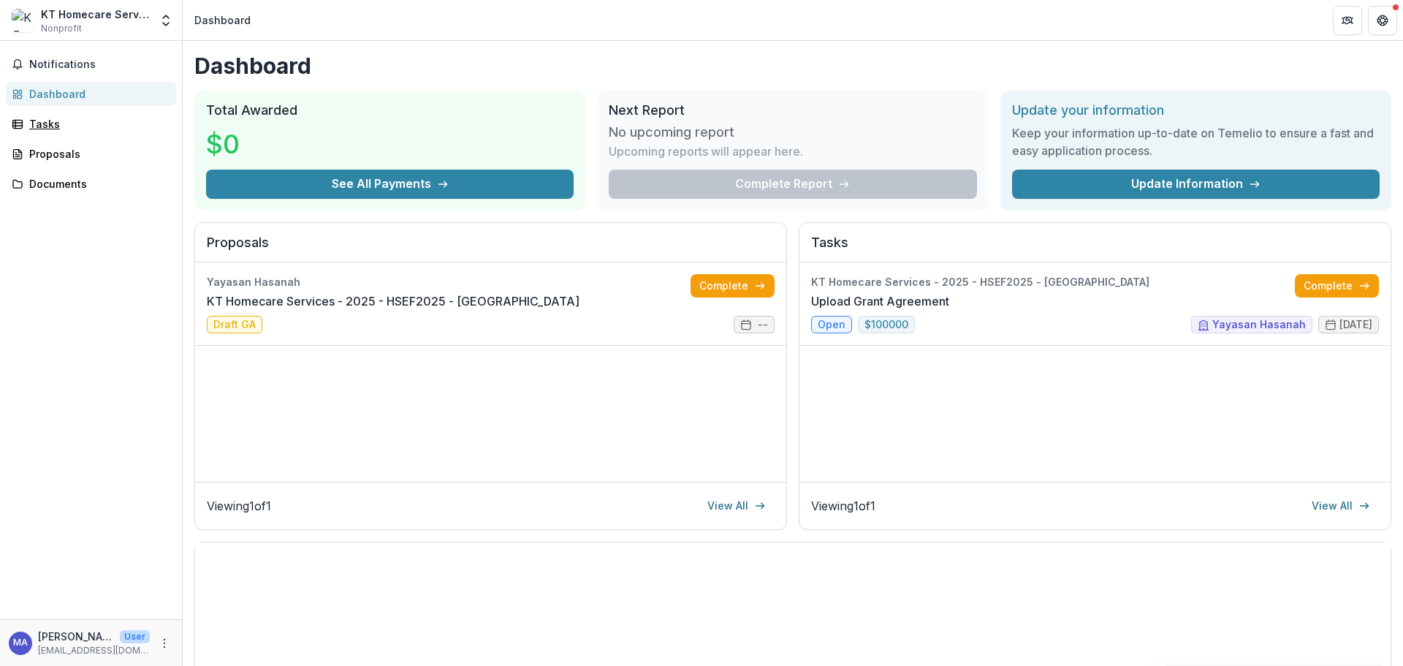
click at [66, 126] on div "Tasks" at bounding box center [96, 123] width 135 height 15
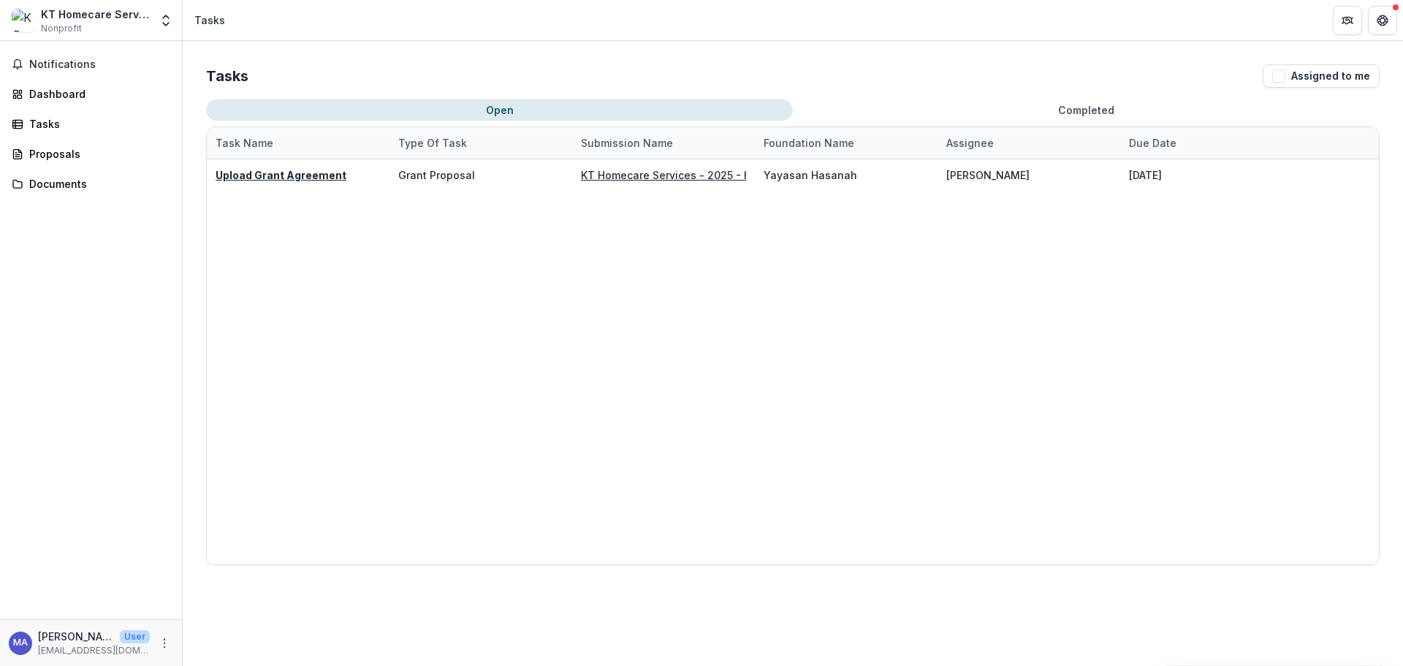
click at [48, 64] on span "Notifications" at bounding box center [99, 64] width 141 height 12
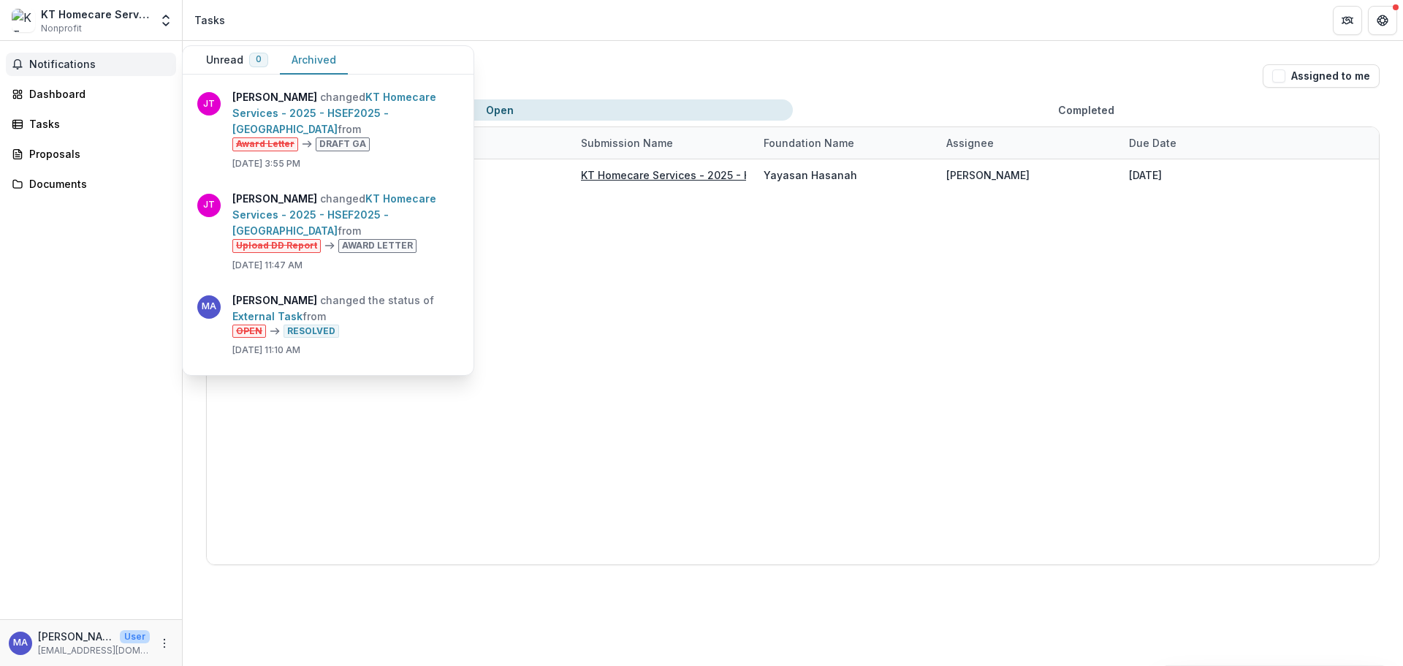
click at [300, 237] on link "KT Homecare Services - 2025 - HSEF2025 - [GEOGRAPHIC_DATA]" at bounding box center [334, 214] width 204 height 45
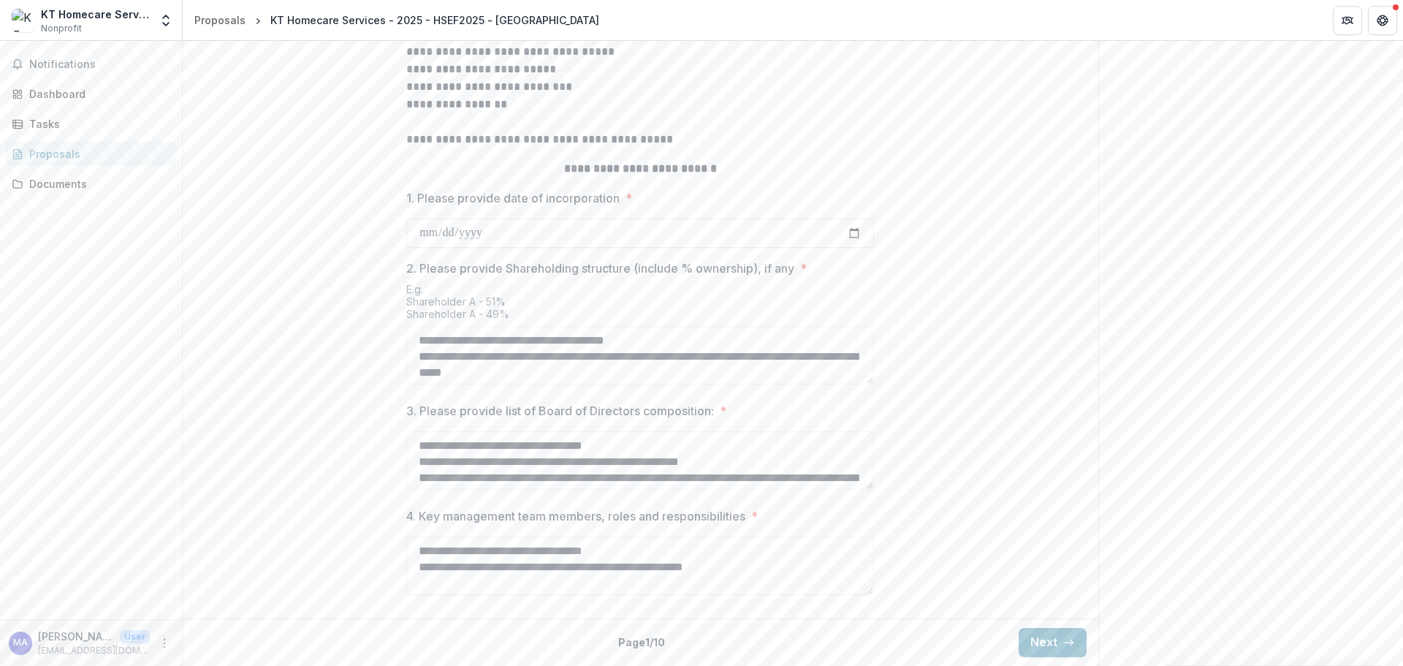
click at [1034, 626] on div "Back Page 1 / 10 Next" at bounding box center [641, 642] width 916 height 48
click at [1038, 634] on button "Next" at bounding box center [1053, 642] width 68 height 29
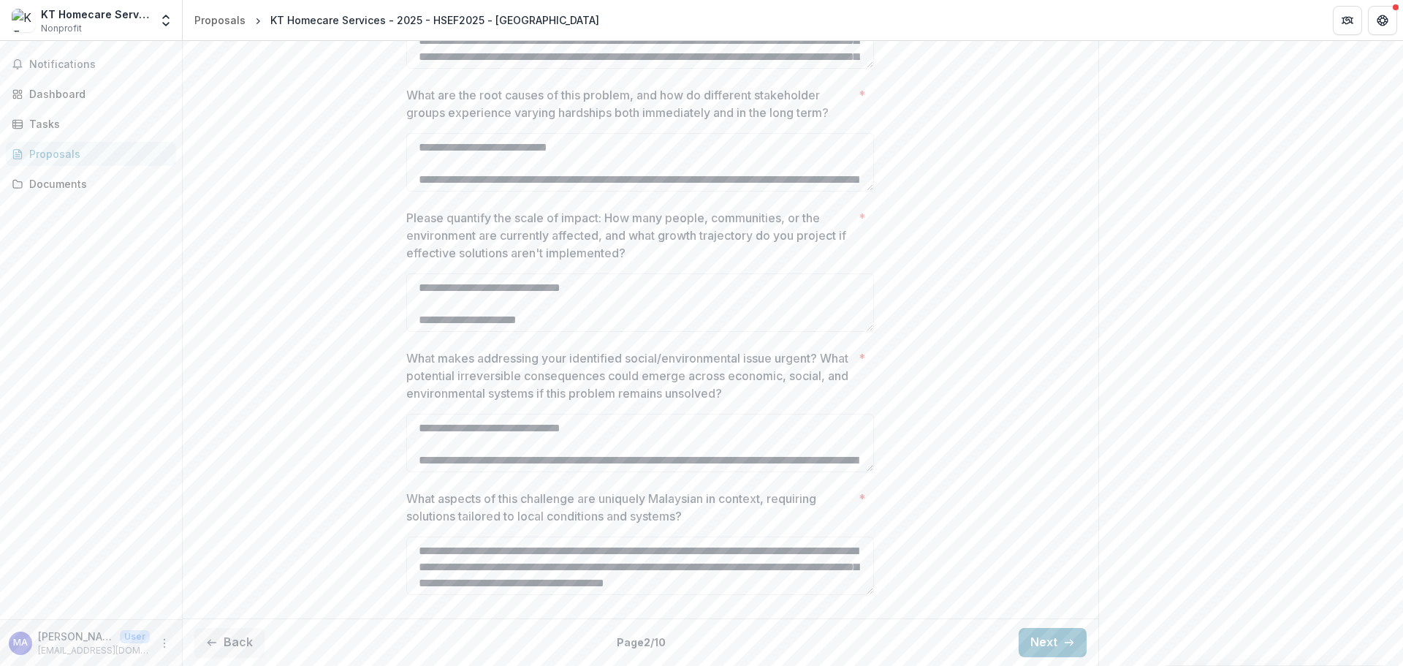
click at [1038, 634] on button "Next" at bounding box center [1053, 642] width 68 height 29
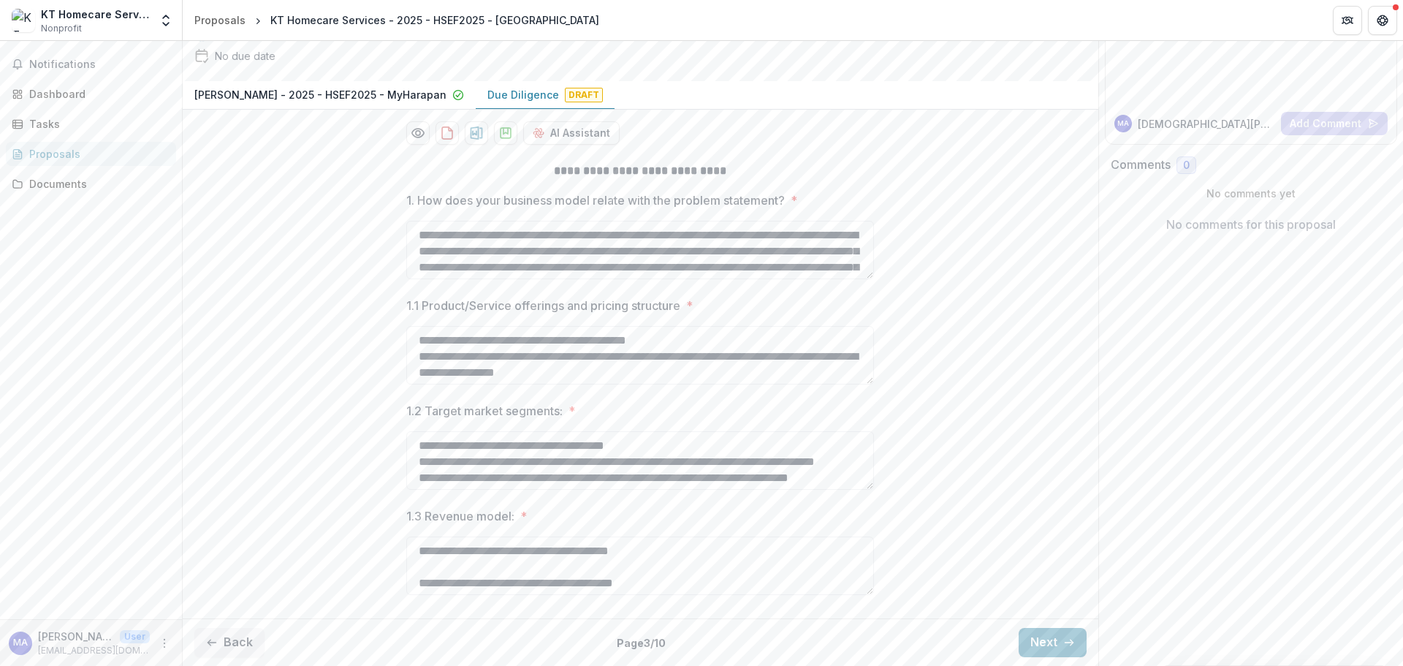
click at [1038, 634] on button "Next" at bounding box center [1053, 642] width 68 height 29
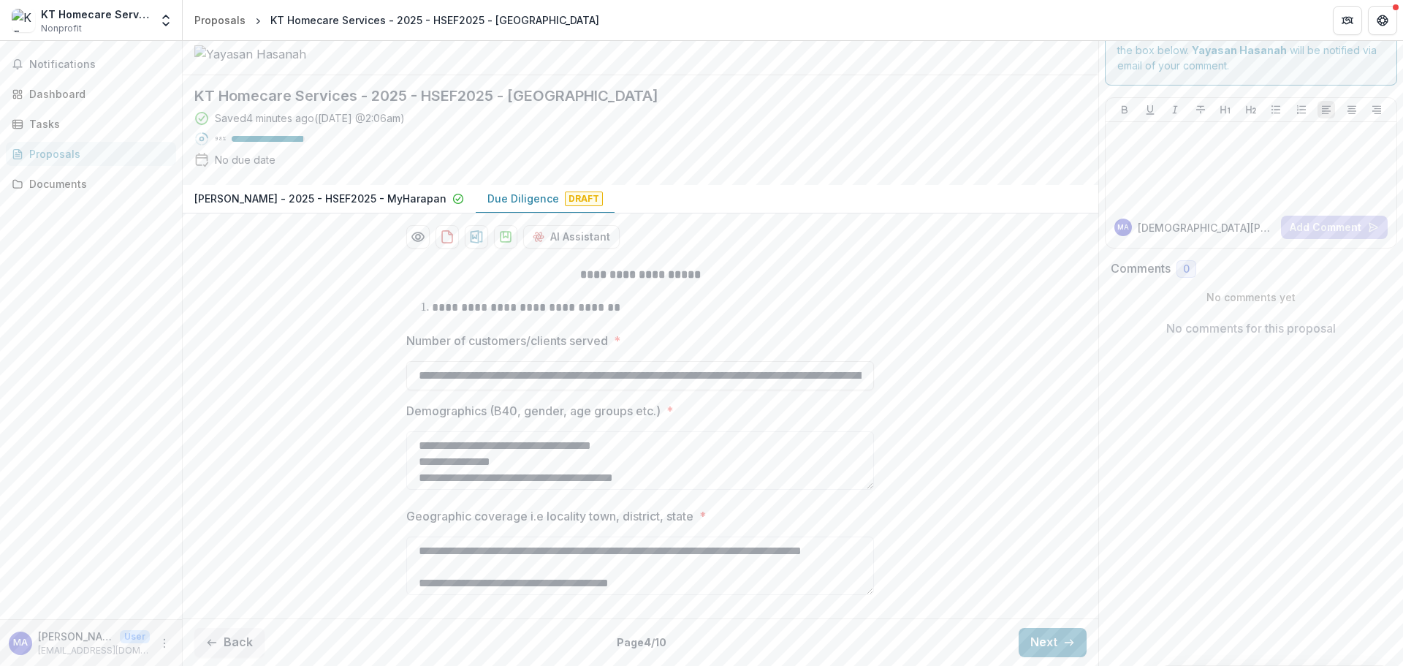
click at [1038, 634] on button "Next" at bounding box center [1053, 642] width 68 height 29
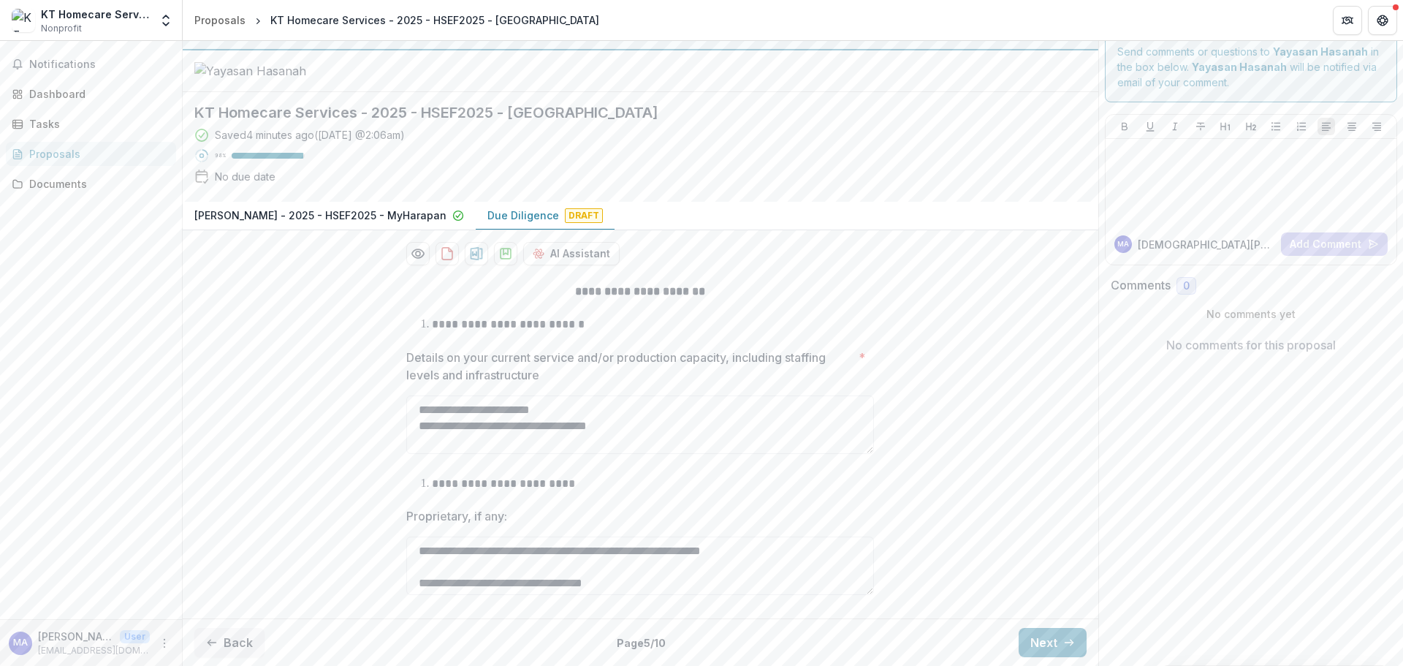
click at [1038, 634] on button "Next" at bounding box center [1053, 642] width 68 height 29
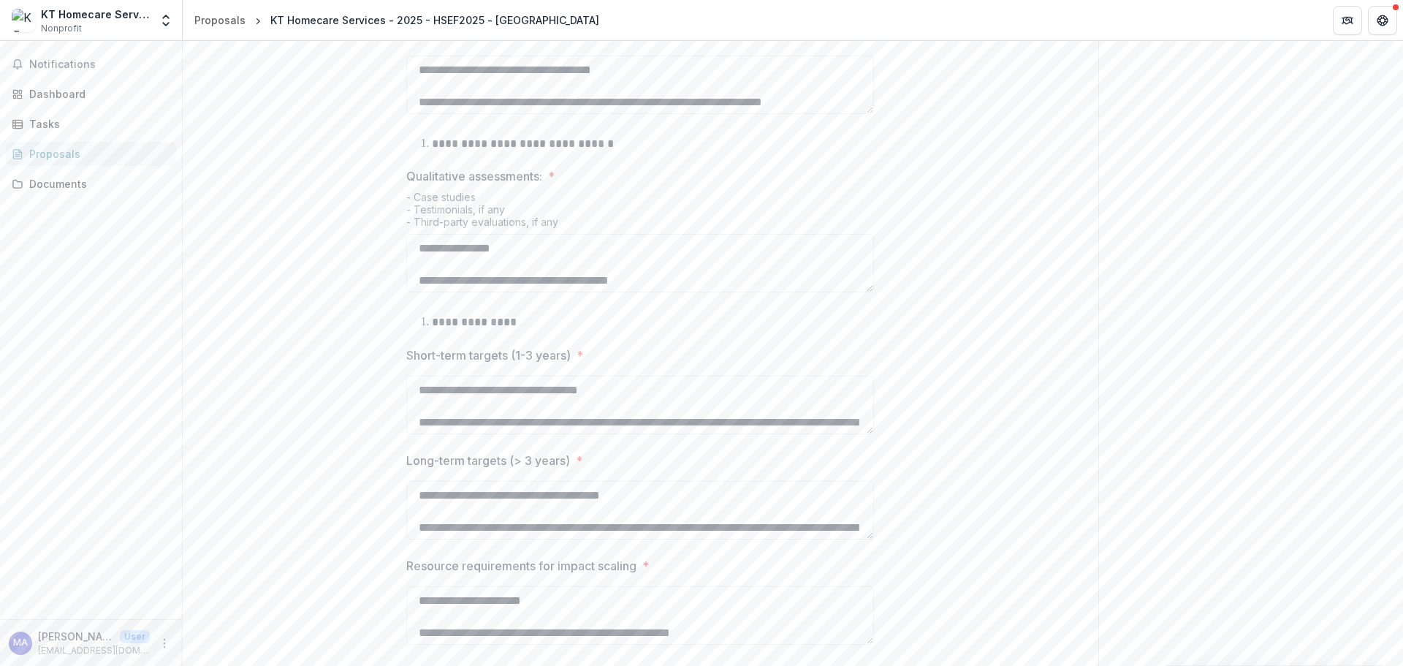
scroll to position [740, 0]
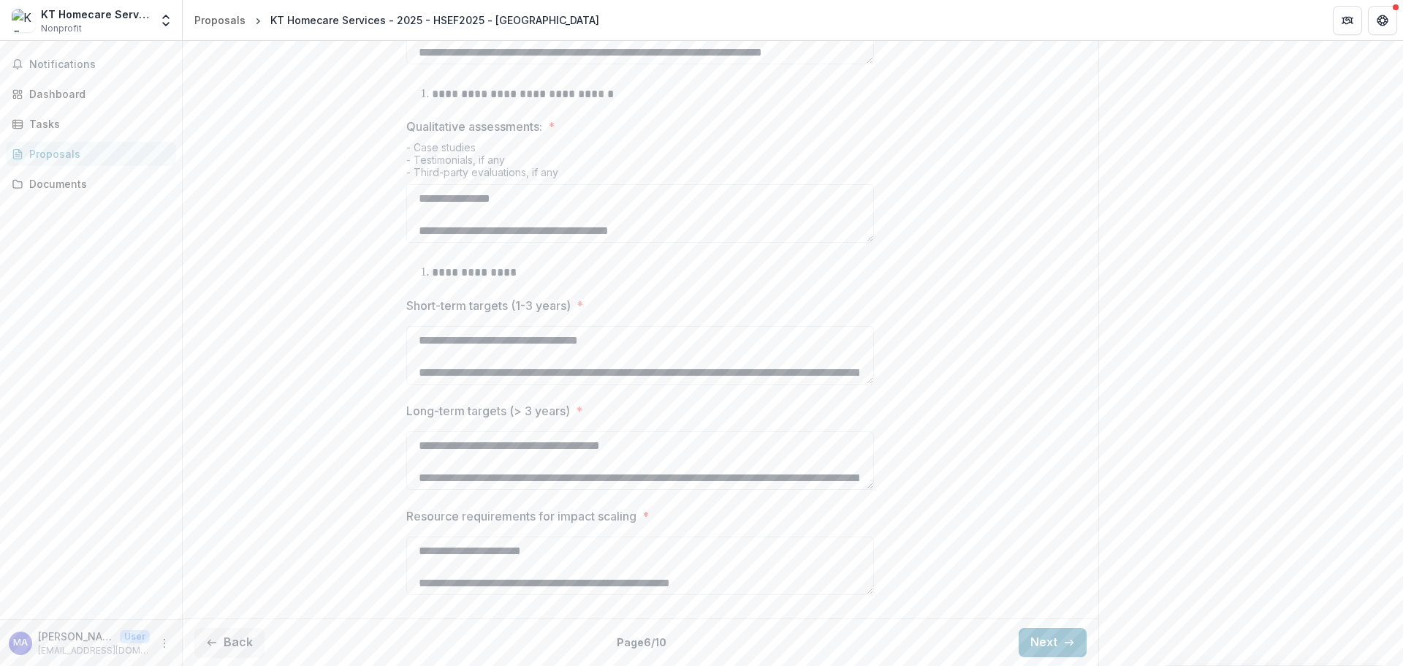
click at [1027, 631] on button "Next" at bounding box center [1053, 642] width 68 height 29
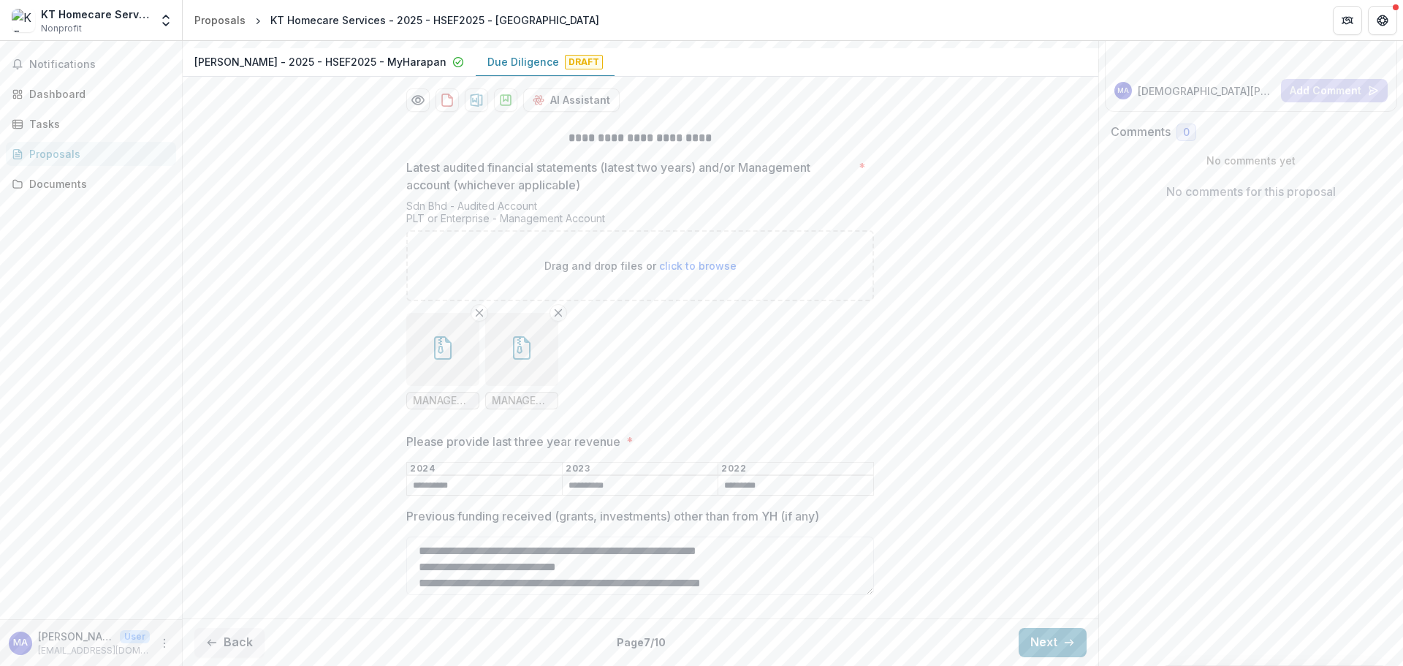
click at [1027, 631] on button "Next" at bounding box center [1053, 642] width 68 height 29
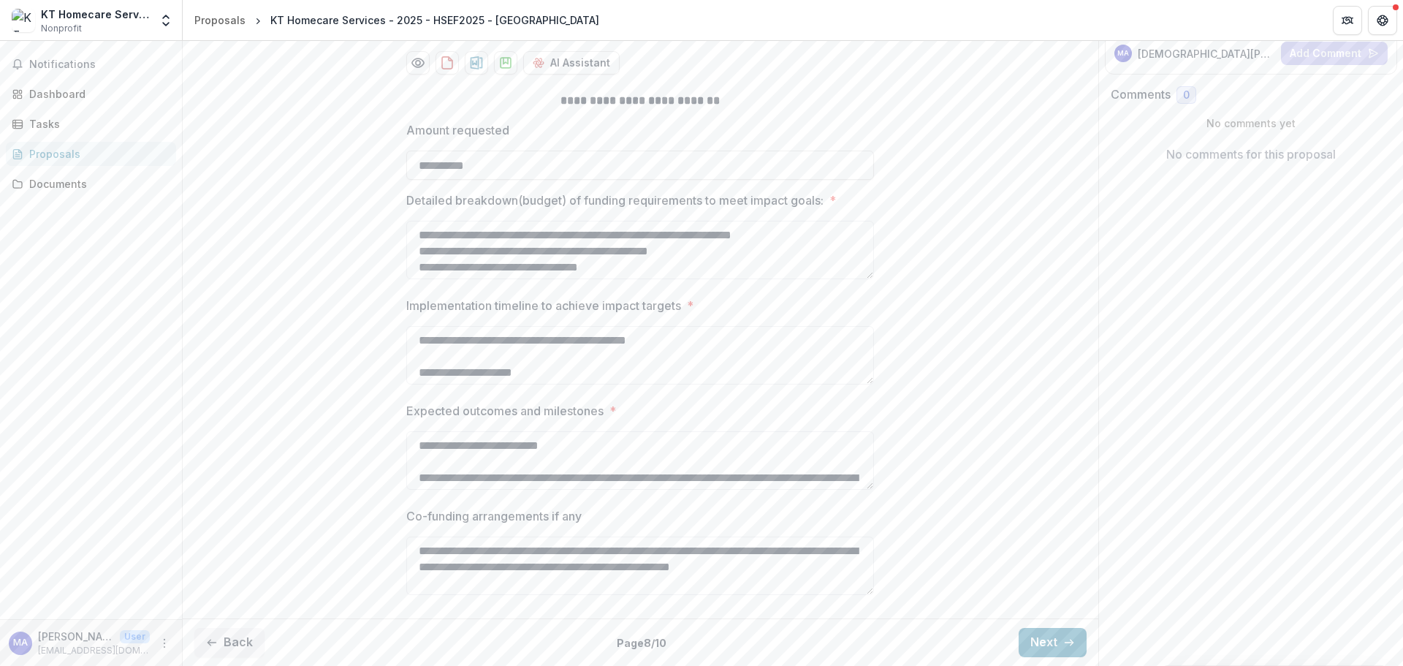
click at [1027, 632] on button "Next" at bounding box center [1053, 642] width 68 height 29
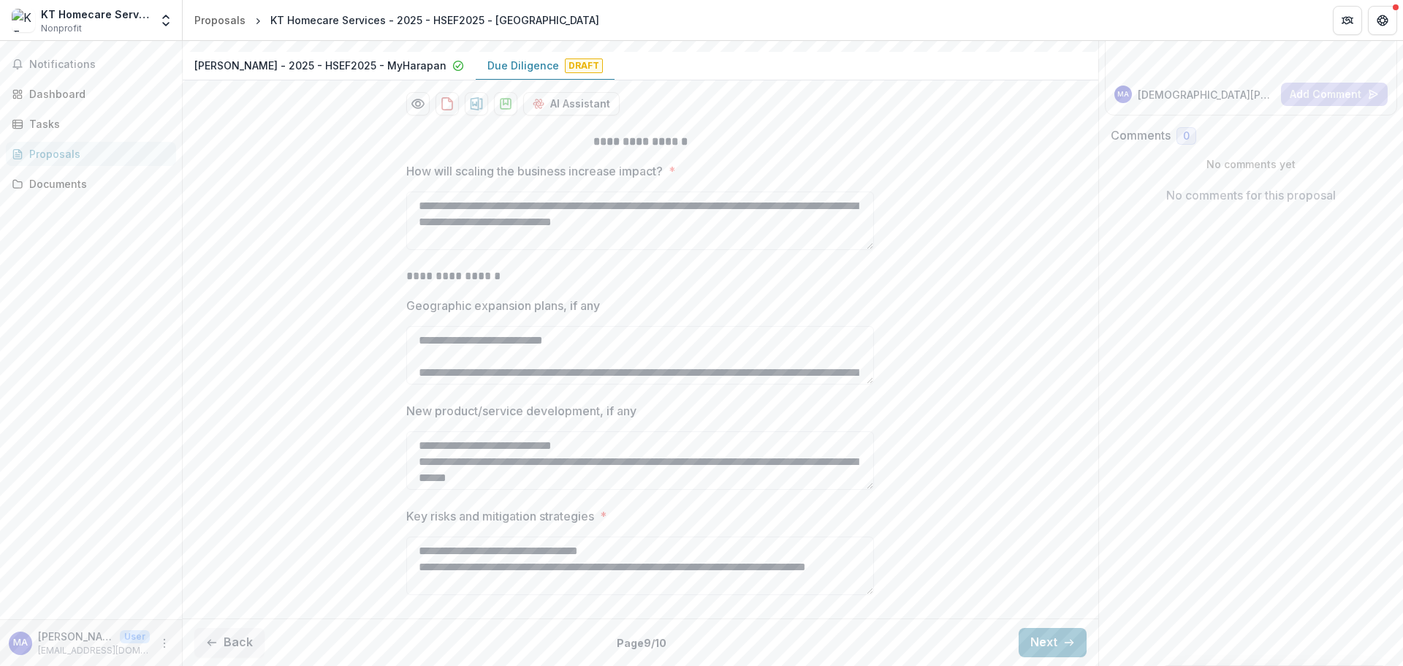
scroll to position [238, 0]
click at [1027, 631] on button "Next" at bounding box center [1053, 642] width 68 height 29
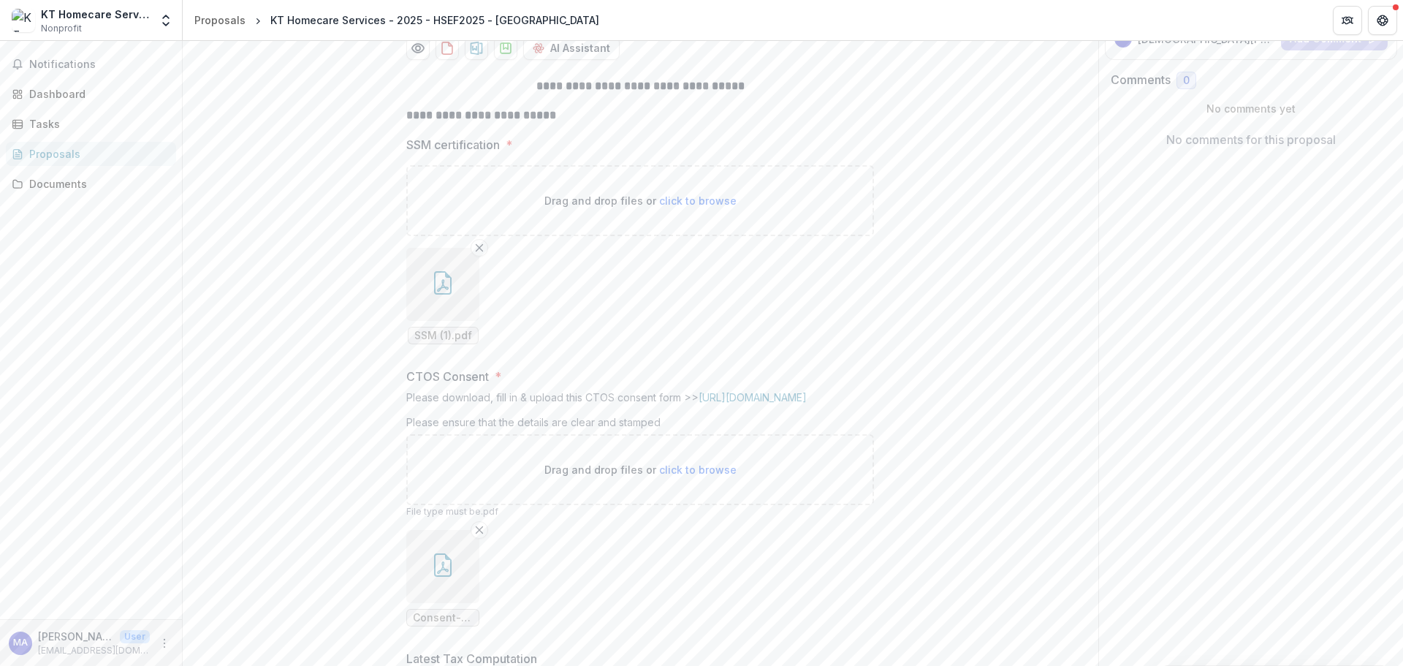
scroll to position [0, 0]
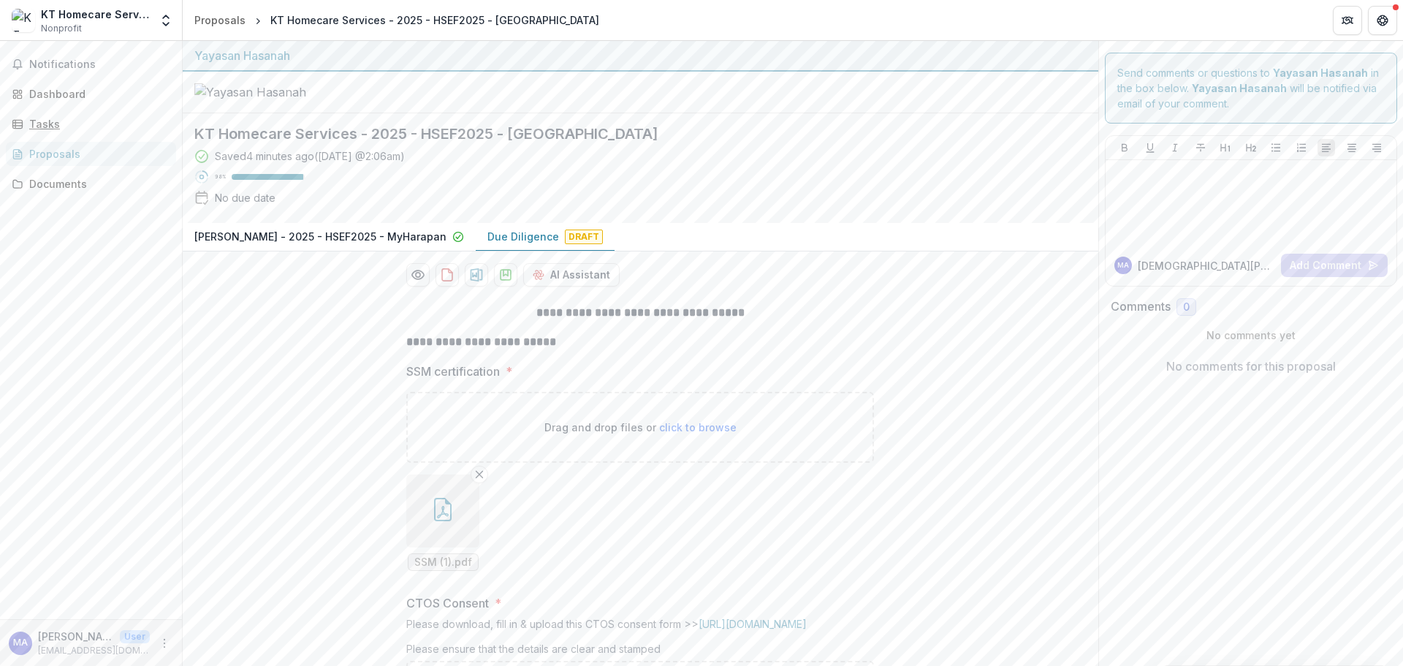
click at [50, 121] on div "Tasks" at bounding box center [96, 123] width 135 height 15
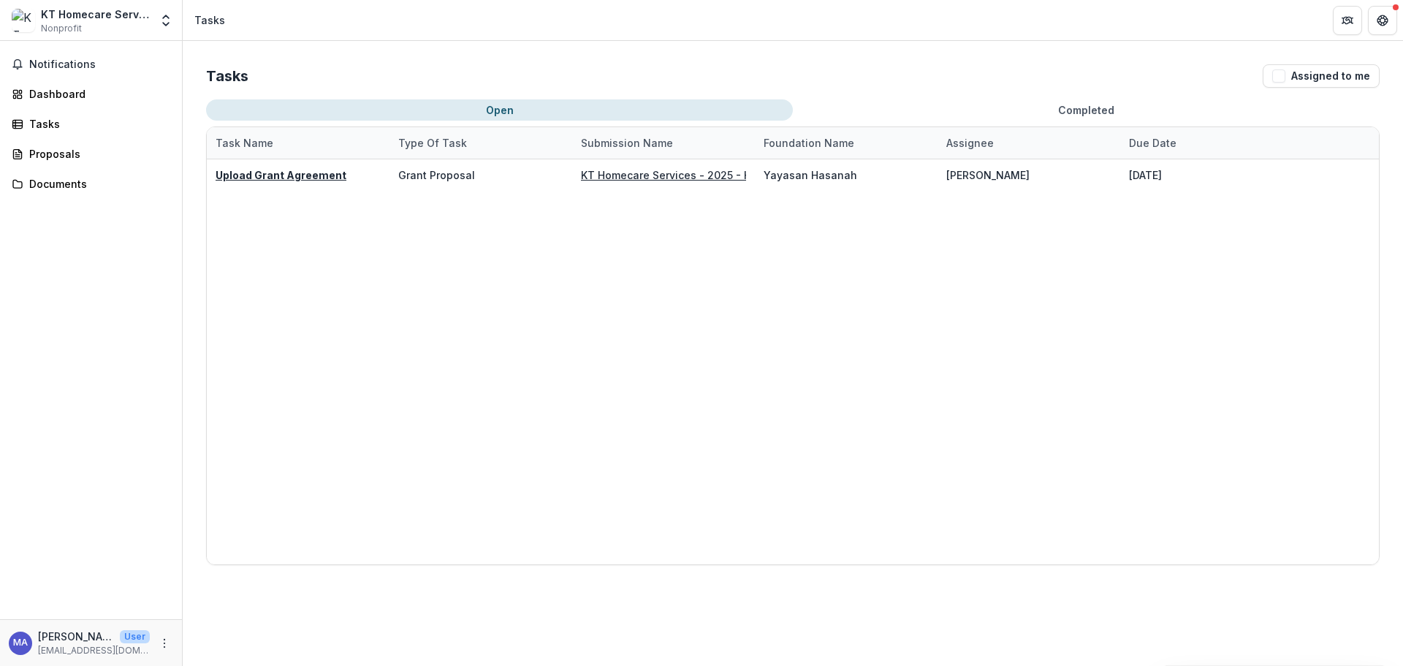
click at [60, 66] on span "Notifications" at bounding box center [99, 64] width 141 height 12
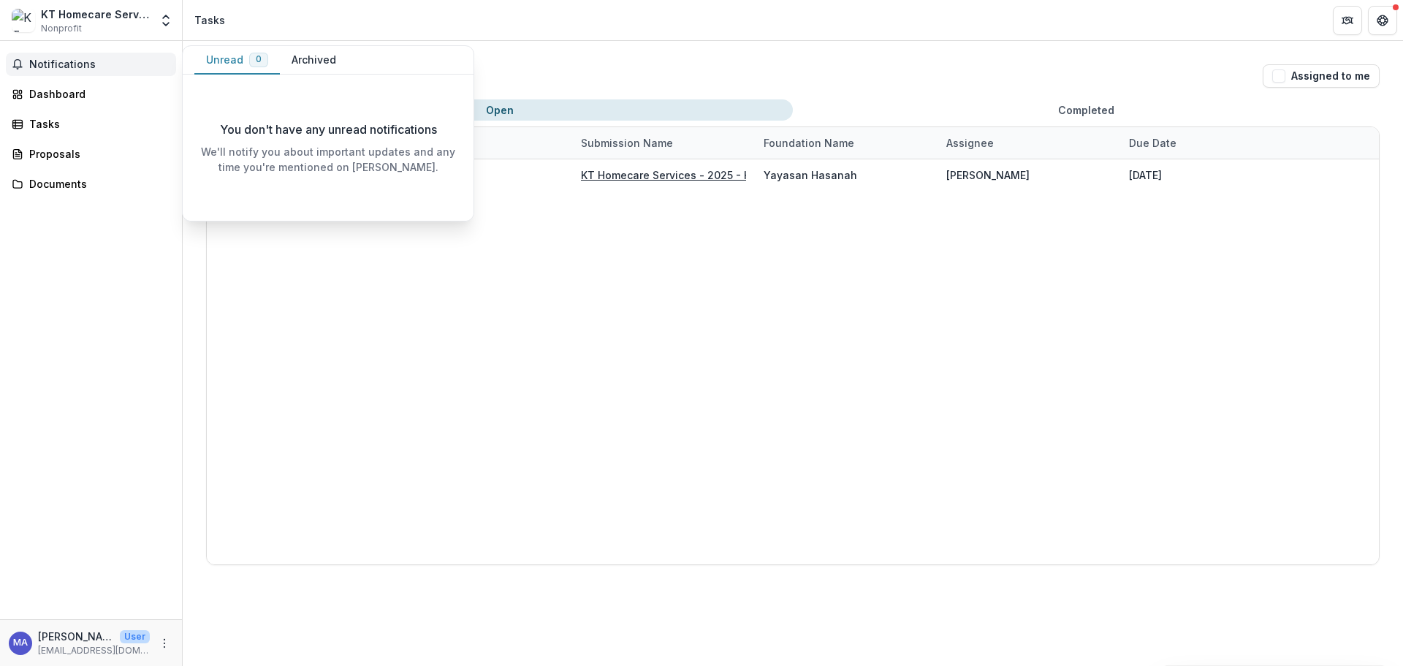
click at [64, 97] on div "Dashboard" at bounding box center [96, 93] width 135 height 15
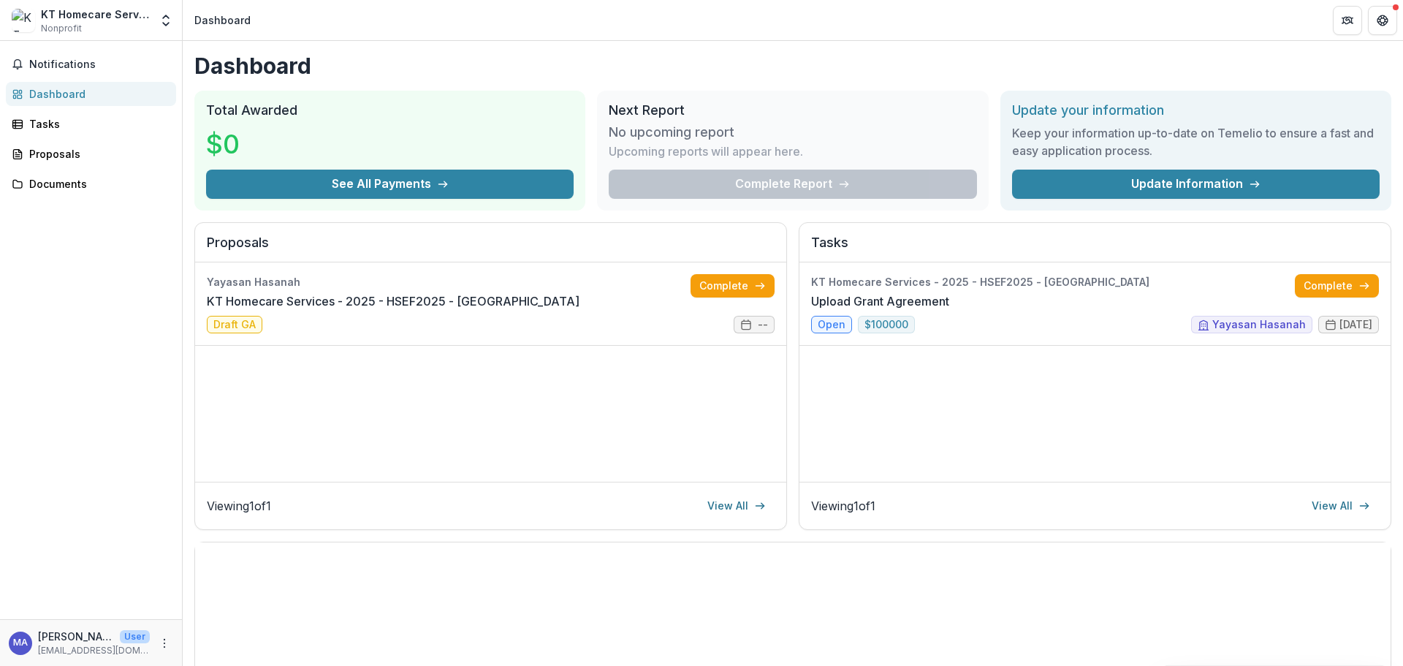
click at [732, 288] on link "Complete" at bounding box center [733, 285] width 84 height 23
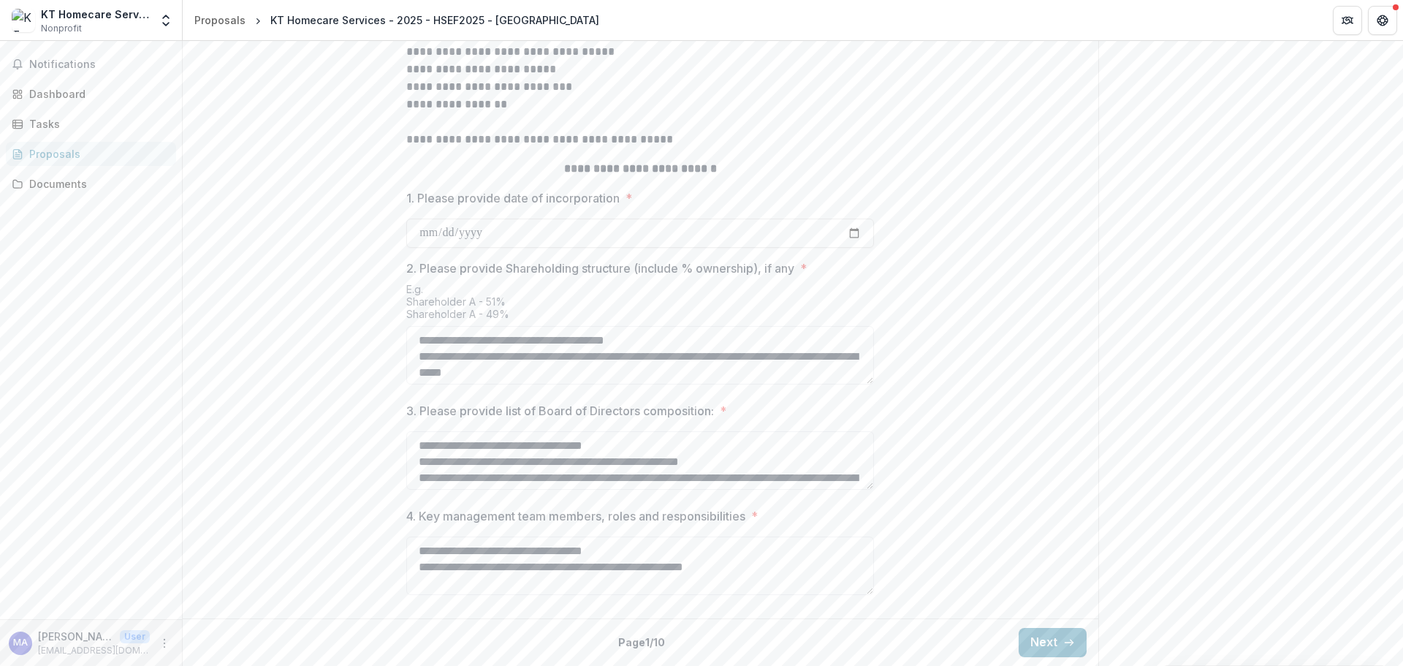
scroll to position [157, 0]
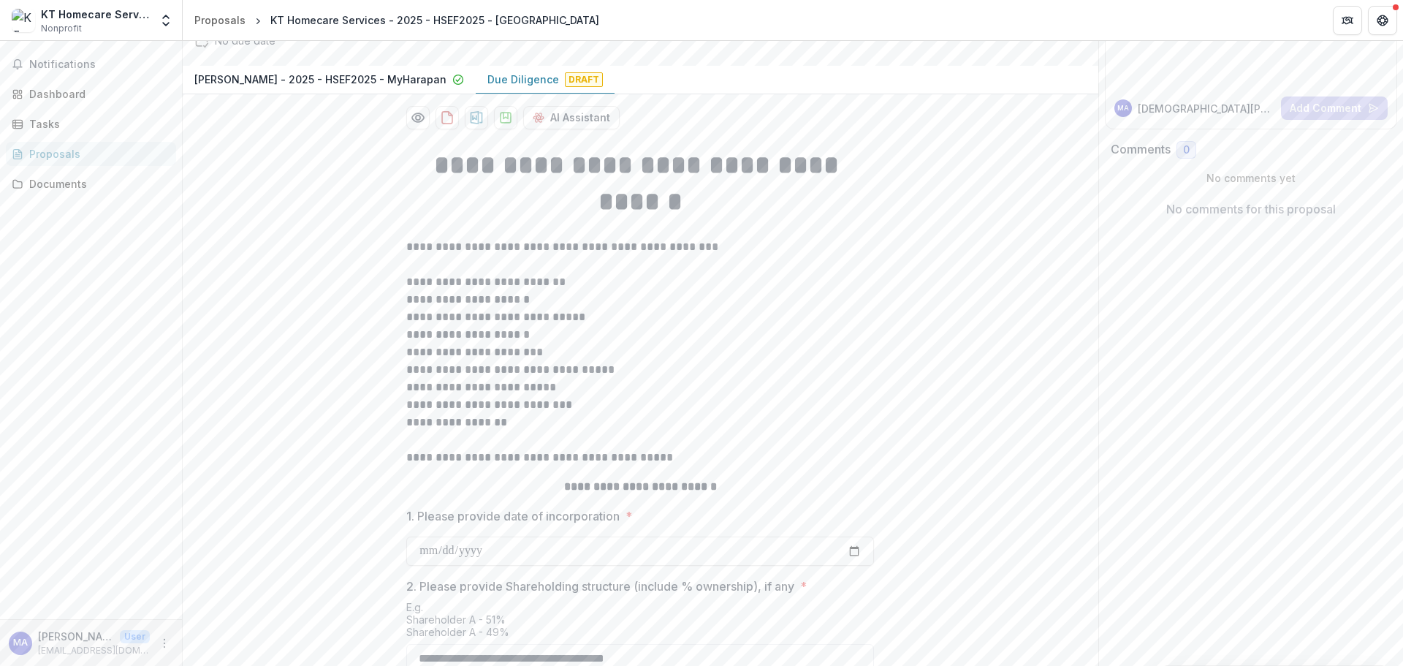
click at [167, 15] on polyline "Open entity switcher" at bounding box center [166, 16] width 6 height 3
click at [167, 17] on polyline "Open entity switcher" at bounding box center [166, 16] width 6 height 3
click at [167, 16] on polyline "Open entity switcher" at bounding box center [166, 16] width 6 height 3
click at [59, 76] on link "Settings" at bounding box center [91, 81] width 175 height 24
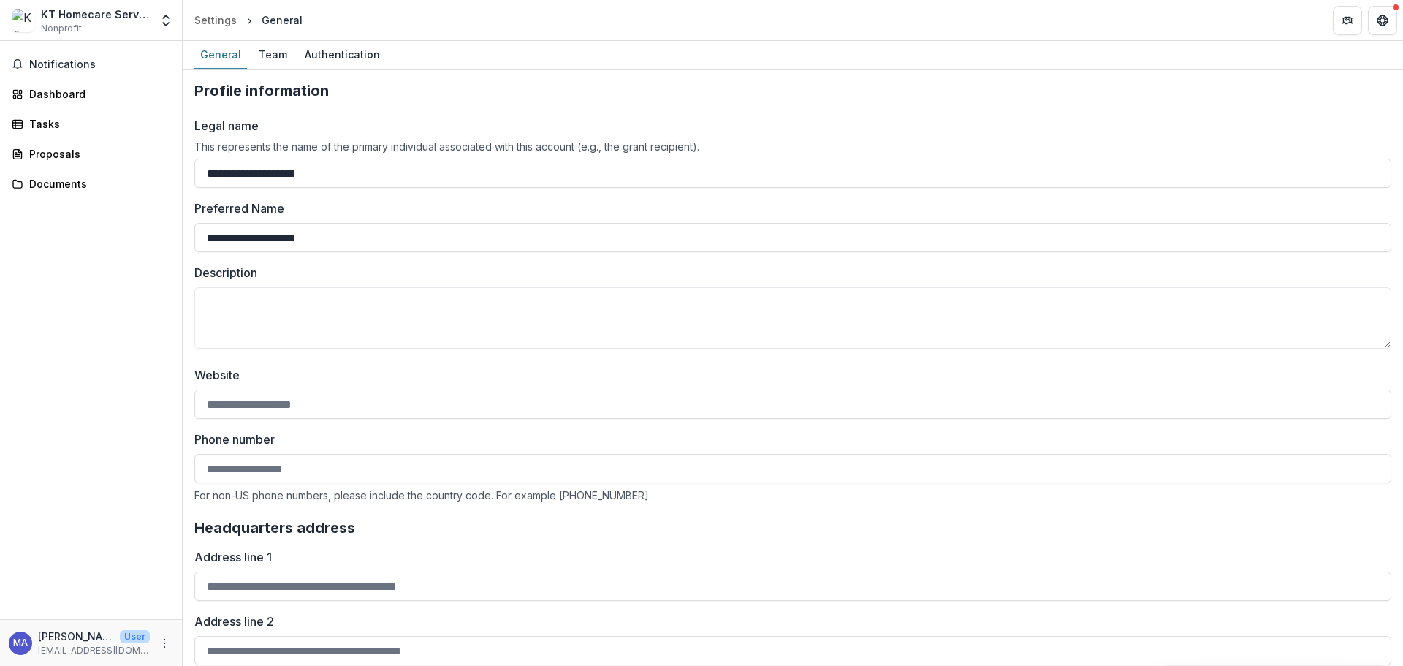
click at [173, 9] on button "Open entity switcher" at bounding box center [166, 20] width 20 height 29
click at [96, 50] on link "Team Settings" at bounding box center [91, 57] width 175 height 24
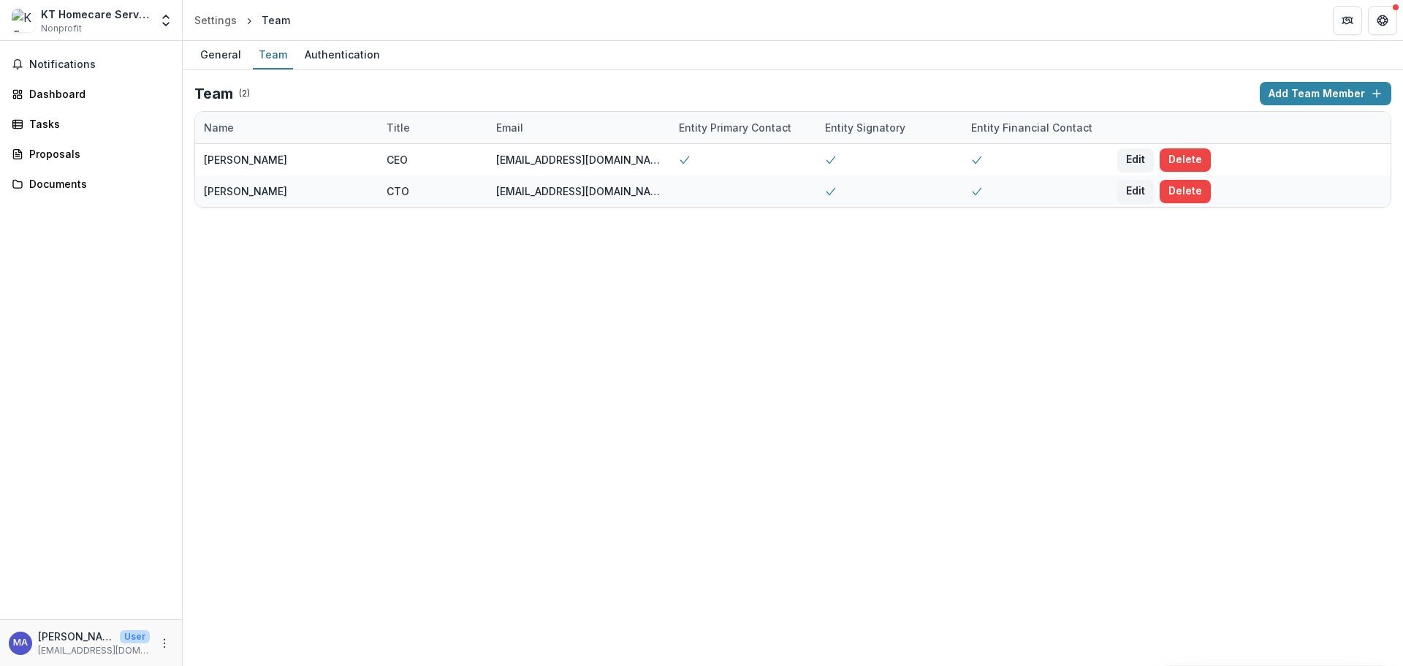
click at [66, 63] on span "Notifications" at bounding box center [99, 64] width 141 height 12
drag, startPoint x: 64, startPoint y: 173, endPoint x: 65, endPoint y: 162, distance: 11.1
click at [64, 173] on link "Documents" at bounding box center [91, 184] width 170 height 24
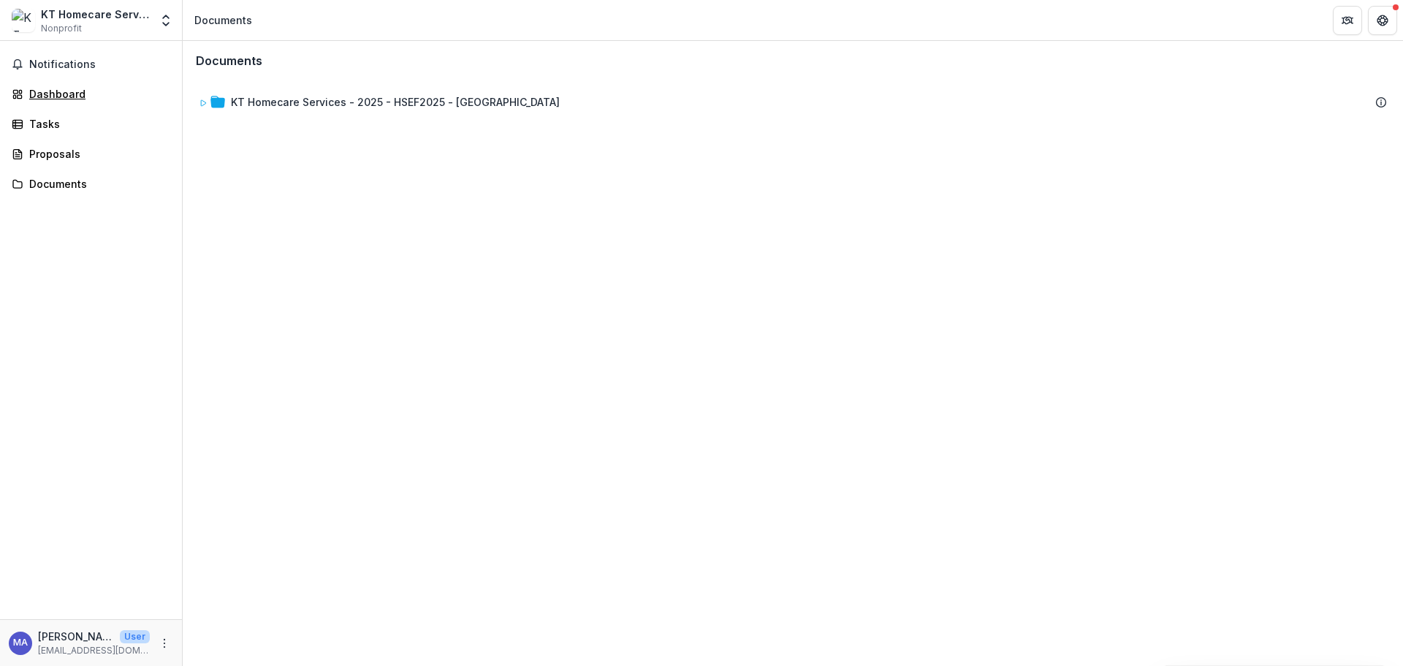
click at [60, 92] on div "Dashboard" at bounding box center [96, 93] width 135 height 15
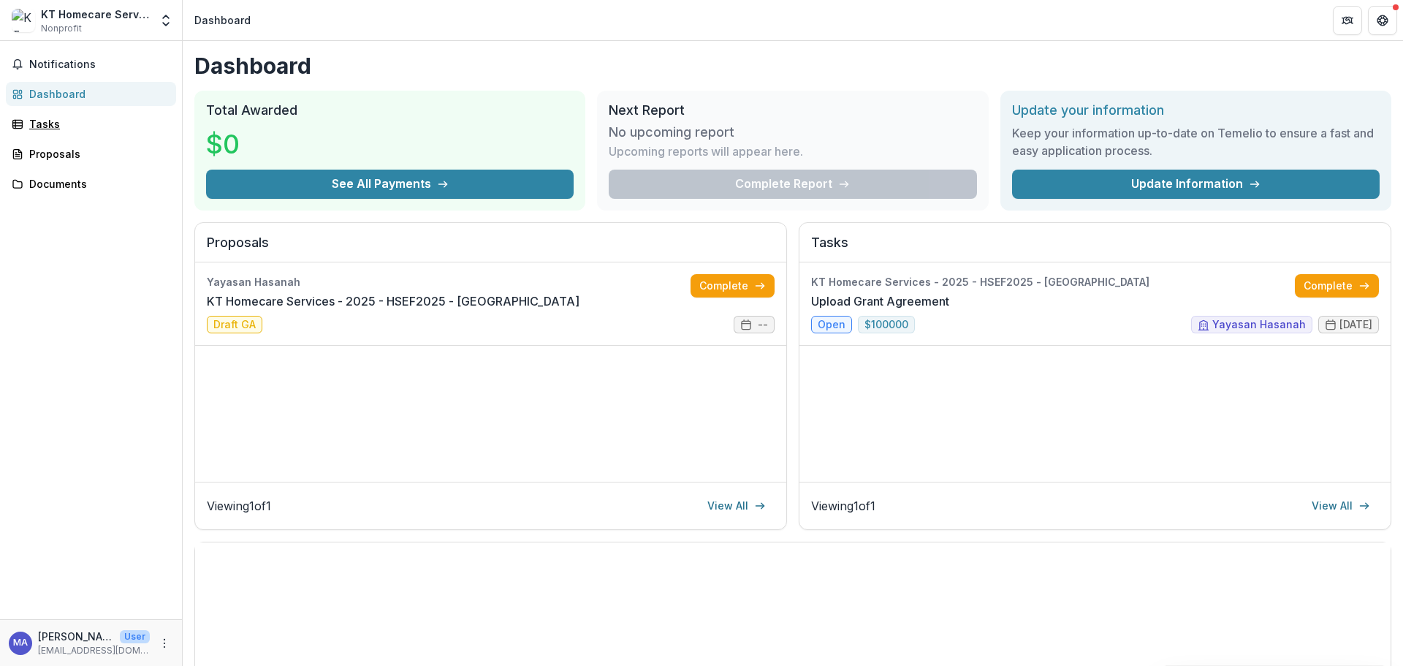
click at [72, 127] on div "Tasks" at bounding box center [96, 123] width 135 height 15
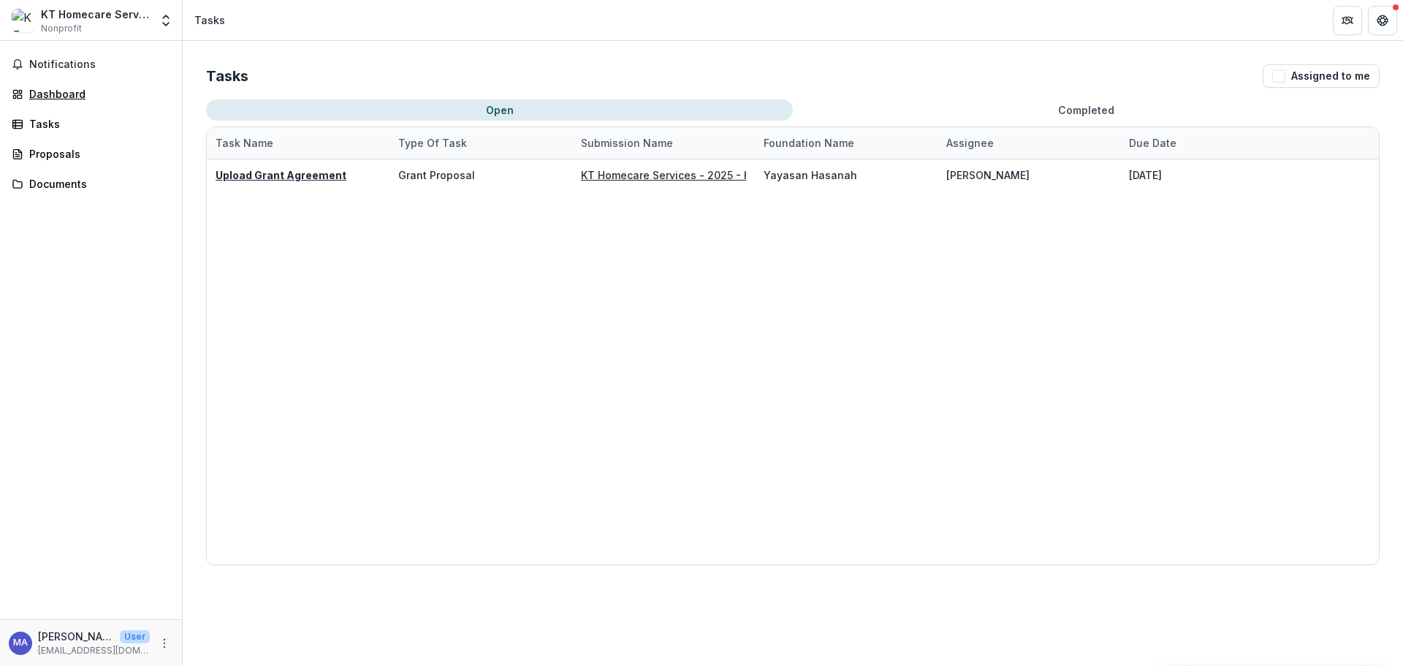
click at [83, 88] on div "Dashboard" at bounding box center [96, 93] width 135 height 15
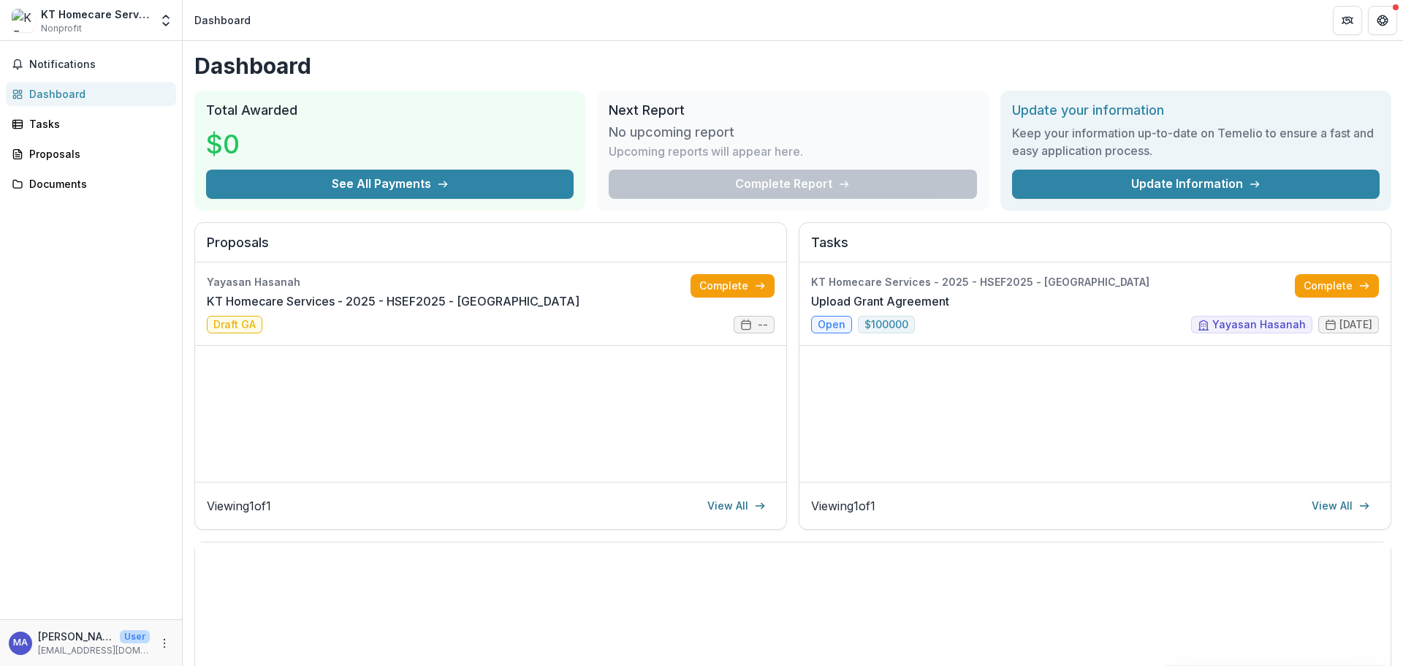
click at [721, 278] on link "Complete" at bounding box center [733, 285] width 84 height 23
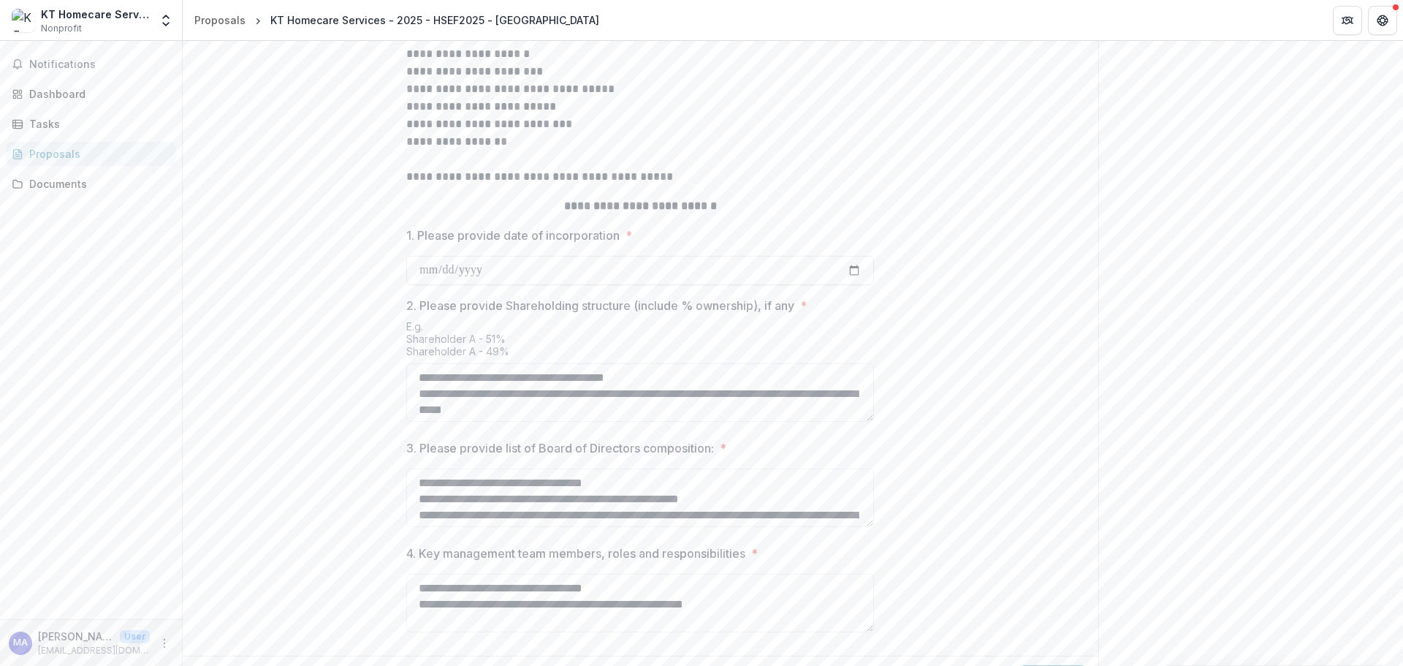
scroll to position [439, 0]
click at [678, 421] on textarea "**********" at bounding box center [640, 392] width 468 height 58
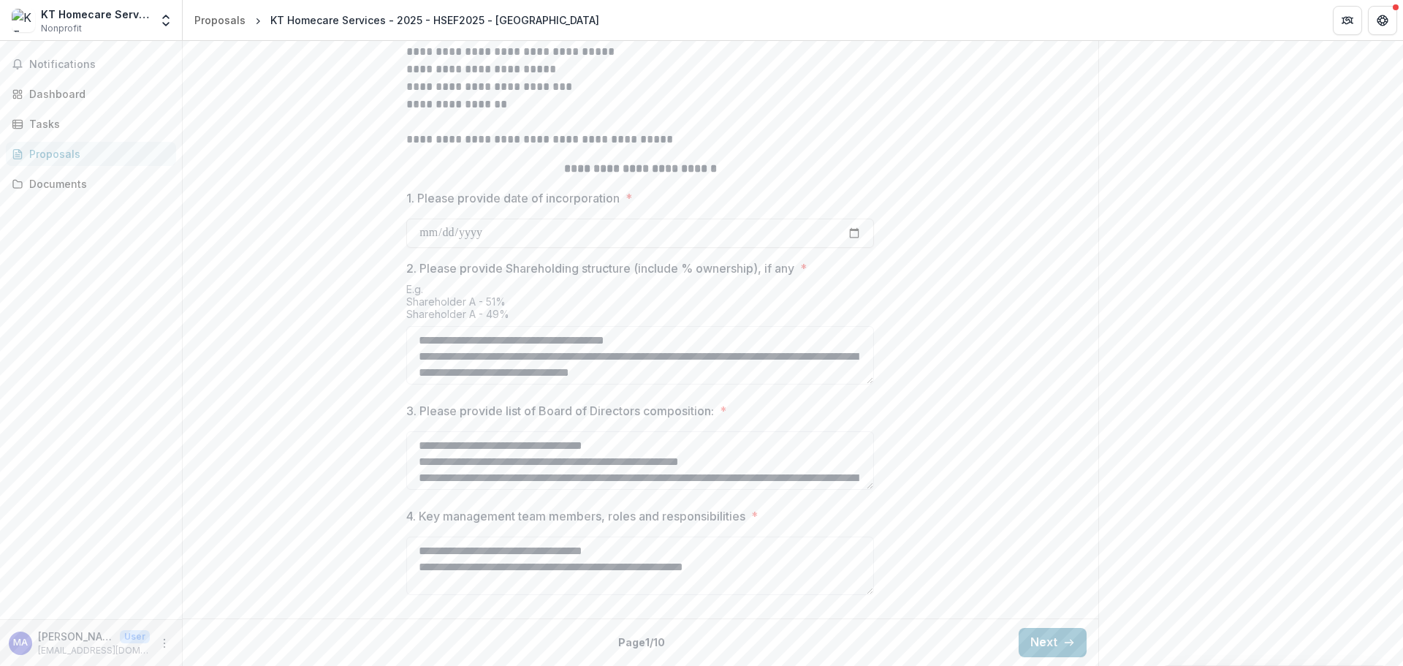
scroll to position [542, 0]
type textarea "**********"
click at [1044, 625] on div "Back Page 1 / 10 Next" at bounding box center [641, 642] width 916 height 48
click at [1053, 651] on button "Next" at bounding box center [1053, 642] width 68 height 29
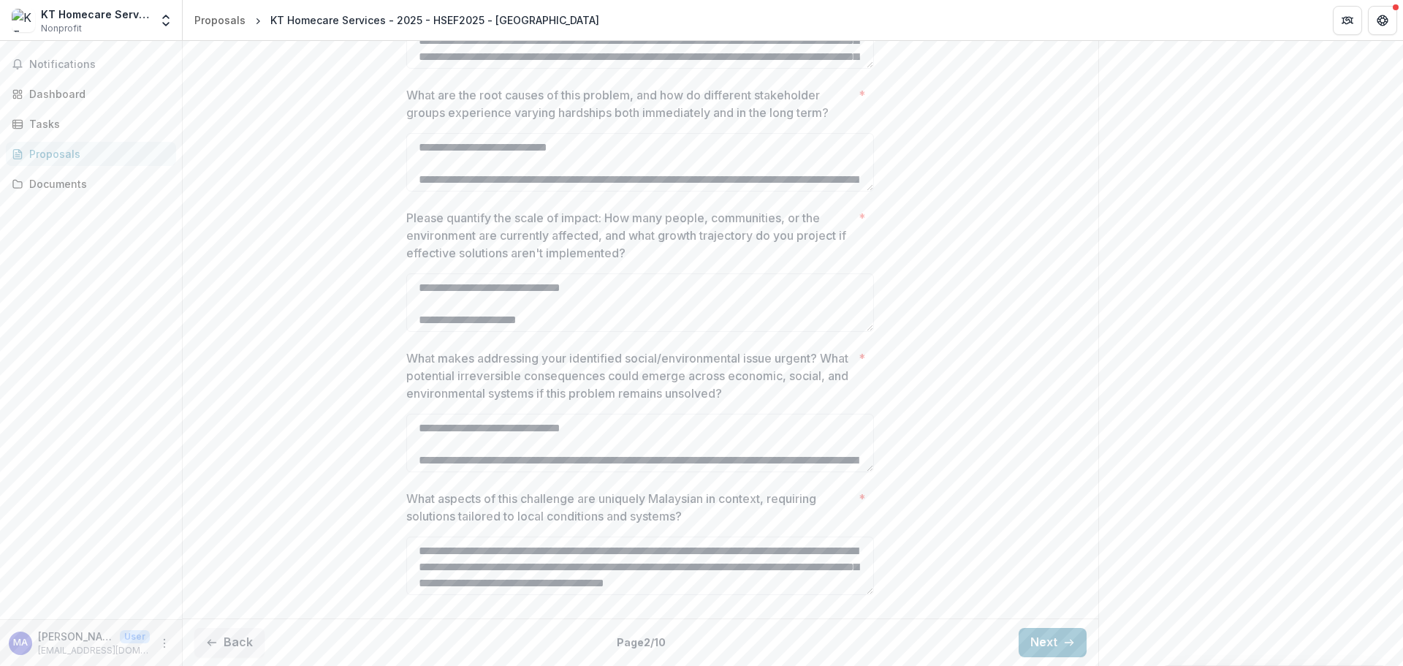
click at [1053, 646] on button "Next" at bounding box center [1053, 642] width 68 height 29
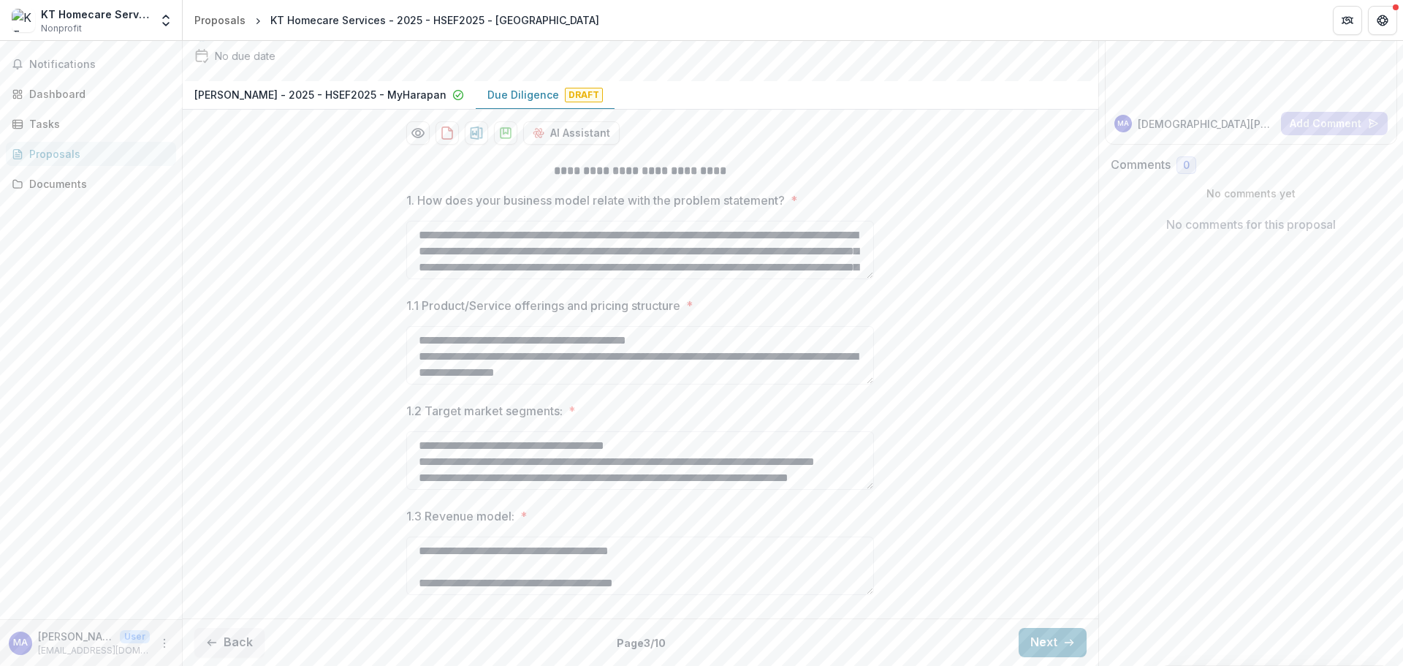
click at [1053, 645] on button "Next" at bounding box center [1053, 642] width 68 height 29
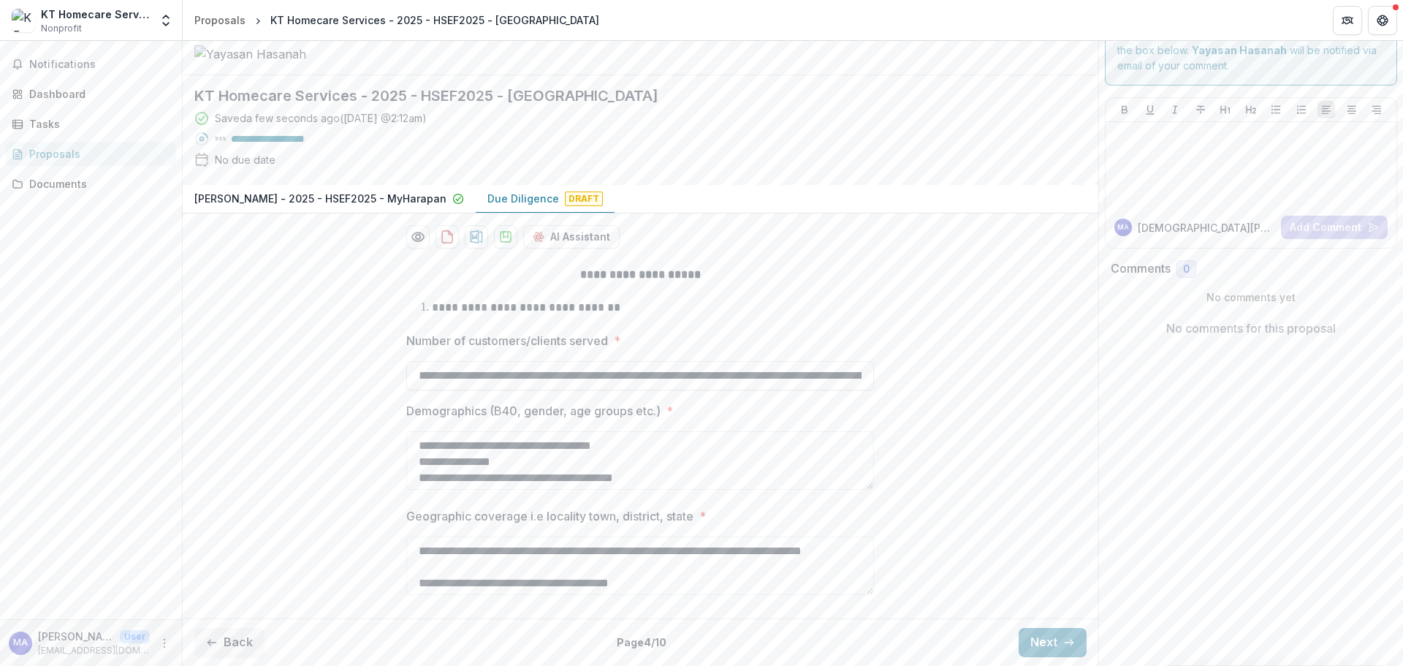
click at [1053, 645] on button "Next" at bounding box center [1053, 642] width 68 height 29
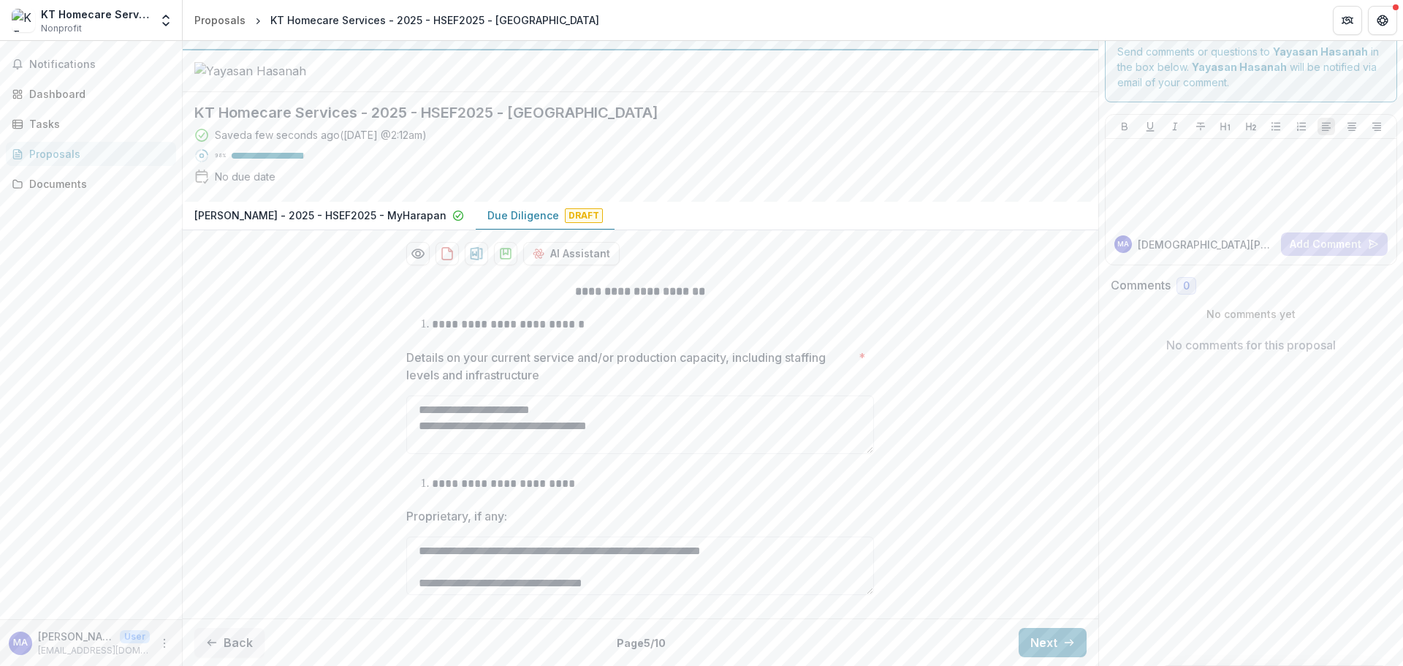
scroll to position [88, 0]
click at [1036, 639] on button "Next" at bounding box center [1053, 642] width 68 height 29
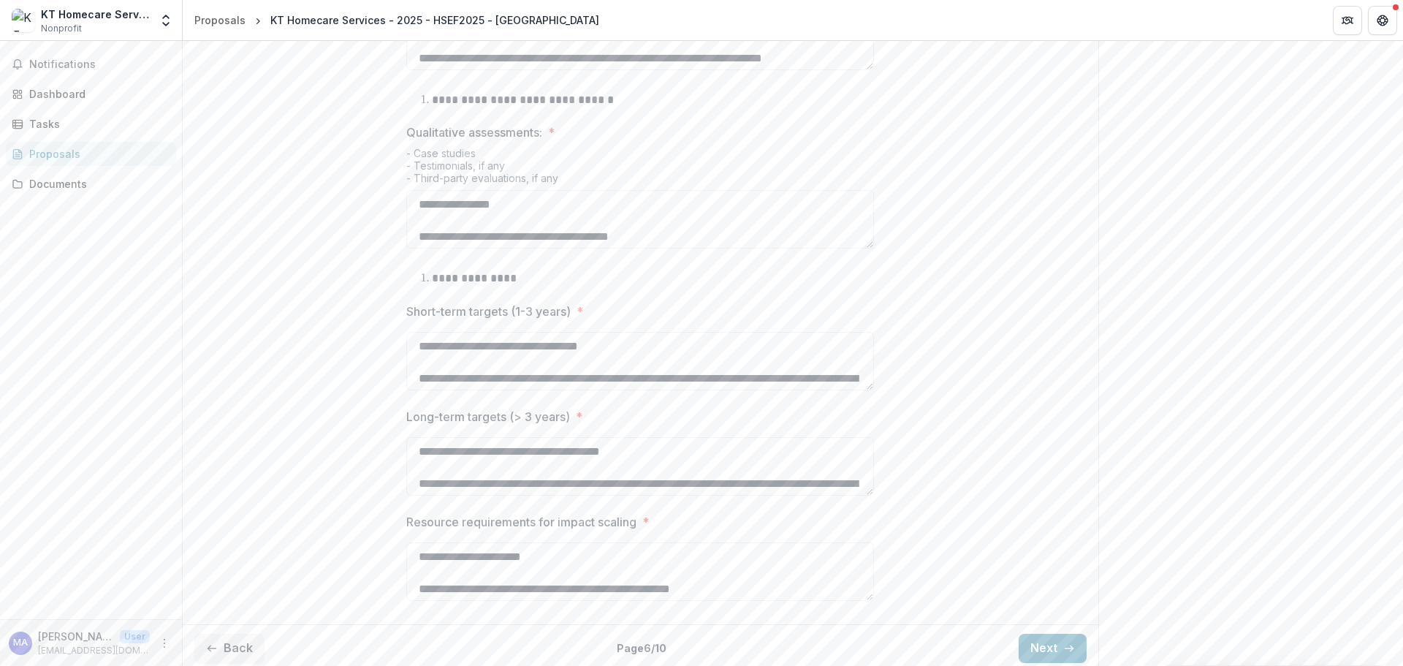
scroll to position [740, 0]
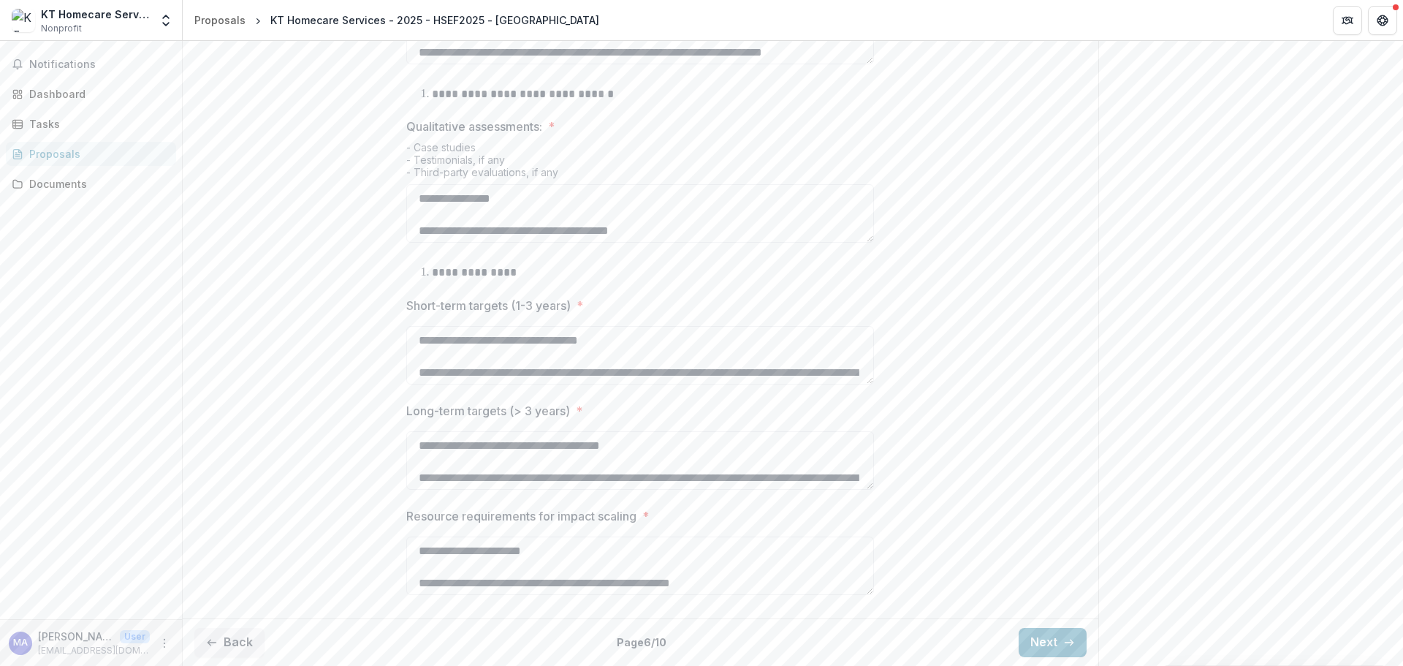
click at [1021, 644] on button "Next" at bounding box center [1053, 642] width 68 height 29
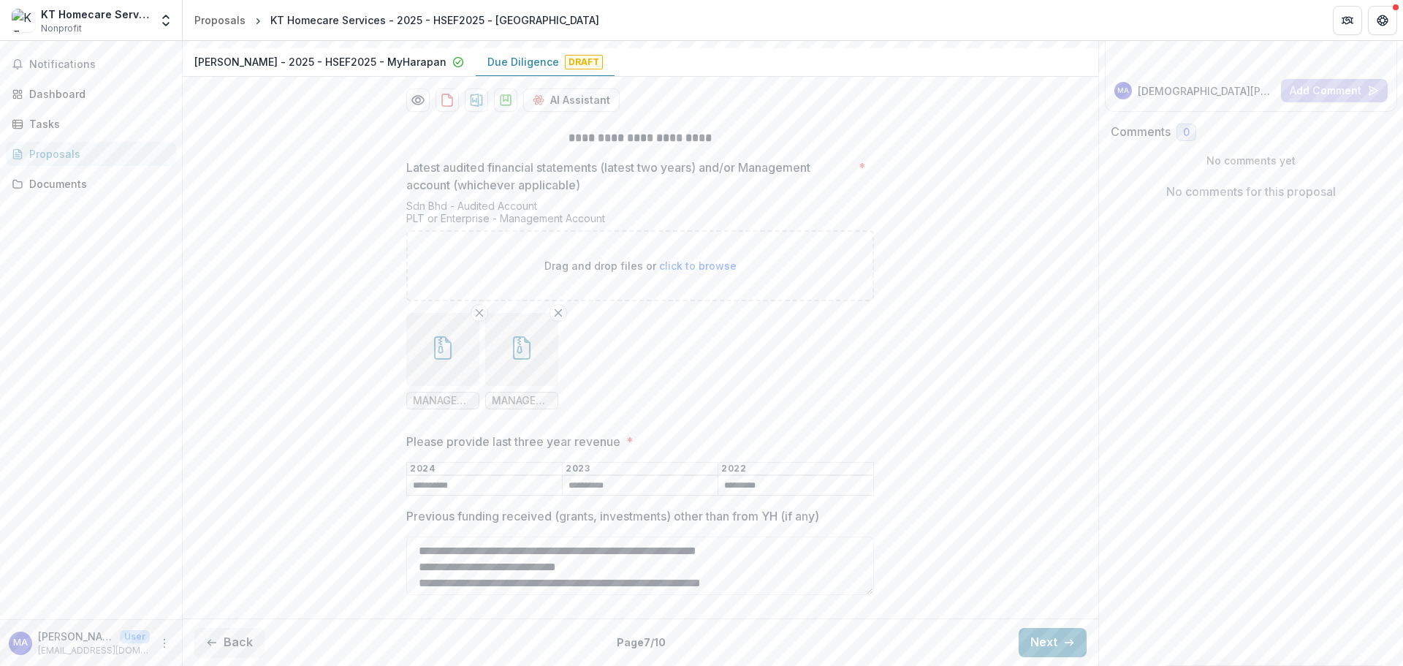
click at [1026, 641] on button "Next" at bounding box center [1053, 642] width 68 height 29
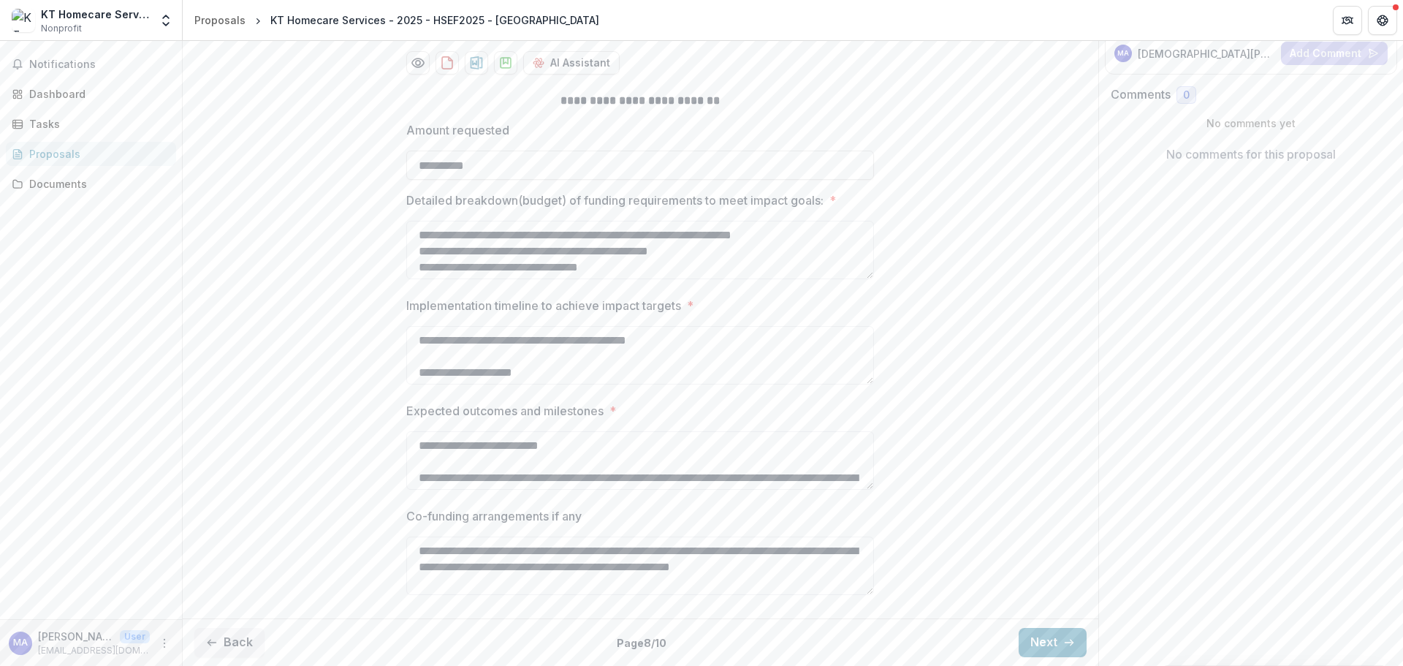
scroll to position [278, 0]
click at [1039, 643] on button "Next" at bounding box center [1053, 642] width 68 height 29
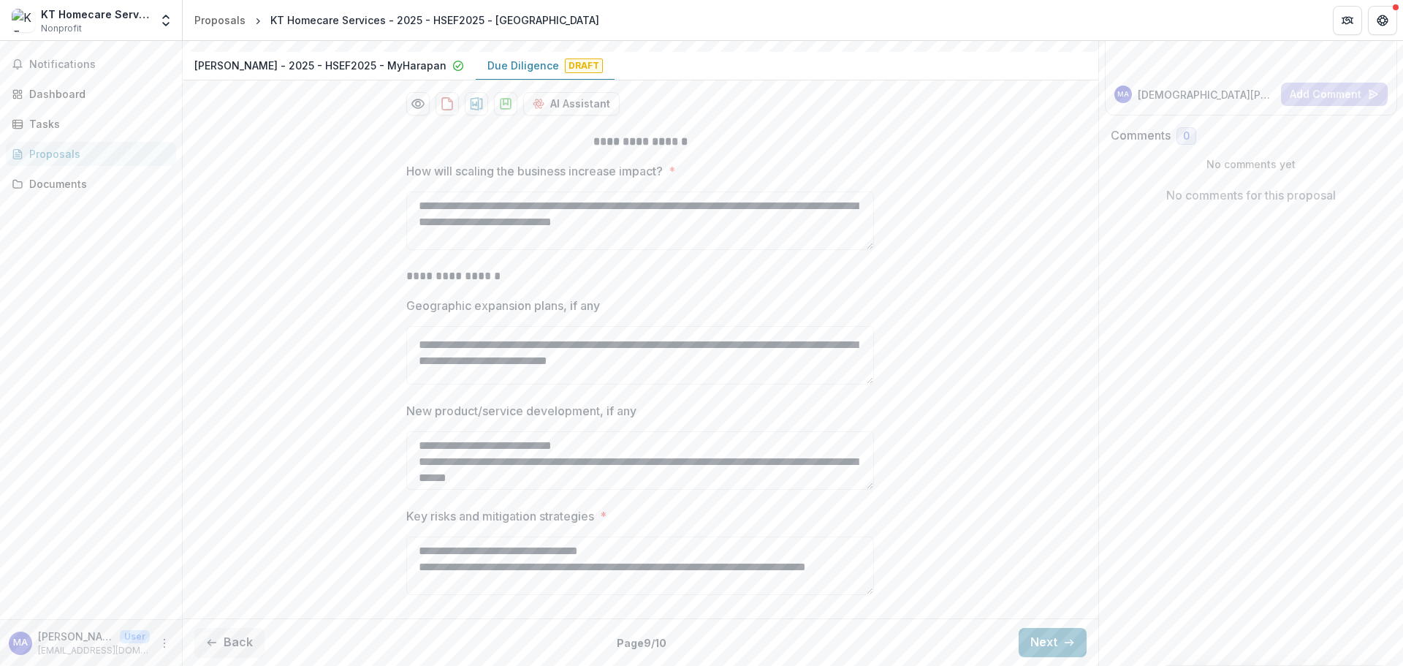
scroll to position [804, 0]
click at [1023, 643] on button "Next" at bounding box center [1053, 642] width 68 height 29
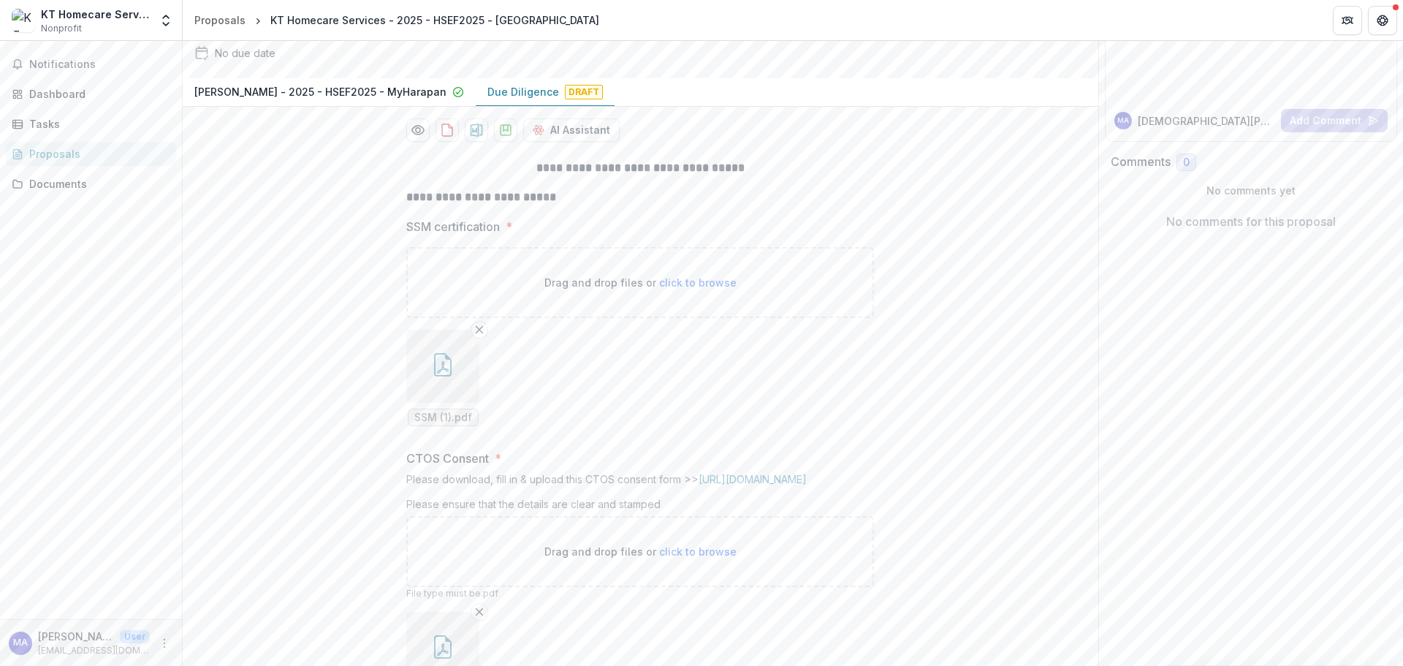
scroll to position [126, 0]
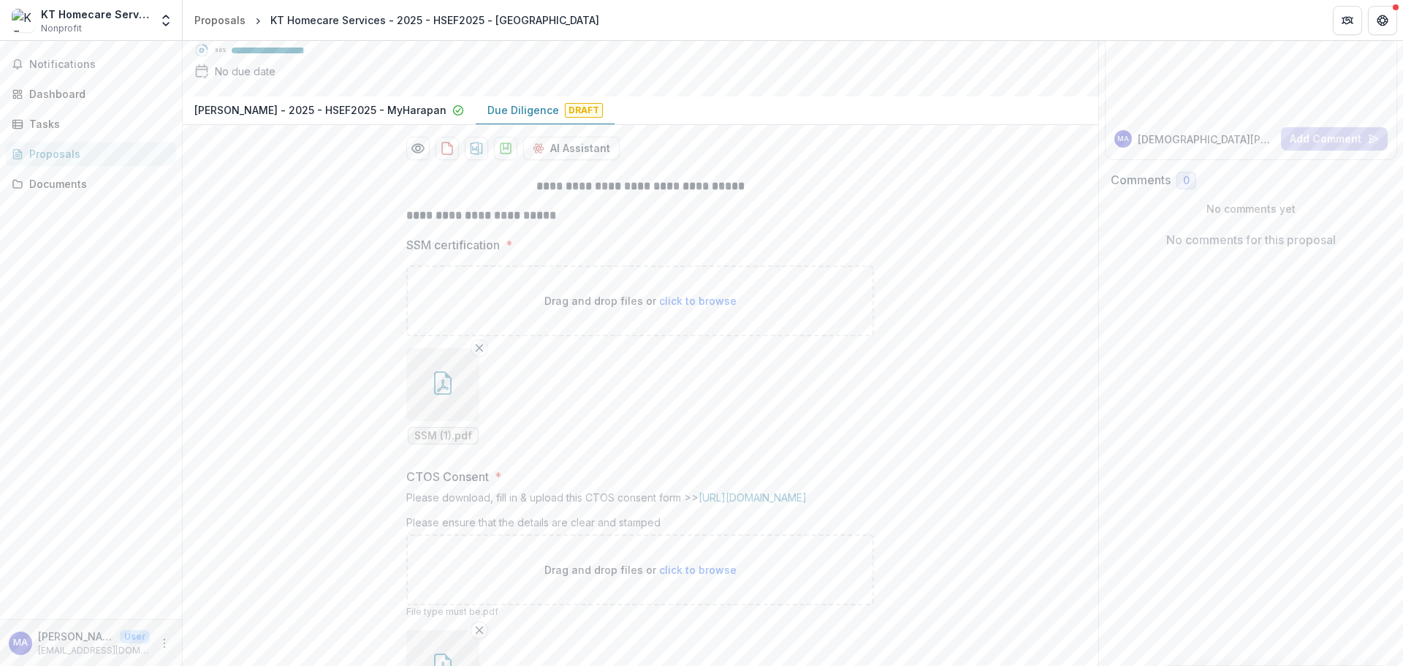
click at [478, 352] on line "Remove File" at bounding box center [480, 348] width 7 height 7
click at [686, 307] on span "click to browse" at bounding box center [697, 301] width 77 height 12
click at [691, 307] on span "click to browse" at bounding box center [697, 301] width 77 height 12
type input "**********"
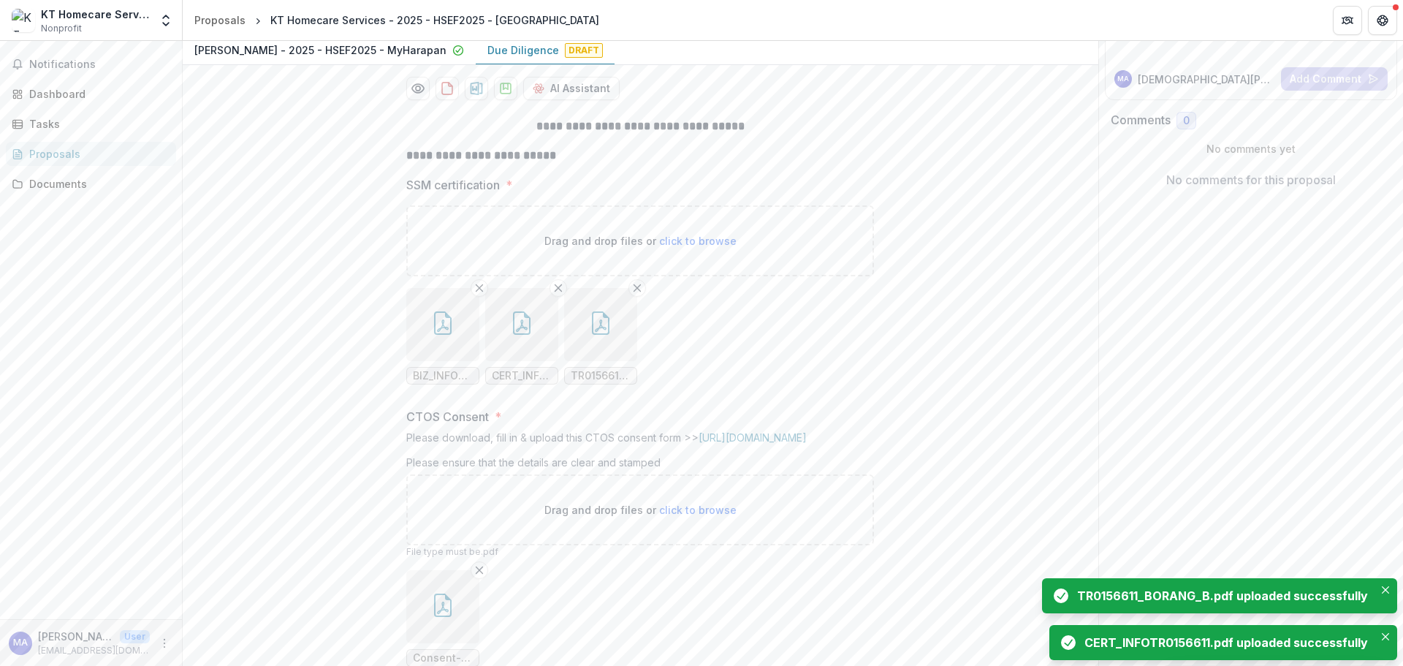
scroll to position [346, 0]
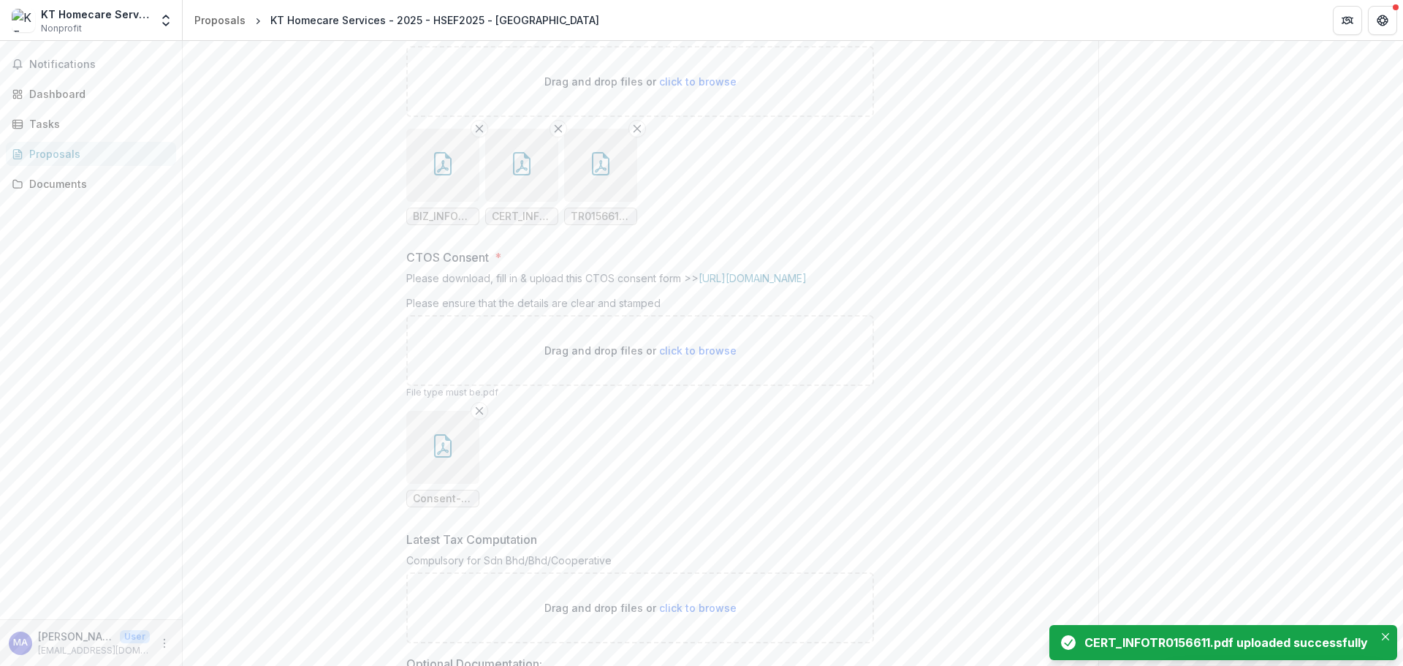
click at [754, 284] on link "[URL][DOMAIN_NAME]" at bounding box center [753, 278] width 108 height 12
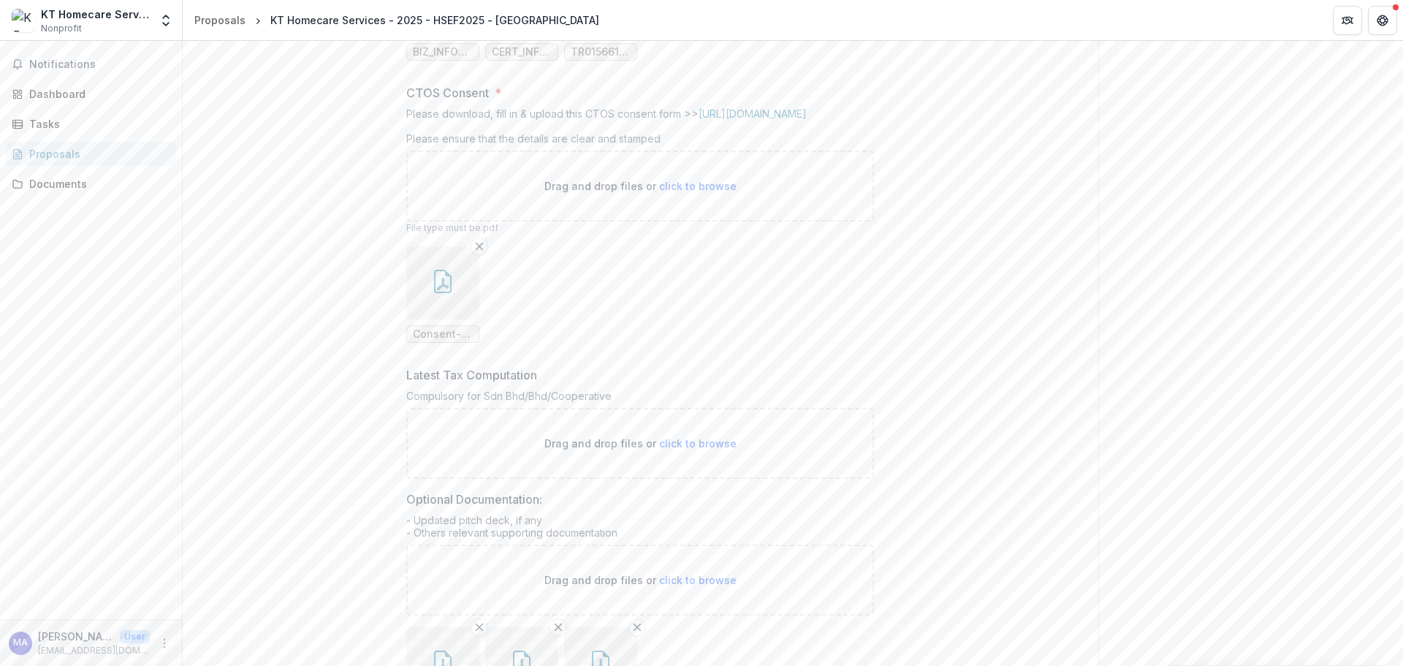
scroll to position [711, 0]
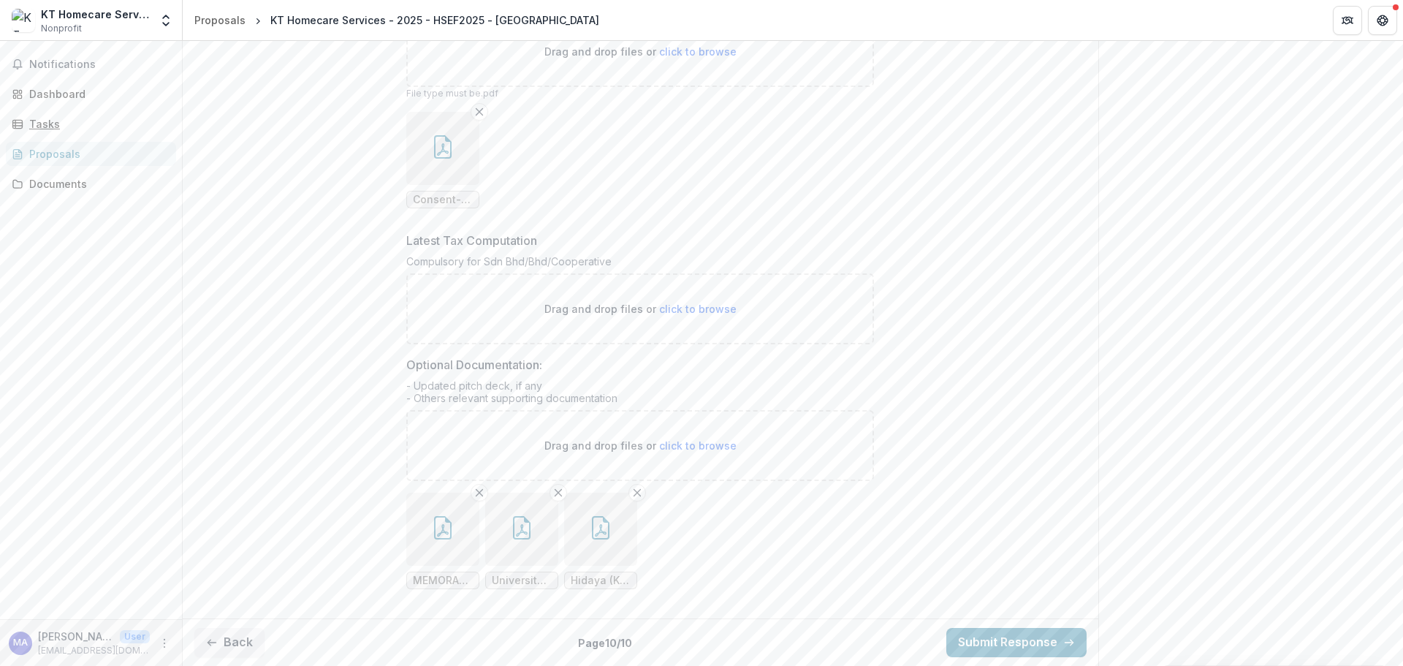
click at [60, 128] on div "Tasks" at bounding box center [96, 123] width 135 height 15
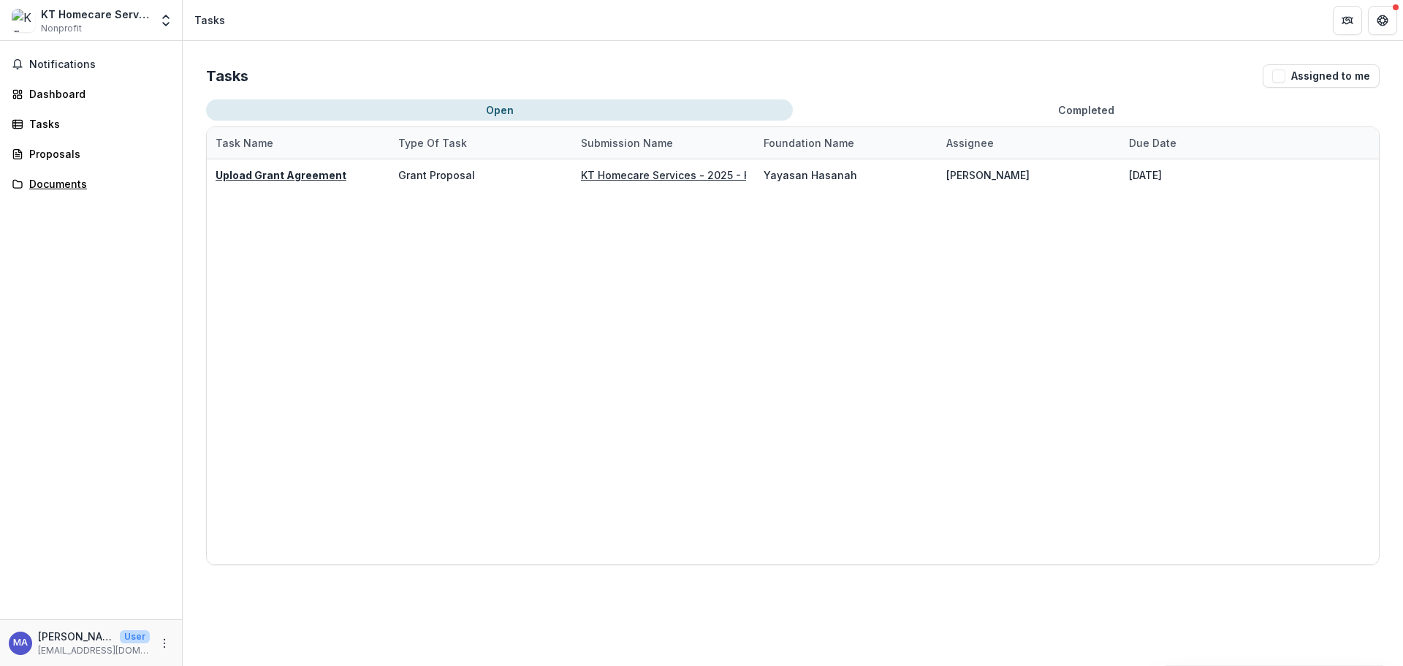
click at [61, 180] on div "Documents" at bounding box center [96, 183] width 135 height 15
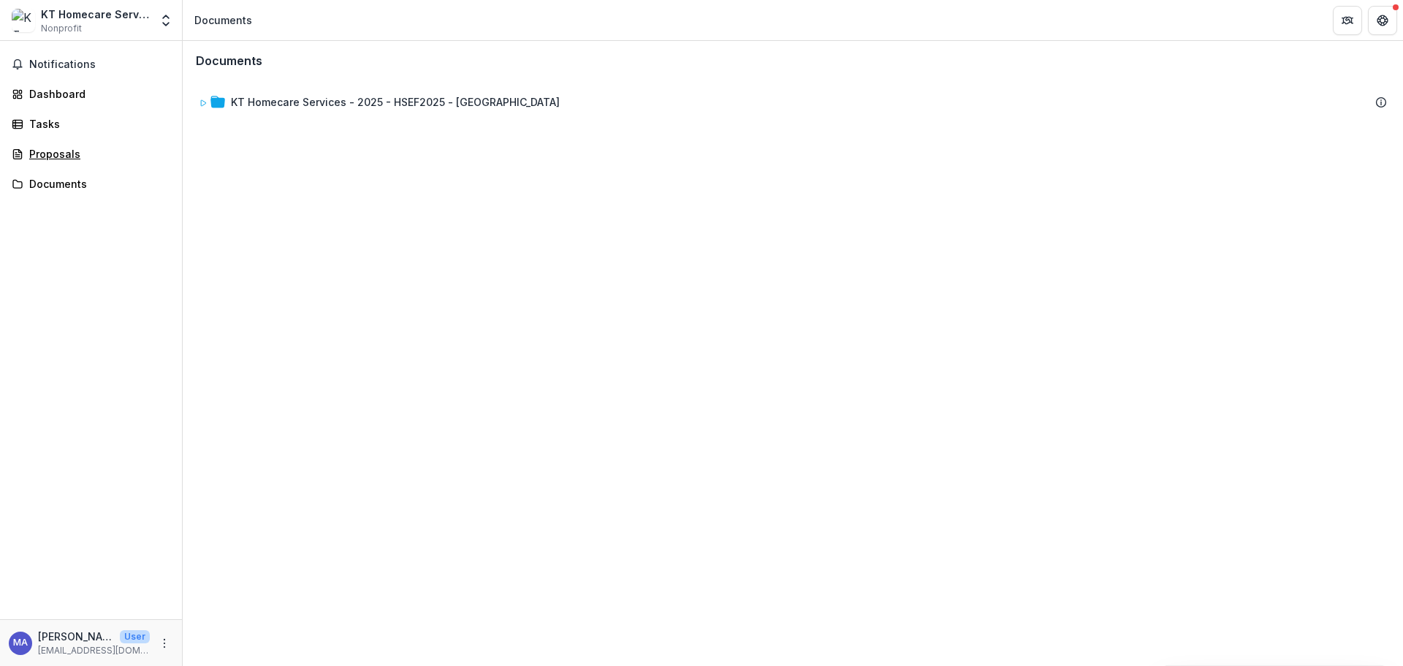
click at [51, 156] on div "Proposals" at bounding box center [96, 153] width 135 height 15
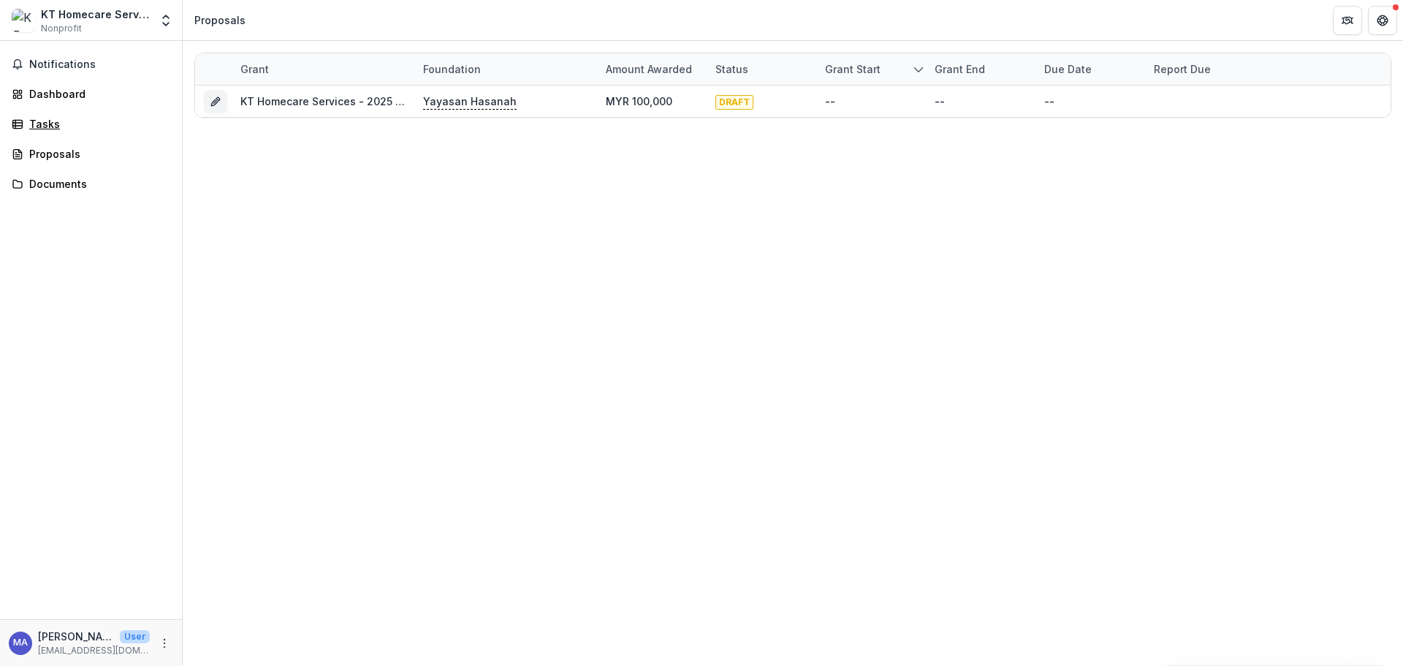
click at [39, 125] on div "Tasks" at bounding box center [96, 123] width 135 height 15
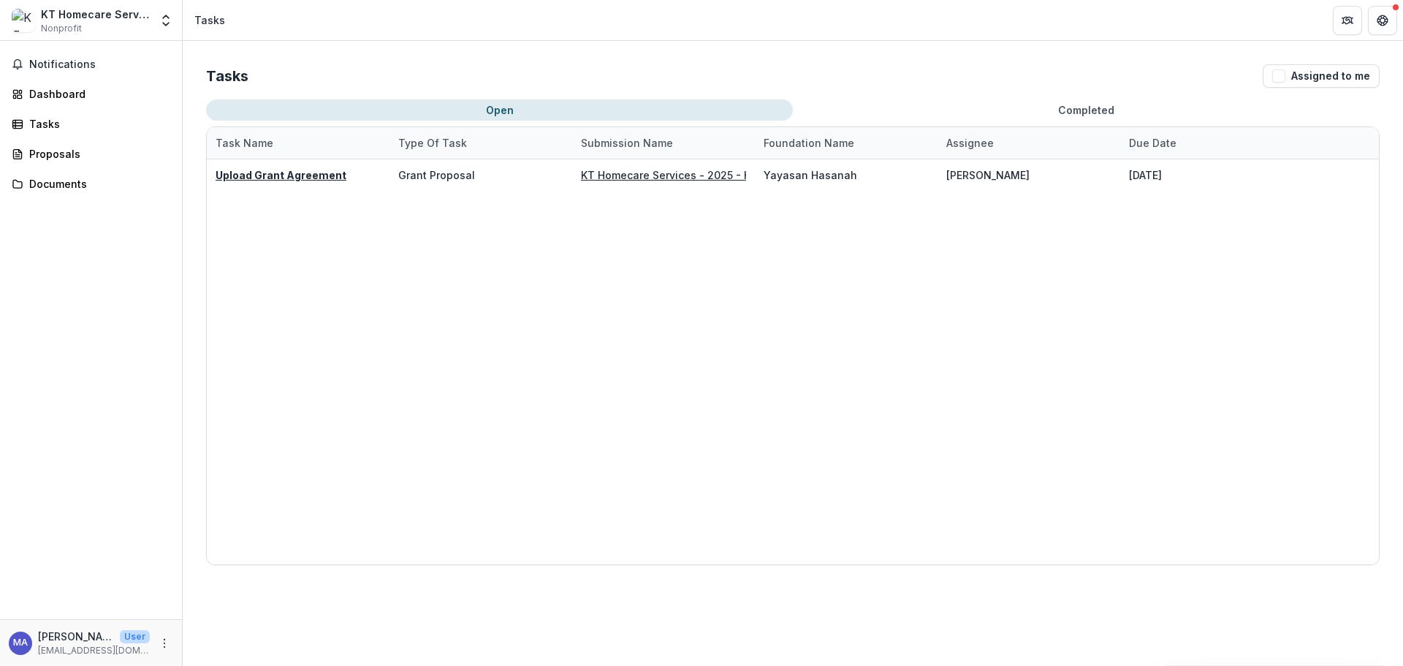
click at [52, 61] on span "Notifications" at bounding box center [99, 64] width 141 height 12
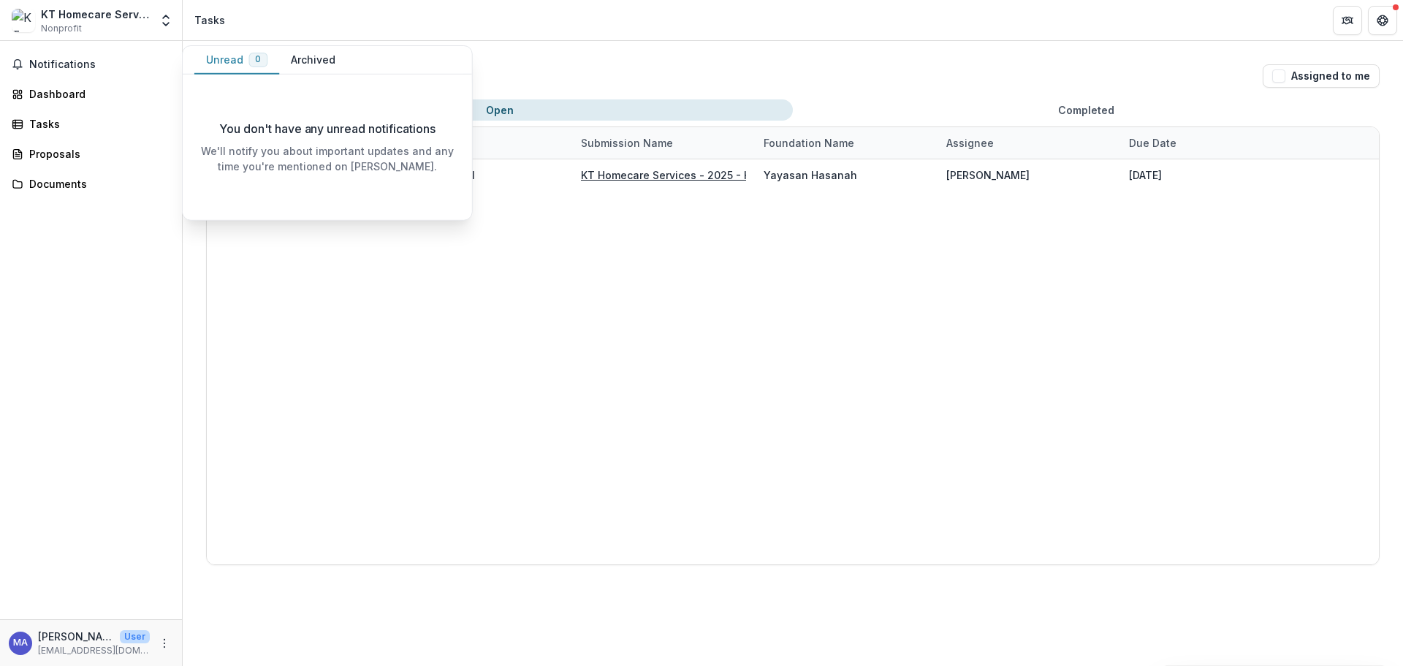
click at [44, 126] on div "Tasks" at bounding box center [96, 123] width 135 height 15
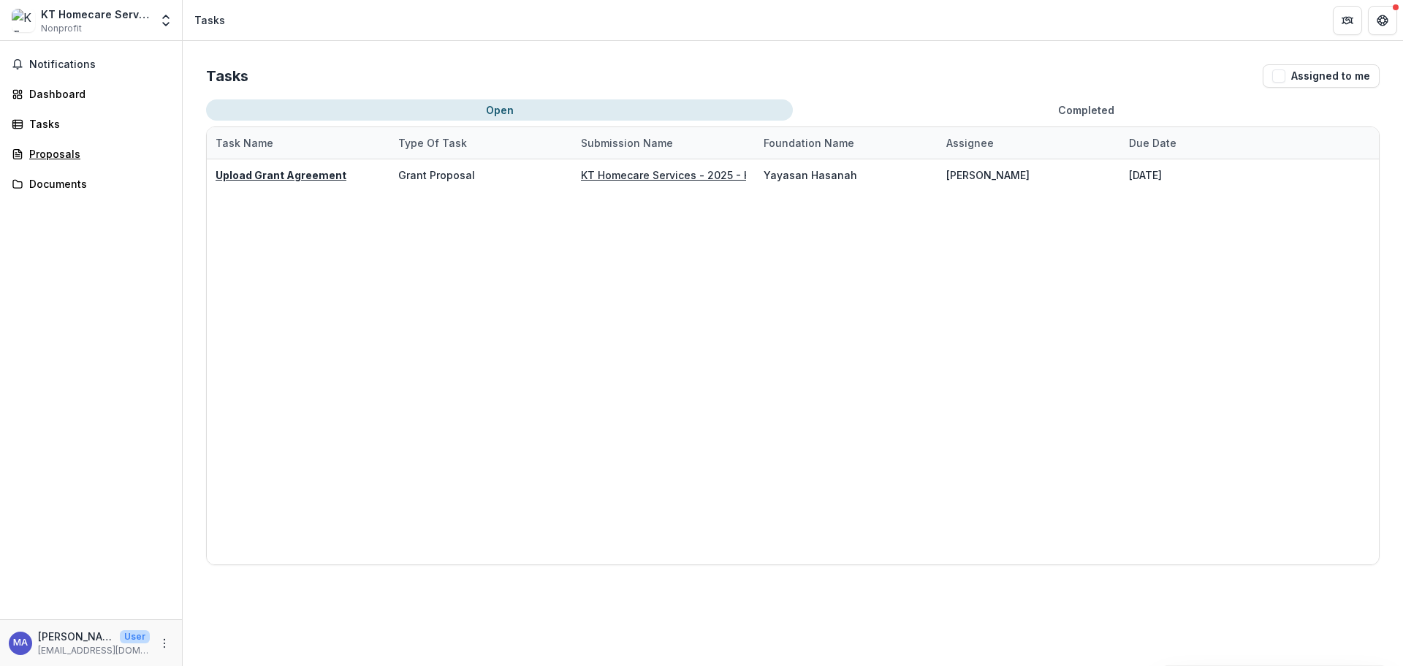
click at [67, 145] on link "Proposals" at bounding box center [91, 154] width 170 height 24
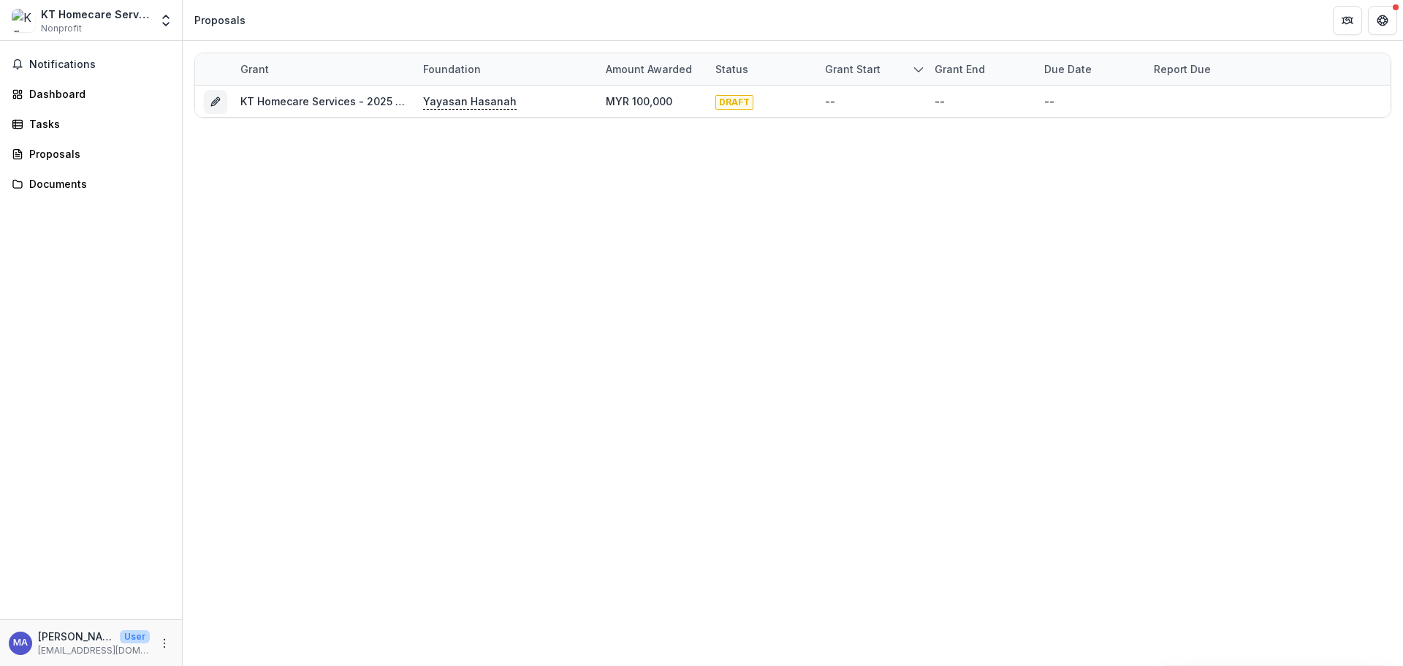
click at [74, 61] on span "Notifications" at bounding box center [99, 64] width 141 height 12
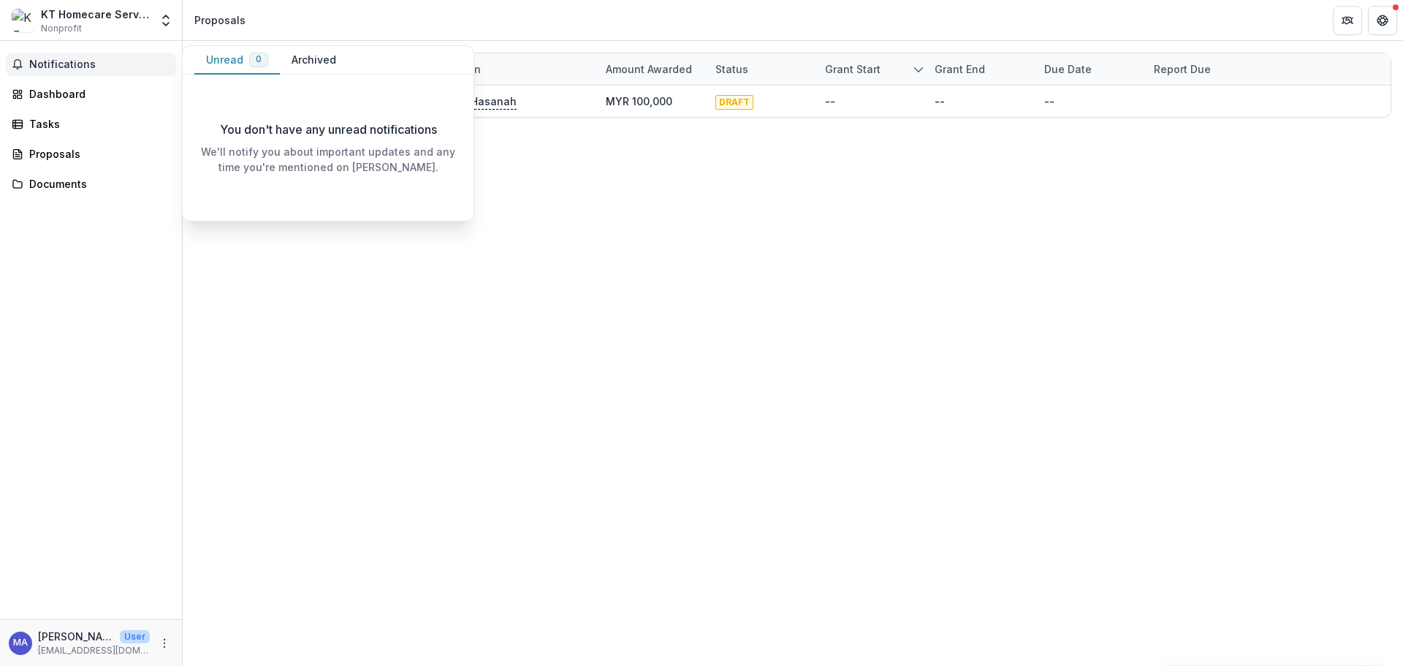
click at [301, 57] on button "Archived" at bounding box center [314, 60] width 68 height 29
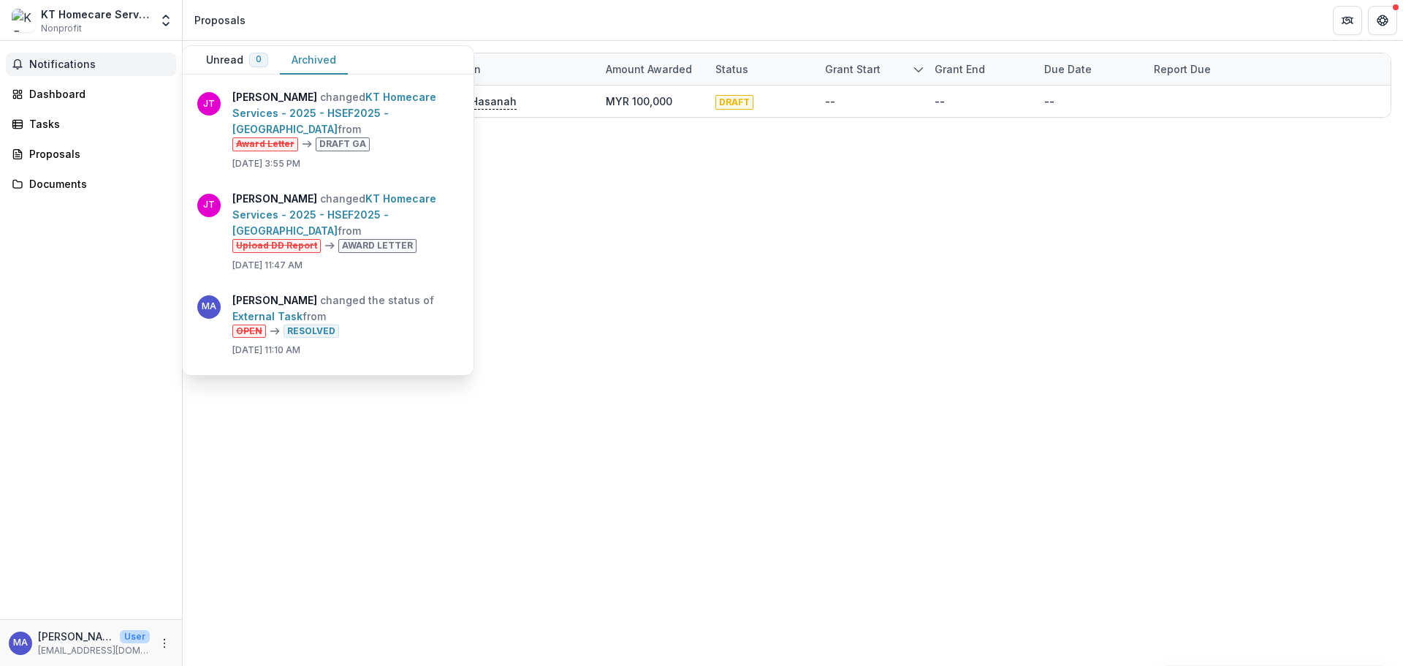
click at [384, 135] on link "KT Homecare Services - 2025 - HSEF2025 - [GEOGRAPHIC_DATA]" at bounding box center [334, 113] width 204 height 45
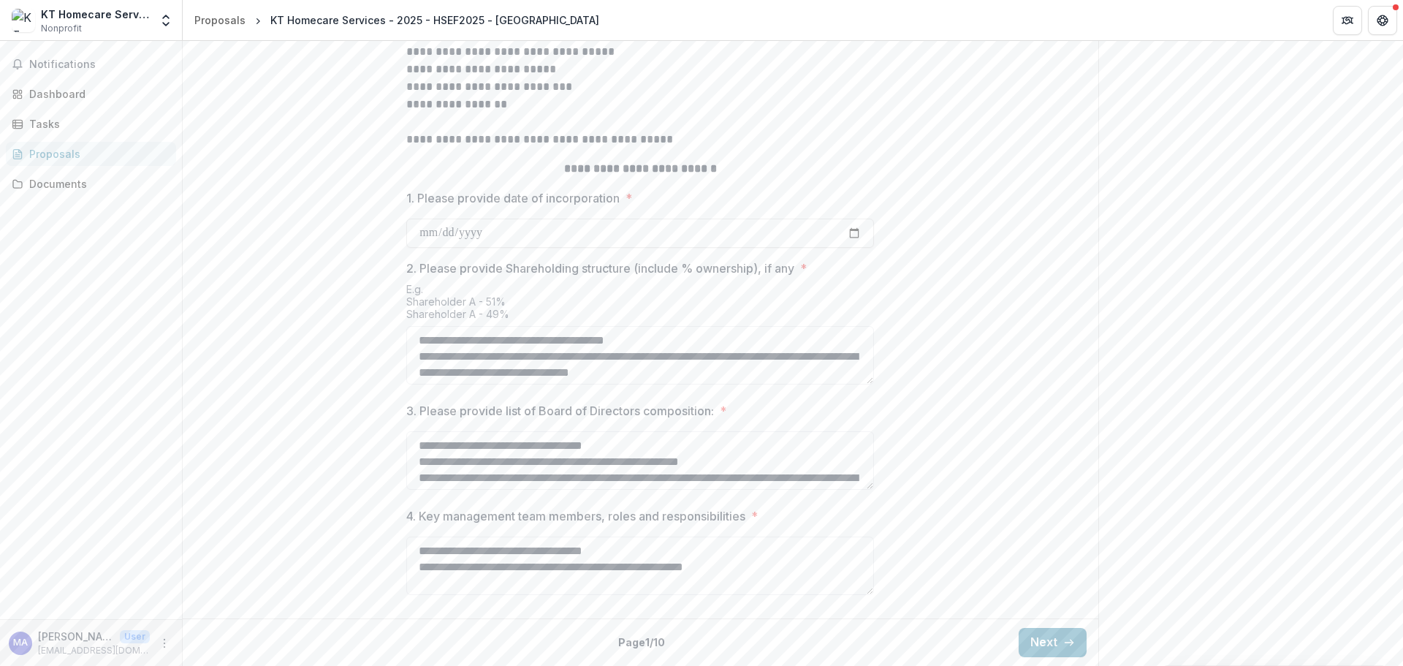
scroll to position [395, 0]
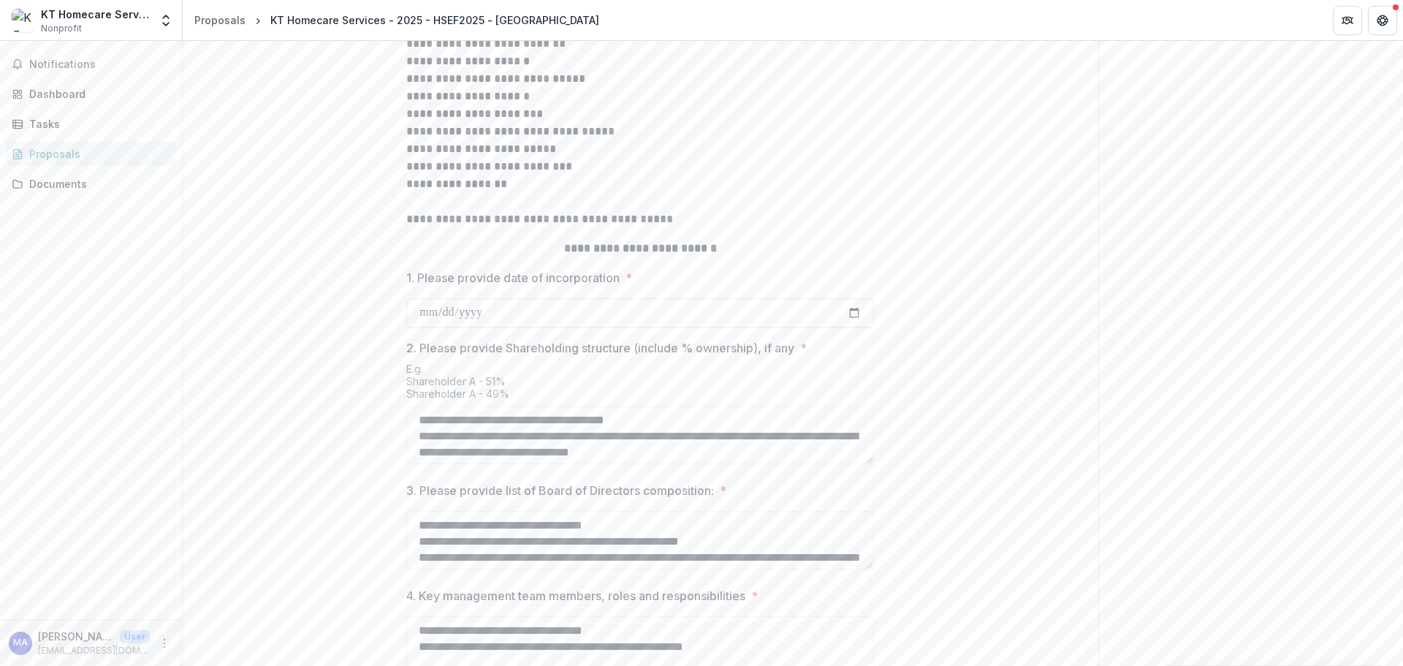
click at [739, 464] on textarea "**********" at bounding box center [640, 435] width 468 height 58
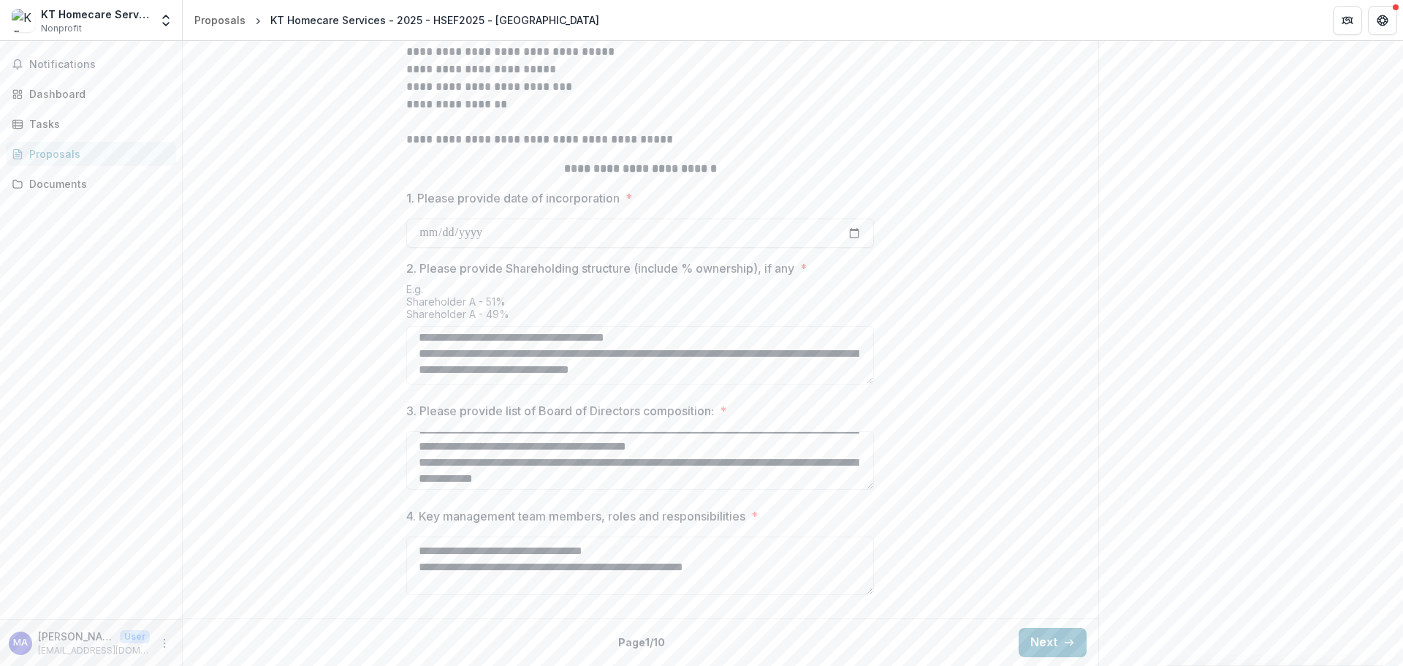
scroll to position [129, 0]
click at [735, 463] on textarea "3. Please provide list of Board of Directors composition: *" at bounding box center [640, 460] width 468 height 58
click at [672, 460] on textarea "3. Please provide list of Board of Directors composition: *" at bounding box center [640, 460] width 468 height 58
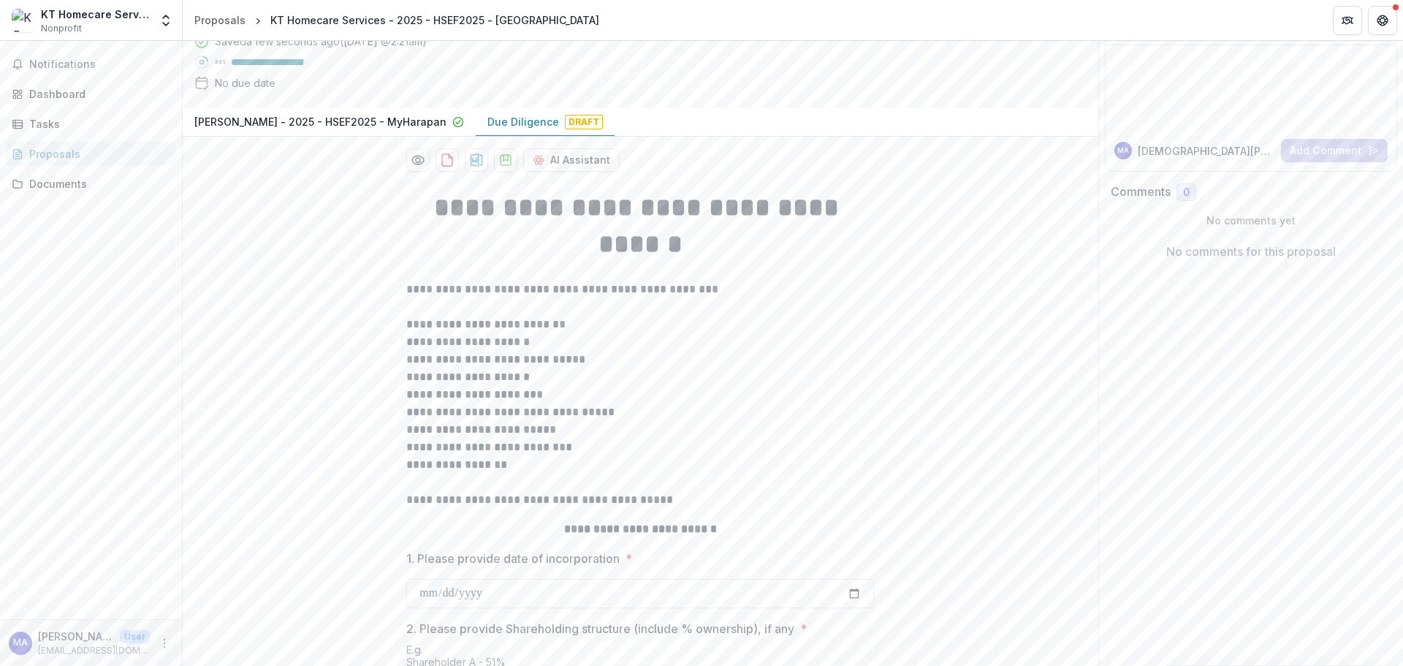
scroll to position [103, 0]
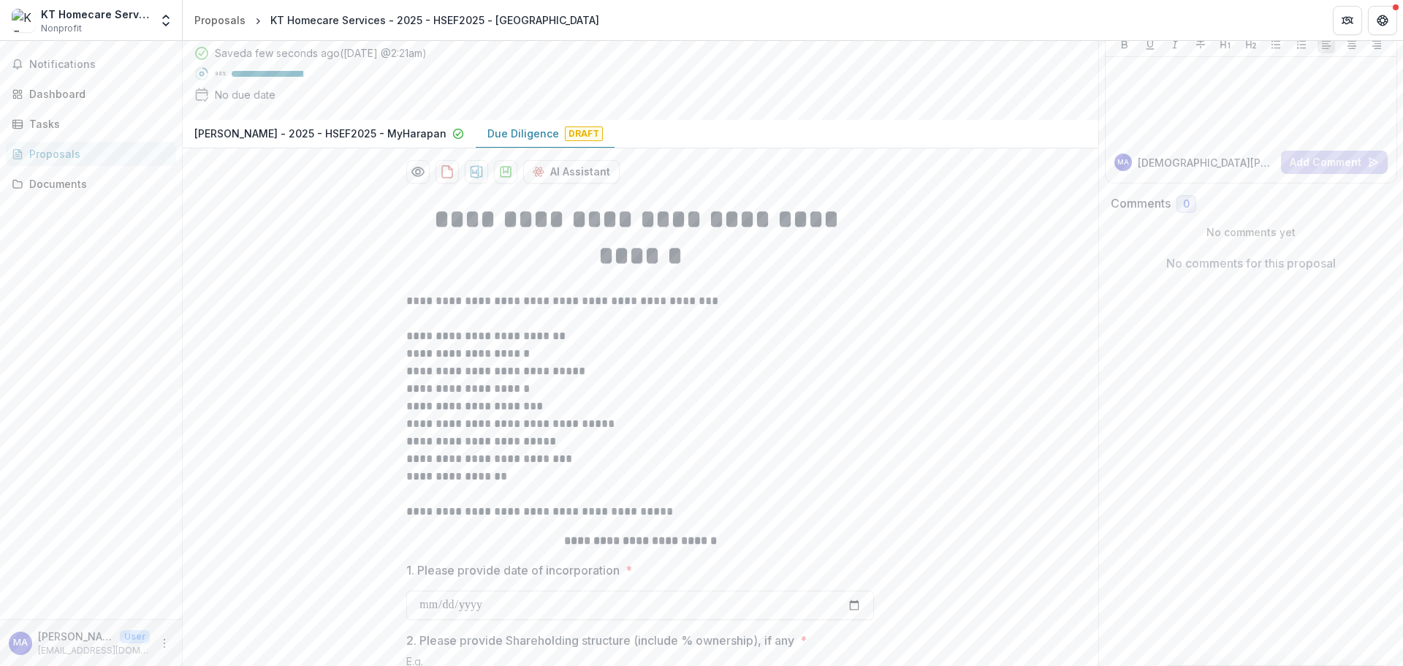
type textarea "**********"
click at [96, 123] on div "Tasks" at bounding box center [96, 123] width 135 height 15
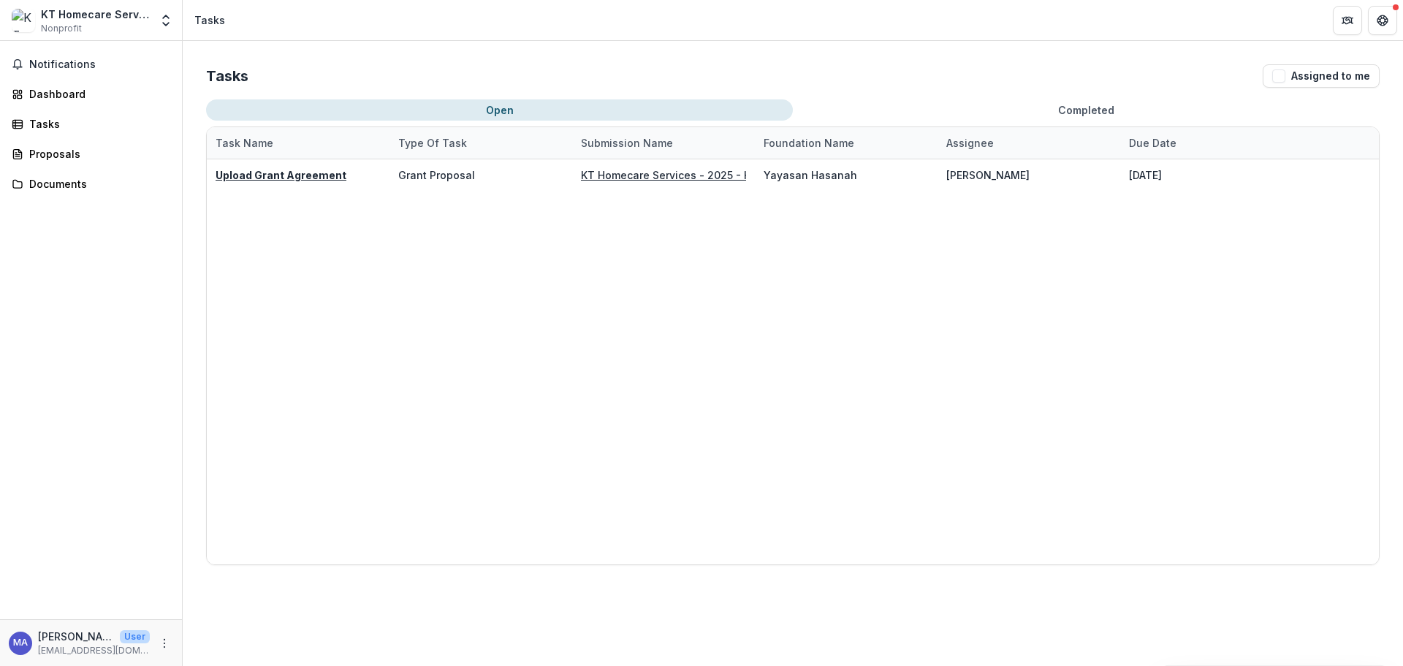
click at [1048, 87] on div "Tasks Assigned to me" at bounding box center [793, 75] width 1174 height 23
drag, startPoint x: 1050, startPoint y: 94, endPoint x: 1041, endPoint y: 102, distance: 12.9
click at [1043, 98] on div "Tasks Assigned to me Open Completed Task Name Type of Task Submission Name Foun…" at bounding box center [793, 314] width 1221 height 547
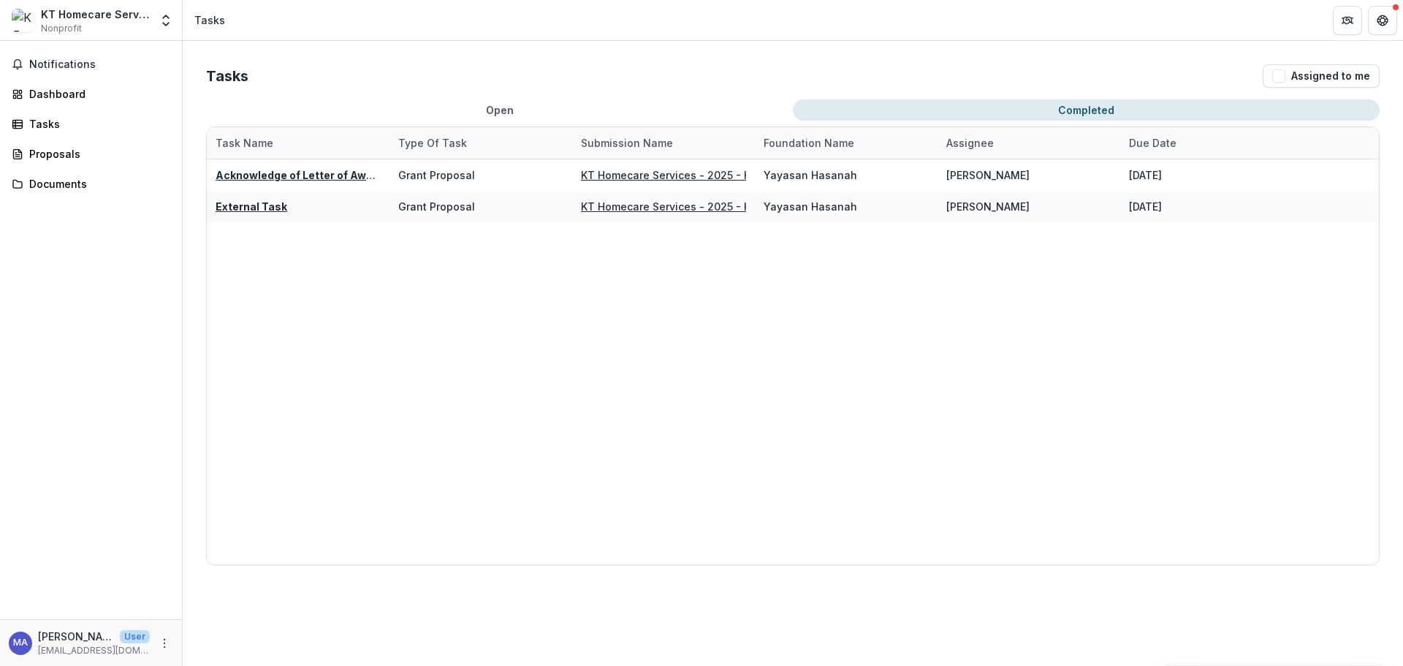
click at [1039, 106] on button "Completed" at bounding box center [1086, 109] width 587 height 21
click at [333, 170] on u "Acknowledge of Letter of Award" at bounding box center [300, 175] width 168 height 12
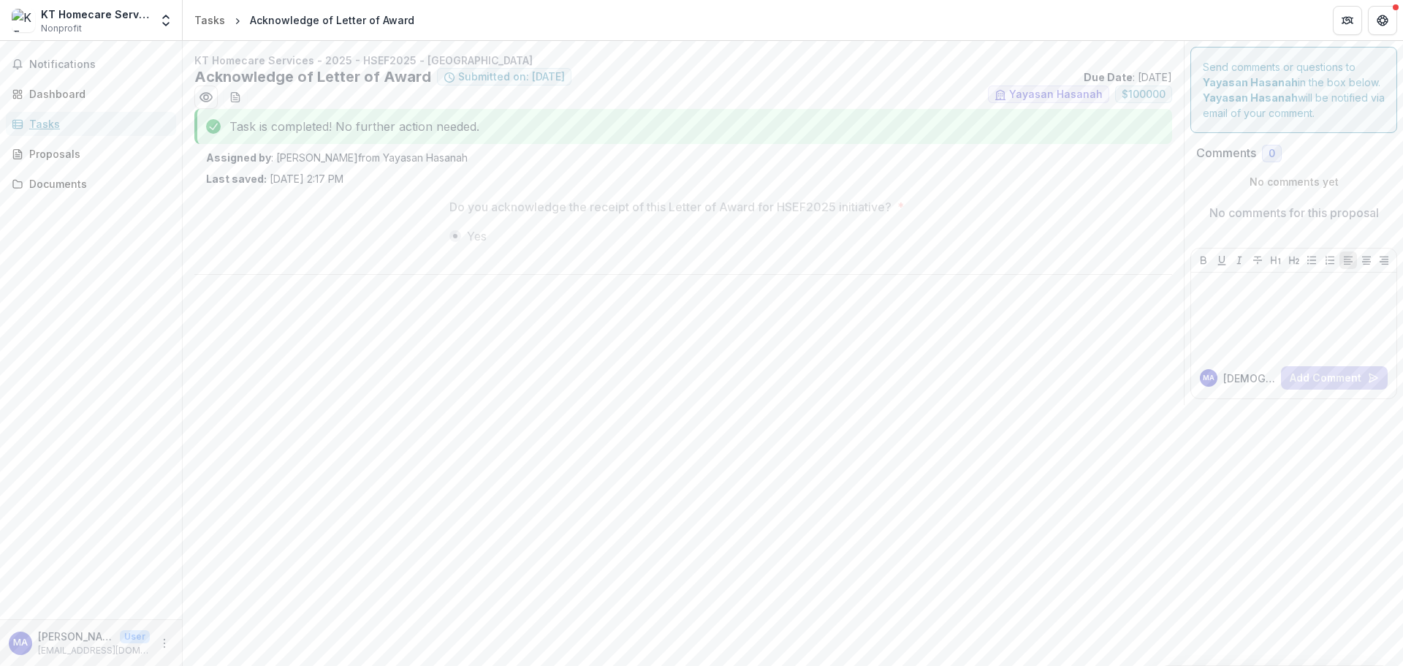
click at [90, 122] on div "Tasks" at bounding box center [96, 123] width 135 height 15
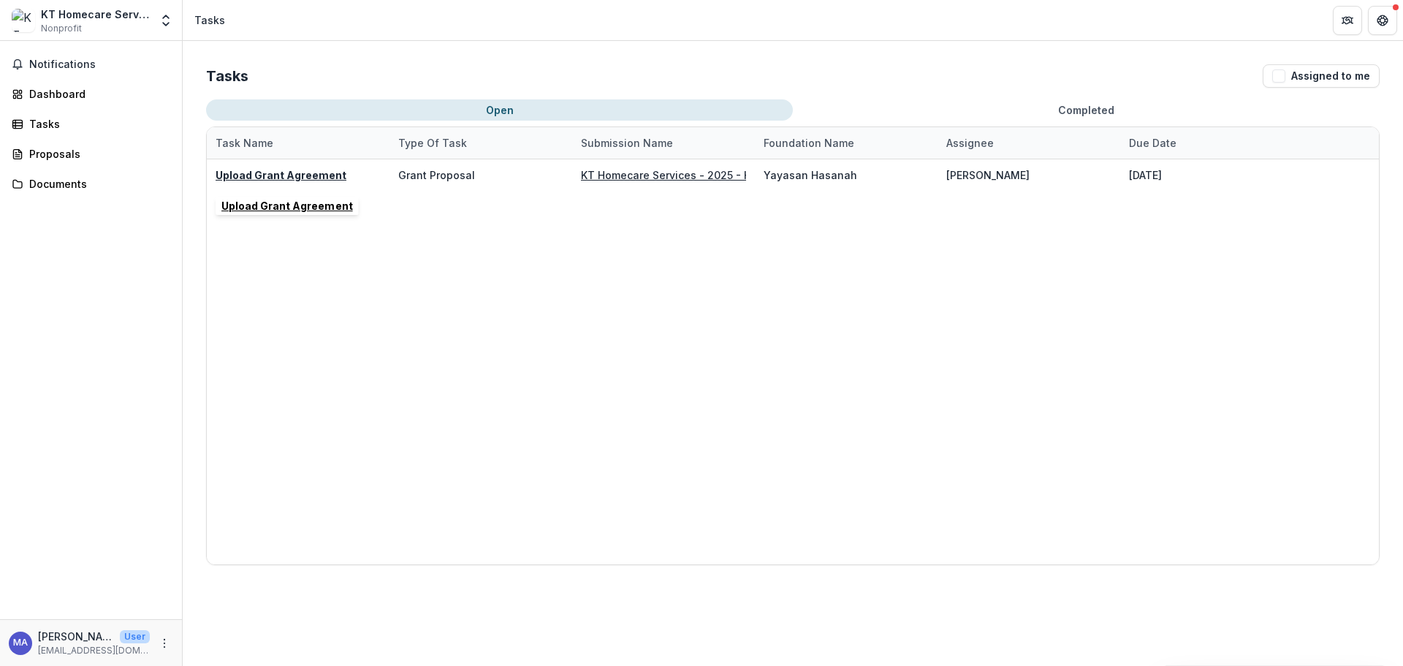
click at [262, 173] on u "Upload Grant Agreement" at bounding box center [281, 175] width 131 height 12
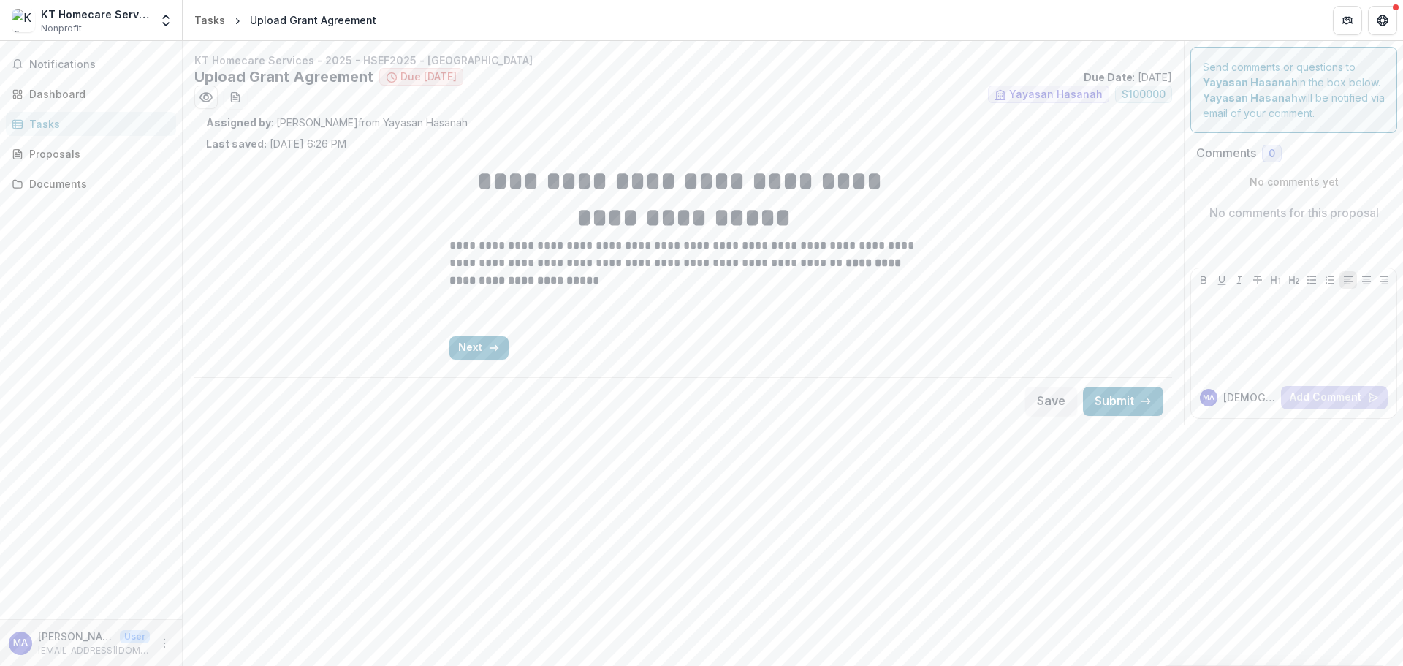
click at [497, 338] on button "Next" at bounding box center [479, 347] width 59 height 23
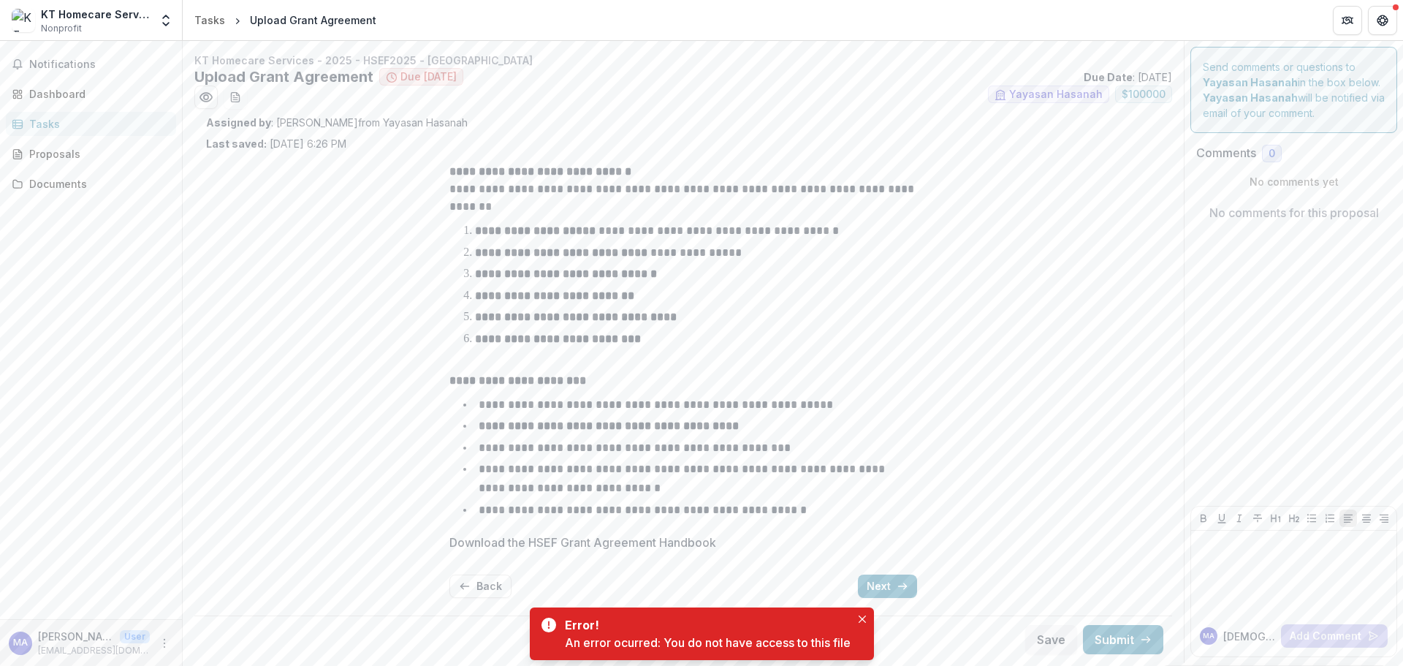
click at [73, 63] on span "Notifications" at bounding box center [99, 64] width 141 height 12
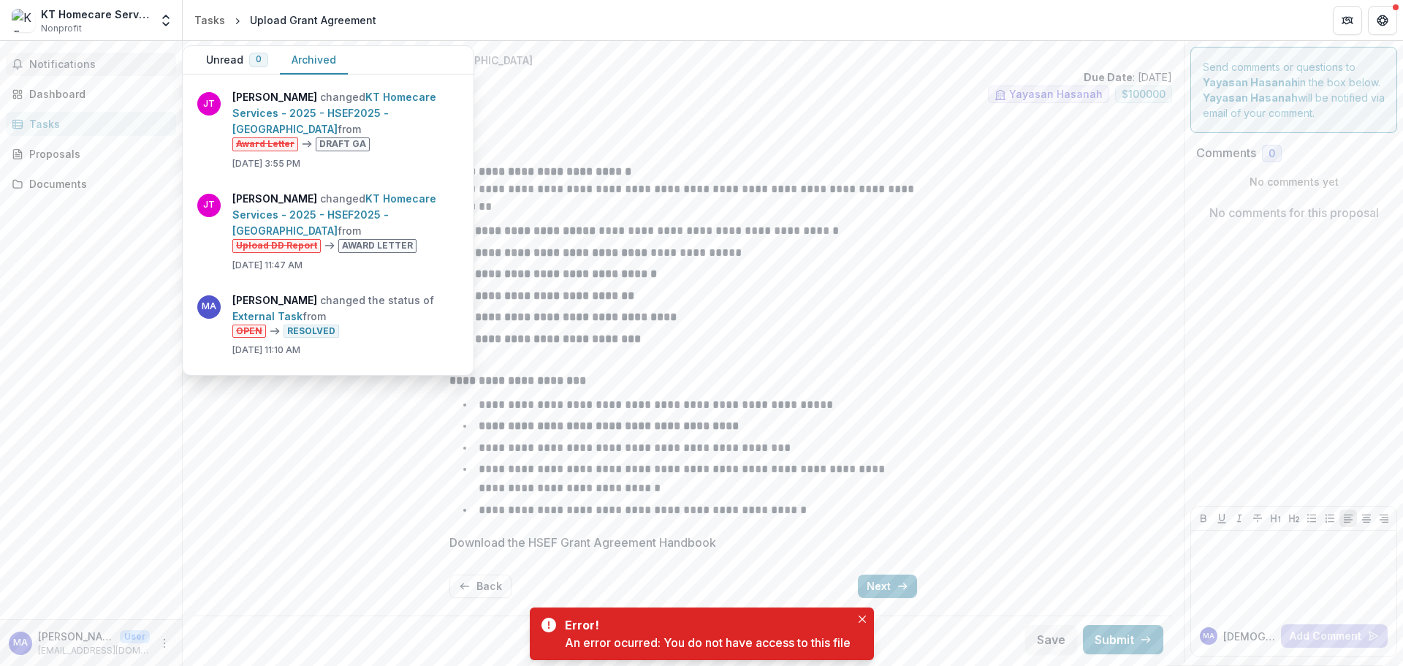
click at [396, 124] on link "KT Homecare Services - 2025 - HSEF2025 - [GEOGRAPHIC_DATA]" at bounding box center [334, 113] width 204 height 45
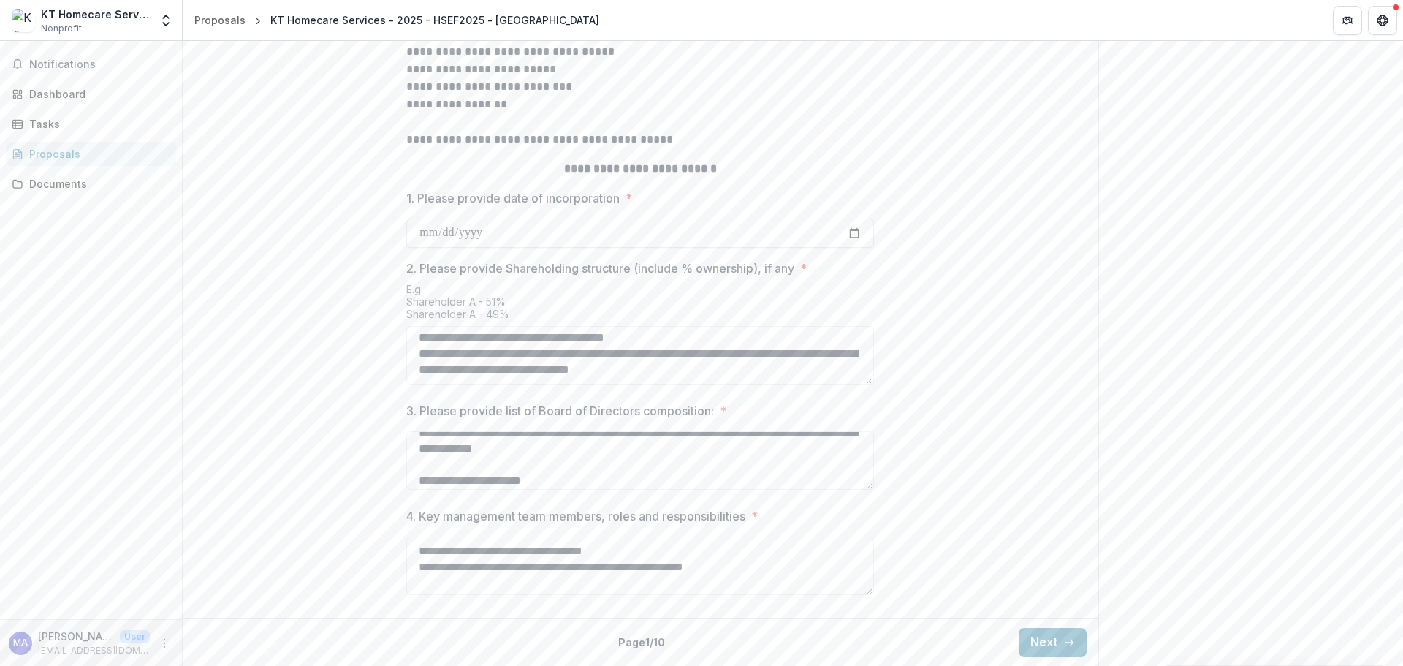
scroll to position [219, 0]
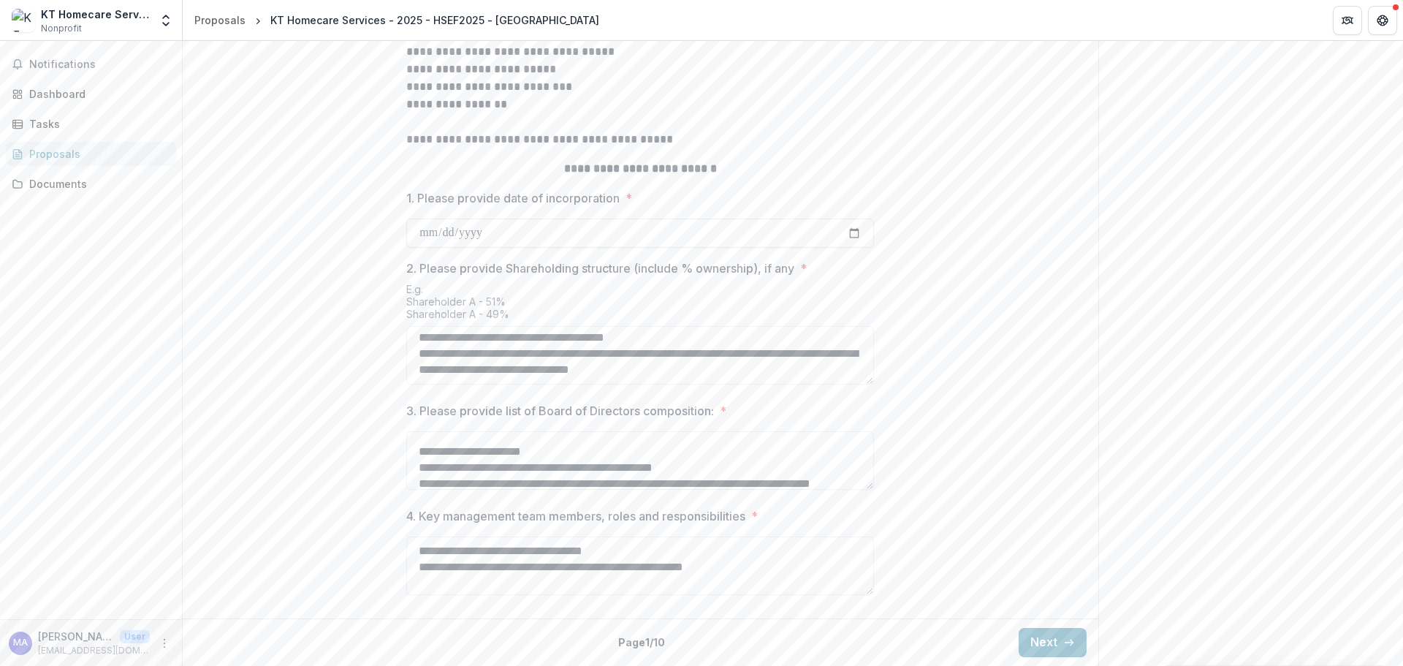
click at [414, 449] on textarea "3. Please provide list of Board of Directors composition: *" at bounding box center [640, 460] width 468 height 58
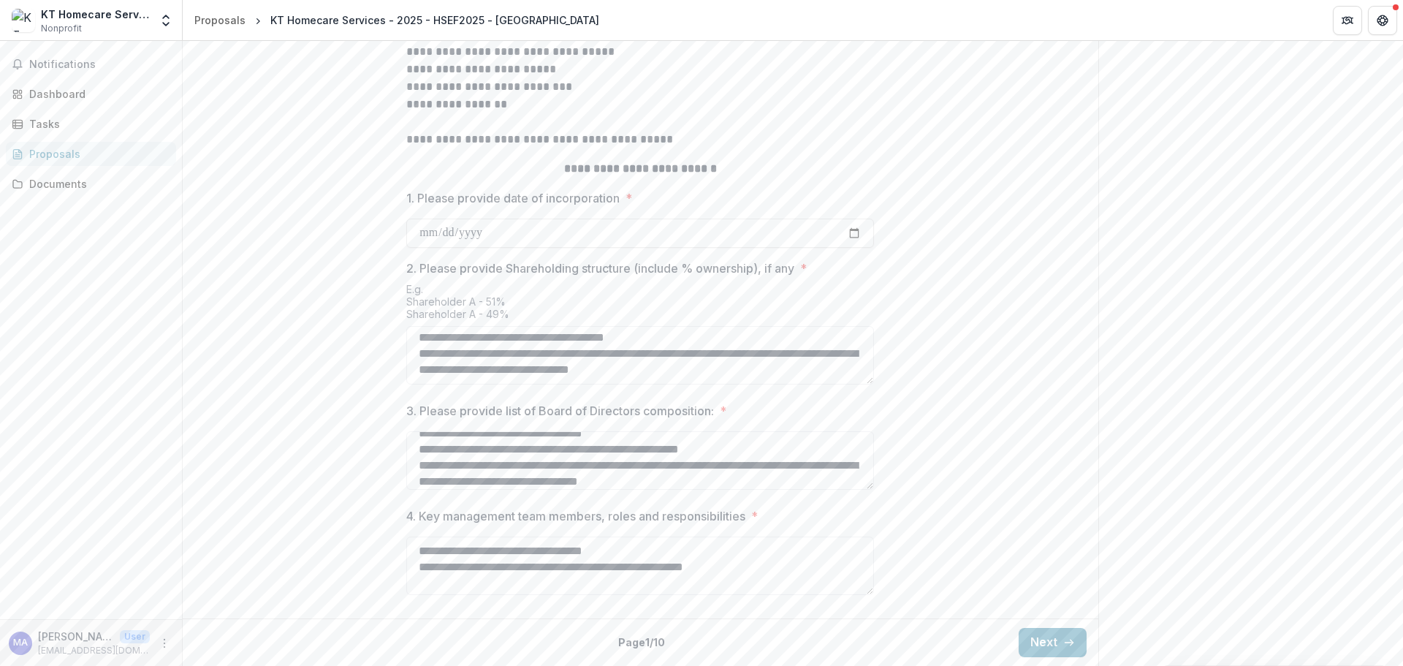
type textarea "**********"
click at [171, 20] on icon "Open entity switcher" at bounding box center [166, 20] width 15 height 15
click at [86, 65] on link "Team Settings" at bounding box center [91, 57] width 175 height 24
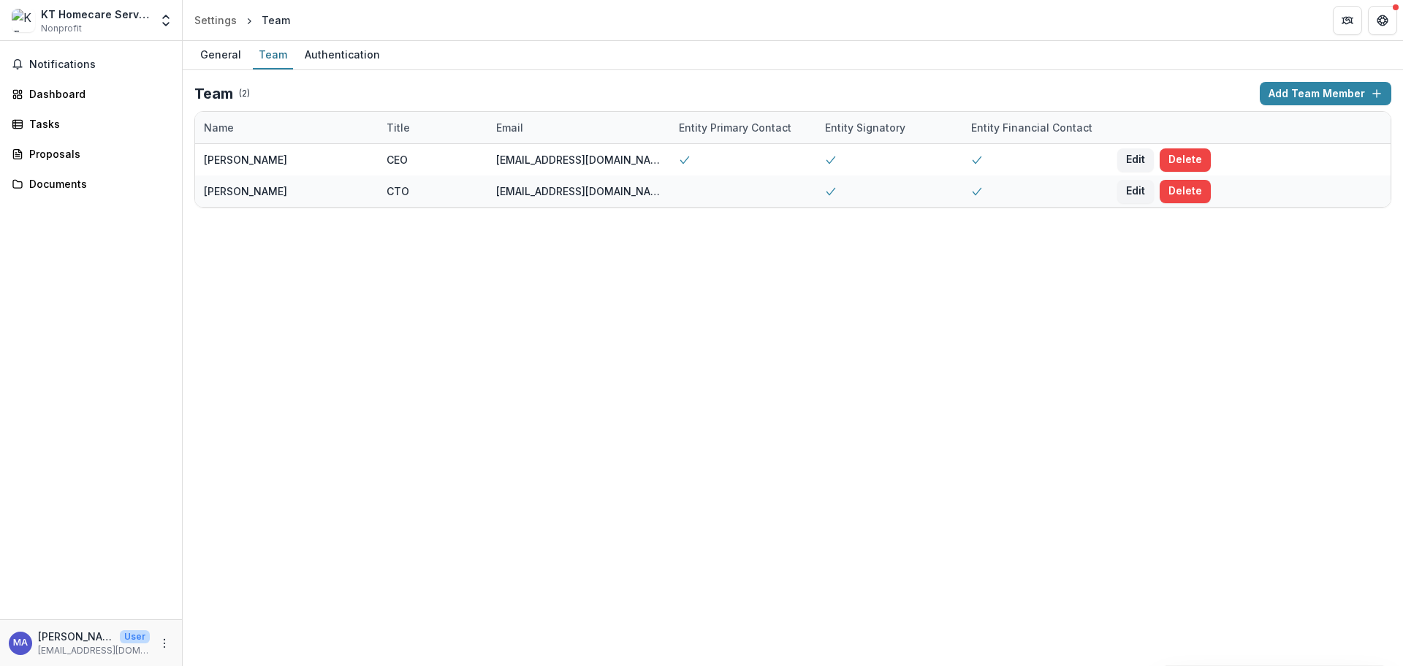
click at [1129, 181] on button "Edit" at bounding box center [1136, 191] width 37 height 23
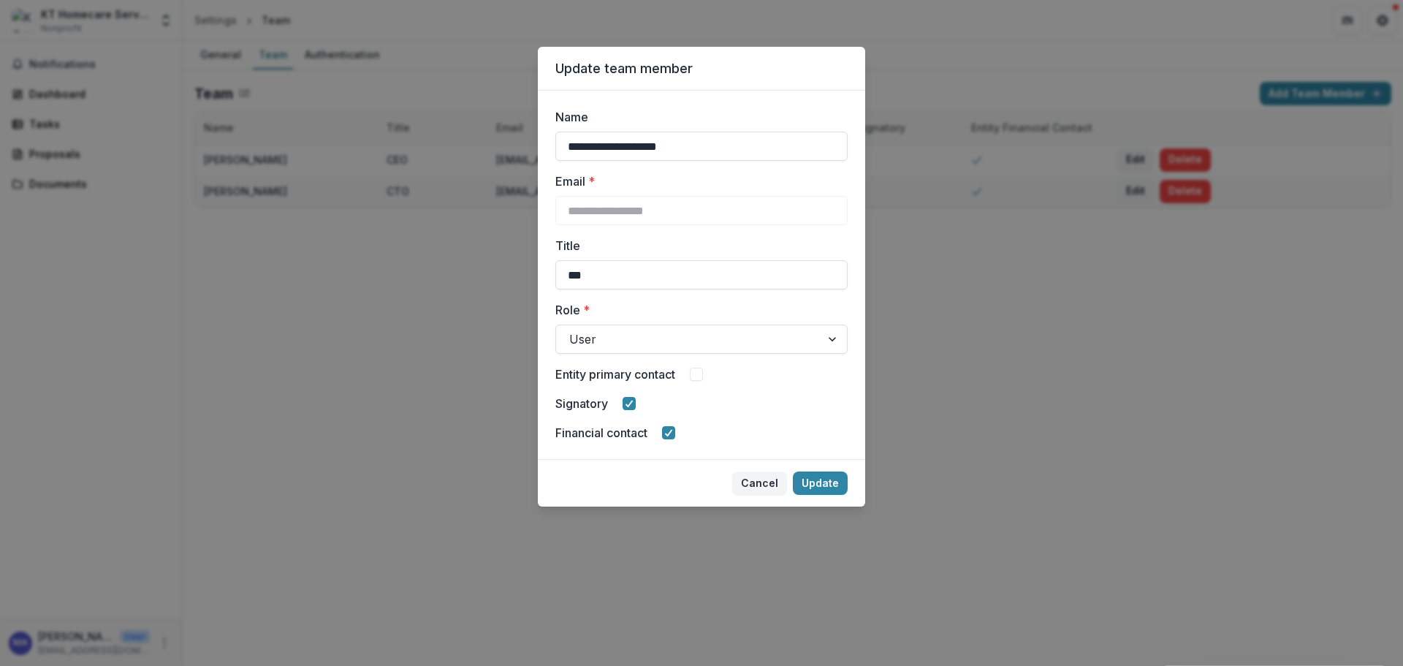
click at [700, 373] on span at bounding box center [696, 374] width 13 height 13
click at [602, 341] on div at bounding box center [688, 339] width 238 height 20
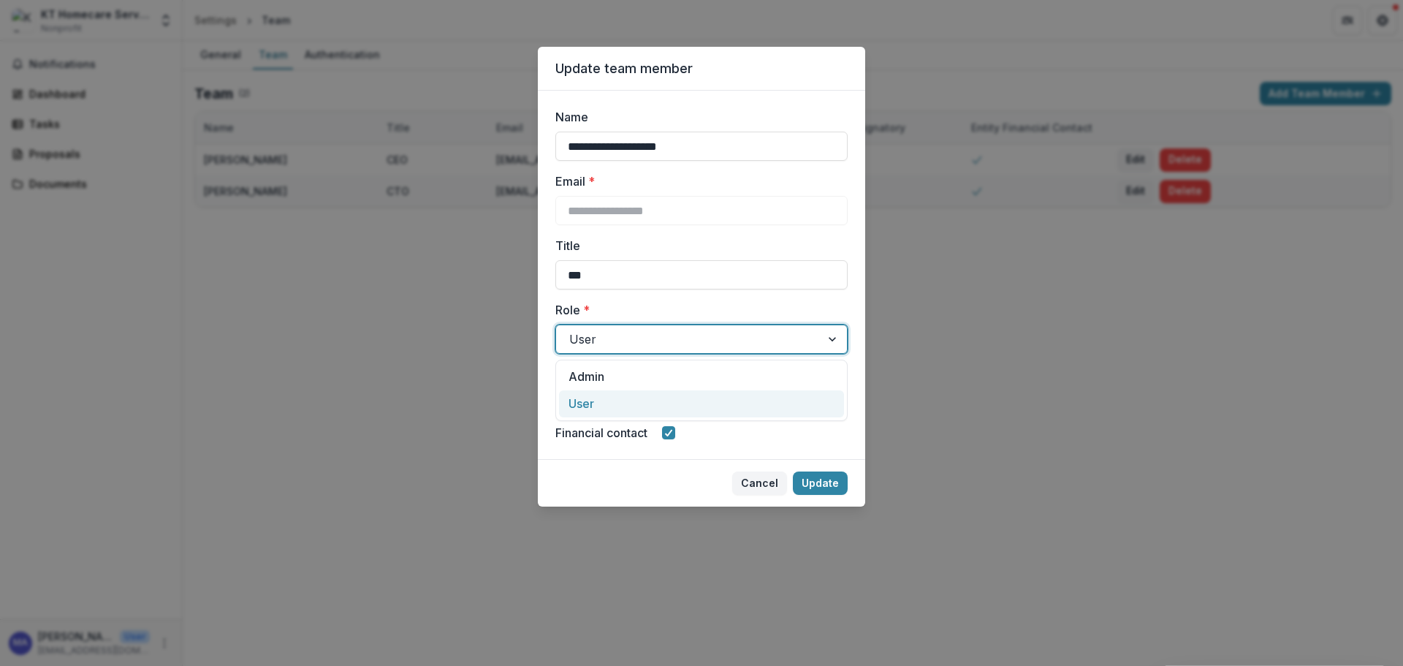
click at [822, 473] on button "Update" at bounding box center [820, 482] width 55 height 23
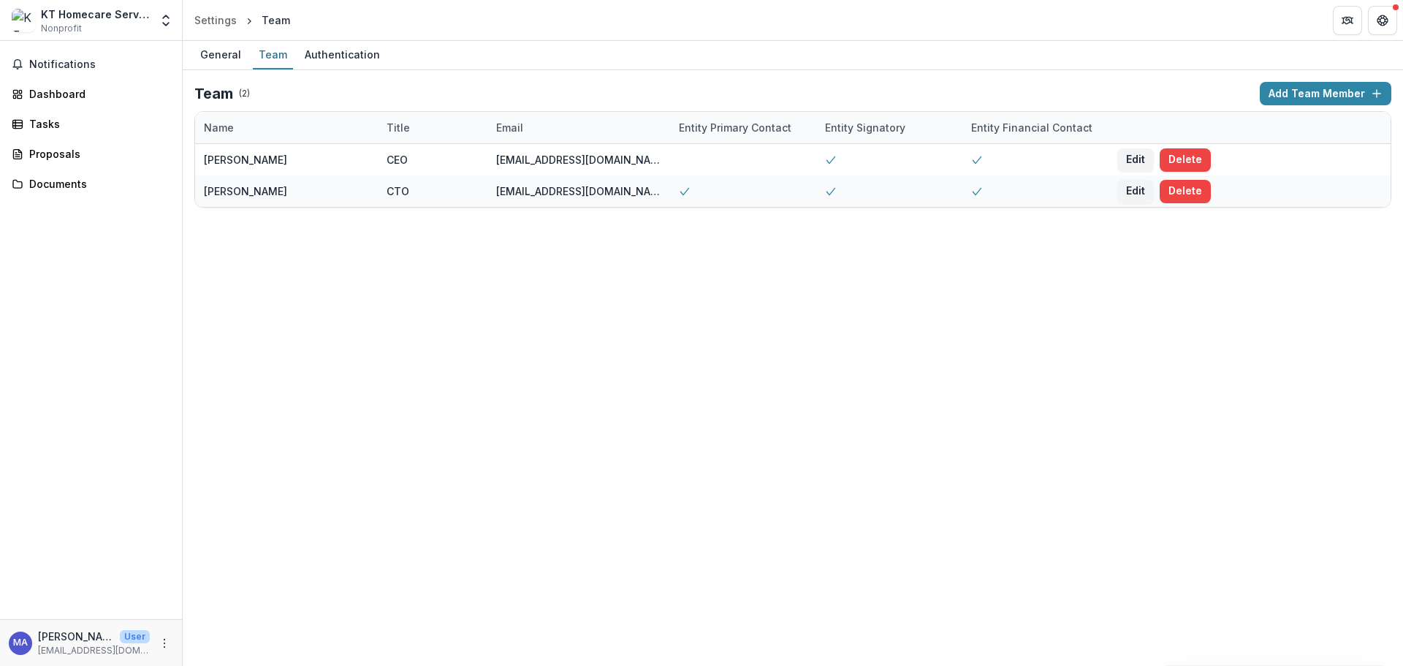
click at [1131, 154] on button "Edit" at bounding box center [1136, 159] width 37 height 23
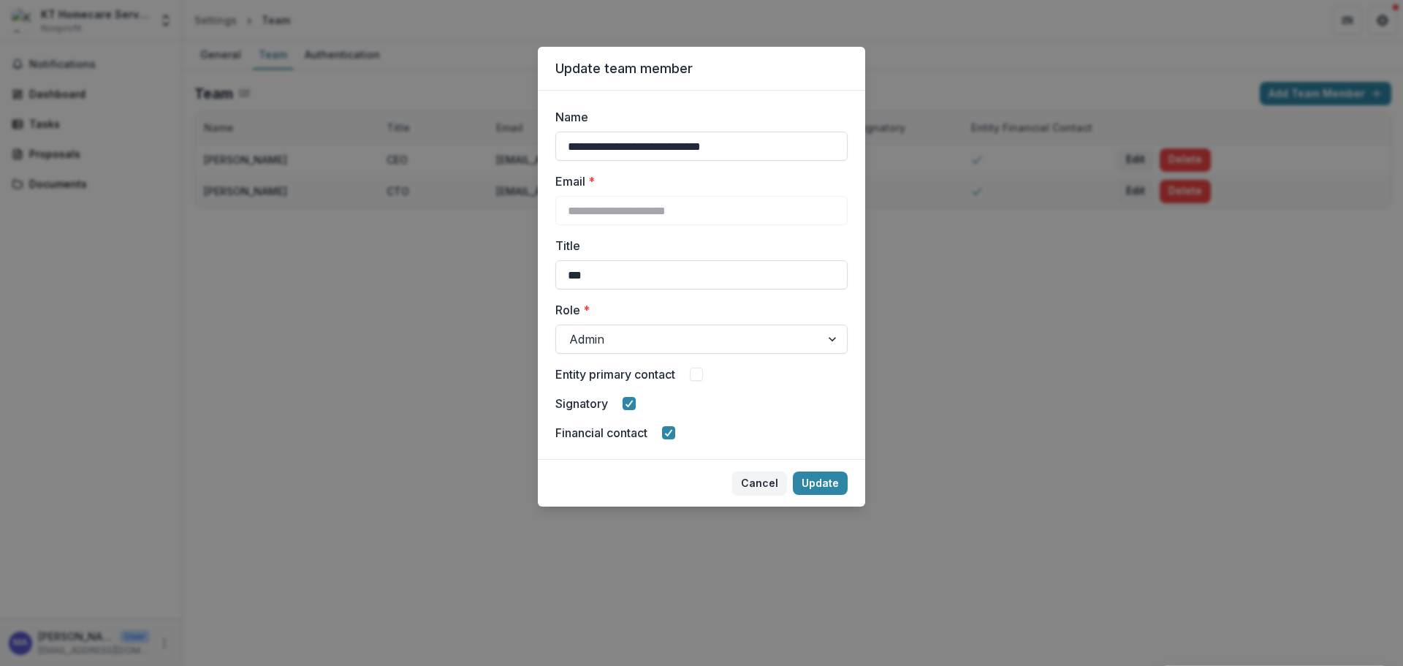
click at [702, 369] on span at bounding box center [696, 374] width 13 height 13
click at [829, 480] on button "Update" at bounding box center [820, 482] width 55 height 23
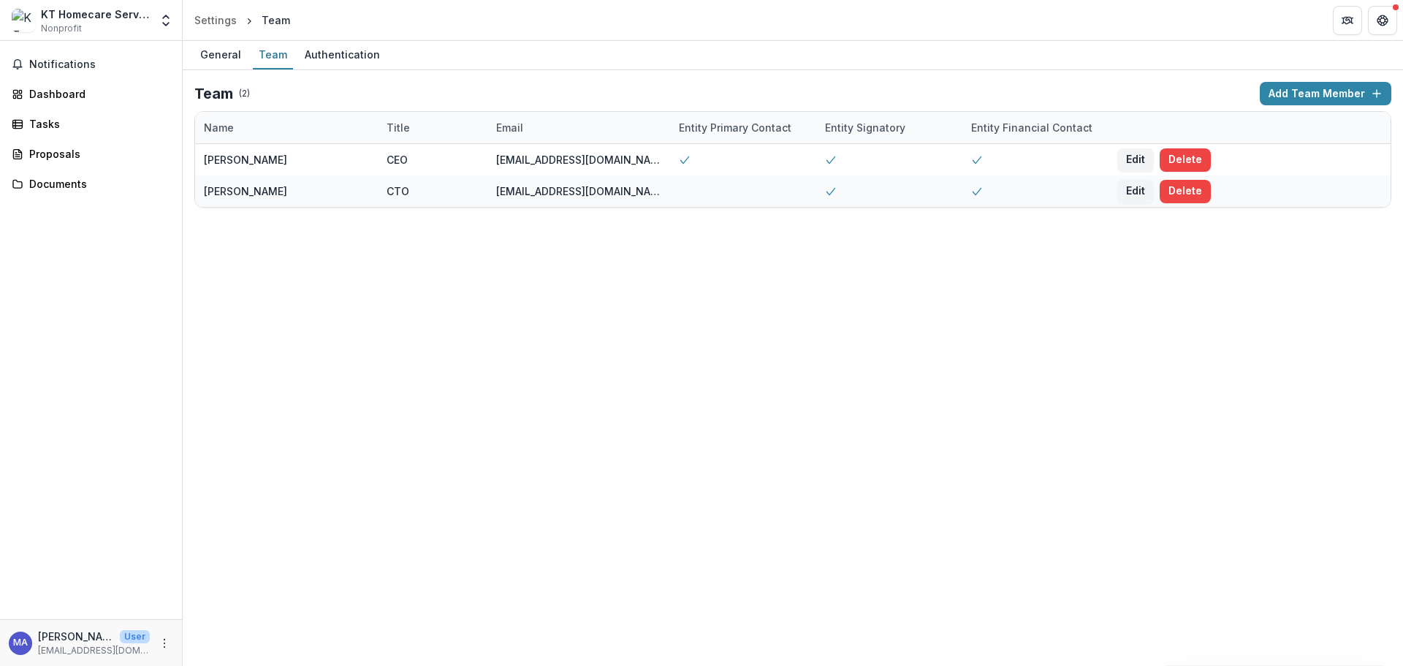
click at [328, 50] on div "Authentication" at bounding box center [342, 54] width 87 height 21
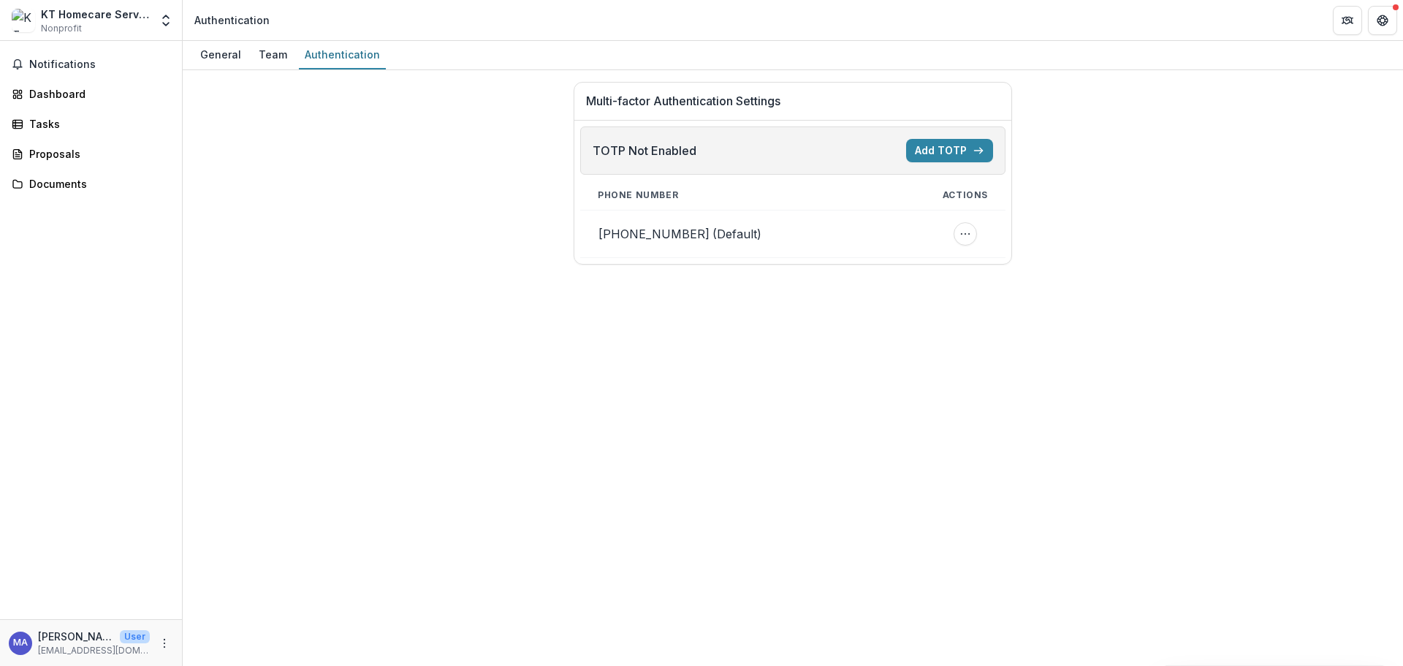
click at [248, 48] on div "General Team Authentication" at bounding box center [793, 55] width 1221 height 29
click at [264, 48] on div "Team" at bounding box center [273, 54] width 40 height 21
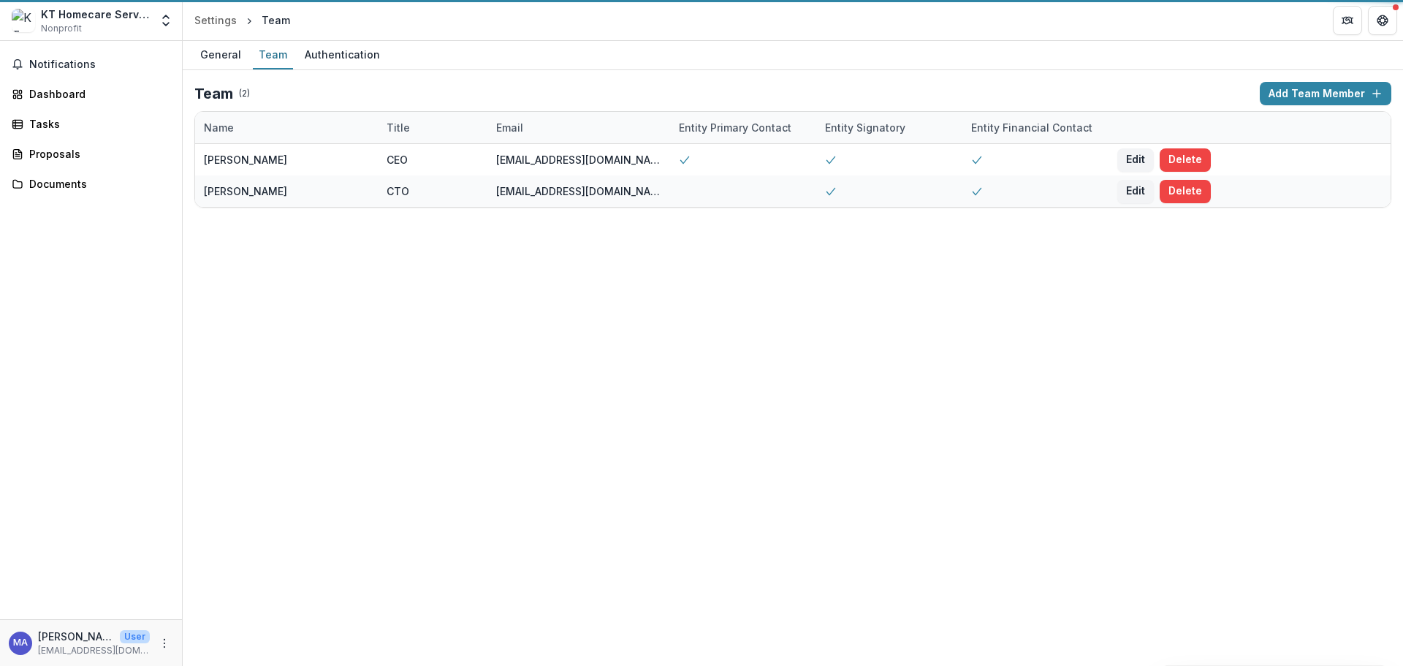
click at [224, 49] on div "General" at bounding box center [220, 54] width 53 height 21
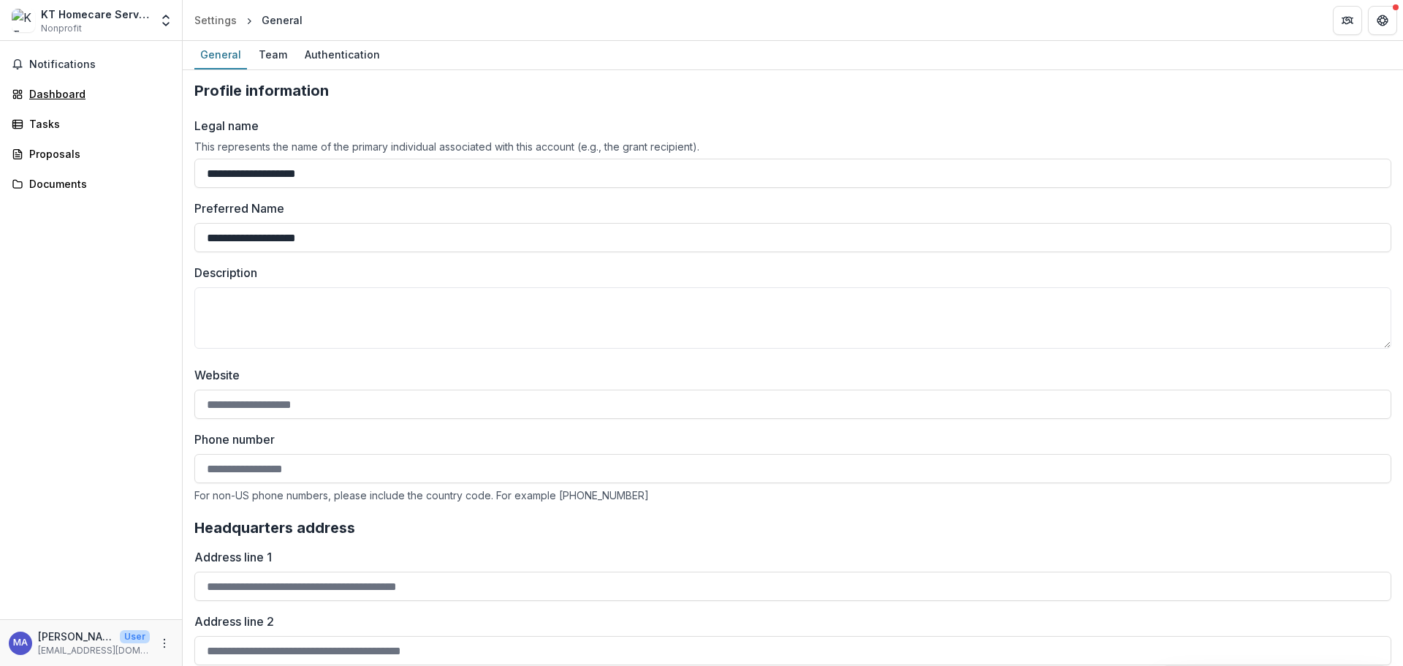
click at [67, 96] on div "Dashboard" at bounding box center [96, 93] width 135 height 15
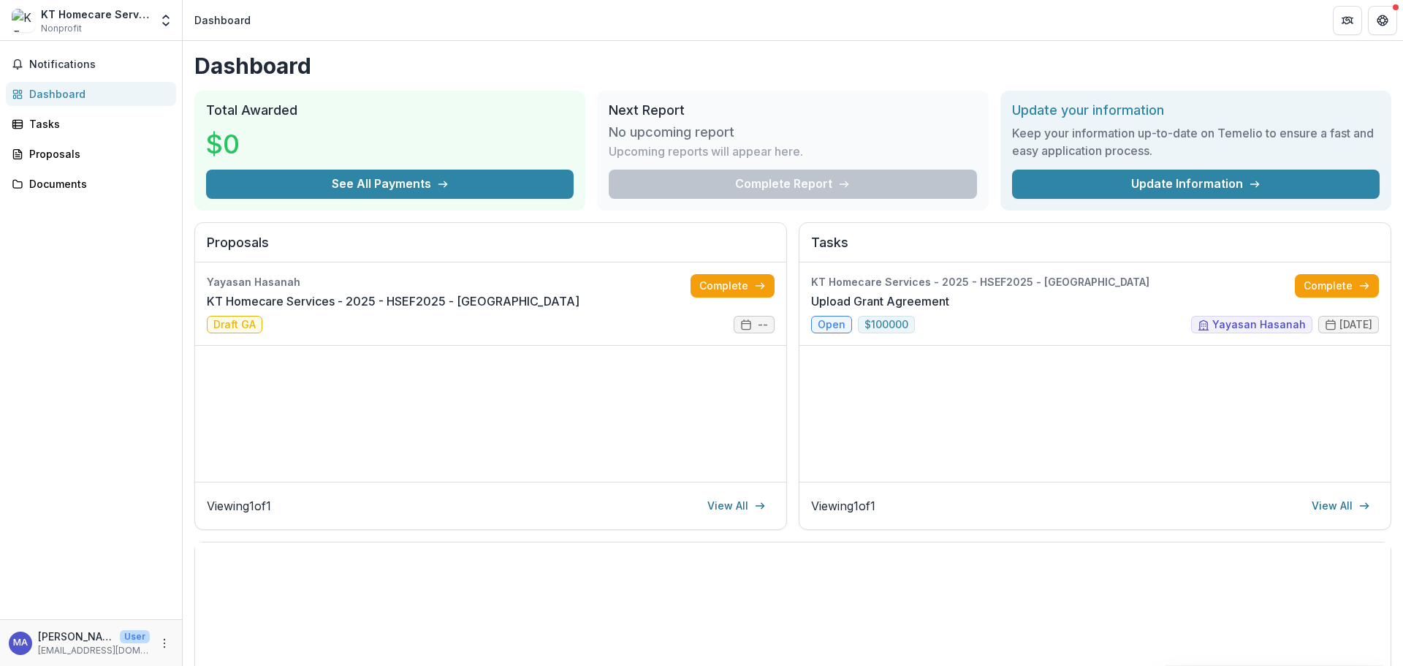
click at [522, 292] on link "KT Homecare Services - 2025 - HSEF2025 - [GEOGRAPHIC_DATA]" at bounding box center [393, 301] width 373 height 18
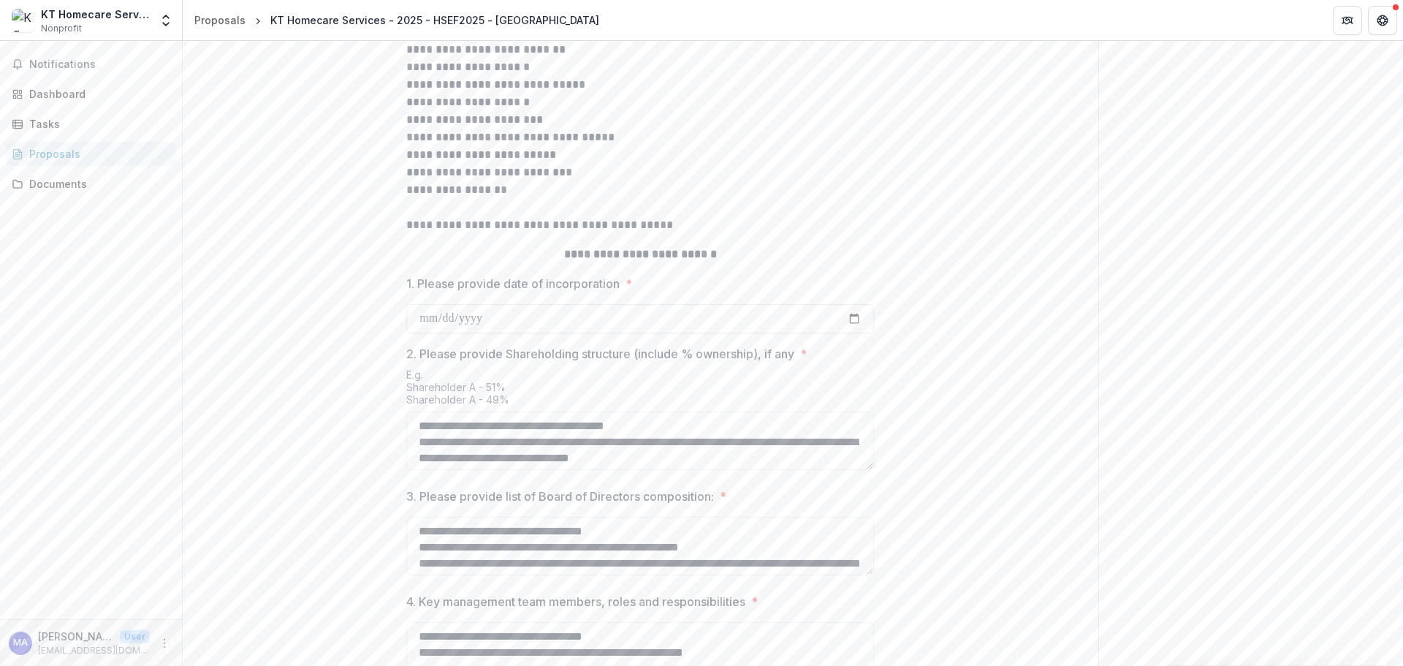
scroll to position [395, 0]
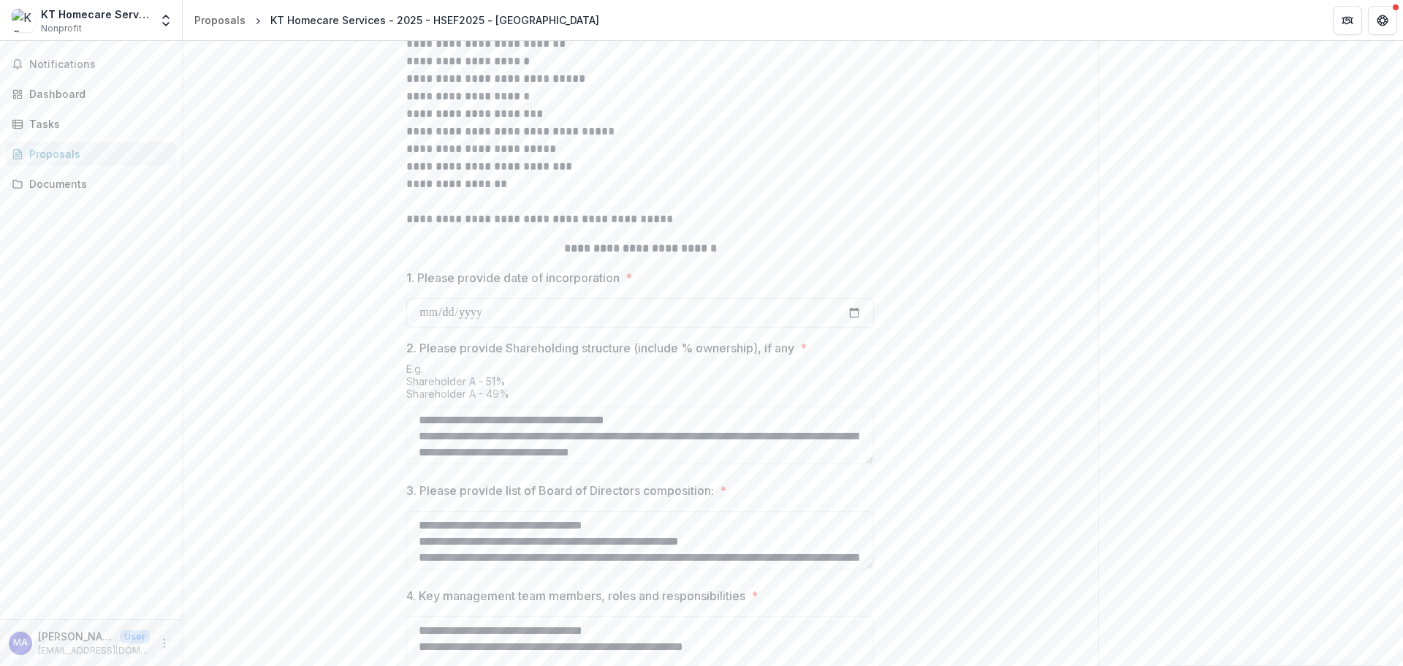
drag, startPoint x: 662, startPoint y: 501, endPoint x: 686, endPoint y: 496, distance: 23.9
click at [662, 464] on textarea "**********" at bounding box center [640, 435] width 468 height 58
type textarea "**********"
click at [32, 174] on link "Documents" at bounding box center [91, 184] width 170 height 24
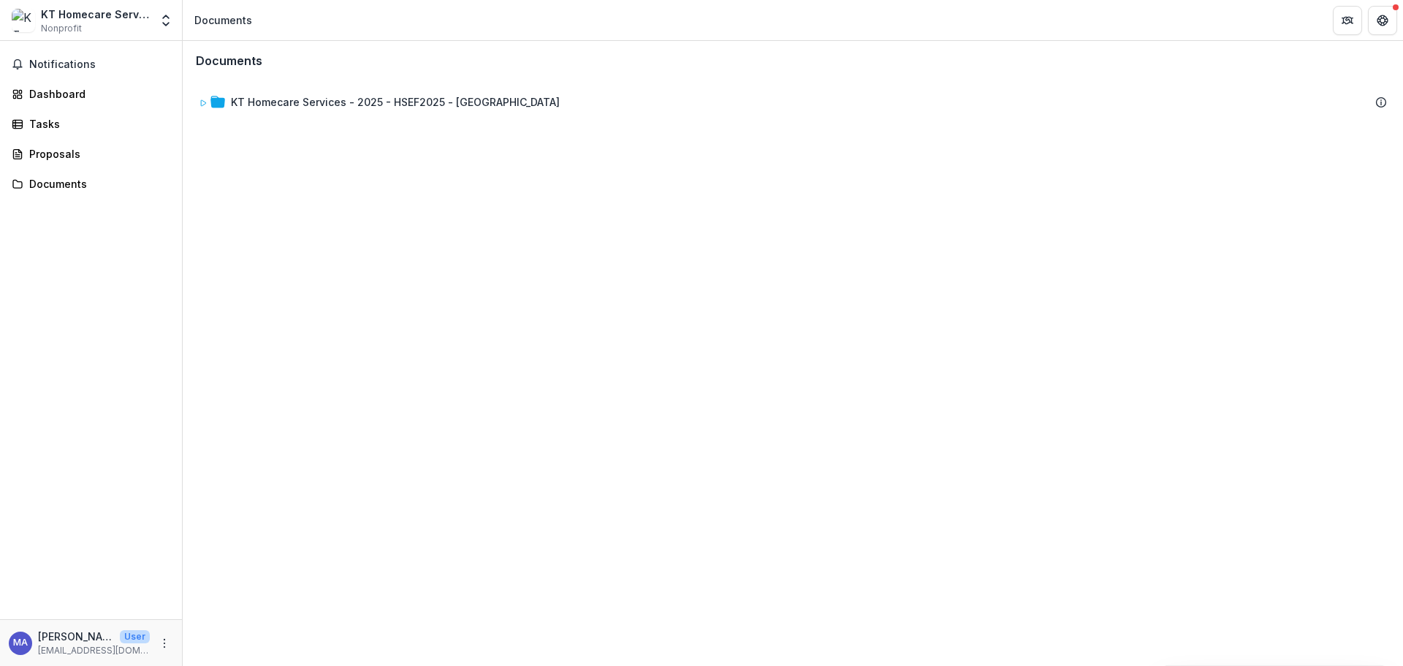
click at [245, 106] on div "KT Homecare Services - 2025 - HSEF2025 - [GEOGRAPHIC_DATA]" at bounding box center [395, 101] width 329 height 15
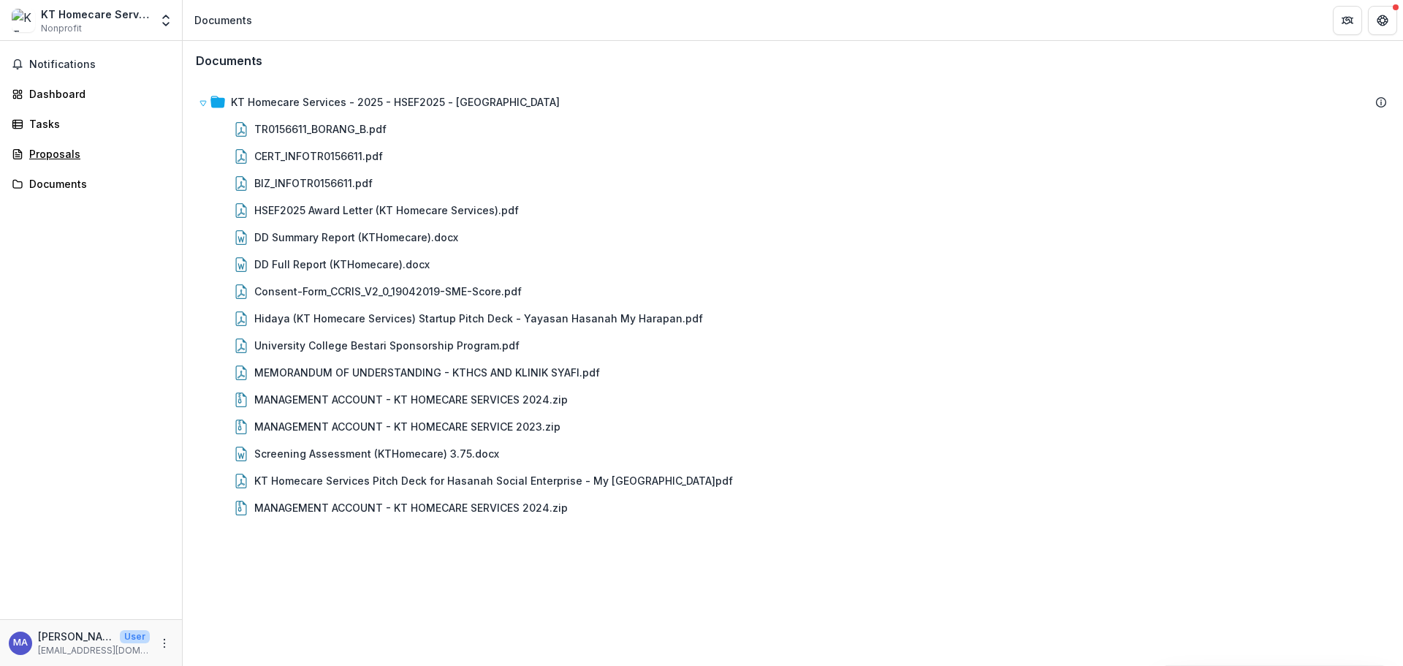
click at [61, 157] on div "Proposals" at bounding box center [96, 153] width 135 height 15
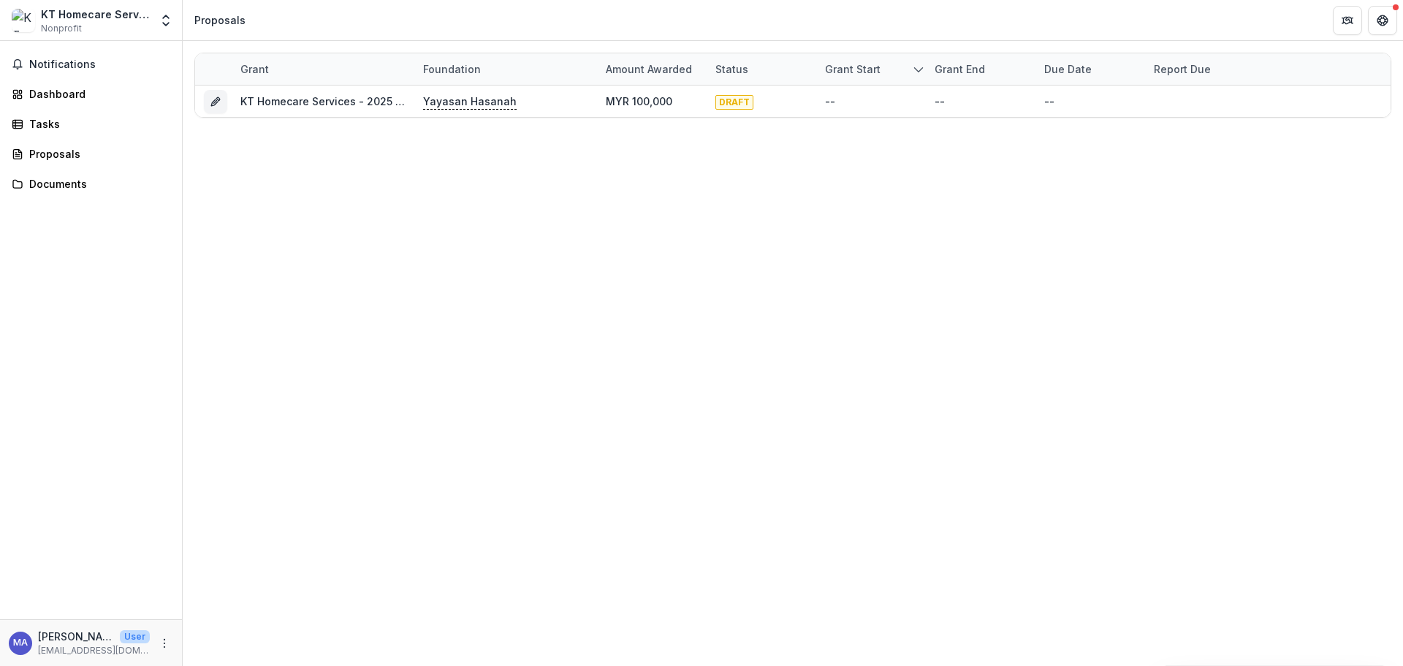
click at [735, 102] on span "DRAFT" at bounding box center [735, 102] width 38 height 15
click at [462, 104] on p "Yayasan Hasanah" at bounding box center [470, 102] width 94 height 16
click at [269, 108] on div "KT Homecare Services - 2025 - HSEF2025 - [GEOGRAPHIC_DATA]" at bounding box center [322, 101] width 165 height 15
click at [274, 102] on link "KT Homecare Services - 2025 - HSEF2025 - [GEOGRAPHIC_DATA]" at bounding box center [404, 101] width 329 height 12
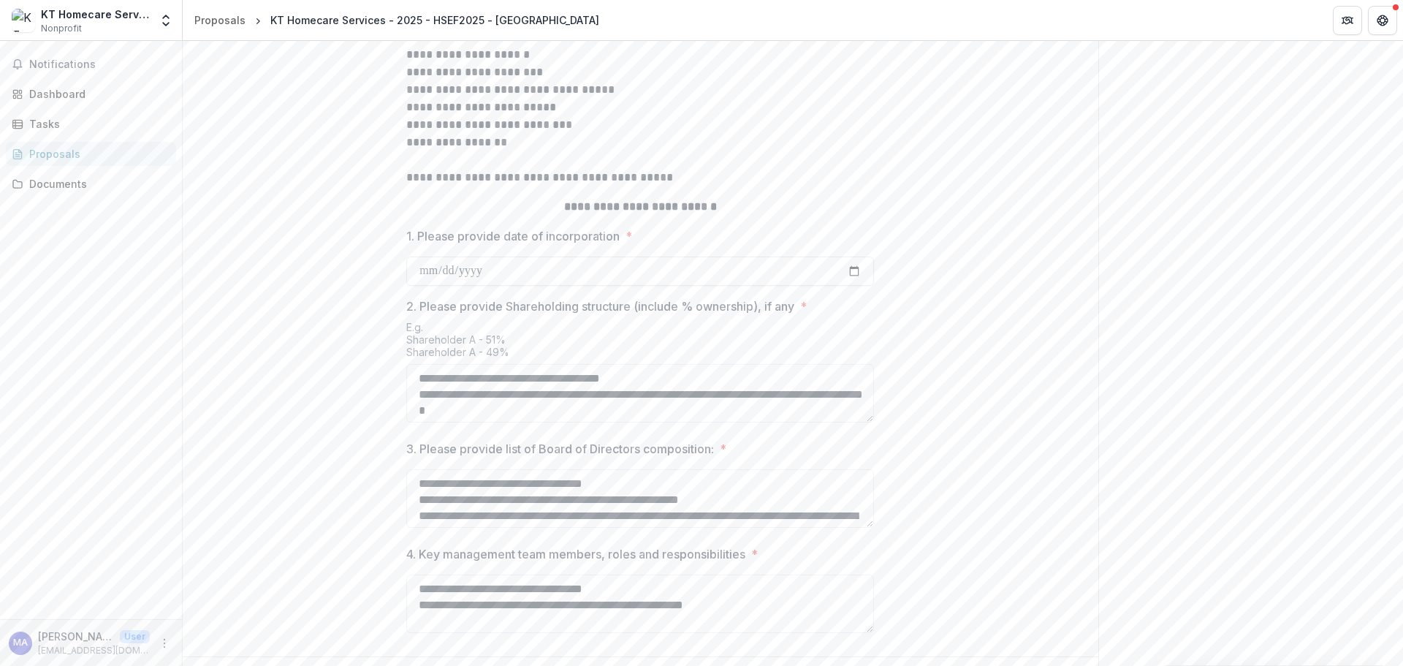
scroll to position [439, 0]
click at [49, 121] on div "Tasks" at bounding box center [96, 123] width 135 height 15
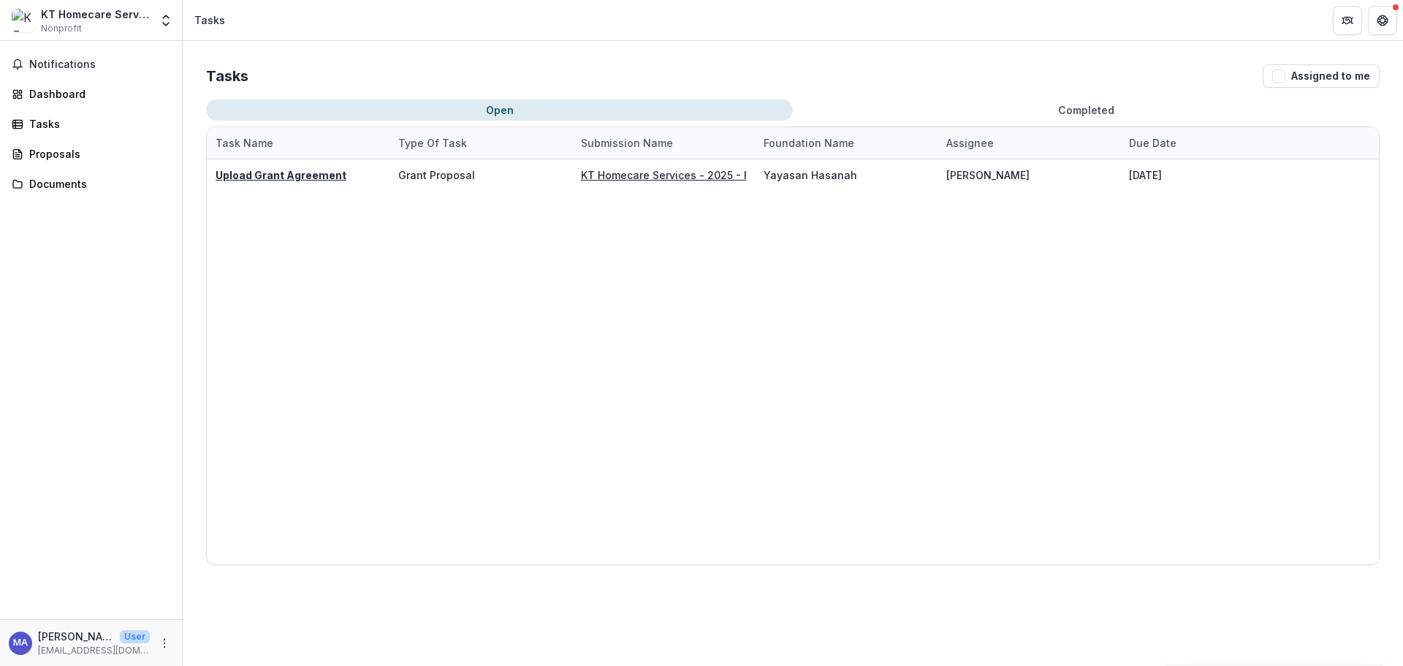
click at [81, 69] on span "Notifications" at bounding box center [99, 64] width 141 height 12
click at [47, 296] on div "Notifications Unread 0 Archived You don't have any unread notifications We'll n…" at bounding box center [91, 330] width 182 height 578
click at [58, 94] on div "Dashboard" at bounding box center [96, 93] width 135 height 15
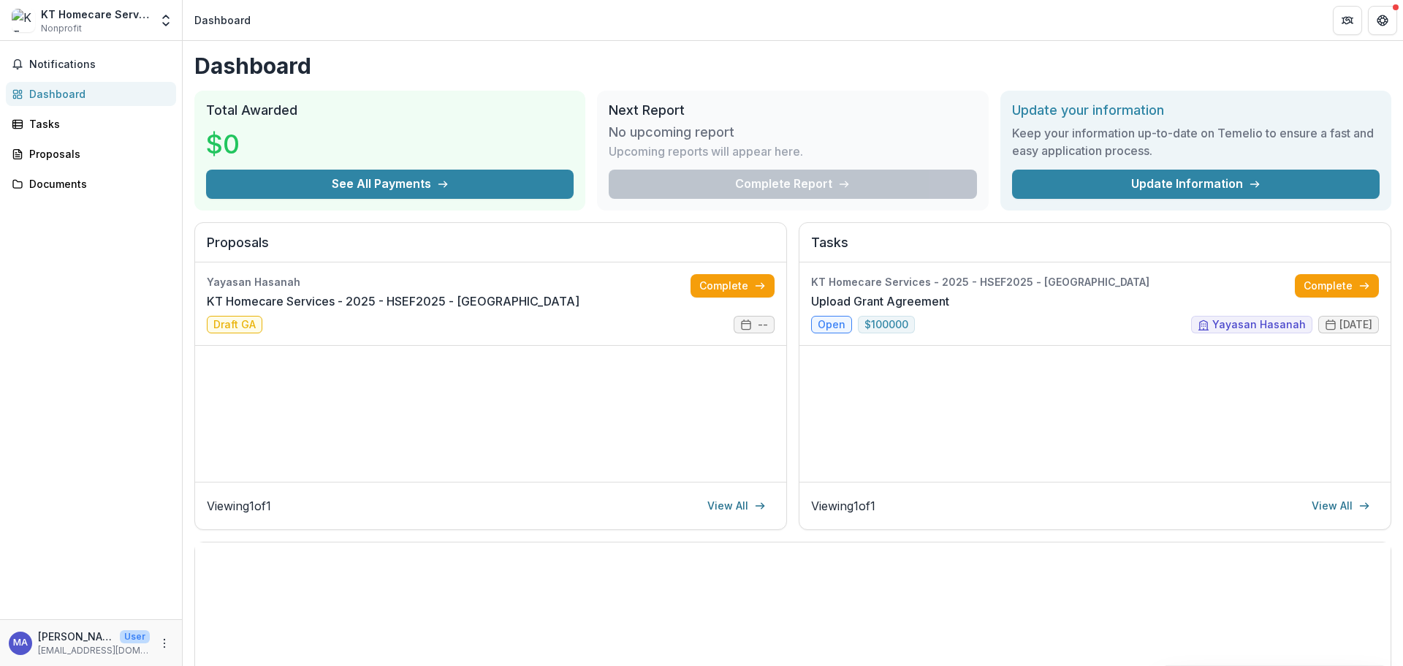
click at [1219, 190] on link "Update Information" at bounding box center [1196, 184] width 368 height 29
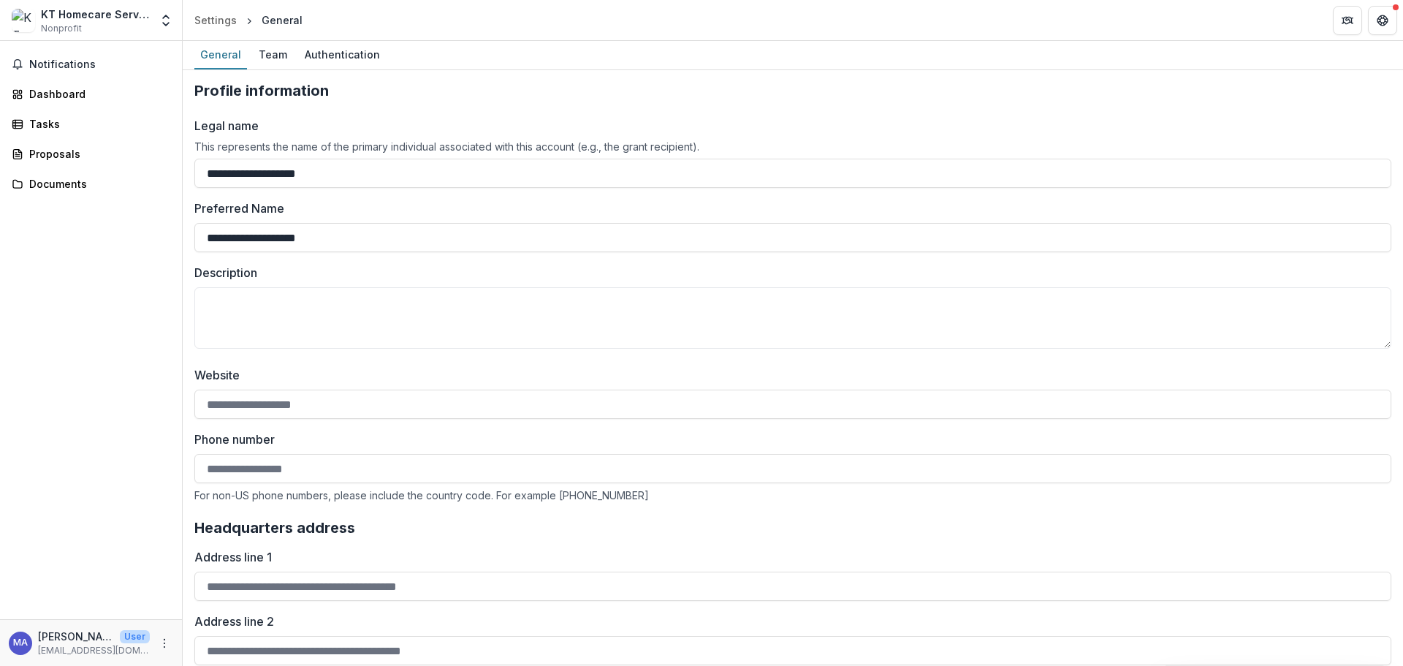
click at [267, 50] on div "Team" at bounding box center [273, 54] width 40 height 21
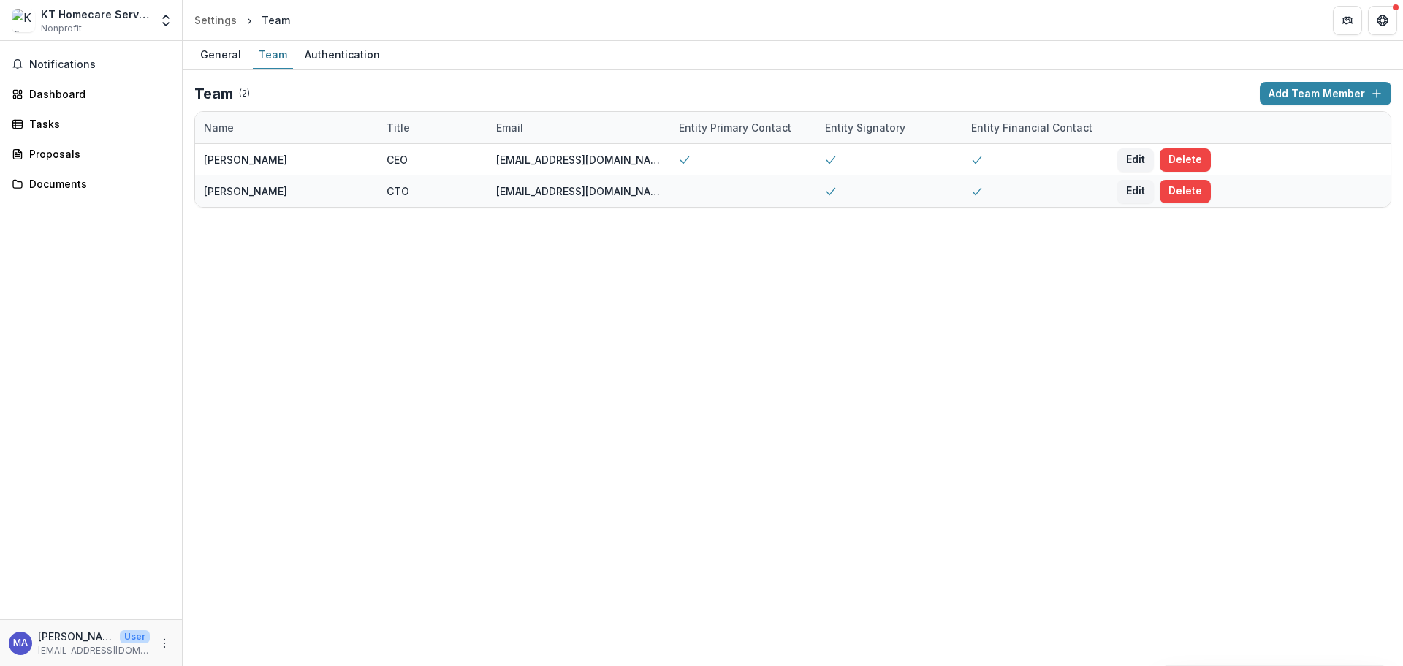
click at [56, 64] on span "Notifications" at bounding box center [99, 64] width 141 height 12
click at [48, 241] on div "Notifications Unread 0 Archived You don't have any unread notifications We'll n…" at bounding box center [91, 330] width 182 height 578
click at [49, 96] on div "Dashboard" at bounding box center [96, 93] width 135 height 15
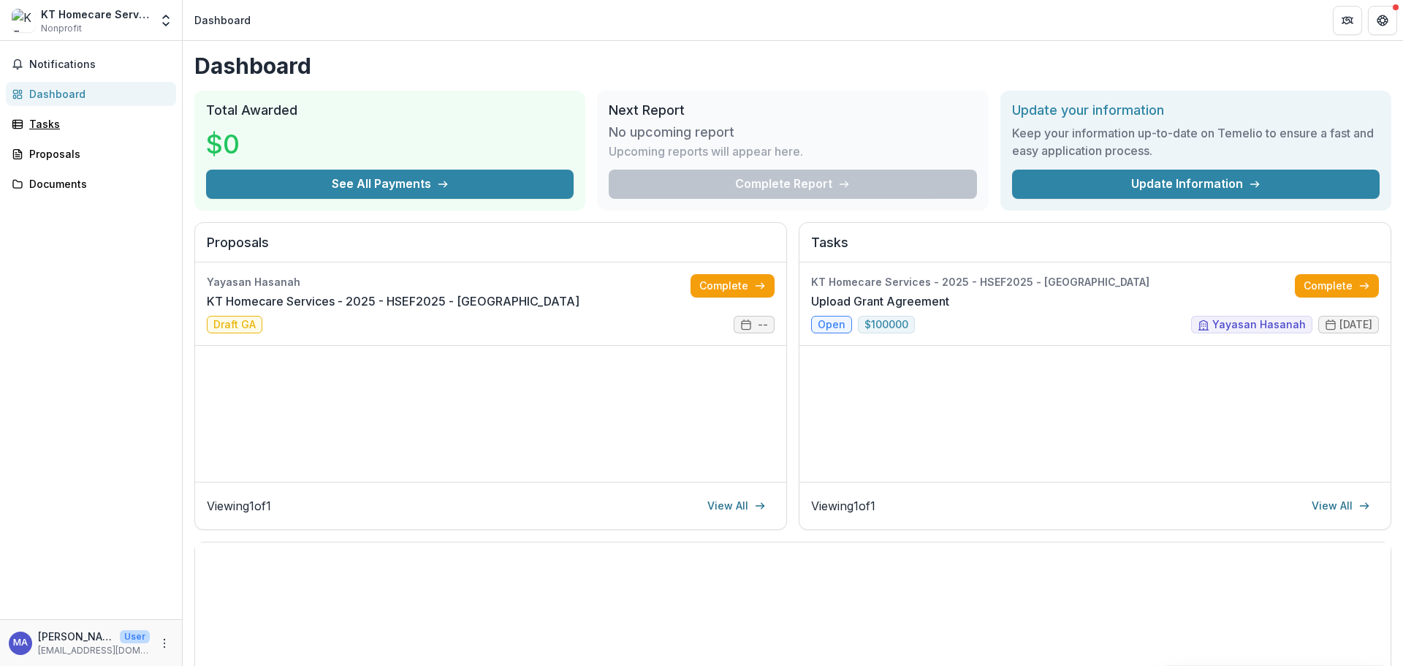
click at [50, 120] on div "Tasks" at bounding box center [96, 123] width 135 height 15
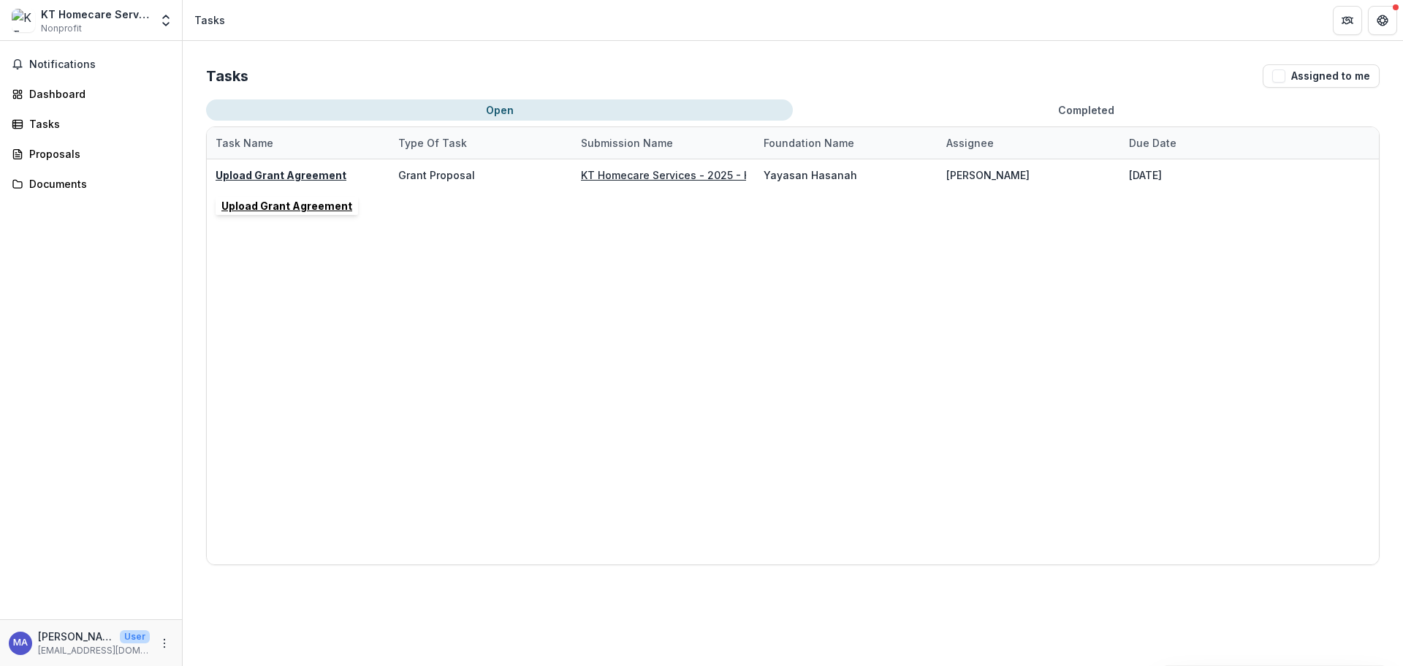
click at [306, 175] on u "Upload Grant Agreement" at bounding box center [281, 175] width 131 height 12
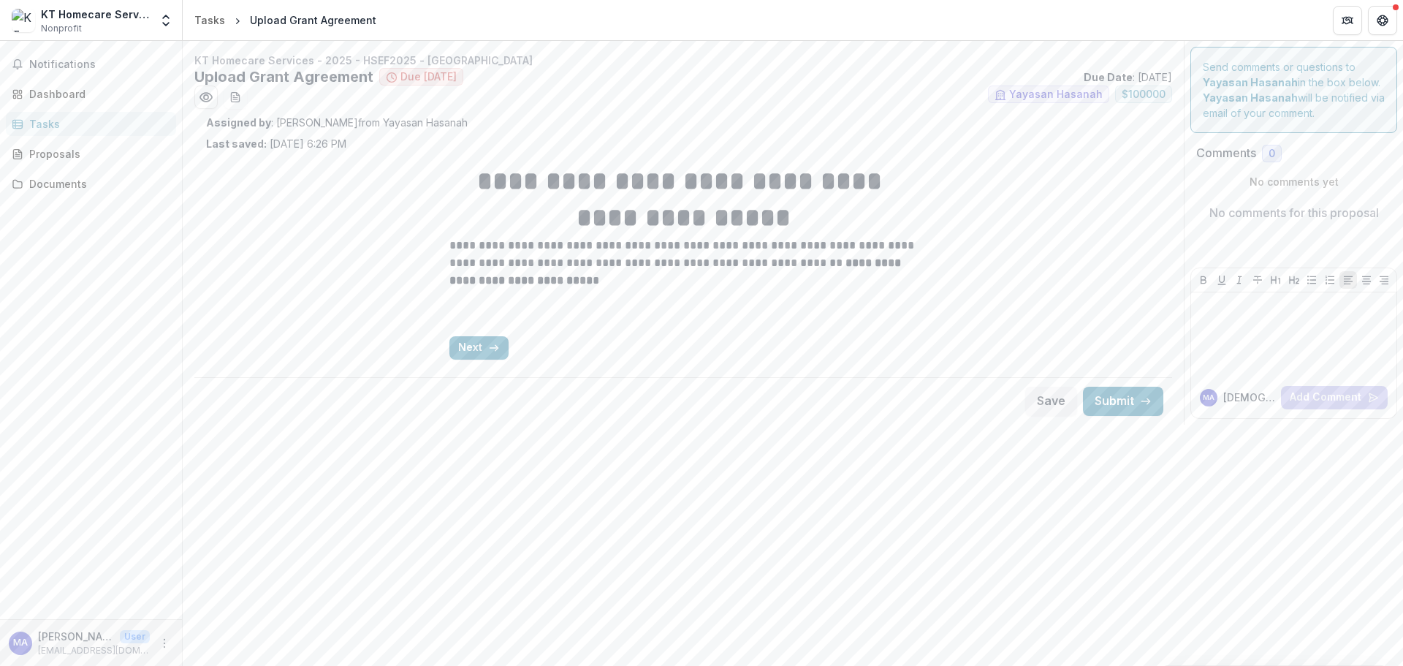
click at [481, 348] on button "Next" at bounding box center [479, 347] width 59 height 23
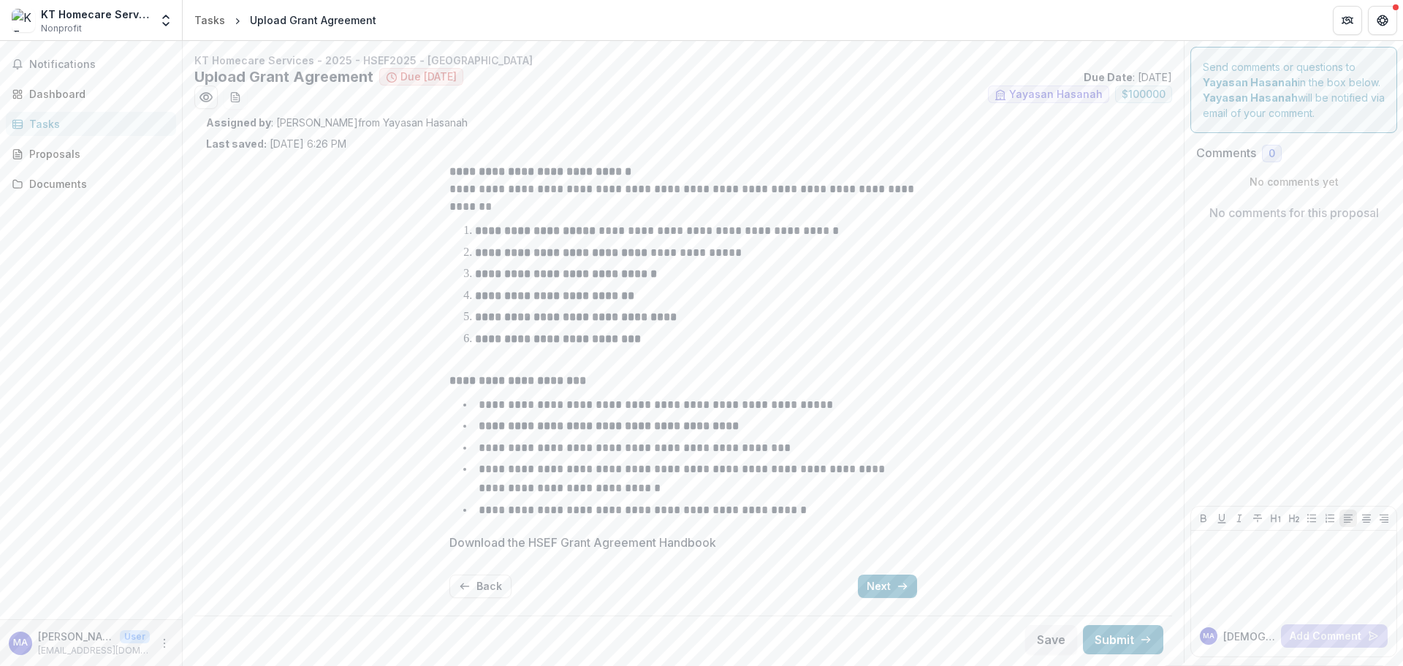
click at [169, 640] on icon "More" at bounding box center [165, 643] width 12 height 12
click at [263, 607] on link "Settings" at bounding box center [261, 612] width 156 height 24
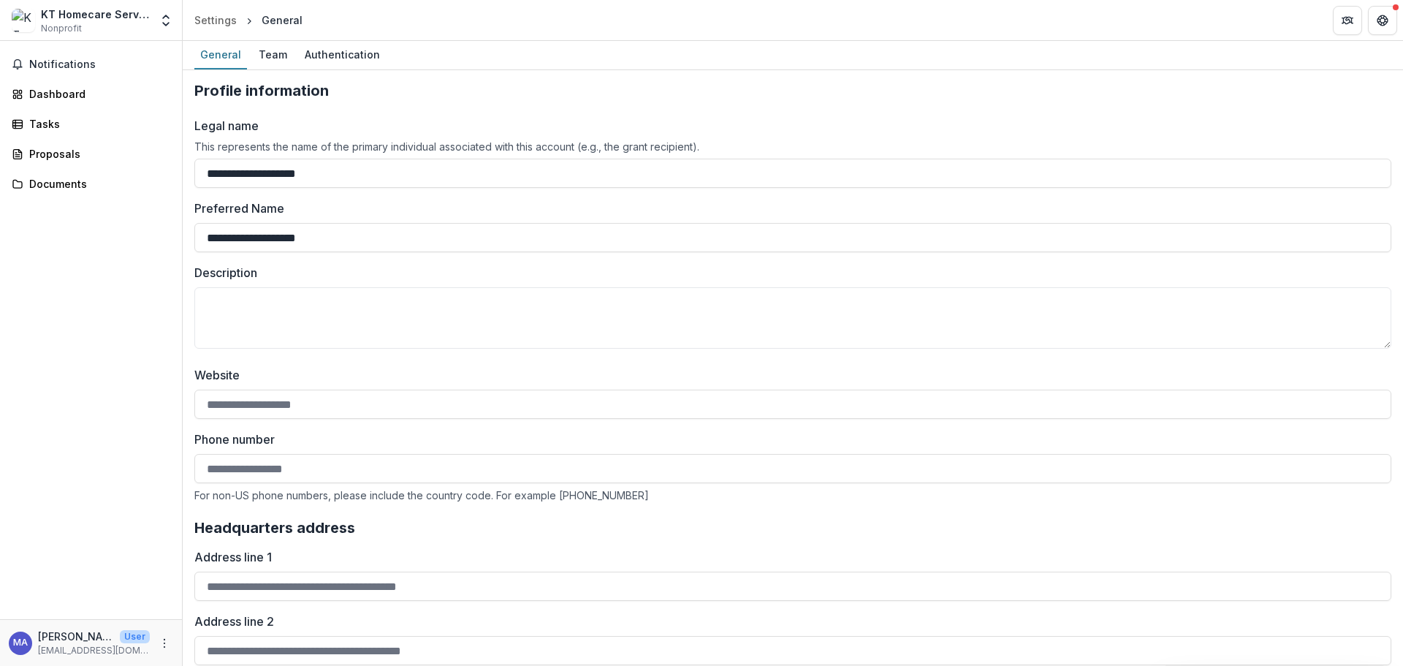
click at [61, 59] on span "Notifications" at bounding box center [99, 64] width 141 height 12
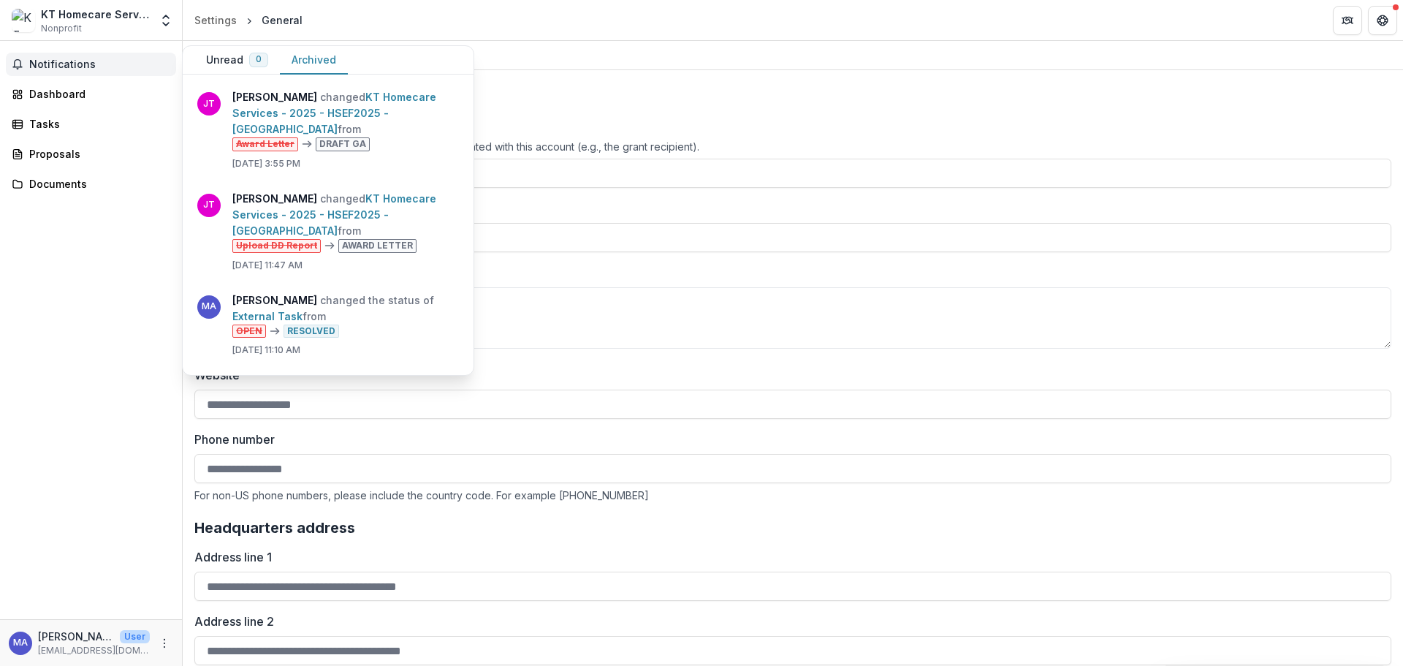
click at [64, 19] on div "KT Homecare Services" at bounding box center [95, 14] width 109 height 15
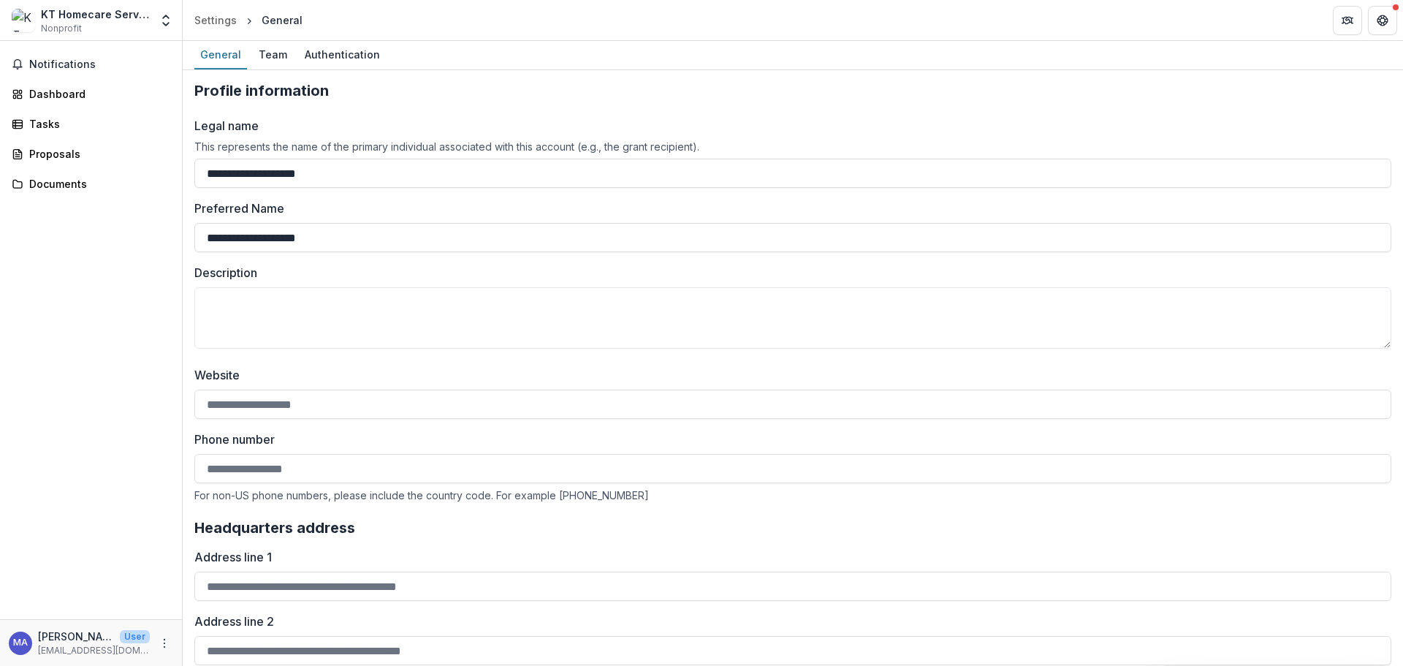
click at [75, 14] on div "KT Homecare Services" at bounding box center [95, 14] width 109 height 15
click at [75, 90] on div "Dashboard" at bounding box center [96, 93] width 135 height 15
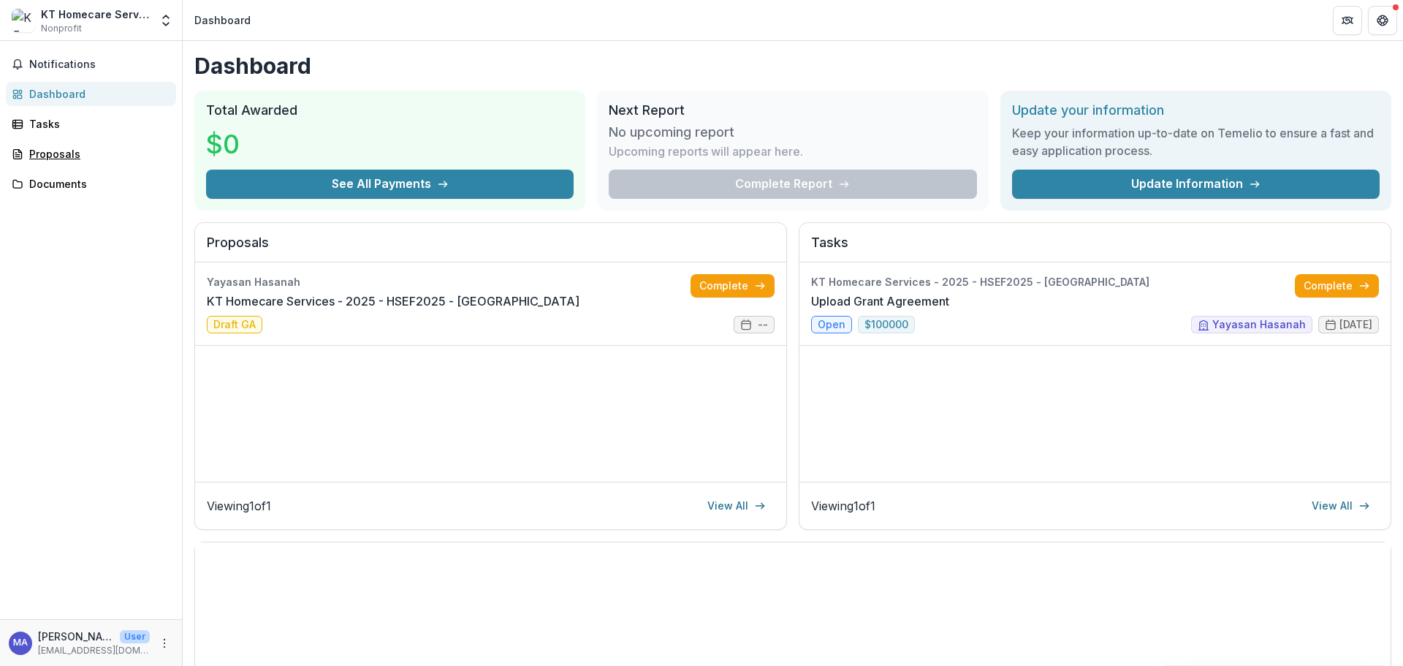
click at [66, 153] on div "Proposals" at bounding box center [96, 153] width 135 height 15
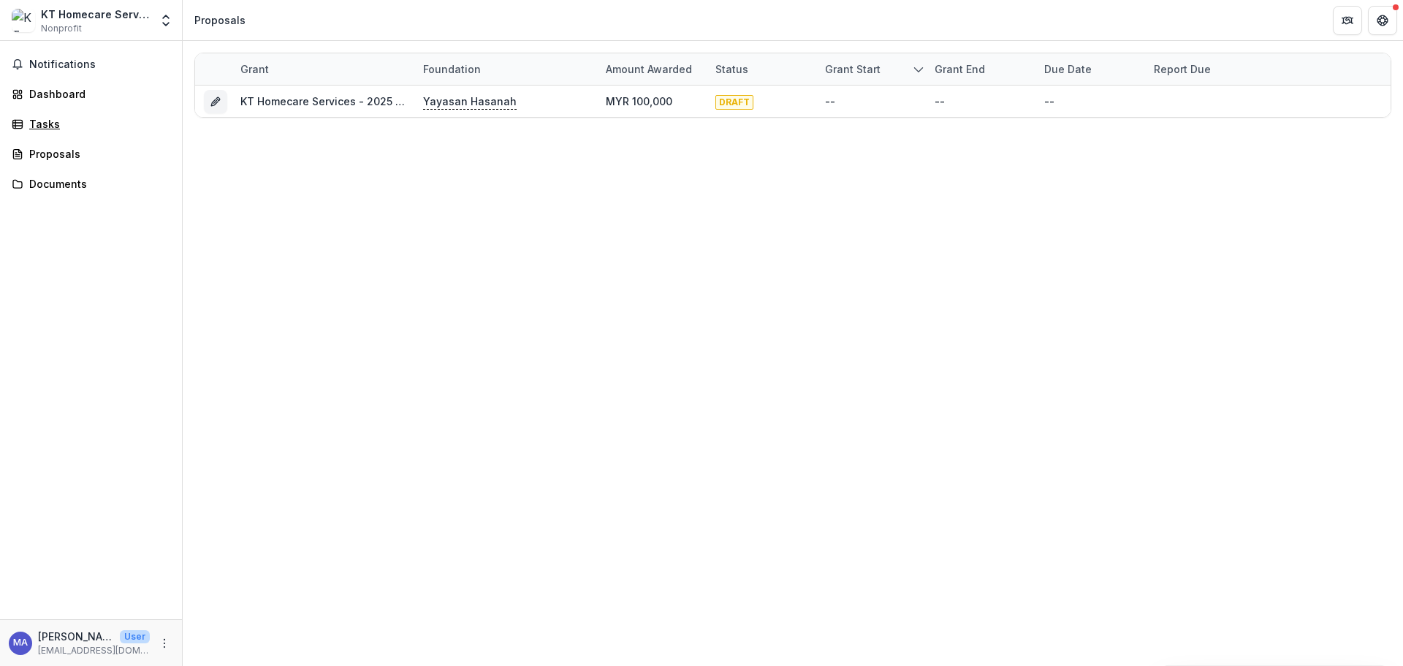
click at [72, 123] on div "Tasks" at bounding box center [96, 123] width 135 height 15
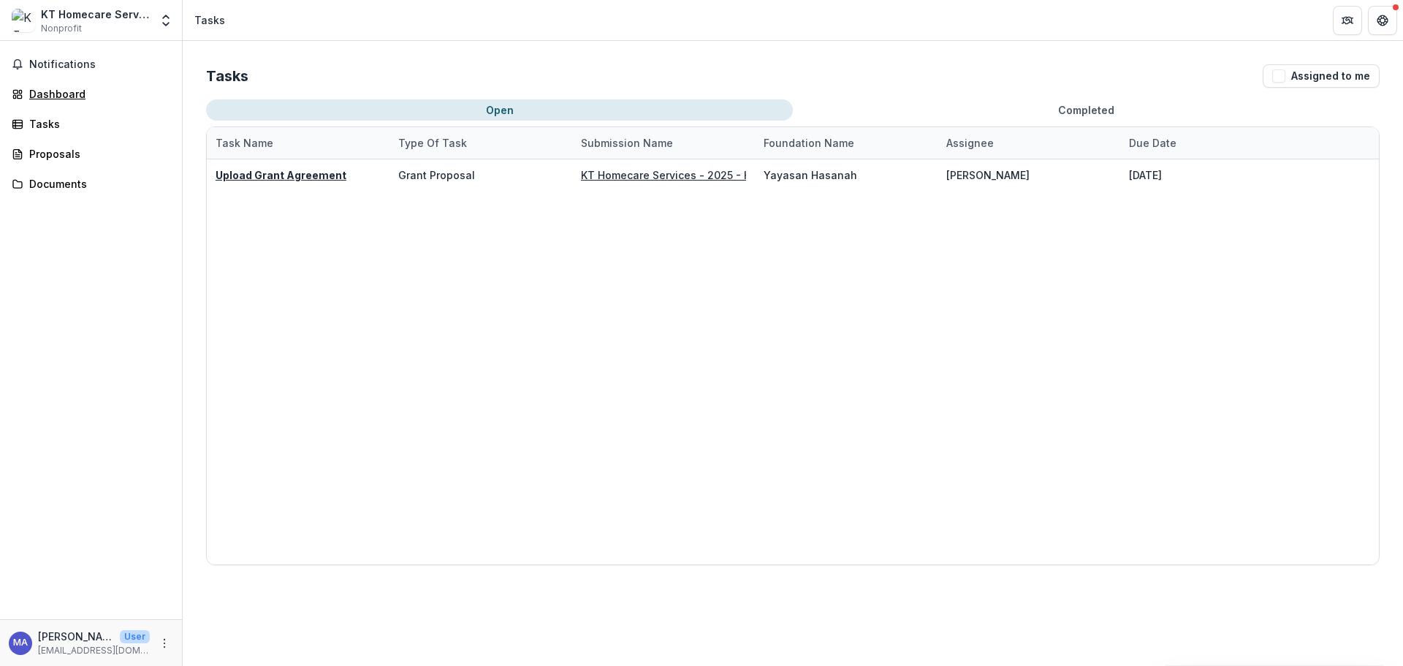
click at [58, 102] on link "Dashboard" at bounding box center [91, 94] width 170 height 24
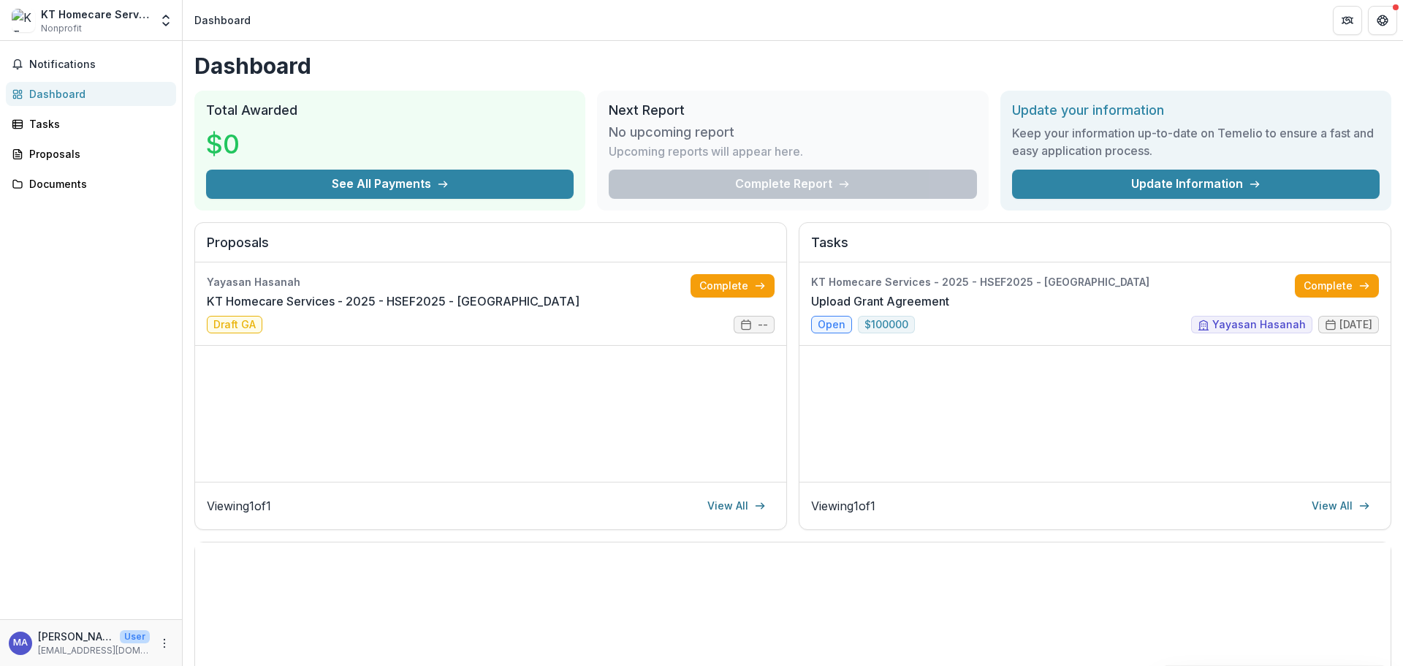
click at [113, 61] on span "Notifications" at bounding box center [99, 64] width 141 height 12
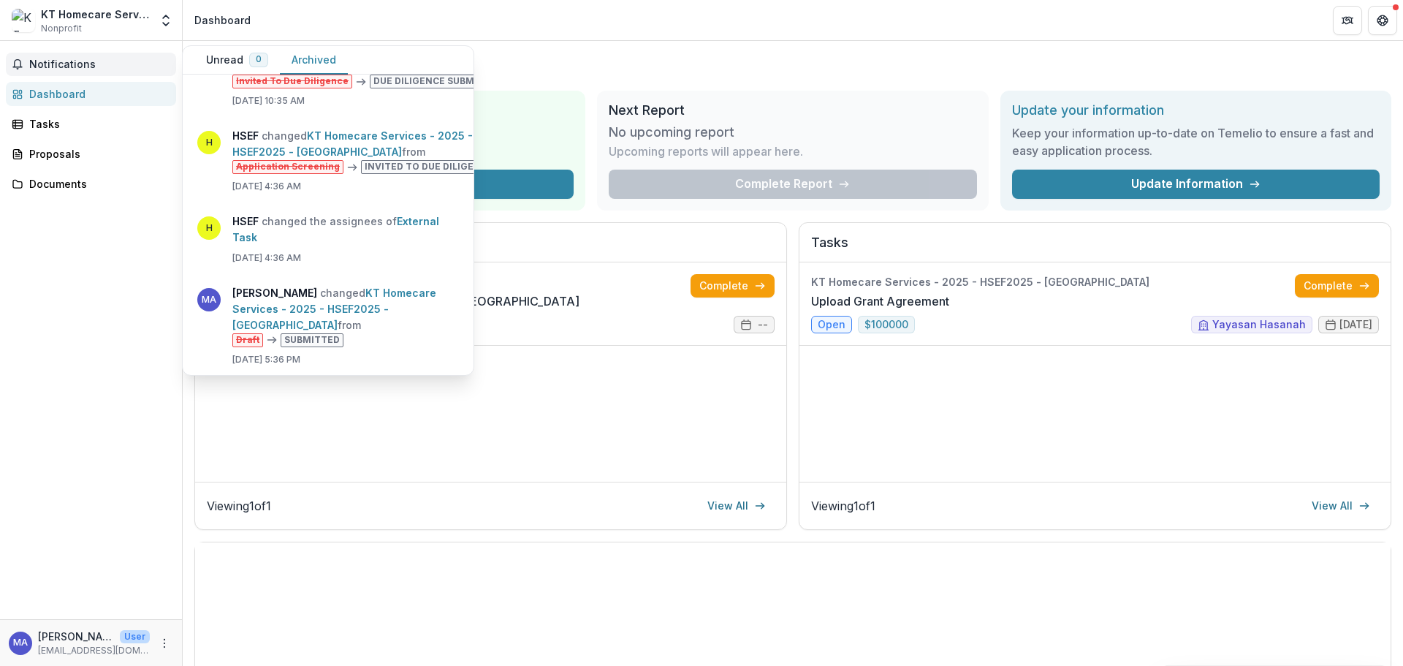
scroll to position [362, 0]
click at [390, 311] on link "KT Homecare Services - 2025 - HSEF2025 - [GEOGRAPHIC_DATA]" at bounding box center [334, 309] width 204 height 45
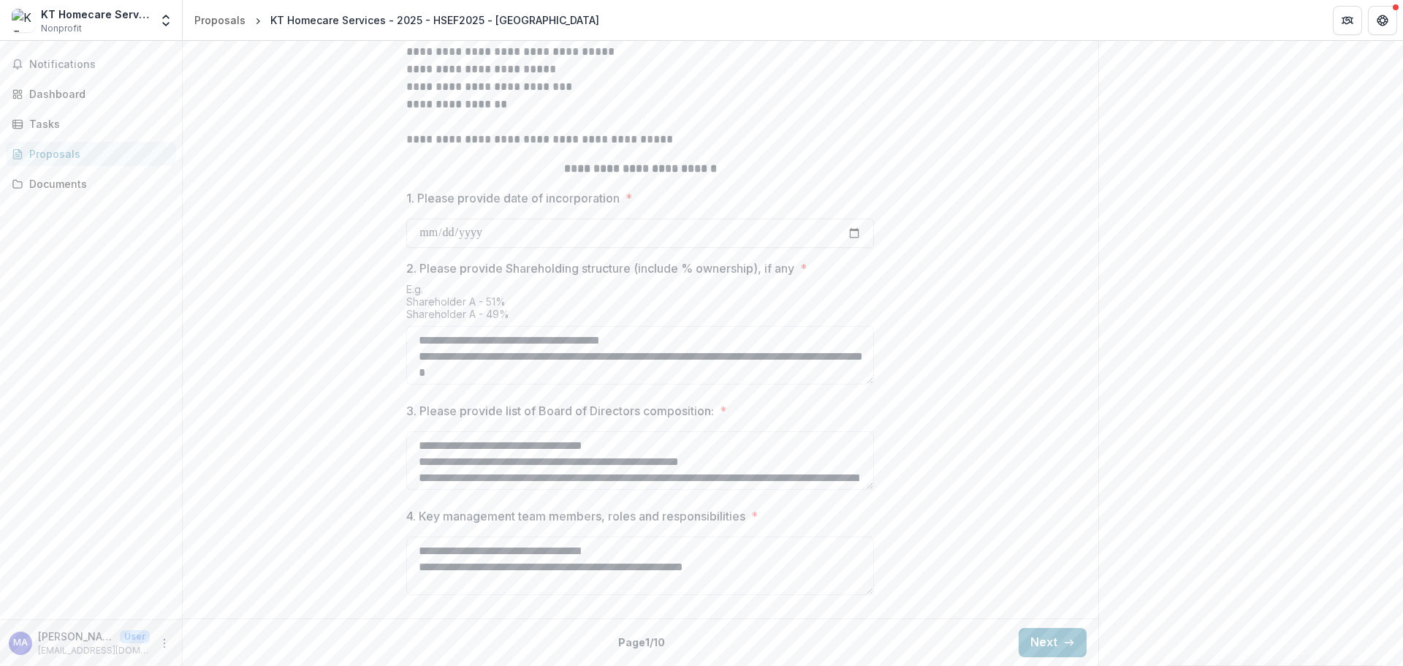
scroll to position [542, 0]
drag, startPoint x: 656, startPoint y: 339, endPoint x: 685, endPoint y: 339, distance: 29.2
click at [656, 340] on textarea "**********" at bounding box center [640, 355] width 468 height 58
click at [664, 345] on textarea "**********" at bounding box center [640, 355] width 468 height 58
drag, startPoint x: 604, startPoint y: 355, endPoint x: 667, endPoint y: 366, distance: 63.9
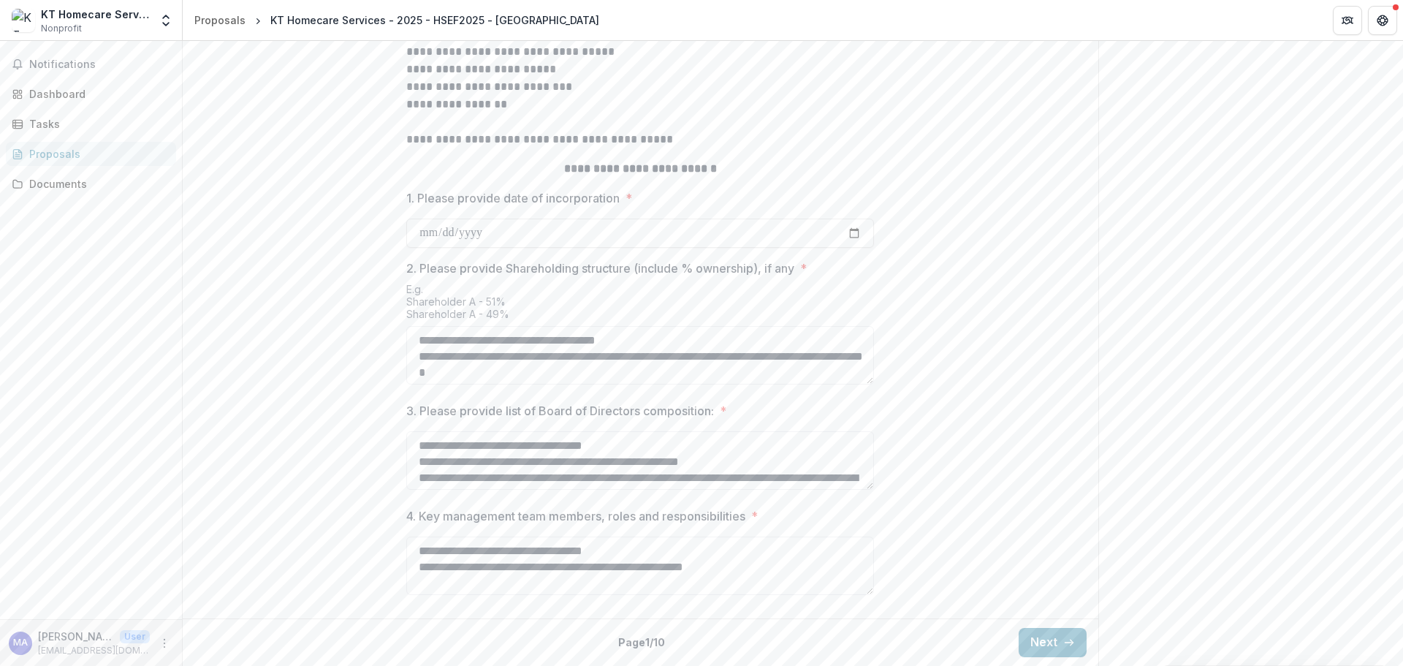
click at [611, 357] on textarea "**********" at bounding box center [640, 355] width 468 height 58
click at [669, 368] on textarea "**********" at bounding box center [640, 355] width 468 height 58
type textarea "**********"
click at [275, 337] on div "**********" at bounding box center [641, 214] width 916 height 795
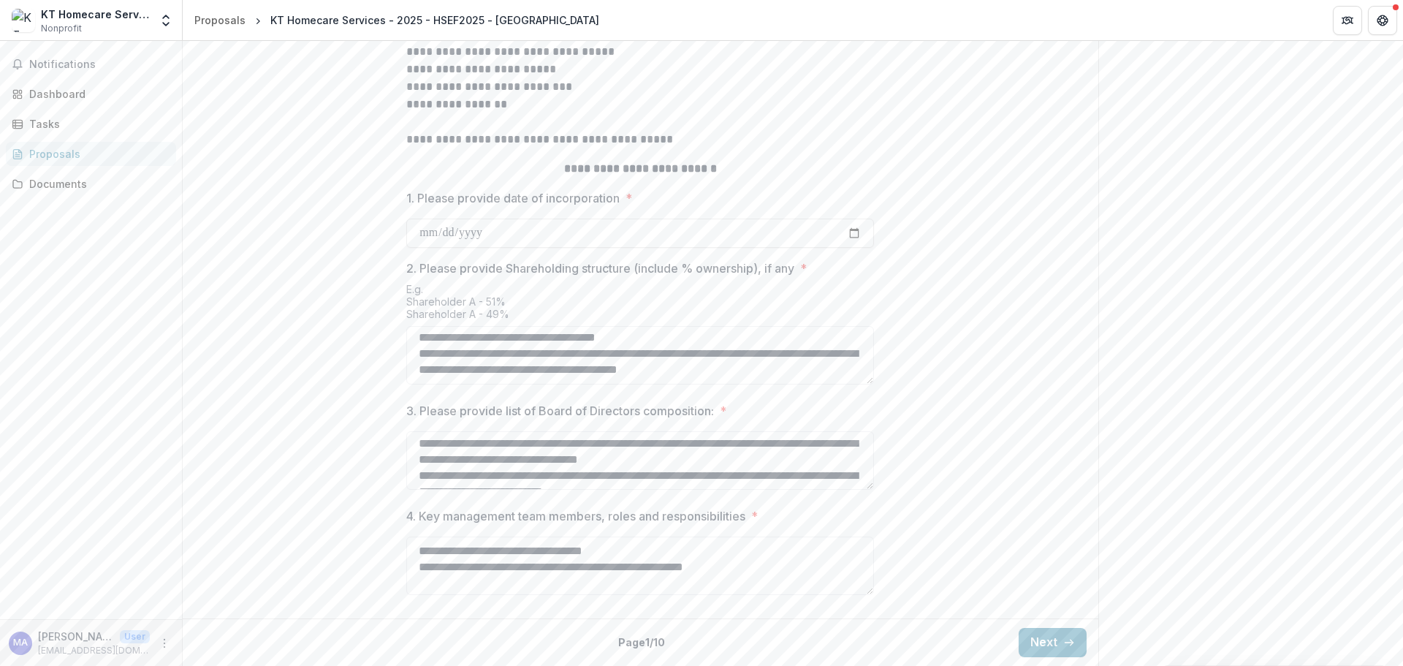
scroll to position [0, 0]
click at [773, 450] on textarea "3. Please provide list of Board of Directors composition: *" at bounding box center [640, 460] width 468 height 58
click at [815, 465] on textarea "3. Please provide list of Board of Directors composition: *" at bounding box center [640, 460] width 468 height 58
click at [858, 481] on textarea "3. Please provide list of Board of Directors composition: *" at bounding box center [640, 460] width 468 height 58
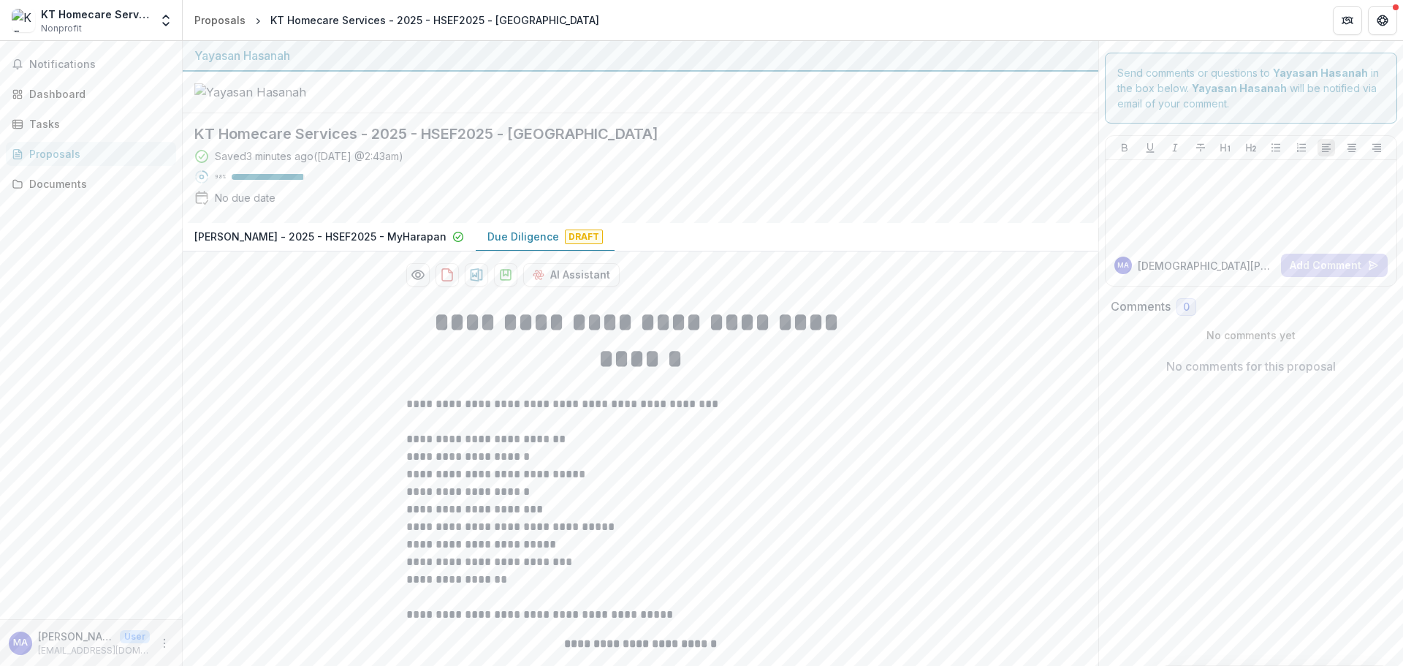
click at [126, 58] on span "Notifications" at bounding box center [99, 64] width 141 height 12
click at [77, 125] on div "Tasks" at bounding box center [96, 123] width 135 height 15
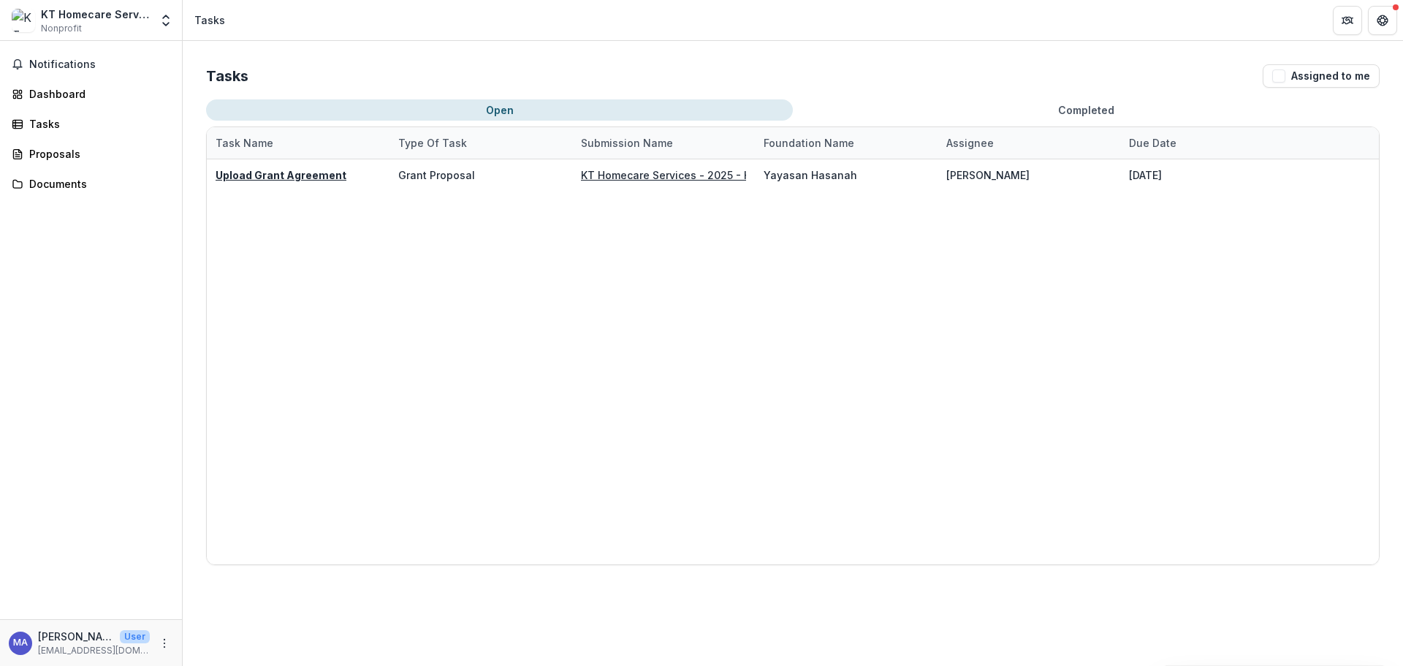
click at [995, 91] on div "Tasks Assigned to me Open Completed Task Name Type of Task Submission Name Foun…" at bounding box center [793, 314] width 1221 height 547
click at [657, 173] on u "KT Homecare Services - 2025 - HSEF2025 - [GEOGRAPHIC_DATA]" at bounding box center [745, 175] width 329 height 12
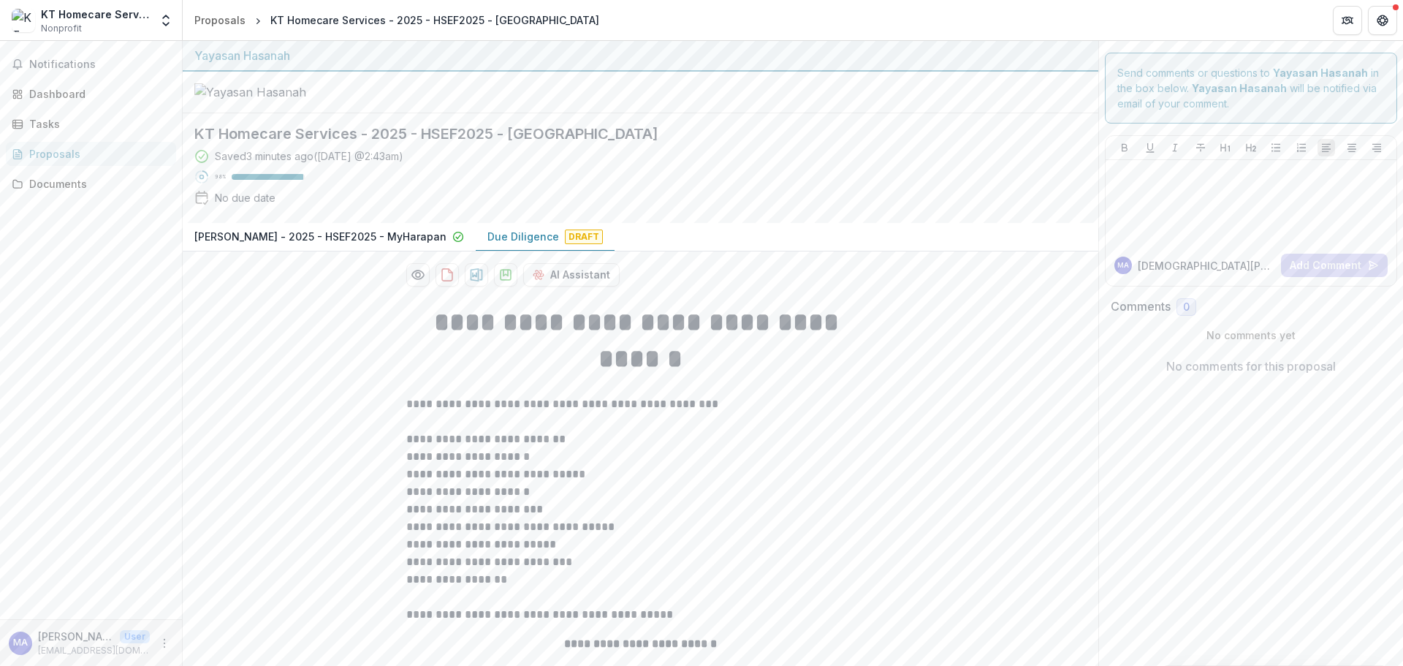
click at [42, 140] on div "Notifications Dashboard Tasks Proposals Documents" at bounding box center [91, 330] width 182 height 578
click at [55, 124] on div "Tasks" at bounding box center [96, 123] width 135 height 15
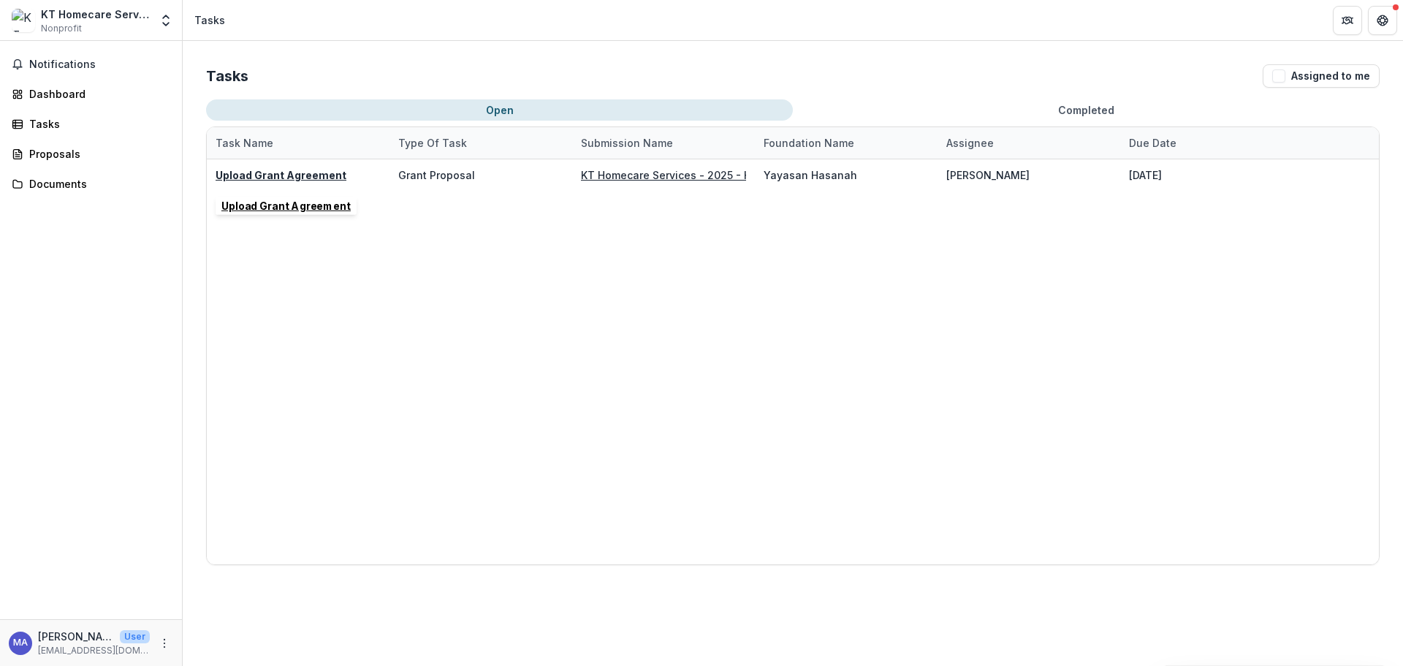
click at [266, 170] on u "Upload Grant Agreement" at bounding box center [281, 175] width 131 height 12
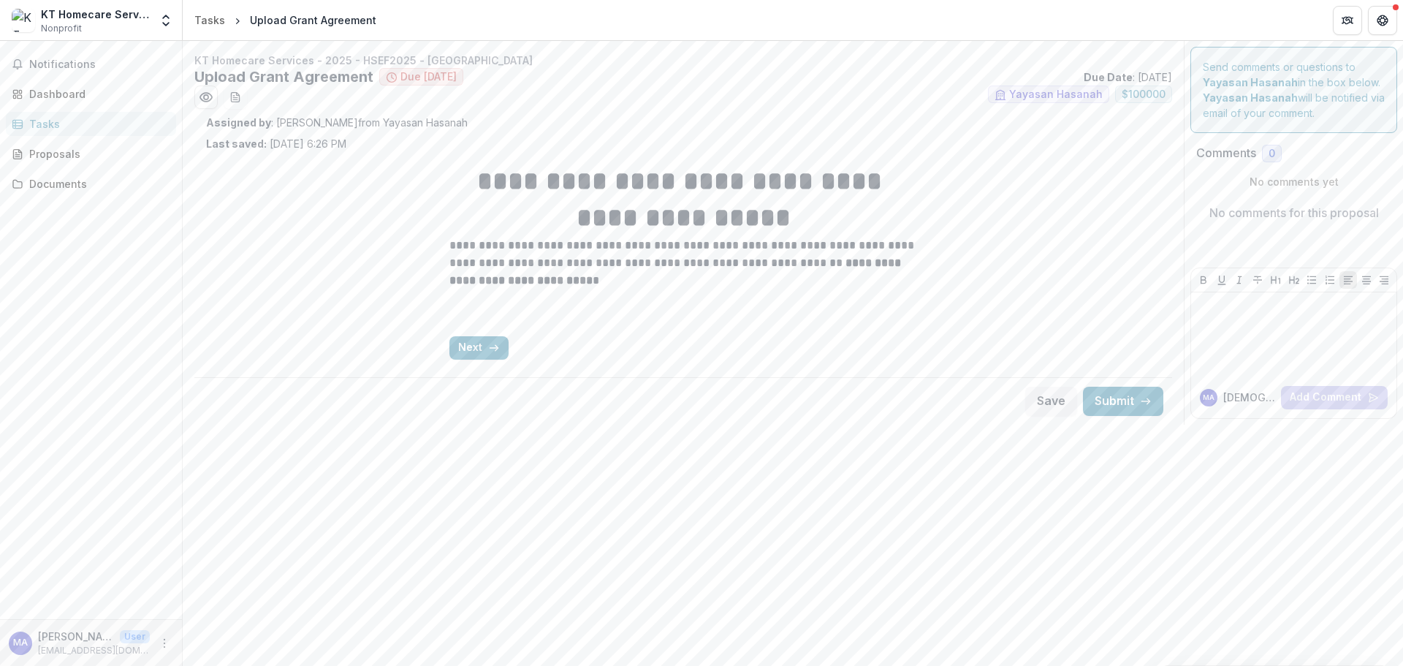
click at [463, 355] on button "Next" at bounding box center [479, 347] width 59 height 23
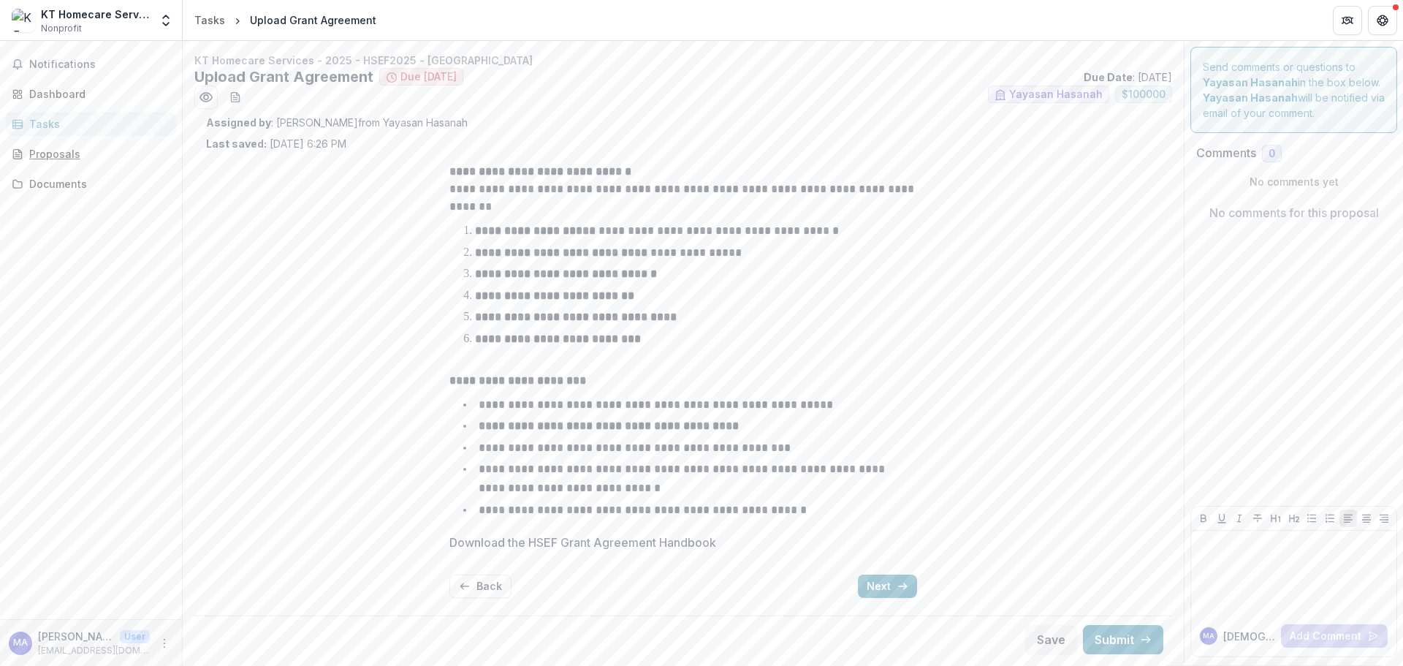
click at [57, 156] on div "Proposals" at bounding box center [96, 153] width 135 height 15
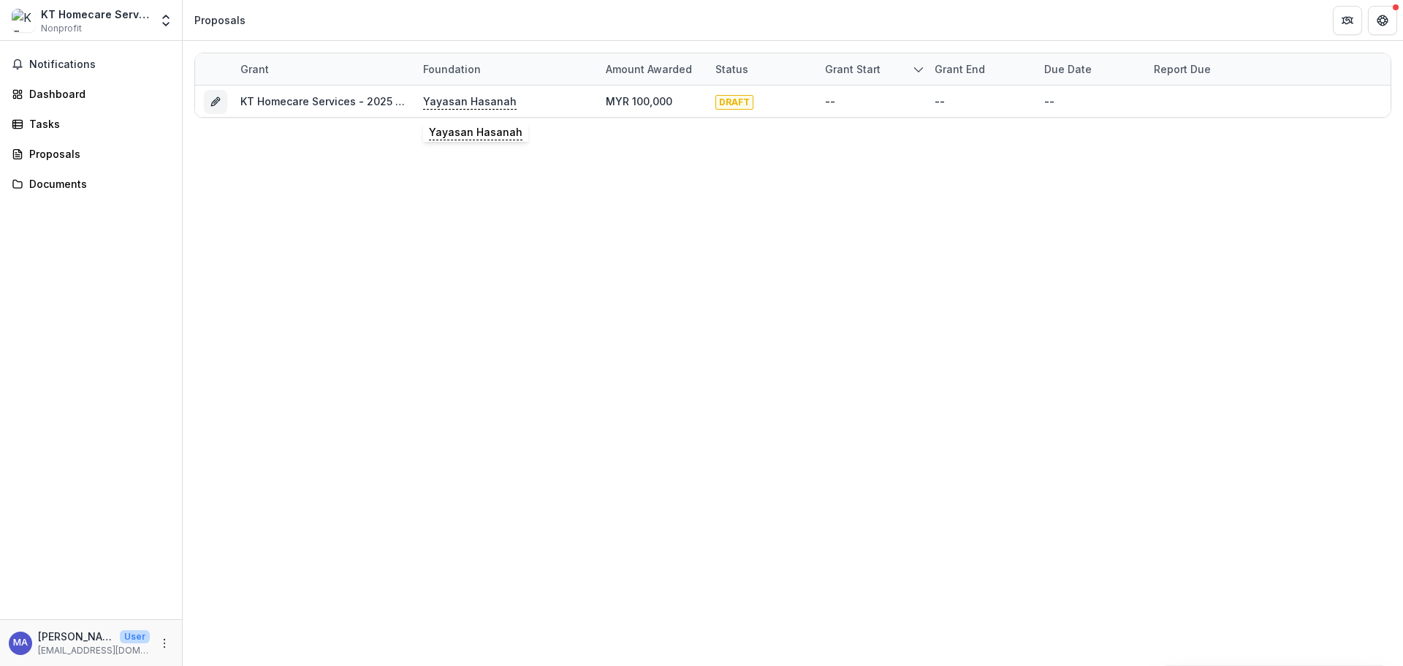
click at [487, 103] on p "Yayasan Hasanah" at bounding box center [470, 102] width 94 height 16
click at [379, 134] on h2 "Yayasan Hasanah" at bounding box center [466, 129] width 215 height 14
click at [328, 116] on div "KT Homecare Services - 2025 - HSEF2025 - [GEOGRAPHIC_DATA]" at bounding box center [322, 101] width 165 height 31
click at [322, 99] on link "KT Homecare Services - 2025 - HSEF2025 - [GEOGRAPHIC_DATA]" at bounding box center [404, 101] width 329 height 12
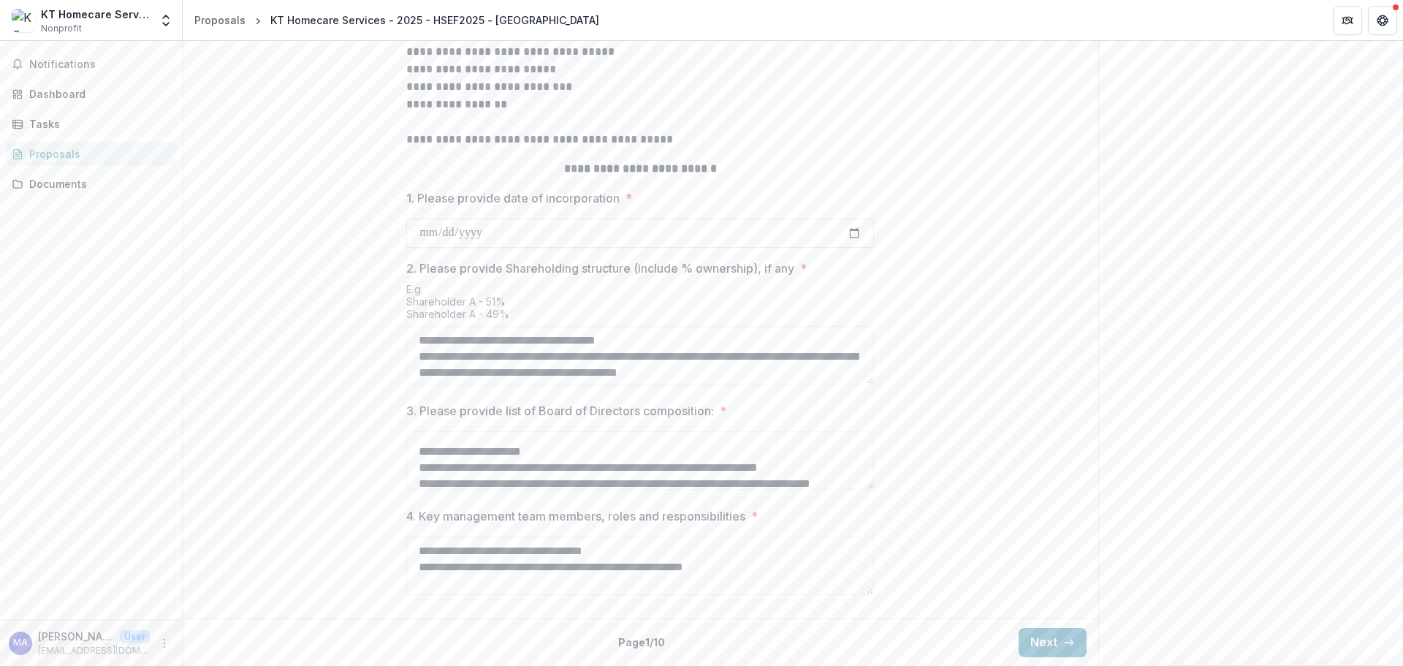
scroll to position [292, 0]
click at [616, 450] on textarea "3. Please provide list of Board of Directors composition: *" at bounding box center [640, 460] width 468 height 58
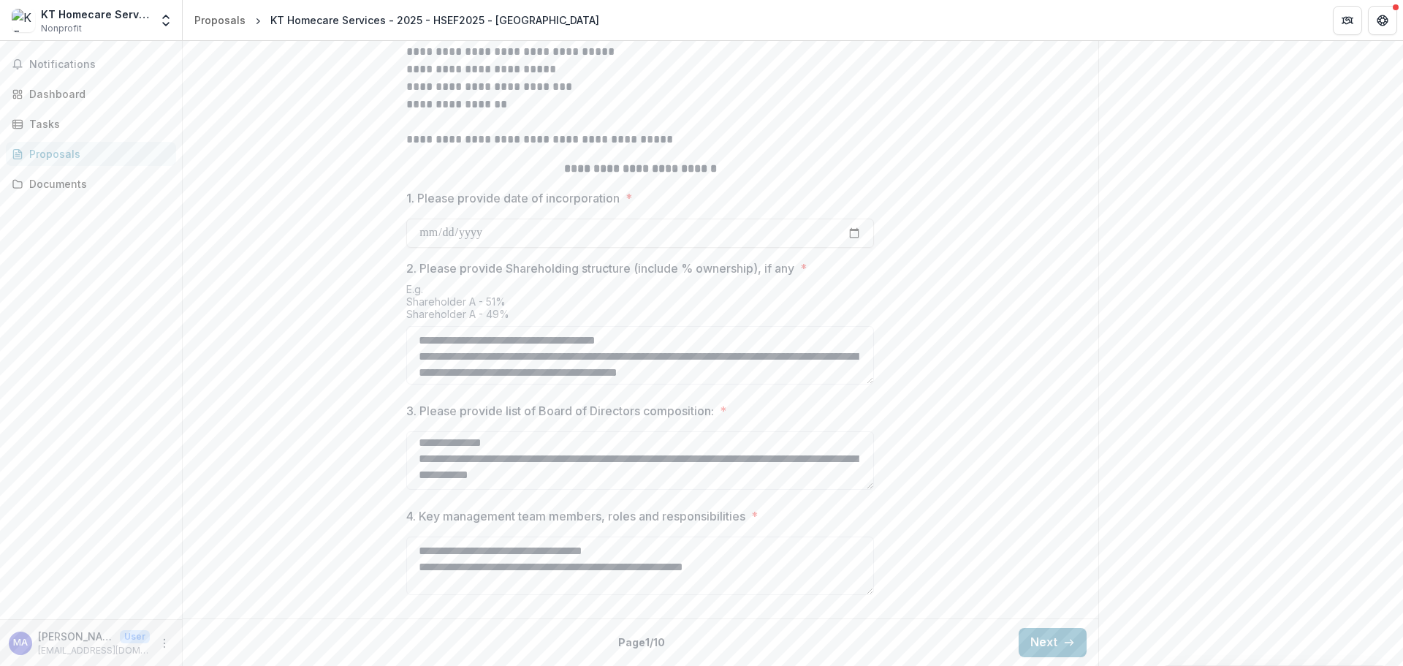
scroll to position [437, 0]
drag, startPoint x: 441, startPoint y: 470, endPoint x: 708, endPoint y: 489, distance: 267.5
click at [708, 489] on textarea "3. Please provide list of Board of Directors composition: *" at bounding box center [640, 460] width 468 height 58
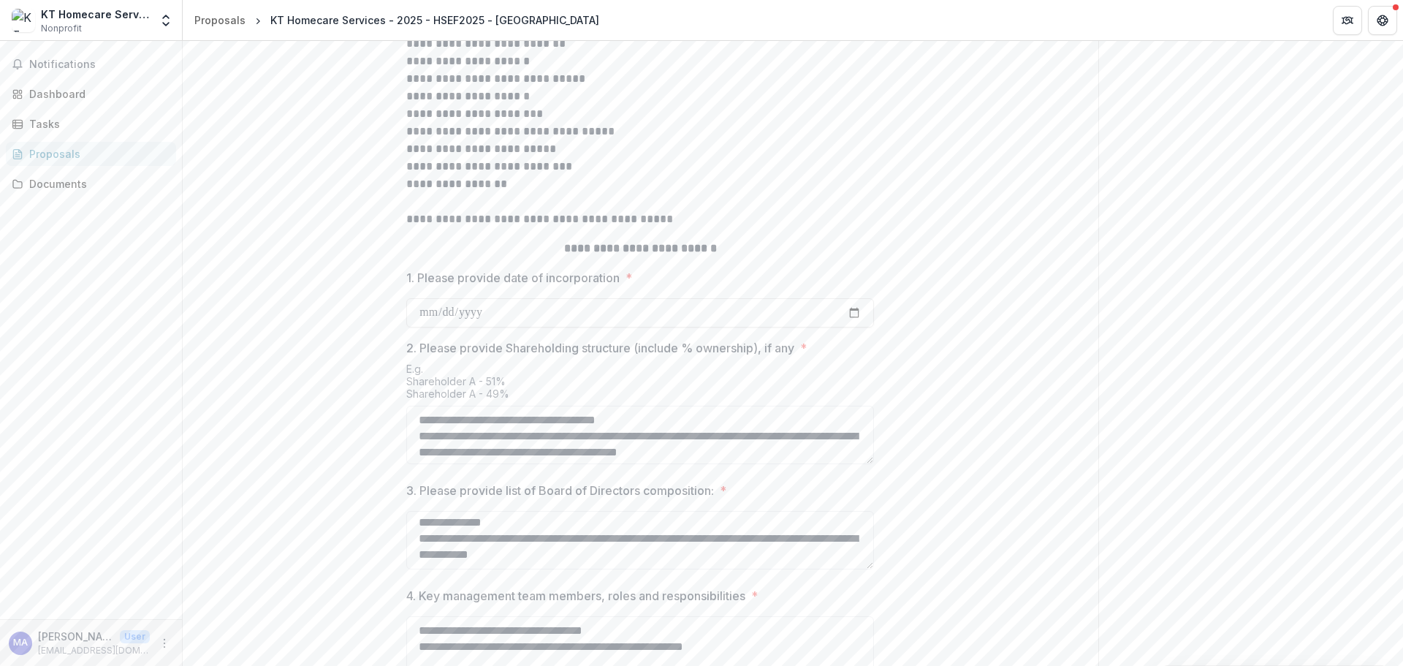
click at [626, 569] on textarea "3. Please provide list of Board of Directors composition: *" at bounding box center [640, 540] width 468 height 58
drag, startPoint x: 605, startPoint y: 621, endPoint x: 441, endPoint y: 608, distance: 164.2
click at [431, 569] on textarea "3. Please provide list of Board of Directors composition: *" at bounding box center [640, 540] width 468 height 58
paste textarea "**********"
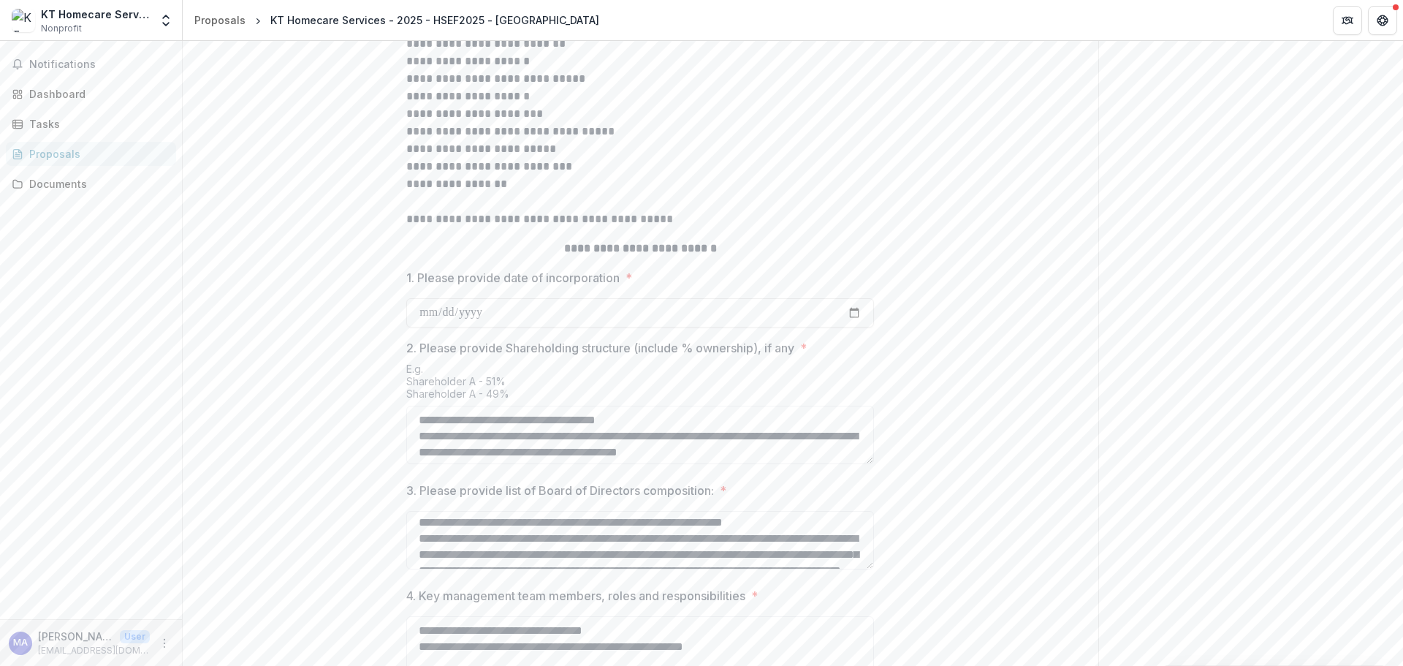
scroll to position [349, 0]
click at [561, 569] on textarea "3. Please provide list of Board of Directors composition: *" at bounding box center [640, 540] width 468 height 58
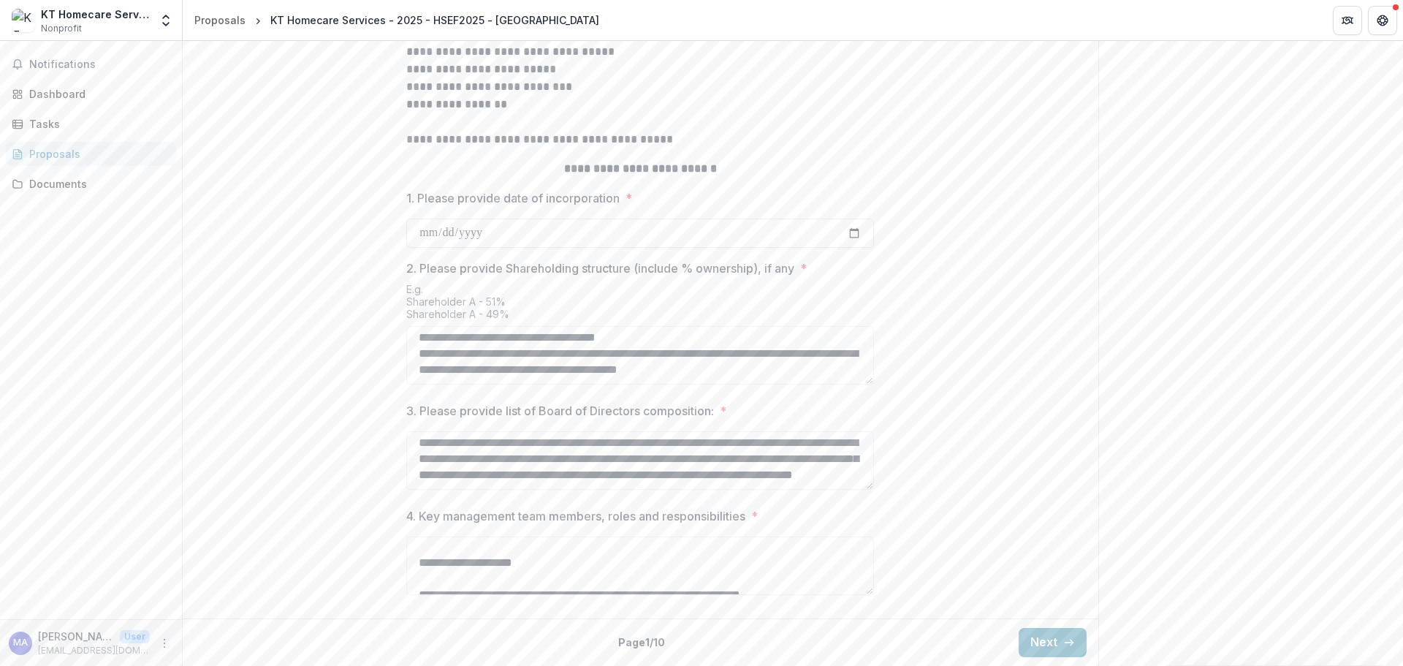
scroll to position [0, 0]
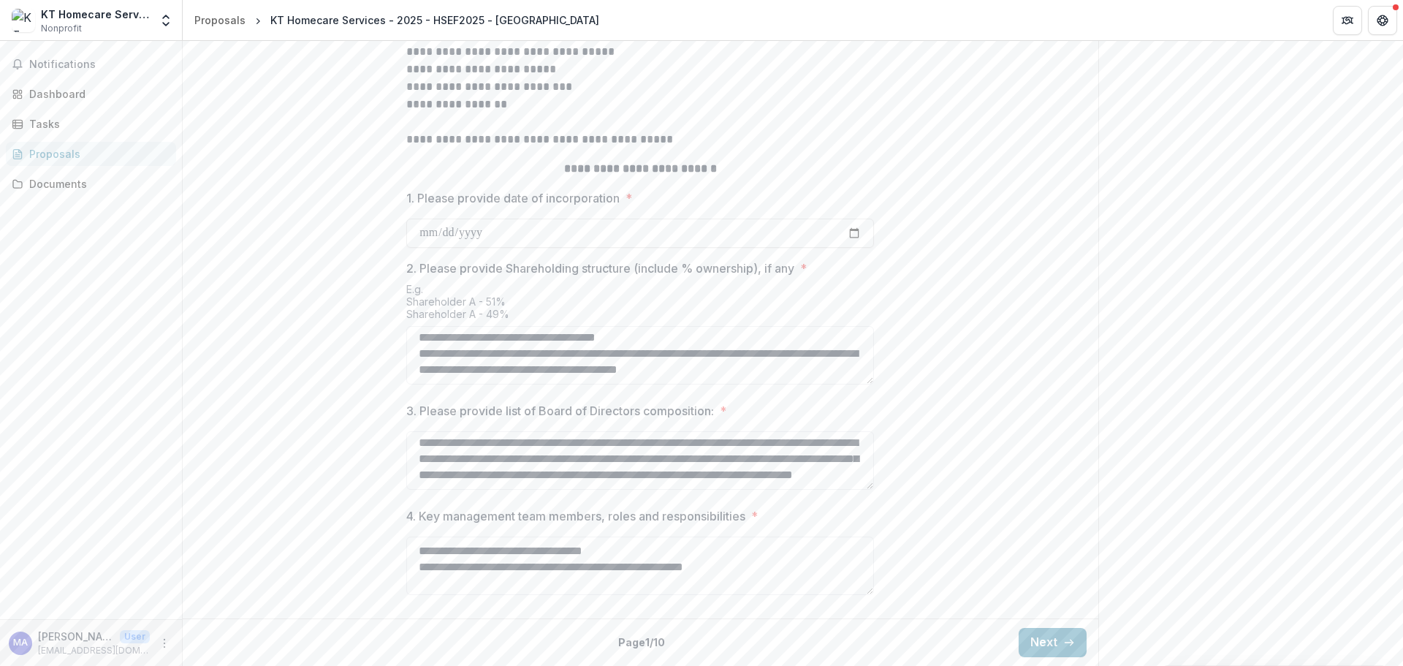
type textarea "**********"
click at [768, 573] on textarea "4. Key management team members, roles and responsibilities *" at bounding box center [640, 566] width 468 height 58
type textarea "**********"
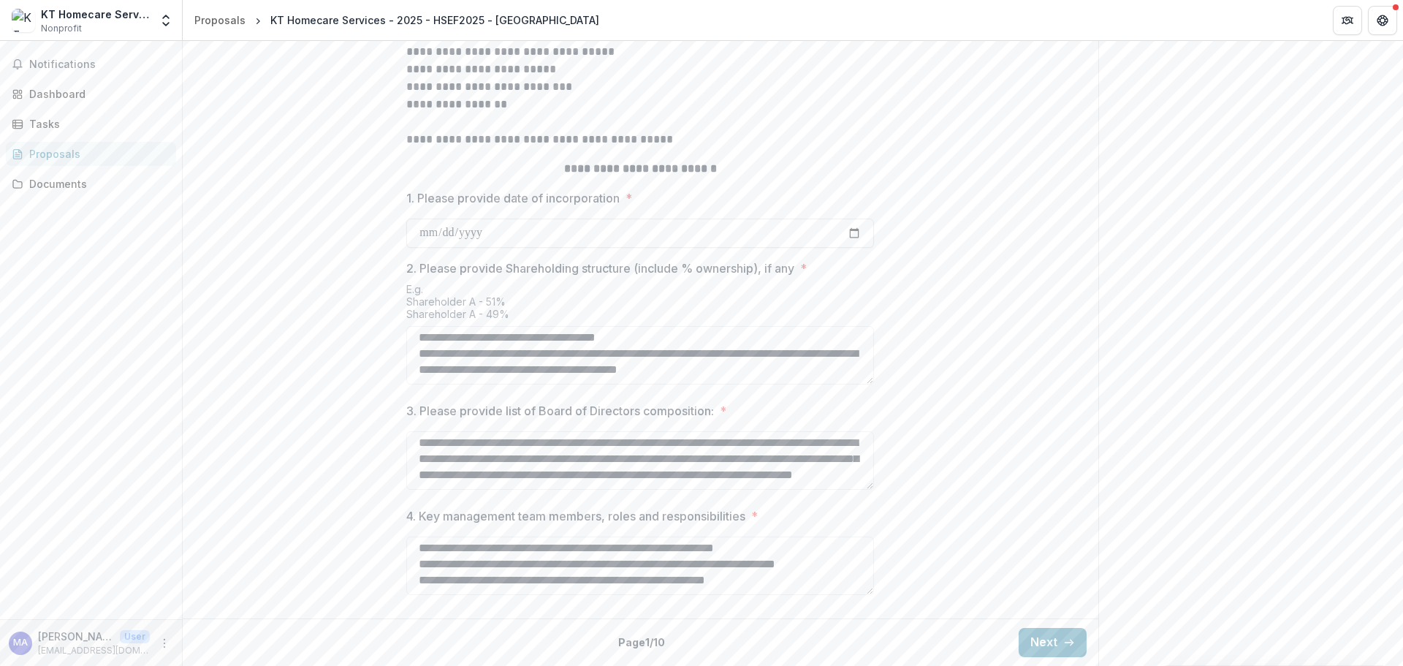
click at [715, 564] on textarea "4. Key management team members, roles and responsibilities *" at bounding box center [640, 566] width 468 height 58
click at [713, 567] on textarea "4. Key management team members, roles and responsibilities *" at bounding box center [640, 566] width 468 height 58
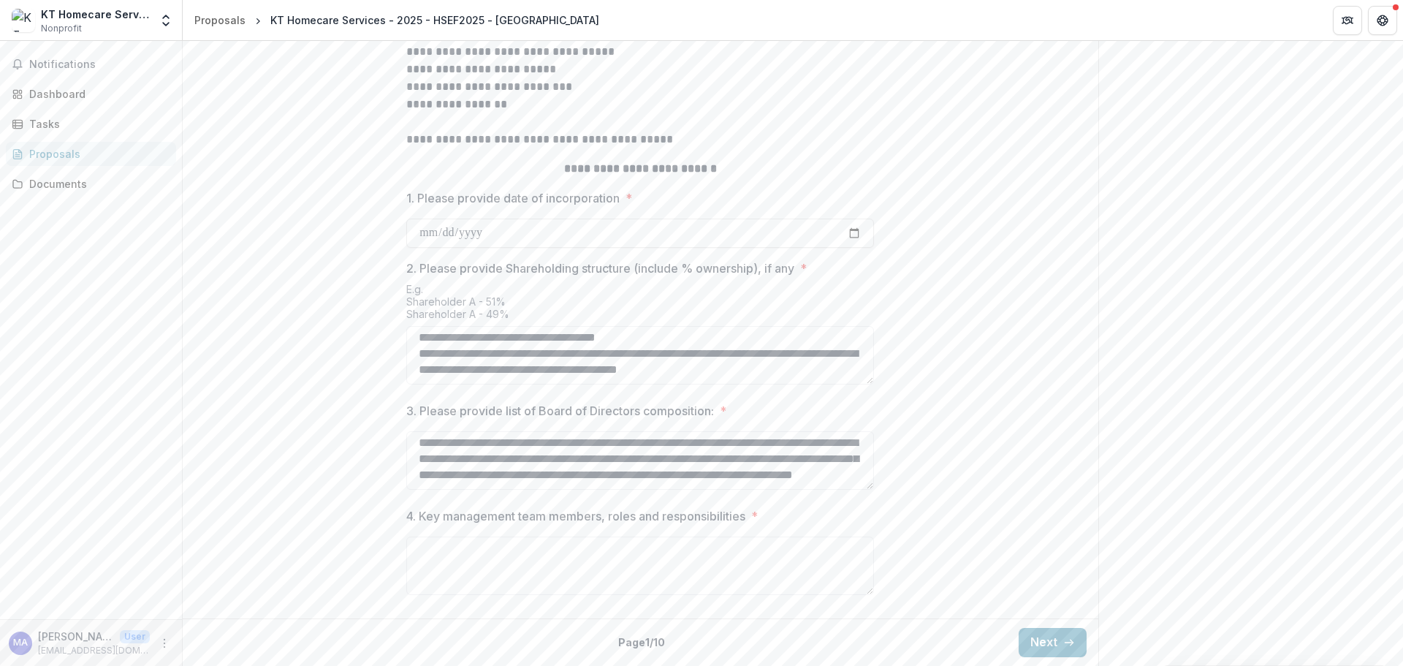
scroll to position [0, 0]
click at [477, 549] on textarea "4. Key management team members, roles and responsibilities *" at bounding box center [640, 566] width 468 height 58
paste textarea "**********"
click at [657, 550] on textarea "**********" at bounding box center [640, 566] width 468 height 58
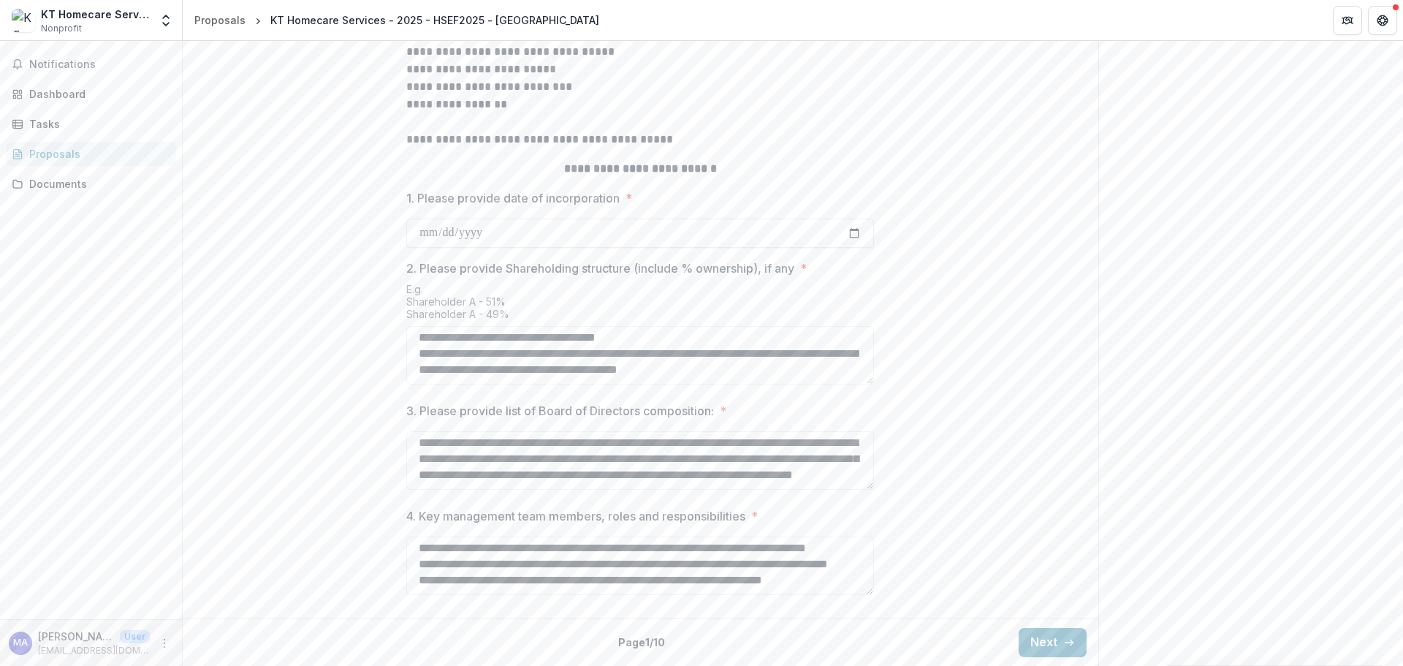
scroll to position [132, 0]
click at [523, 577] on textarea "**********" at bounding box center [640, 566] width 468 height 58
paste textarea "**********"
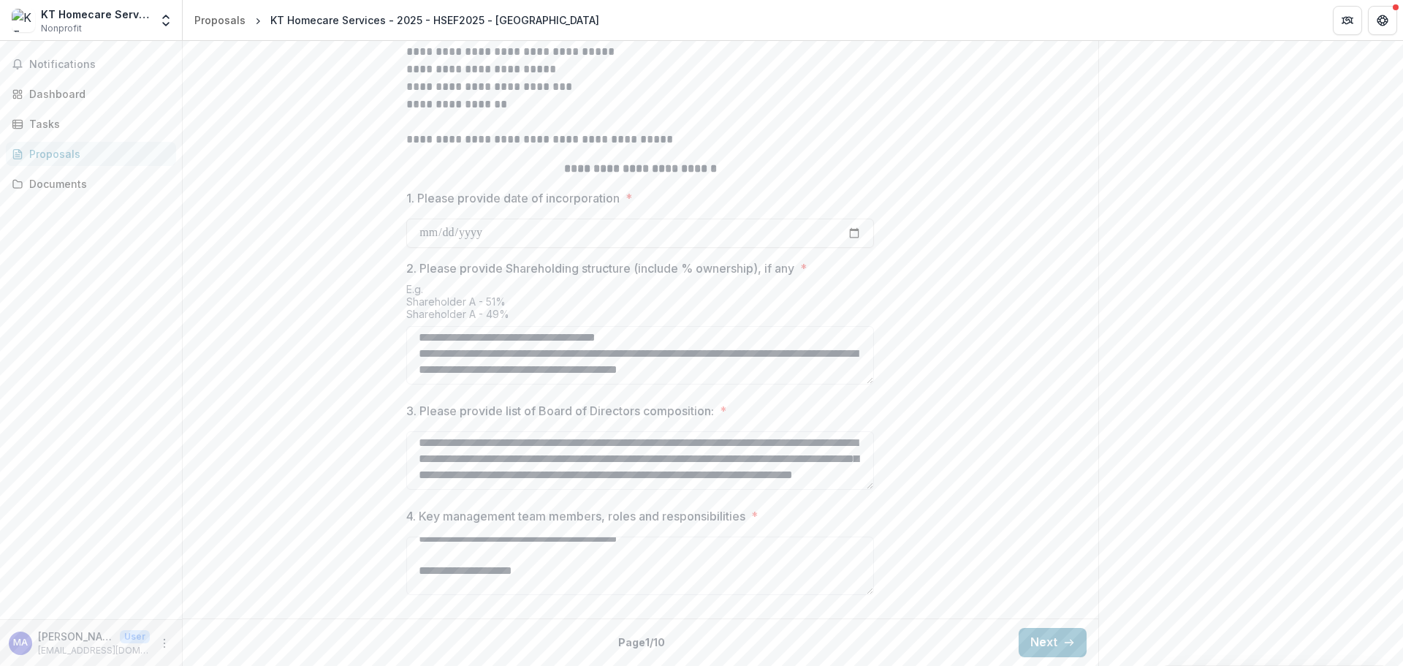
scroll to position [220, 0]
click at [427, 558] on textarea "**********" at bounding box center [640, 566] width 468 height 58
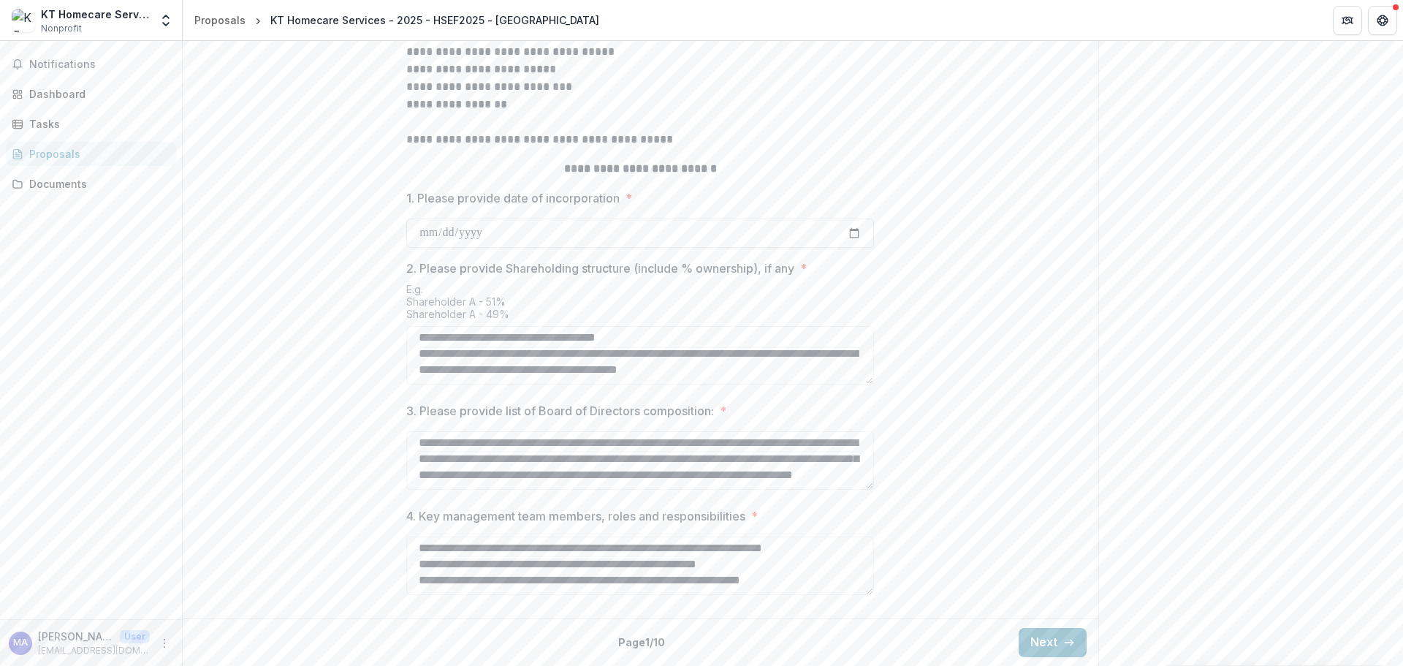
scroll to position [318, 0]
paste textarea "**********"
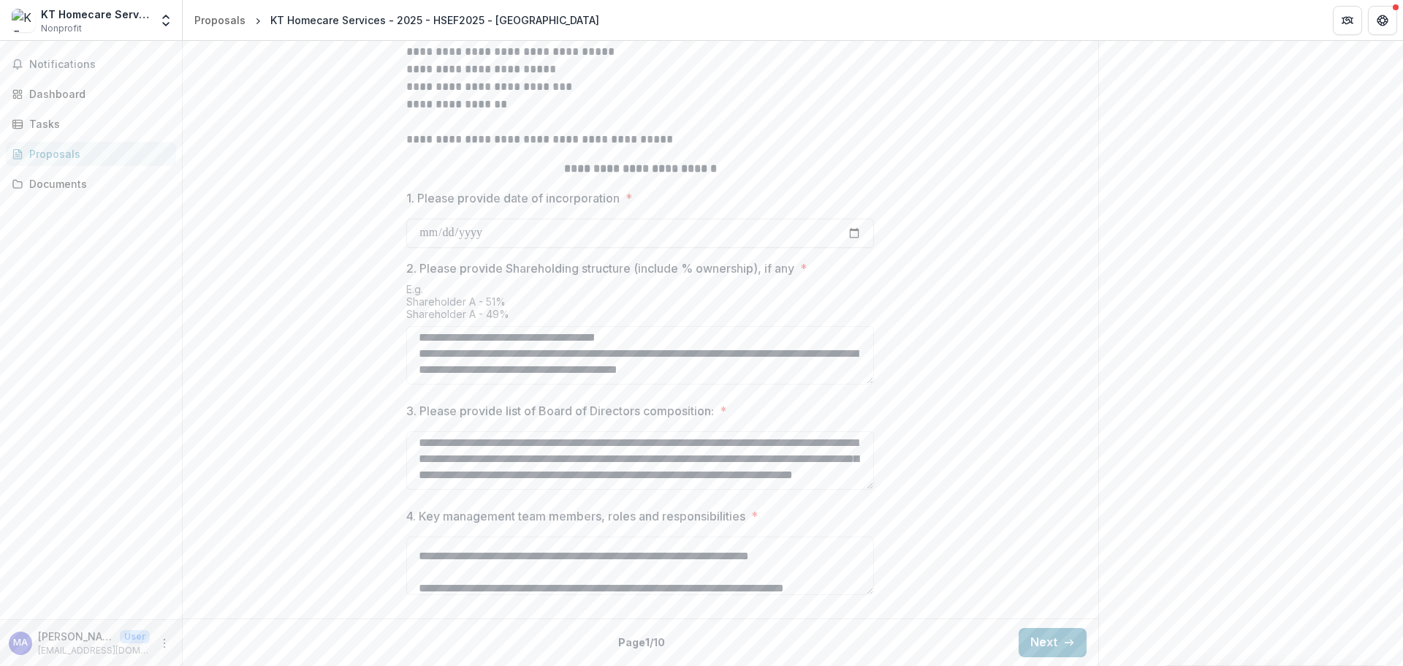
scroll to position [340, 0]
click at [432, 573] on textarea "4. Key management team members, roles and responsibilities *" at bounding box center [640, 566] width 468 height 58
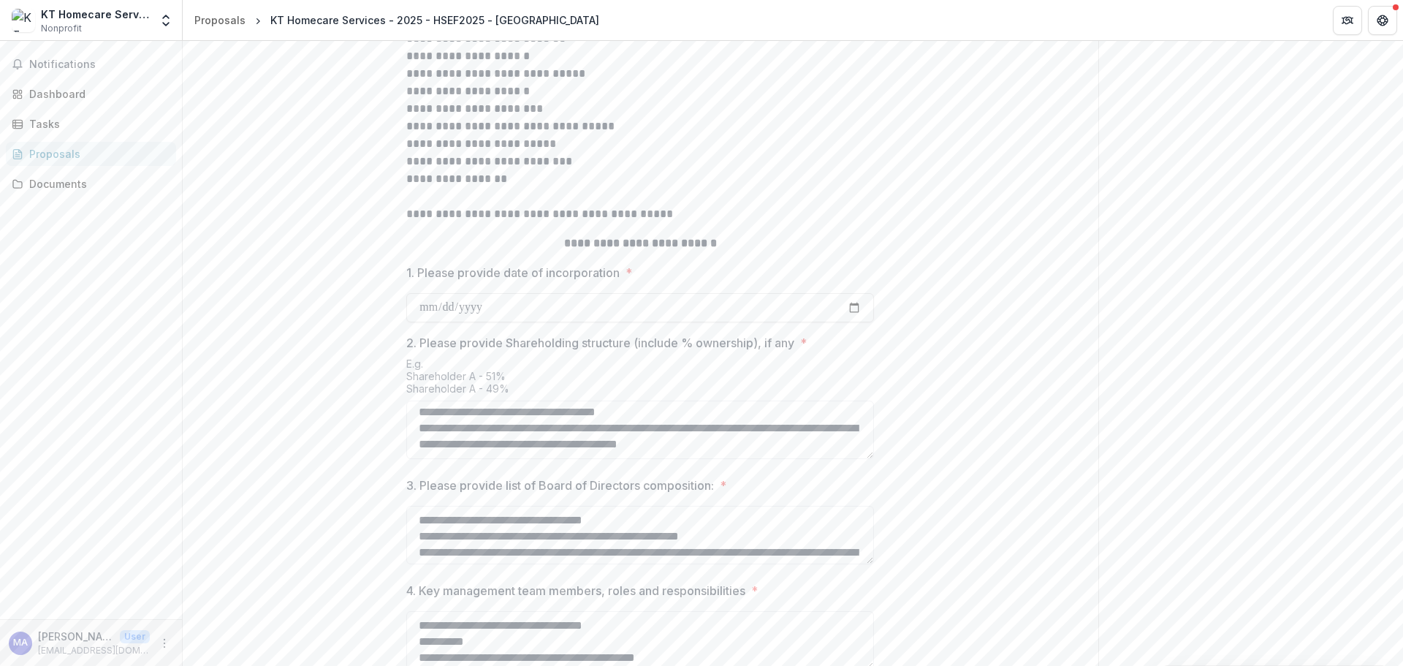
scroll to position [469, 0]
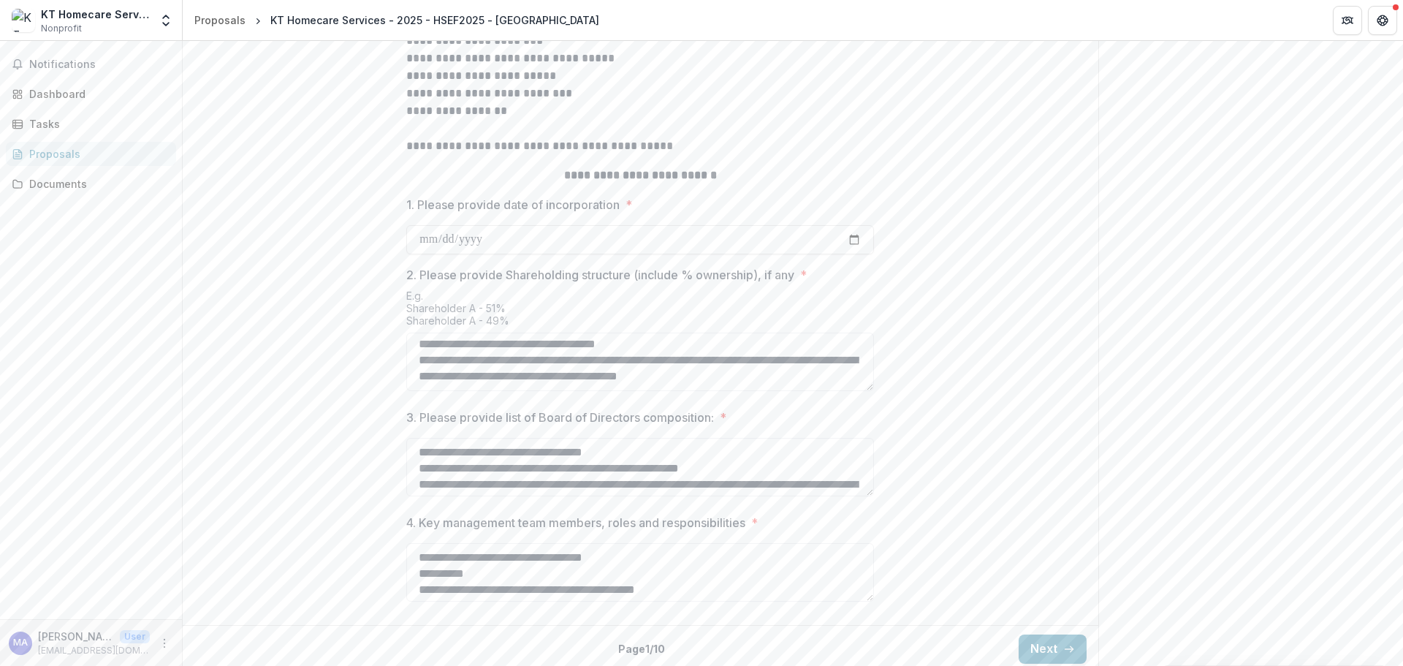
type textarea "**********"
click at [634, 496] on textarea "3. Please provide list of Board of Directors composition: *" at bounding box center [640, 467] width 468 height 58
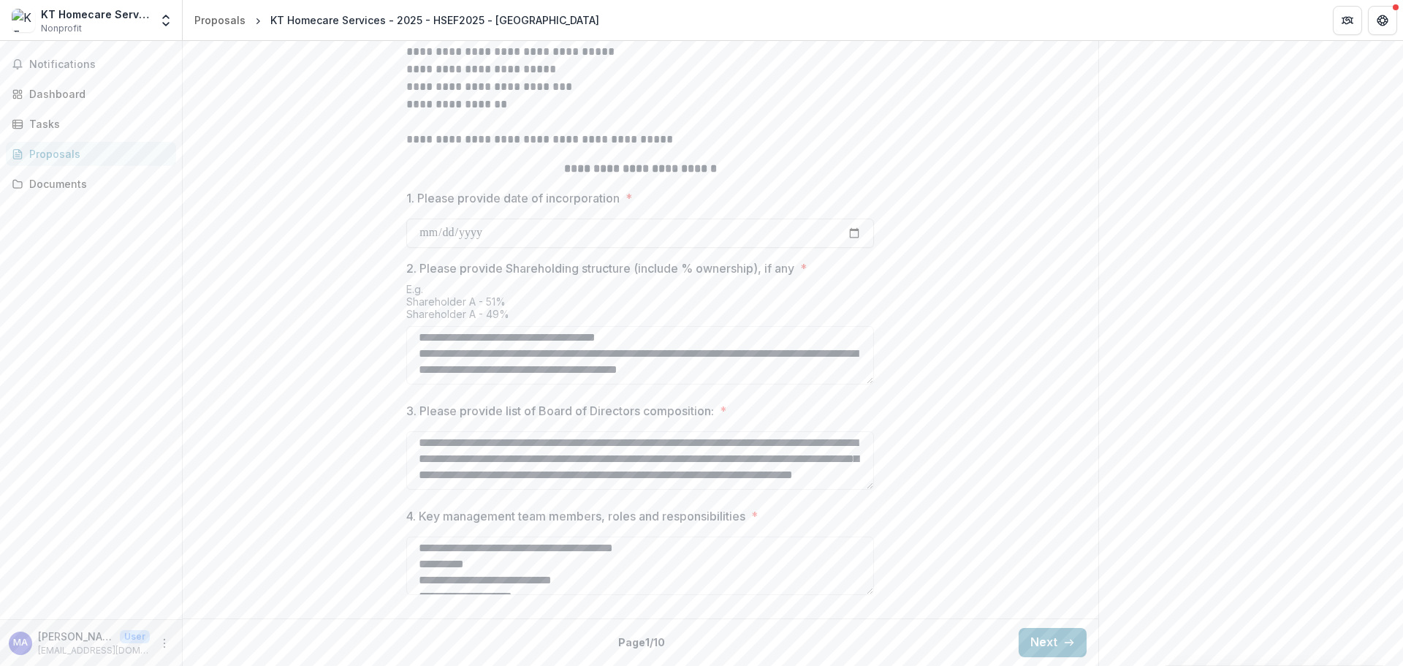
scroll to position [365, 0]
type textarea "**********"
click at [675, 558] on textarea "4. Key management team members, roles and responsibilities *" at bounding box center [640, 566] width 468 height 58
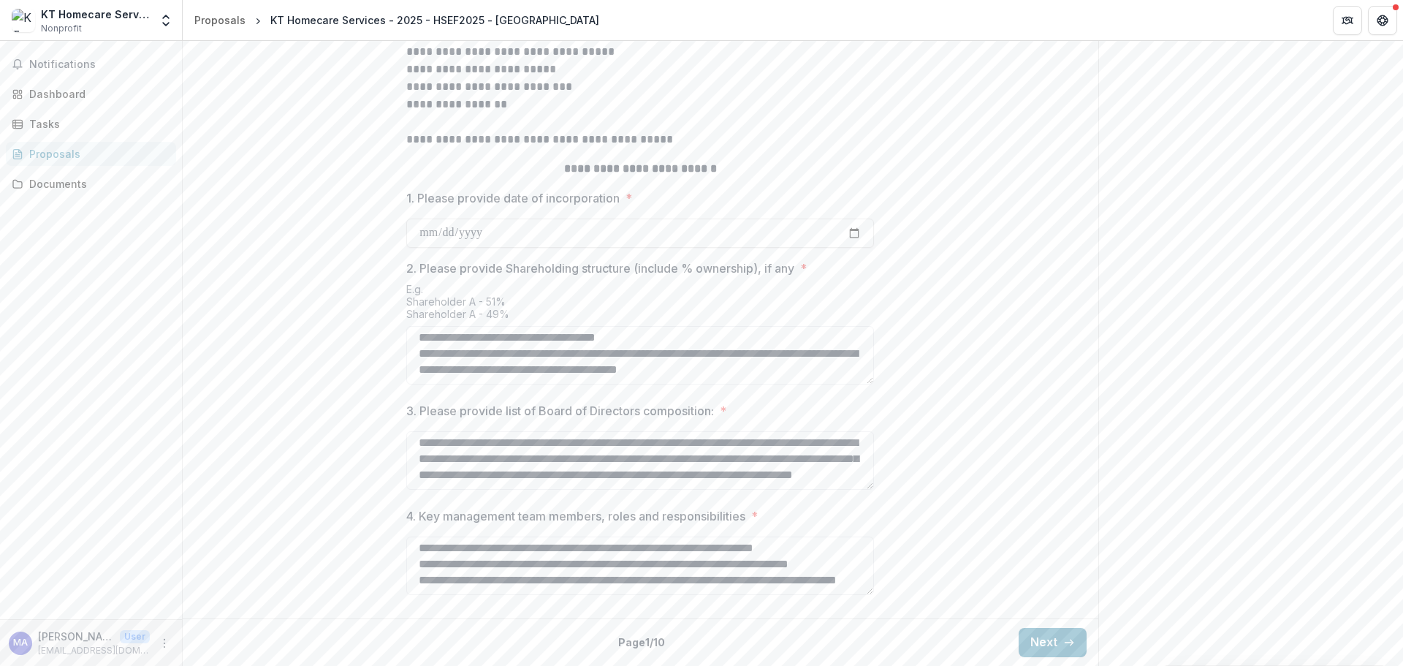
scroll to position [518, 0]
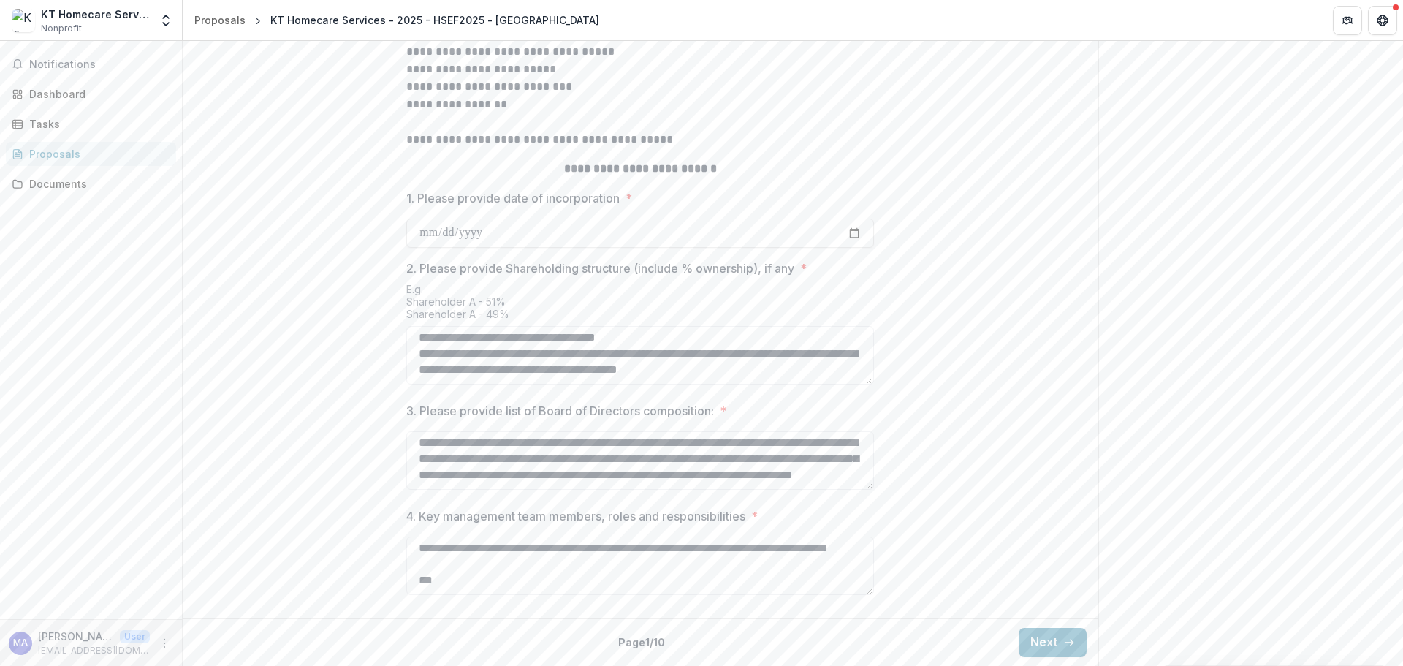
paste textarea "**********"
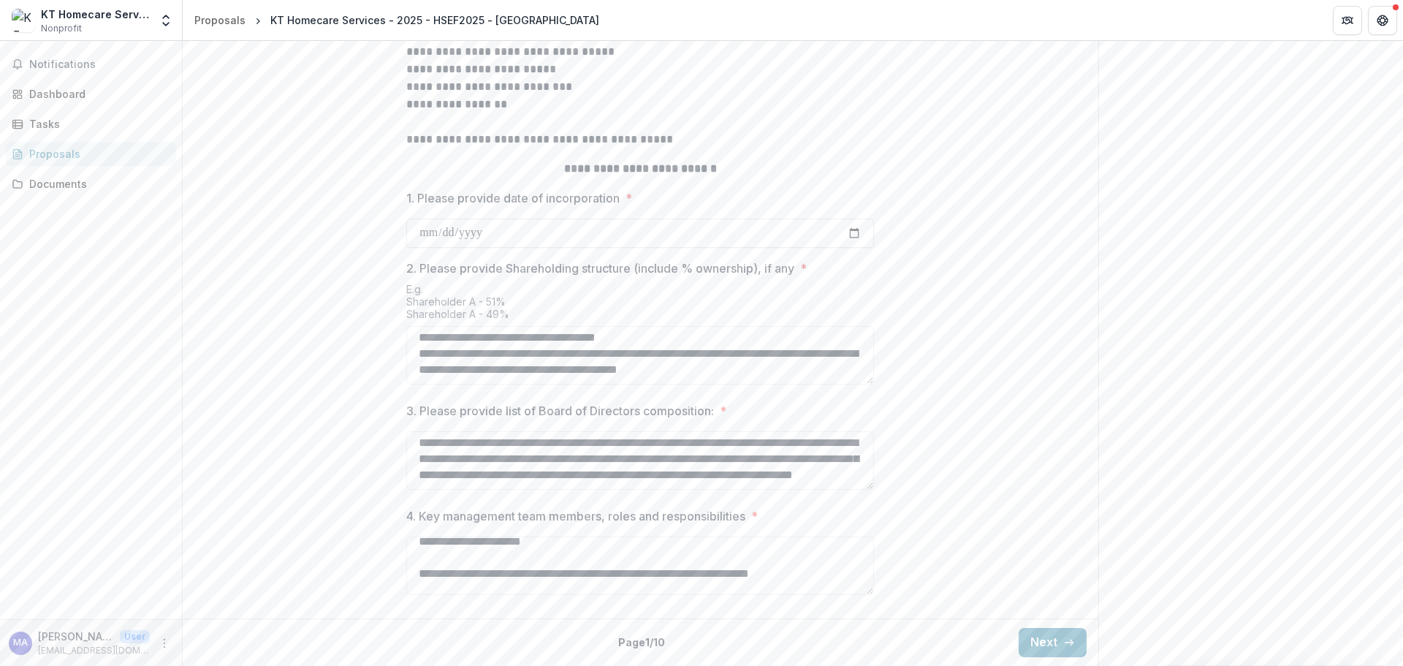
scroll to position [517, 0]
click at [446, 571] on textarea "4. Key management team members, roles and responsibilities *" at bounding box center [640, 566] width 468 height 58
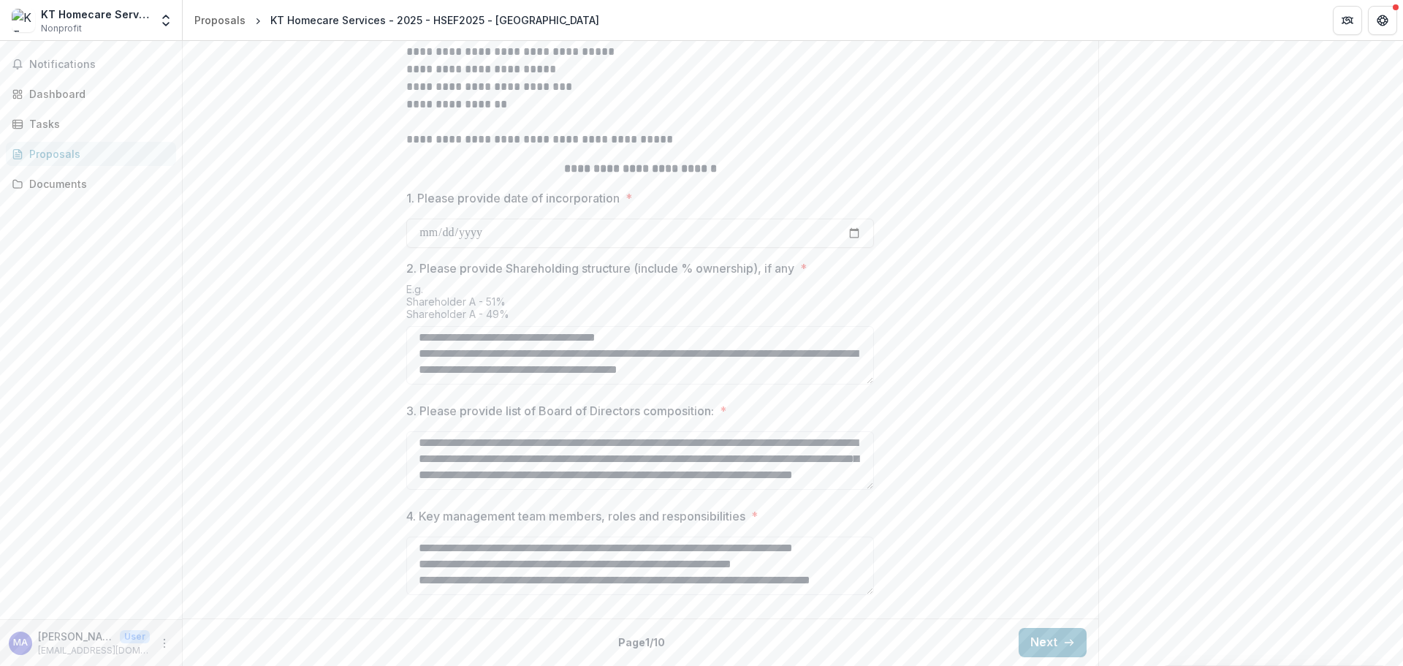
scroll to position [599, 0]
click at [527, 575] on textarea "4. Key management team members, roles and responsibilities *" at bounding box center [640, 566] width 468 height 58
paste textarea "**********"
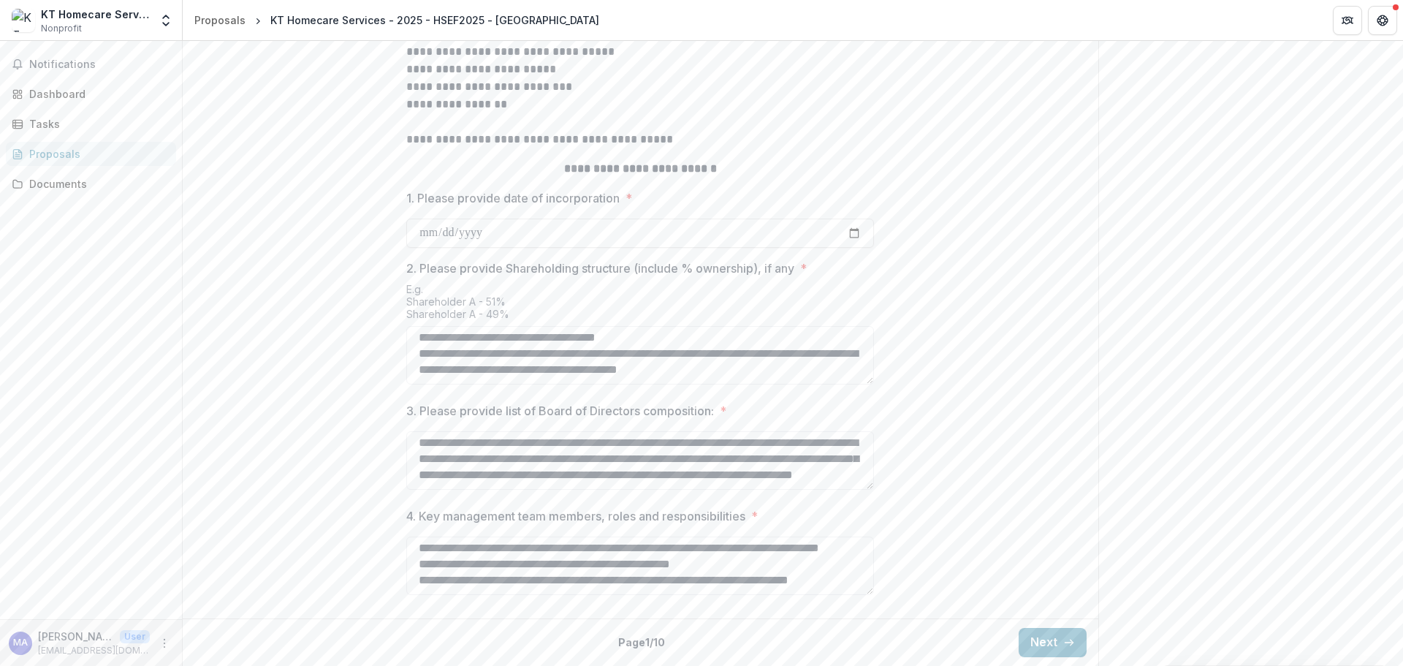
type textarea "**********"
click at [1049, 628] on button "Next" at bounding box center [1053, 642] width 68 height 29
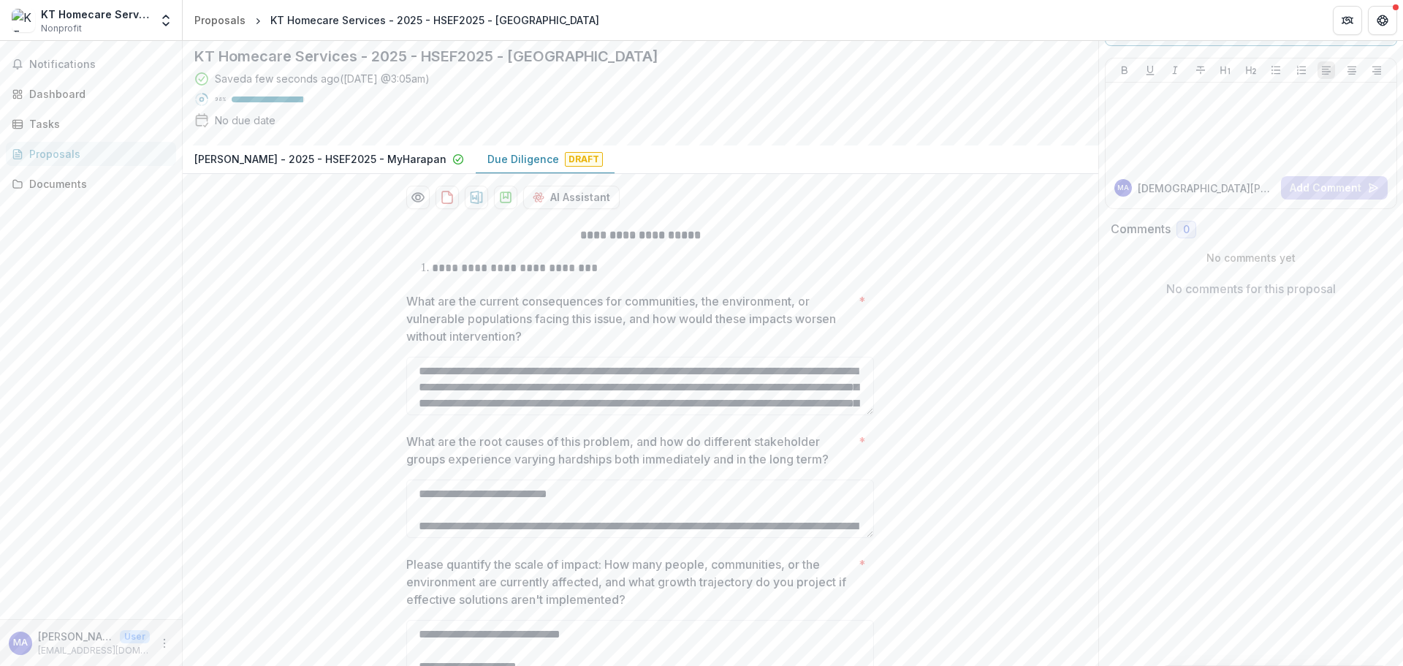
scroll to position [219, 0]
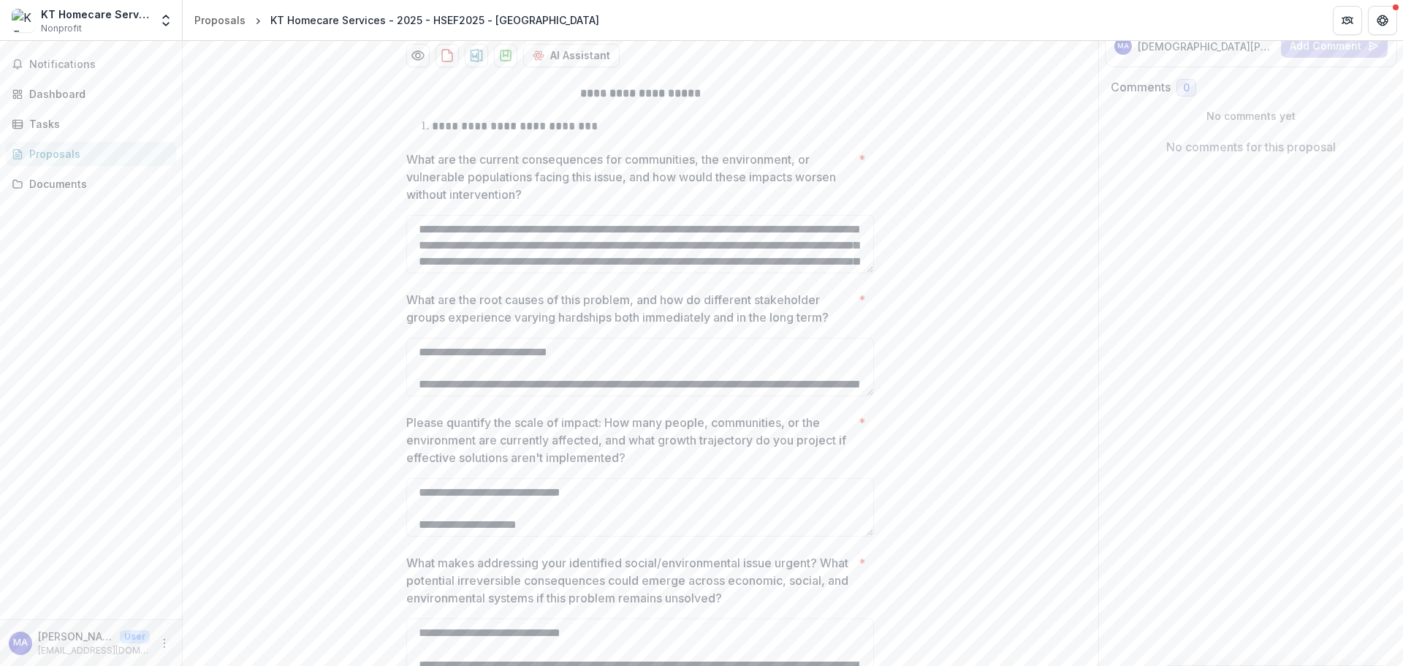
drag, startPoint x: 508, startPoint y: 295, endPoint x: 798, endPoint y: 312, distance: 290.7
click at [798, 273] on textarea "What are the current consequences for communities, the environment, or vulnerab…" at bounding box center [640, 244] width 468 height 58
click at [365, 329] on div "**********" at bounding box center [641, 445] width 916 height 744
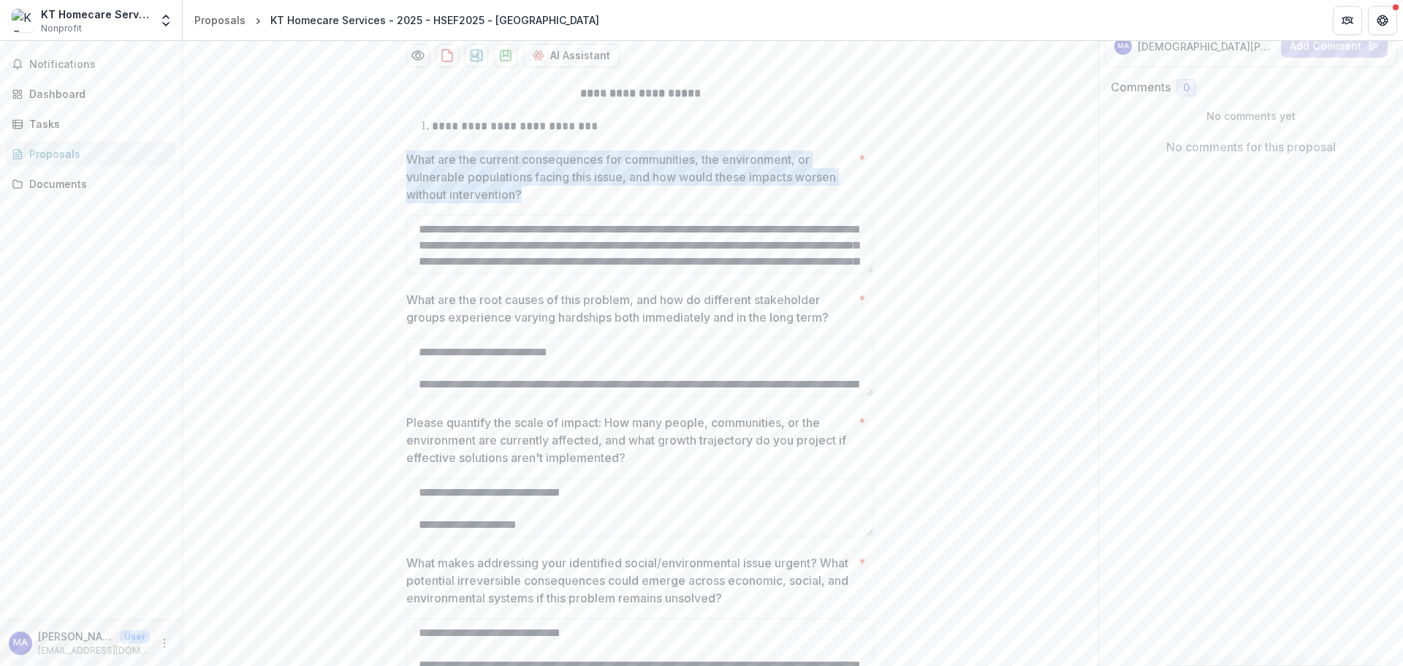
drag, startPoint x: 408, startPoint y: 223, endPoint x: 578, endPoint y: 257, distance: 173.6
click at [578, 203] on p "What are the current consequences for communities, the environment, or vulnerab…" at bounding box center [629, 177] width 447 height 53
copy p "What are the current consequences for communities, the environment, or vulnerab…"
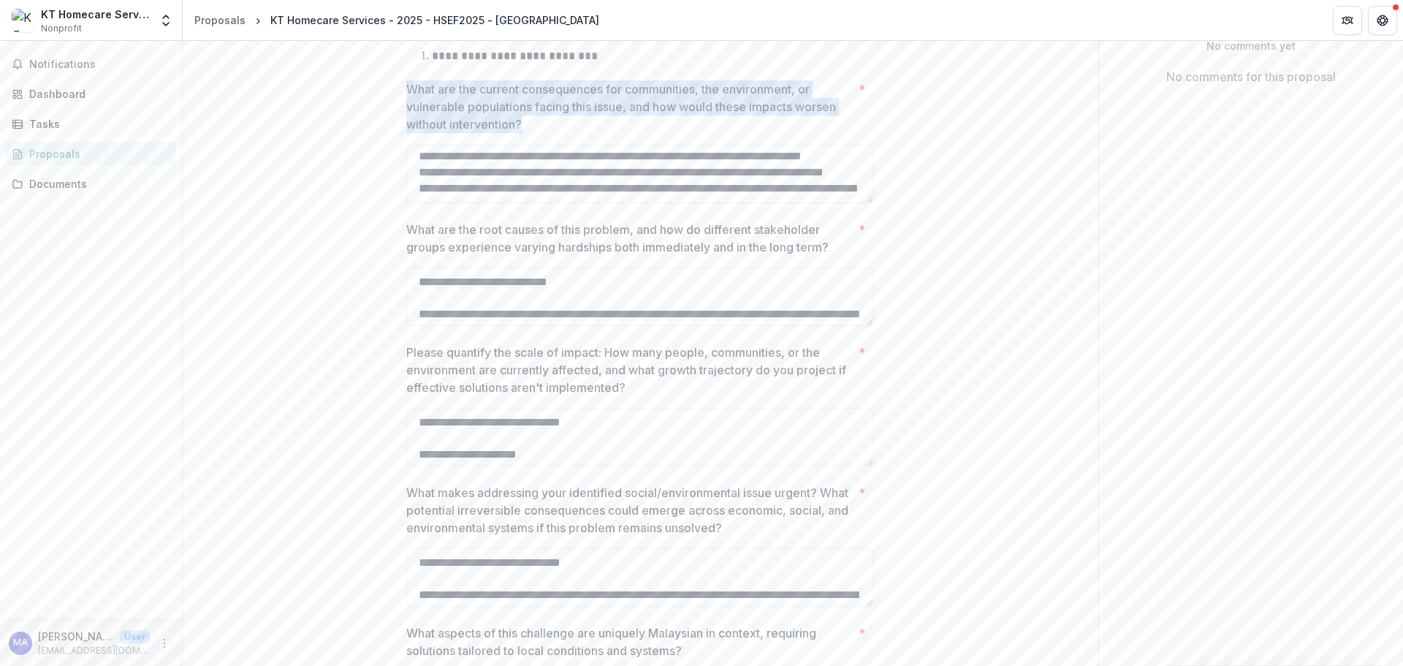
scroll to position [292, 0]
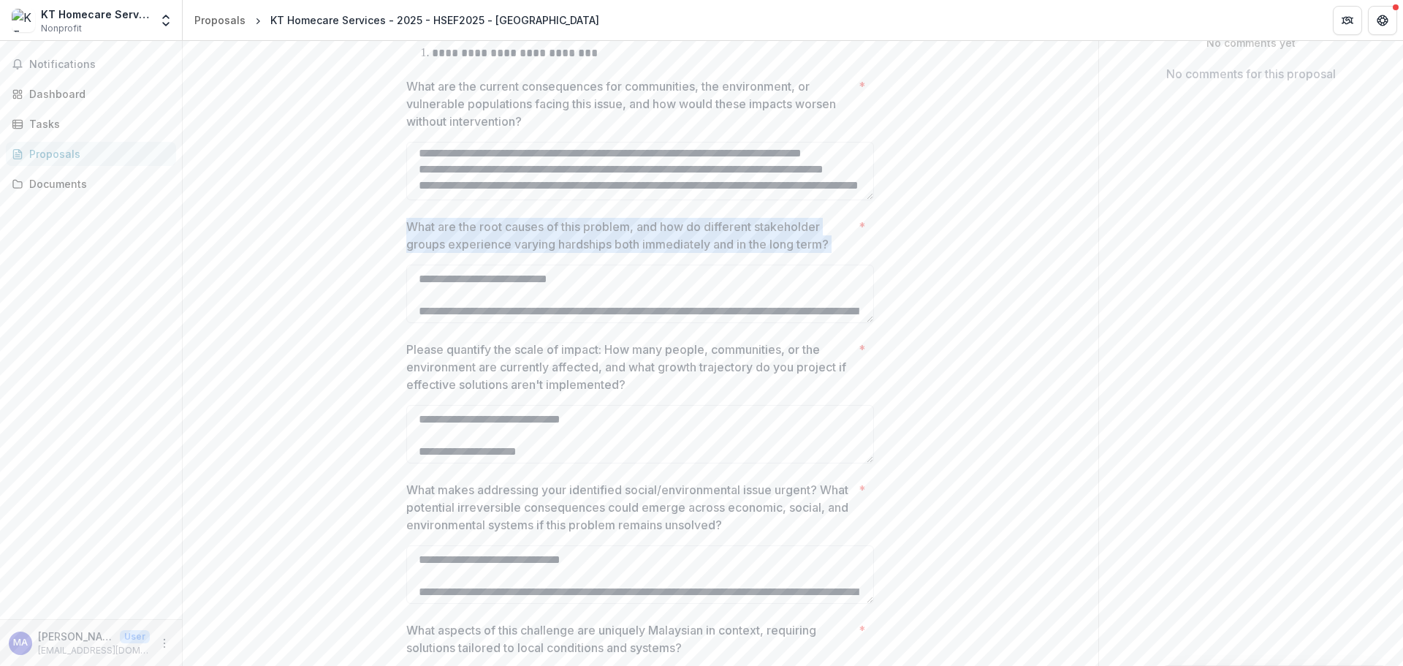
drag, startPoint x: 403, startPoint y: 294, endPoint x: 857, endPoint y: 317, distance: 454.5
click at [857, 317] on div "**********" at bounding box center [640, 372] width 491 height 744
copy p "What are the root causes of this problem, and how do different stakeholder grou…"
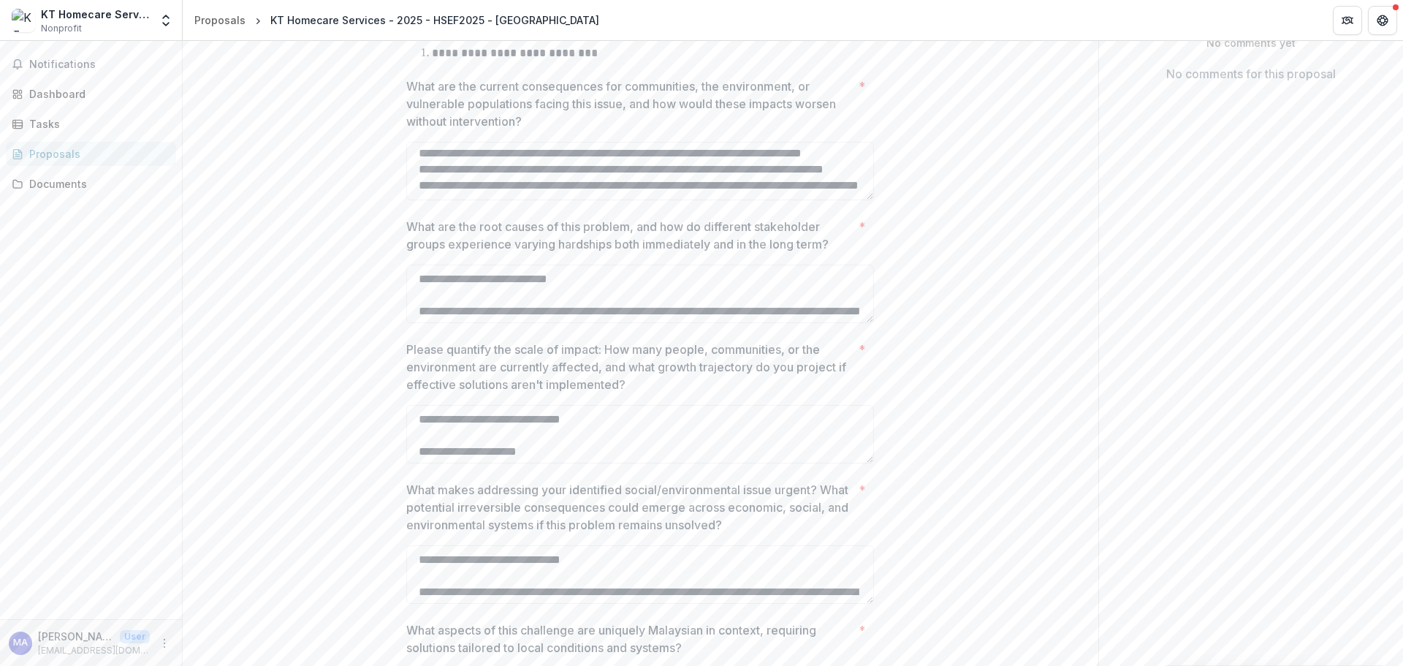
click at [415, 200] on textarea "What are the current consequences for communities, the environment, or vulnerab…" at bounding box center [640, 171] width 468 height 58
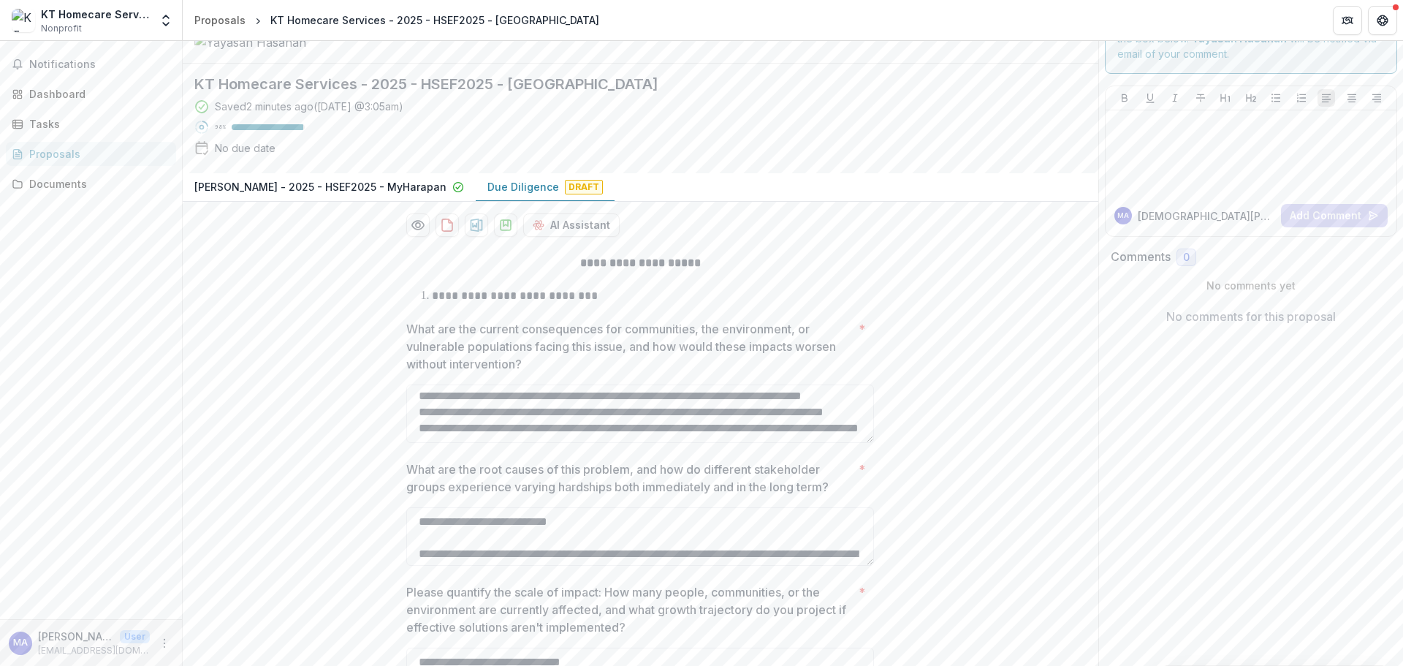
scroll to position [73, 0]
